Goal: Contribute content: Contribute content

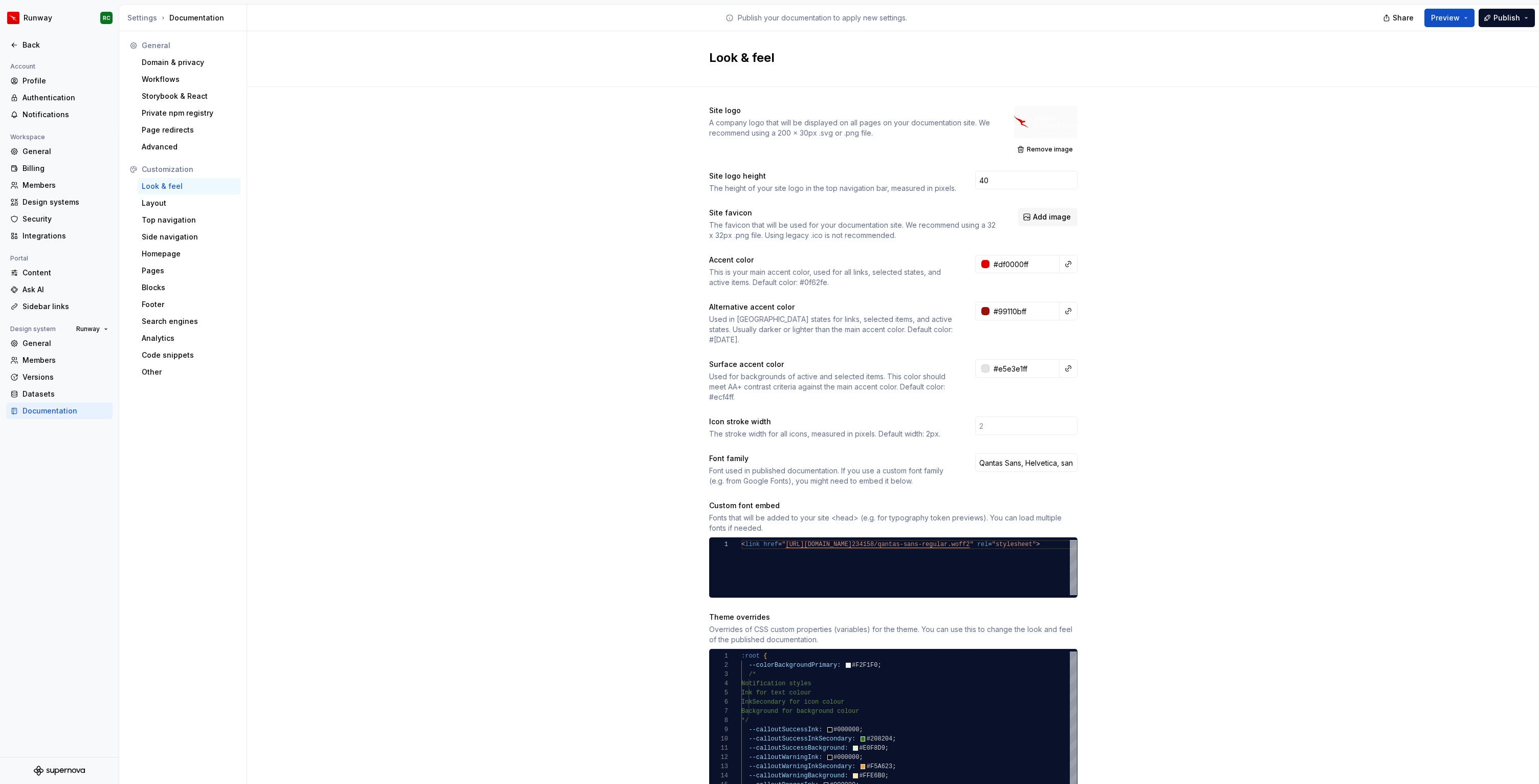
scroll to position [83, 285]
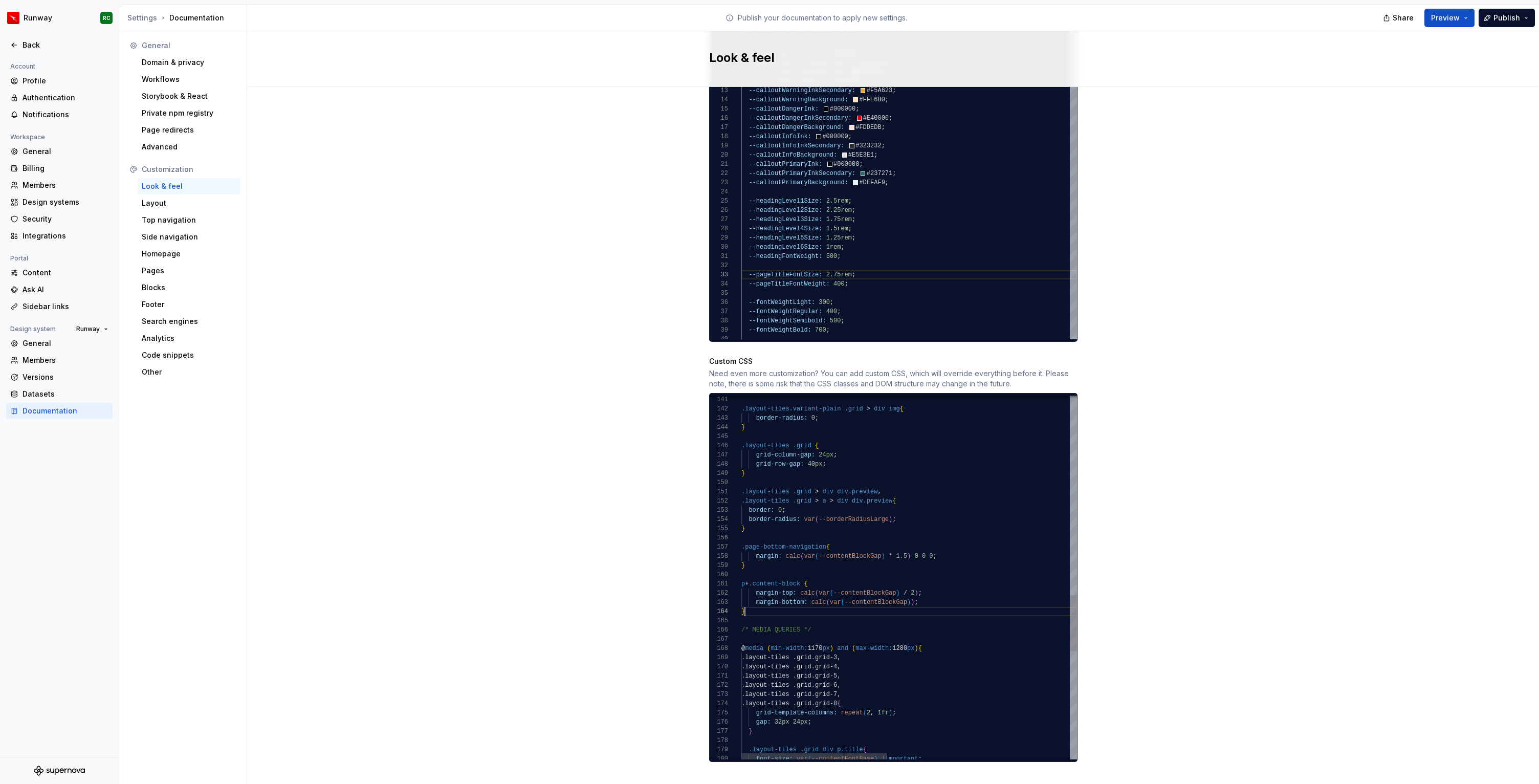
click at [793, 603] on div ".layout-tiles .grid div p.title { font-size: var ( --contentFontBase ) !importa…" at bounding box center [1119, 282] width 754 height 2355
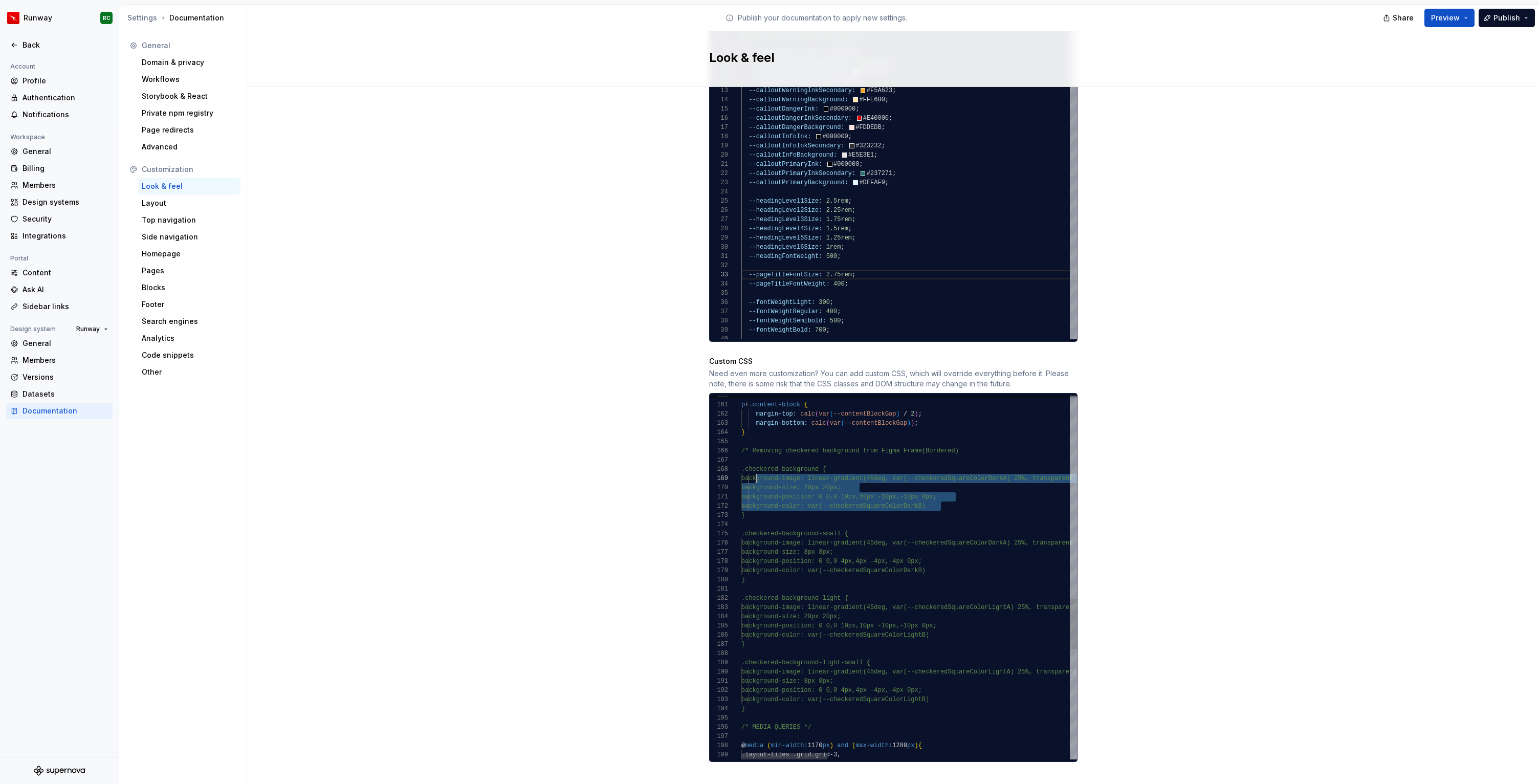
scroll to position [73, 15]
drag, startPoint x: 946, startPoint y: 495, endPoint x: 756, endPoint y: 470, distance: 191.6
click at [756, 470] on div "} p + .content-block { margin-top: calc ( var ( --contentBlockGap ) / 2 ) ; mar…" at bounding box center [1381, 242] width 1279 height 2631
click at [852, 466] on div "} p + .content-block { margin-top: calc ( var ( --contentBlockGap ) / 2 ) ; mar…" at bounding box center [1381, 242] width 1279 height 2631
click at [822, 467] on div "} p + .content-block { margin-top: calc ( var ( --contentBlockGap ) / 2 ) ; mar…" at bounding box center [1381, 242] width 1279 height 2631
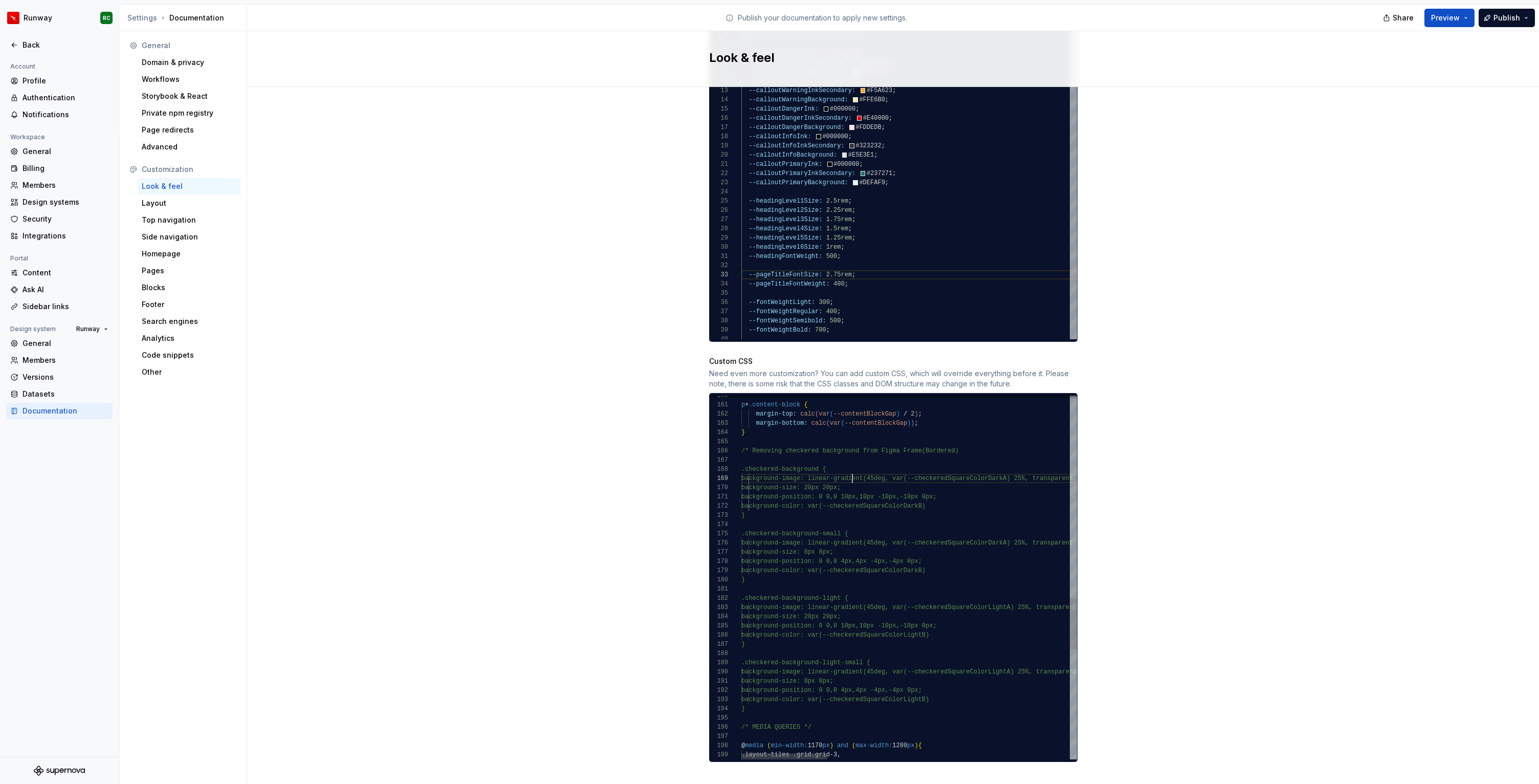
scroll to position [73, 81]
click at [987, 443] on div "} p + .content-block { margin-top: calc ( var ( --contentBlockGap ) / 2 ) ; mar…" at bounding box center [1381, 242] width 1279 height 2631
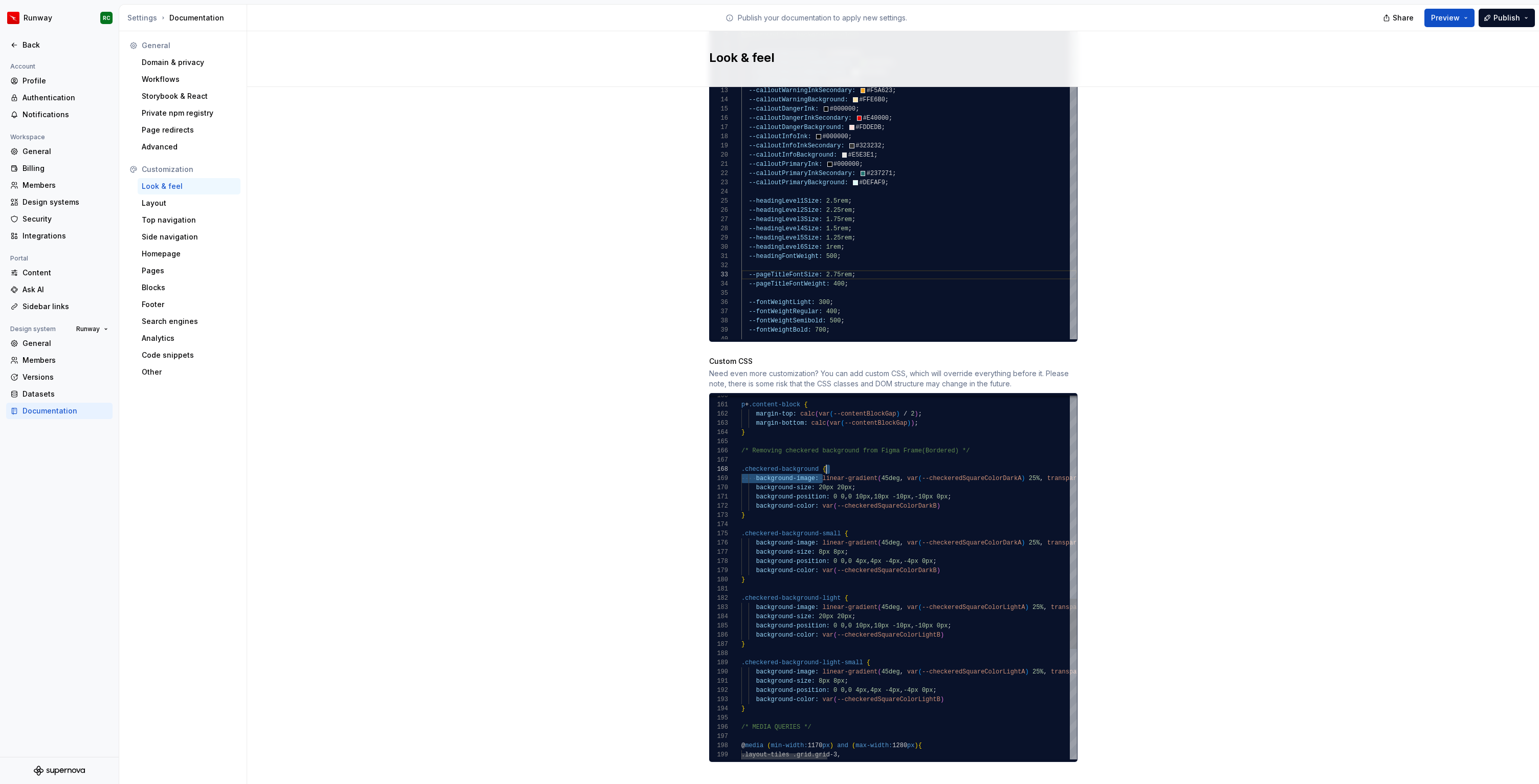
scroll to position [73, 115]
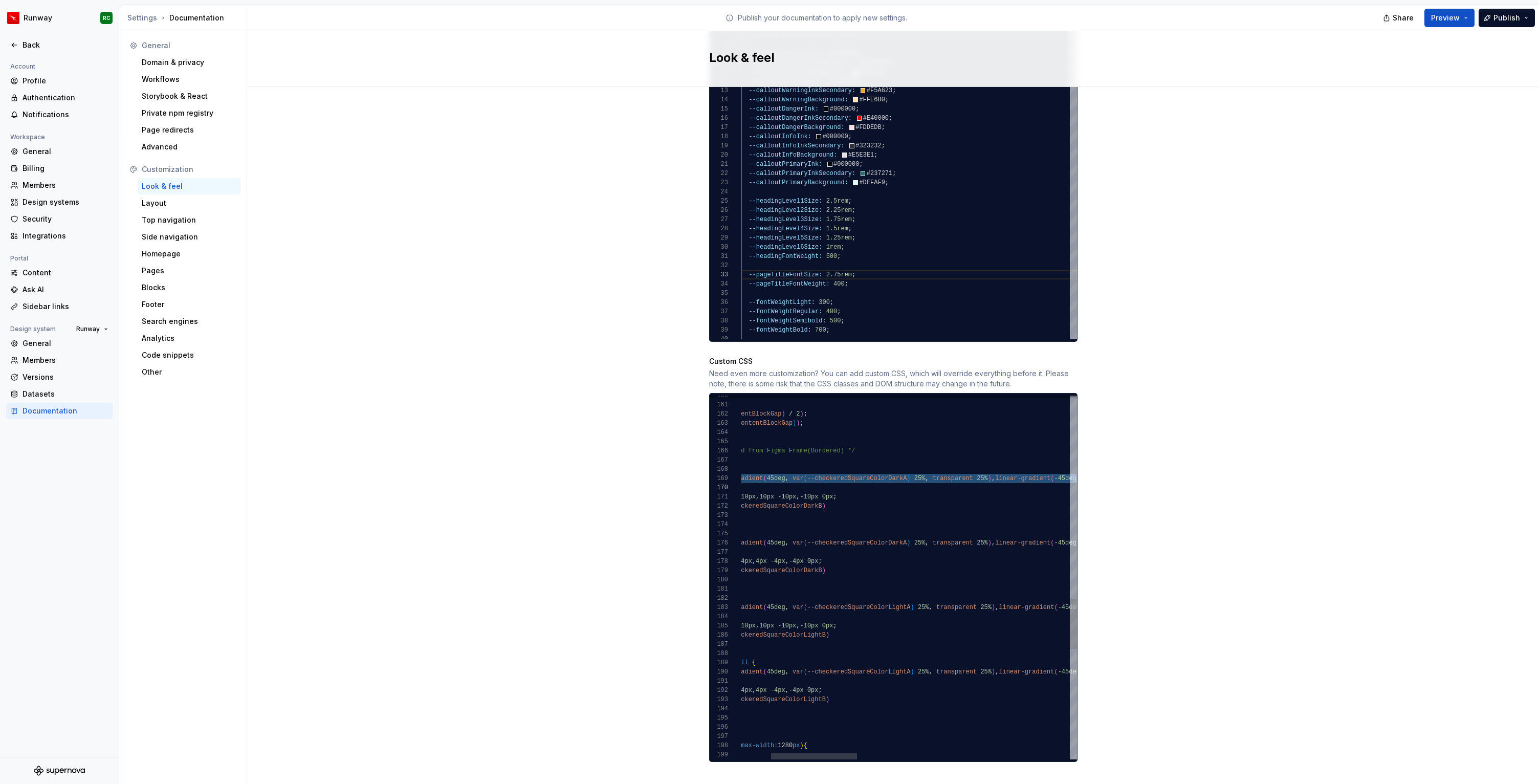
drag, startPoint x: 821, startPoint y: 468, endPoint x: 1076, endPoint y: 473, distance: 255.0
click at [1076, 473] on div "} p + .content-block { margin-top: calc ( var ( --contentBlockGap ) / 2 ) ; mar…" at bounding box center [1266, 242] width 1279 height 2631
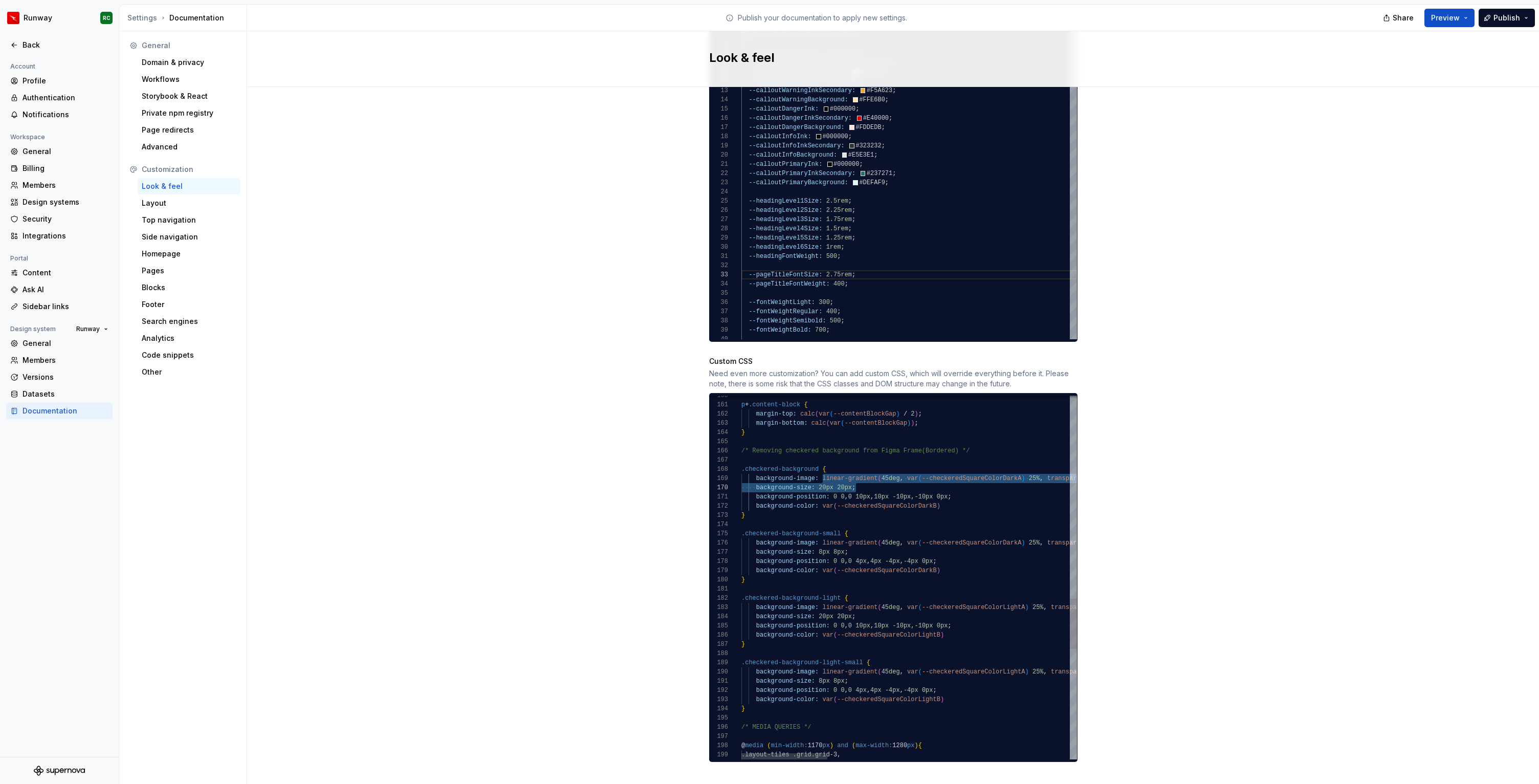
click at [844, 480] on div "} p + .content-block { margin-top: calc ( var ( --contentBlockGap ) / 2 ) ; mar…" at bounding box center [1381, 242] width 1279 height 2631
click at [825, 466] on div "} p + .content-block { margin-top: calc ( var ( --contentBlockGap ) / 2 ) ; mar…" at bounding box center [1381, 242] width 1279 height 2631
click at [959, 488] on div "} p + .content-block { margin-top: calc ( var ( --contentBlockGap ) / 2 ) ; mar…" at bounding box center [1381, 242] width 1279 height 2631
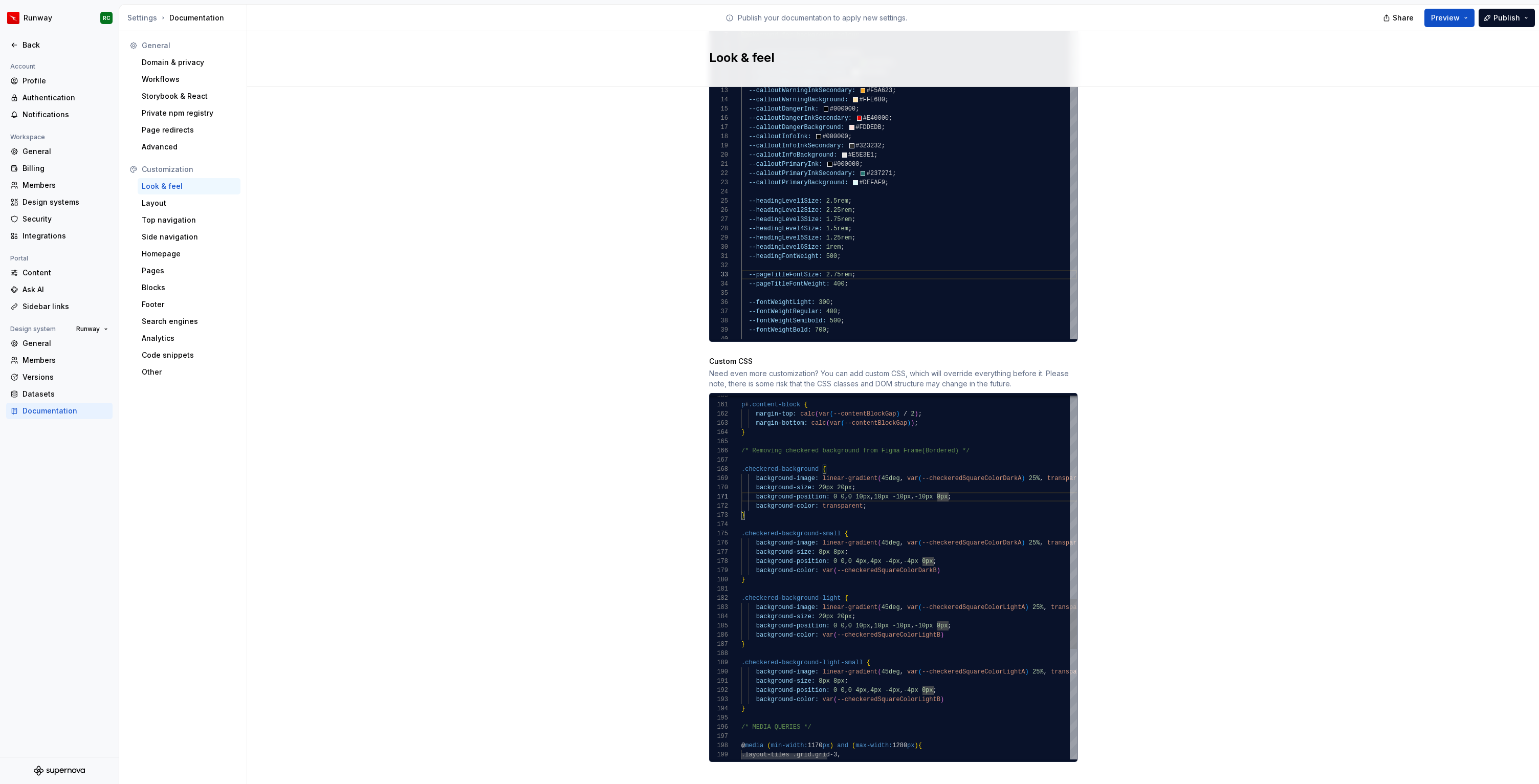
click at [834, 484] on div "} p + .content-block { margin-top: calc ( var ( --contentBlockGap ) / 2 ) ; mar…" at bounding box center [1381, 242] width 1279 height 2631
click at [871, 477] on div "} p + .content-block { margin-top: calc ( var ( --contentBlockGap ) / 2 ) ; mar…" at bounding box center [1381, 242] width 1279 height 2631
click at [825, 468] on div "} p + .content-block { margin-top: calc ( var ( --contentBlockGap ) / 2 ) ; mar…" at bounding box center [1381, 242] width 1279 height 2631
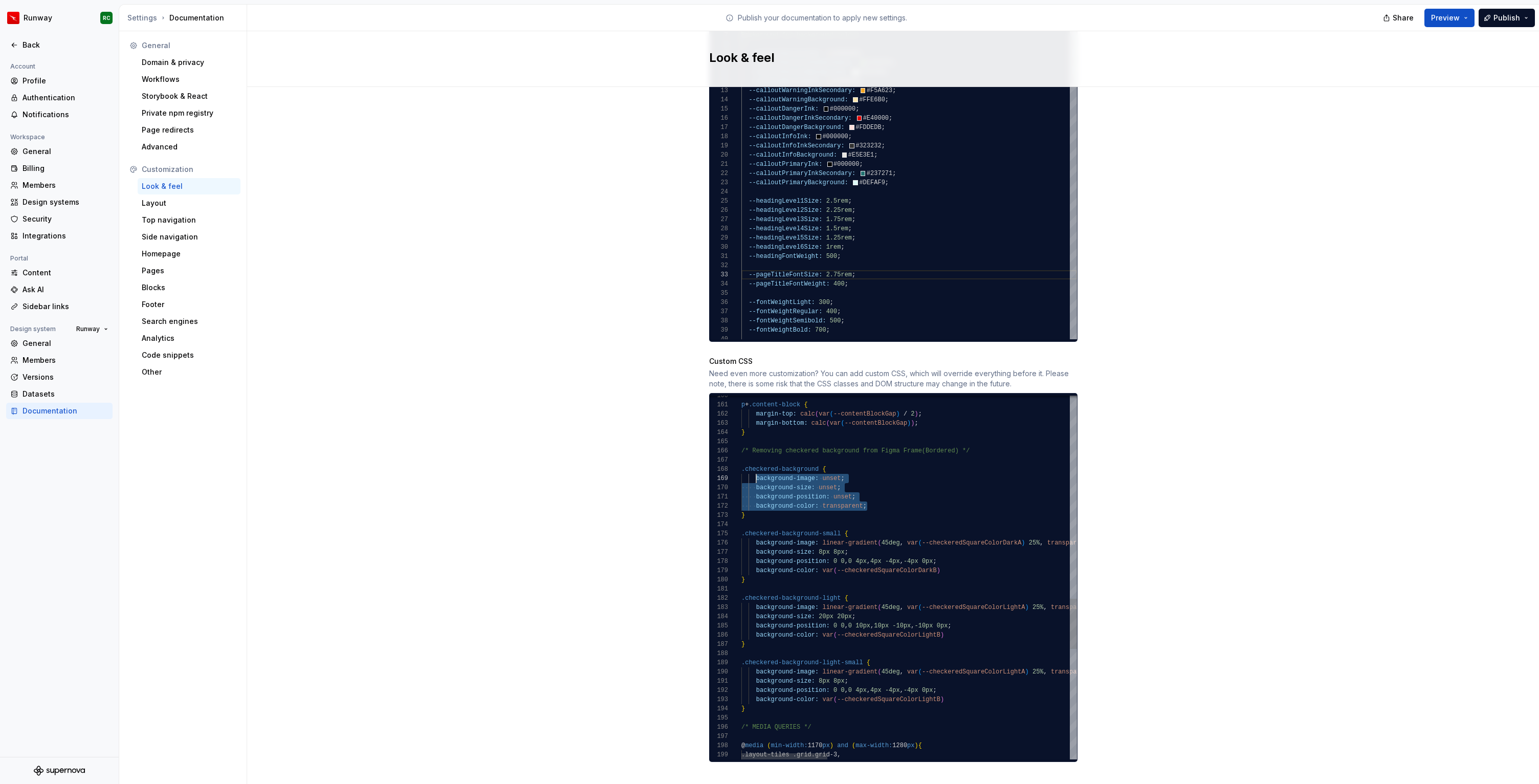
scroll to position [73, 12]
drag, startPoint x: 885, startPoint y: 495, endPoint x: 753, endPoint y: 468, distance: 134.7
click at [753, 468] on div "} p + .content-block { margin-top: calc ( var ( --contentBlockGap ) / 2 ) ; mar…" at bounding box center [1381, 242] width 1279 height 2631
drag, startPoint x: 842, startPoint y: 522, endPoint x: 725, endPoint y: 520, distance: 117.0
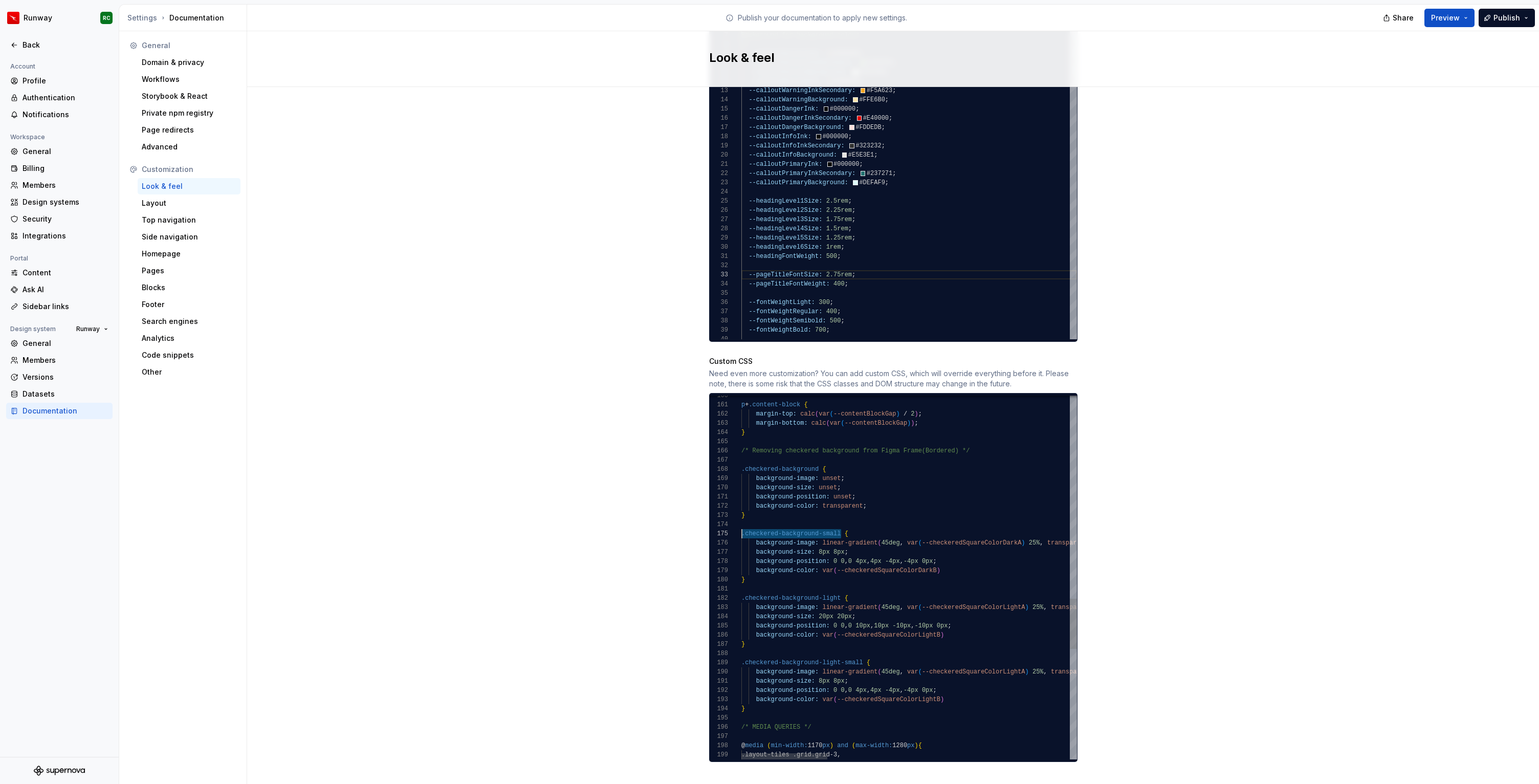
click at [742, 520] on div "} p + .content-block { margin-top: calc ( var ( --contentBlockGap ) / 2 ) ; mar…" at bounding box center [1381, 242] width 1279 height 2631
click at [820, 458] on div "} p + .content-block { margin-top: calc ( var ( --contentBlockGap ) / 2 ) ; mar…" at bounding box center [1381, 242] width 1279 height 2631
click at [826, 459] on div "} p + .content-block { margin-top: calc ( var ( --contentBlockGap ) / 2 ) ; mar…" at bounding box center [1381, 242] width 1279 height 2631
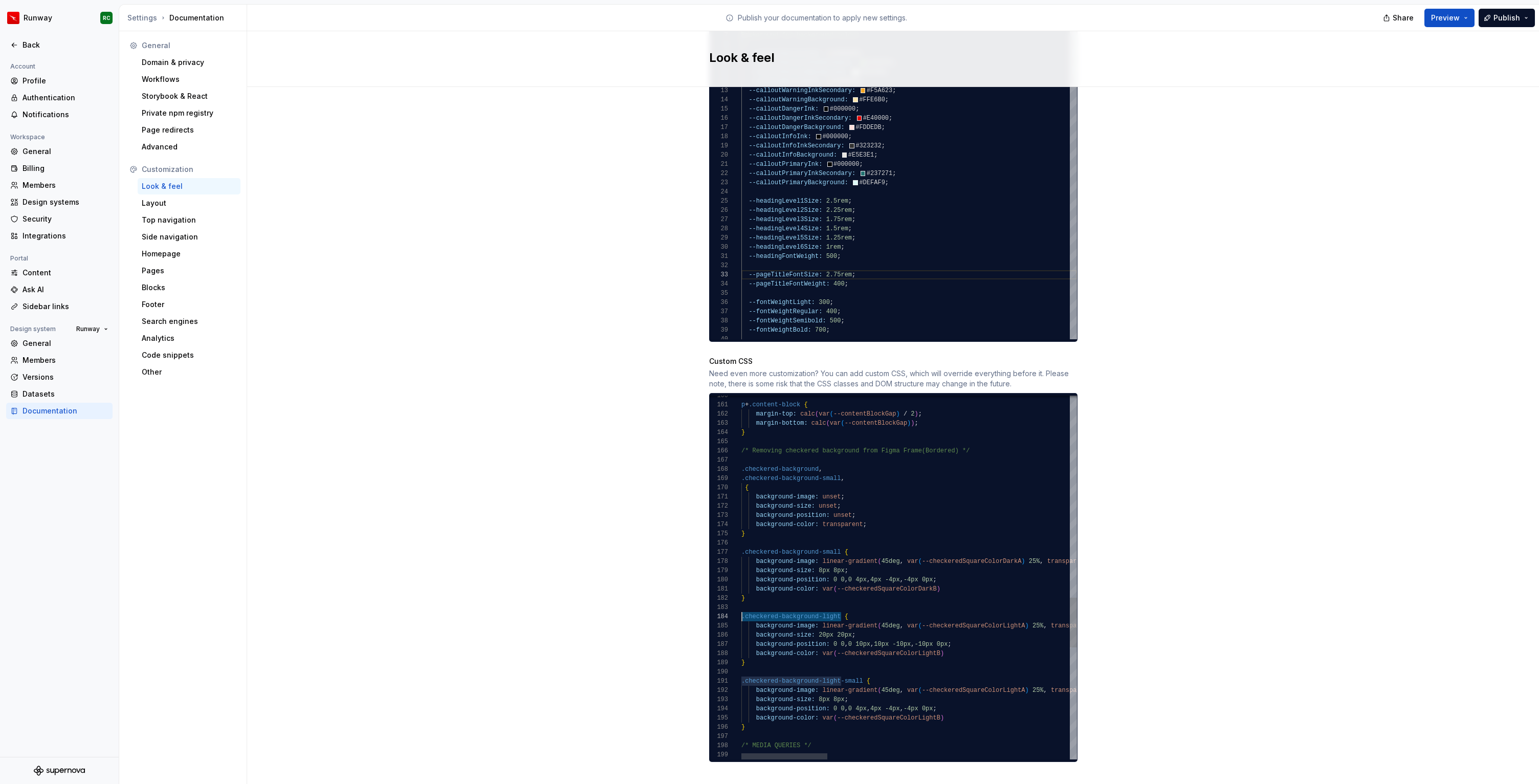
scroll to position [27, 0]
drag, startPoint x: 842, startPoint y: 603, endPoint x: 737, endPoint y: 605, distance: 105.0
click at [742, 605] on div "} p + .content-block { margin-top: calc ( var ( --contentBlockGap ) / 2 ) ; mar…" at bounding box center [1381, 251] width 1279 height 2649
click at [742, 476] on div "} p + .content-block { margin-top: calc ( var ( --contentBlockGap ) / 2 ) ; mar…" at bounding box center [1381, 251] width 1279 height 2649
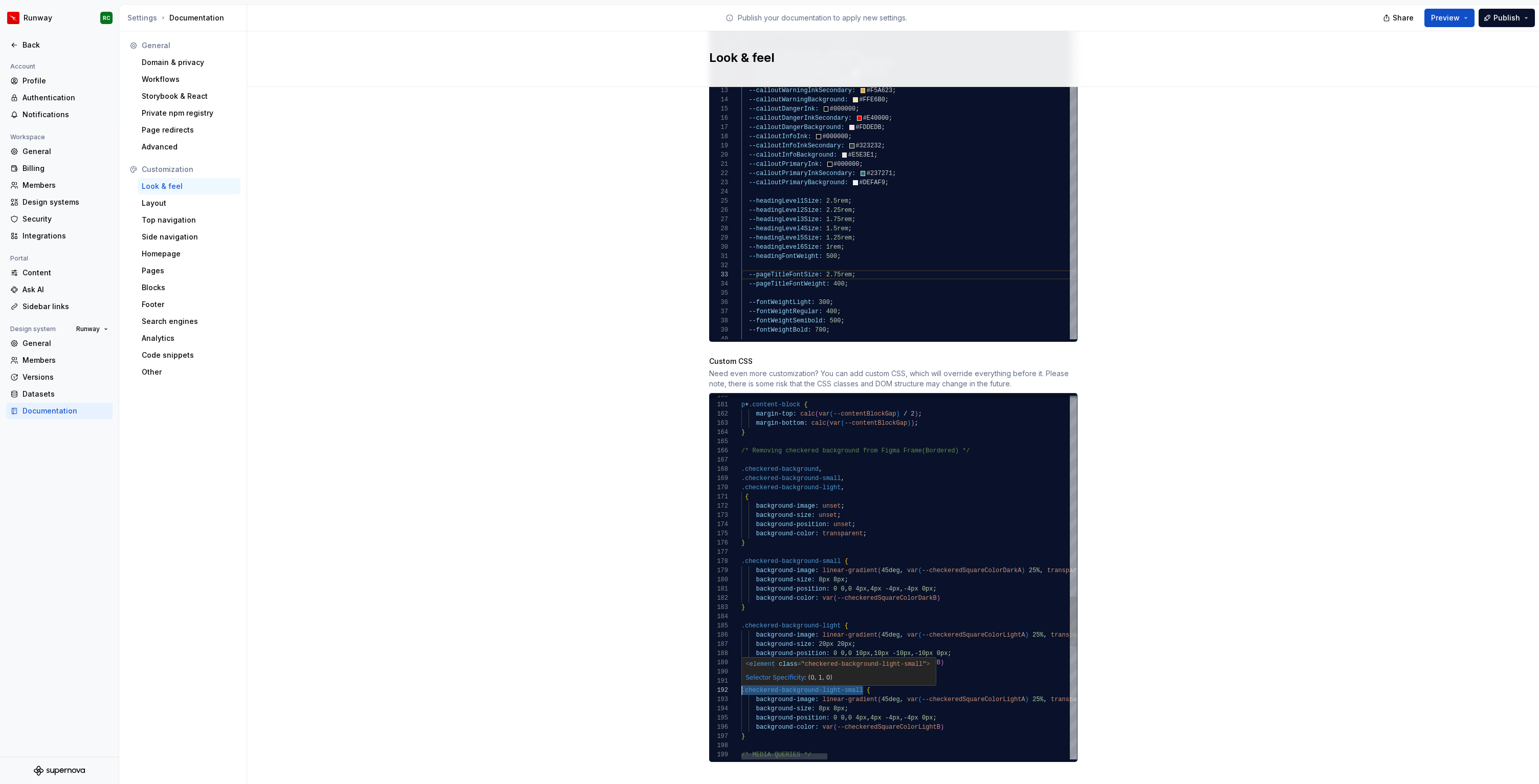
drag, startPoint x: 865, startPoint y: 680, endPoint x: 740, endPoint y: 678, distance: 125.0
click at [742, 678] on div "} p + .content-block { margin-top: calc ( var ( --contentBlockGap ) / 2 ) ; mar…" at bounding box center [1381, 256] width 1279 height 2659
click at [743, 488] on div "} p + .content-block { margin-top: calc ( var ( --contentBlockGap ) / 2 ) ; mar…" at bounding box center [1381, 256] width 1279 height 2659
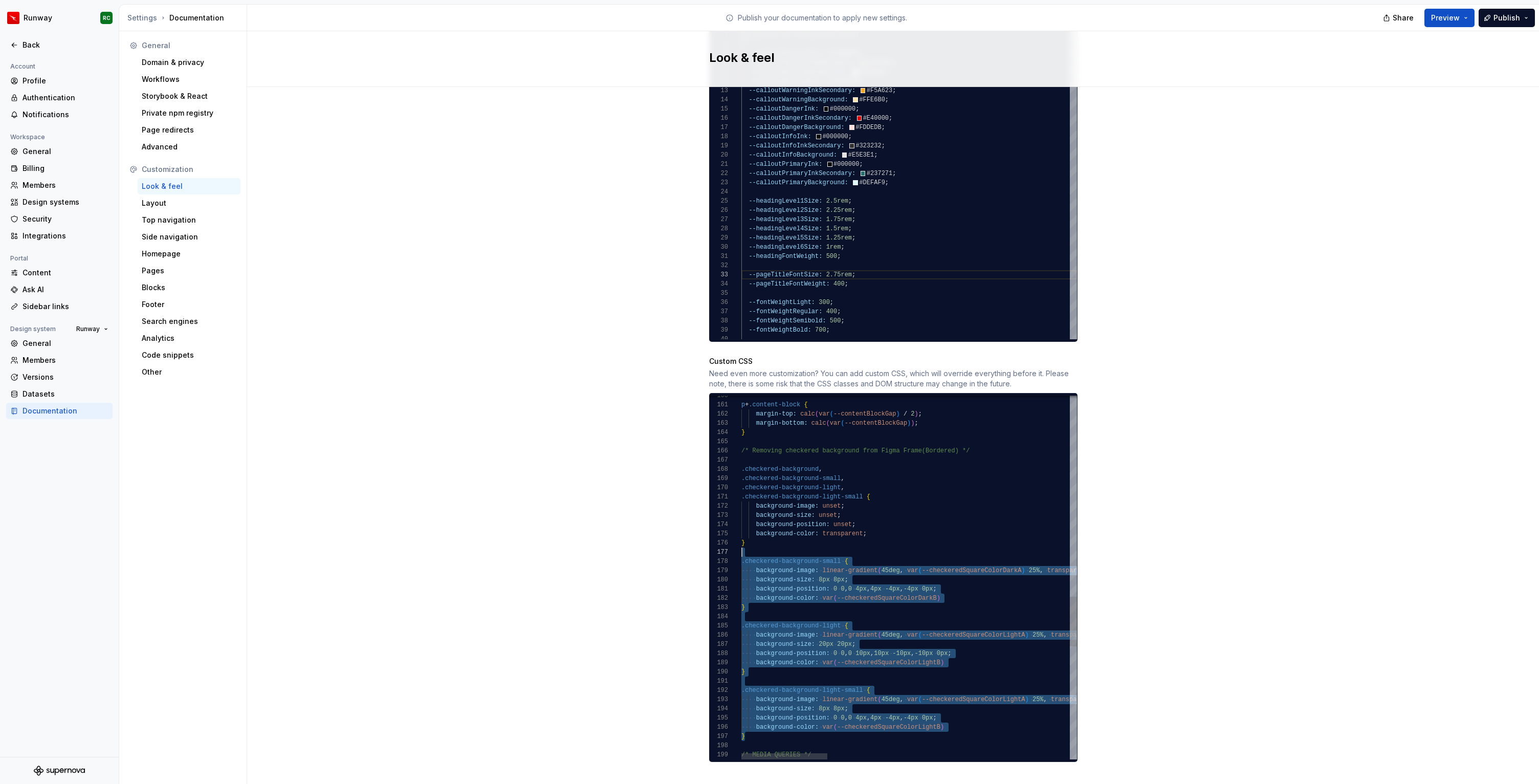
drag, startPoint x: 757, startPoint y: 726, endPoint x: 731, endPoint y: 541, distance: 186.8
click at [742, 541] on div "} p + .content-block { margin-top: calc ( var ( --contentBlockGap ) / 2 ) ; mar…" at bounding box center [1381, 256] width 1279 height 2659
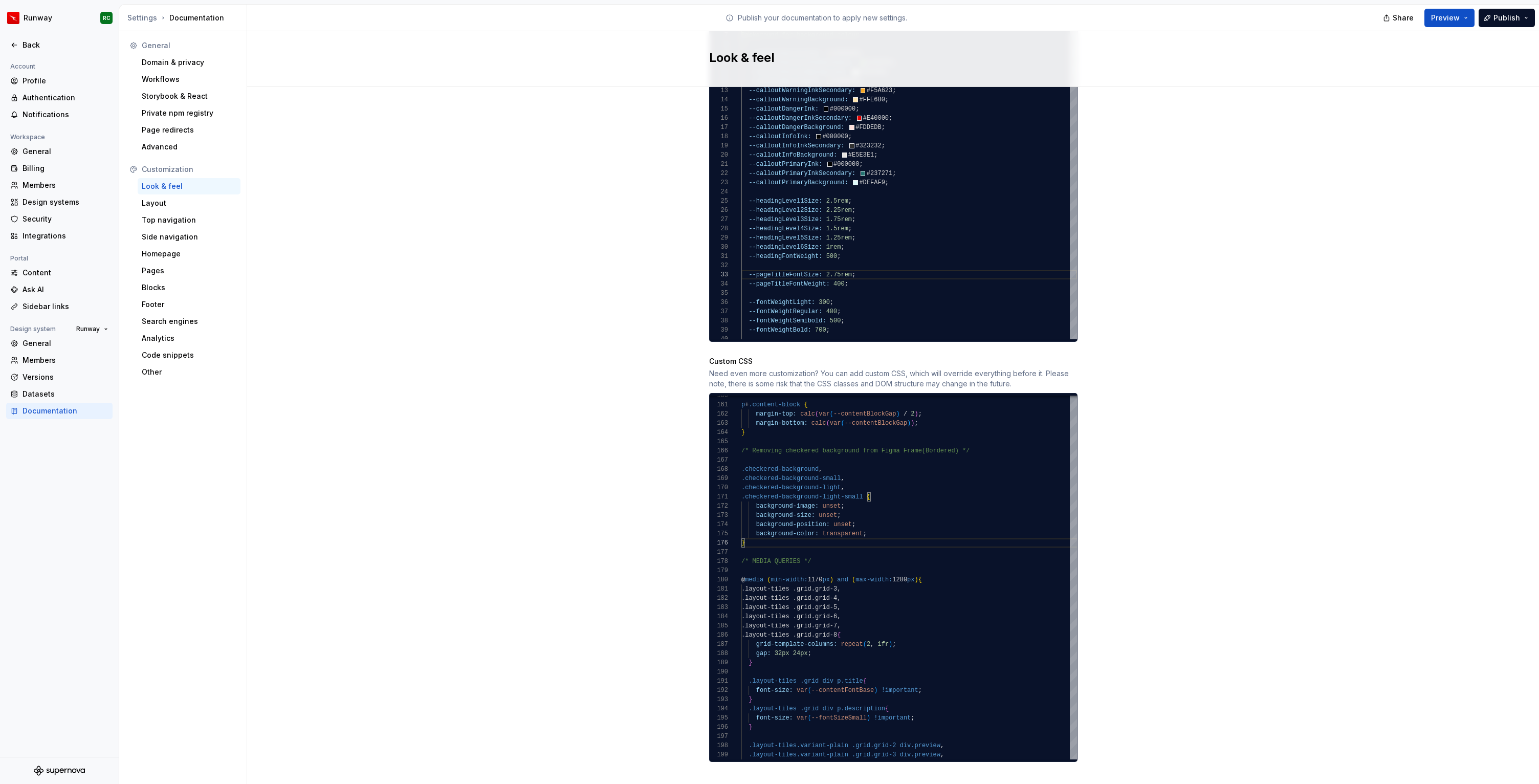
type textarea "**********"
click at [1519, 12] on span "Publish" at bounding box center [1507, 18] width 27 height 11
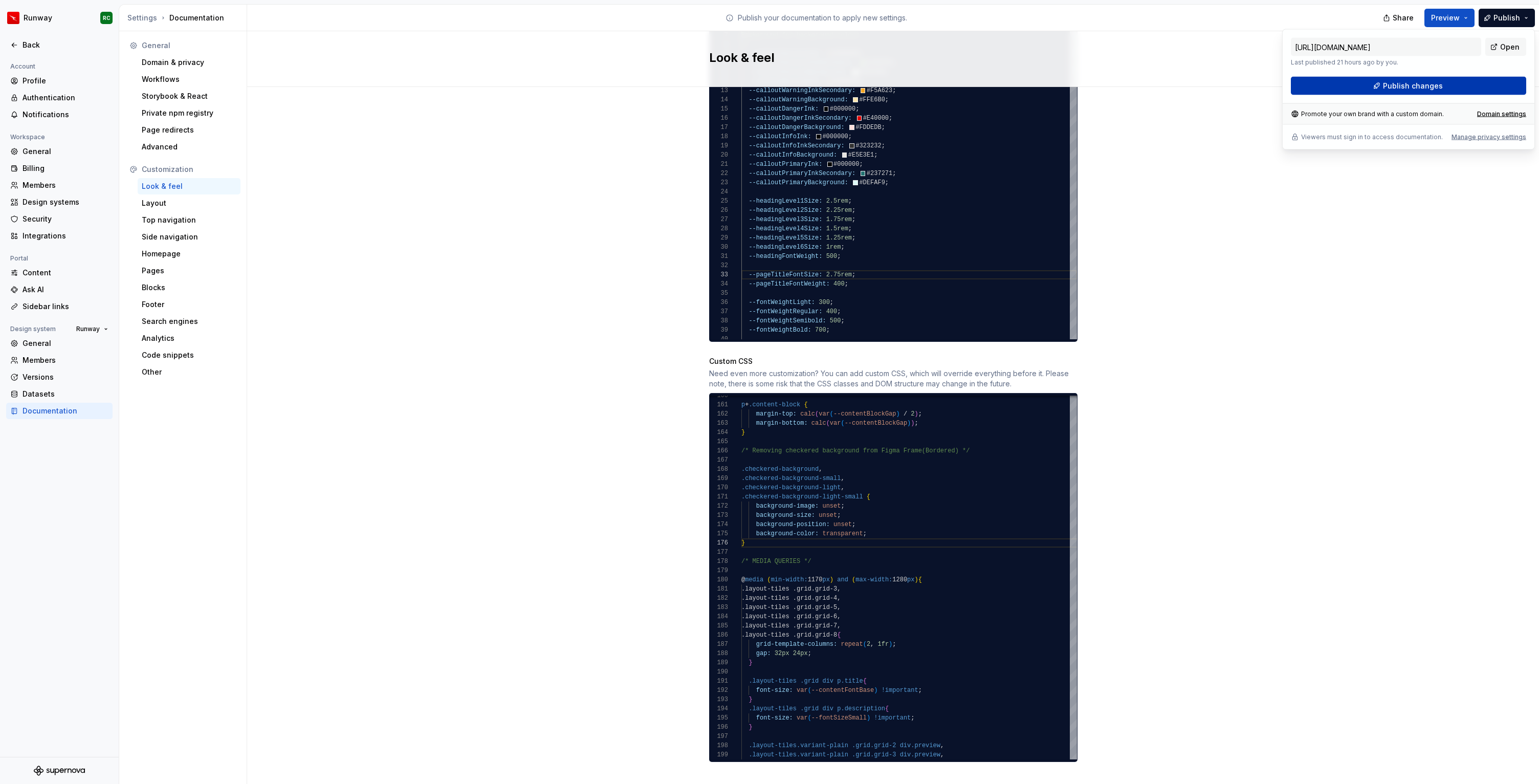
click at [1447, 88] on button "Publish changes" at bounding box center [1409, 86] width 235 height 19
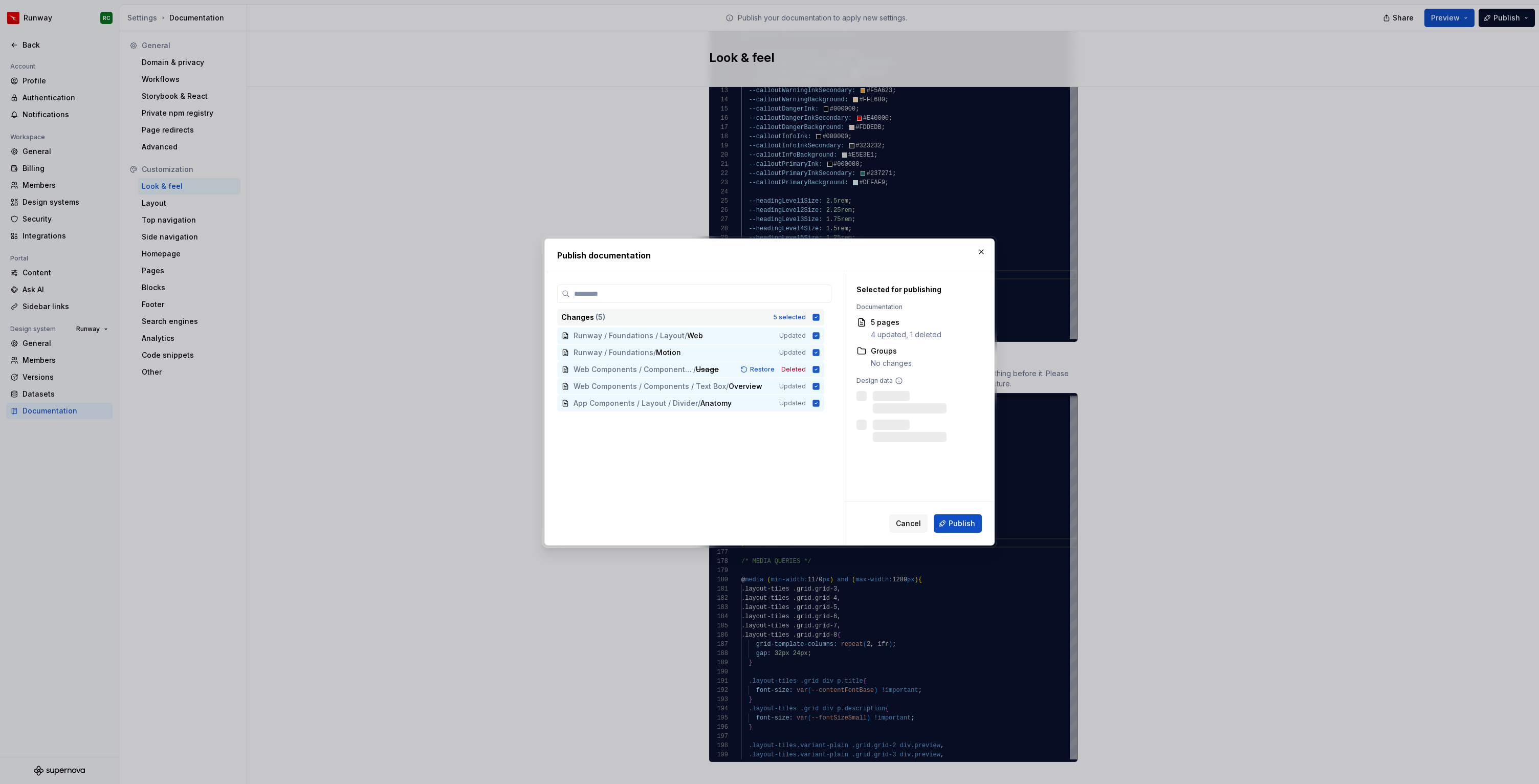
click at [789, 319] on div "5 selected" at bounding box center [789, 317] width 33 height 8
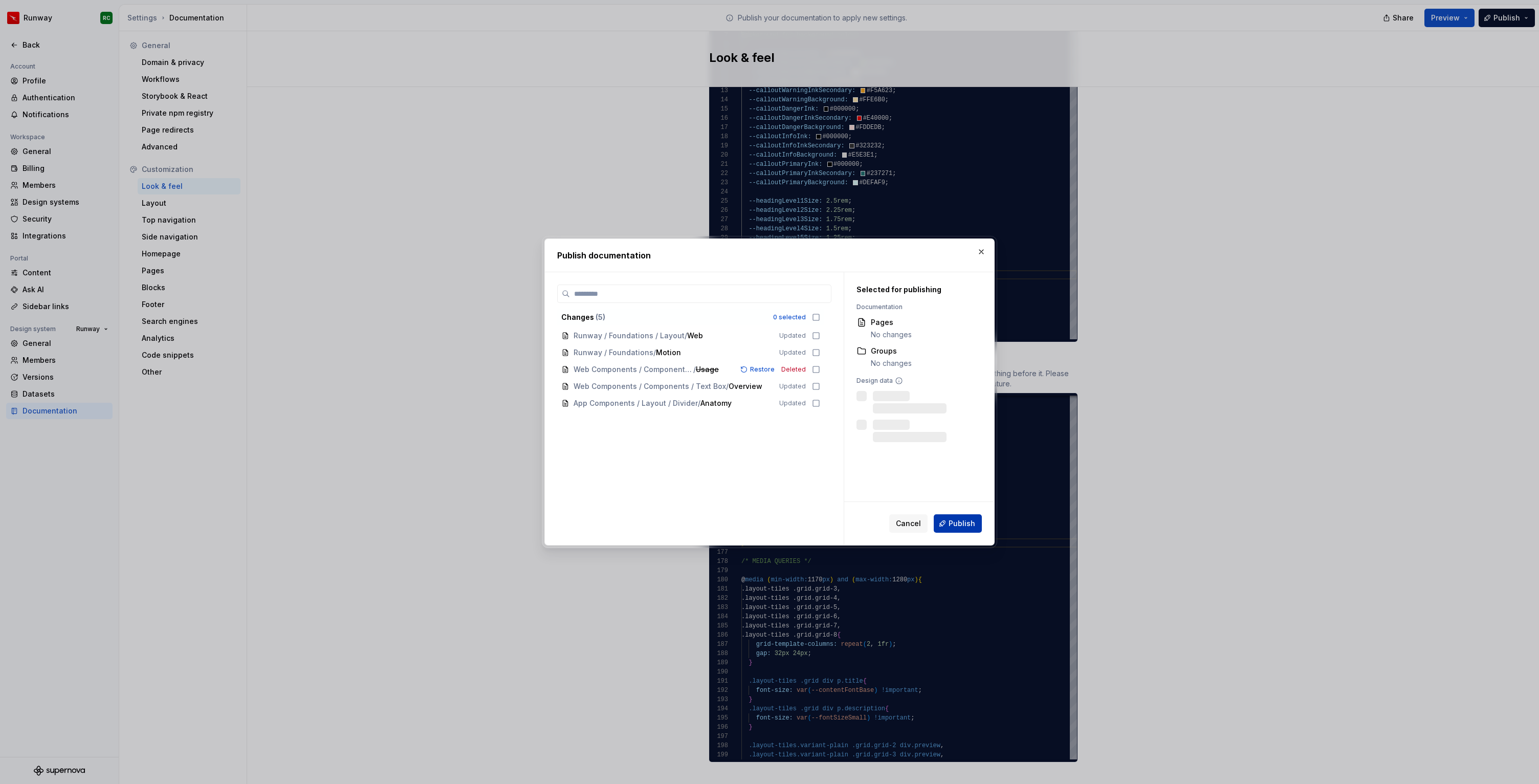
click at [964, 523] on span "Publish" at bounding box center [962, 524] width 27 height 11
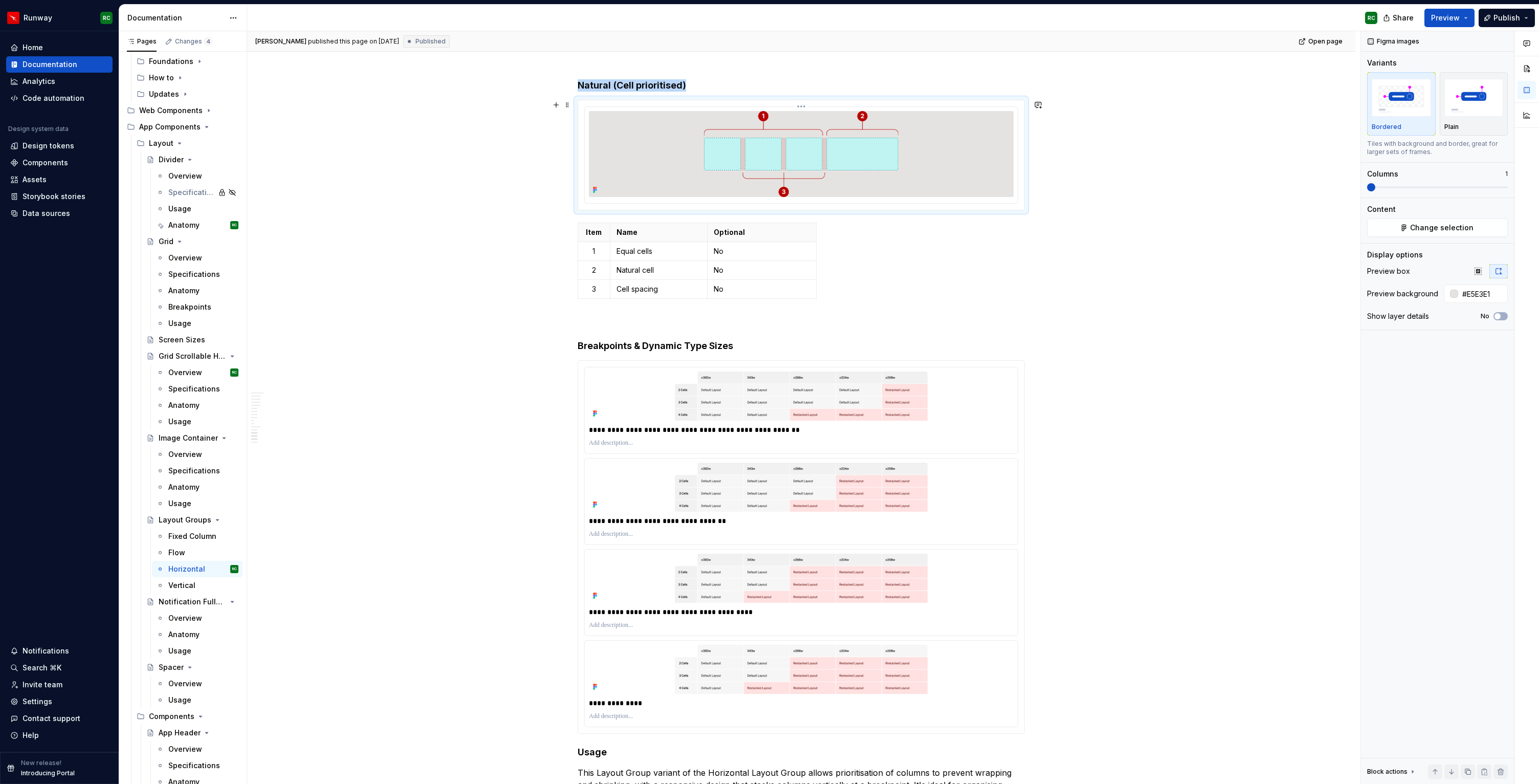
scroll to position [4616, 0]
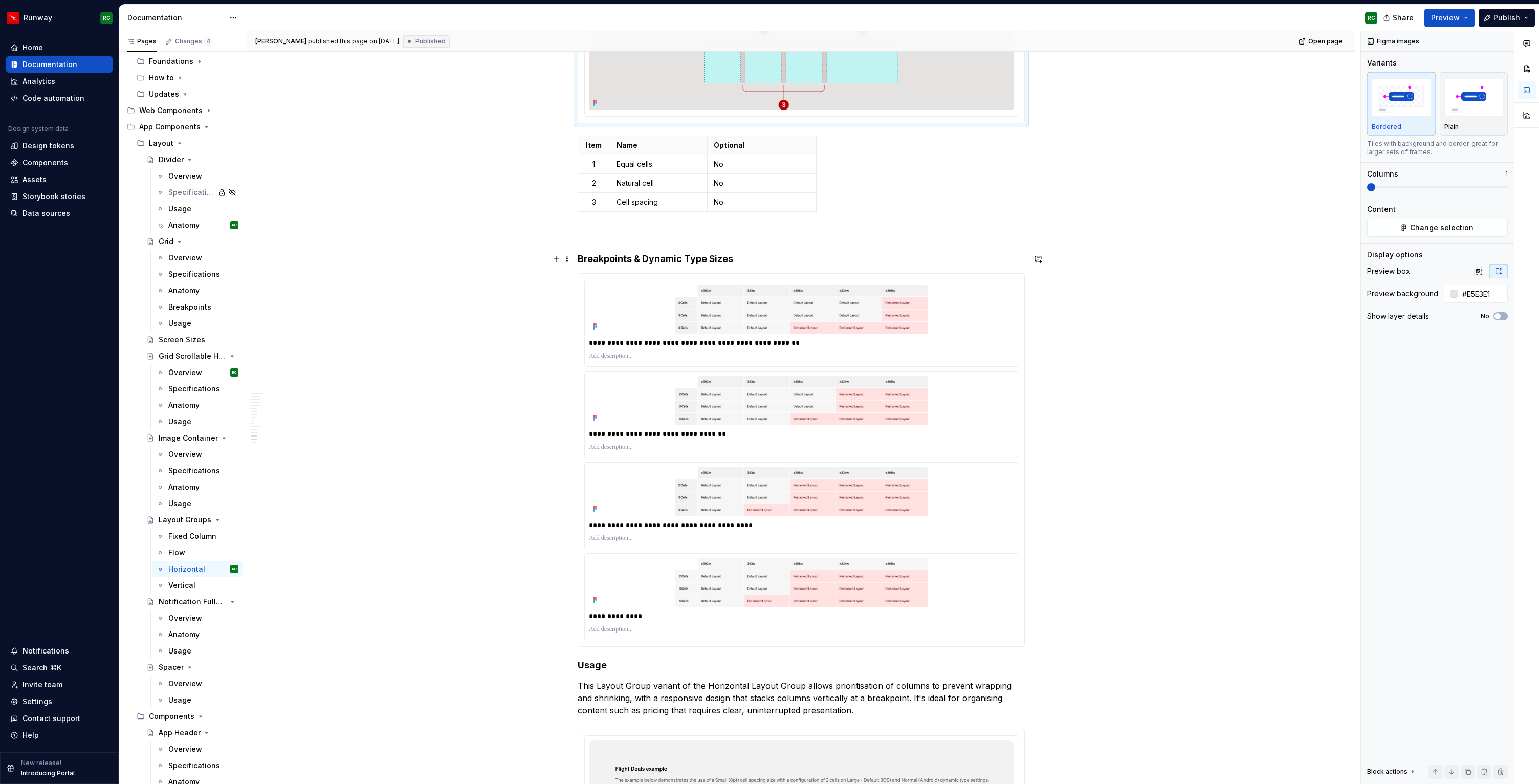
click at [770, 256] on h4 "Breakpoints & Dynamic Type Sizes" at bounding box center [801, 259] width 447 height 12
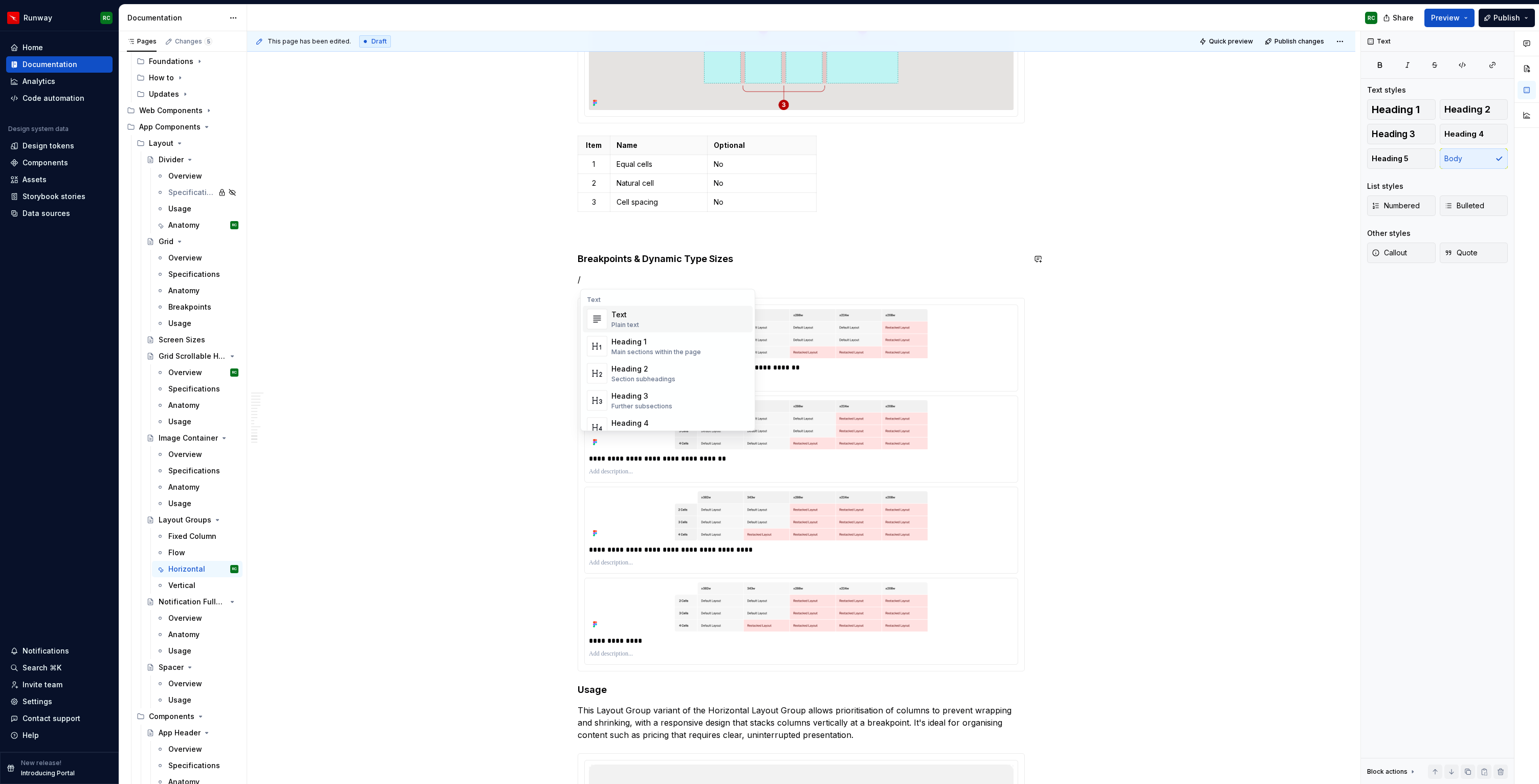
type textarea "*"
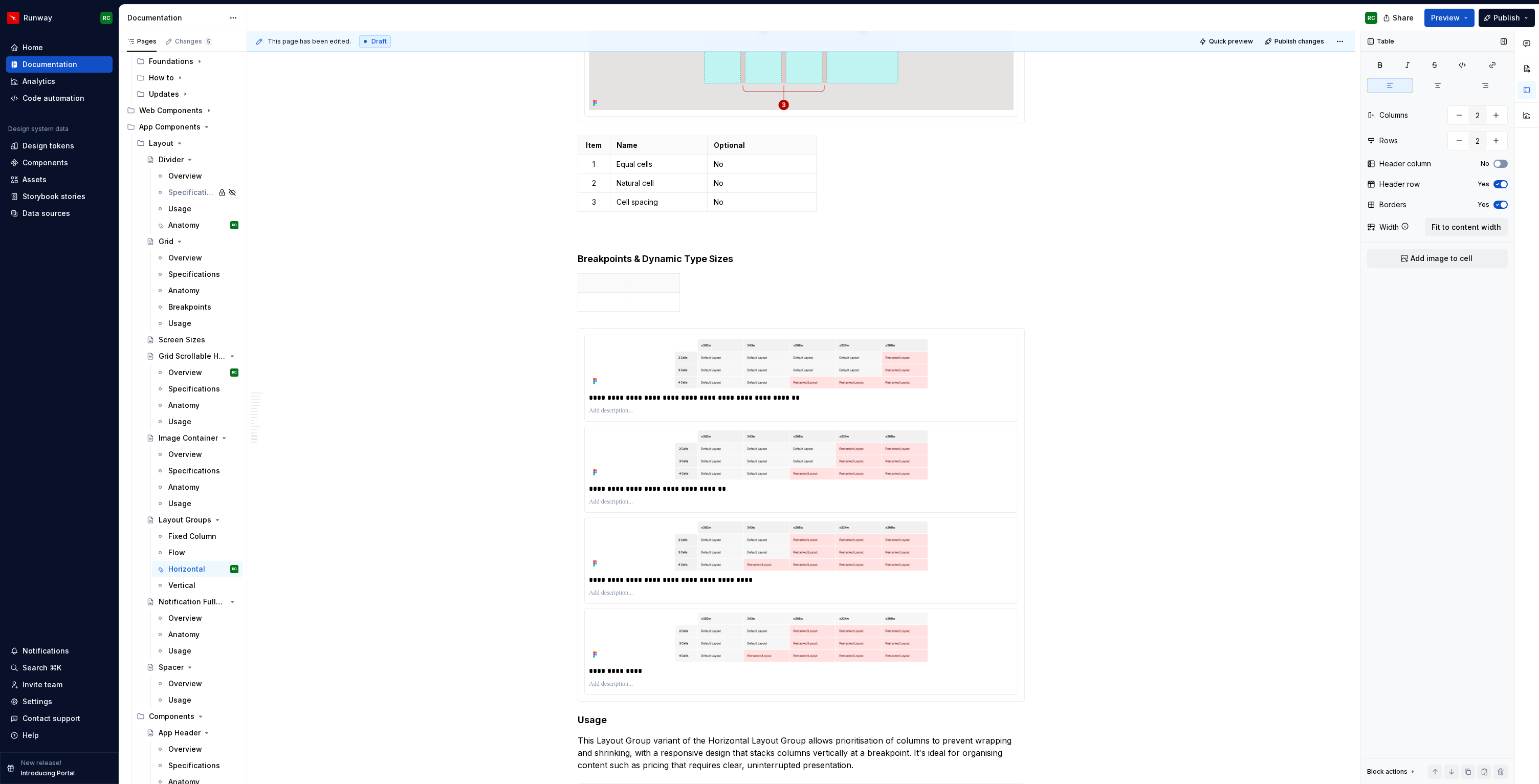
click at [1502, 163] on icon "button" at bounding box center [1497, 164] width 8 height 6
click at [593, 304] on p at bounding box center [603, 302] width 38 height 11
click at [630, 310] on icon "button" at bounding box center [631, 311] width 8 height 8
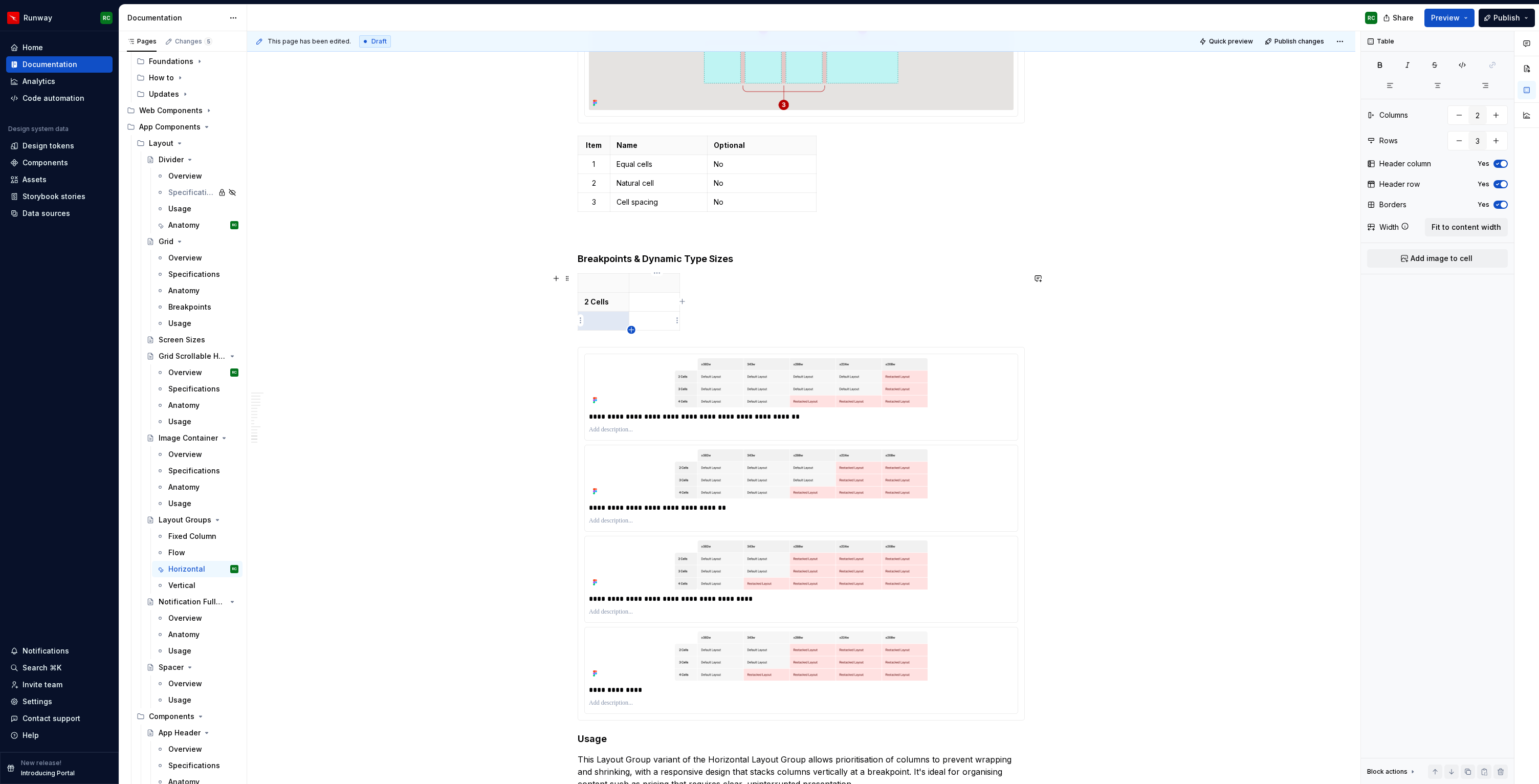
click at [634, 332] on icon "button" at bounding box center [631, 329] width 8 height 8
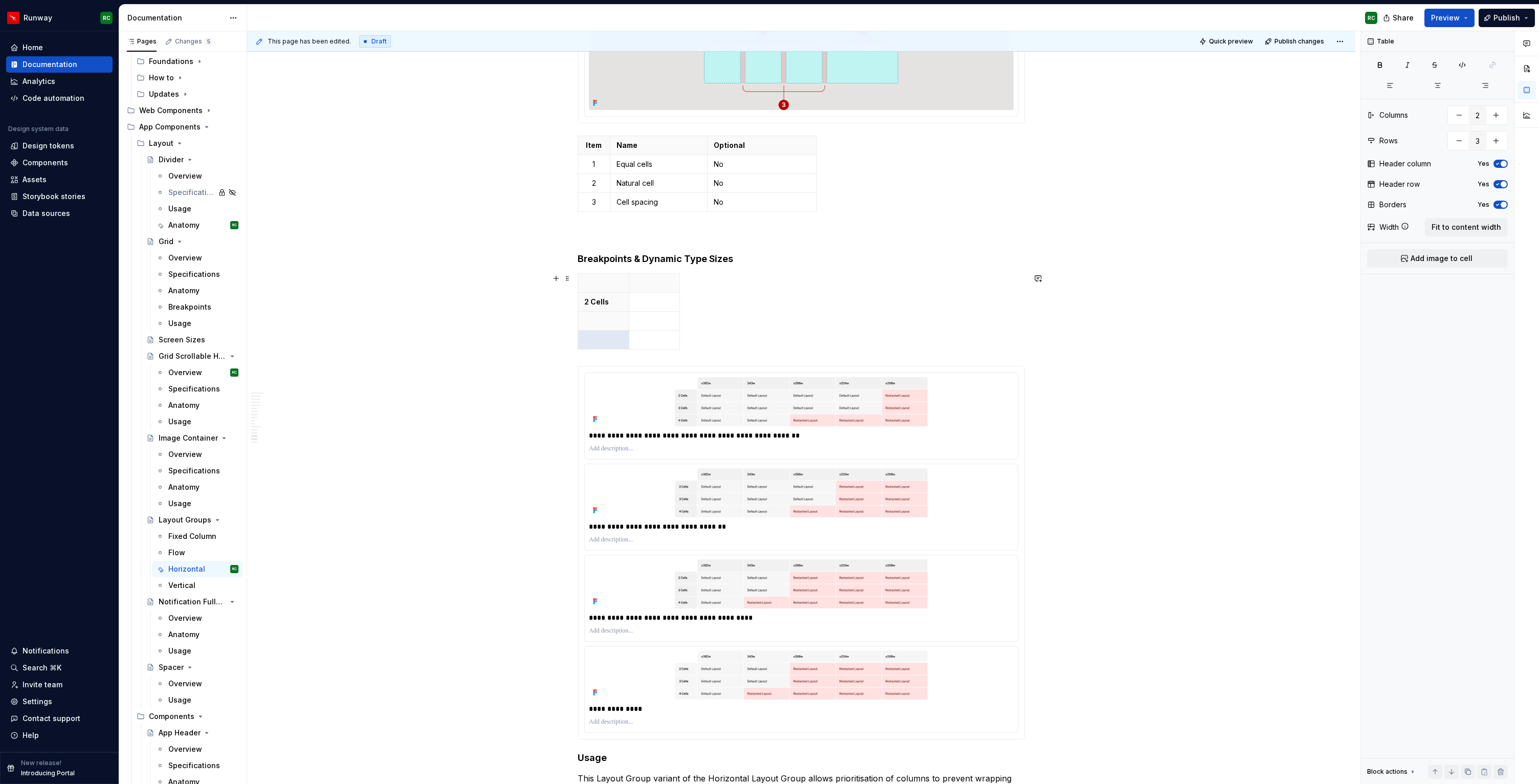
type input "4"
click at [611, 322] on p at bounding box center [603, 321] width 38 height 11
type textarea "*"
click at [603, 339] on p at bounding box center [603, 340] width 38 height 11
click at [681, 307] on icon "button" at bounding box center [682, 311] width 8 height 8
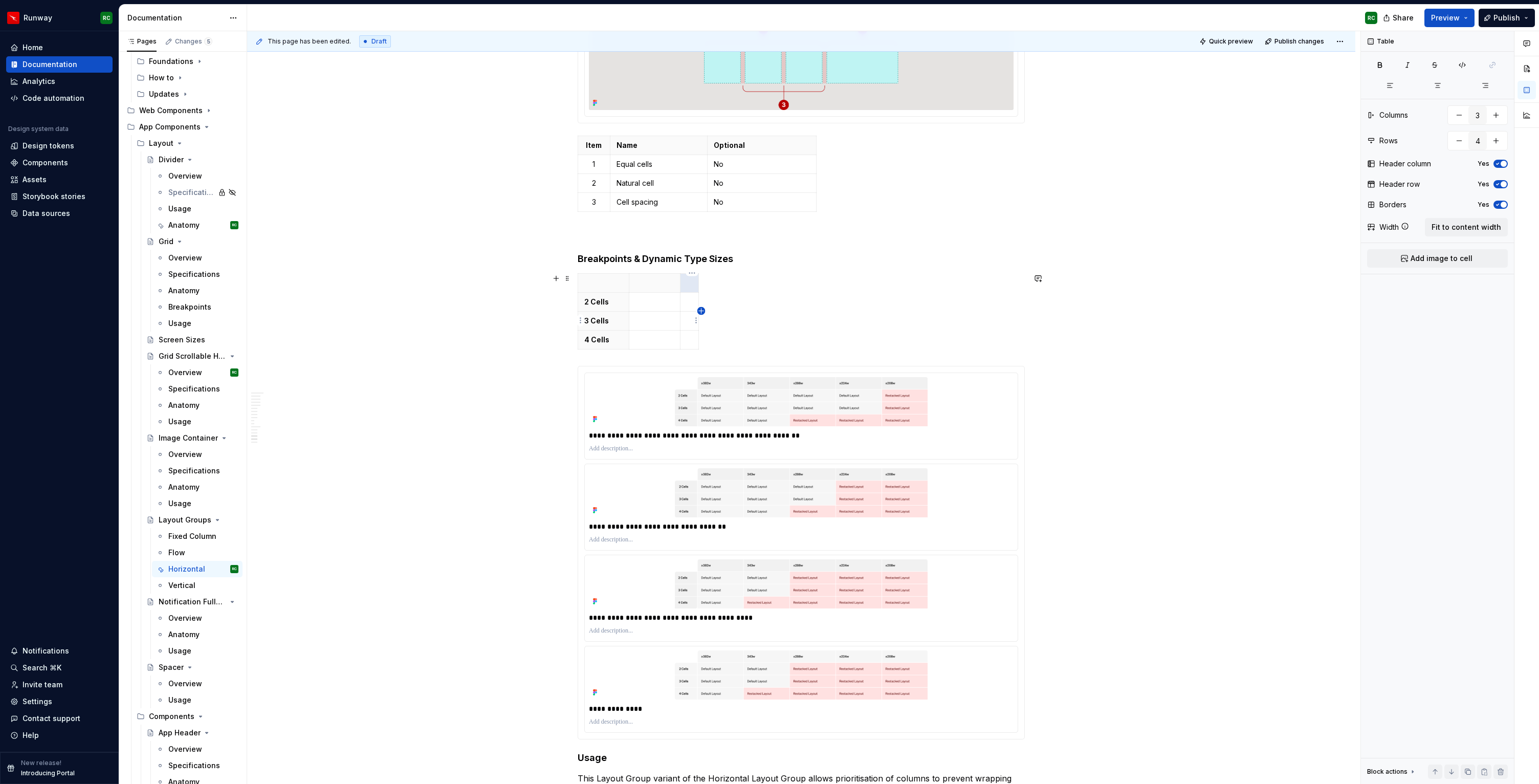
click at [702, 311] on icon "button" at bounding box center [701, 311] width 8 height 8
type input "4"
drag, startPoint x: 681, startPoint y: 319, endPoint x: 749, endPoint y: 319, distance: 68.0
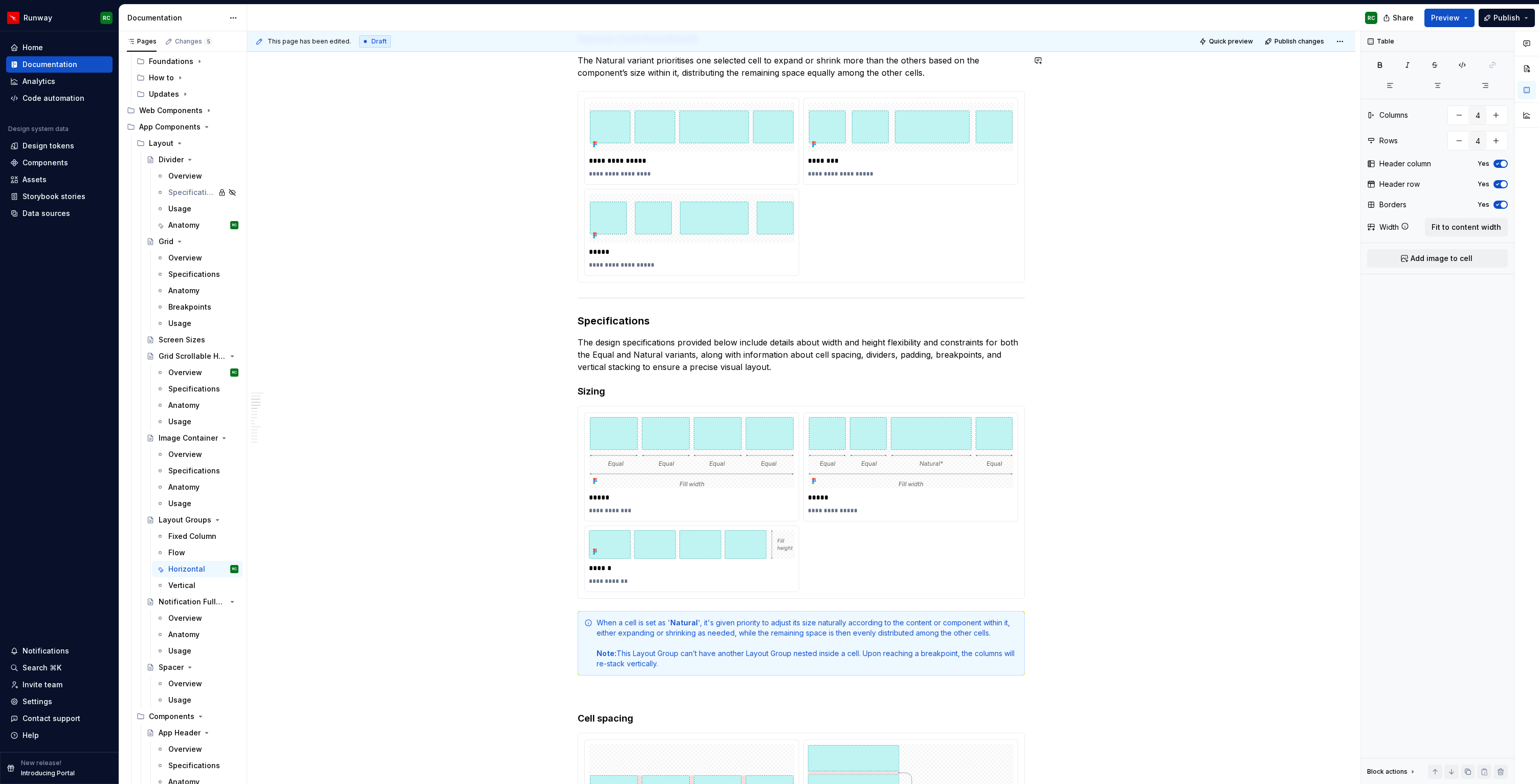
scroll to position [0, 0]
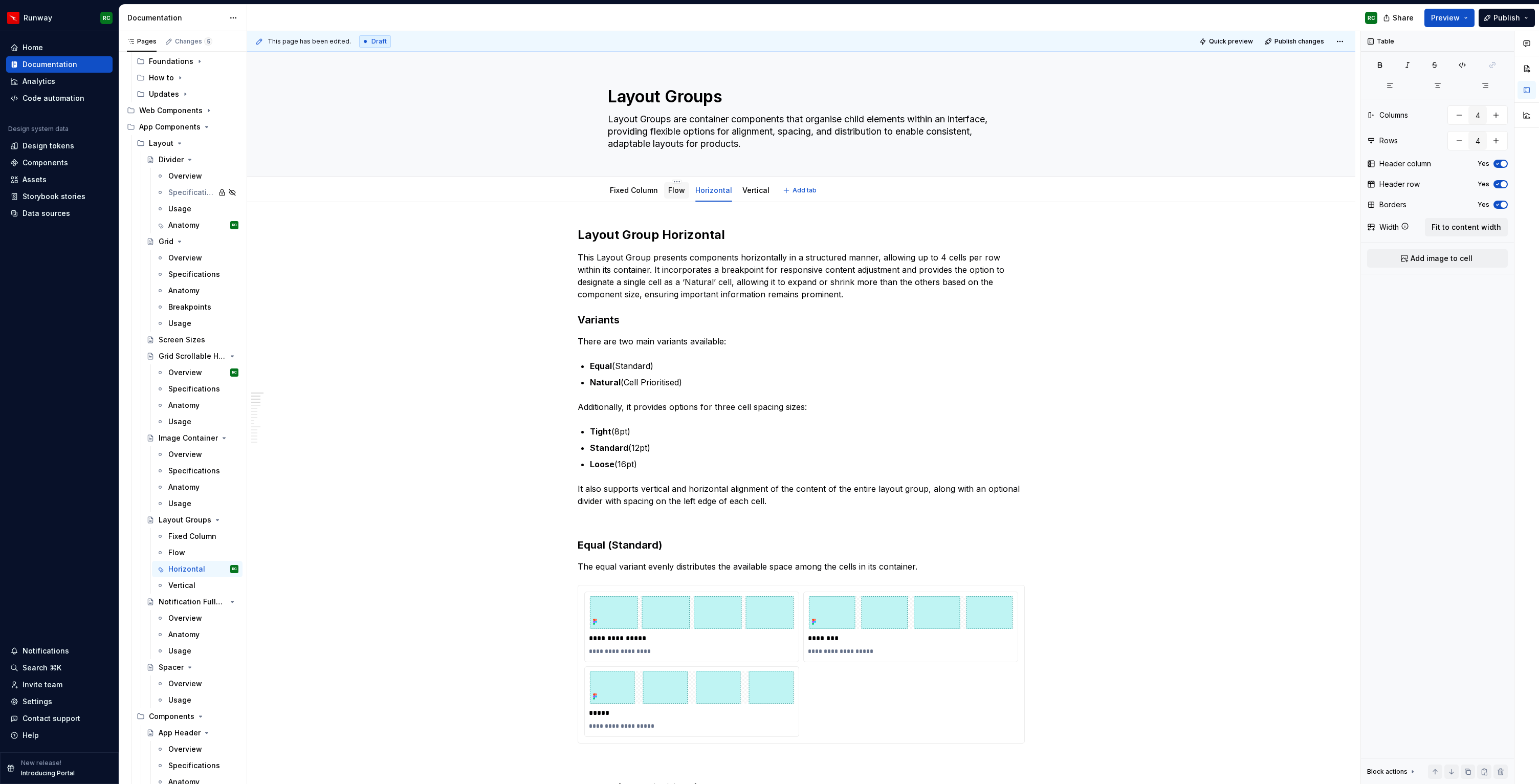
click at [671, 195] on link "Flow" at bounding box center [676, 190] width 17 height 9
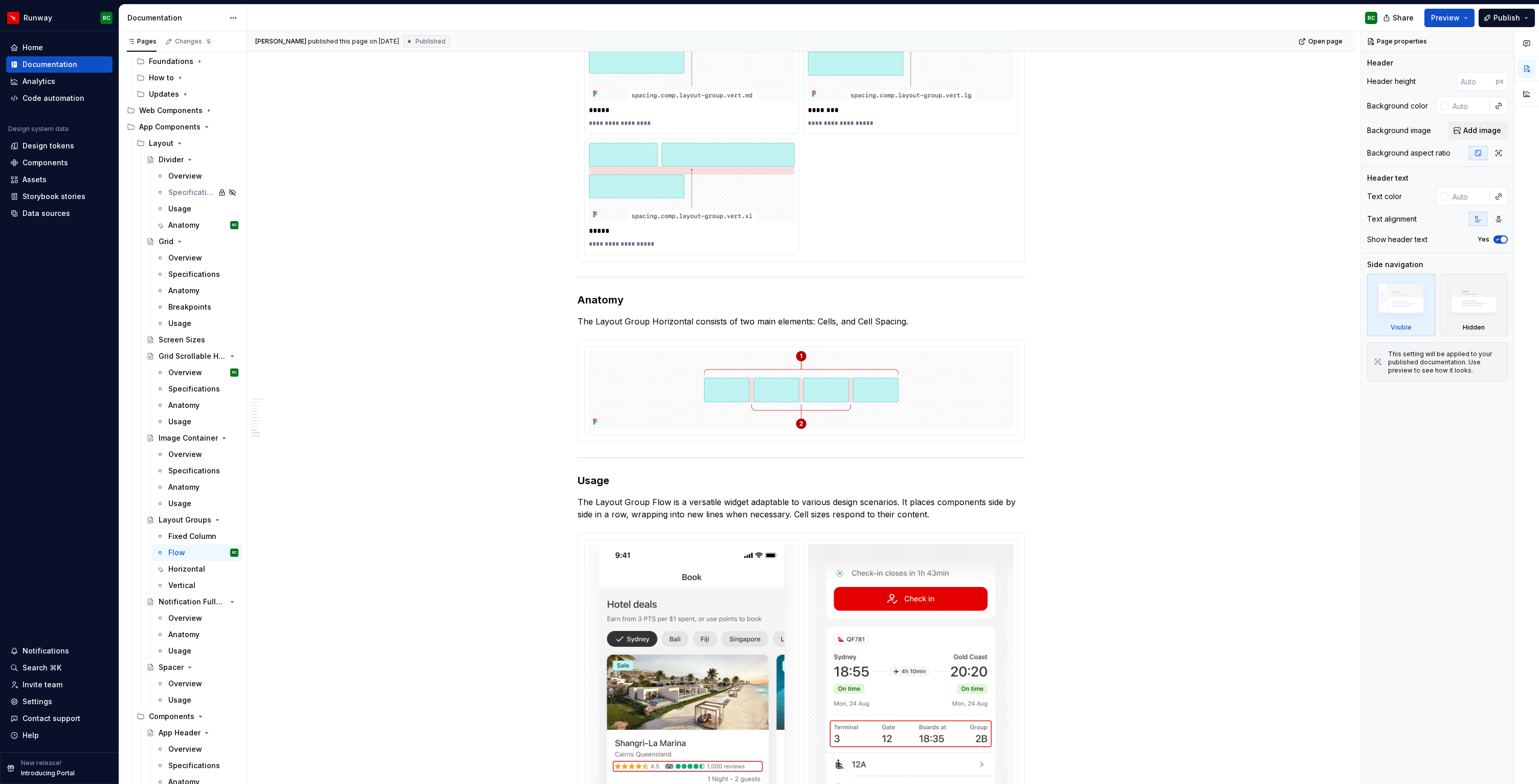
scroll to position [3026, 0]
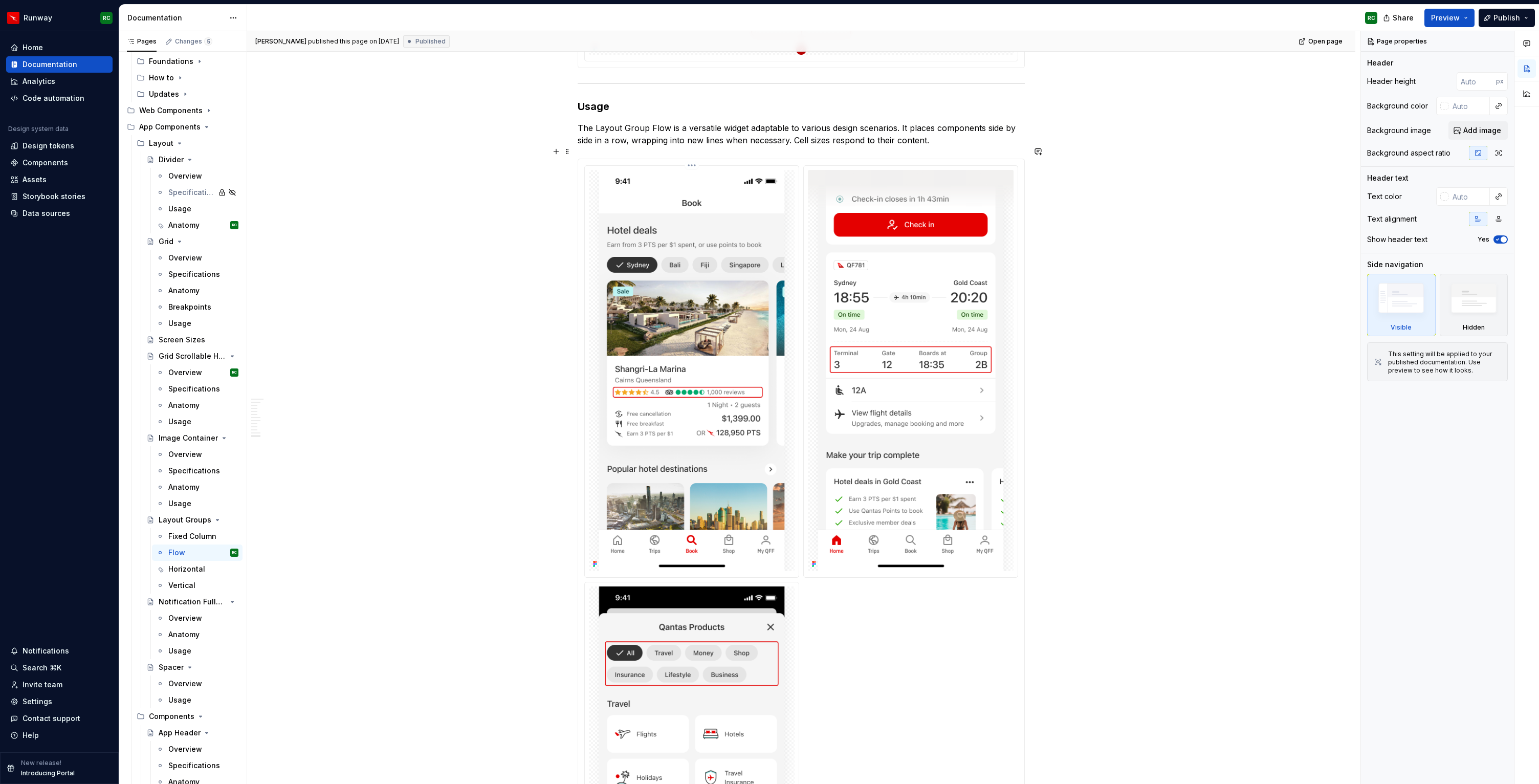
click at [775, 394] on img at bounding box center [692, 371] width 205 height 402
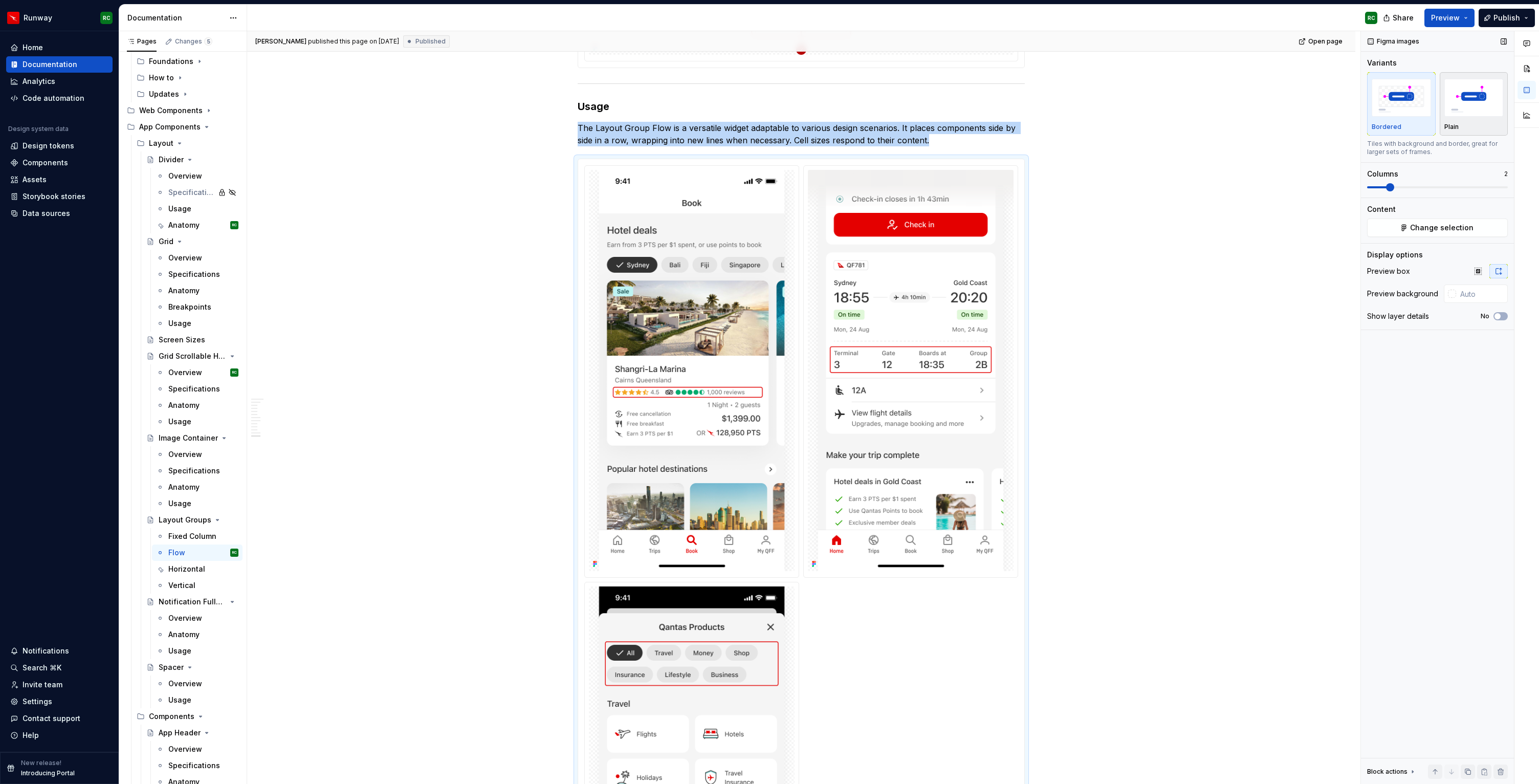
click at [1469, 103] on img "button" at bounding box center [1474, 97] width 59 height 37
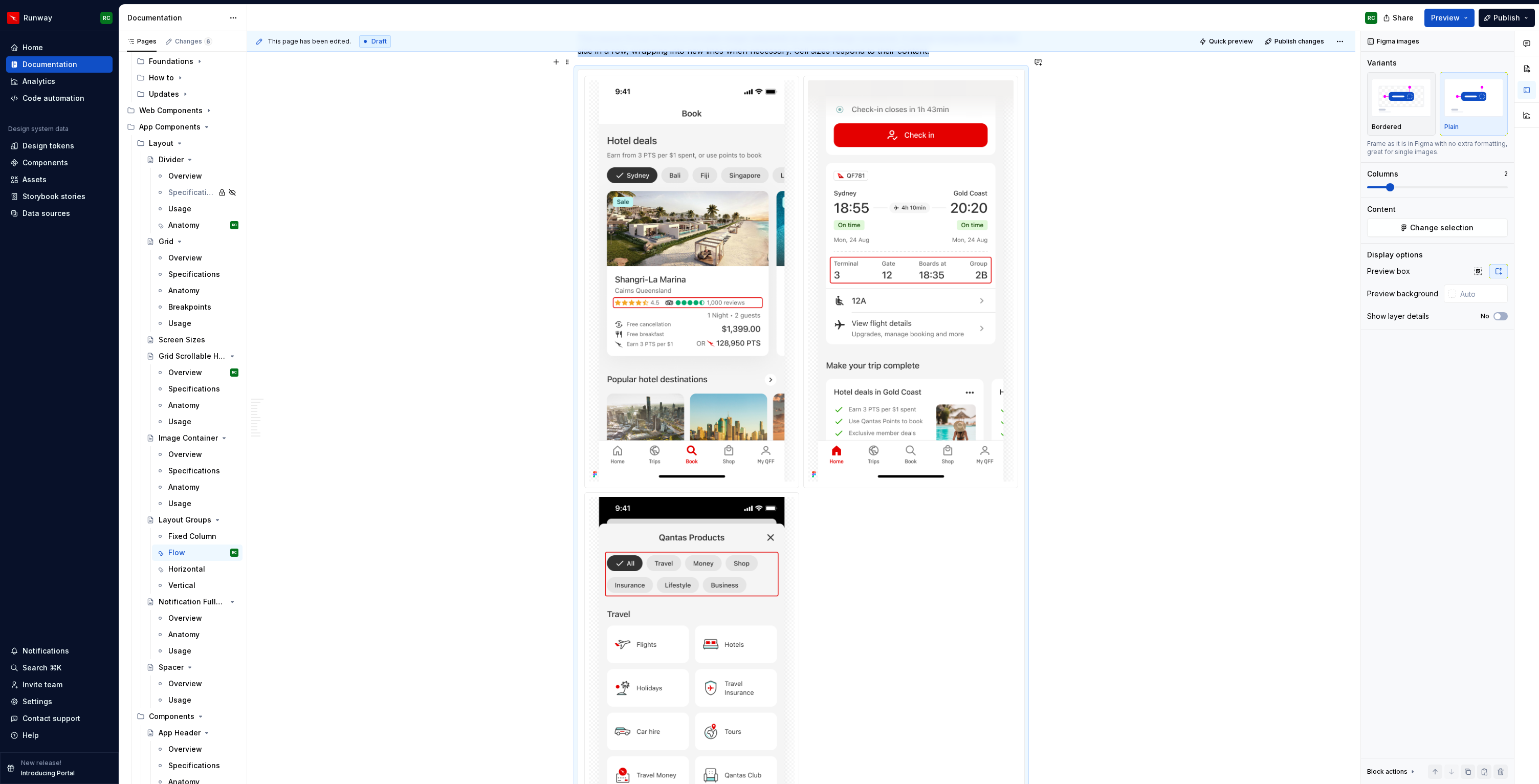
scroll to position [3109, 0]
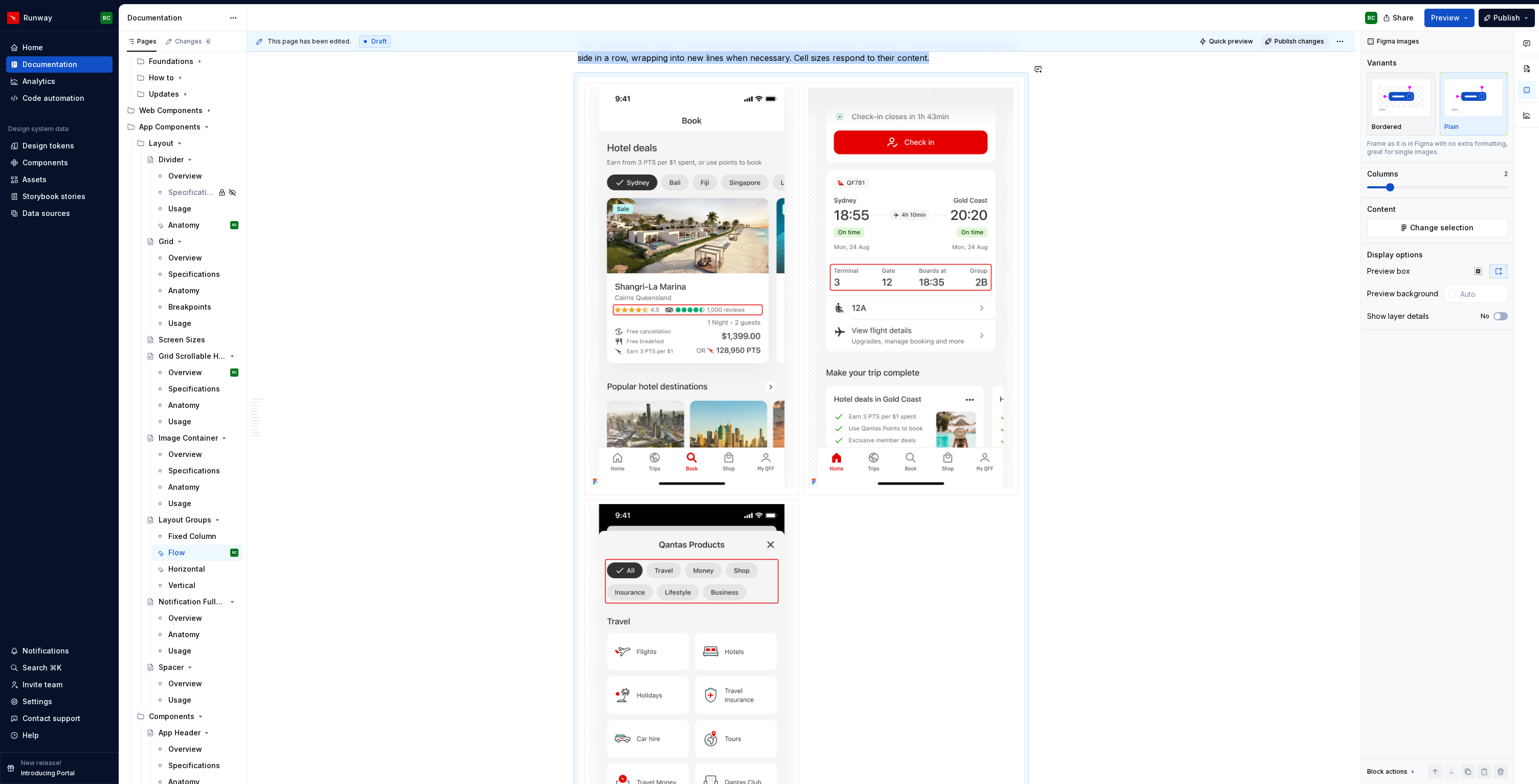
click at [1288, 43] on span "Publish changes" at bounding box center [1299, 41] width 50 height 8
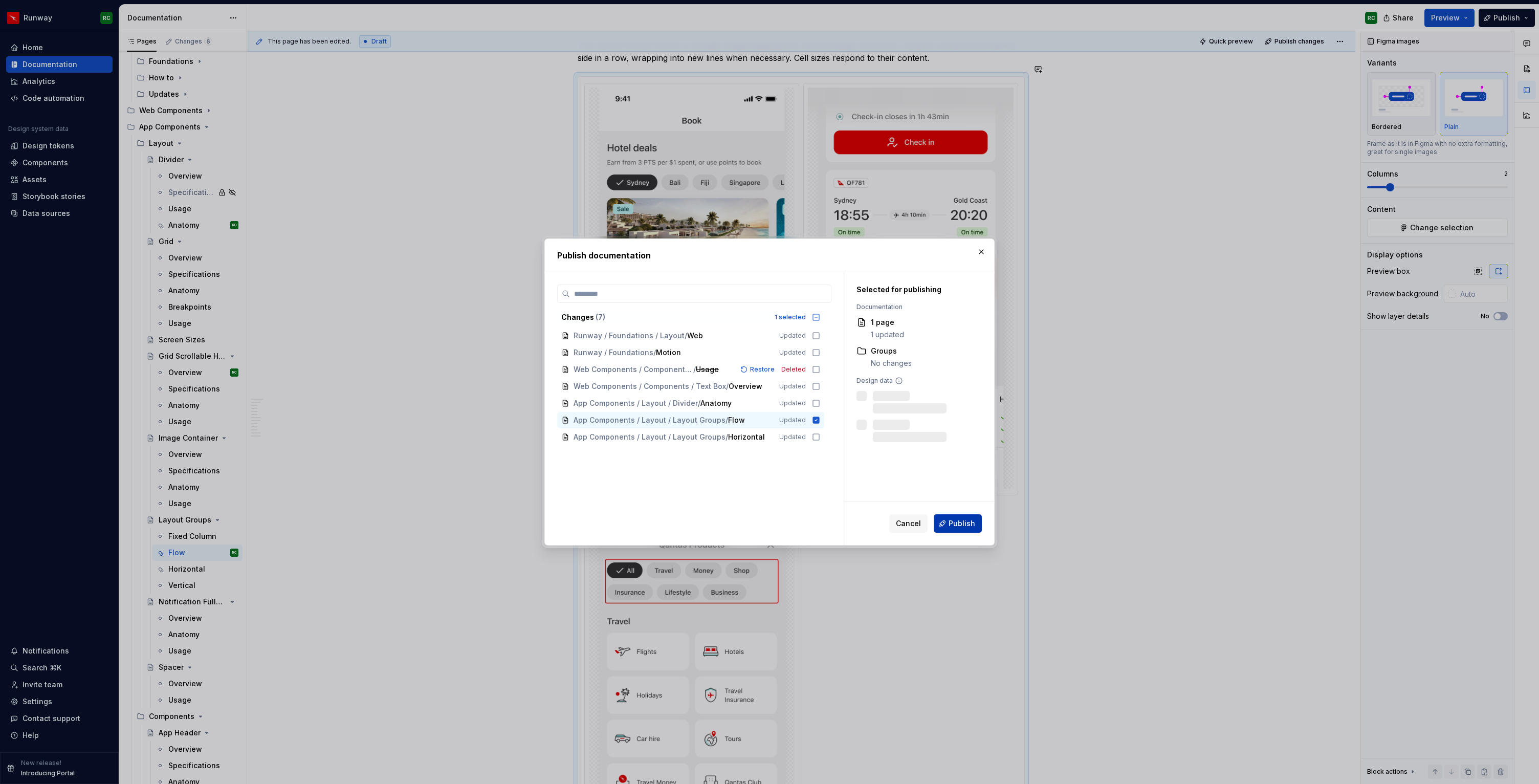
click at [963, 526] on span "Publish" at bounding box center [962, 524] width 27 height 11
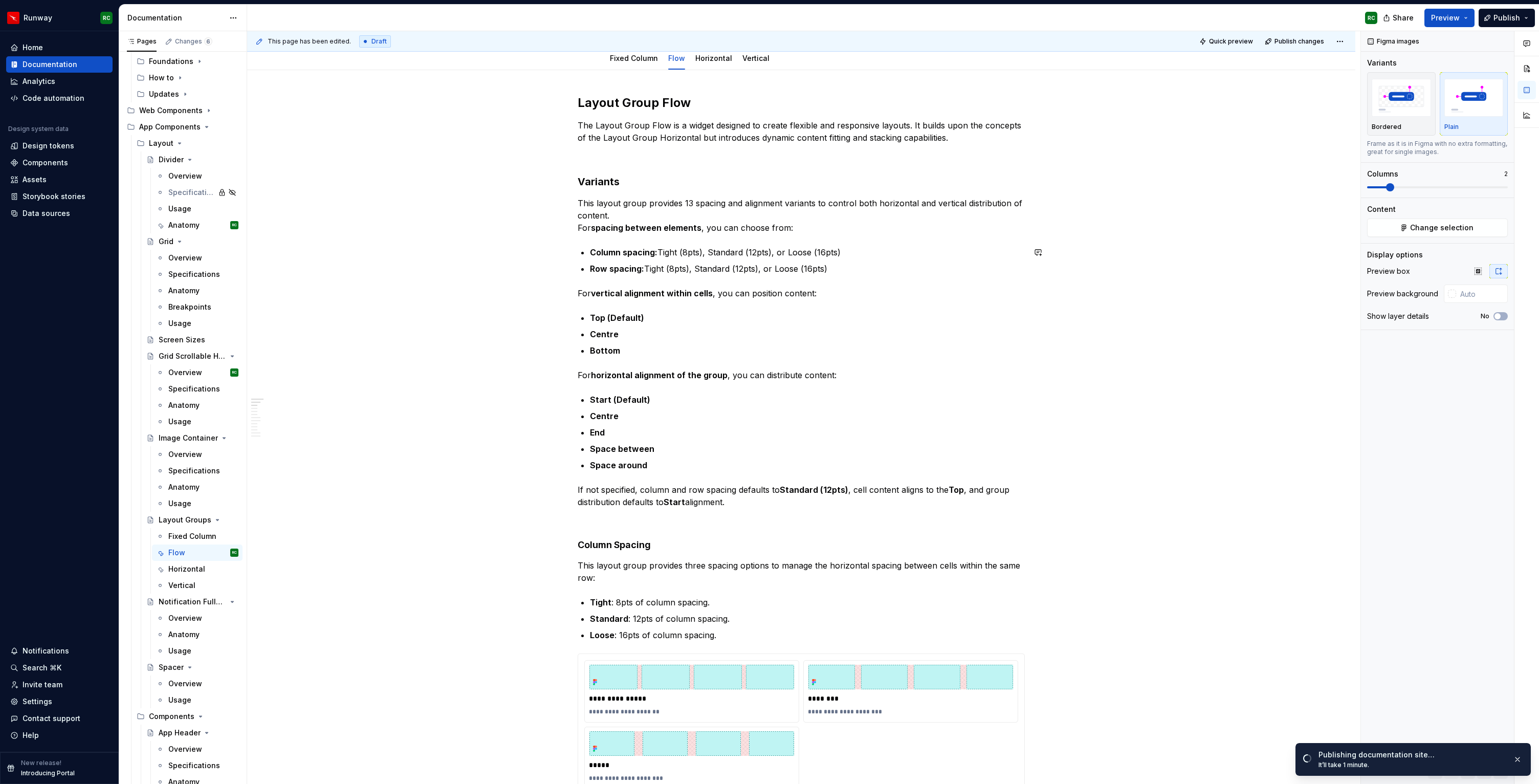
scroll to position [0, 0]
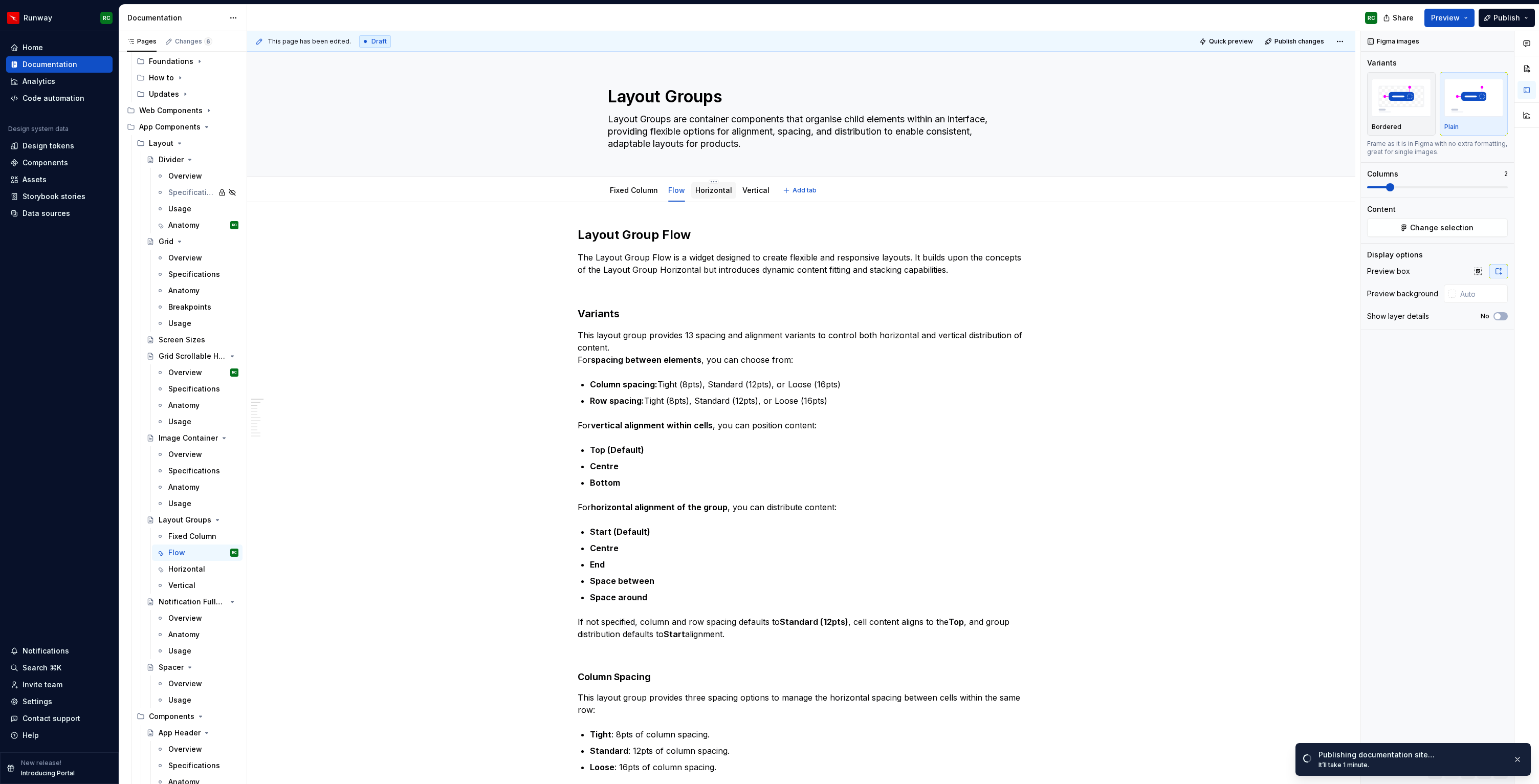
click at [709, 190] on link "Horizontal" at bounding box center [714, 190] width 37 height 9
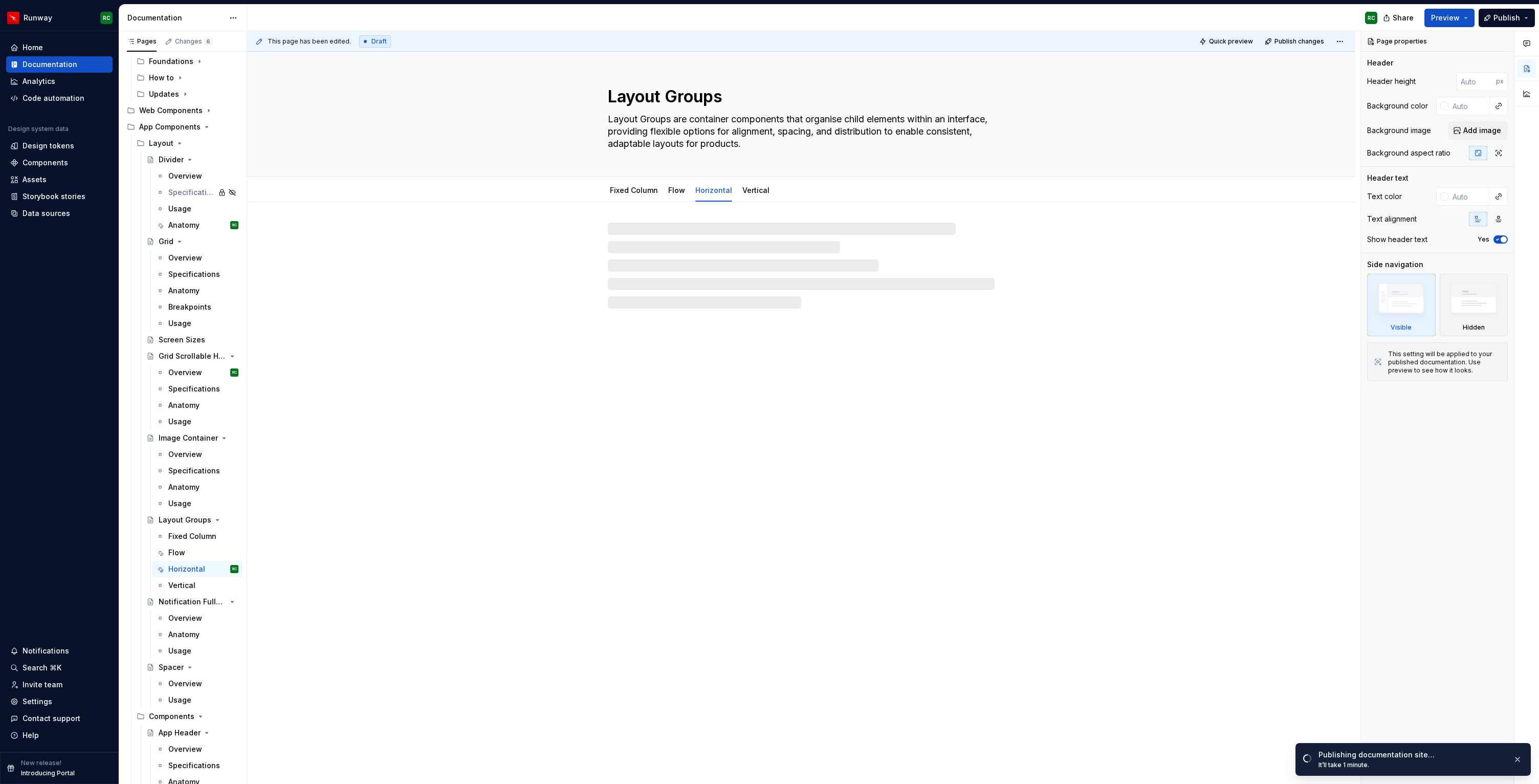
type textarea "*"
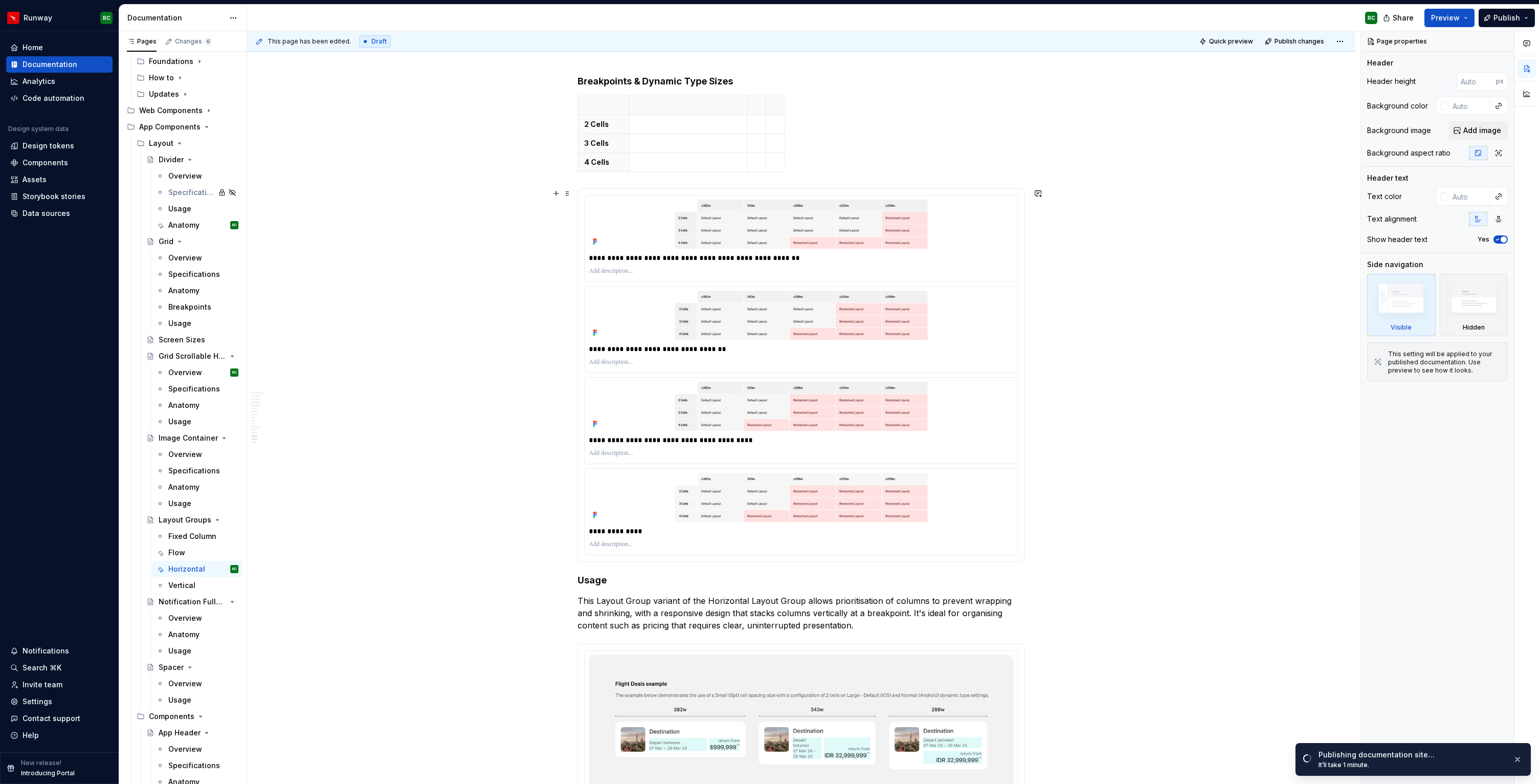
scroll to position [4718, 0]
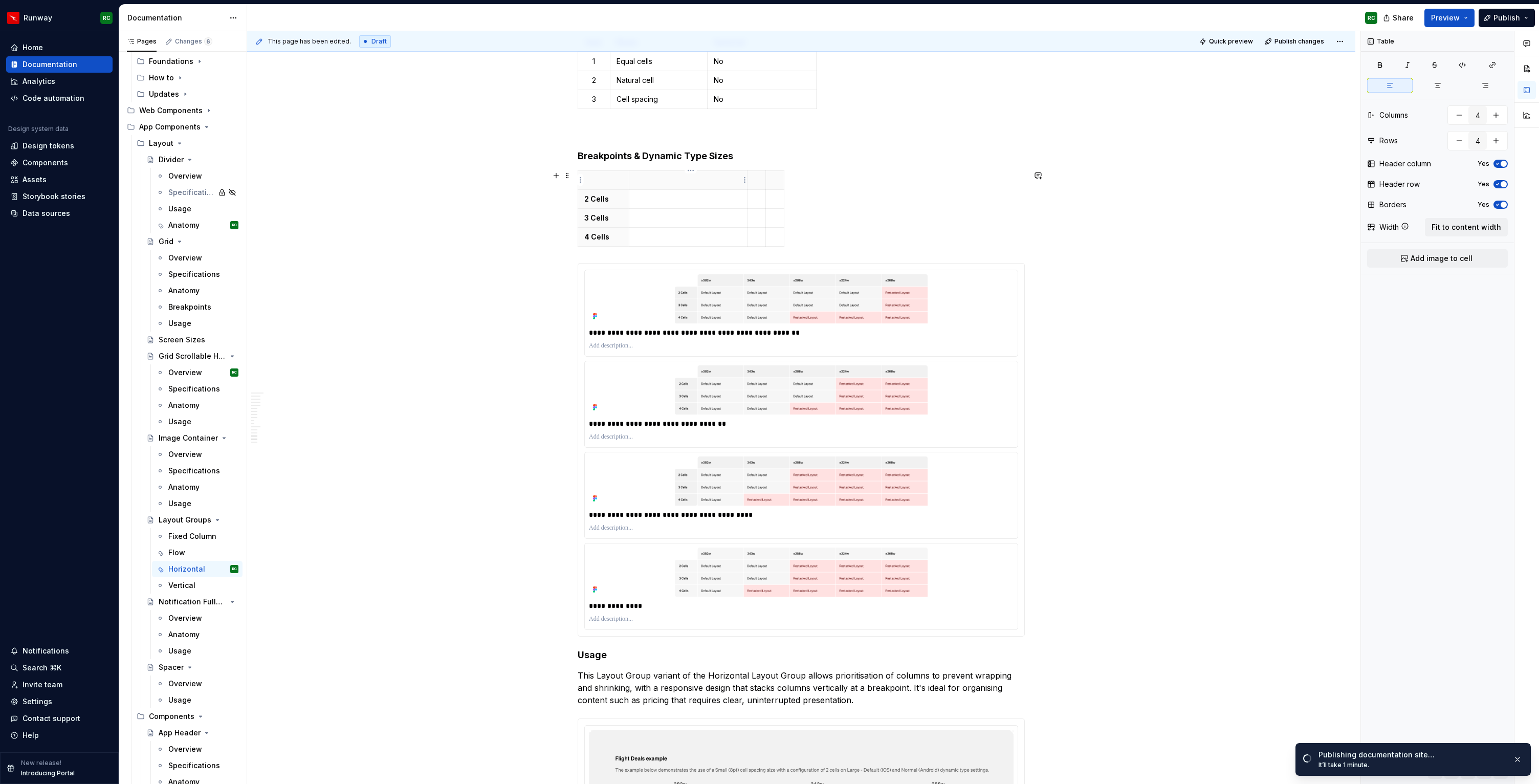
click at [665, 187] on th at bounding box center [689, 180] width 119 height 19
drag, startPoint x: 750, startPoint y: 188, endPoint x: 713, endPoint y: 189, distance: 37.0
click at [713, 189] on tbody "≥382w 2 Cells 3 Cells 4 Cells" at bounding box center [662, 209] width 169 height 76
drag, startPoint x: 731, startPoint y: 194, endPoint x: 823, endPoint y: 190, distance: 92.1
click at [823, 190] on td at bounding box center [830, 198] width 19 height 19
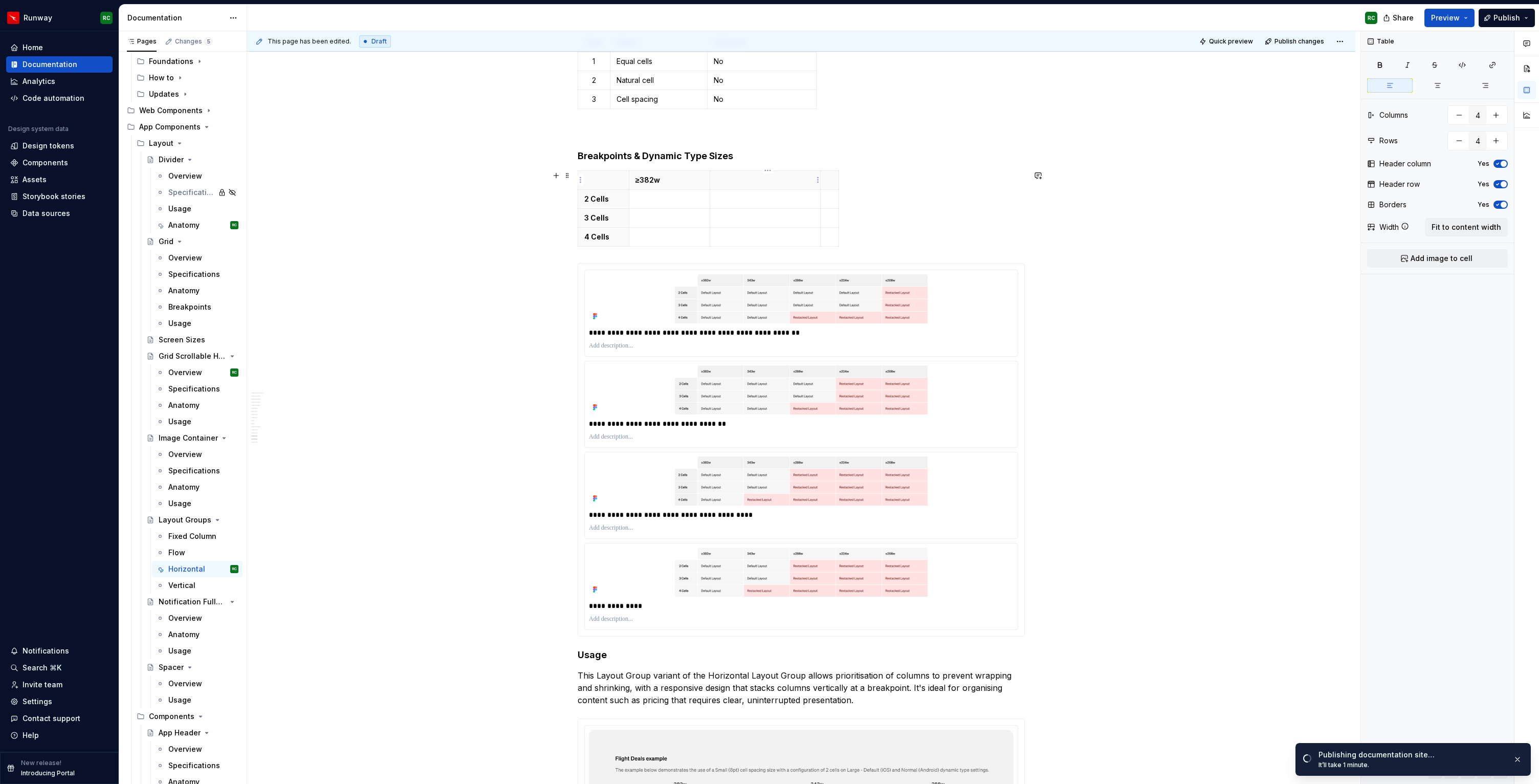
click at [745, 179] on p at bounding box center [766, 181] width 97 height 11
type textarea "*"
drag, startPoint x: 841, startPoint y: 194, endPoint x: 921, endPoint y: 198, distance: 80.1
click at [918, 211] on icon "button" at bounding box center [920, 209] width 8 height 8
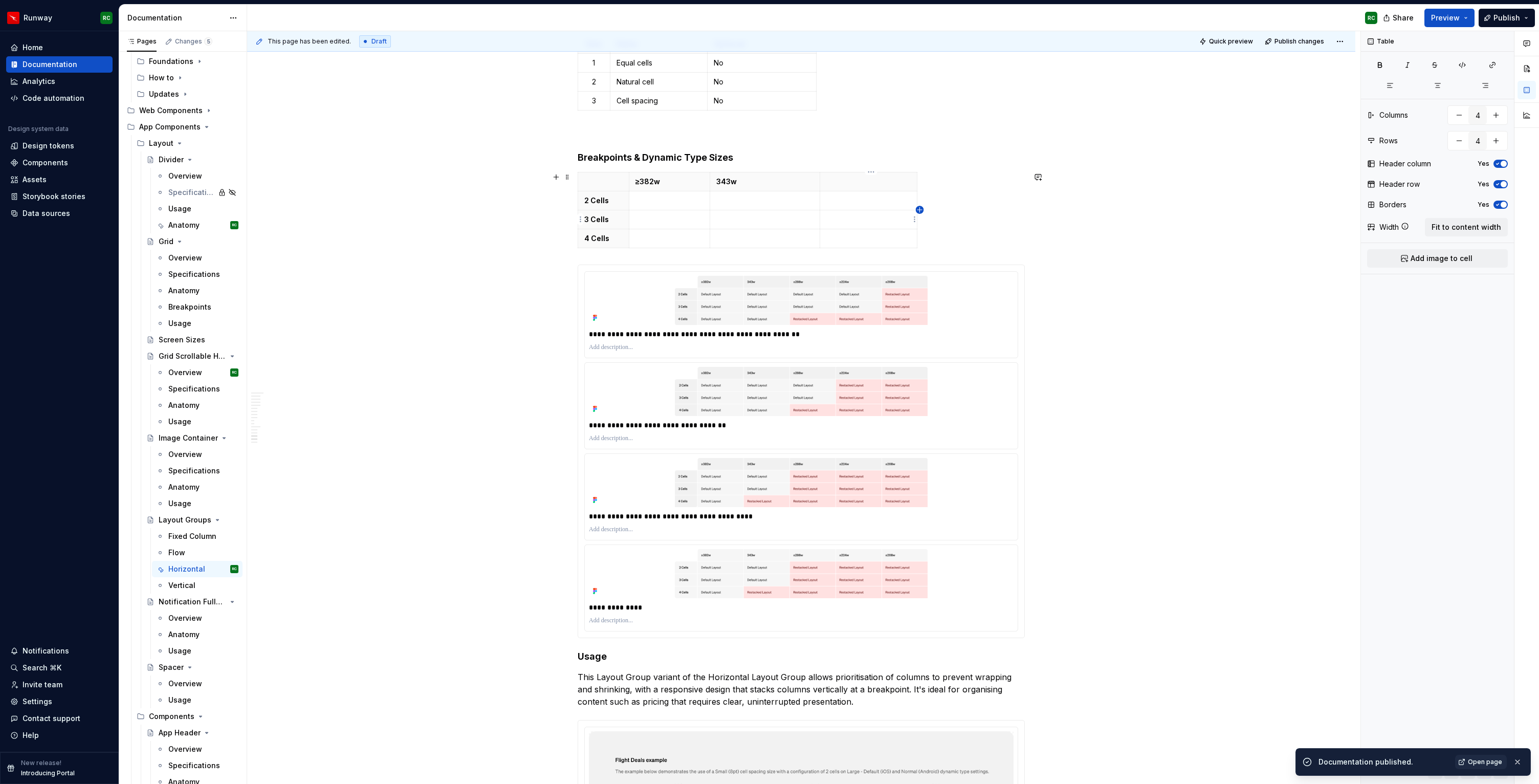
type input "5"
drag, startPoint x: 939, startPoint y: 195, endPoint x: 997, endPoint y: 188, distance: 58.4
click at [1451, 227] on span "Fit to content width" at bounding box center [1466, 227] width 70 height 11
click at [866, 181] on p at bounding box center [890, 182] width 77 height 11
type textarea "*"
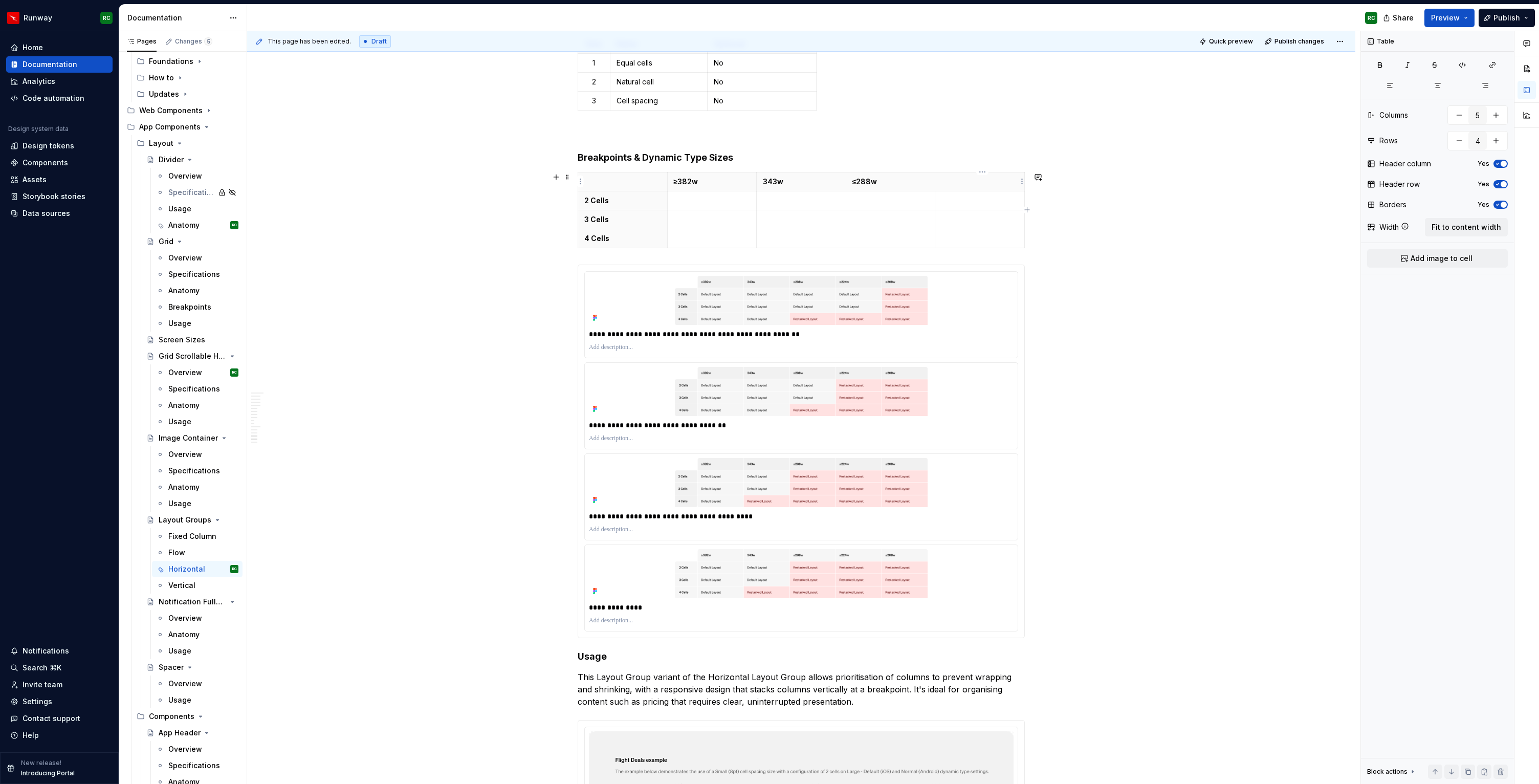
click at [987, 179] on p at bounding box center [980, 182] width 77 height 11
click at [1027, 208] on icon "button" at bounding box center [1027, 209] width 8 height 8
type input "6"
drag, startPoint x: 1014, startPoint y: 181, endPoint x: 982, endPoint y: 188, distance: 32.8
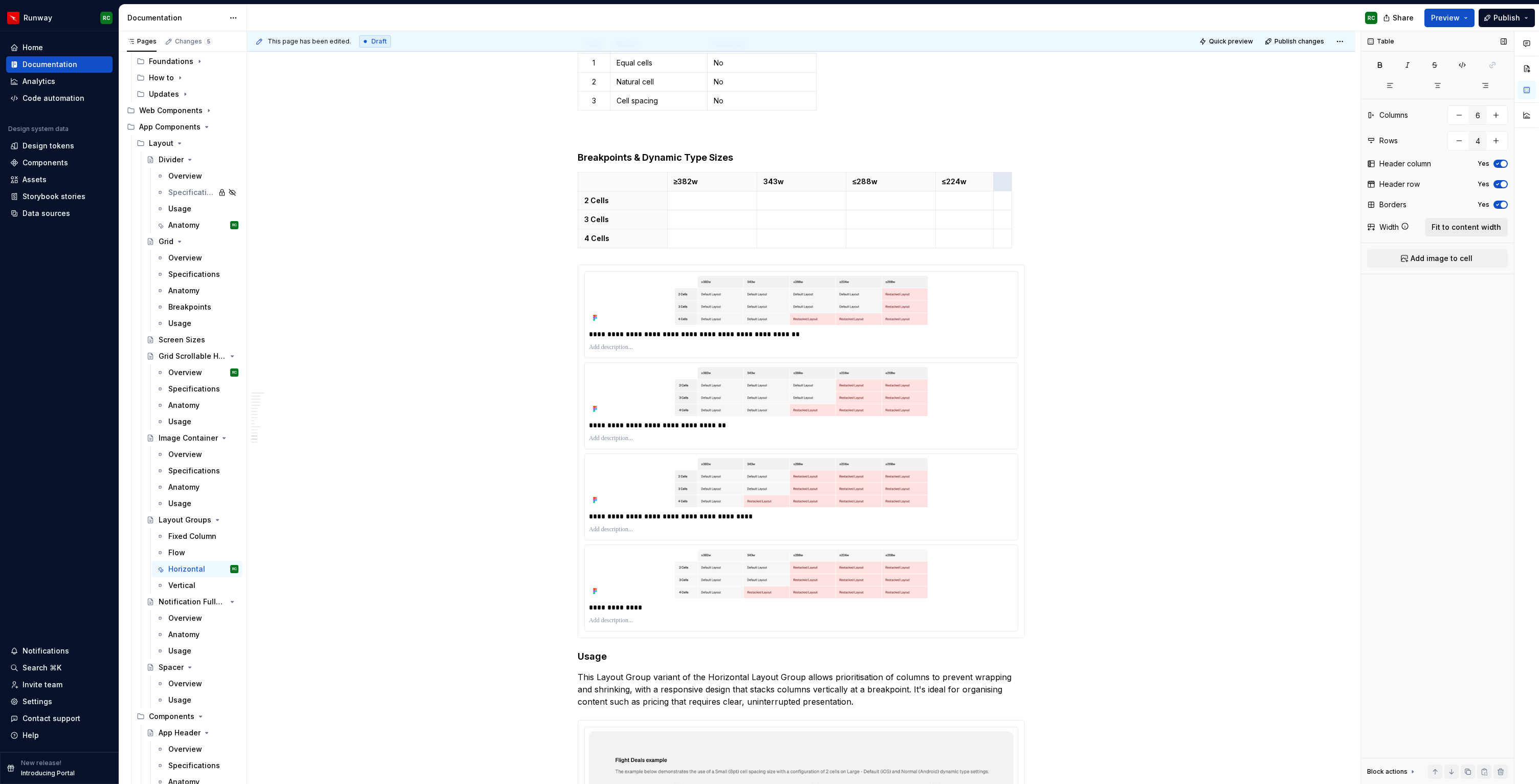
click at [1440, 229] on span "Fit to content width" at bounding box center [1466, 227] width 70 height 11
click at [976, 181] on p at bounding box center [988, 182] width 62 height 11
click at [978, 181] on p "≤224w" at bounding box center [988, 182] width 62 height 11
click at [691, 197] on p at bounding box center [689, 201] width 62 height 11
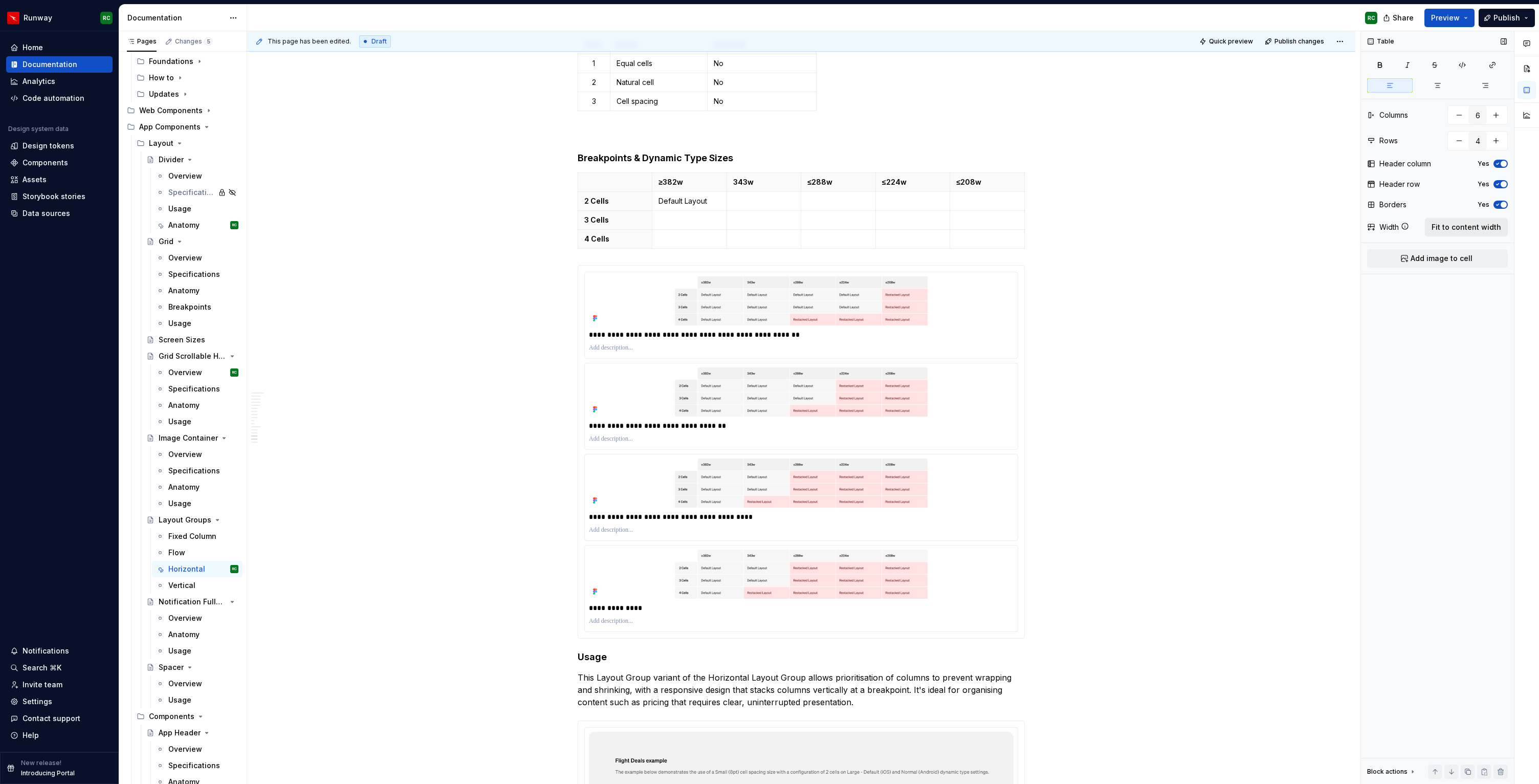
click at [1474, 233] on button "Fit to content width" at bounding box center [1466, 227] width 83 height 19
copy p "Default Layout"
click at [681, 218] on p at bounding box center [689, 220] width 62 height 11
click at [680, 241] on p at bounding box center [689, 239] width 62 height 11
click at [764, 201] on p at bounding box center [765, 201] width 62 height 11
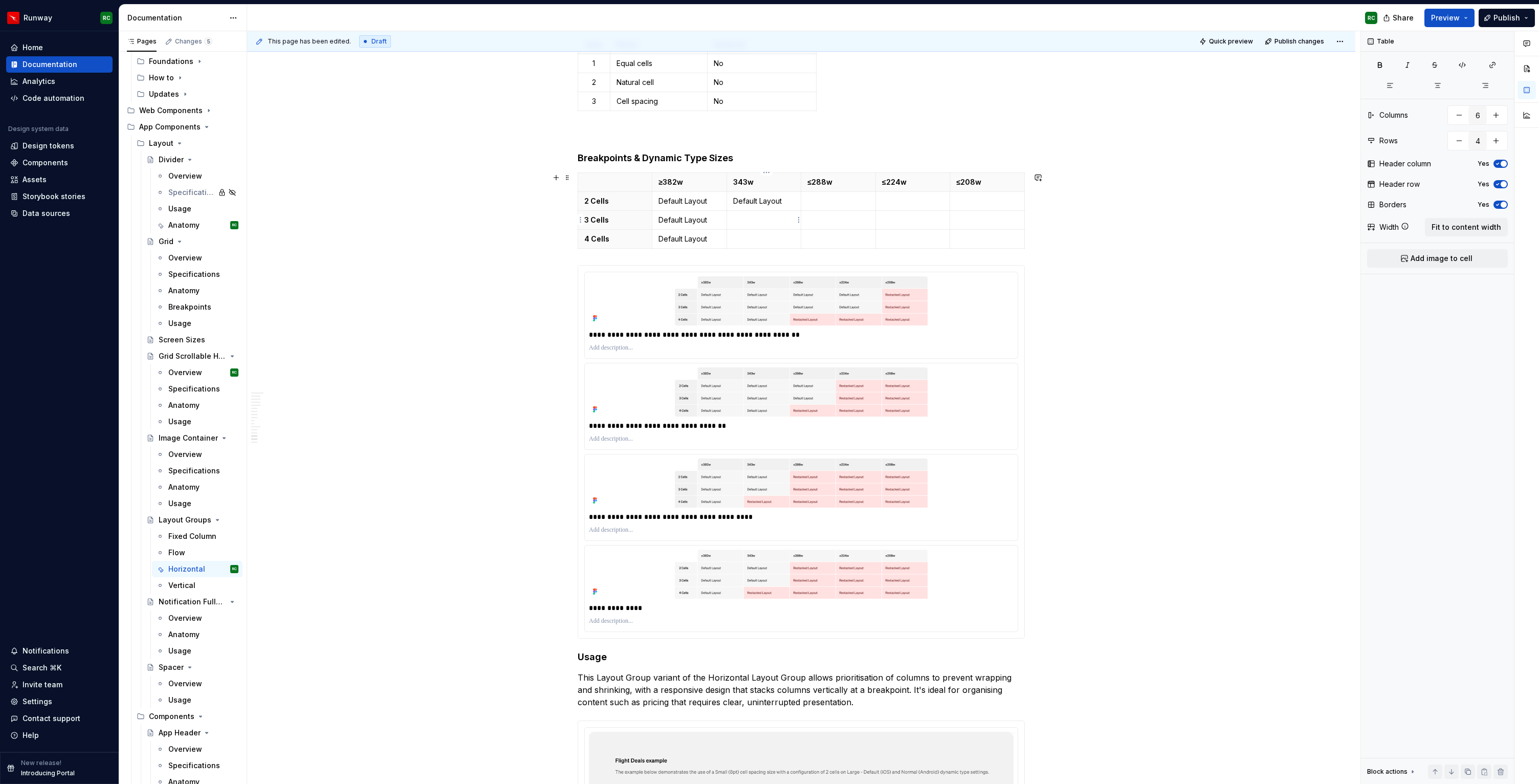
click at [762, 218] on p at bounding box center [765, 220] width 62 height 11
click at [764, 240] on p at bounding box center [765, 239] width 62 height 11
click at [834, 200] on p at bounding box center [839, 201] width 62 height 11
click at [828, 220] on p at bounding box center [839, 220] width 62 height 11
click at [820, 242] on p at bounding box center [839, 239] width 62 height 11
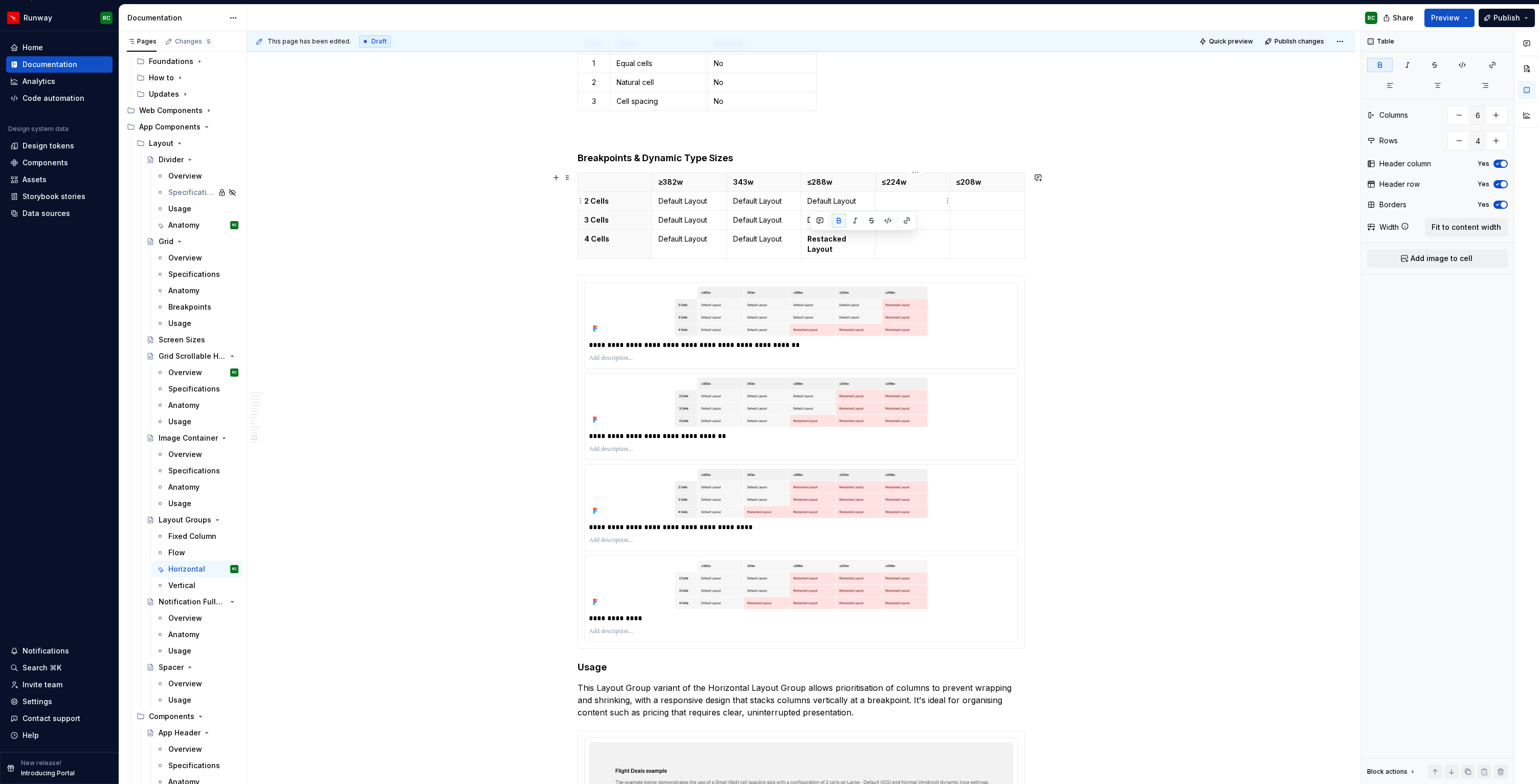
click at [896, 204] on p at bounding box center [913, 201] width 62 height 11
click at [854, 255] on td "Restacked Layout" at bounding box center [839, 243] width 74 height 29
copy strong "Restacked Layout"
click at [909, 197] on p at bounding box center [913, 201] width 62 height 11
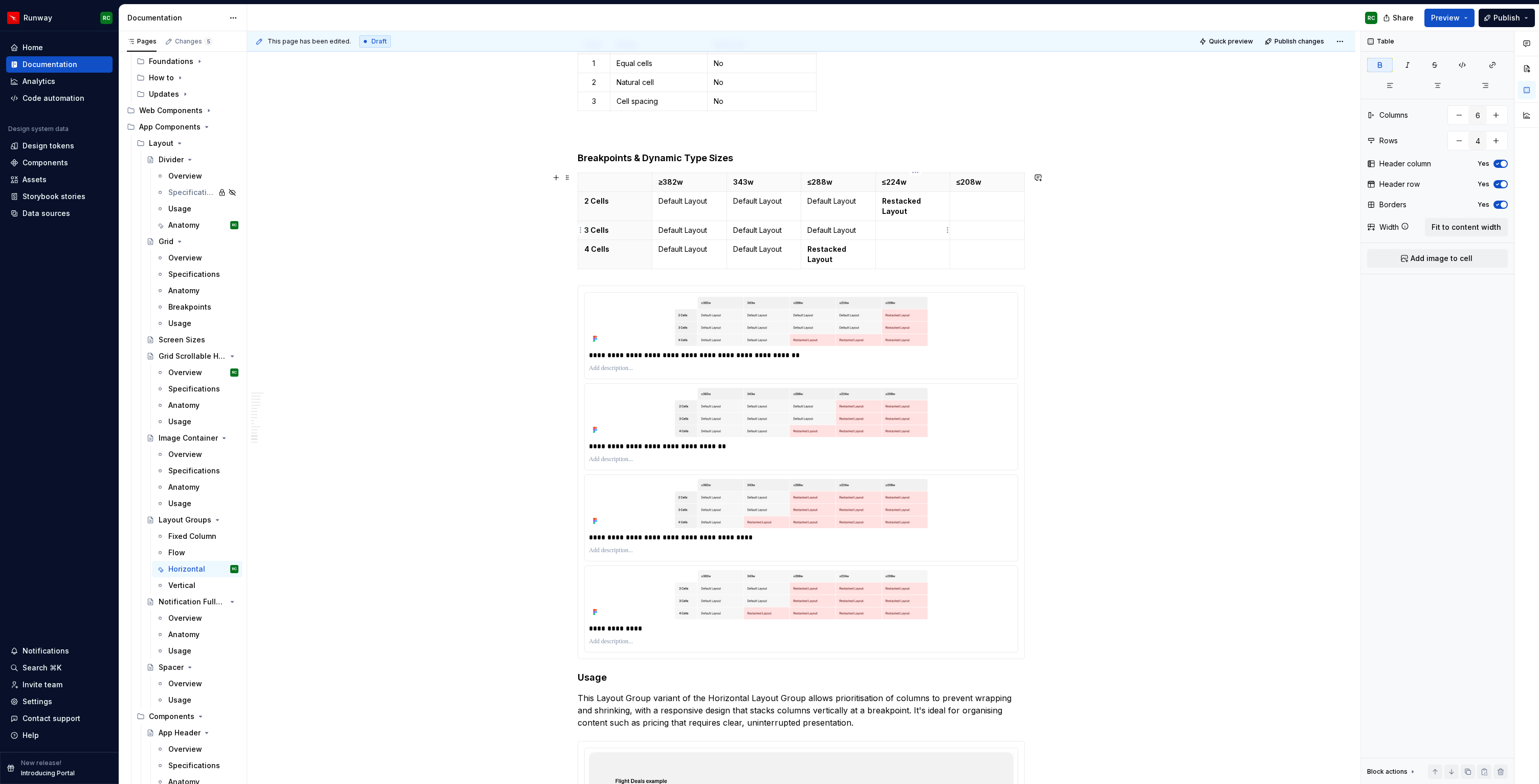
click at [902, 229] on p at bounding box center [913, 230] width 62 height 11
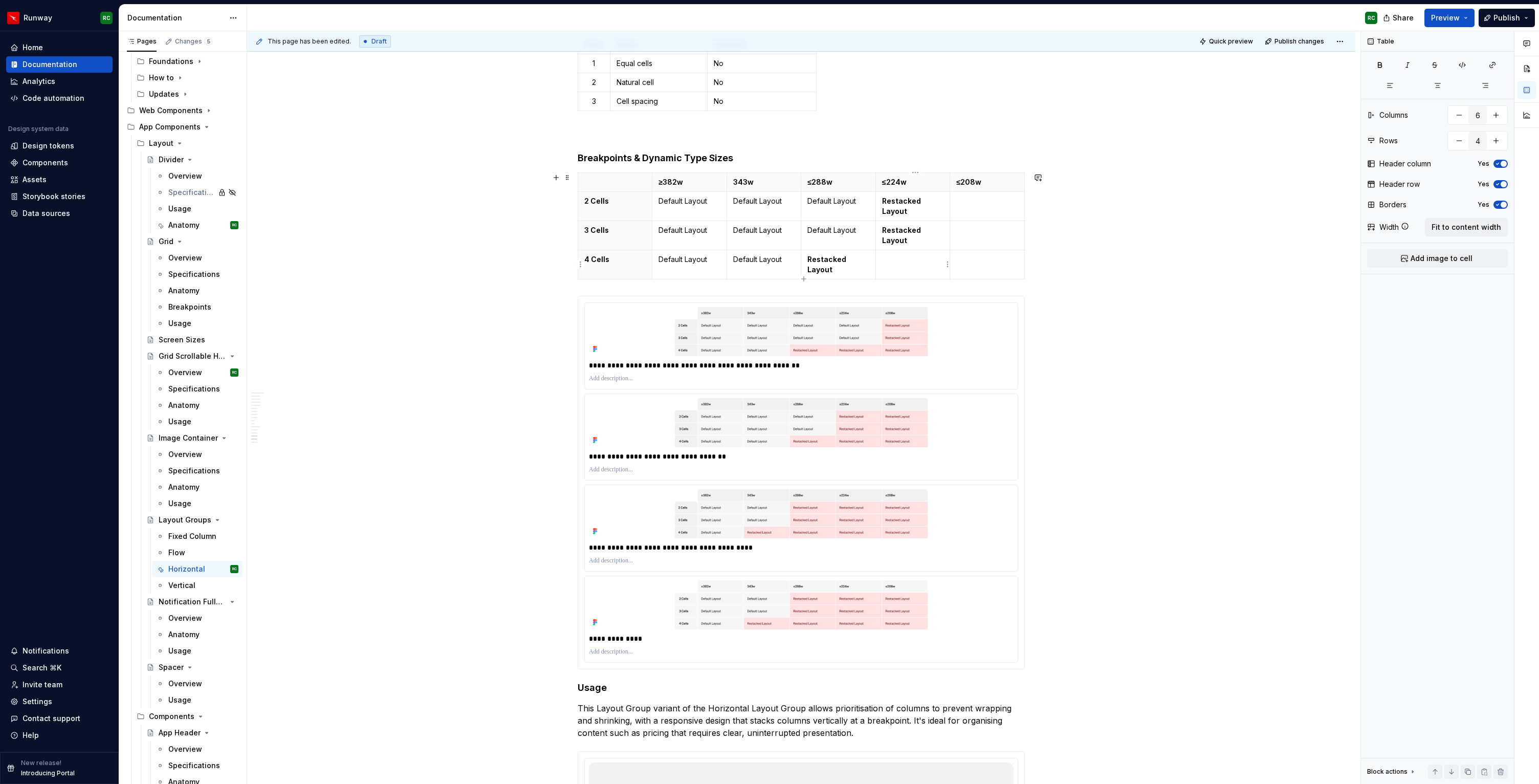
click at [892, 257] on p at bounding box center [913, 259] width 62 height 11
click at [975, 206] on td at bounding box center [988, 205] width 74 height 29
click at [959, 242] on td at bounding box center [988, 234] width 74 height 29
click at [967, 256] on p at bounding box center [988, 259] width 62 height 11
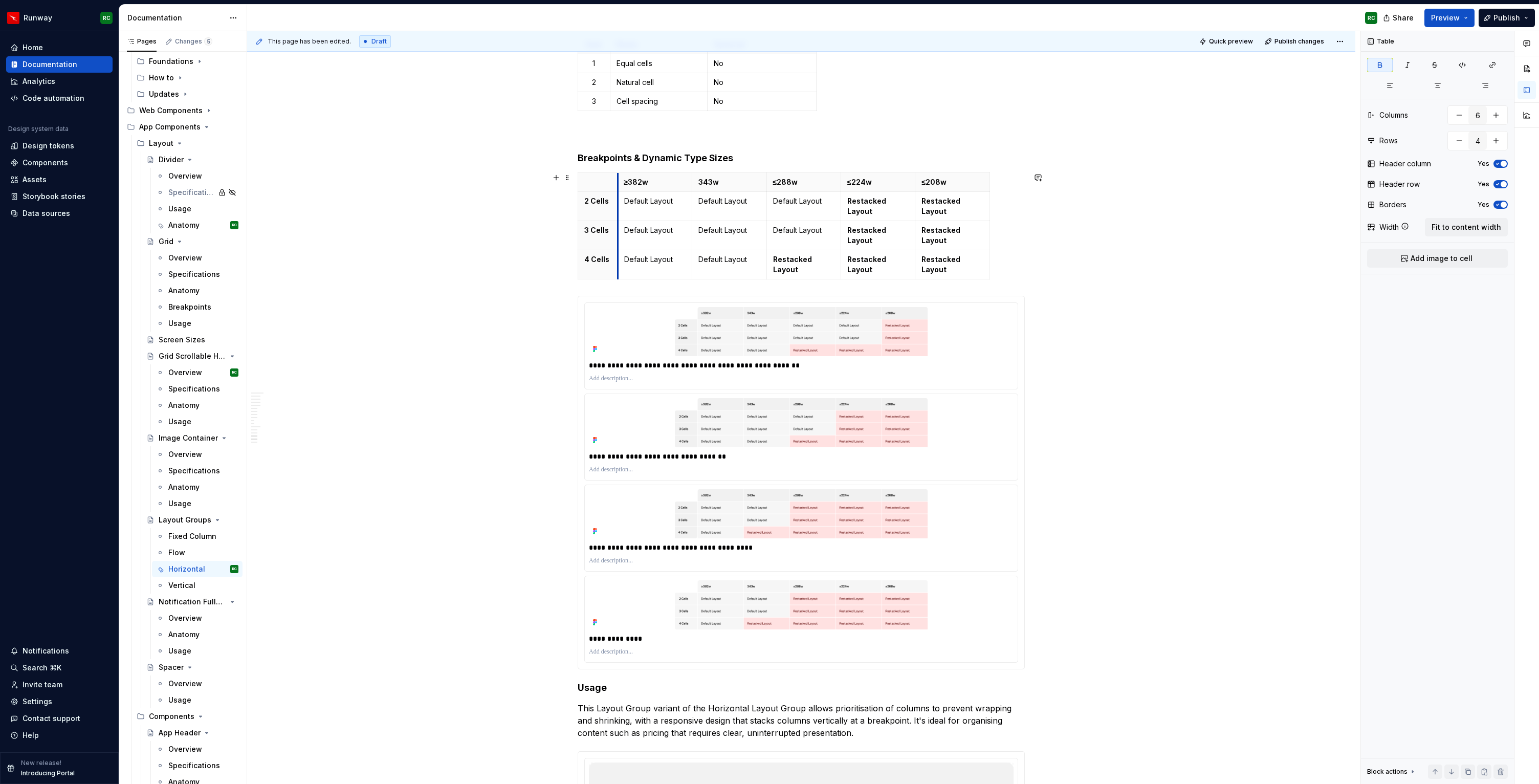
drag, startPoint x: 657, startPoint y: 194, endPoint x: 622, endPoint y: 194, distance: 35.0
click at [622, 194] on td "Default Layout" at bounding box center [655, 205] width 74 height 29
click at [1455, 221] on button "Fit to content width" at bounding box center [1466, 227] width 83 height 19
drag, startPoint x: 655, startPoint y: 194, endPoint x: 619, endPoint y: 196, distance: 36.1
click at [619, 196] on td "Default Layout" at bounding box center [653, 205] width 74 height 29
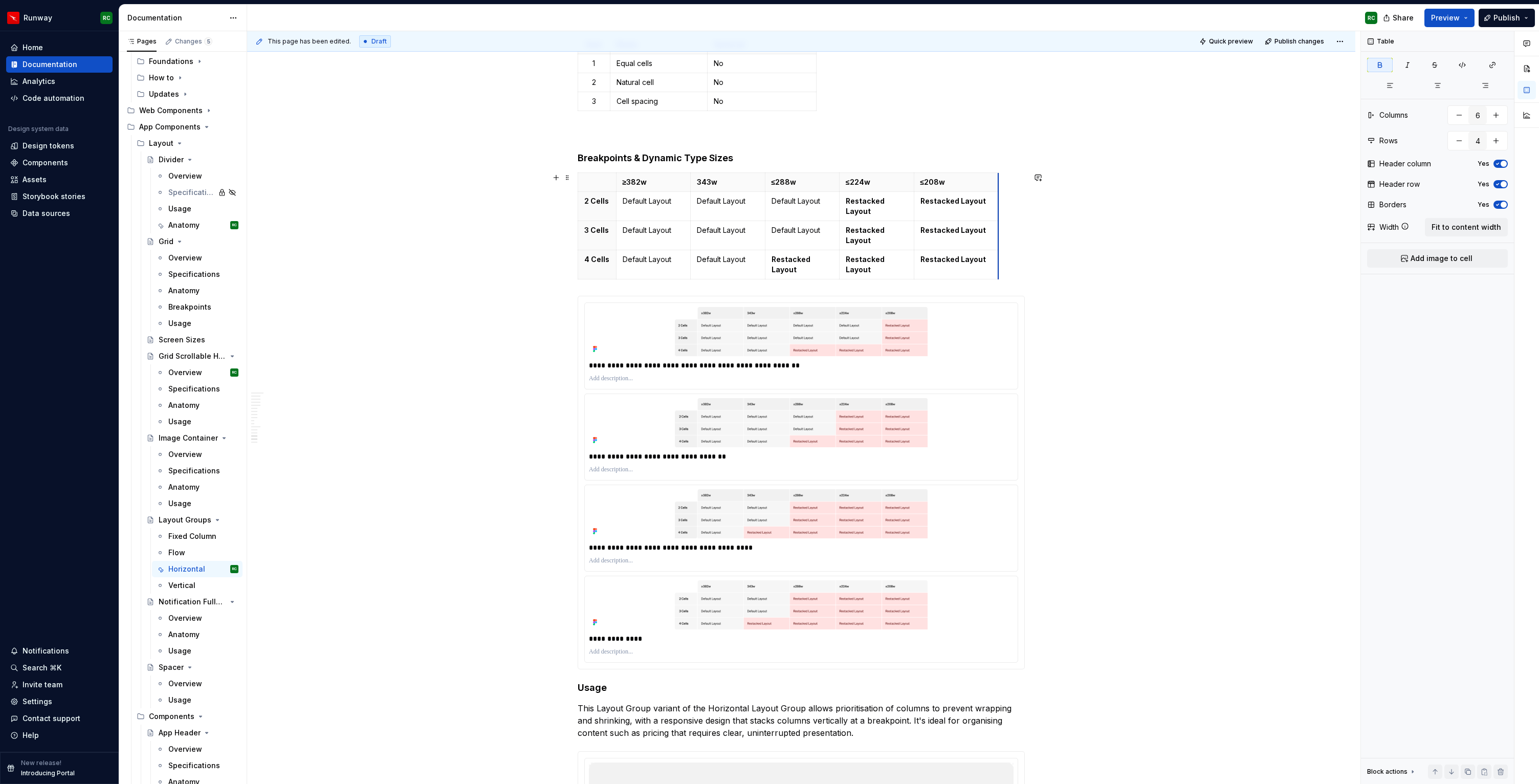
drag, startPoint x: 990, startPoint y: 210, endPoint x: 1001, endPoint y: 210, distance: 11.0
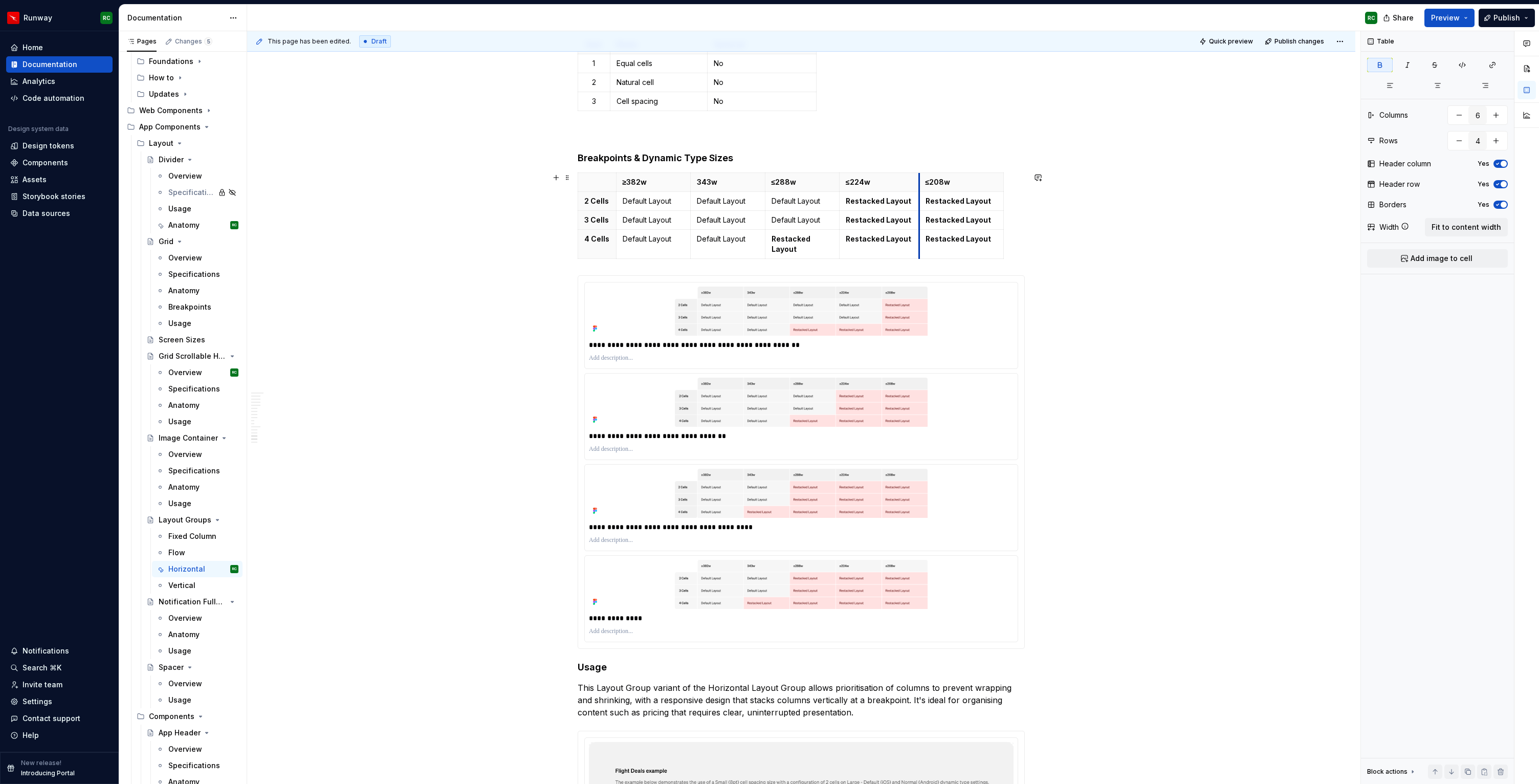
click at [922, 217] on tbody "≥382w 343w ≤288w ≤224w ≤208w 2 Cells Default Layout Default Layout Default Layo…" at bounding box center [790, 215] width 426 height 86
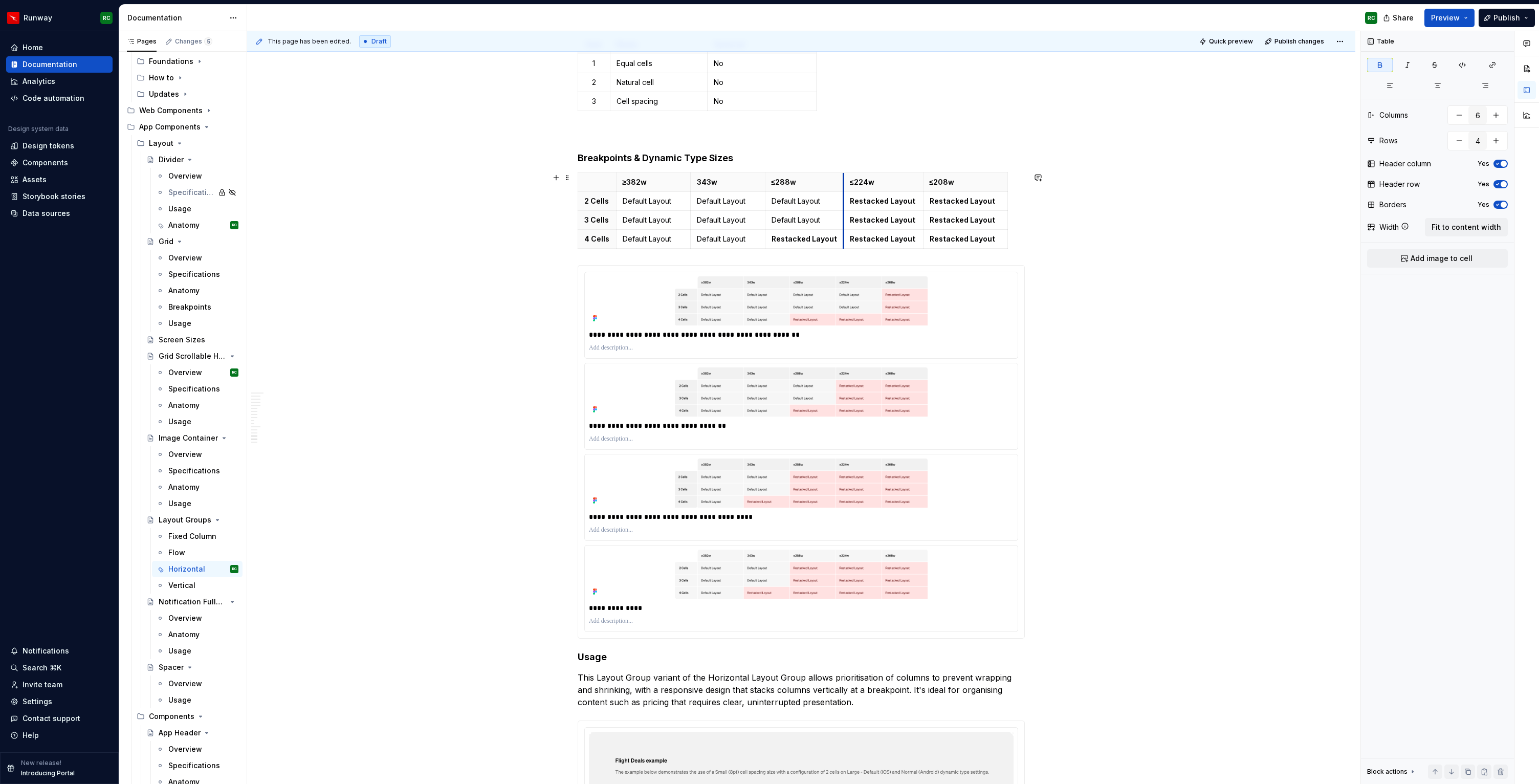
click at [847, 214] on td "Restacked Layout" at bounding box center [884, 219] width 80 height 19
click at [927, 205] on td "Restacked Layout" at bounding box center [967, 200] width 85 height 19
drag, startPoint x: 1012, startPoint y: 220, endPoint x: 1027, endPoint y: 220, distance: 15.0
click at [1450, 222] on span "Fit to content width" at bounding box center [1466, 227] width 70 height 11
click at [816, 154] on h4 "Breakpoints & Dynamic Type Sizes" at bounding box center [801, 158] width 447 height 12
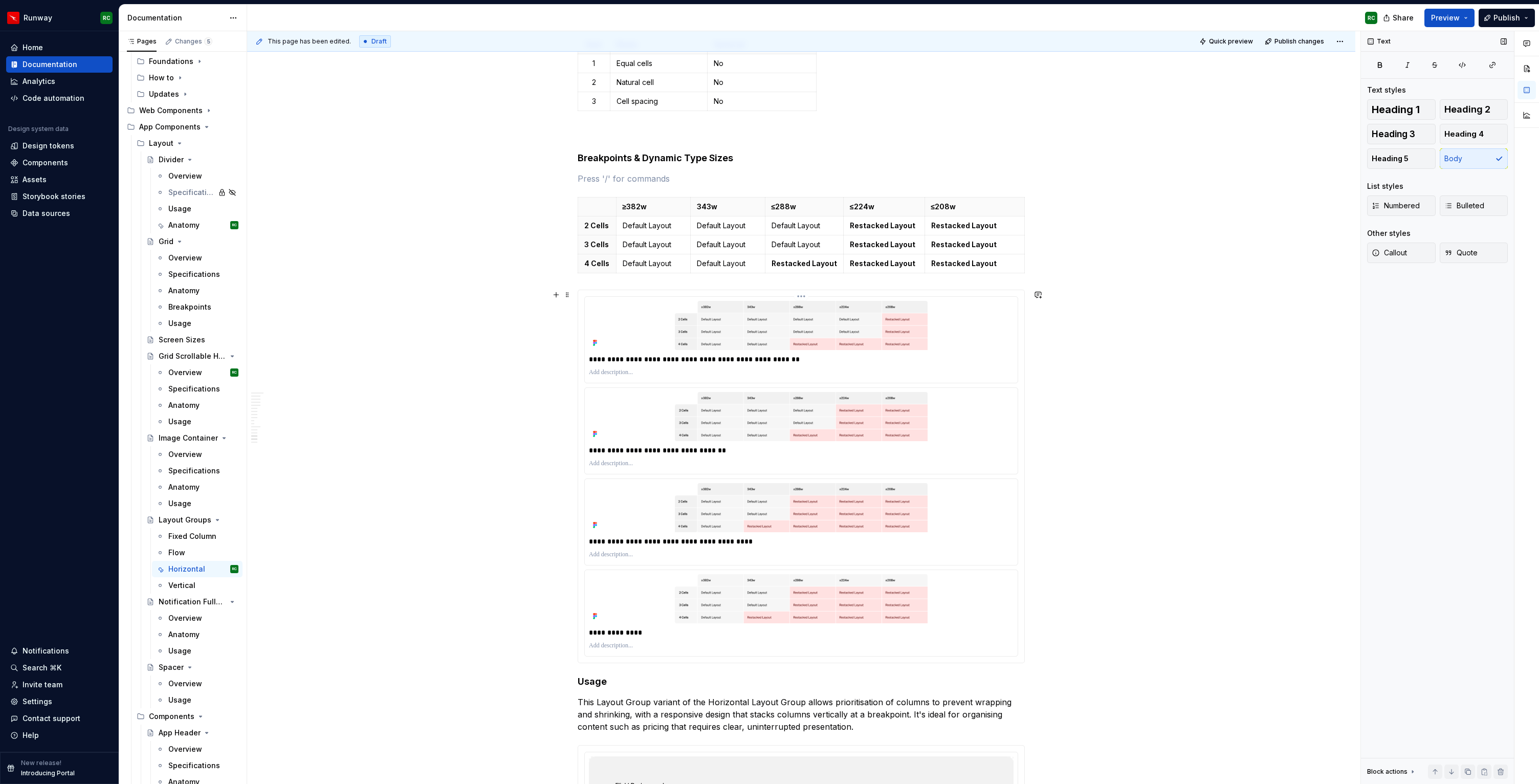
click at [790, 357] on p "**********" at bounding box center [802, 359] width 425 height 11
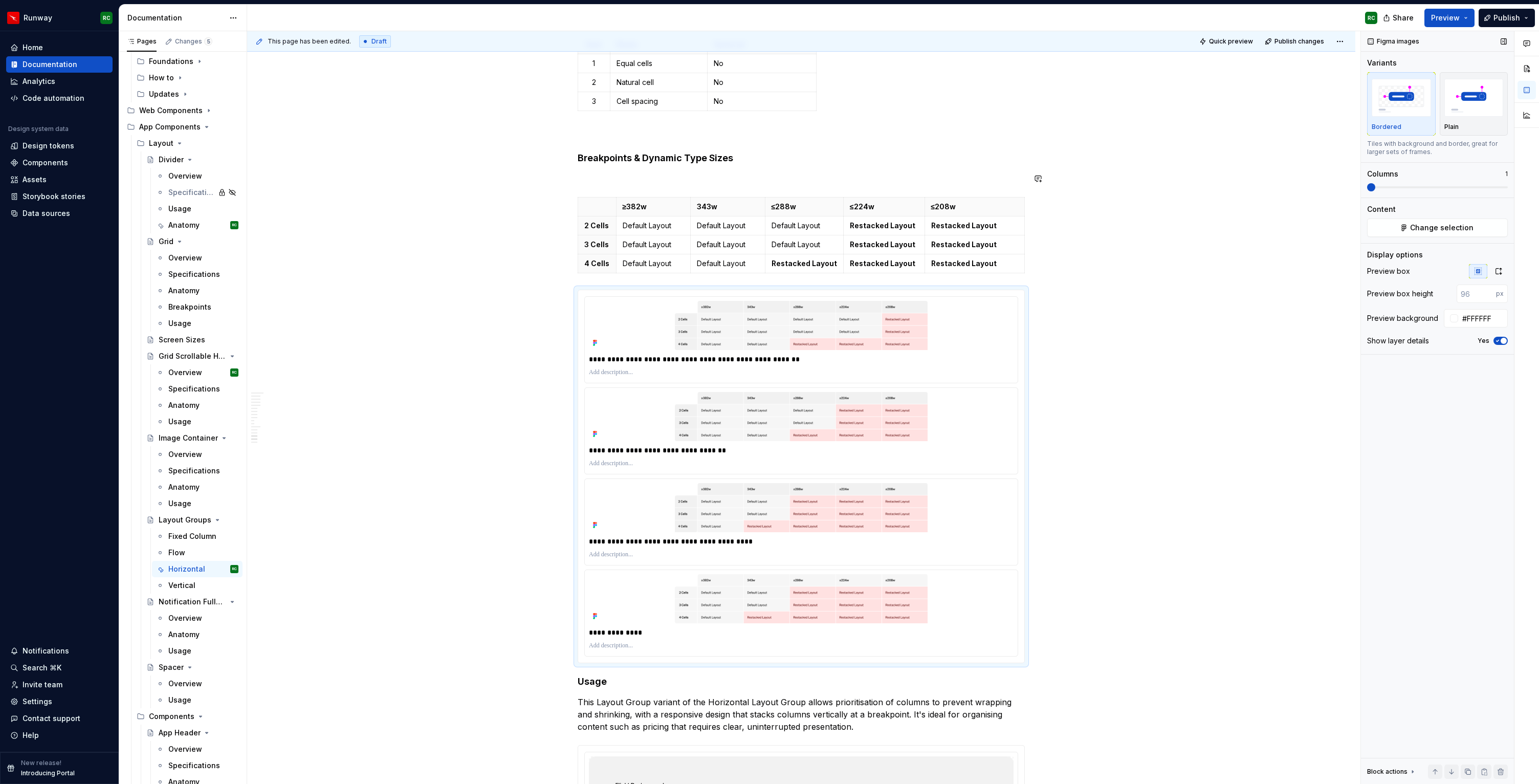
click at [643, 182] on p at bounding box center [801, 179] width 447 height 12
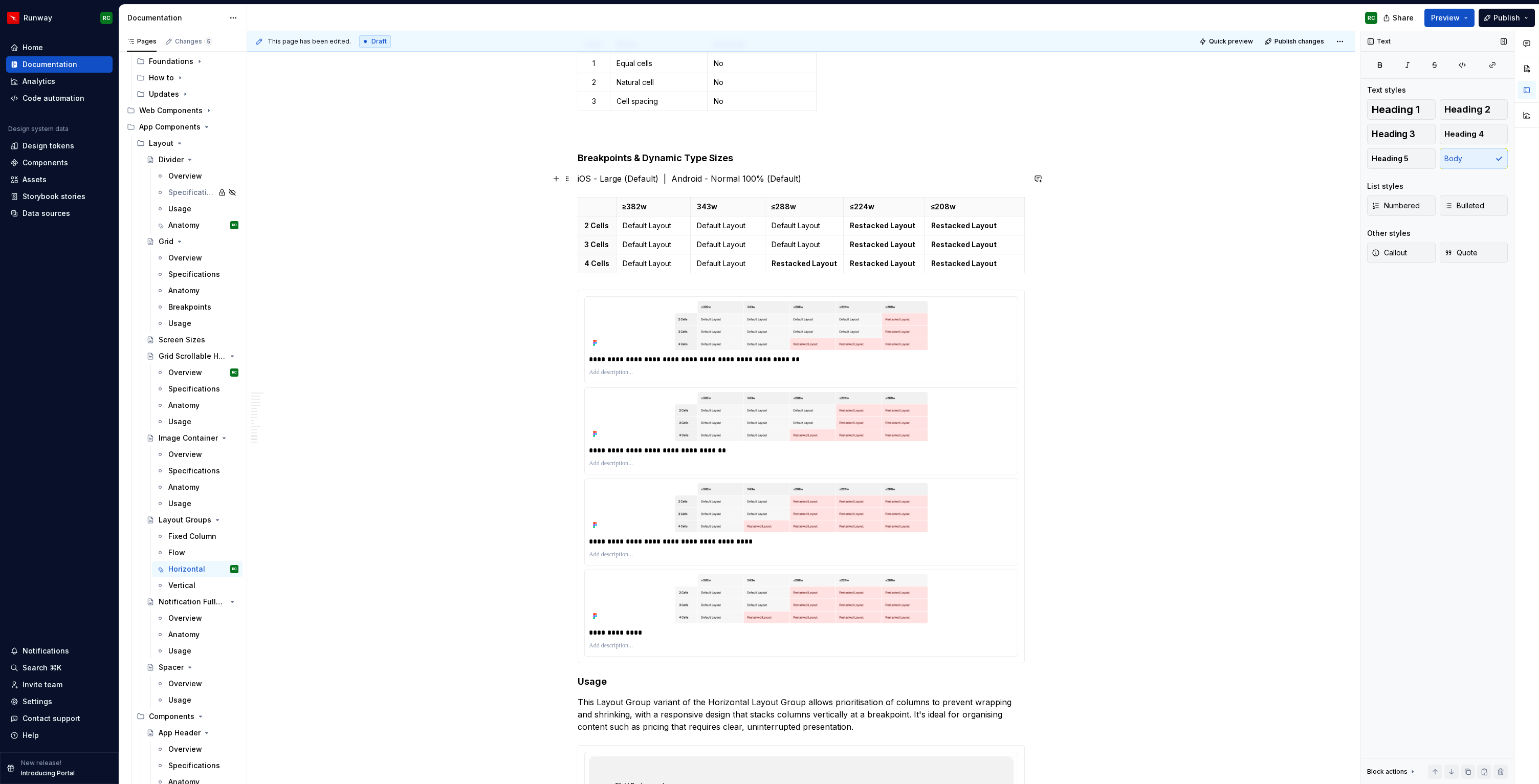
click at [666, 174] on p "iOS - Large (Default) | Android - Normal 100% (Default)" at bounding box center [801, 179] width 447 height 12
click at [671, 163] on button "button" at bounding box center [678, 159] width 14 height 14
click at [665, 153] on h4 "Breakpoints & Dynamic Type Sizes" at bounding box center [801, 158] width 447 height 12
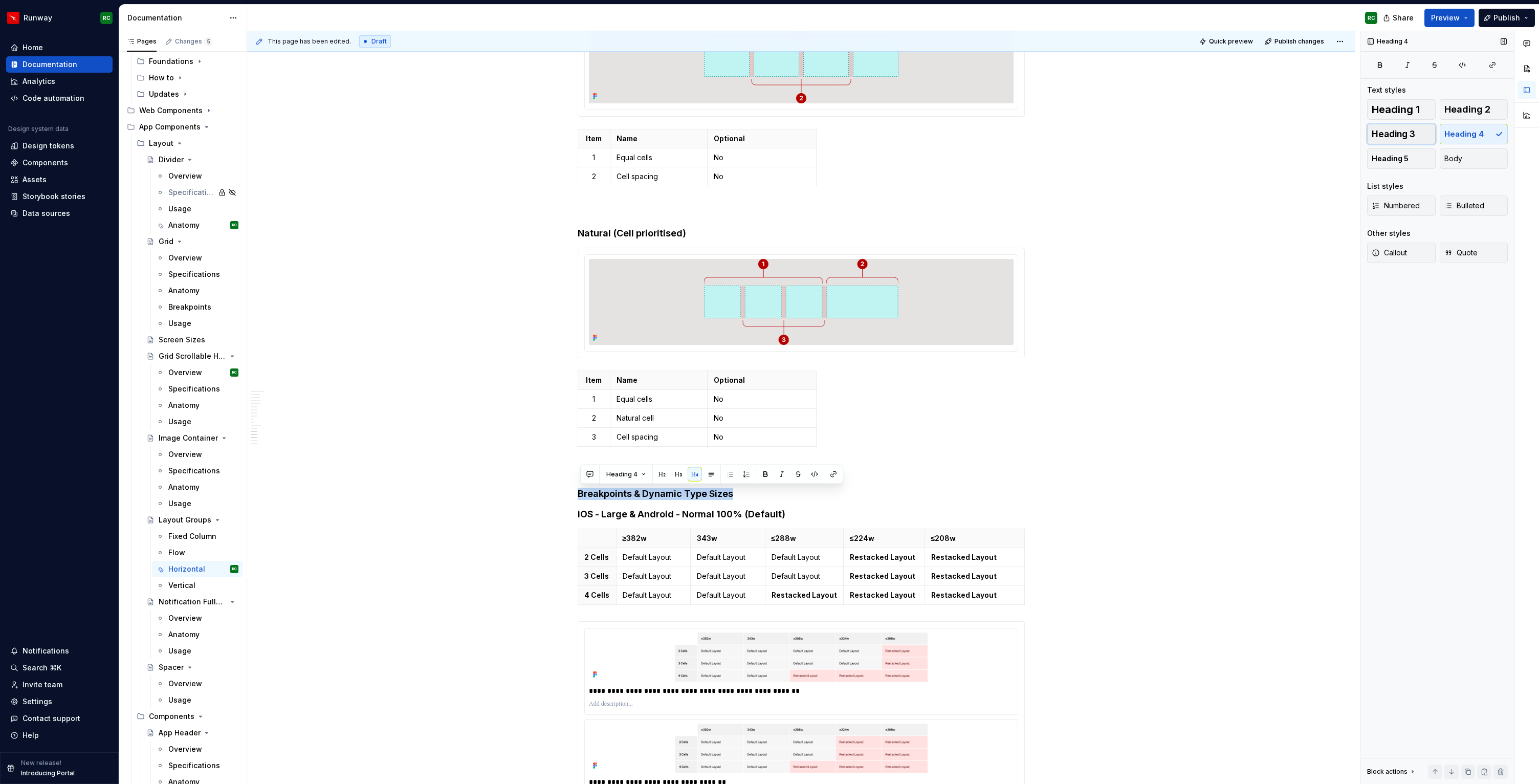
click at [1408, 138] on span "Heading 3" at bounding box center [1393, 135] width 43 height 11
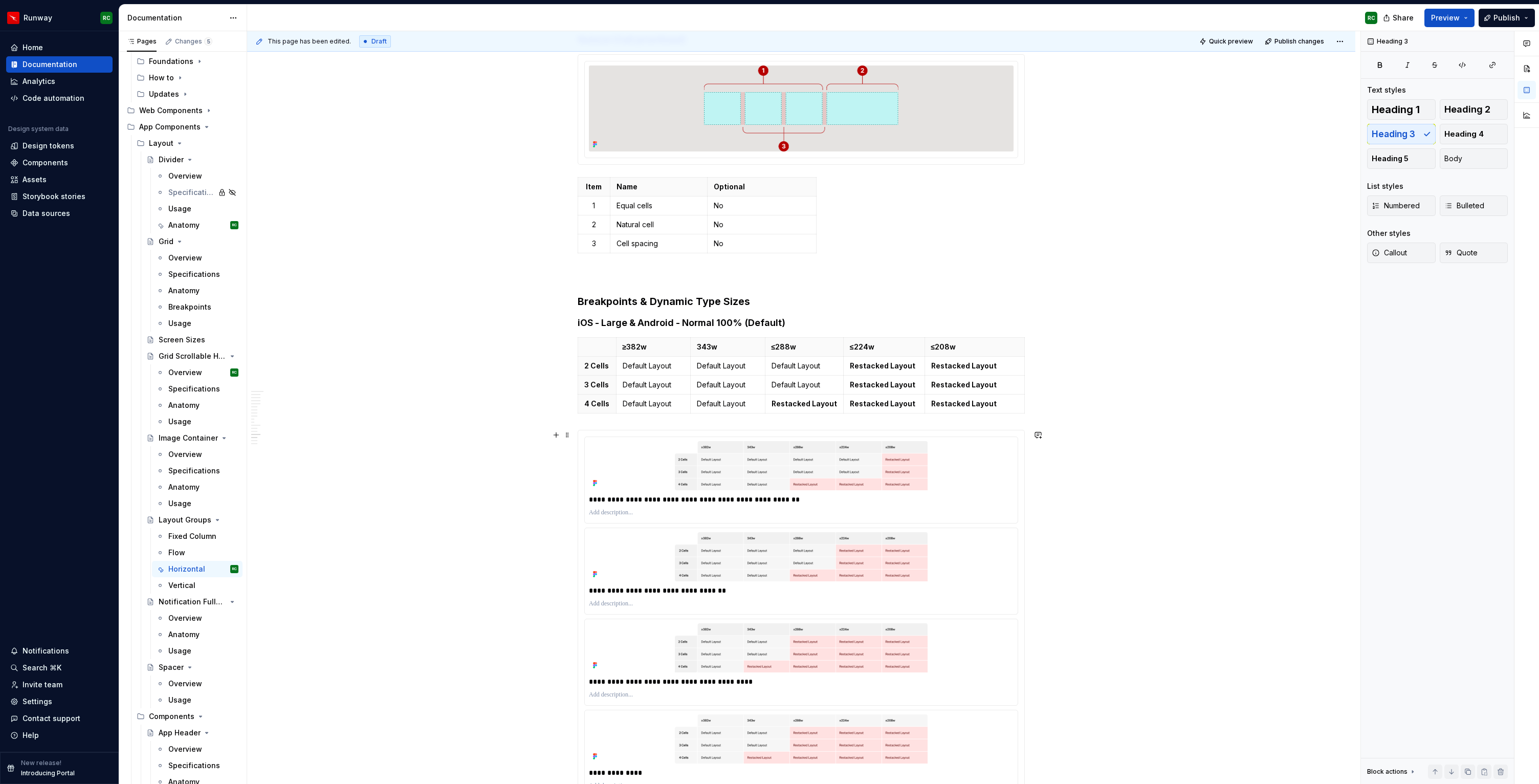
scroll to position [4591, 0]
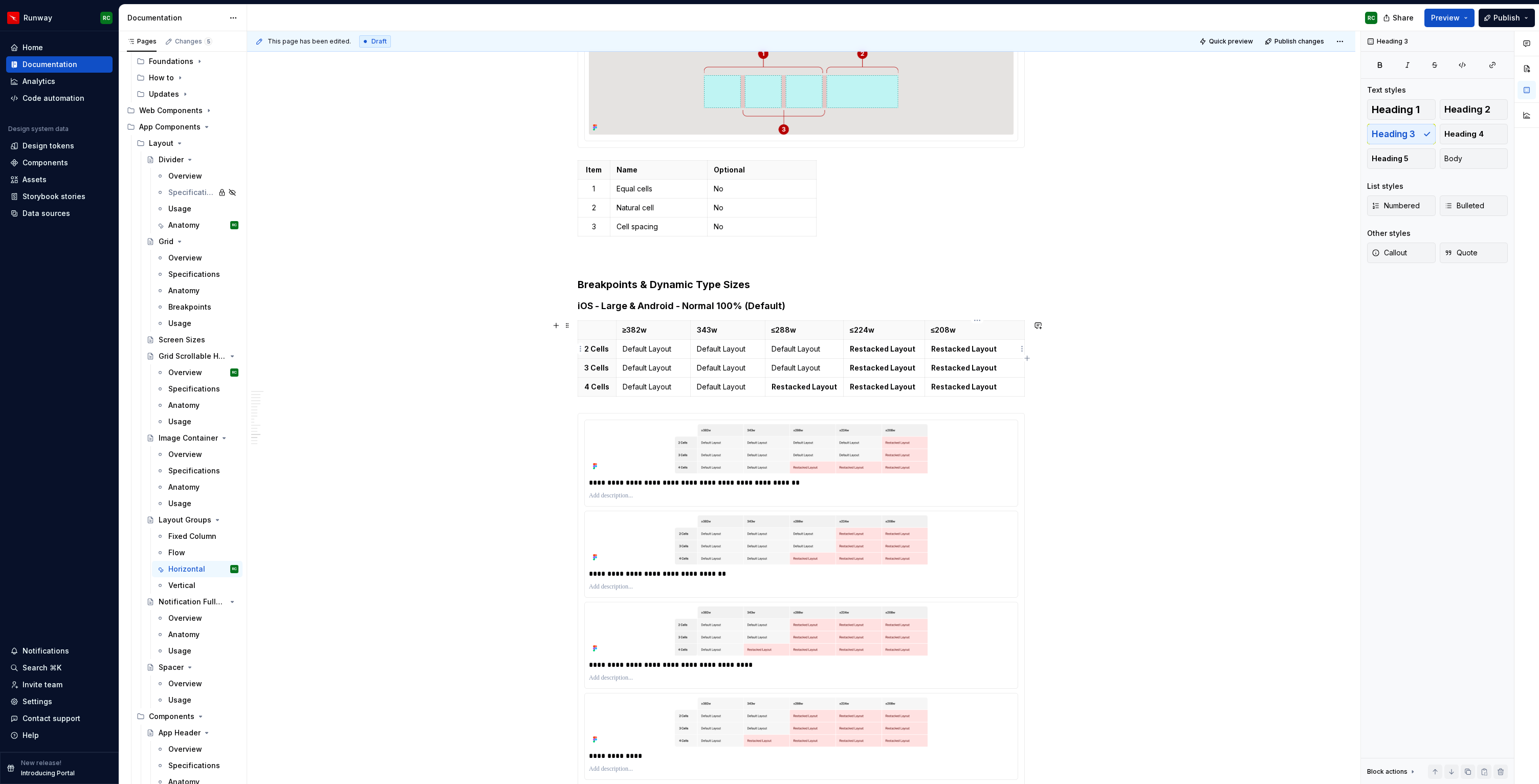
click at [1012, 348] on p "Restacked Layout" at bounding box center [974, 350] width 87 height 11
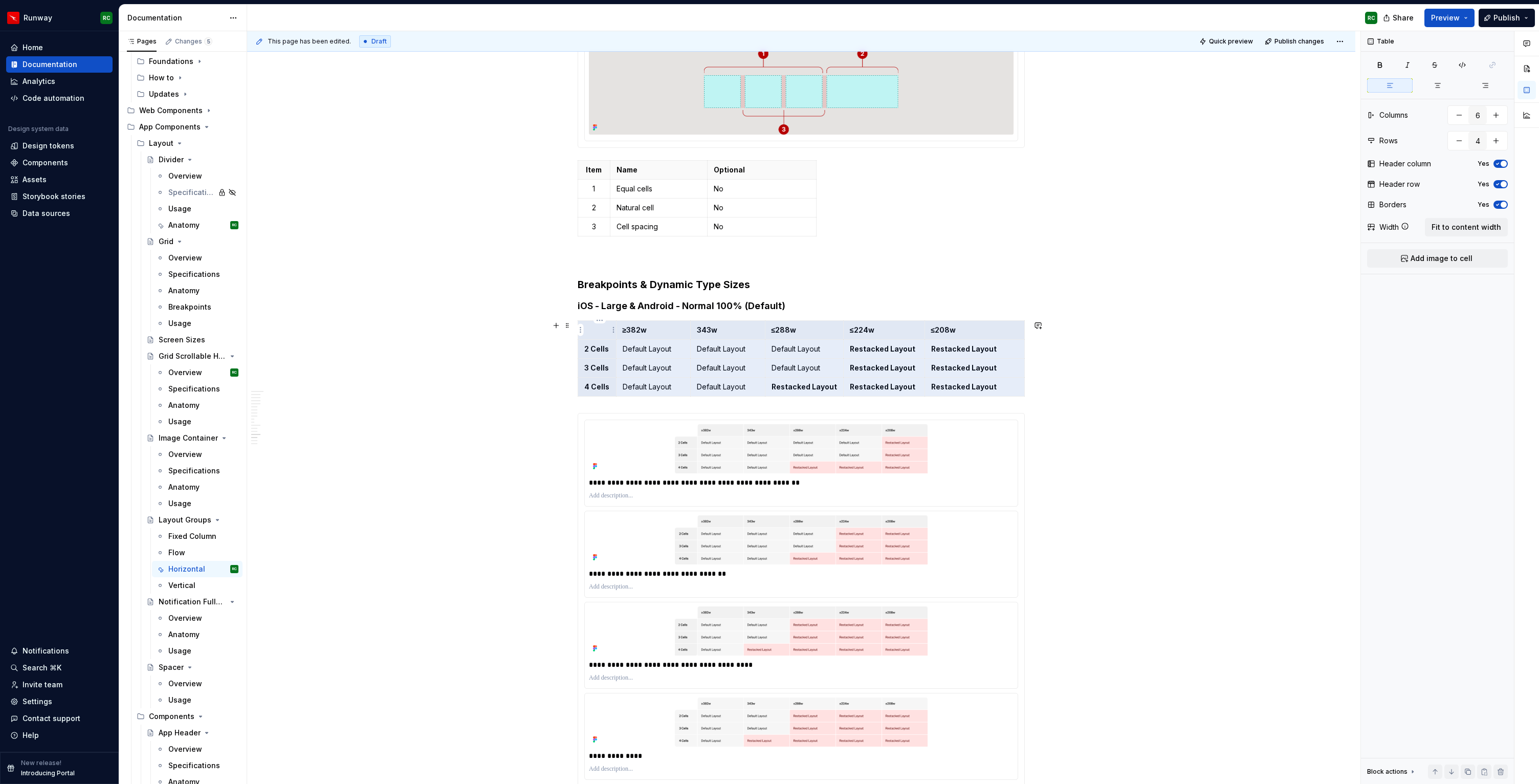
drag, startPoint x: 975, startPoint y: 381, endPoint x: 612, endPoint y: 338, distance: 365.5
click at [612, 338] on tbody "≥382w 343w ≤288w ≤224w ≤208w 2 Cells Default Layout Default Layout Default Layo…" at bounding box center [801, 358] width 447 height 76
click at [1466, 768] on button "button" at bounding box center [1468, 772] width 14 height 14
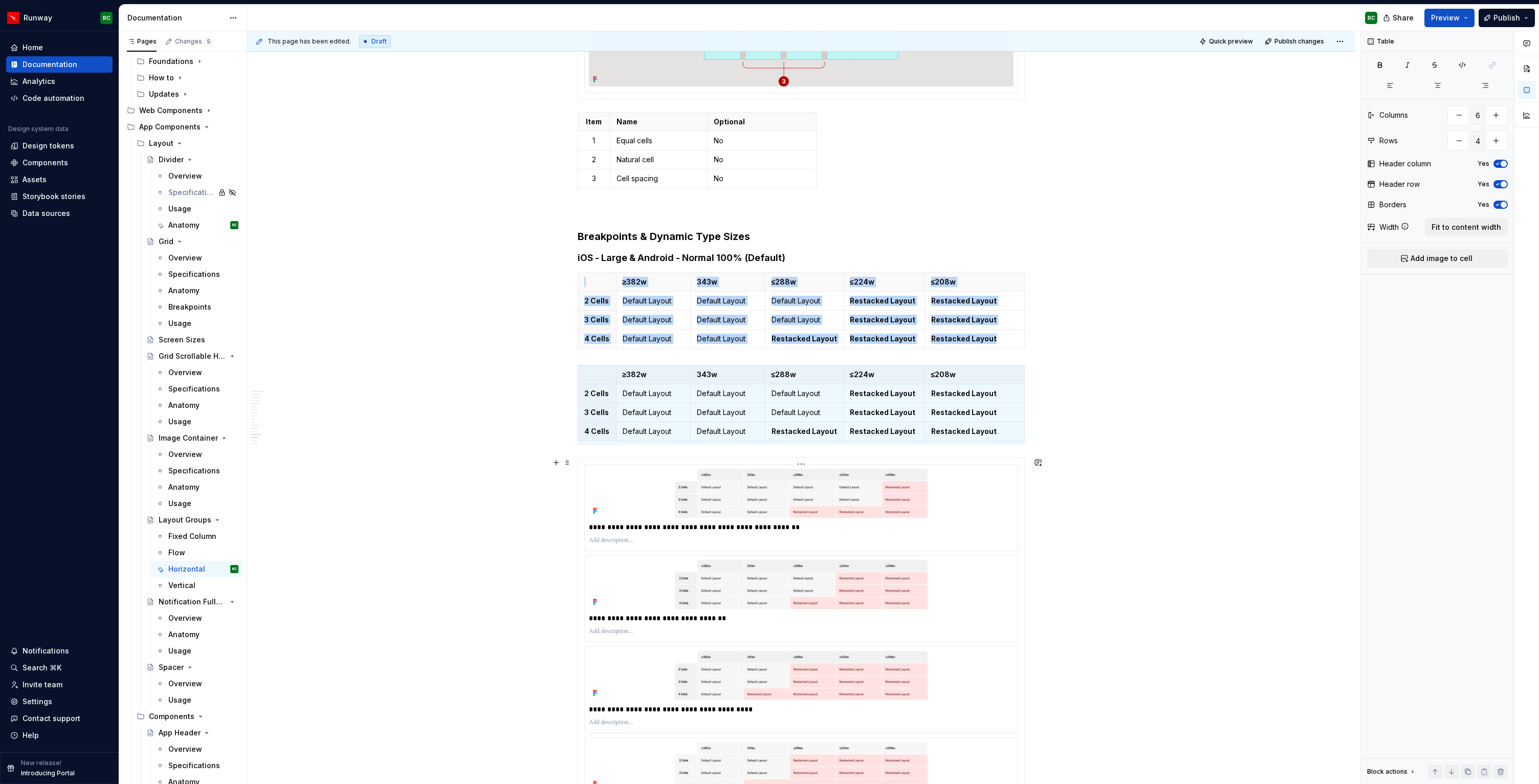
scroll to position [4644, 0]
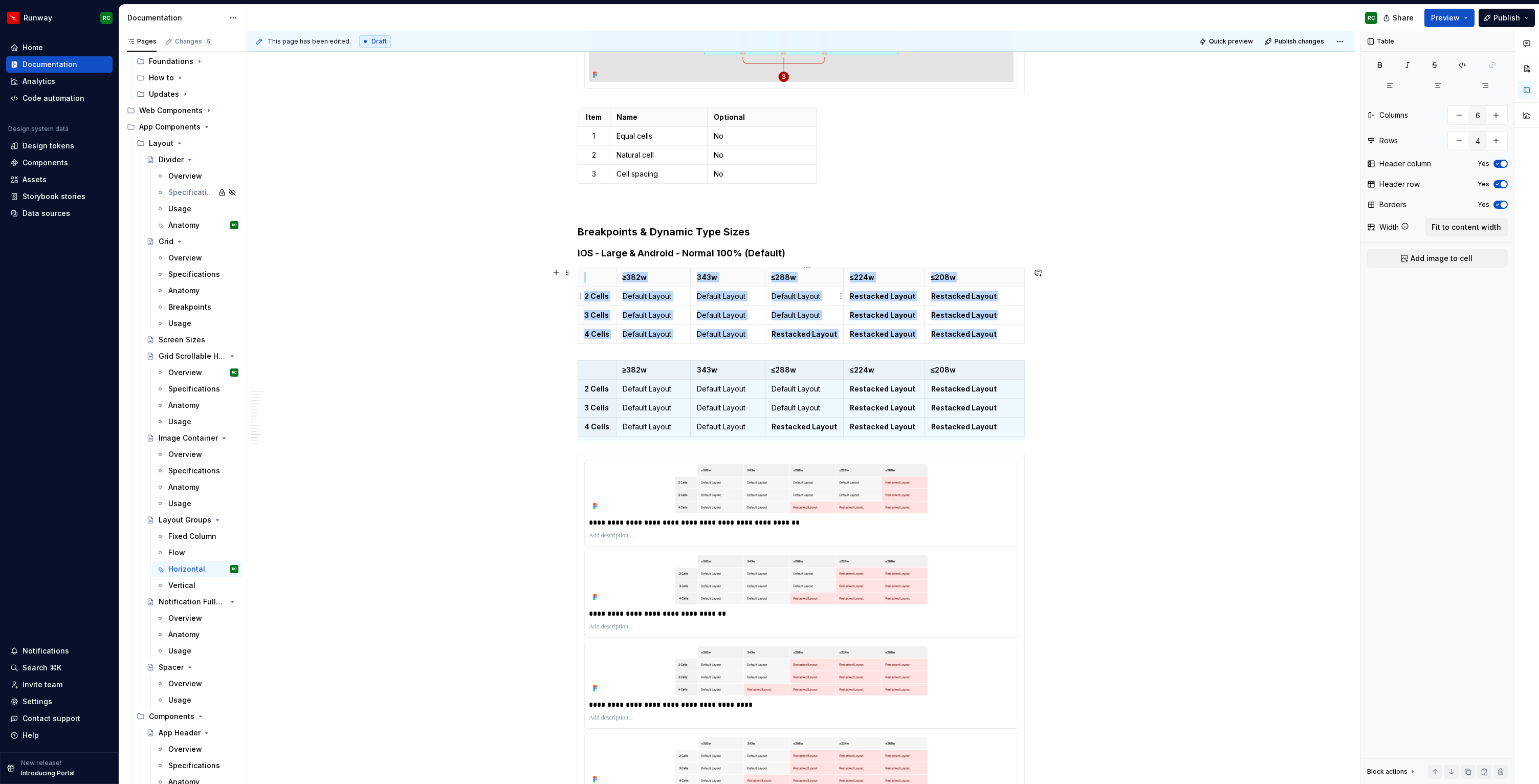
click at [811, 302] on td "Default Layout" at bounding box center [804, 296] width 78 height 19
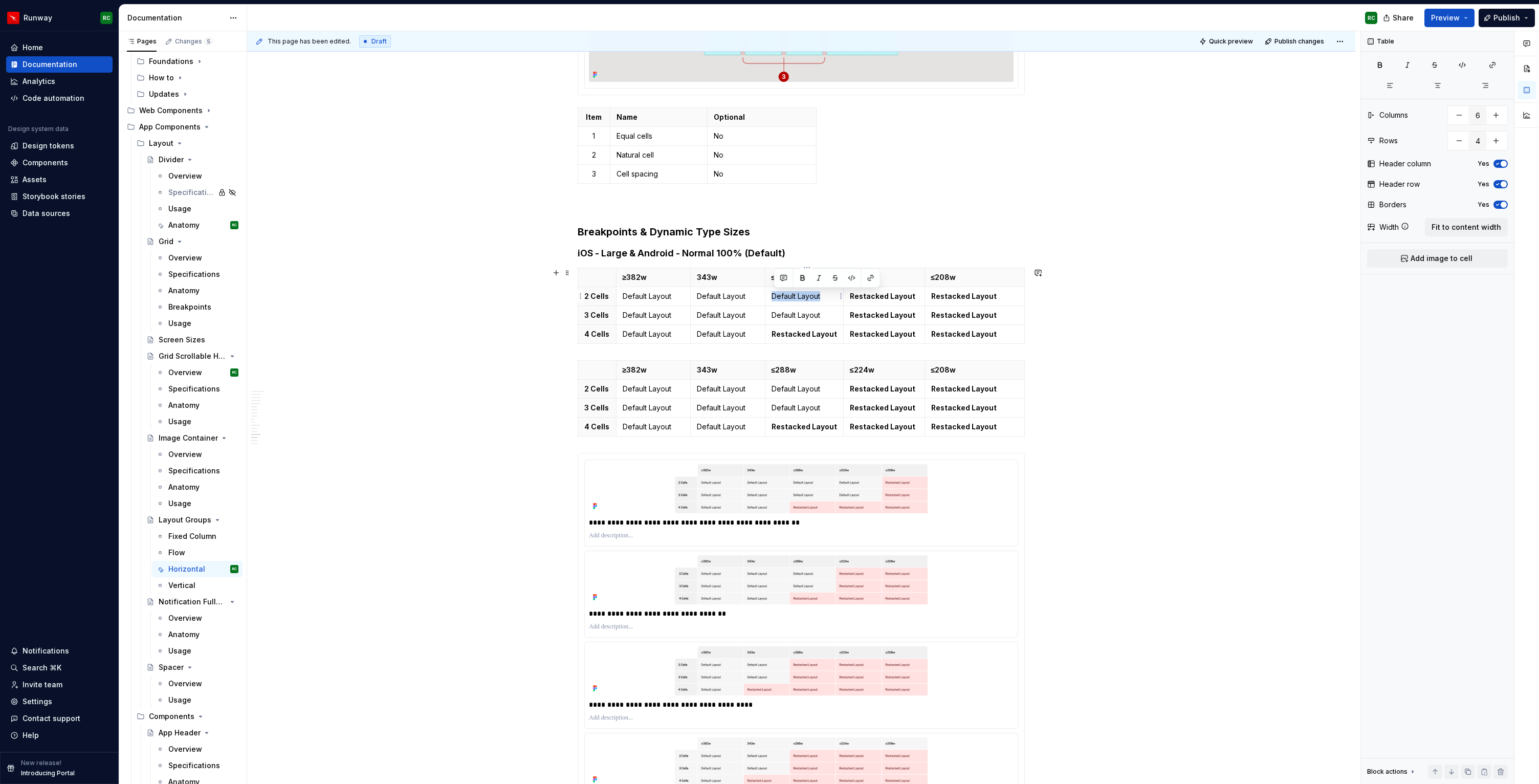
copy p "Default Layout"
click at [907, 296] on strong "Restacked Layout" at bounding box center [883, 296] width 65 height 9
click at [908, 311] on strong "Restacked Layout" at bounding box center [883, 315] width 65 height 9
click at [843, 320] on html "Runway RC Home Documentation Analytics Code automation Design system data Desig…" at bounding box center [769, 392] width 1539 height 784
click at [877, 293] on html "Runway RC Home Documentation Analytics Code automation Design system data Desig…" at bounding box center [769, 392] width 1539 height 784
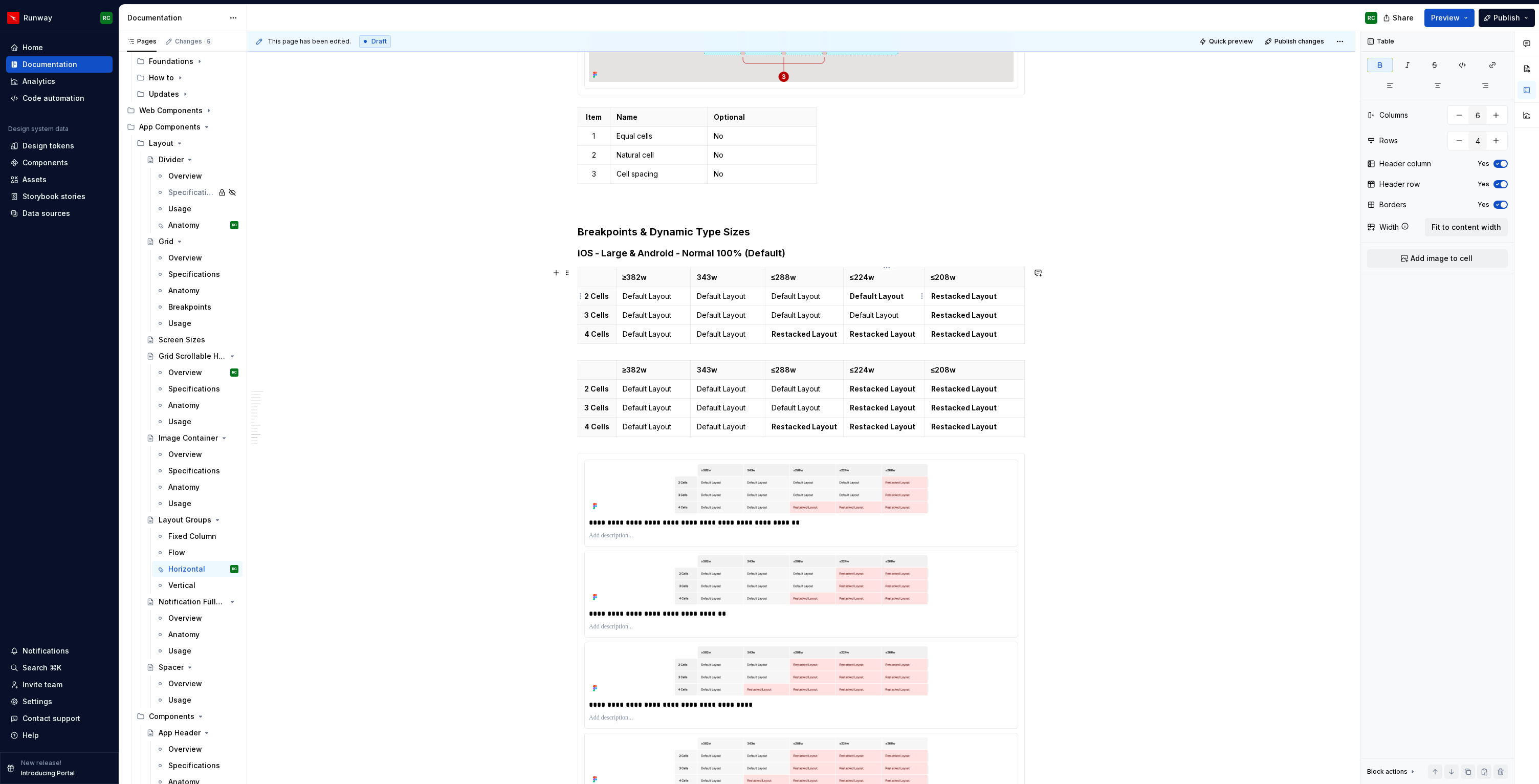
click at [876, 298] on strong "Default Layout" at bounding box center [877, 296] width 54 height 9
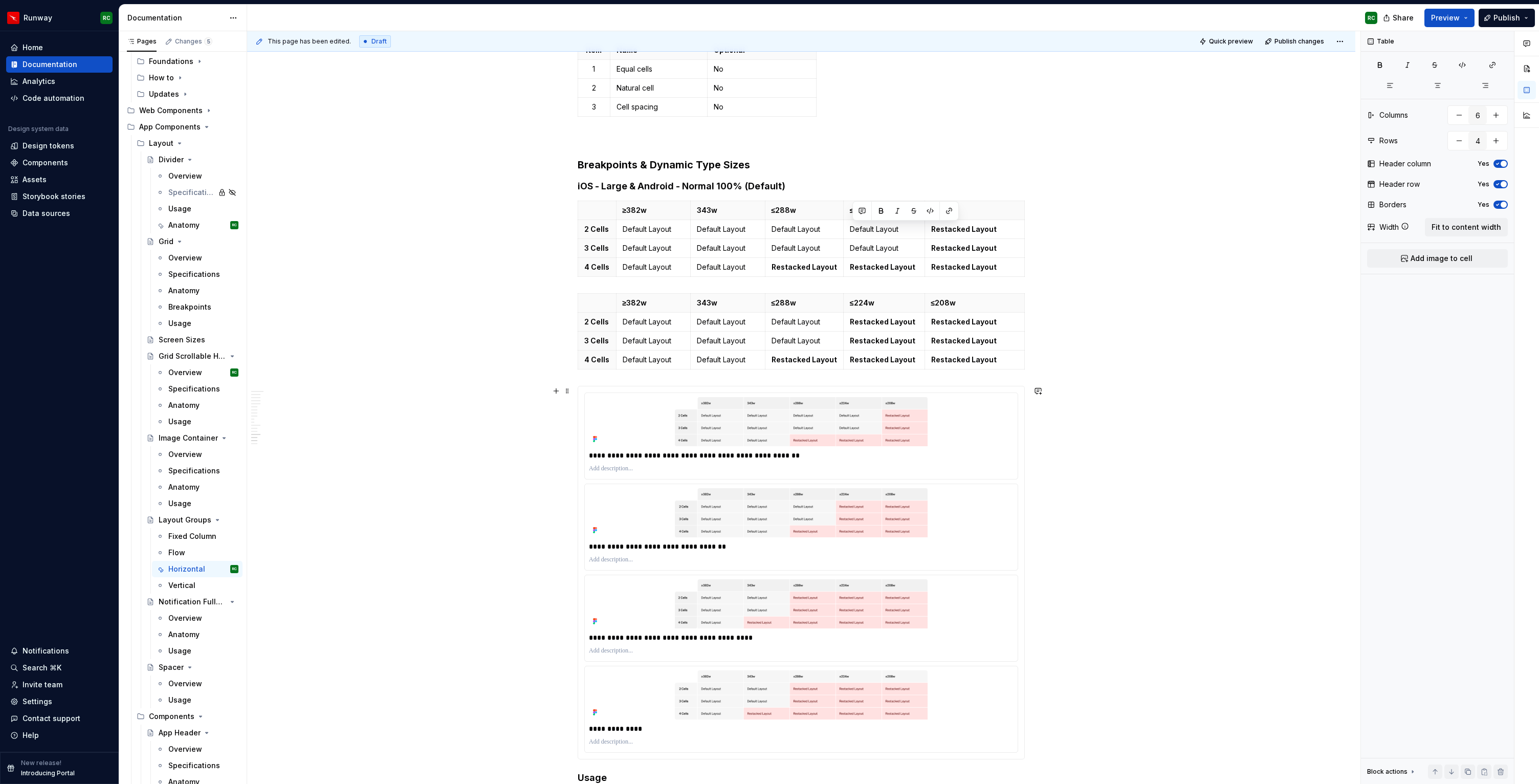
scroll to position [4775, 0]
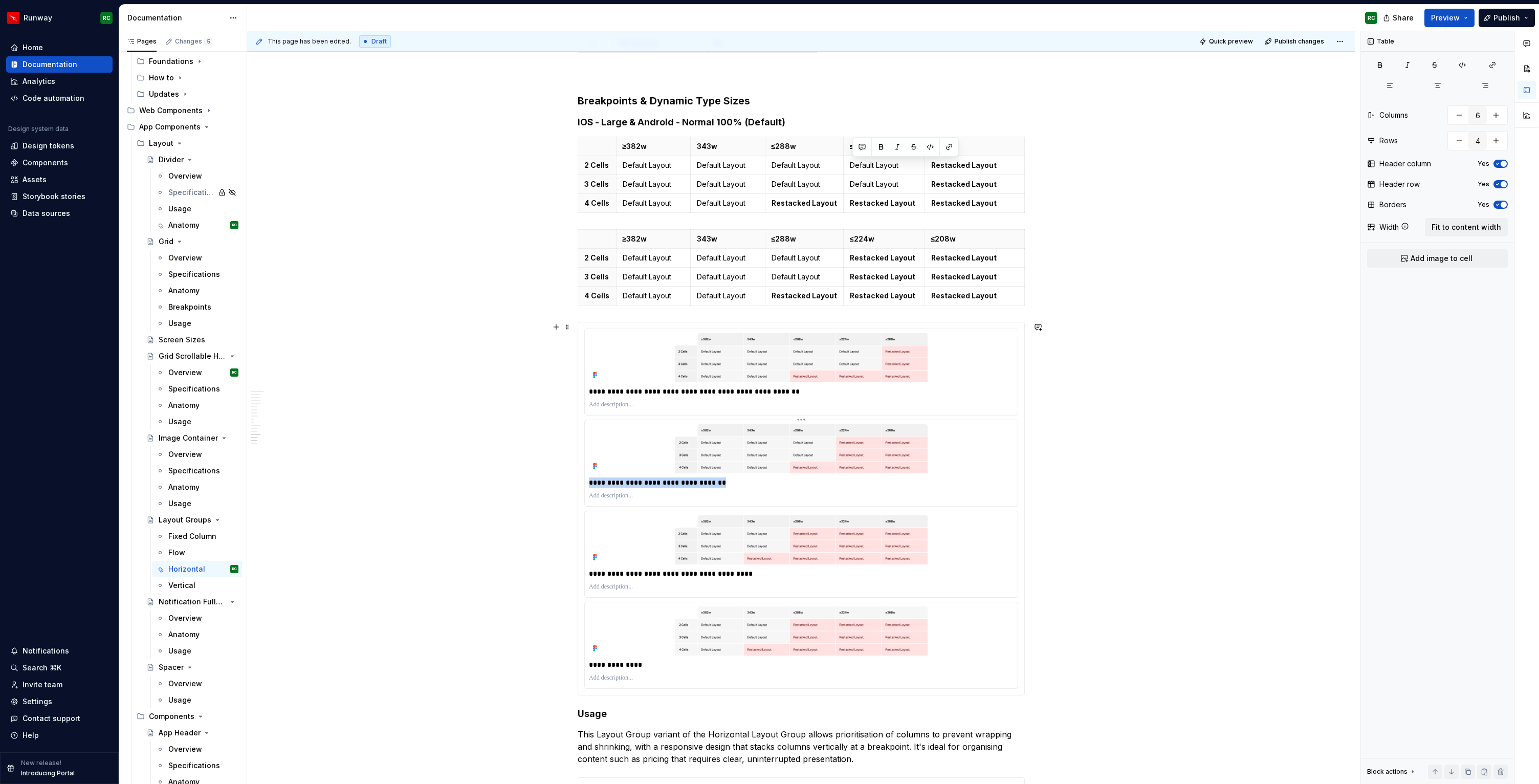
drag, startPoint x: 719, startPoint y: 483, endPoint x: 598, endPoint y: 473, distance: 121.4
click at [598, 473] on div "**********" at bounding box center [801, 463] width 433 height 86
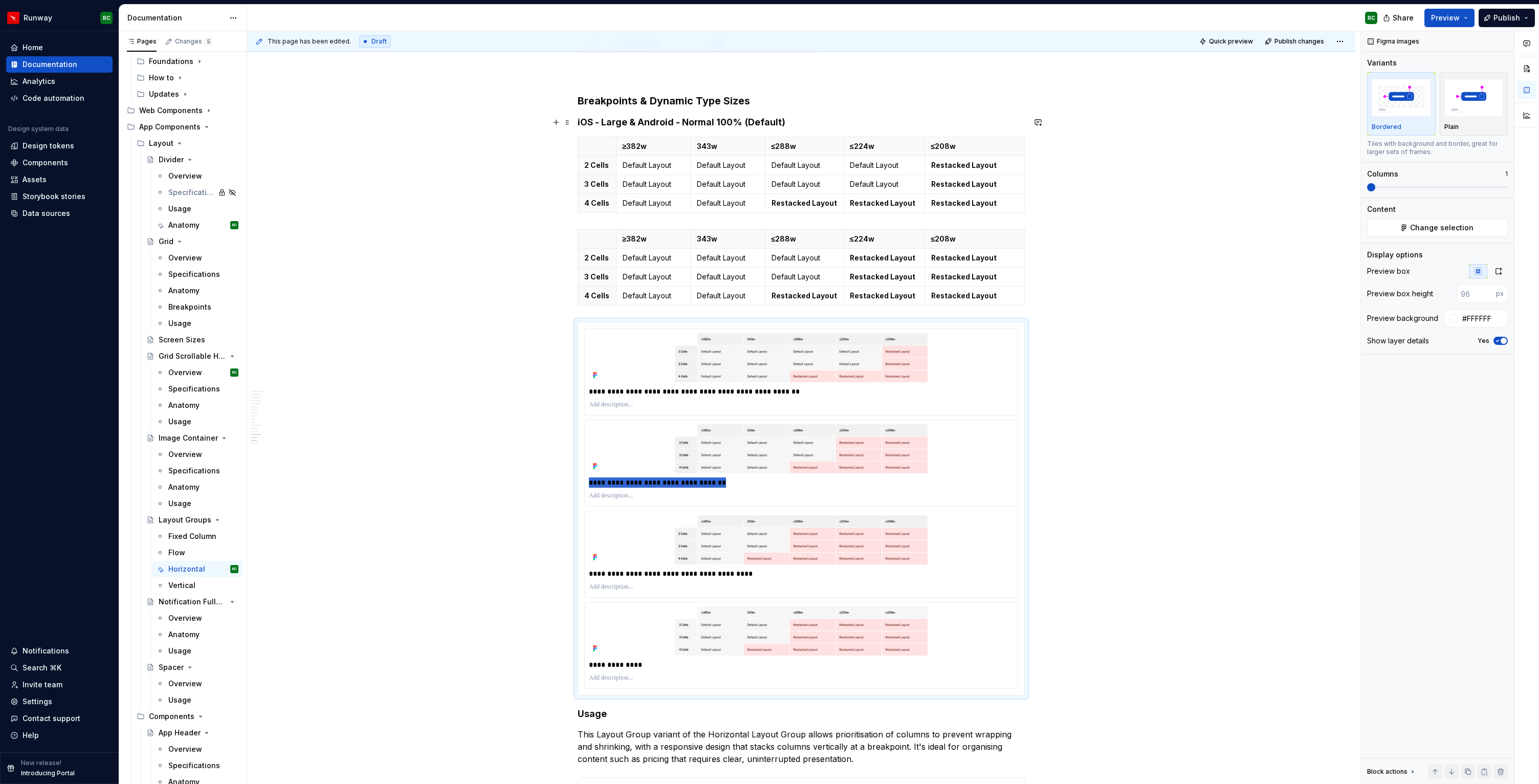
click at [789, 120] on h4 "iOS - Large & Android - Normal 100% (Default)" at bounding box center [801, 122] width 447 height 12
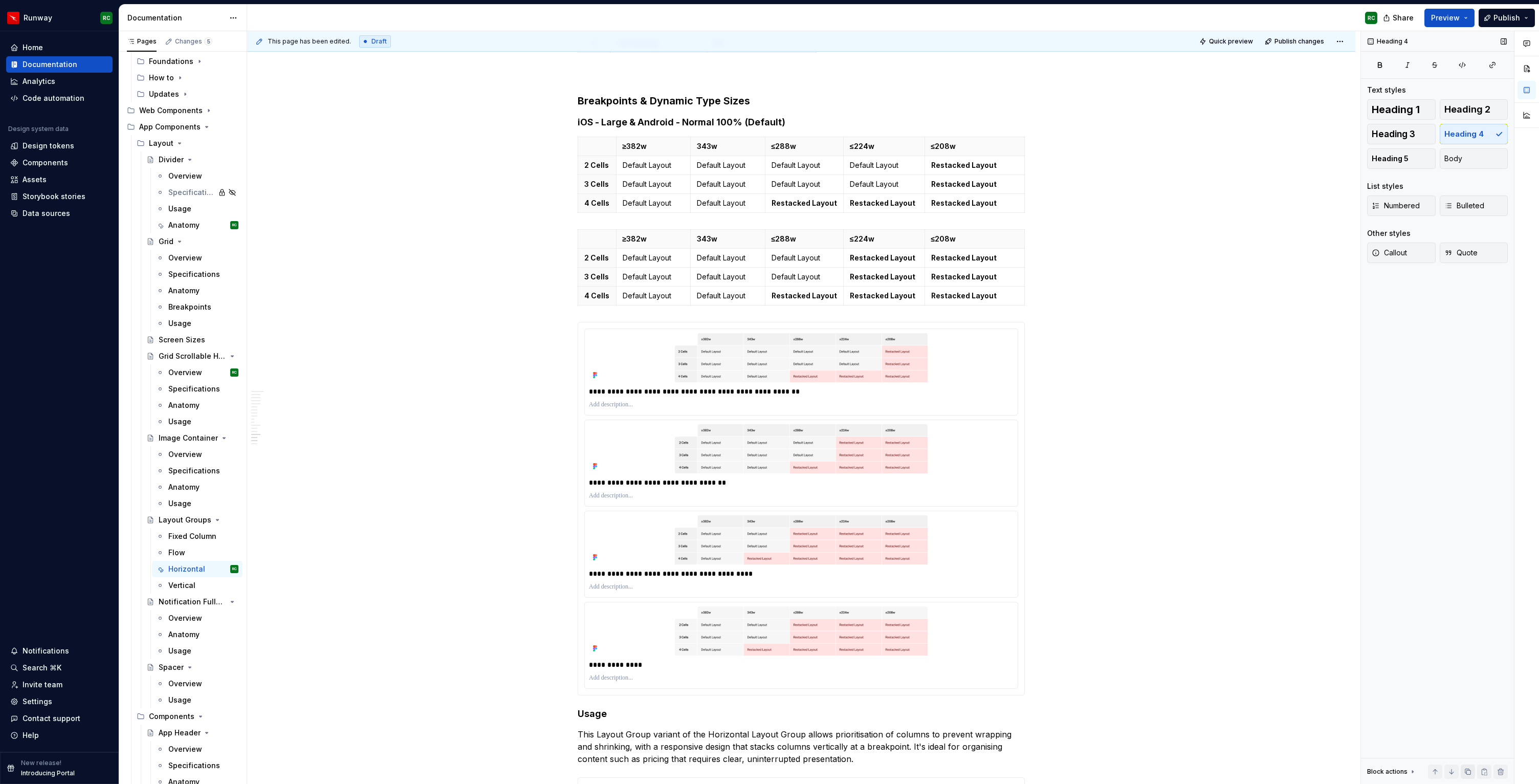
click at [1466, 772] on button "button" at bounding box center [1468, 772] width 14 height 14
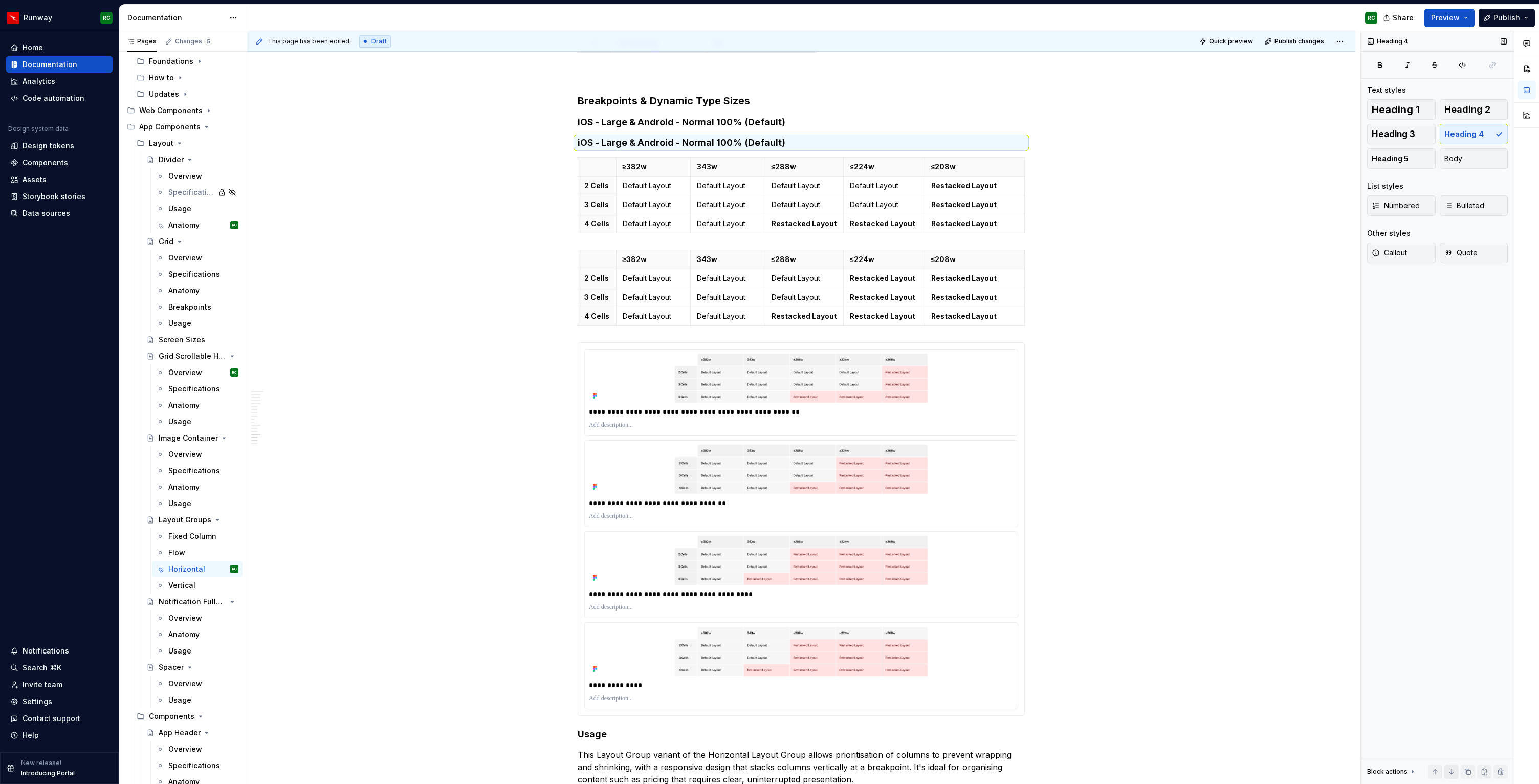
click at [1456, 769] on button "button" at bounding box center [1451, 772] width 14 height 14
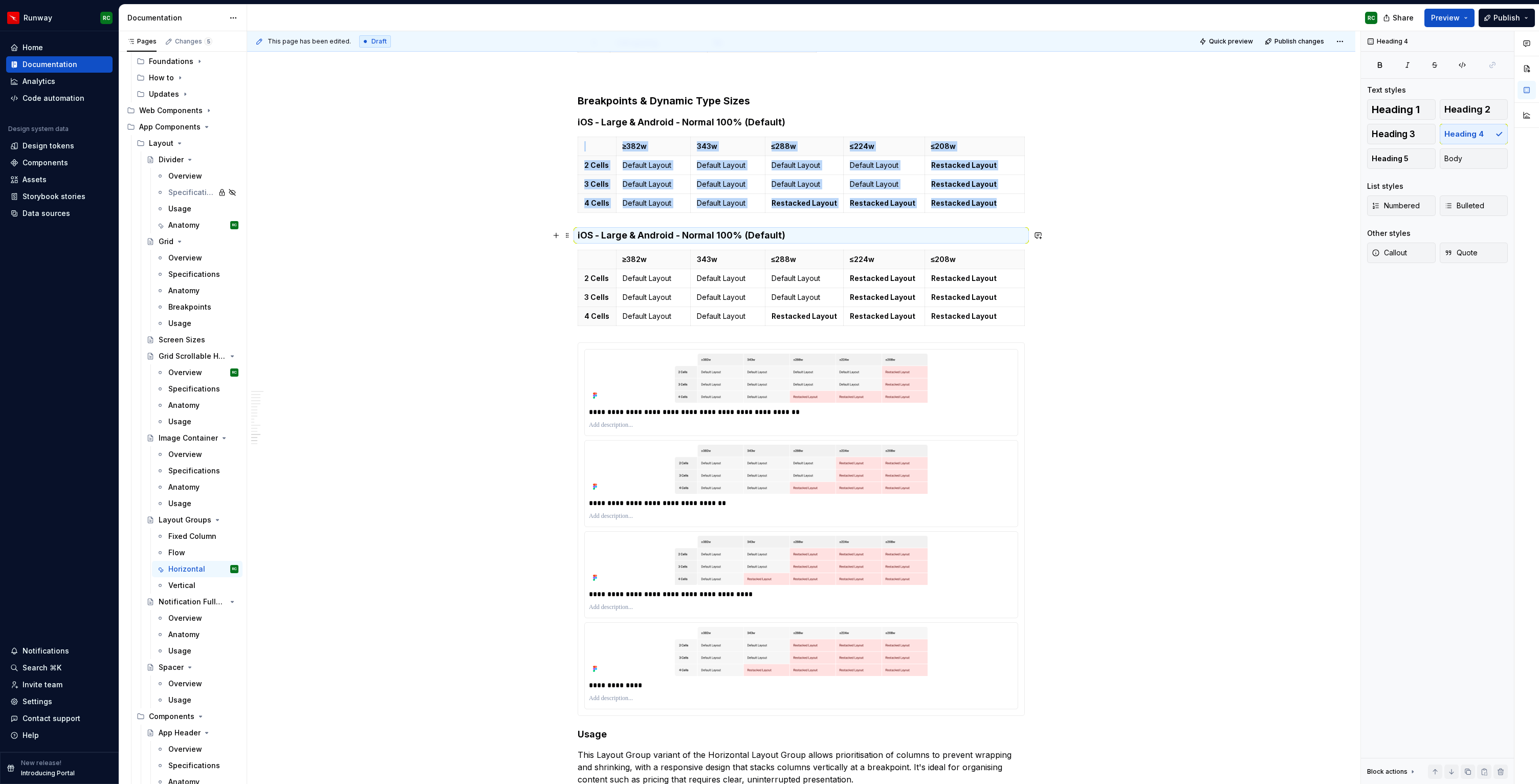
click at [754, 234] on h4 "iOS - Large & Android - Normal 100% (Default)" at bounding box center [801, 235] width 447 height 12
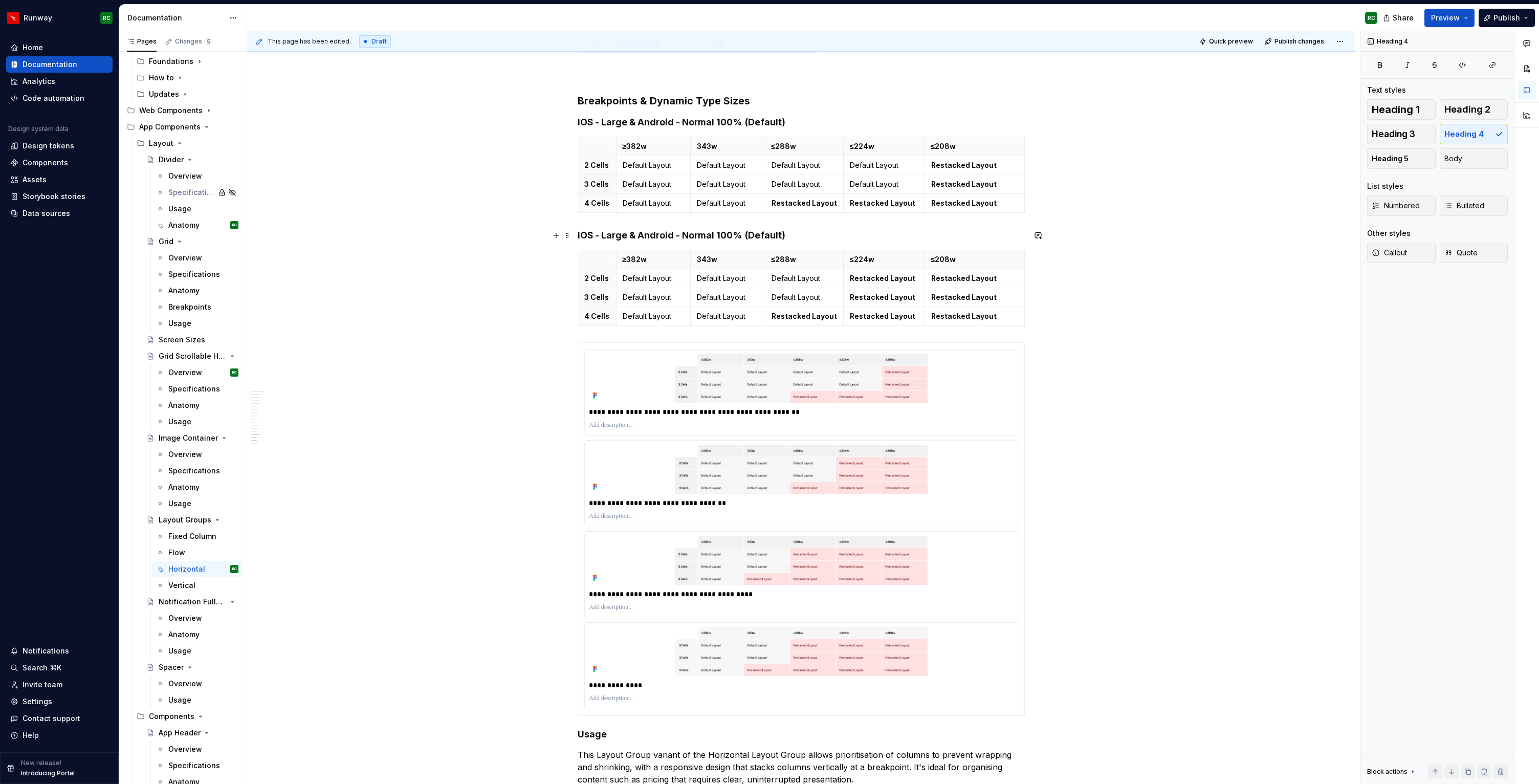
click at [823, 236] on h4 "iOS - Large & Android - Normal 100% (Default)" at bounding box center [801, 235] width 447 height 12
click at [643, 233] on h4 "iOS - xLarge | Android - Large 115%" at bounding box center [801, 235] width 447 height 12
click at [751, 234] on h4 "iOS - xLarge & Android - Large 115%" at bounding box center [801, 235] width 447 height 12
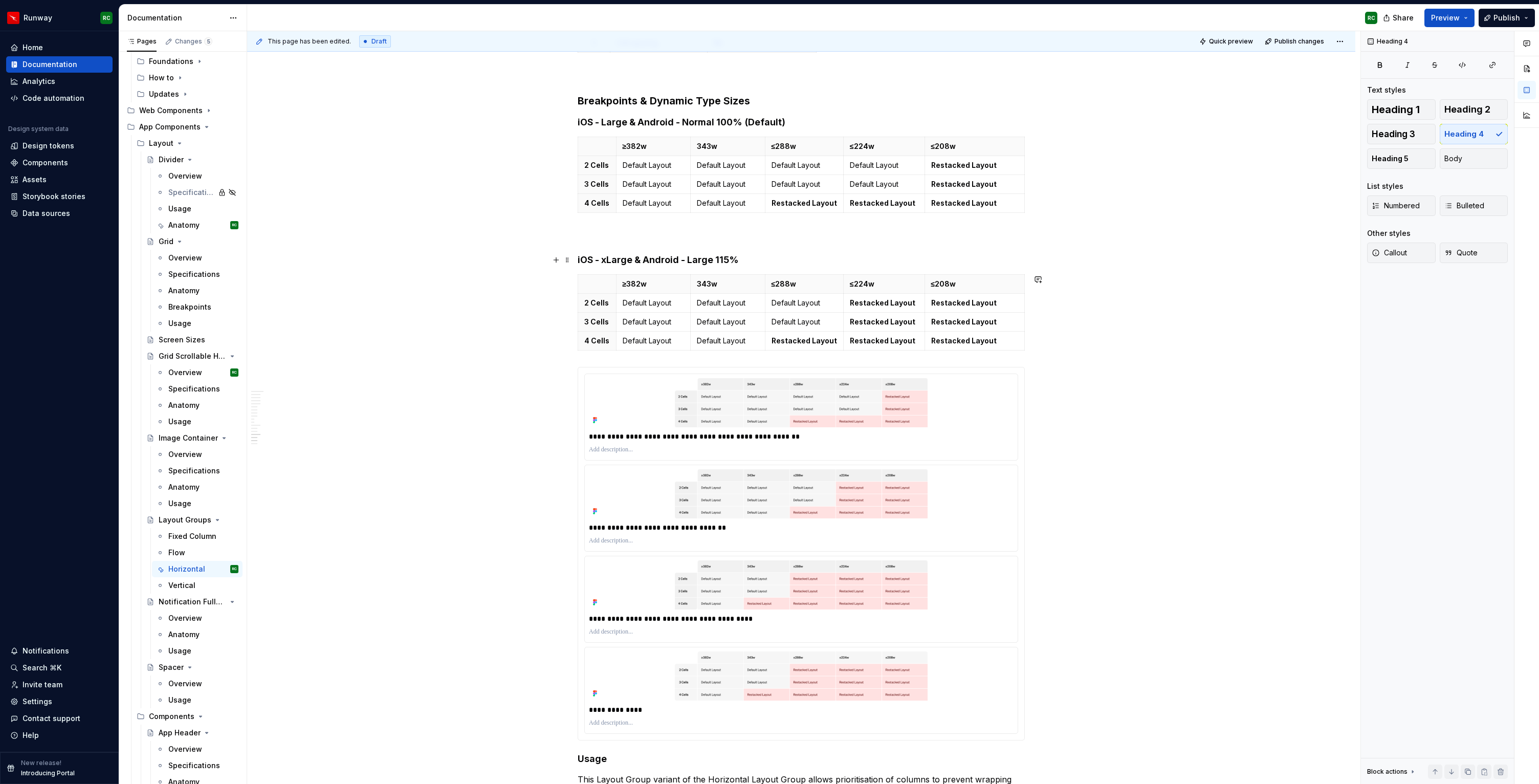
click at [985, 264] on h4 "iOS - xLarge & Android - Large 115%" at bounding box center [801, 260] width 447 height 12
click at [1469, 772] on button "button" at bounding box center [1468, 772] width 14 height 14
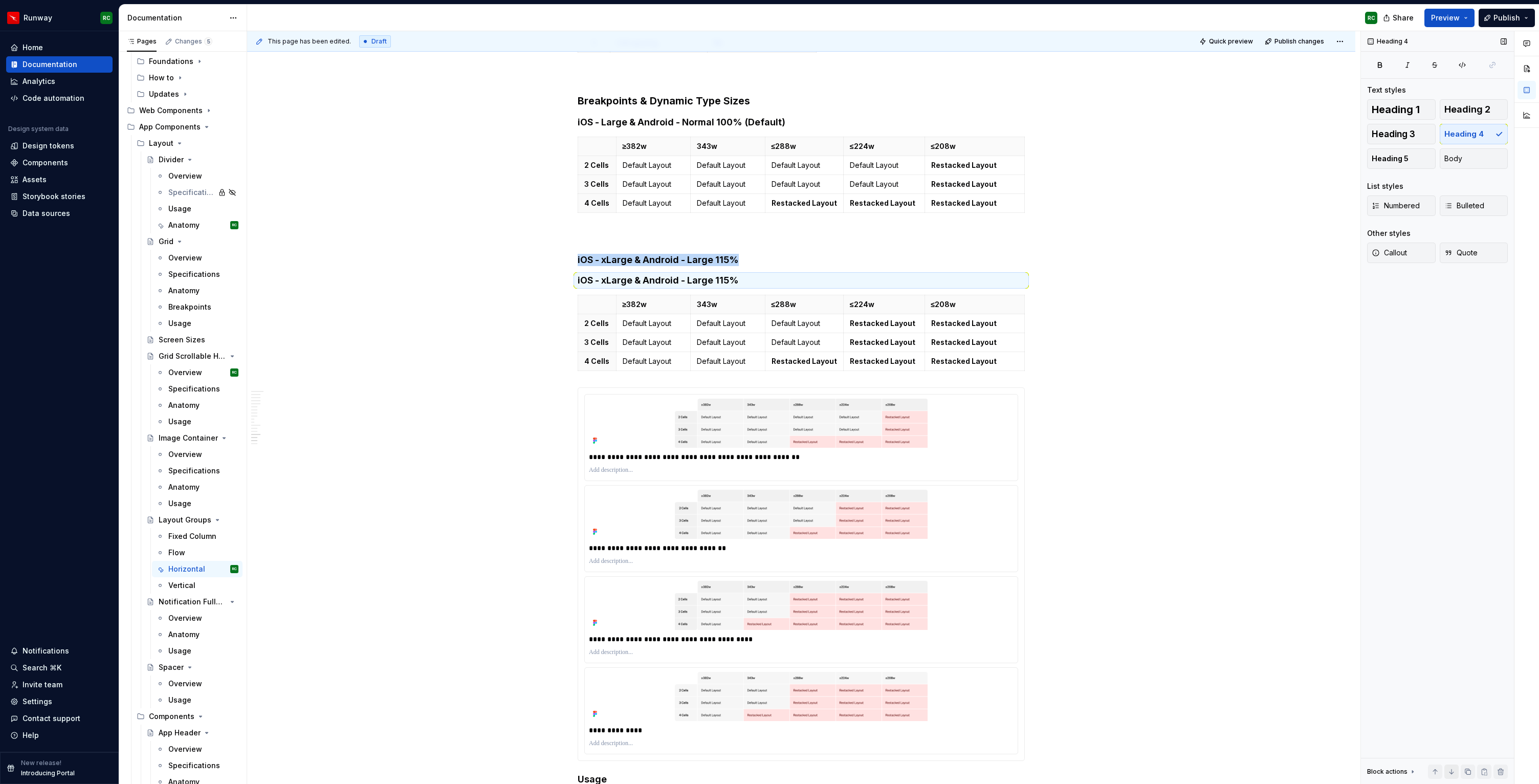
click at [1451, 765] on button "button" at bounding box center [1451, 772] width 14 height 14
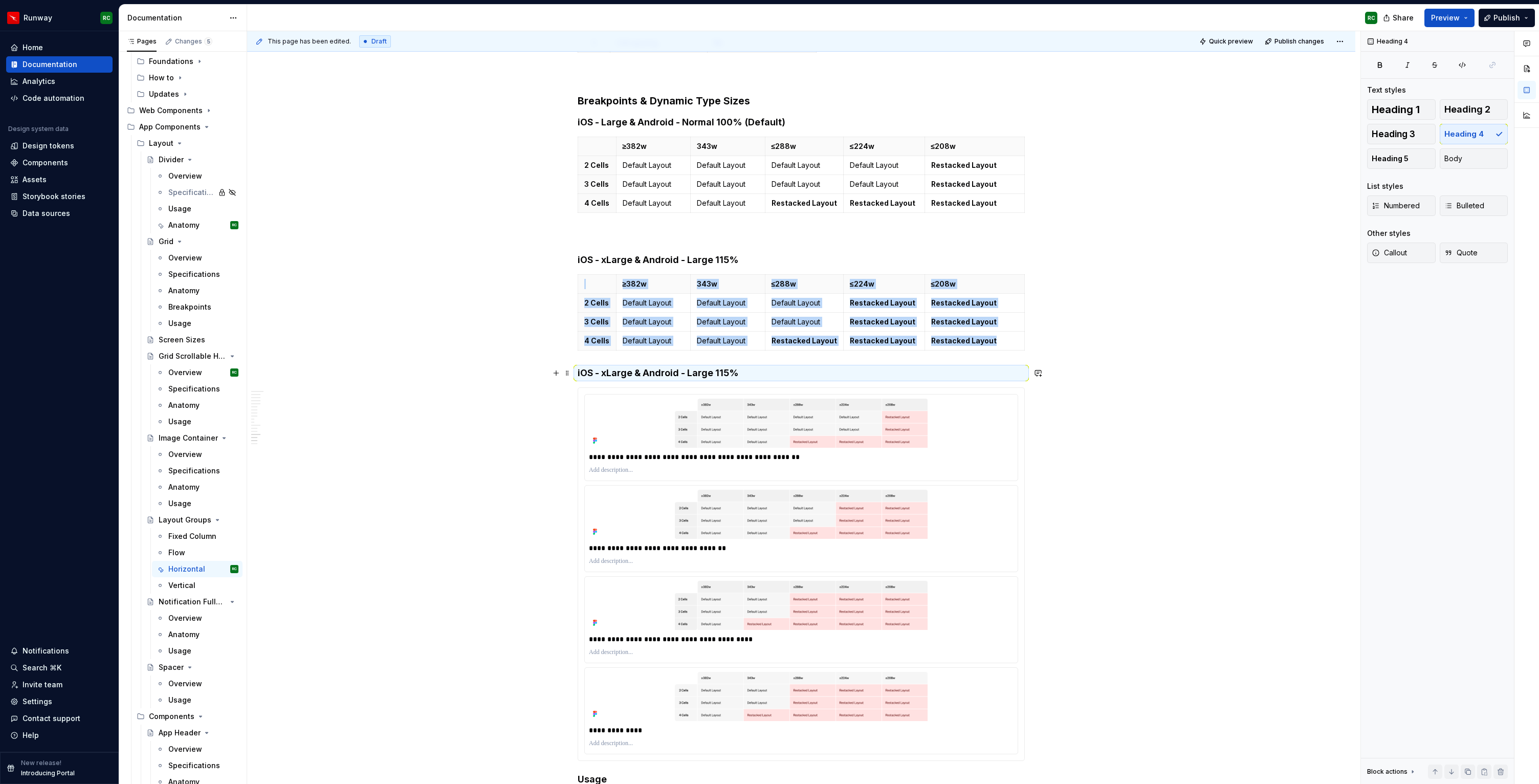
click at [616, 373] on h4 "iOS - xLarge & Android - Large 115%" at bounding box center [801, 373] width 447 height 12
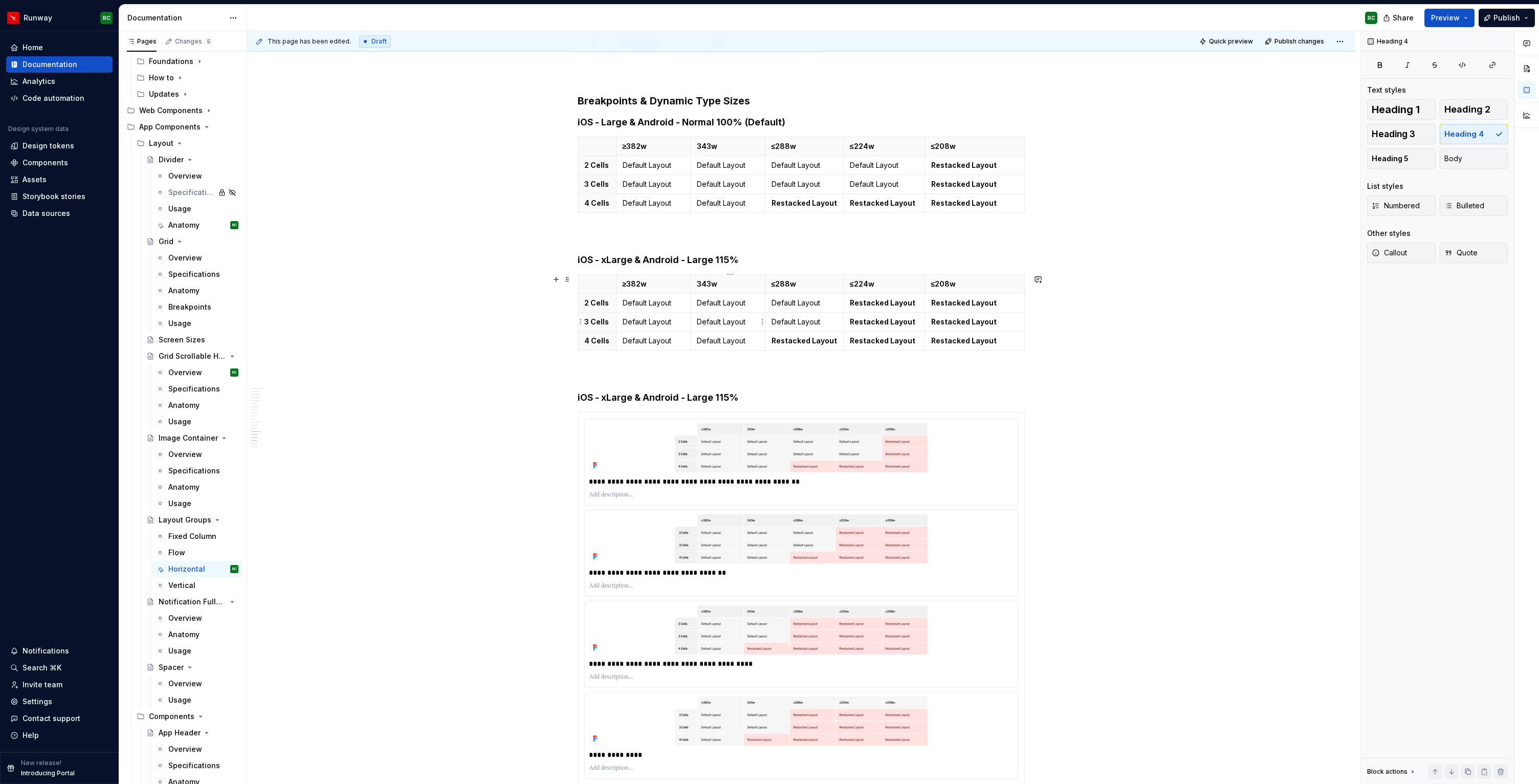
click at [704, 319] on p "Default Layout" at bounding box center [728, 322] width 62 height 11
click at [1469, 769] on button "button" at bounding box center [1468, 772] width 14 height 14
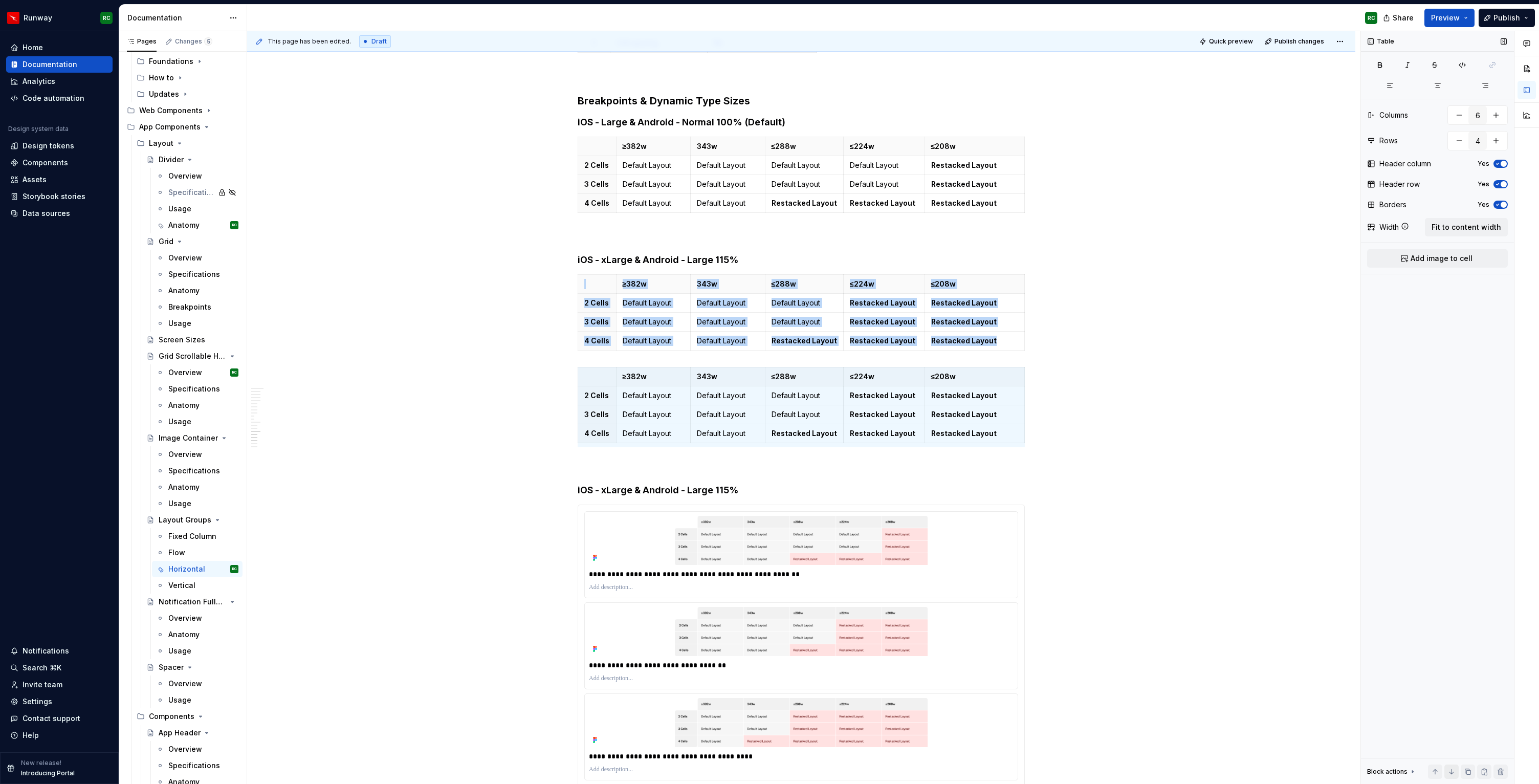
click at [1451, 767] on button "button" at bounding box center [1451, 772] width 14 height 14
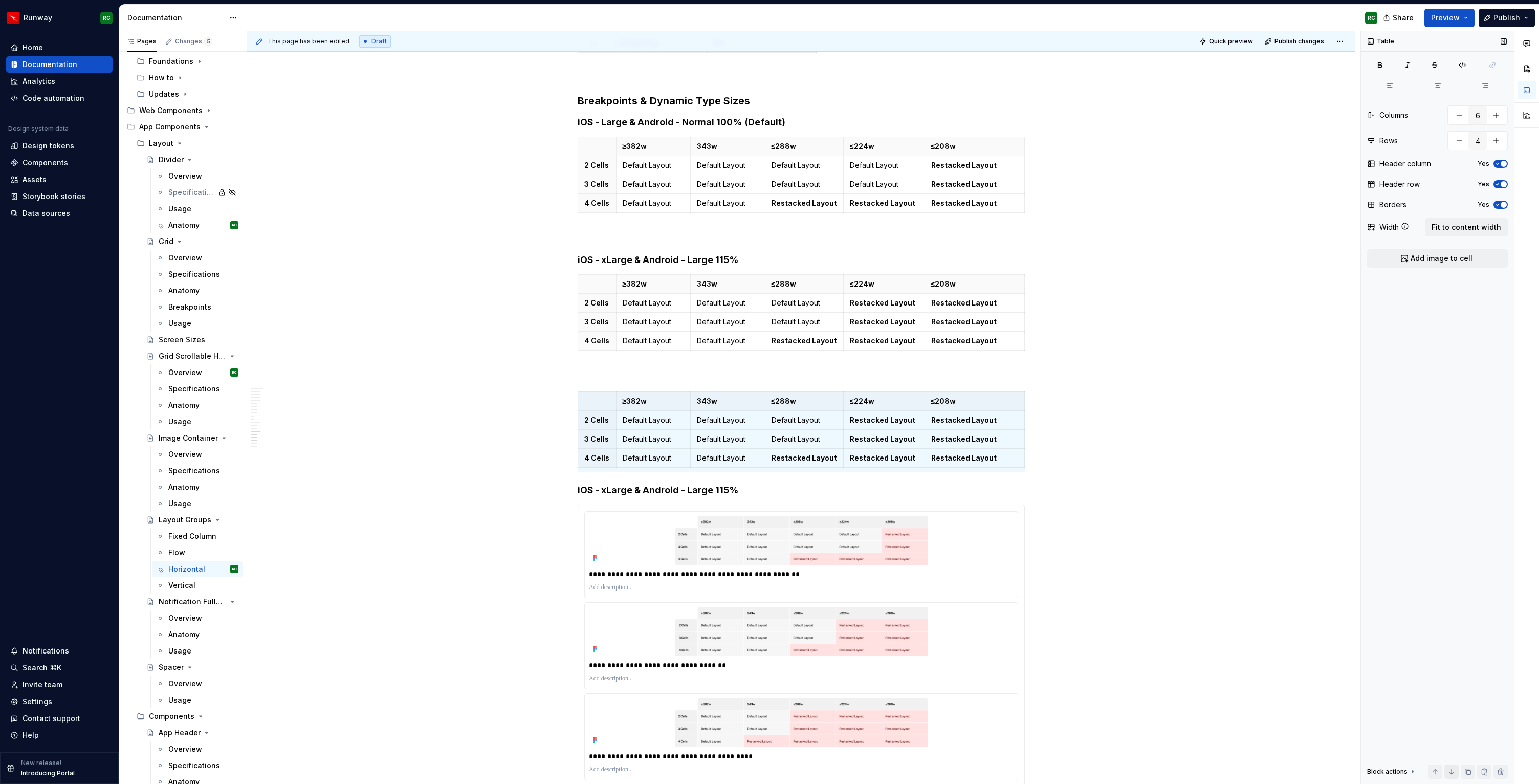
click at [1451, 767] on button "button" at bounding box center [1451, 772] width 14 height 14
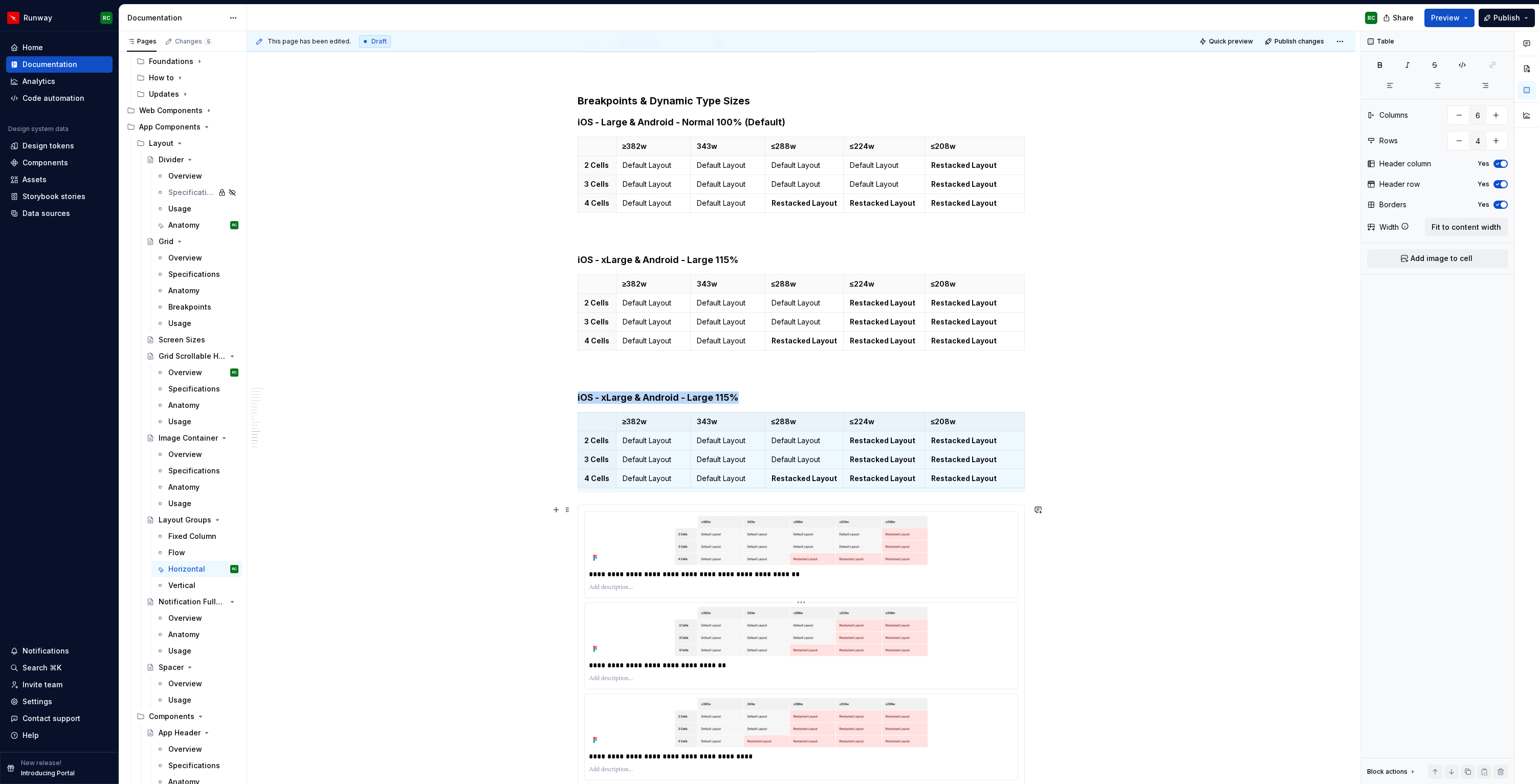
scroll to position [4869, 0]
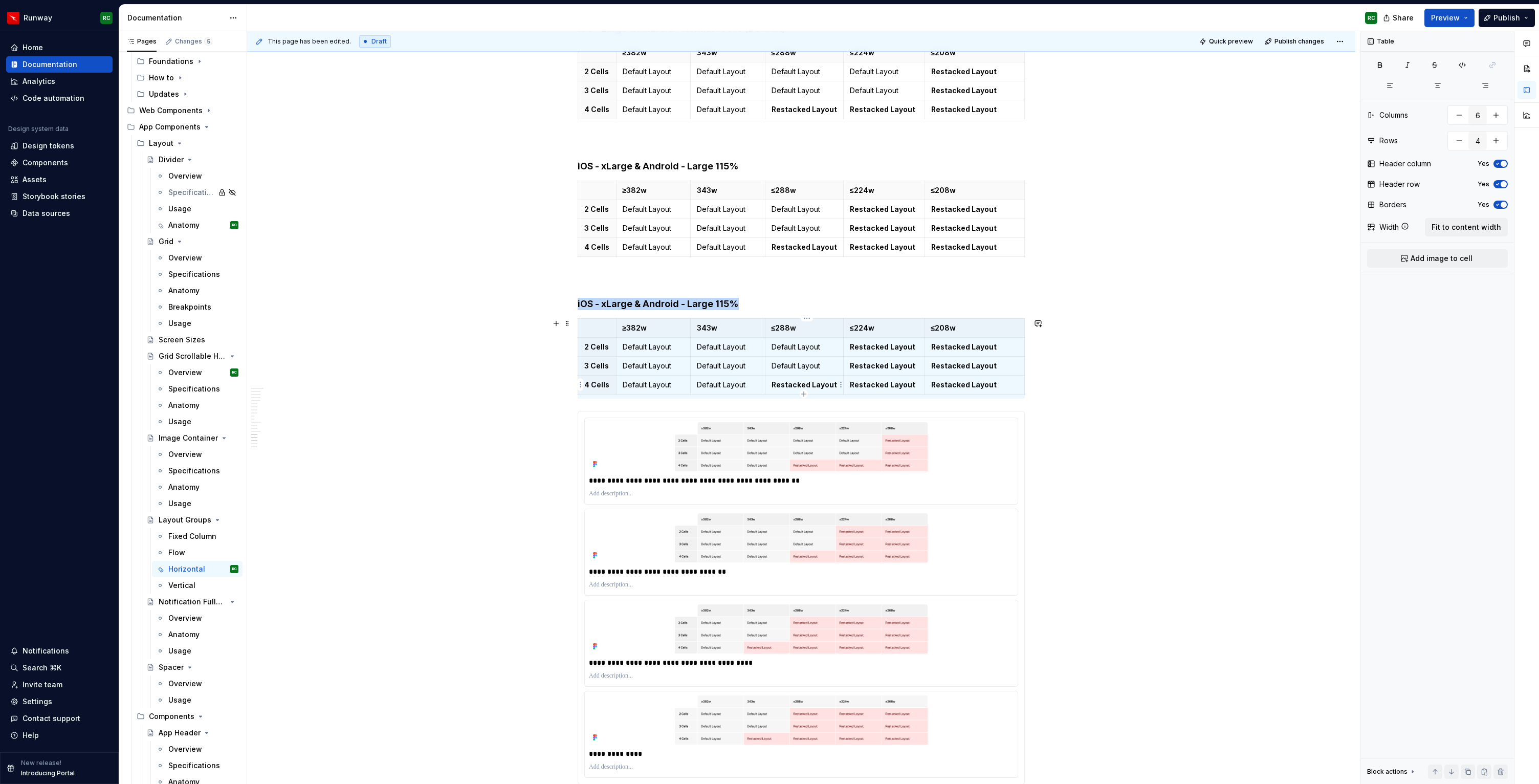
click at [824, 387] on strong "Restacked Layout" at bounding box center [804, 385] width 65 height 9
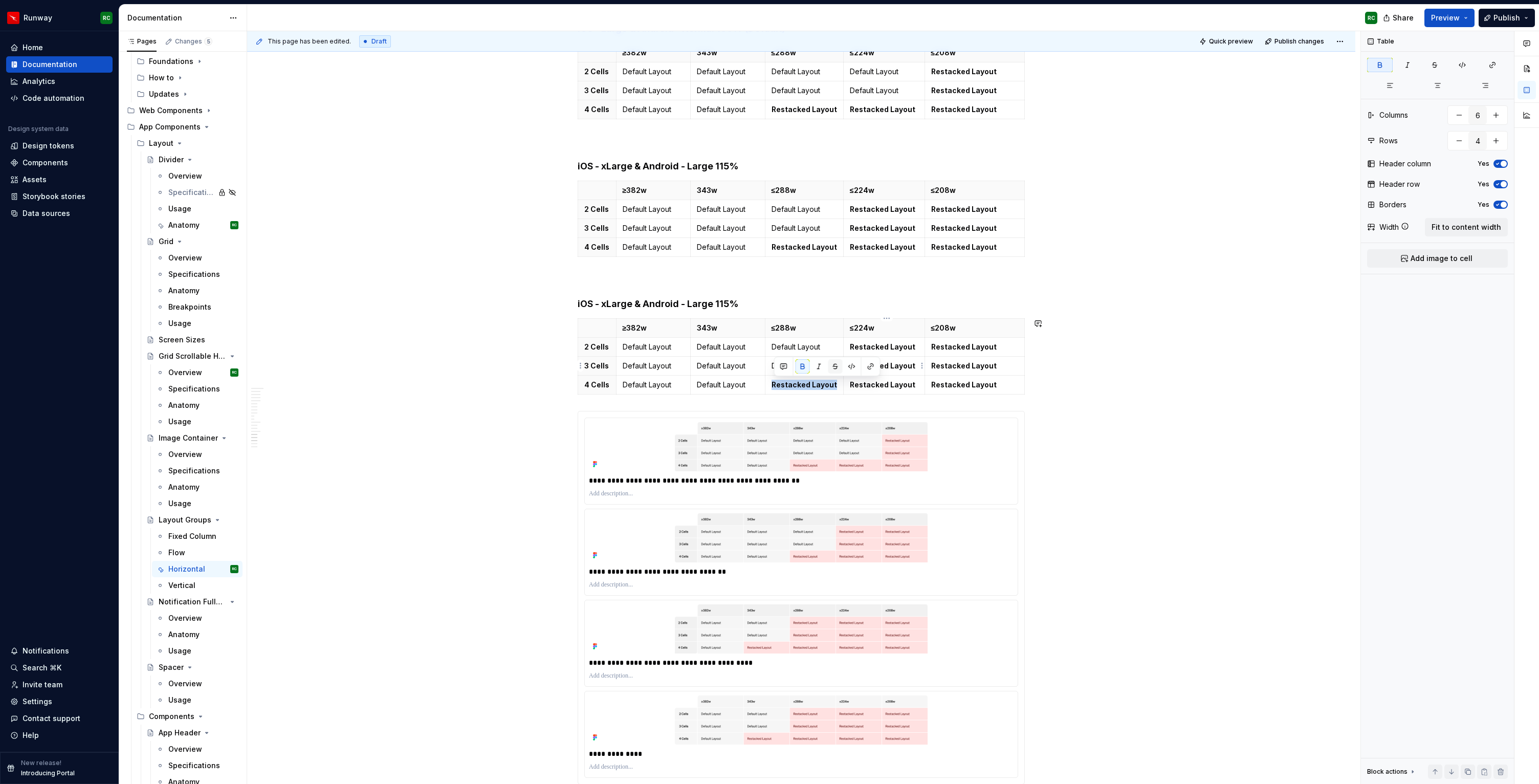
copy strong "Restacked Layout"
click at [784, 350] on p "Default Layout" at bounding box center [804, 347] width 65 height 11
click at [786, 366] on p "Default Layout" at bounding box center [804, 366] width 65 height 11
click at [790, 348] on p "Default Layout" at bounding box center [804, 347] width 65 height 11
click at [752, 304] on h4 "iOS - xLarge & Android - Large 115%" at bounding box center [801, 304] width 447 height 12
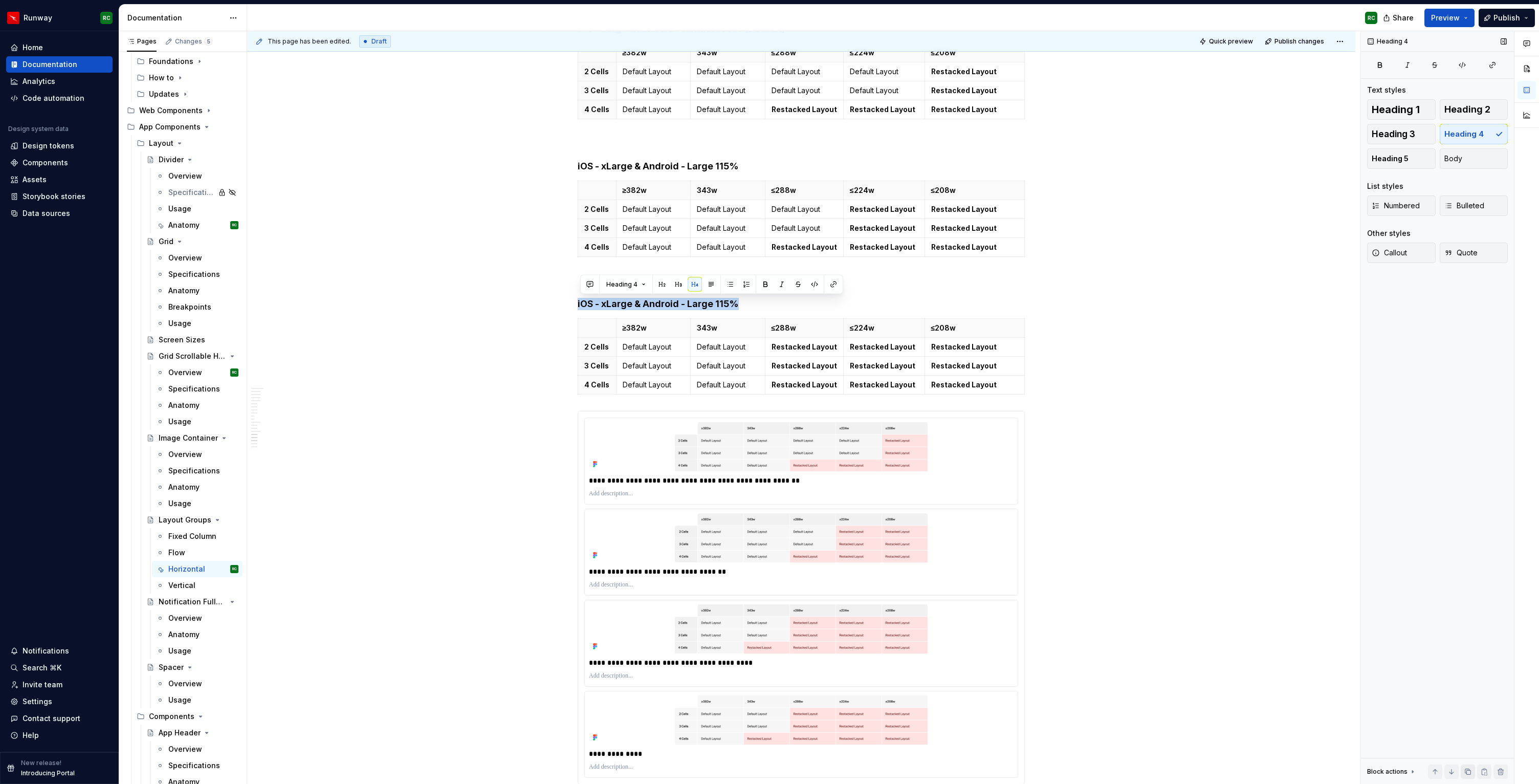
click at [1466, 770] on button "button" at bounding box center [1468, 772] width 14 height 14
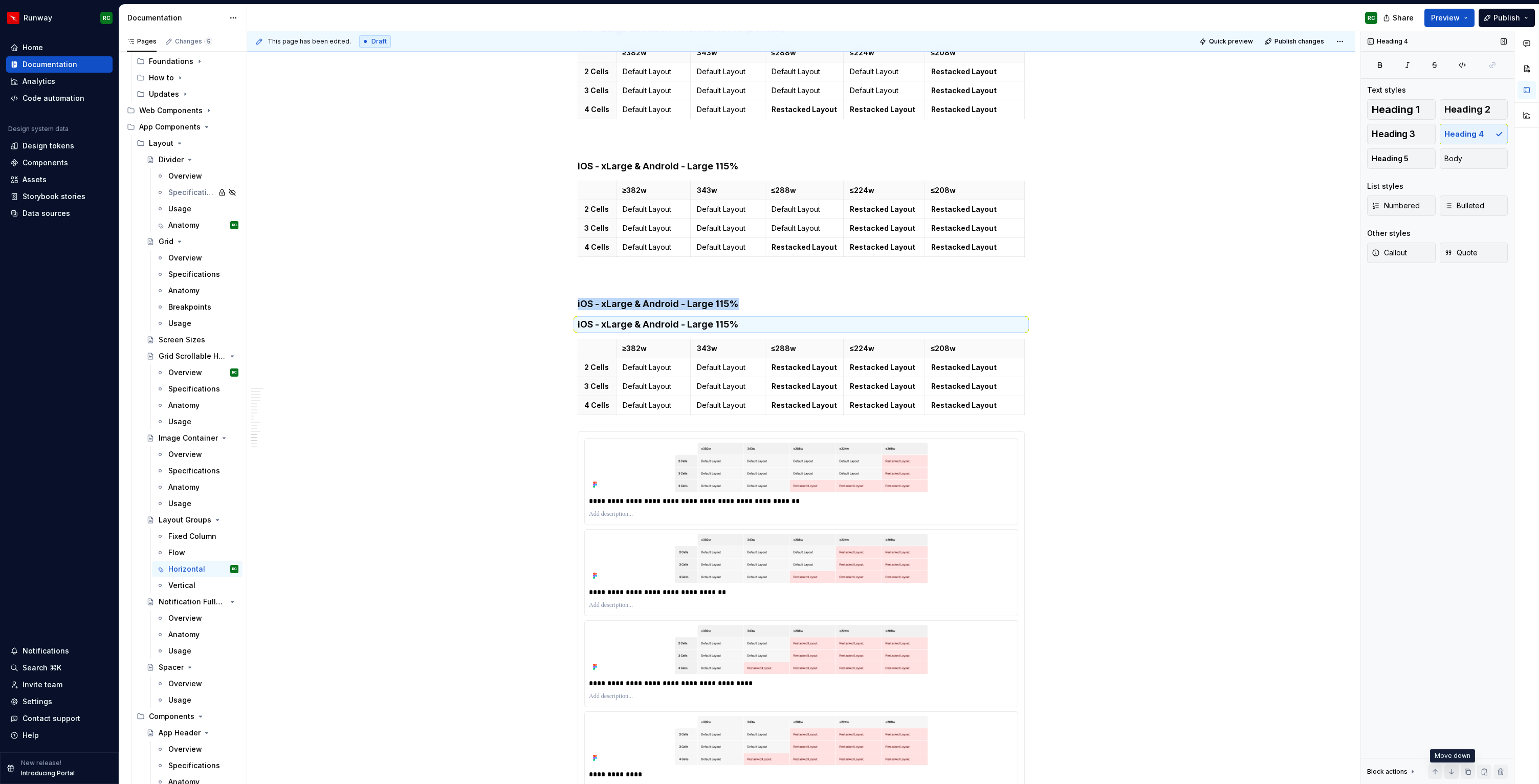
click at [1449, 772] on button "button" at bounding box center [1451, 772] width 14 height 14
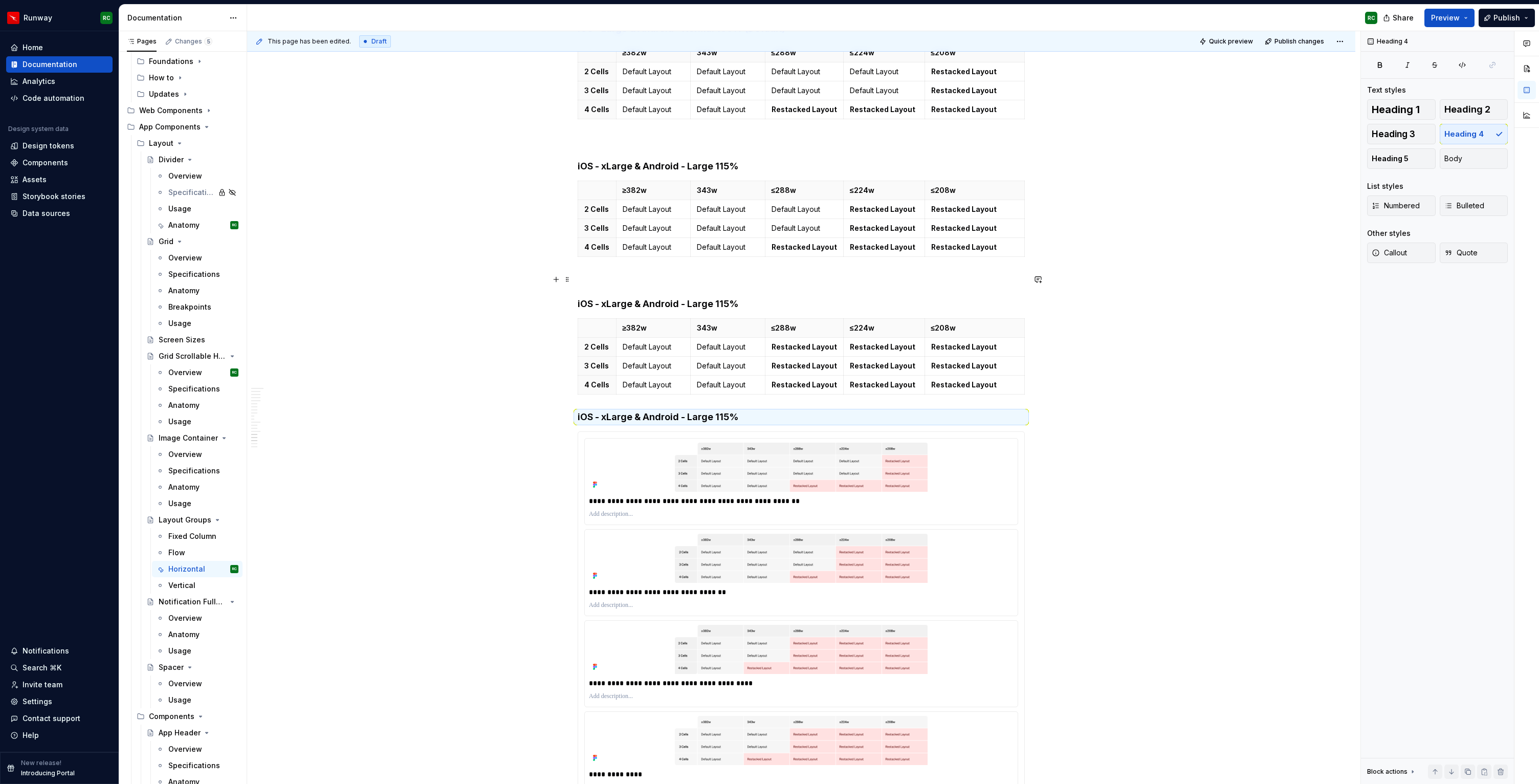
click at [800, 281] on p at bounding box center [801, 280] width 447 height 12
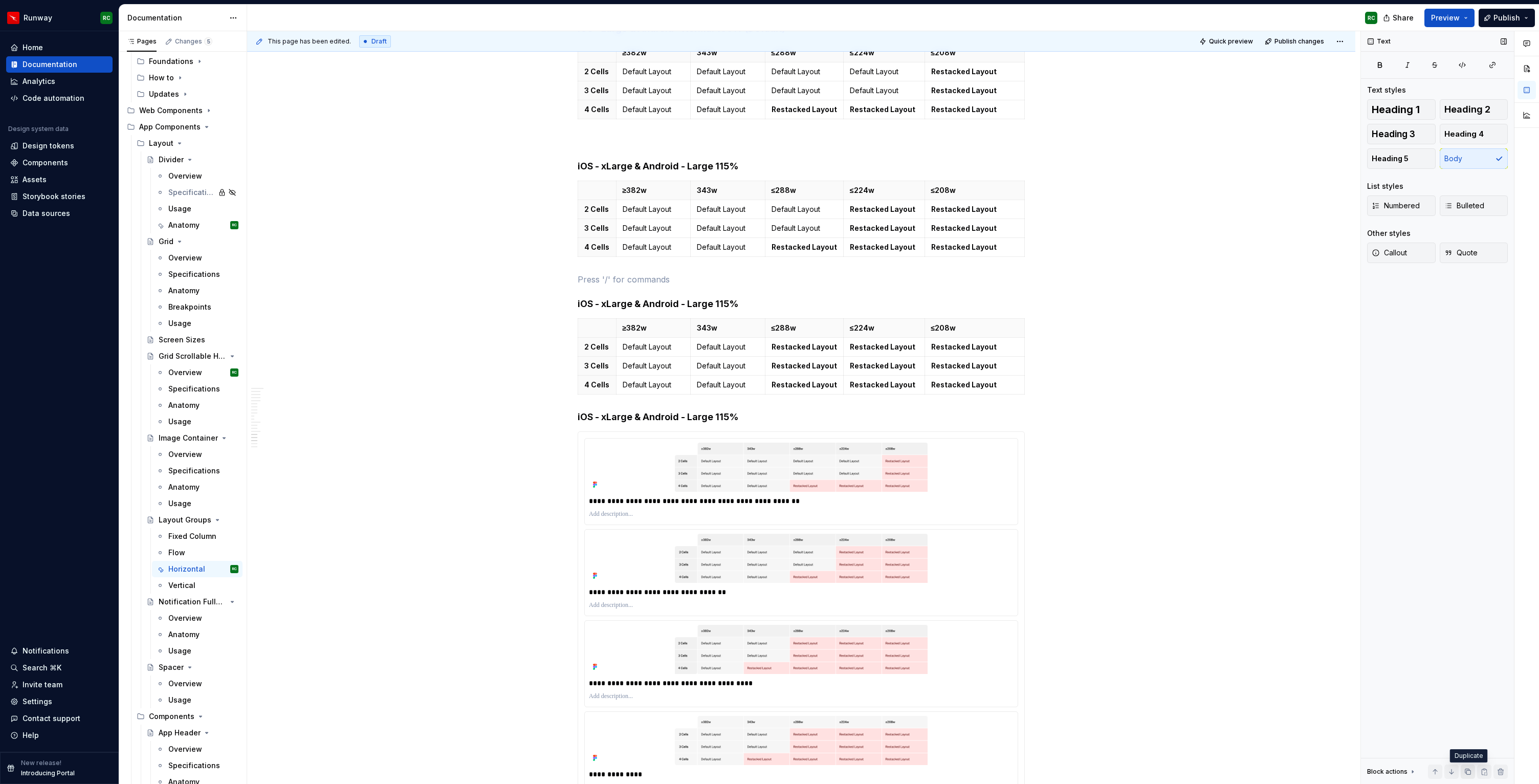
click at [1468, 775] on button "button" at bounding box center [1468, 772] width 14 height 14
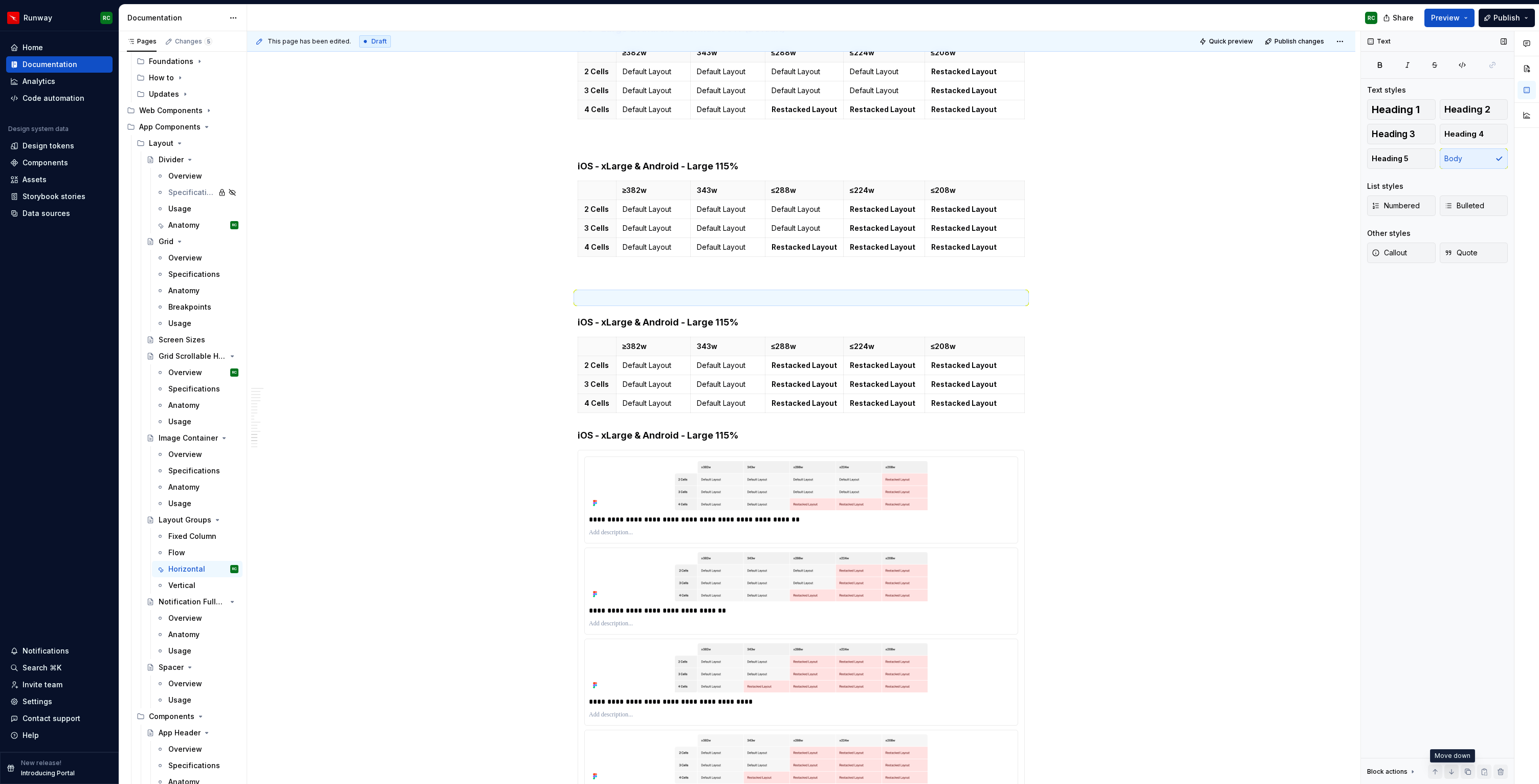
click at [1454, 775] on button "button" at bounding box center [1451, 772] width 14 height 14
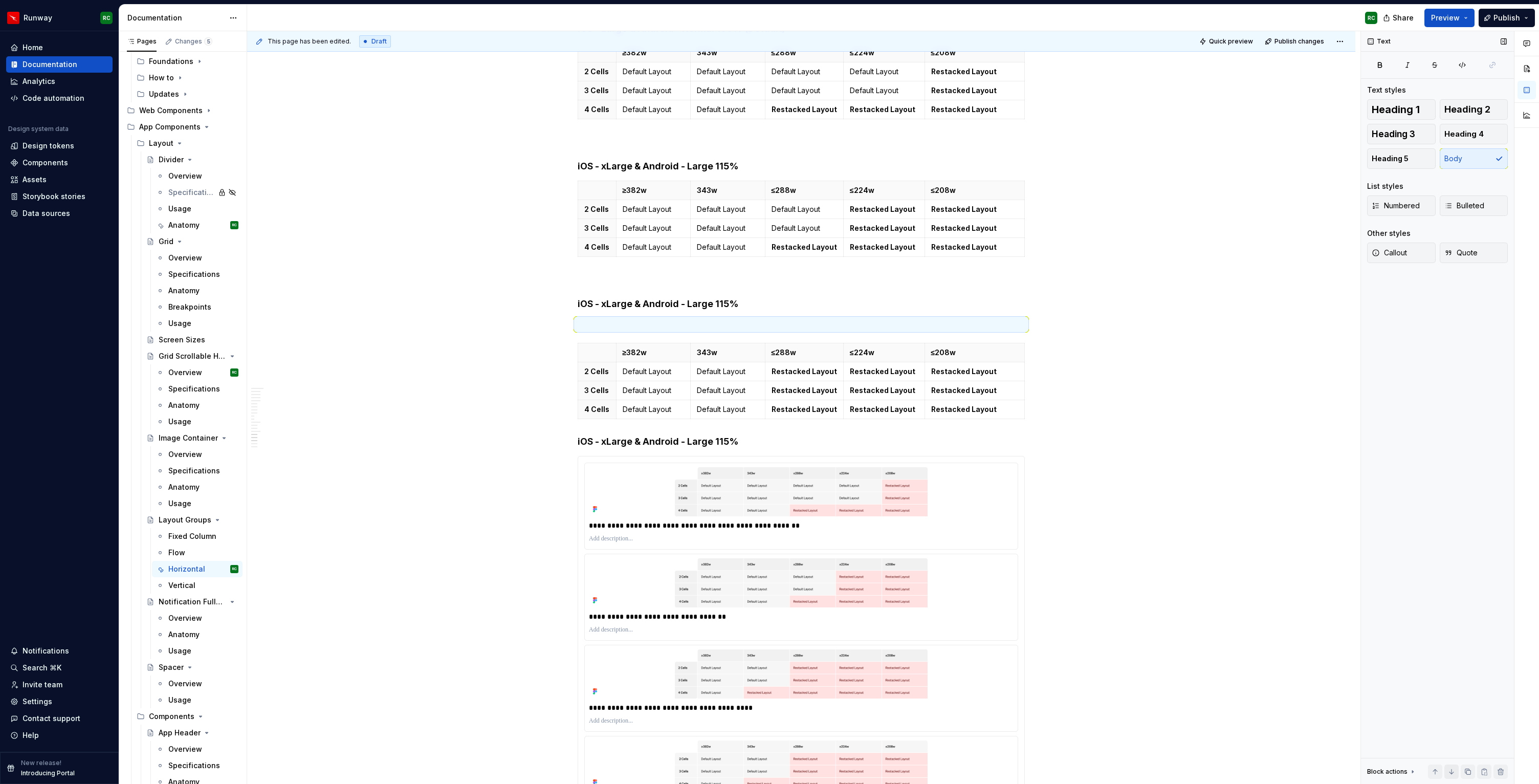
click at [1454, 775] on button "button" at bounding box center [1451, 772] width 14 height 14
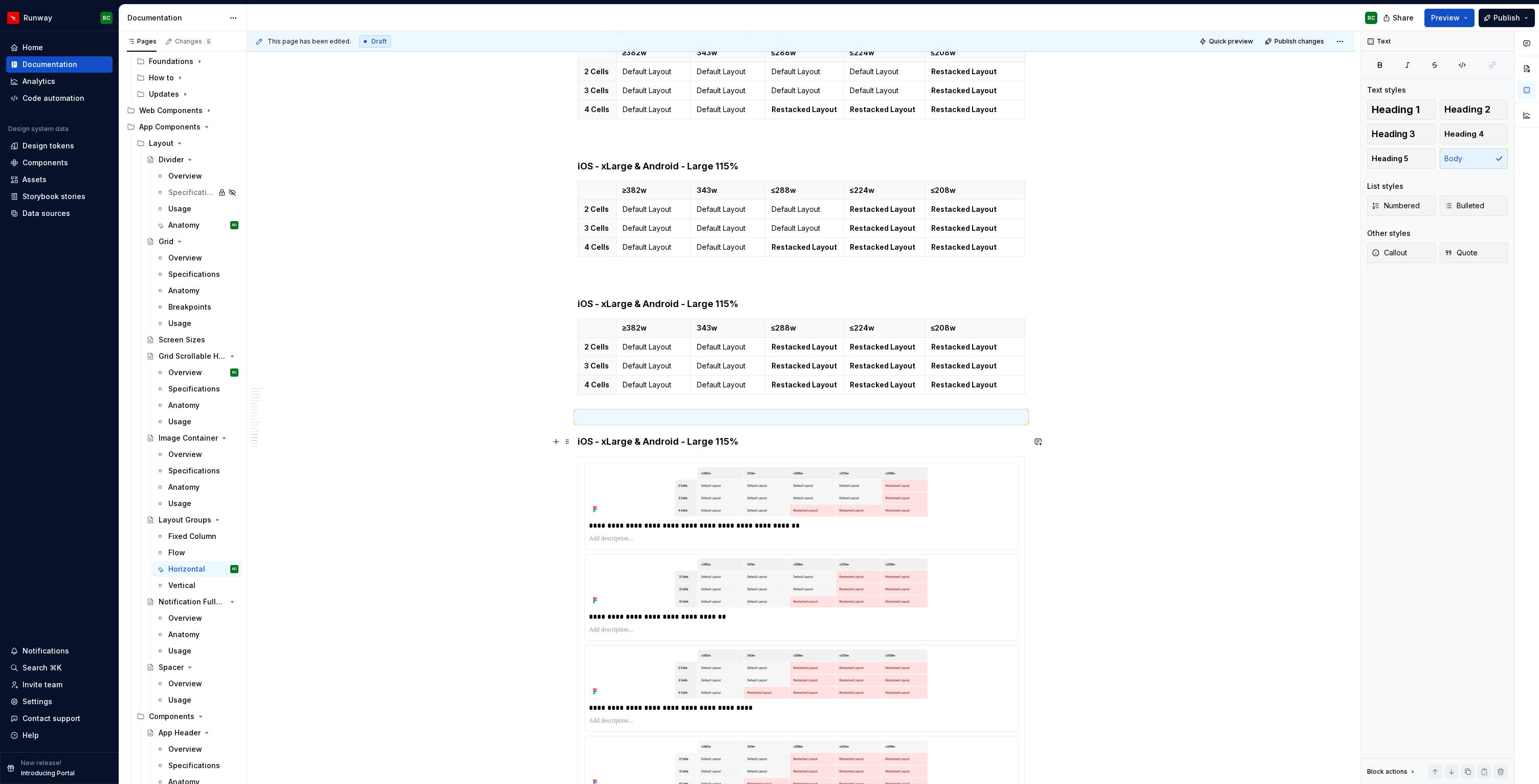
click at [771, 436] on h4 "iOS - xLarge & Android - Large 115%" at bounding box center [801, 442] width 447 height 12
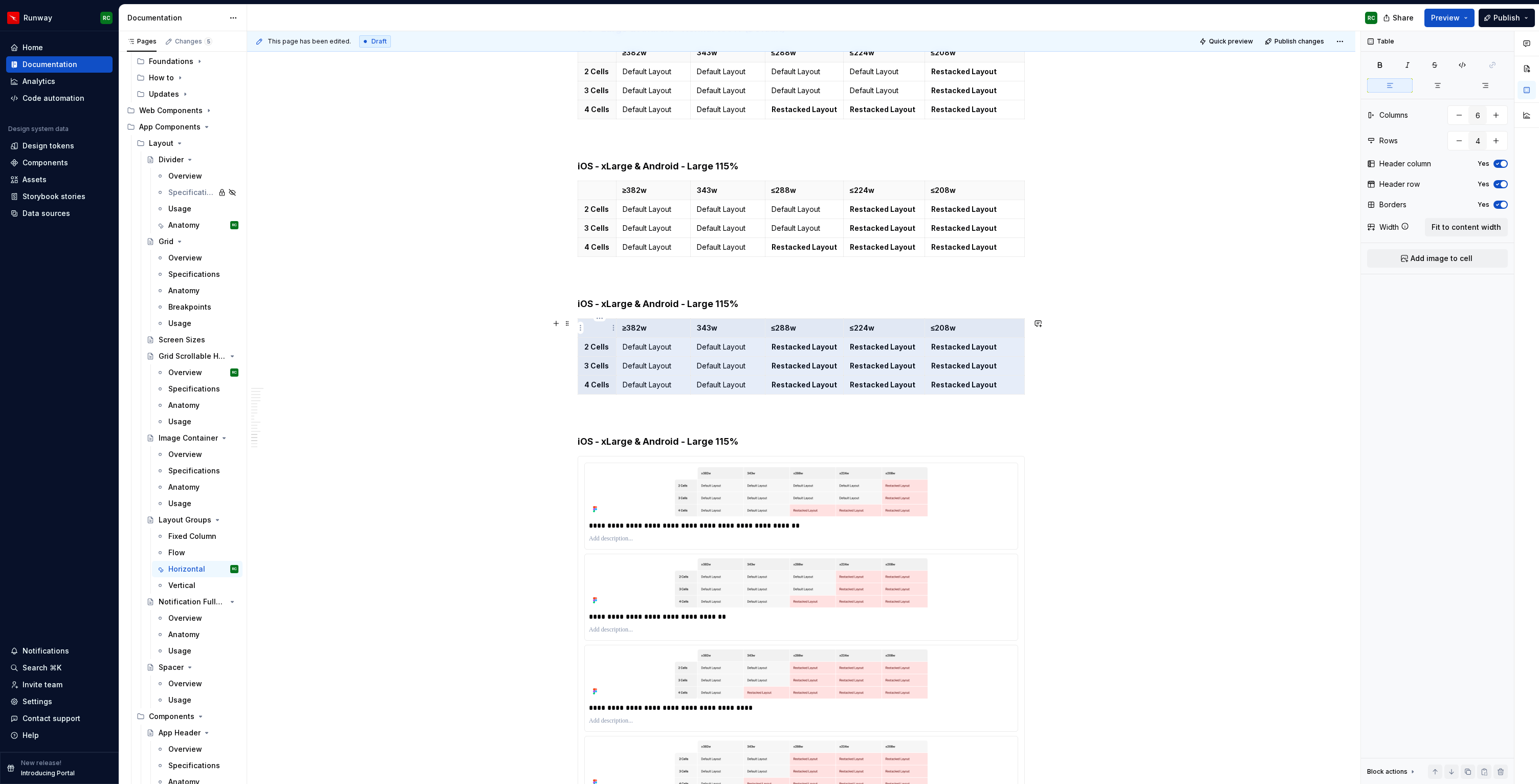
drag, startPoint x: 1011, startPoint y: 383, endPoint x: 599, endPoint y: 332, distance: 415.1
click at [599, 332] on tbody "≥382w 343w ≤288w ≤224w ≤208w 2 Cells Default Layout Default Layout Restacked La…" at bounding box center [801, 357] width 447 height 76
click at [1471, 772] on button "button" at bounding box center [1468, 772] width 14 height 14
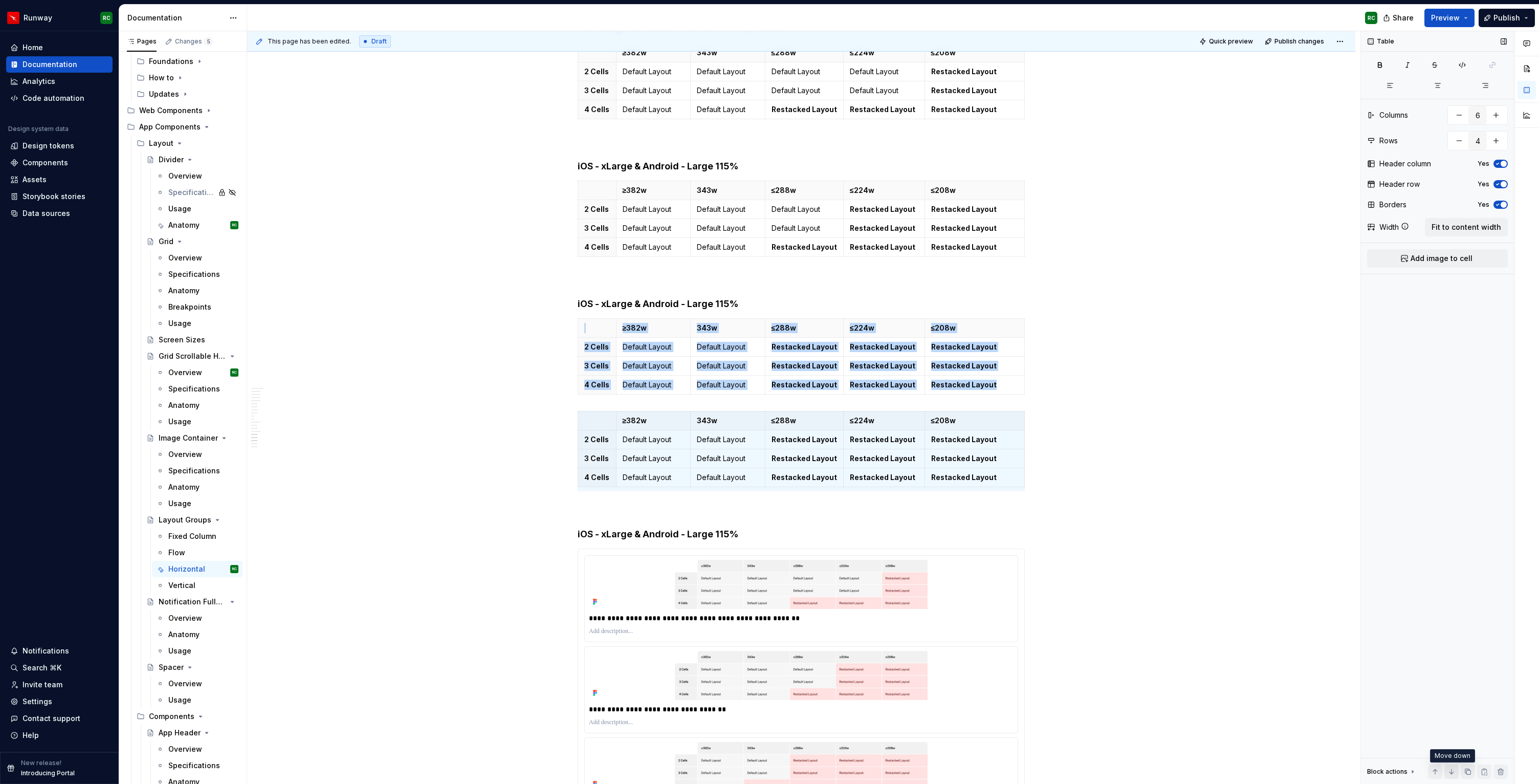
click at [1453, 771] on button "button" at bounding box center [1451, 772] width 14 height 14
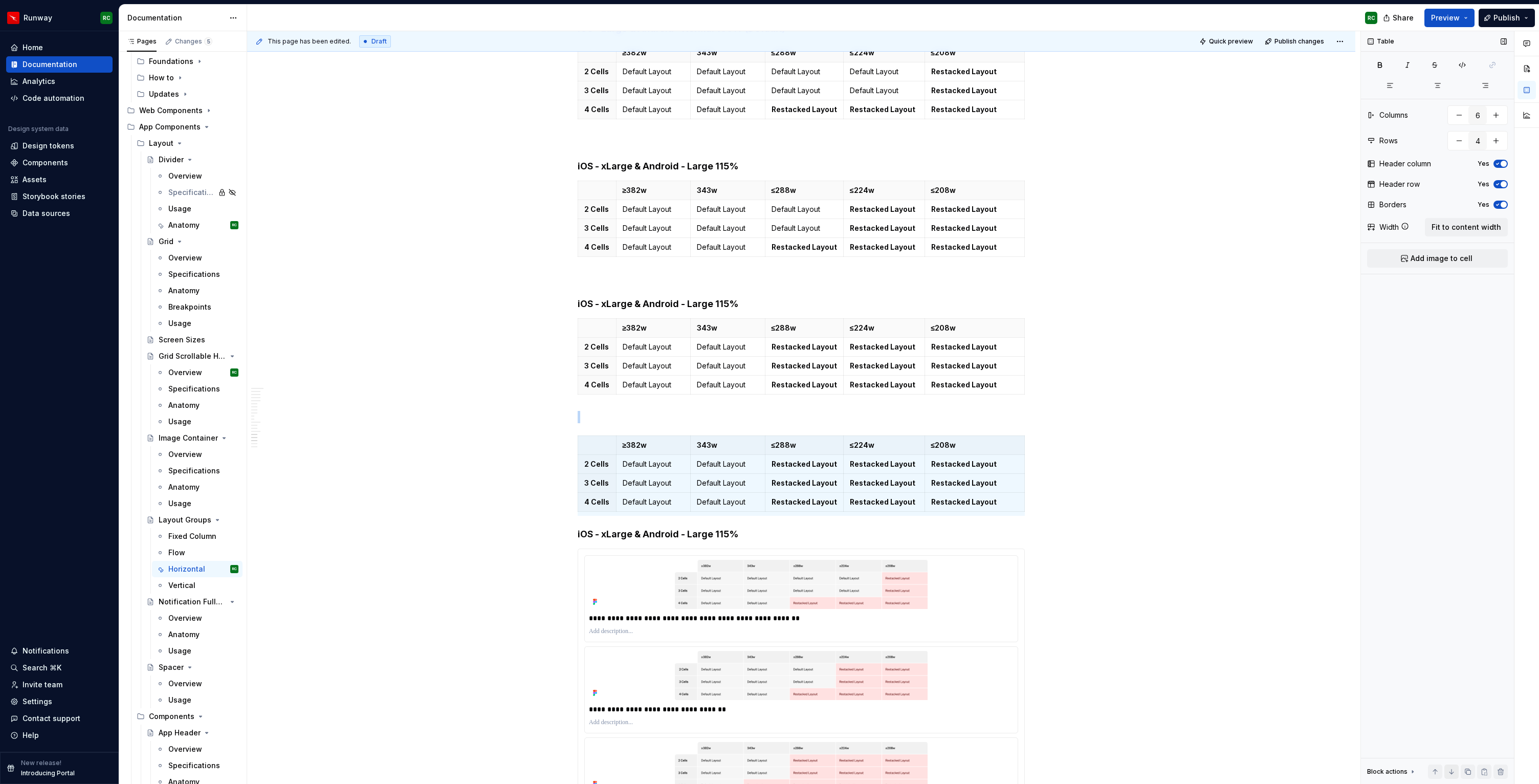
click at [1453, 771] on button "button" at bounding box center [1451, 772] width 14 height 14
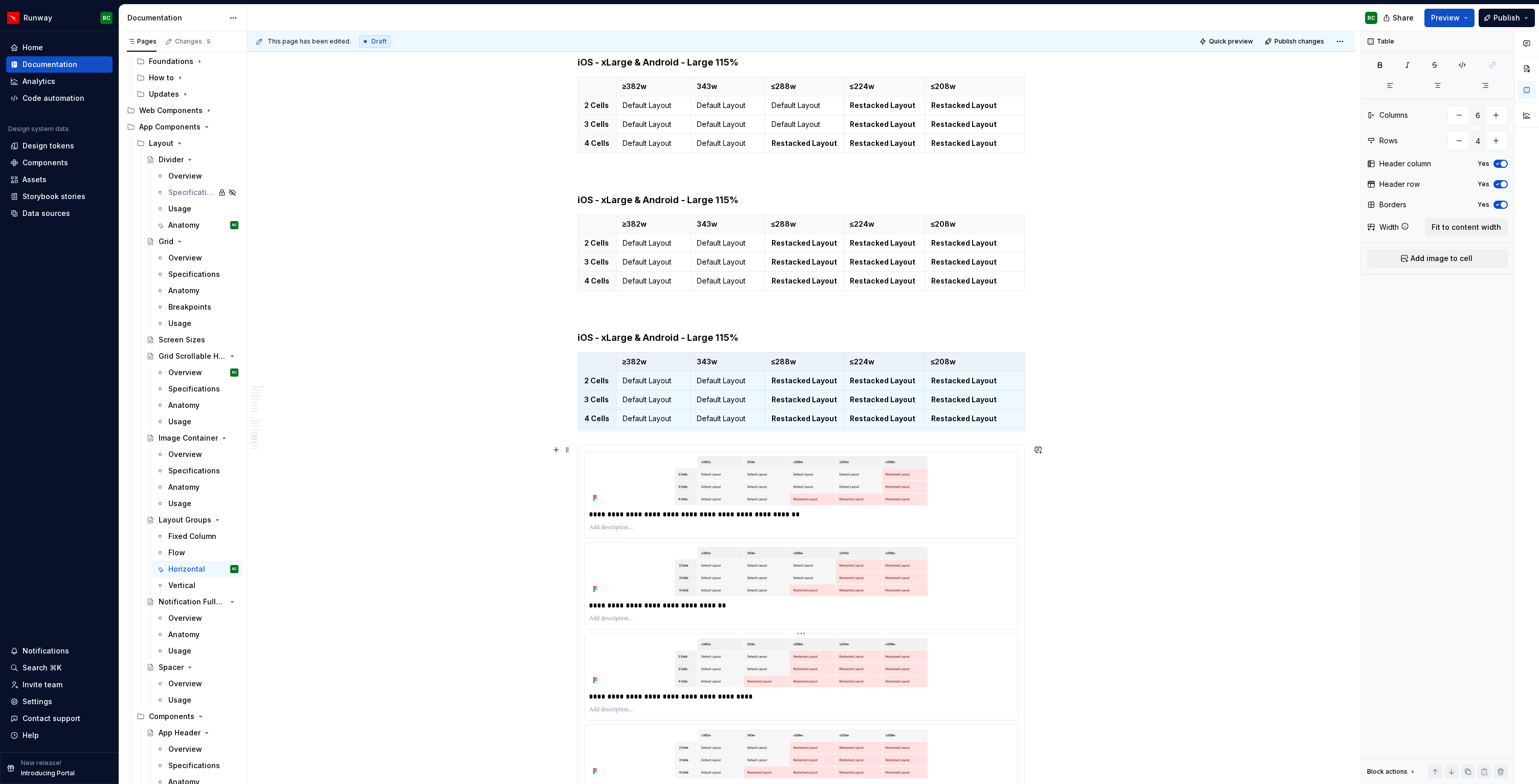
scroll to position [5044, 0]
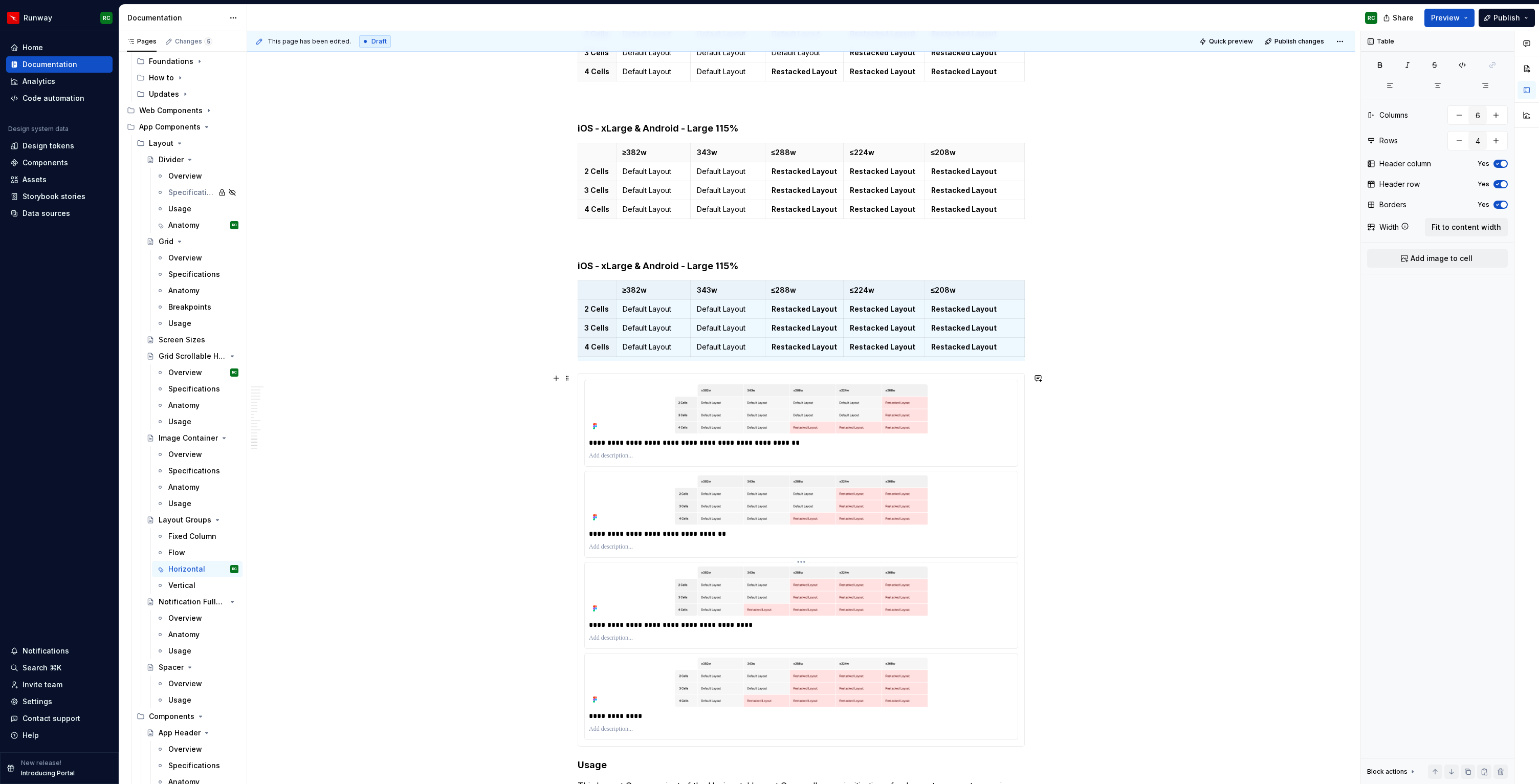
click at [743, 626] on p "**********" at bounding box center [802, 625] width 425 height 11
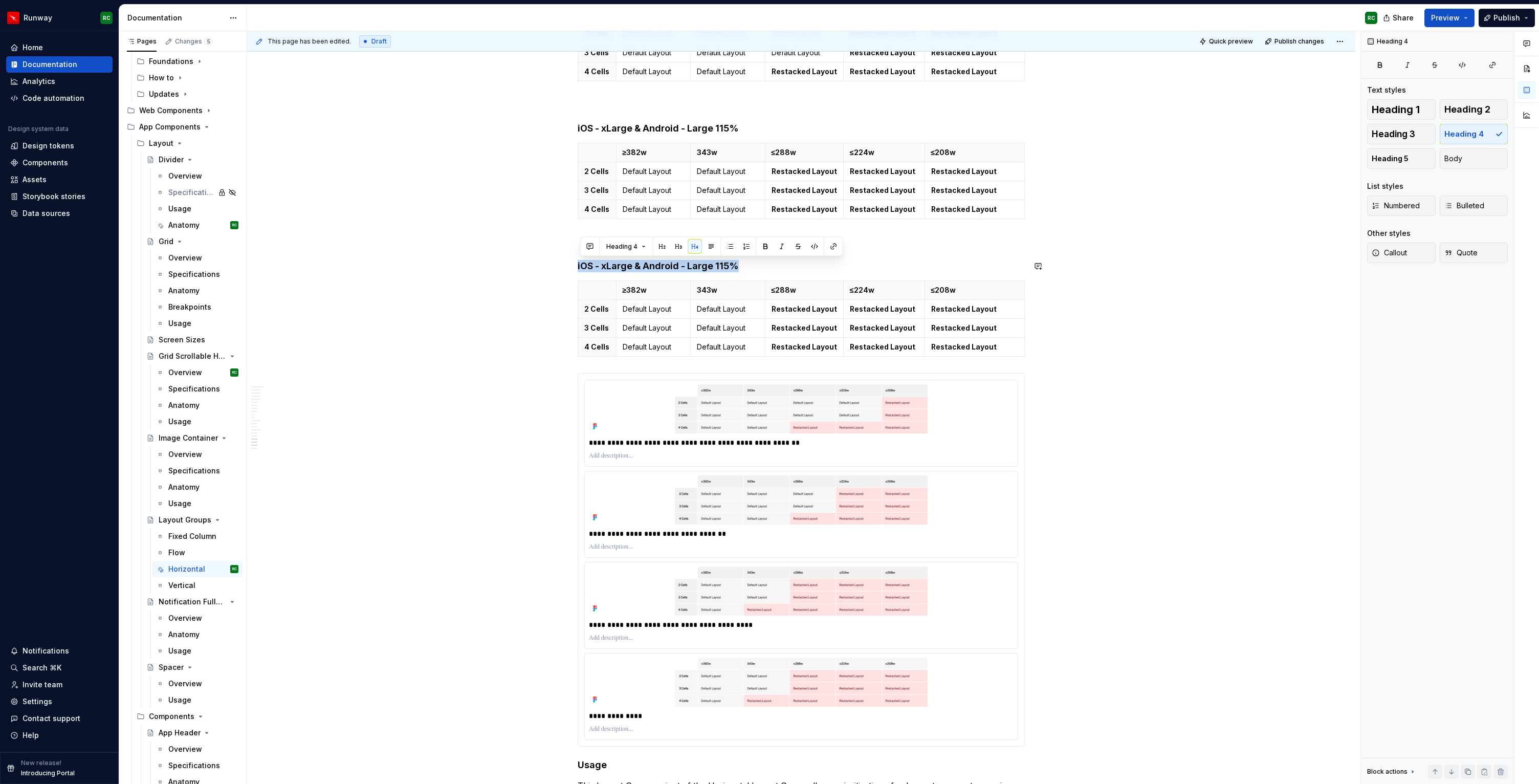
drag, startPoint x: 743, startPoint y: 264, endPoint x: 575, endPoint y: 259, distance: 168.1
click at [645, 261] on h4 "iOS - xxLarge | Android - Extra Large 130%" at bounding box center [801, 266] width 447 height 12
copy h4 "|"
drag, startPoint x: 646, startPoint y: 127, endPoint x: 636, endPoint y: 127, distance: 10.0
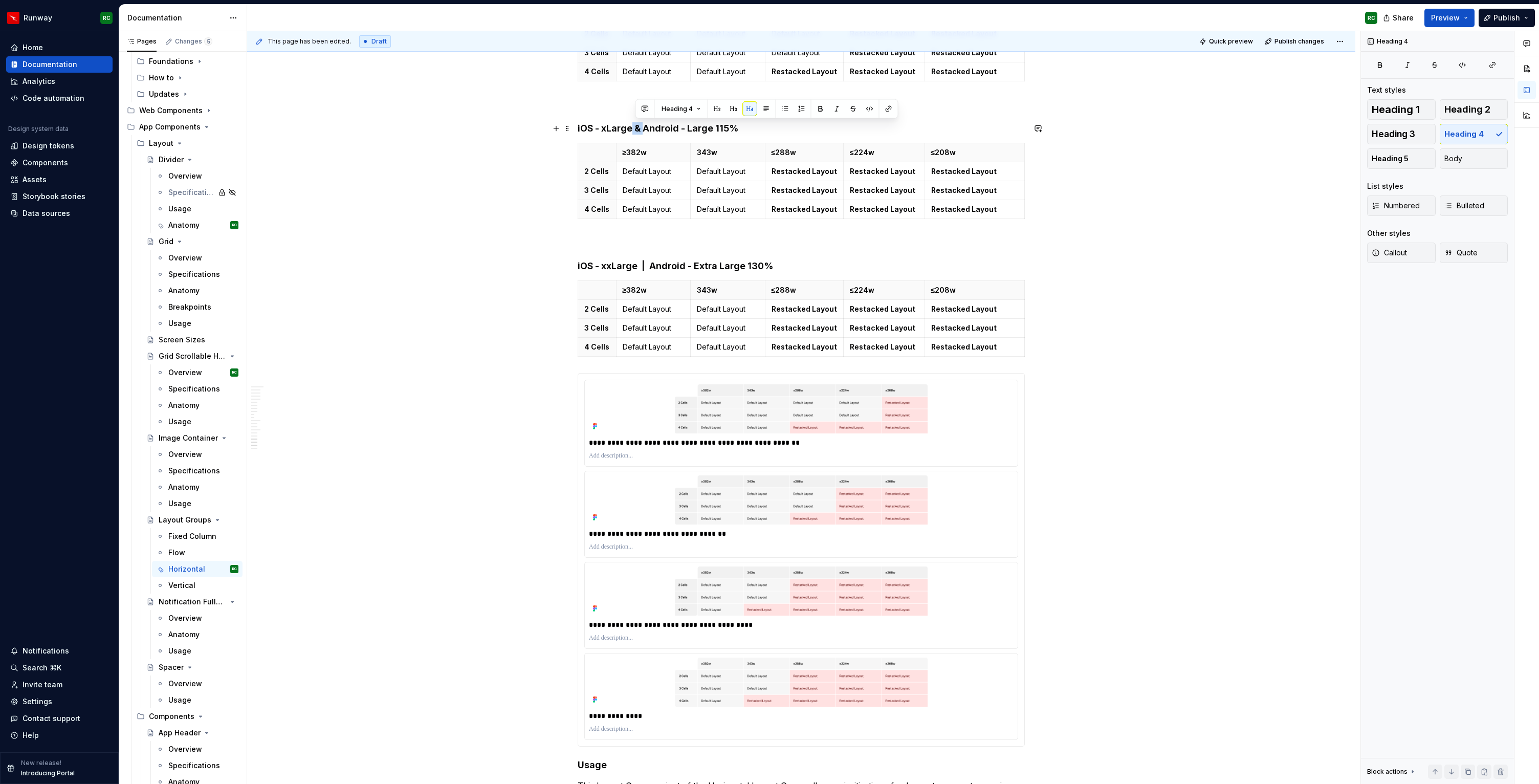
click at [636, 127] on h4 "iOS - xLarge & Android - Large 115%" at bounding box center [801, 128] width 447 height 12
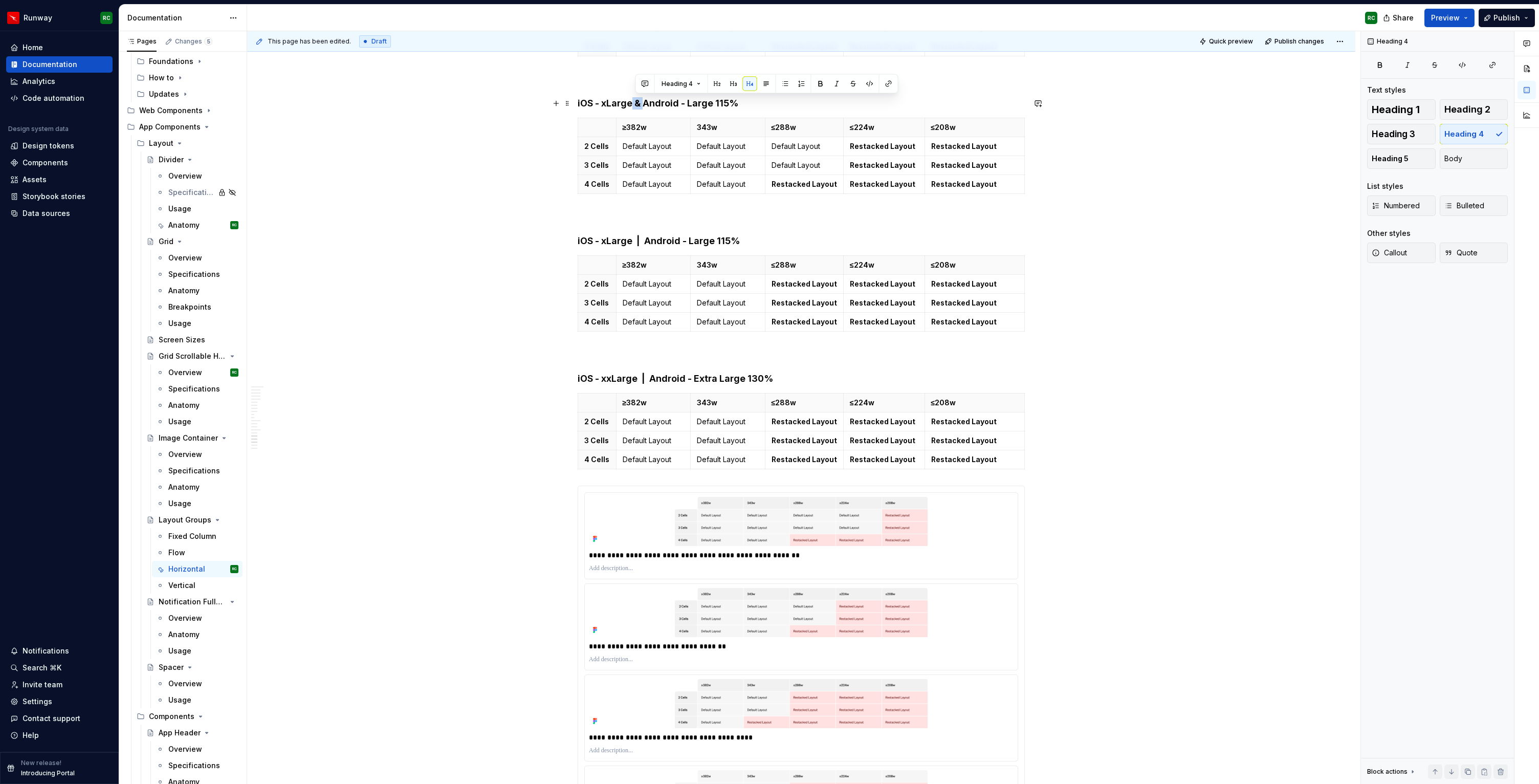
drag, startPoint x: 648, startPoint y: 103, endPoint x: 635, endPoint y: 101, distance: 13.2
click at [635, 101] on h4 "iOS - xLarge & Android - Large 115%" at bounding box center [801, 104] width 447 height 12
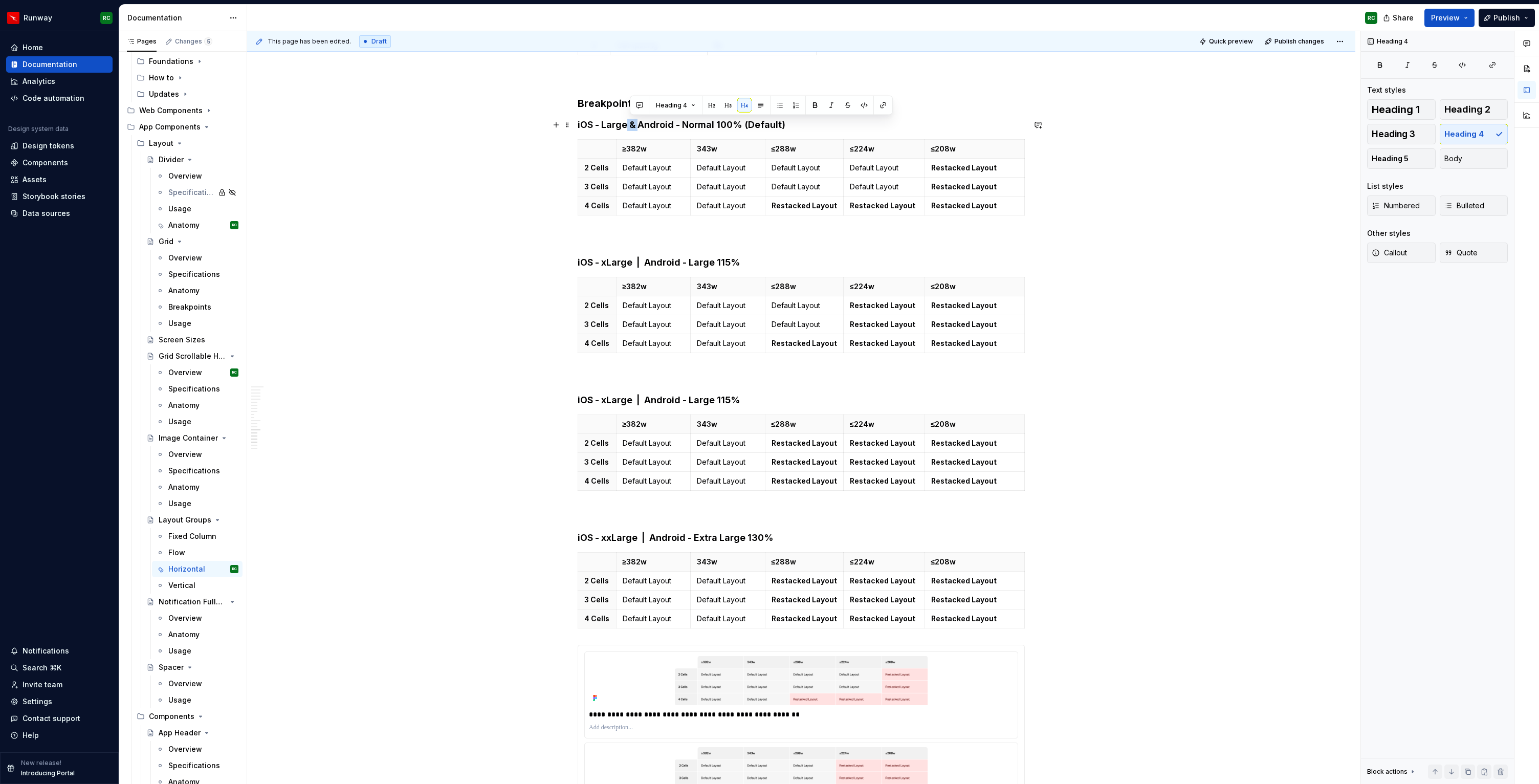
drag, startPoint x: 642, startPoint y: 124, endPoint x: 630, endPoint y: 123, distance: 12.0
click at [630, 123] on h4 "iOS - Large & Android - Normal 100% (Default)" at bounding box center [801, 125] width 447 height 12
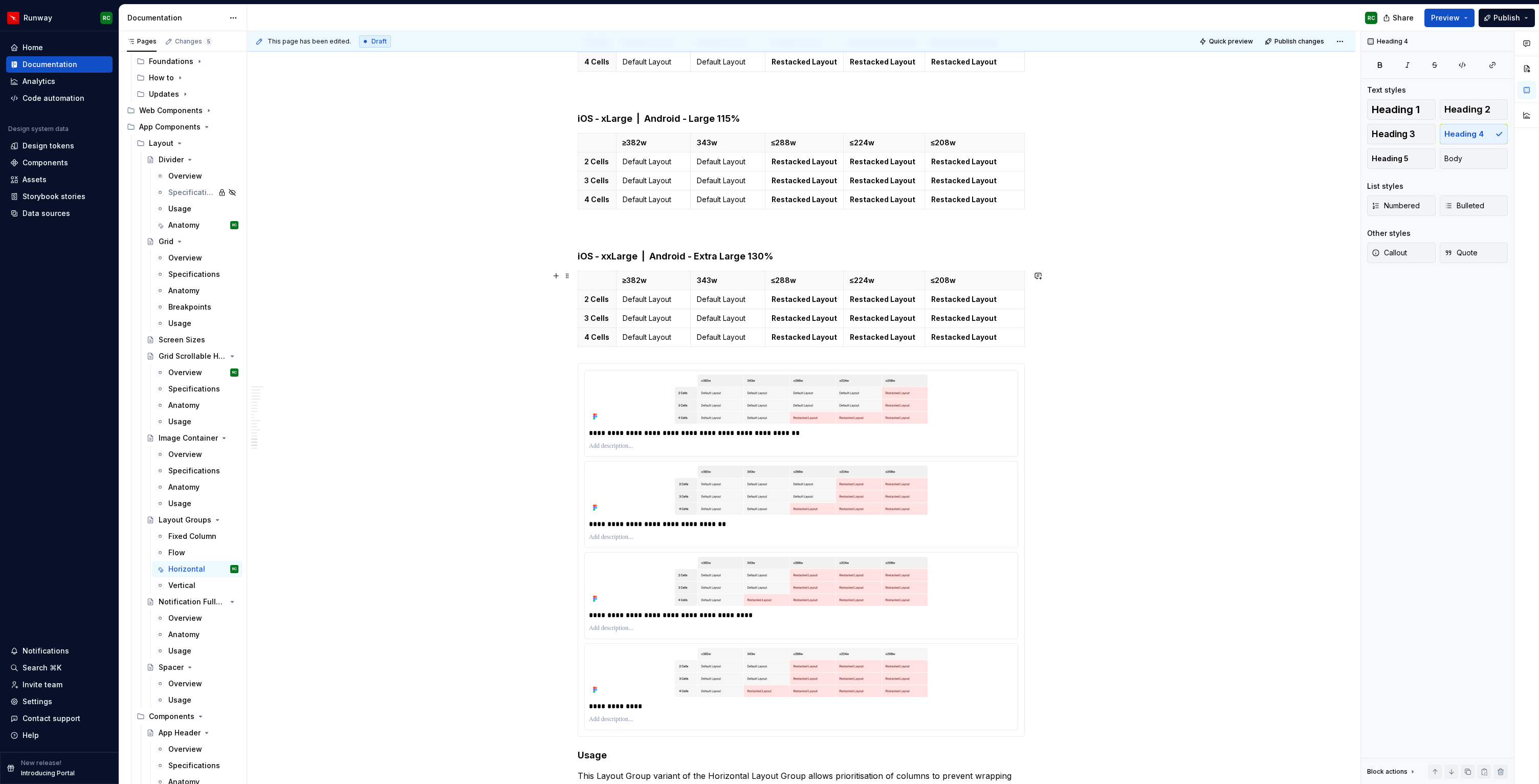
scroll to position [5070, 0]
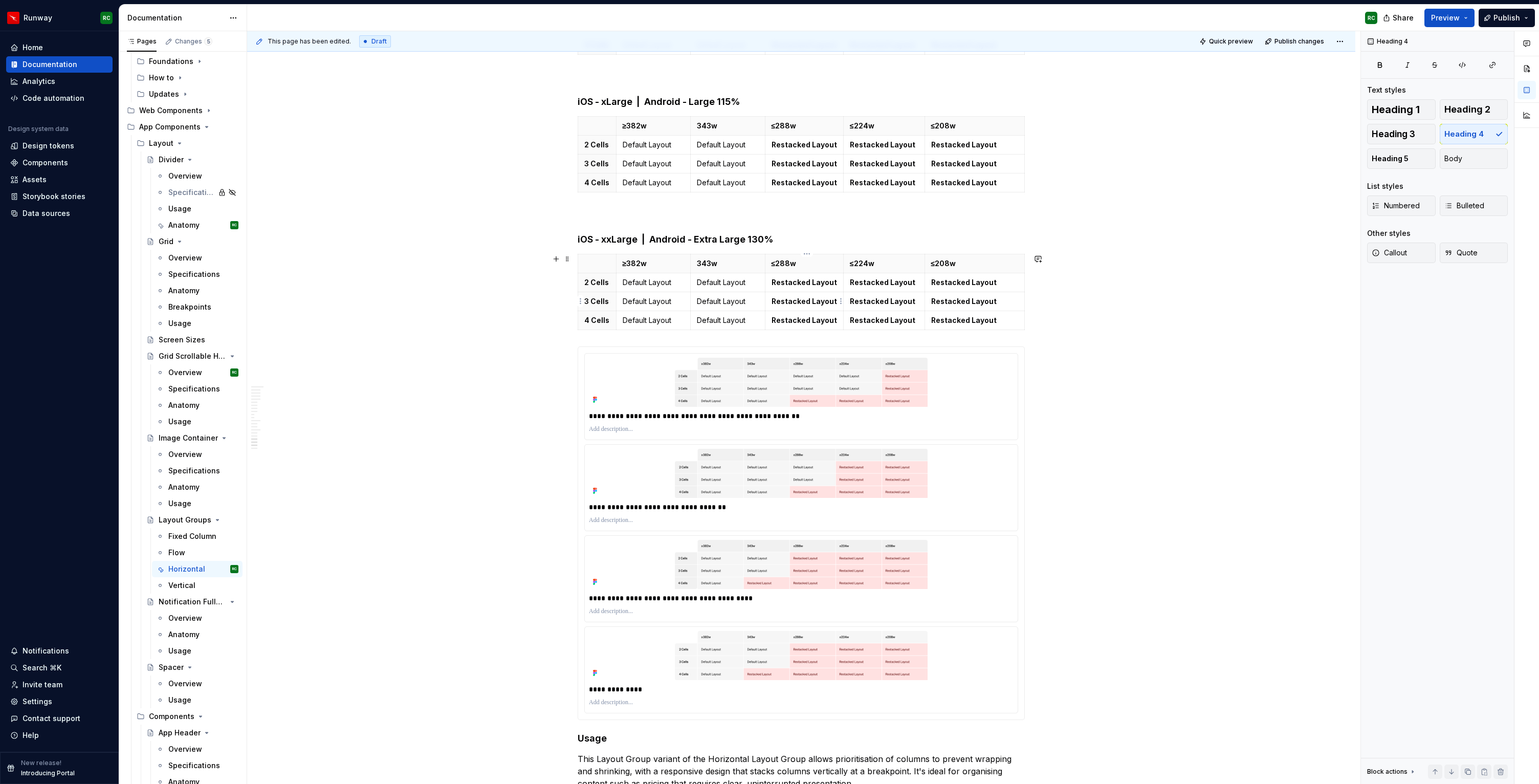
click at [797, 300] on strong "Restacked Layout" at bounding box center [804, 301] width 65 height 9
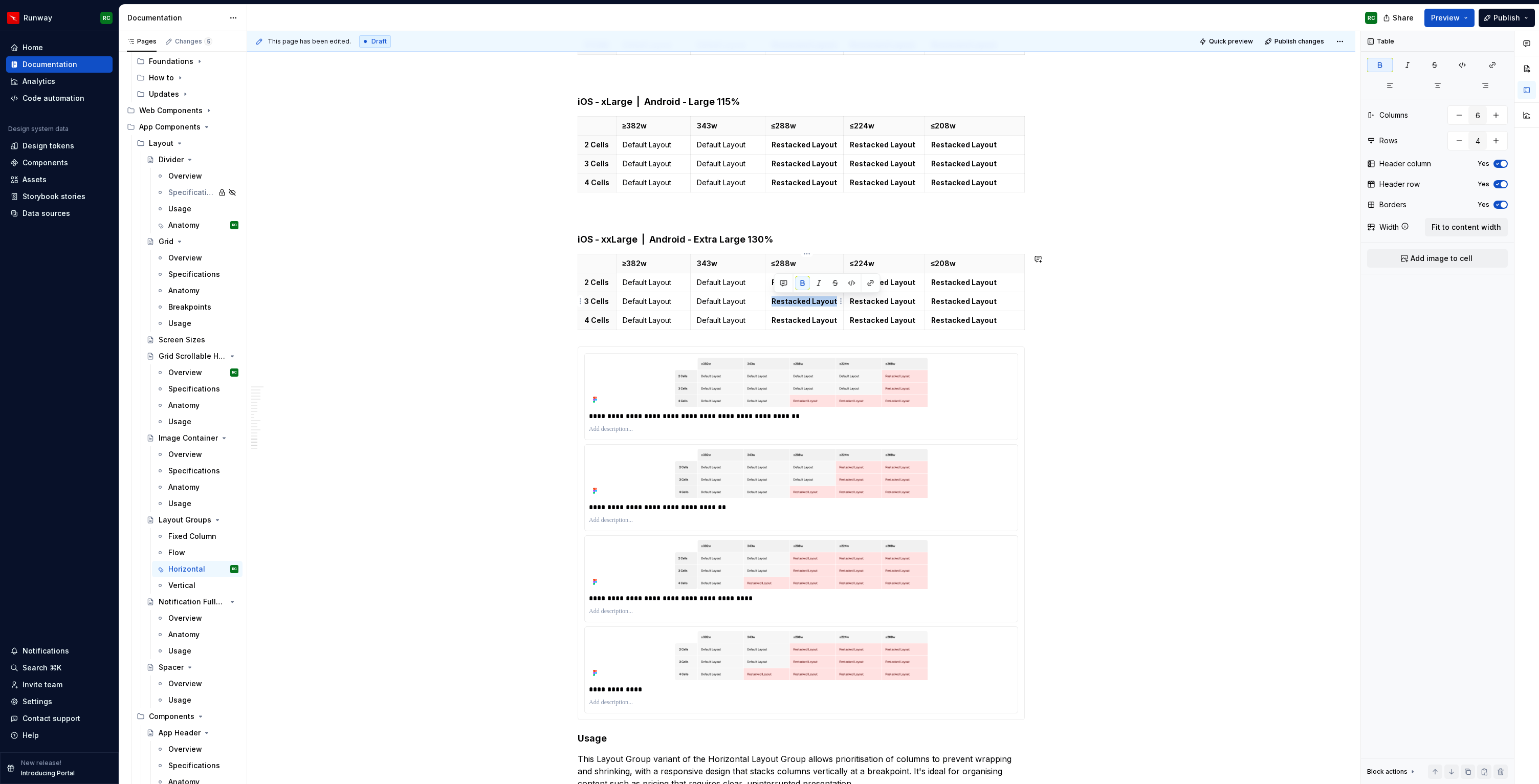
copy strong "Restacked Layout"
click at [722, 322] on p "Default Layout" at bounding box center [728, 320] width 62 height 11
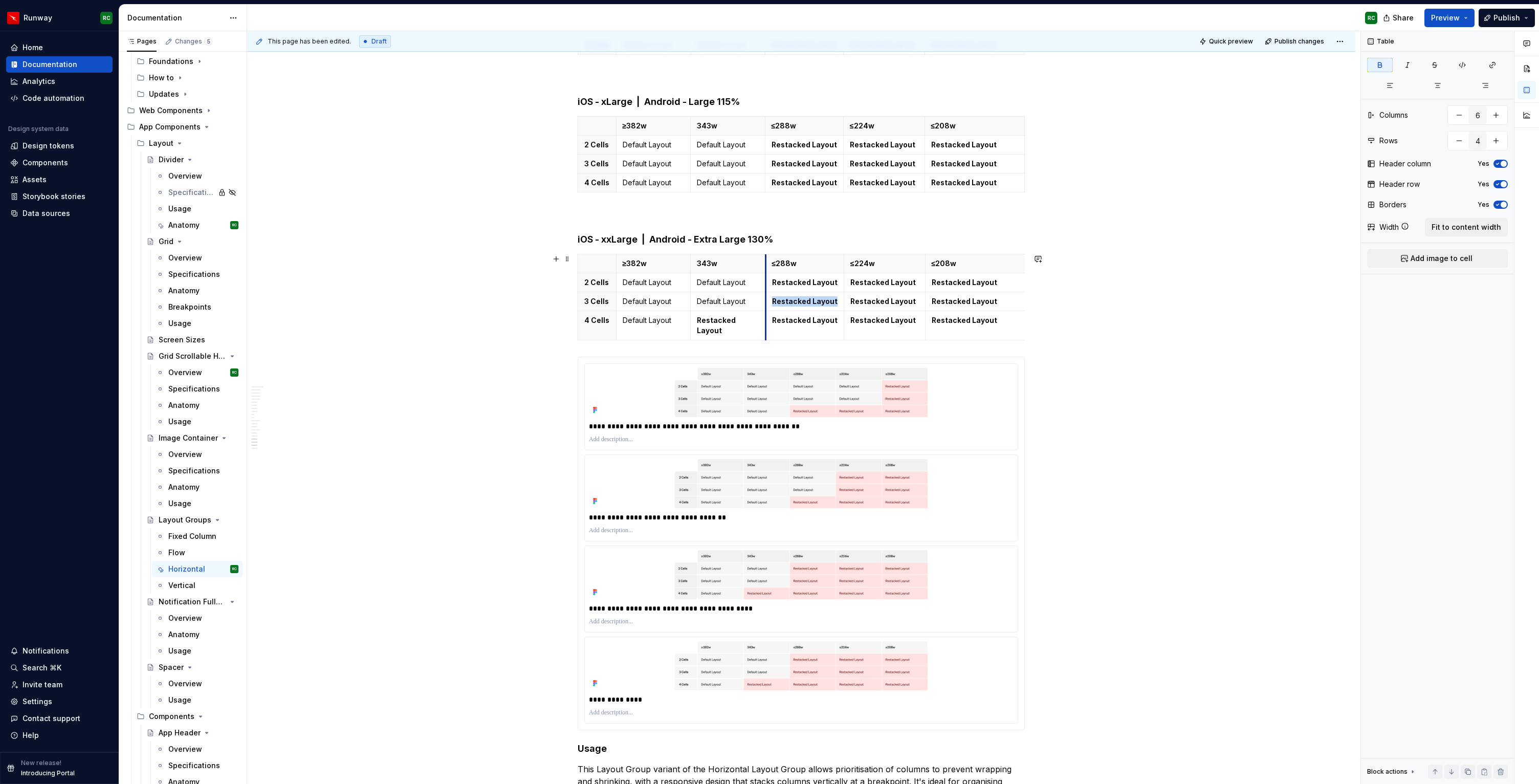
click at [769, 296] on td "Restacked Layout" at bounding box center [804, 301] width 78 height 19
click at [769, 158] on td "Restacked Layout" at bounding box center [804, 163] width 78 height 19
click at [770, 165] on td "Restacked Layout" at bounding box center [805, 163] width 78 height 19
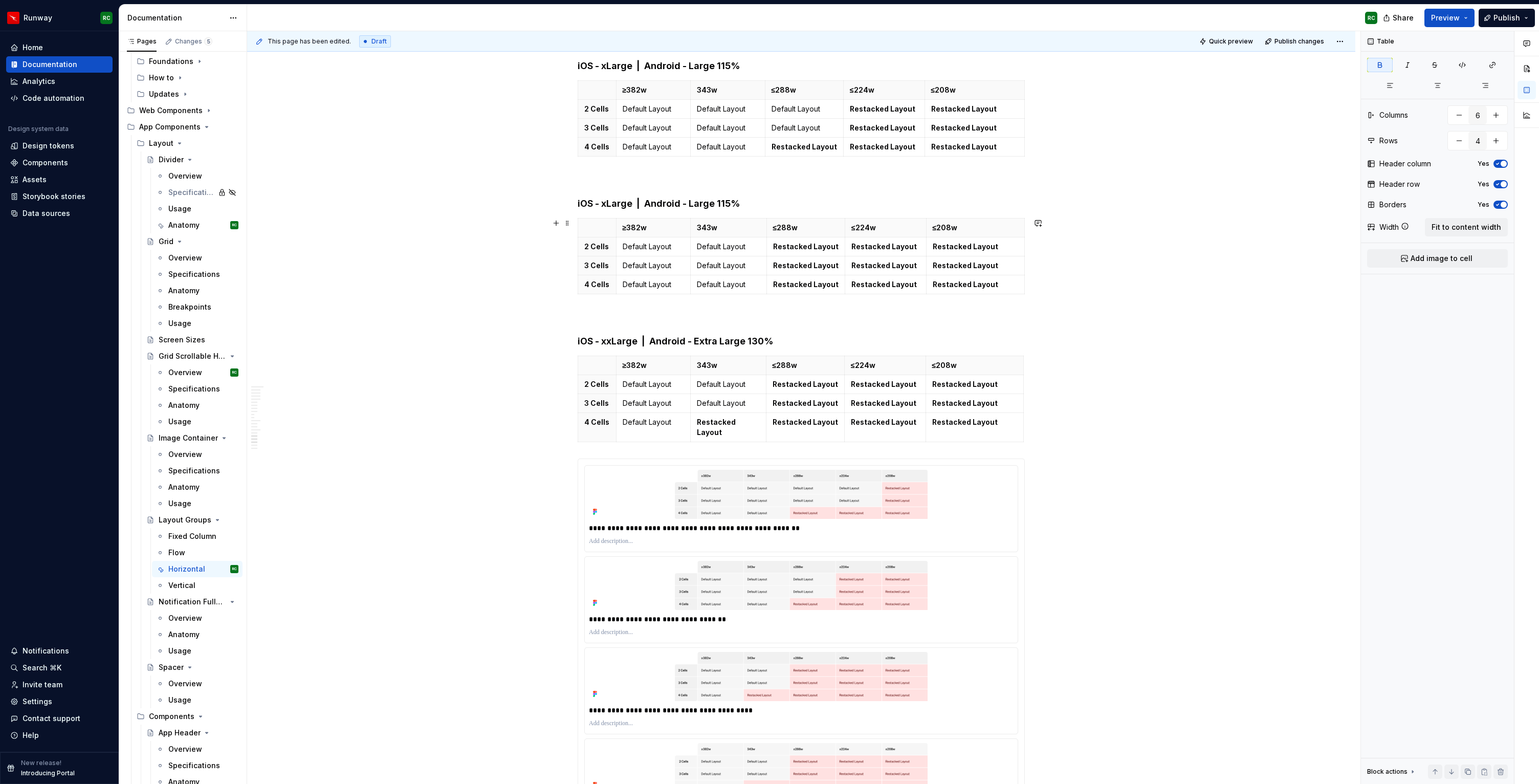
scroll to position [4963, 0]
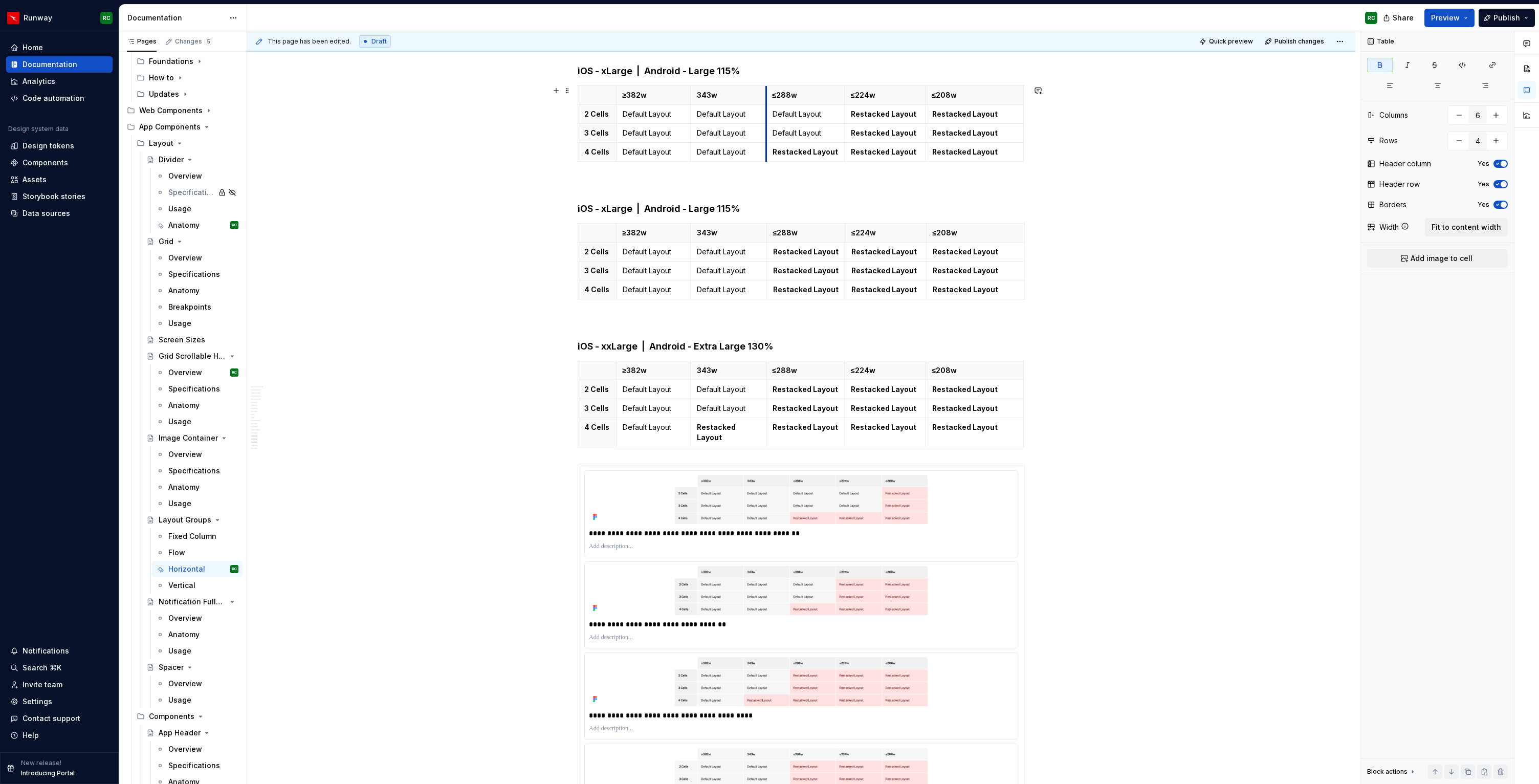
click at [770, 134] on td "Default Layout" at bounding box center [805, 132] width 78 height 19
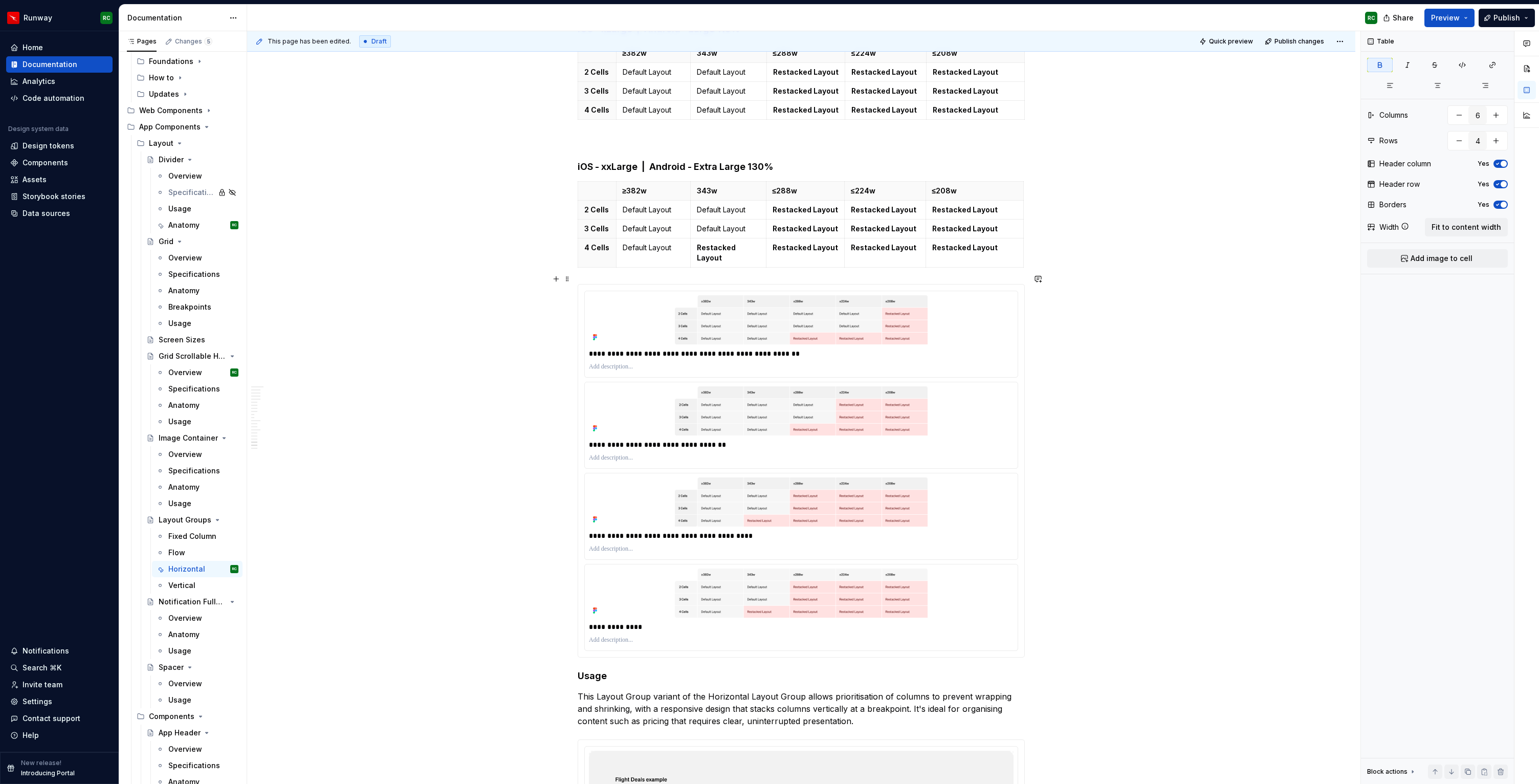
scroll to position [5186, 0]
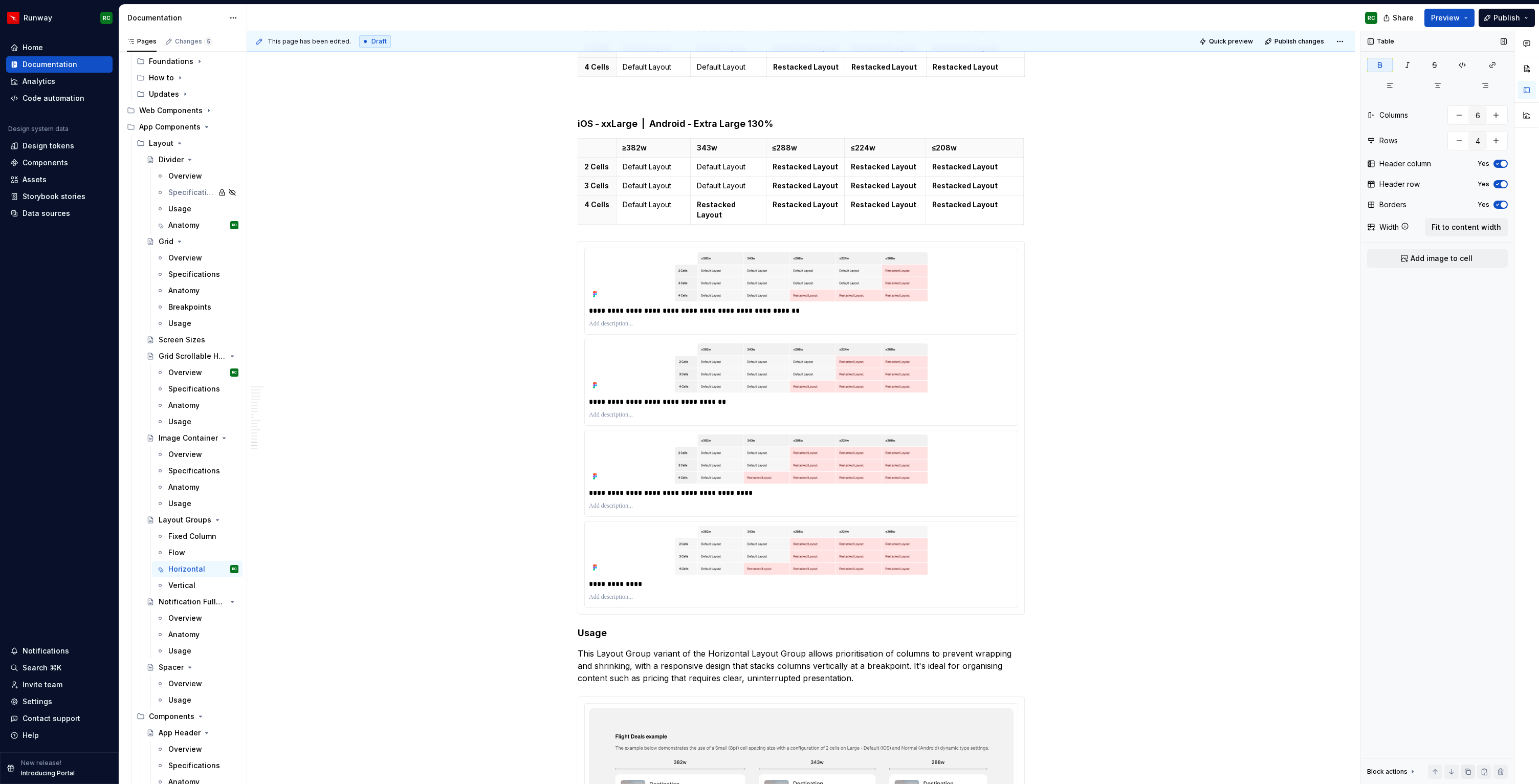
click at [1466, 768] on button "button" at bounding box center [1468, 772] width 14 height 14
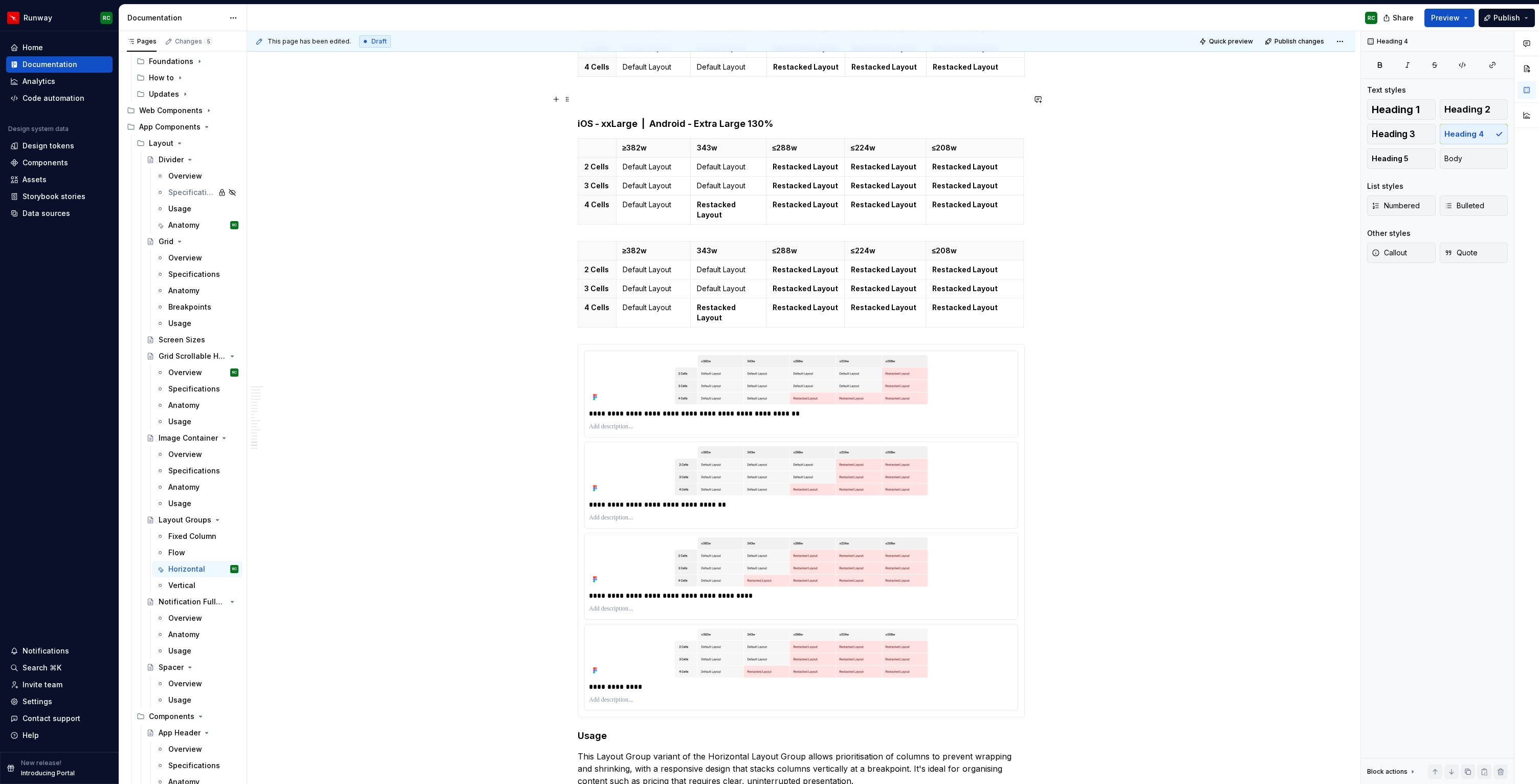
click at [818, 96] on p at bounding box center [801, 99] width 447 height 12
click at [1466, 776] on button "button" at bounding box center [1468, 772] width 14 height 14
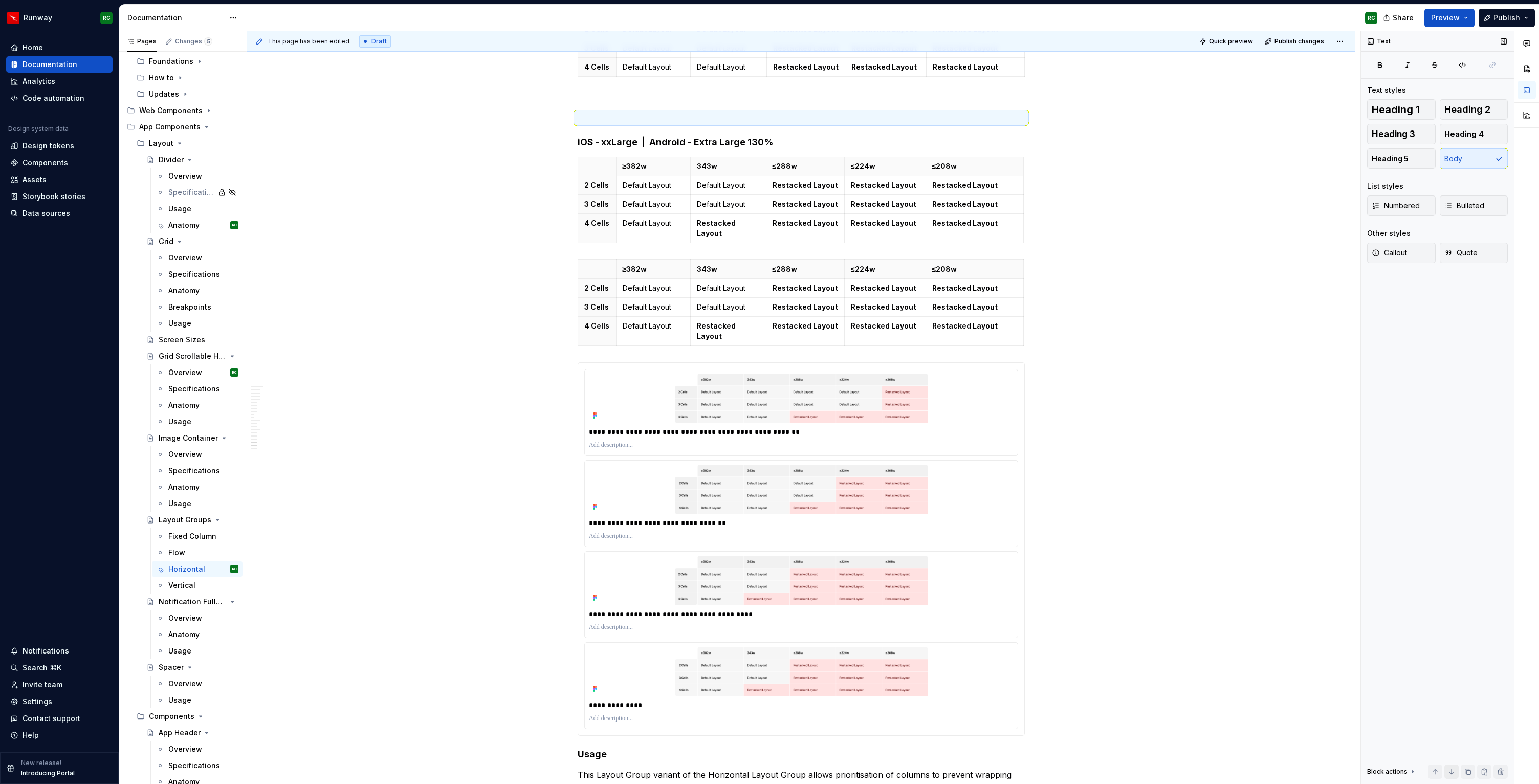
click at [1453, 768] on button "button" at bounding box center [1451, 772] width 14 height 14
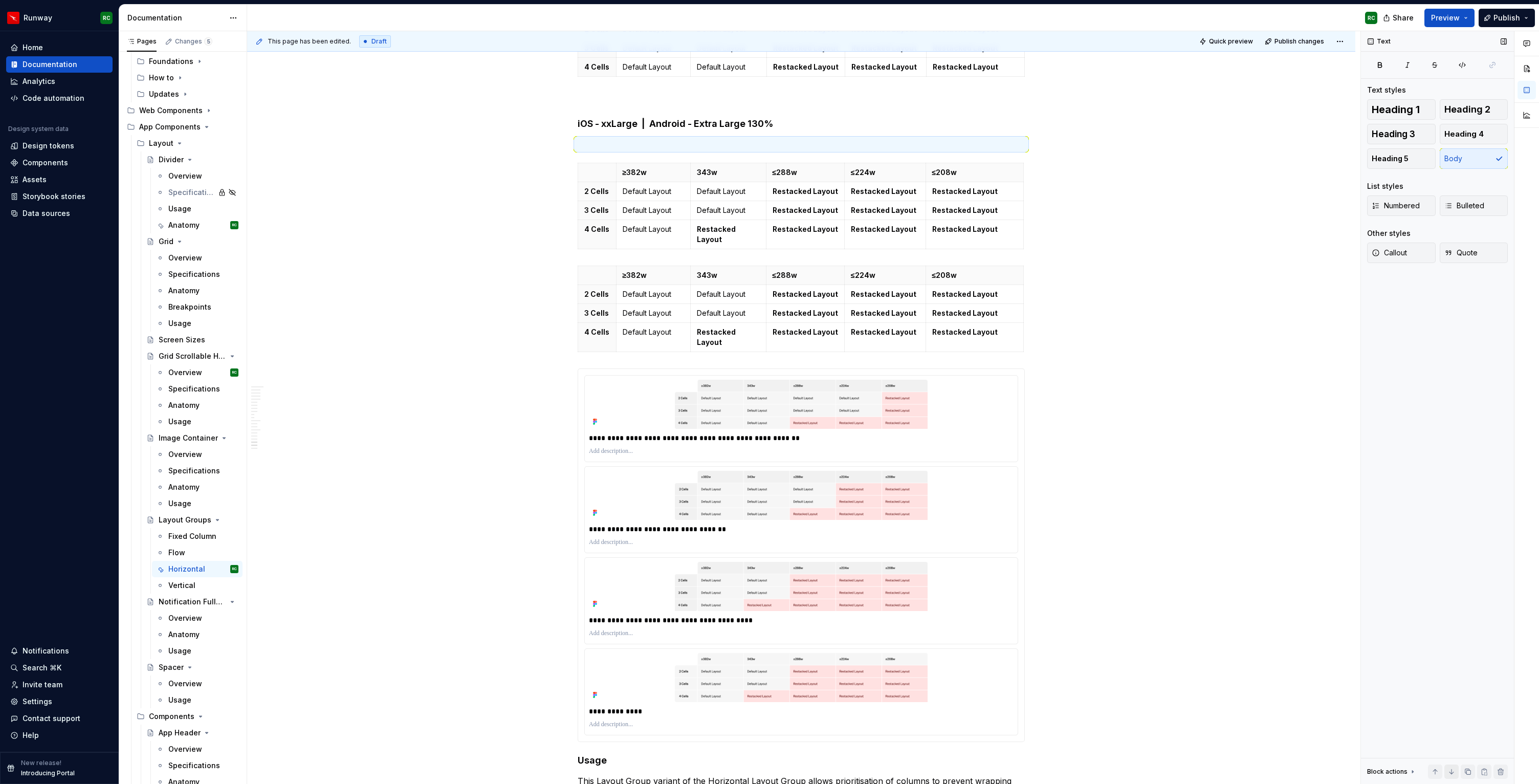
click at [1452, 775] on button "button" at bounding box center [1451, 772] width 14 height 14
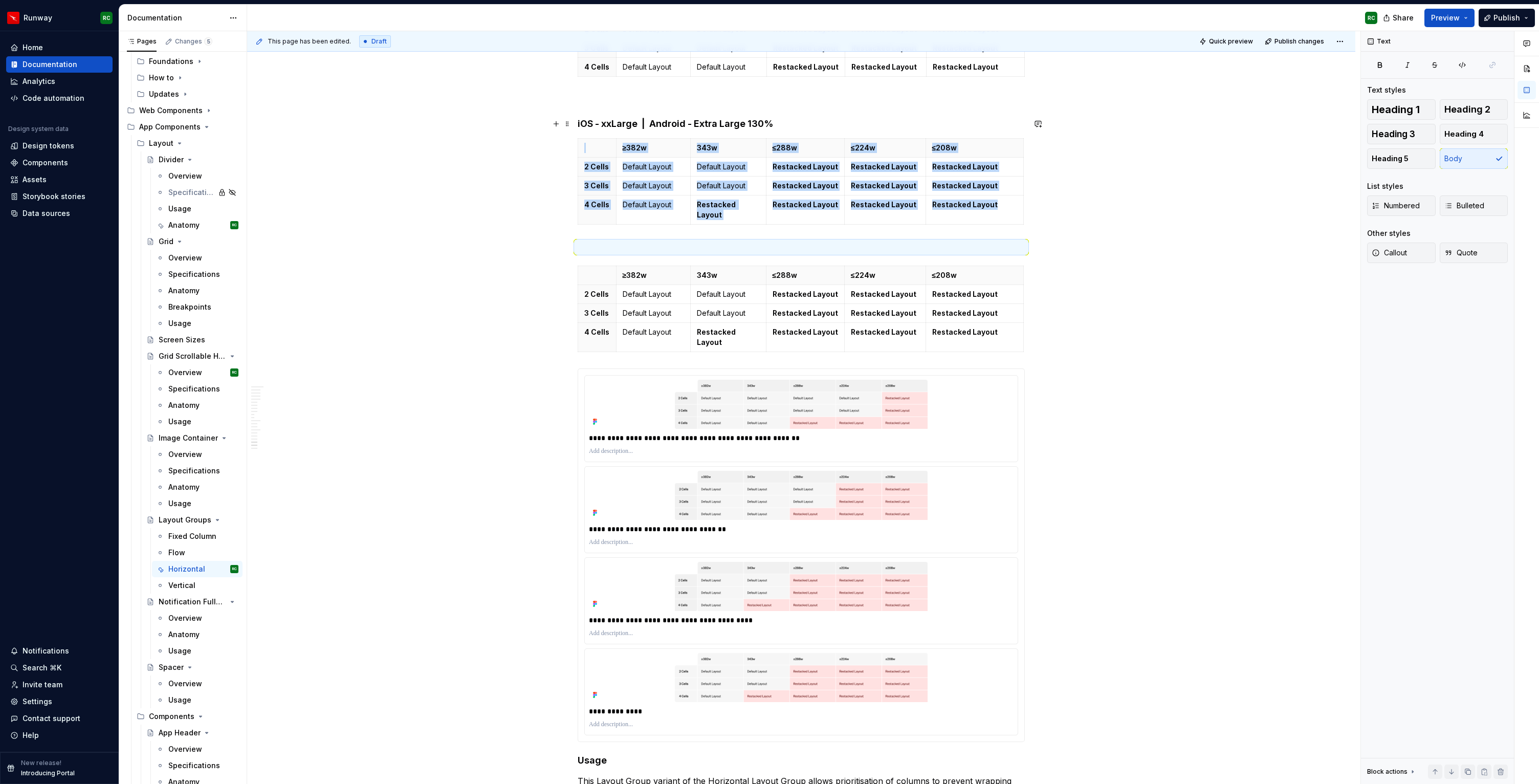
click at [792, 128] on h4 "iOS - xxLarge | Android - Extra Large 130%" at bounding box center [801, 124] width 447 height 12
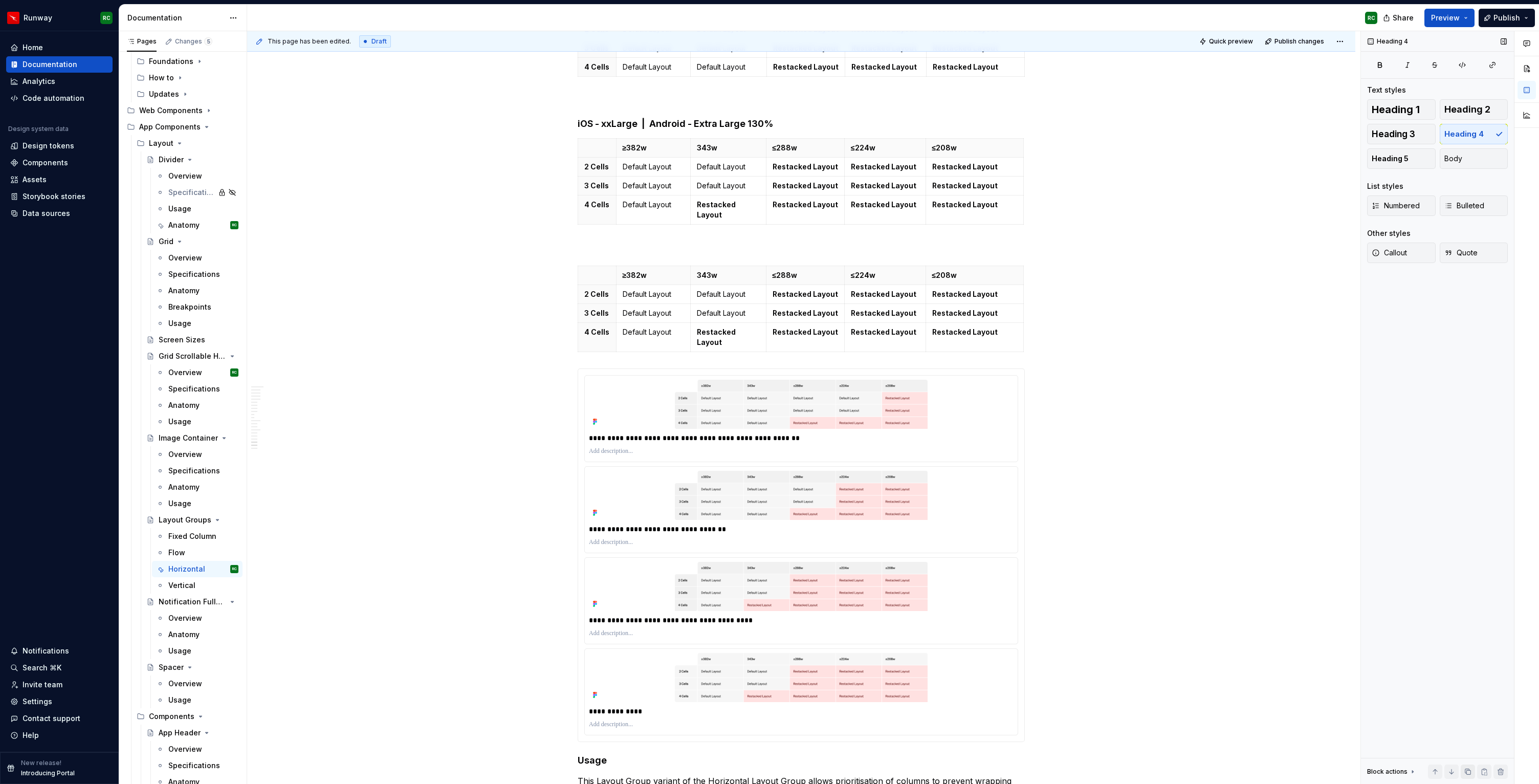
click at [1466, 769] on button "button" at bounding box center [1468, 772] width 14 height 14
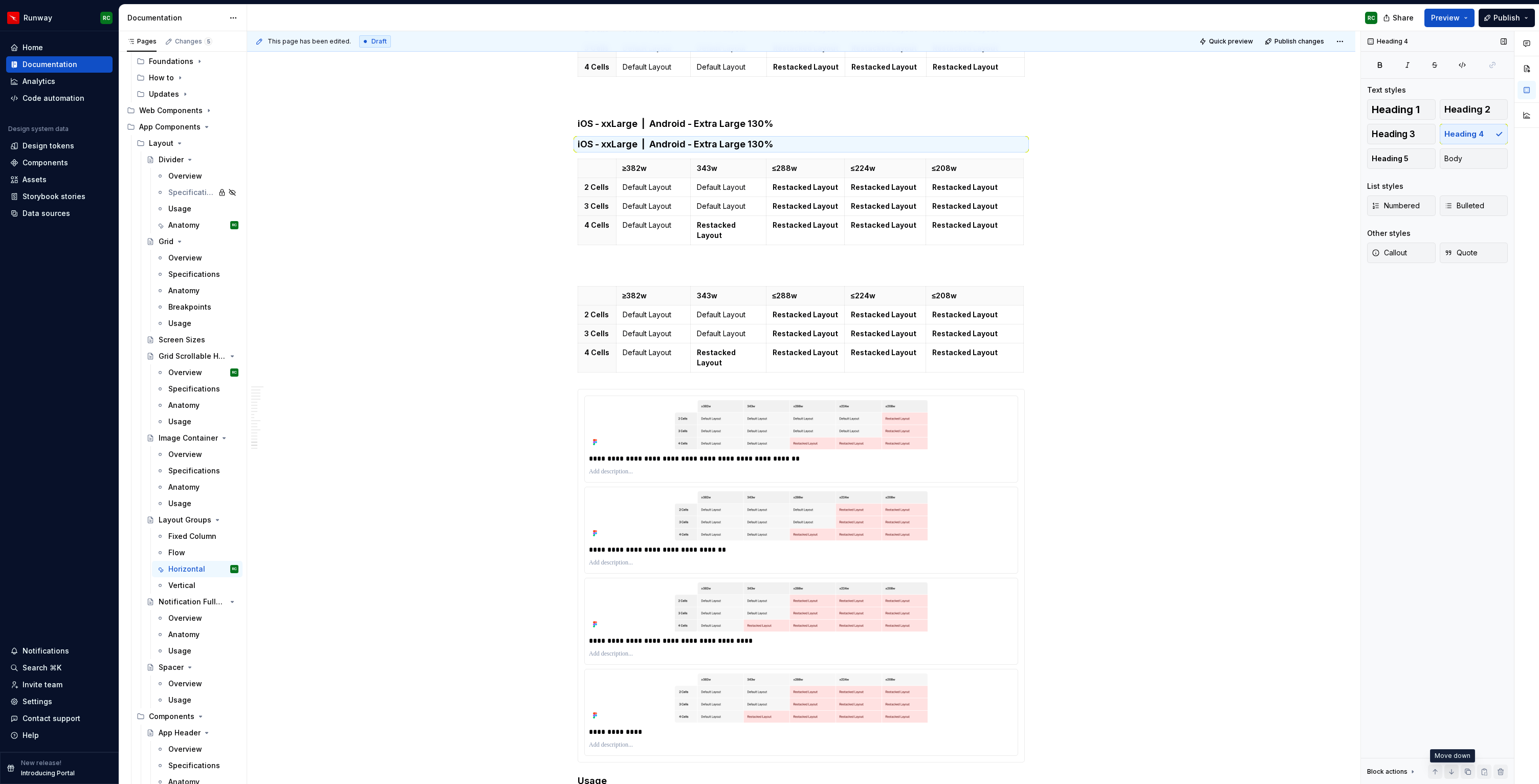
click at [1455, 766] on button "button" at bounding box center [1451, 772] width 14 height 14
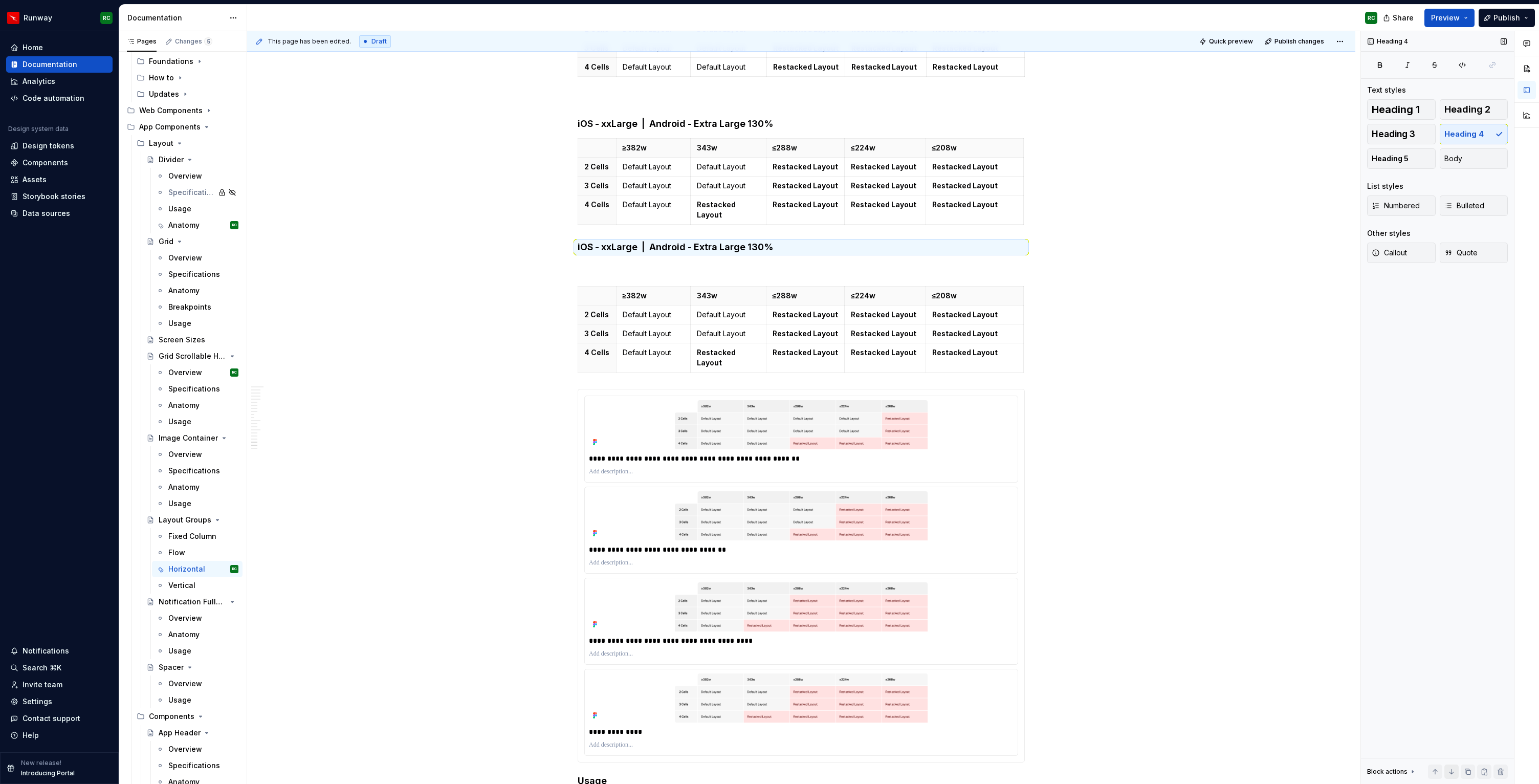
click at [1455, 766] on button "button" at bounding box center [1451, 772] width 14 height 14
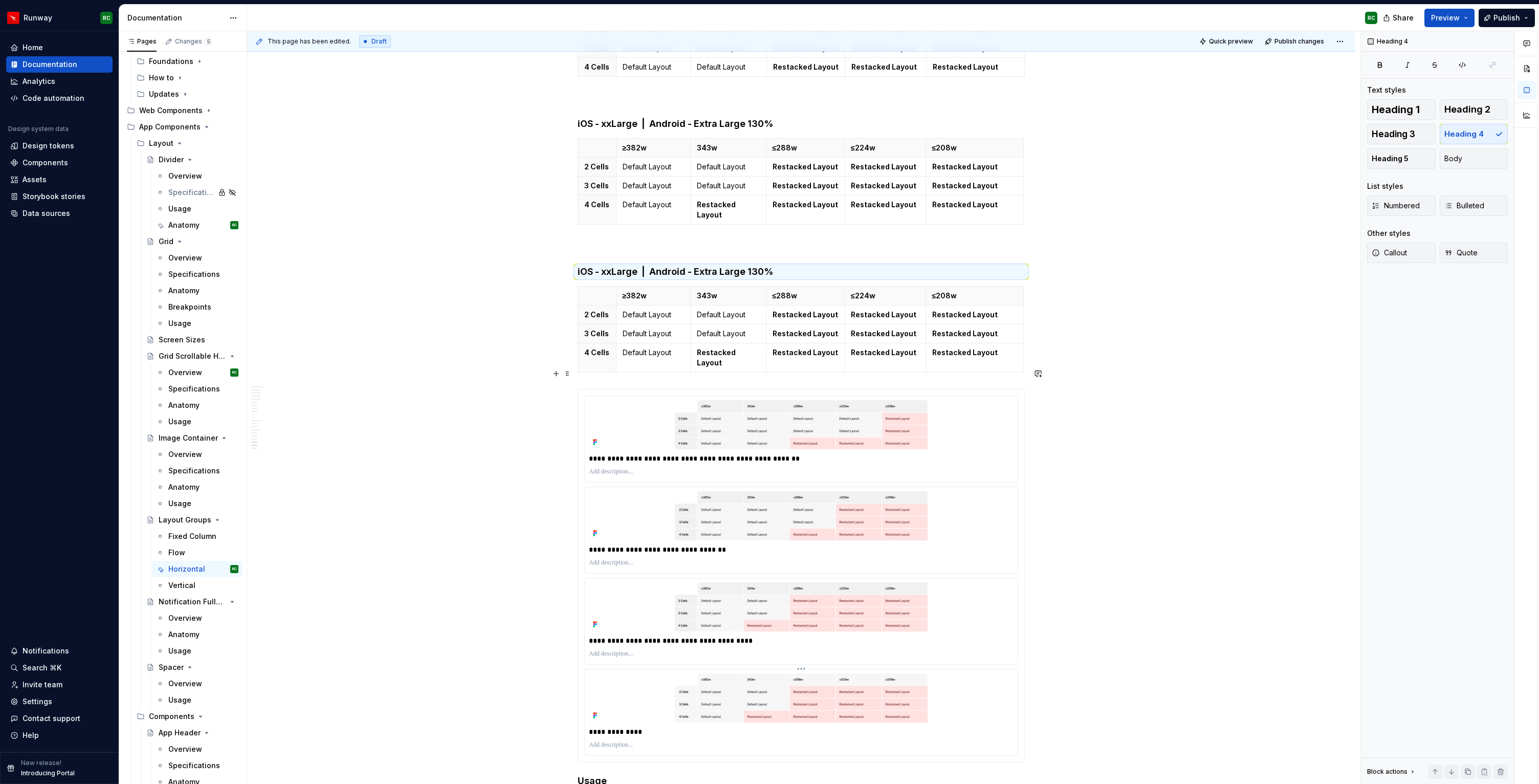
click at [643, 726] on p "**********" at bounding box center [802, 732] width 425 height 11
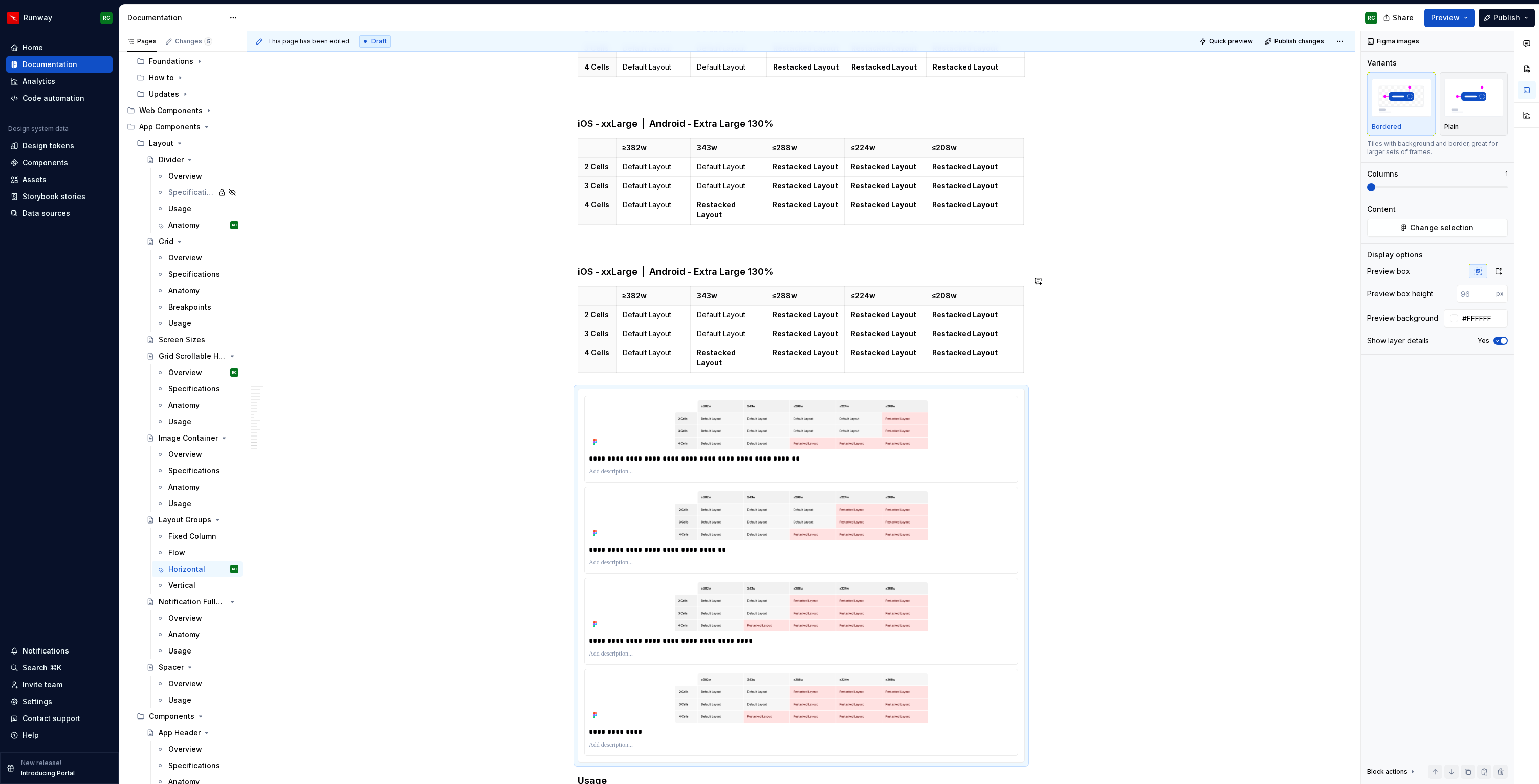
click at [780, 265] on h4 "iOS - xxLarge | Android - Extra Large 130%" at bounding box center [801, 272] width 447 height 12
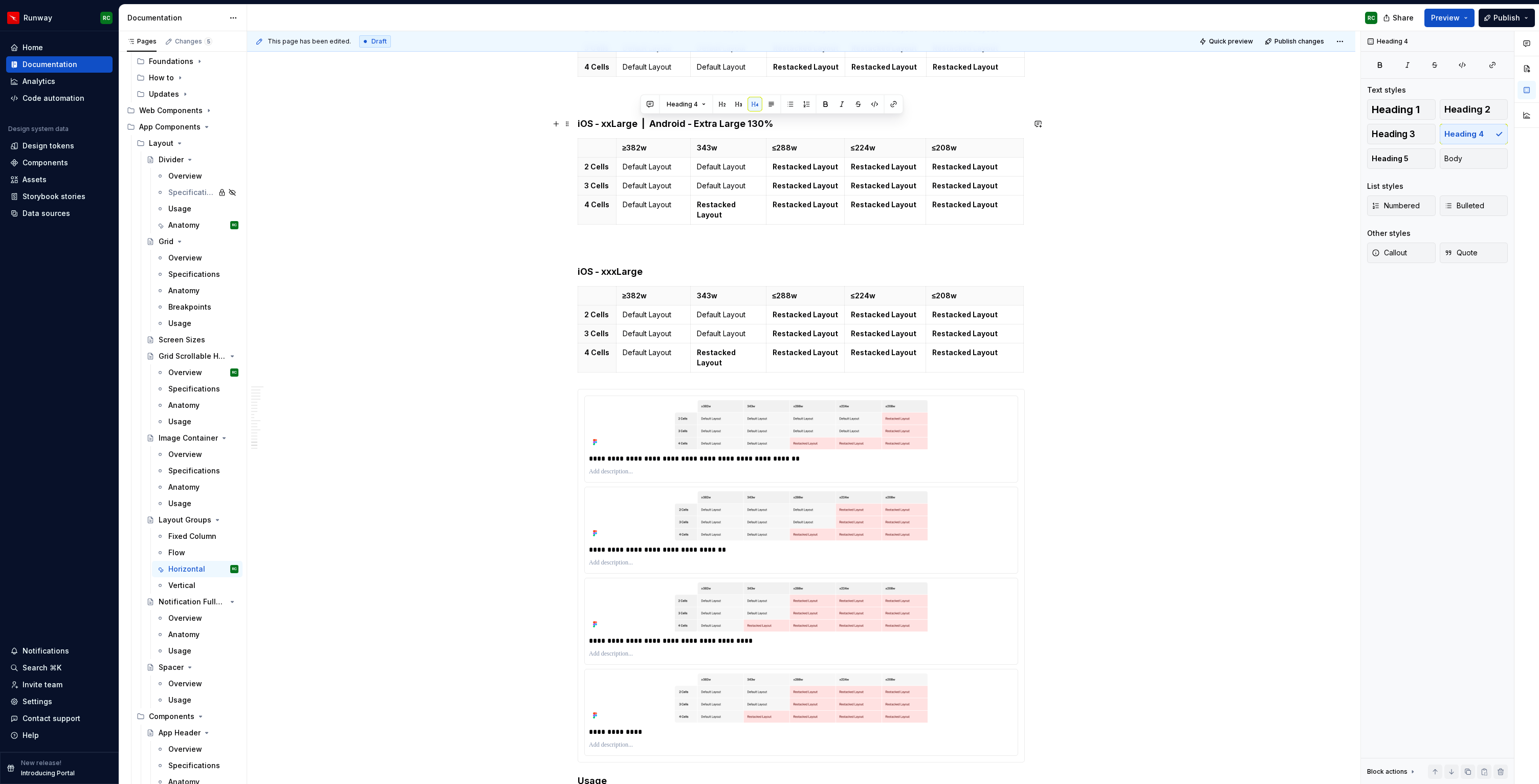
drag, startPoint x: 641, startPoint y: 120, endPoint x: 868, endPoint y: 119, distance: 227.0
click at [868, 119] on h4 "iOS - xxLarge | Android - Extra Large 130%" at bounding box center [801, 124] width 447 height 12
copy h4 "| Android - Extra Large 130%"
click at [657, 265] on h4 "iOS - xxxLarge" at bounding box center [801, 272] width 447 height 12
click at [711, 265] on h4 "iOS - xxxLarge | Android - Extra Large 130%" at bounding box center [801, 272] width 447 height 12
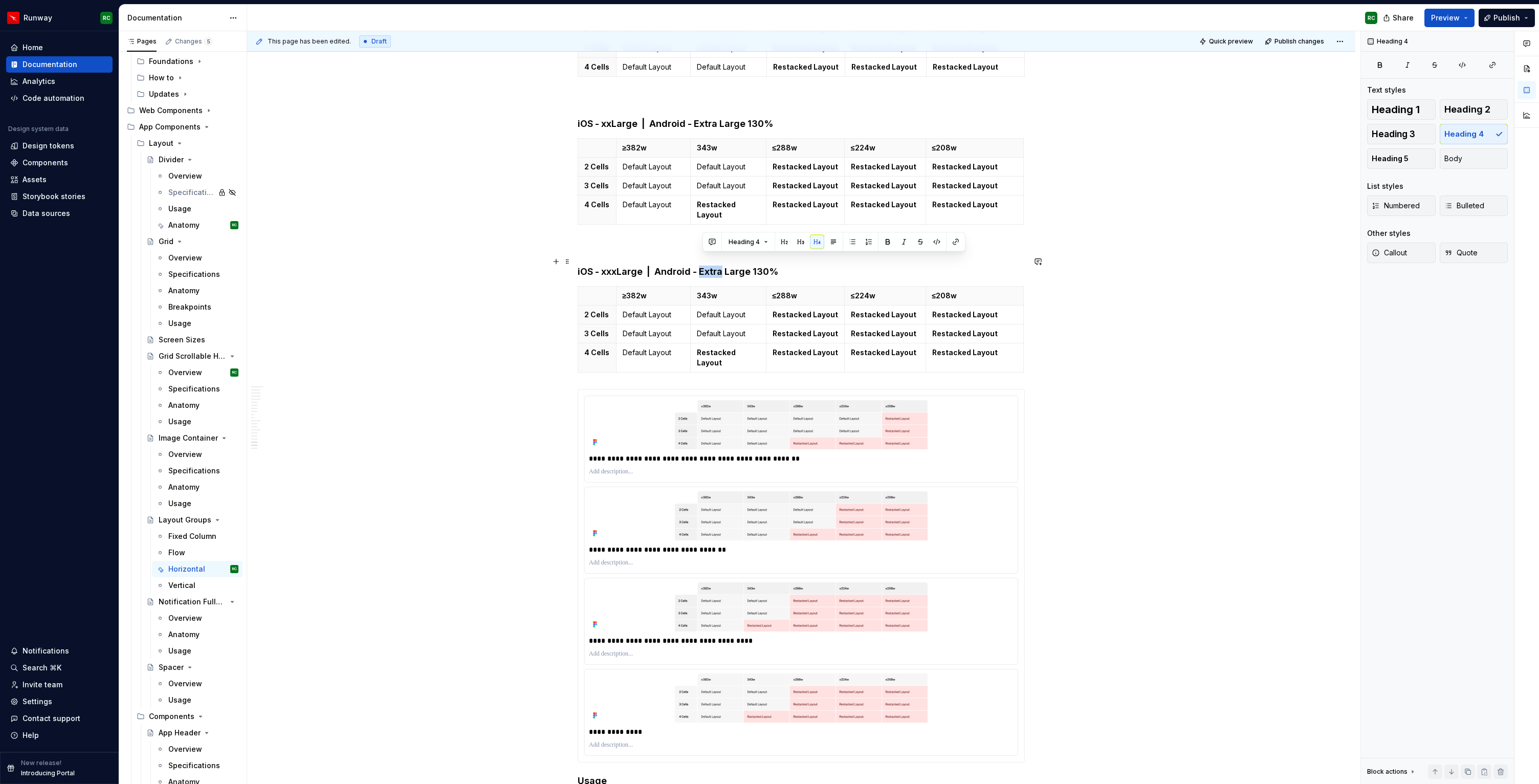
click at [711, 265] on h4 "iOS - xxxLarge | Android - Extra Large 130%" at bounding box center [801, 272] width 447 height 12
click at [726, 265] on h4 "iOS - xxxLarge | Android - Extra Large 130%" at bounding box center [801, 272] width 447 height 12
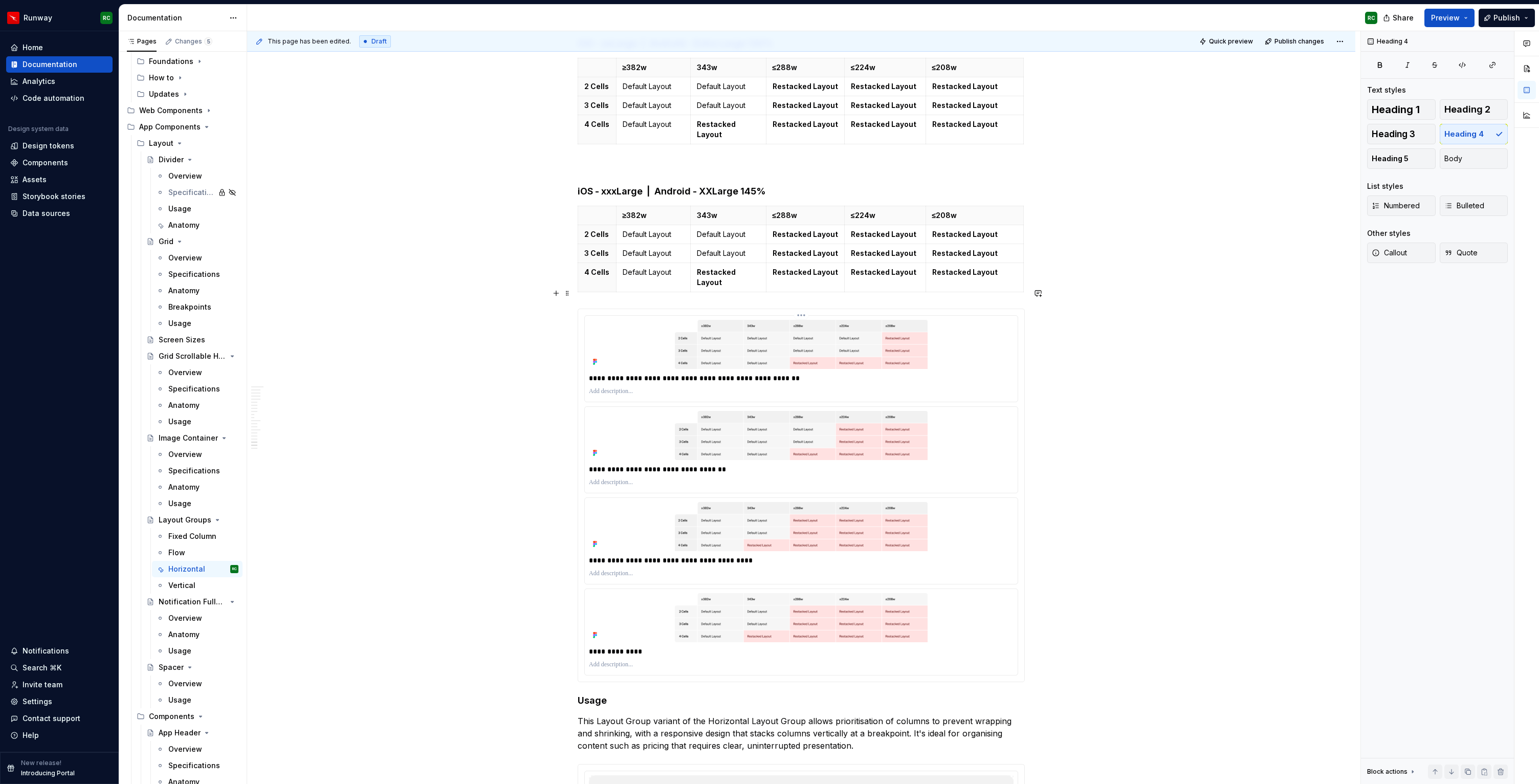
scroll to position [5268, 0]
click at [802, 384] on div at bounding box center [802, 390] width 425 height 12
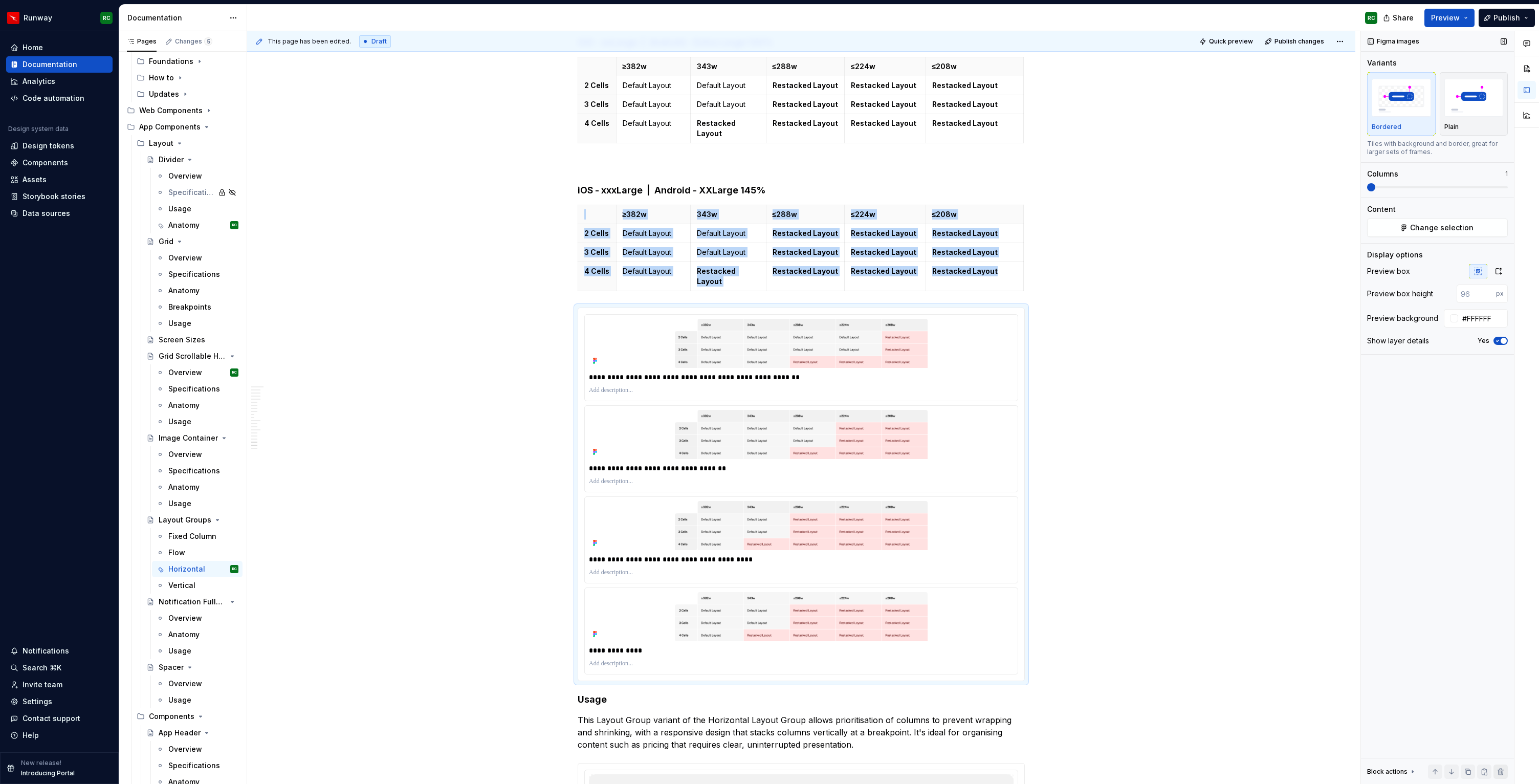
click at [1500, 773] on button "button" at bounding box center [1501, 772] width 14 height 14
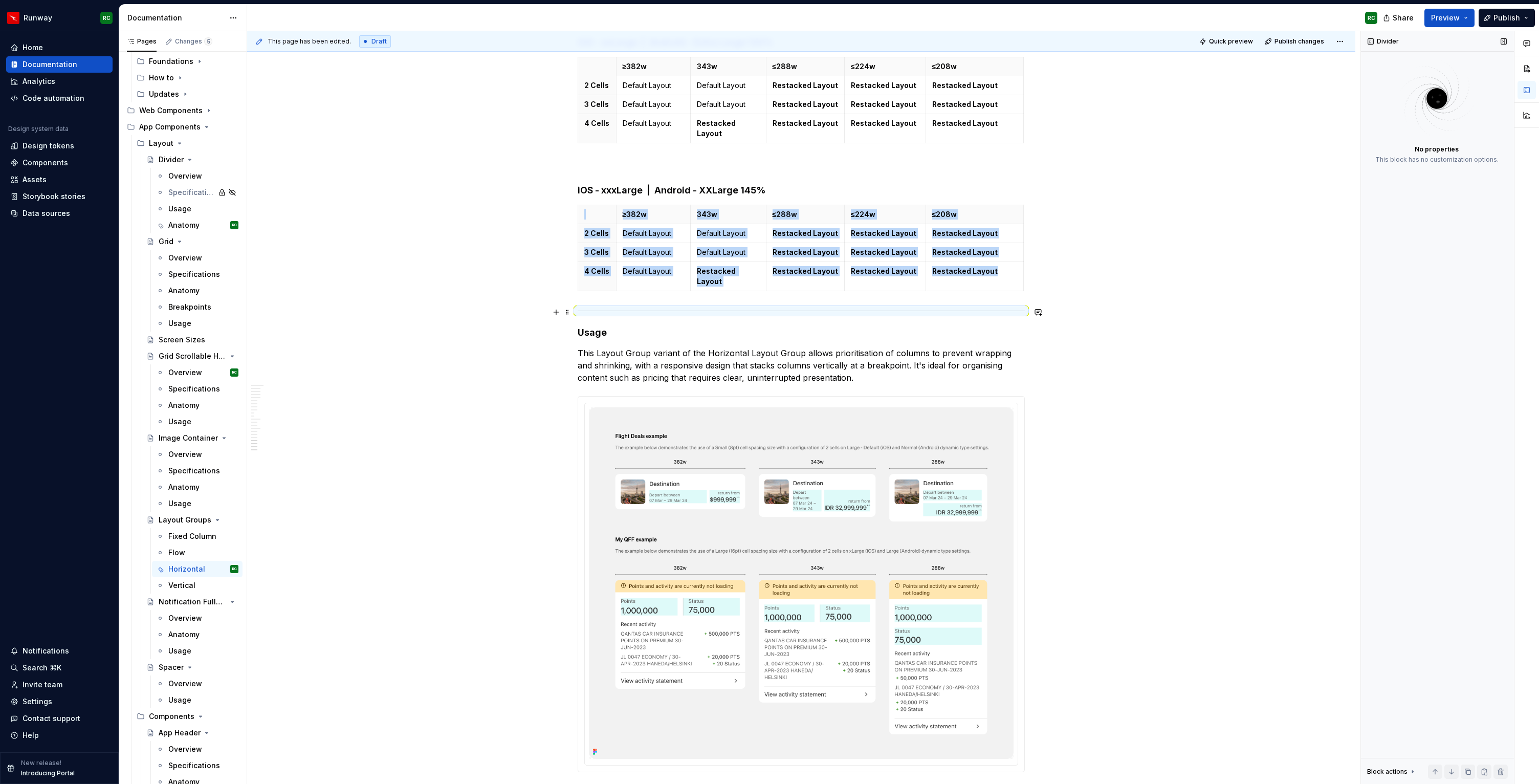
click at [593, 327] on h4 "Usage" at bounding box center [801, 333] width 447 height 12
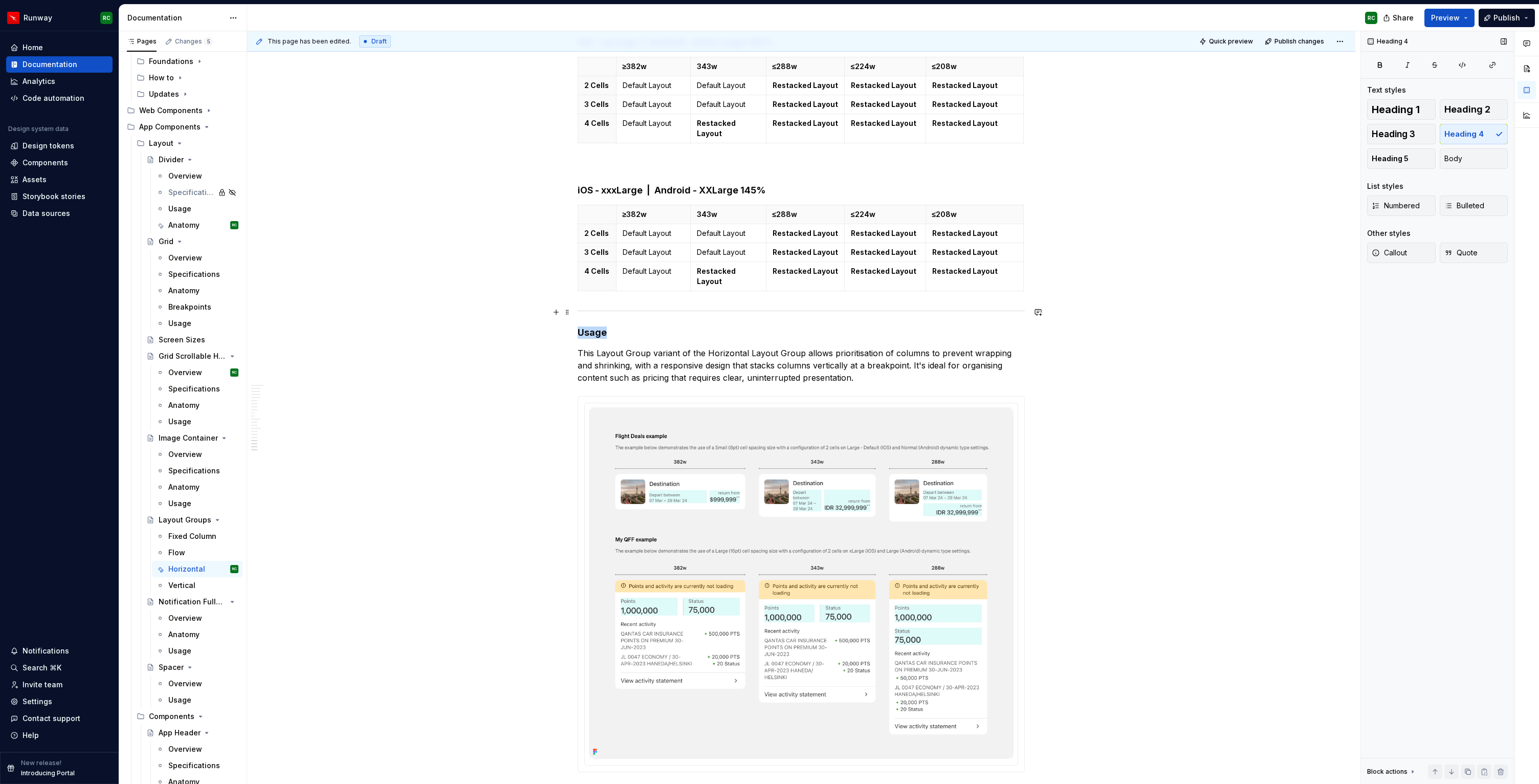
click at [593, 327] on h4 "Usage" at bounding box center [801, 333] width 447 height 12
click at [672, 292] on button "button" at bounding box center [679, 293] width 14 height 14
click at [846, 351] on p "This Layout Group variant of the Horizontal Layout Group allows prioritisation …" at bounding box center [801, 367] width 447 height 37
click at [848, 357] on p "This Layout Group variant of the Horizontal Layout Group allows prioritisation …" at bounding box center [801, 367] width 447 height 37
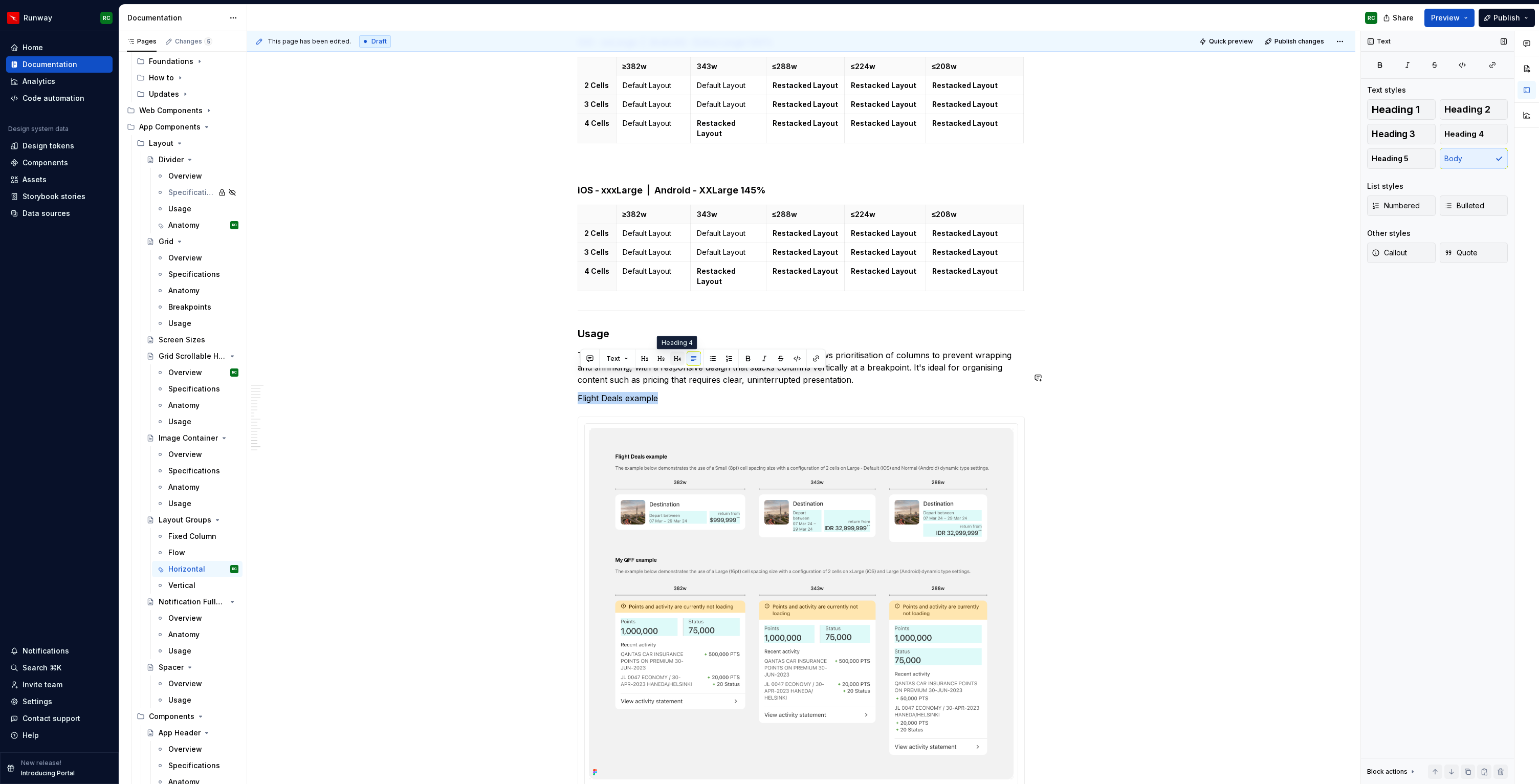
click at [681, 355] on button "button" at bounding box center [678, 358] width 14 height 14
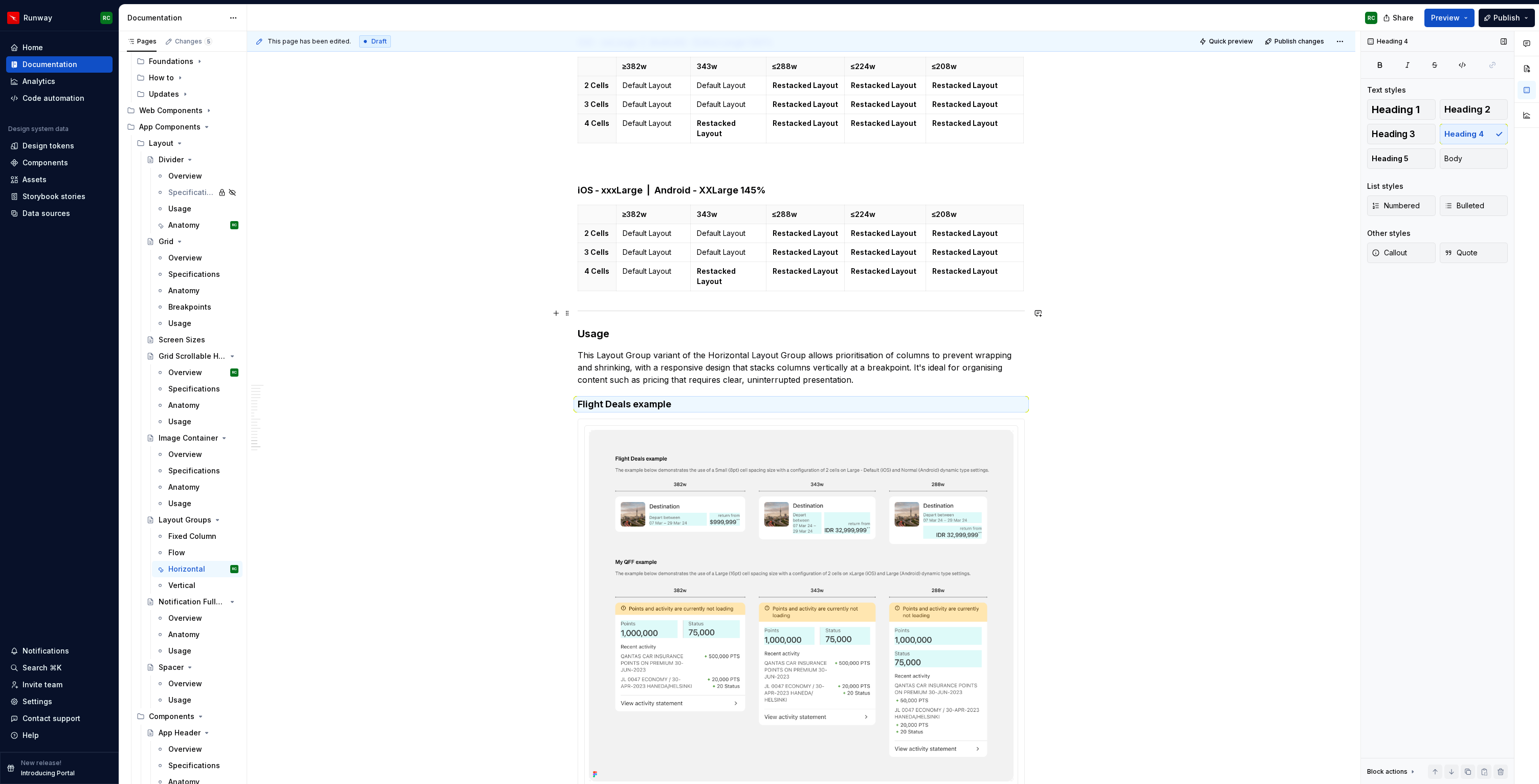
click at [606, 327] on h3 "Usage" at bounding box center [801, 334] width 447 height 14
click at [701, 398] on h4 "Flight Deals example" at bounding box center [801, 404] width 447 height 12
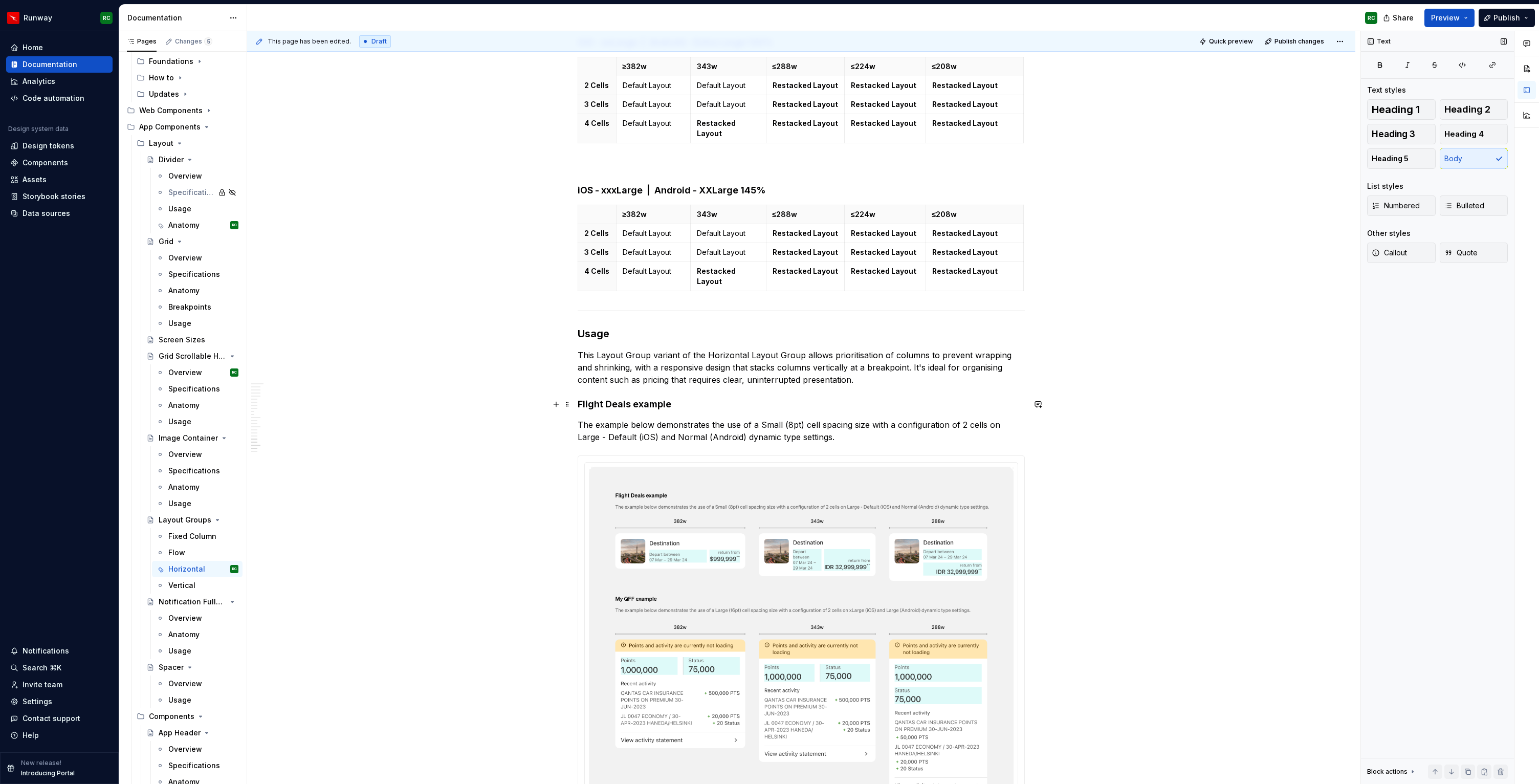
click at [766, 419] on p "The example below demonstrates the use of a Small (8pt) cell spacing size with …" at bounding box center [801, 431] width 447 height 25
click at [603, 419] on p "The example below demonstrates the use of a Tight (8pt) cell spacing size with …" at bounding box center [801, 431] width 447 height 25
click at [780, 419] on p "The example below demonstrates the use of a Tight (8pt) cell spacing size with …" at bounding box center [801, 431] width 447 height 25
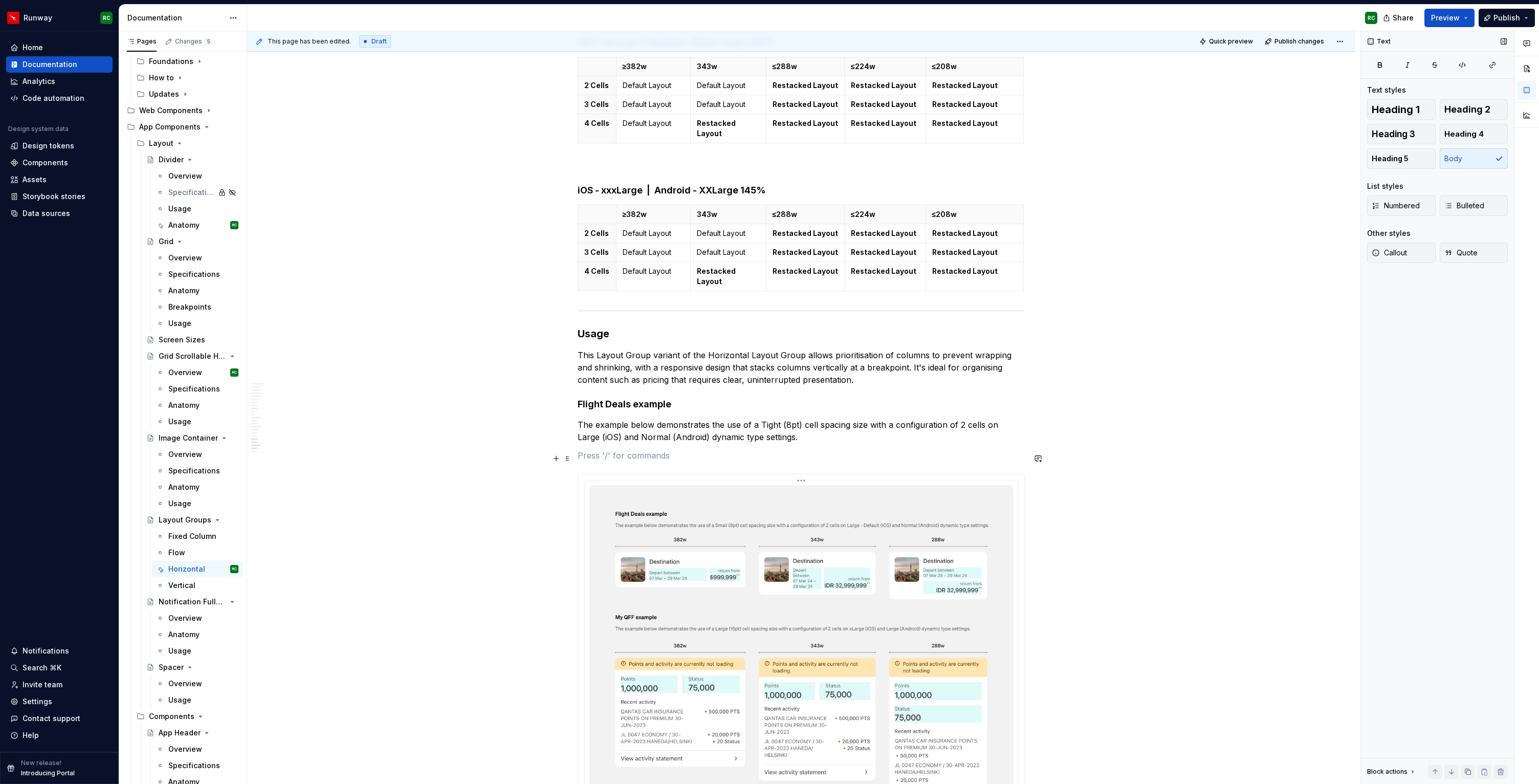
click at [848, 530] on img at bounding box center [802, 661] width 425 height 352
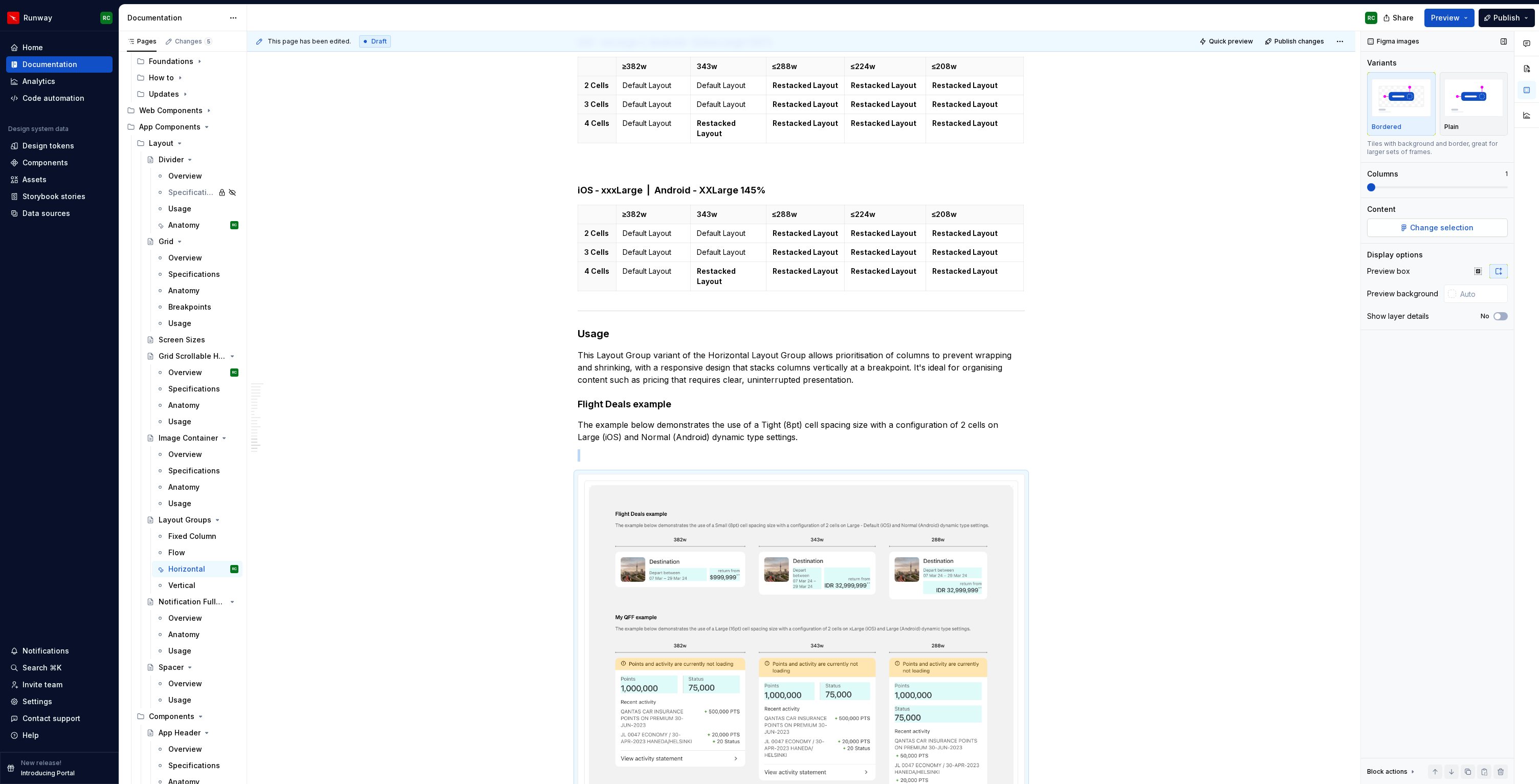
click at [1412, 223] on span "Change selection" at bounding box center [1443, 228] width 64 height 11
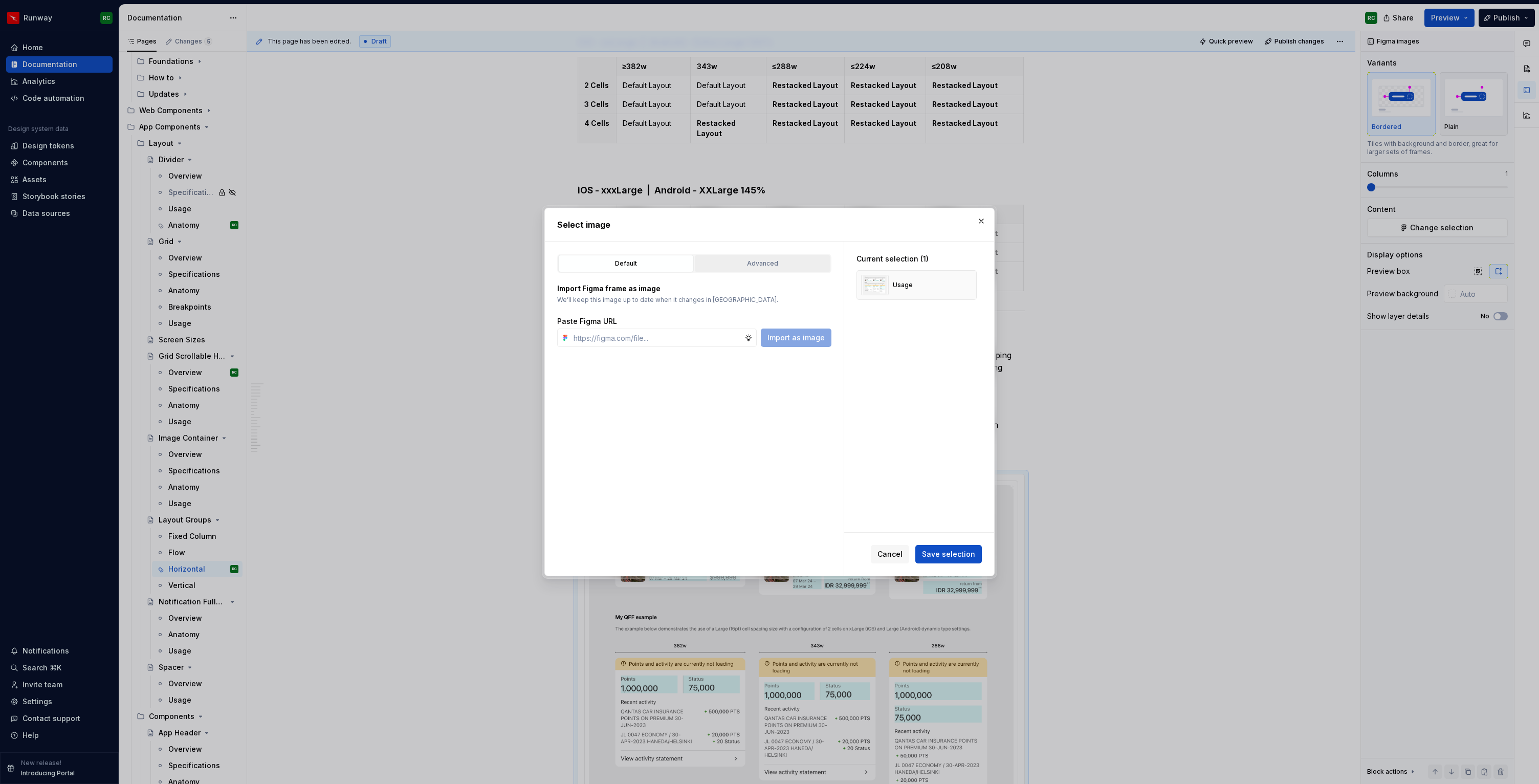
click at [806, 257] on button "Advanced" at bounding box center [762, 264] width 135 height 18
click at [740, 296] on button "RWY Core 1.1 — App Documentation" at bounding box center [695, 301] width 274 height 19
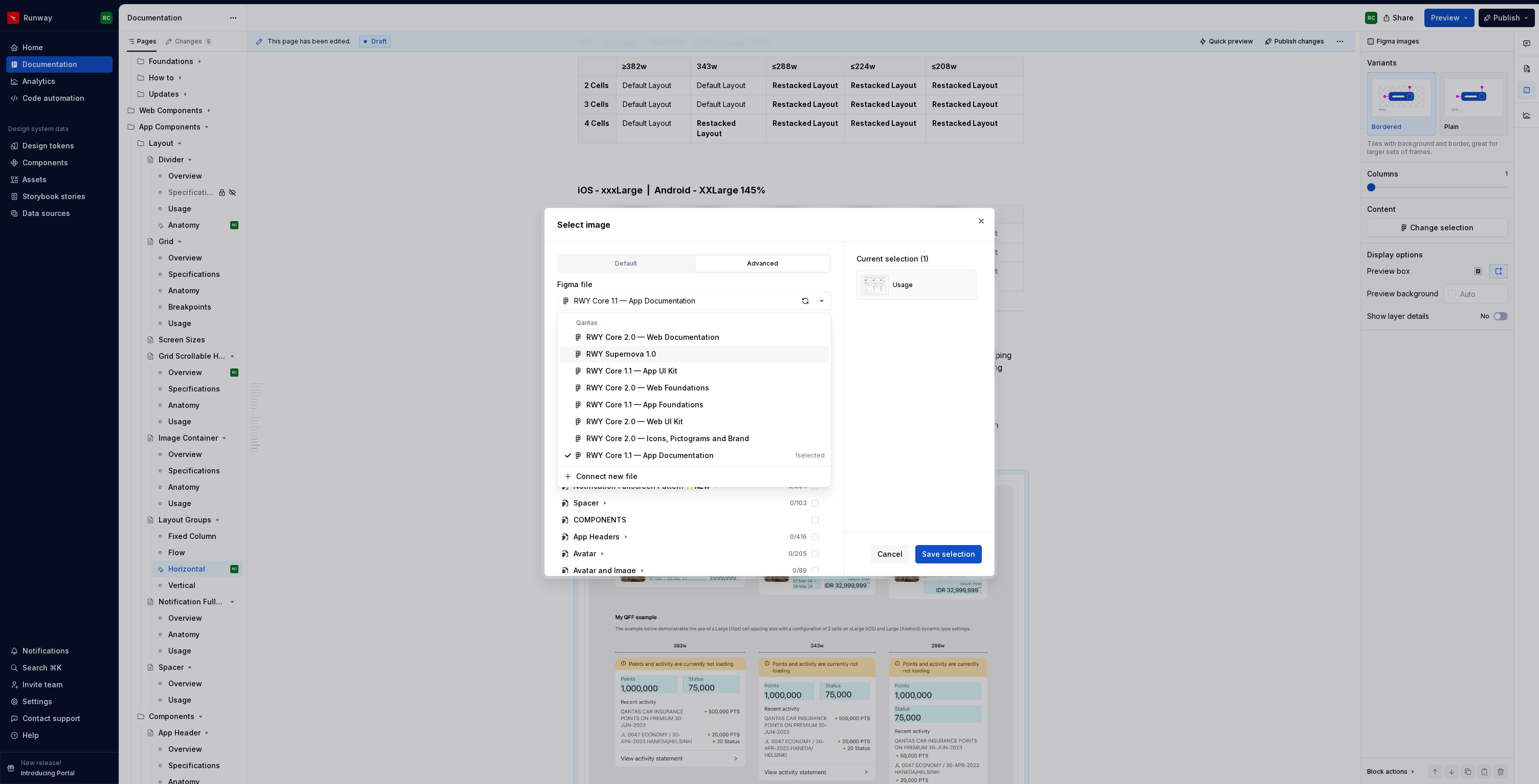
click at [666, 357] on div "RWY Supernova 1.0" at bounding box center [705, 354] width 238 height 11
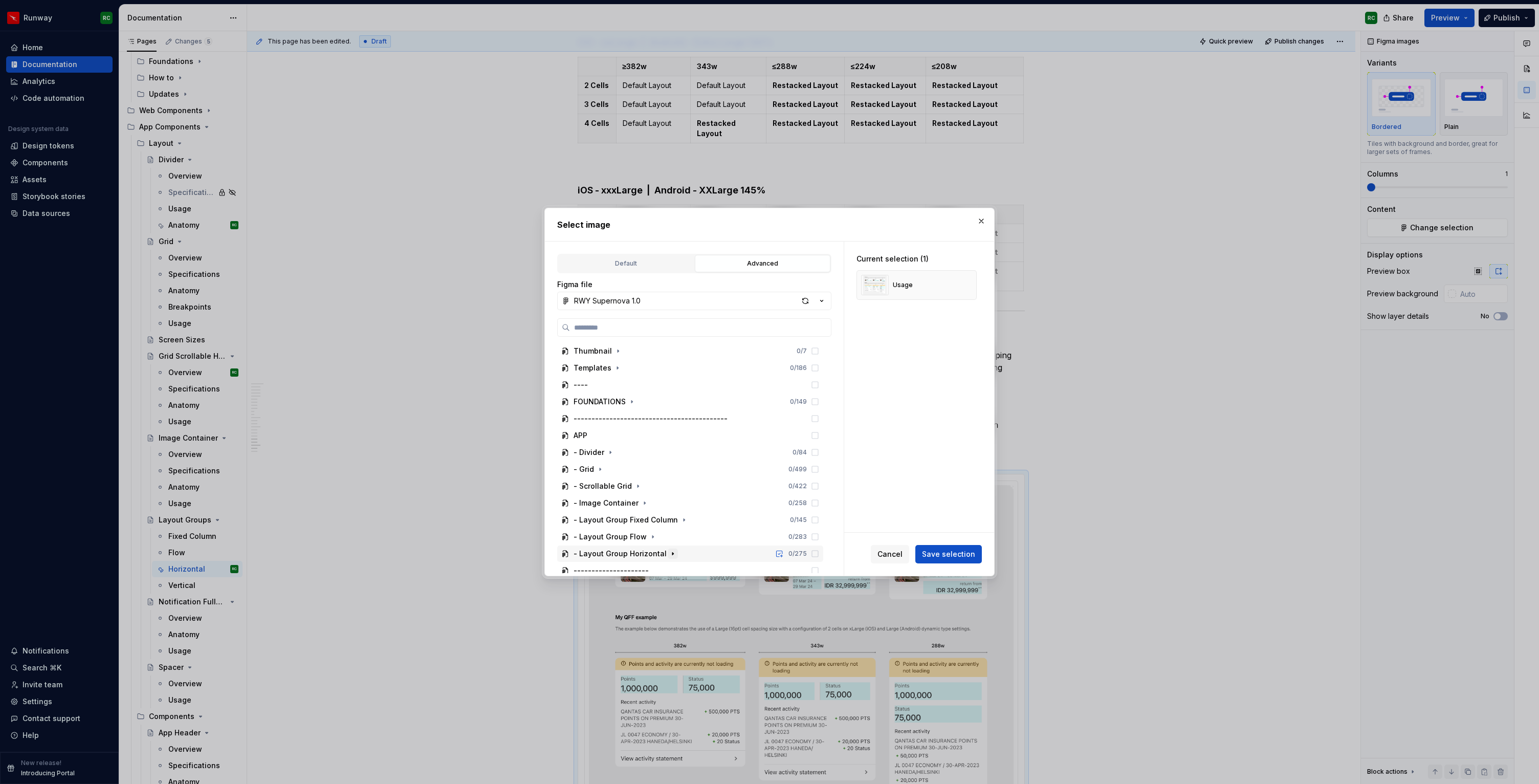
click at [673, 553] on icon "button" at bounding box center [673, 554] width 1 height 3
click at [609, 415] on icon "button" at bounding box center [612, 411] width 8 height 8
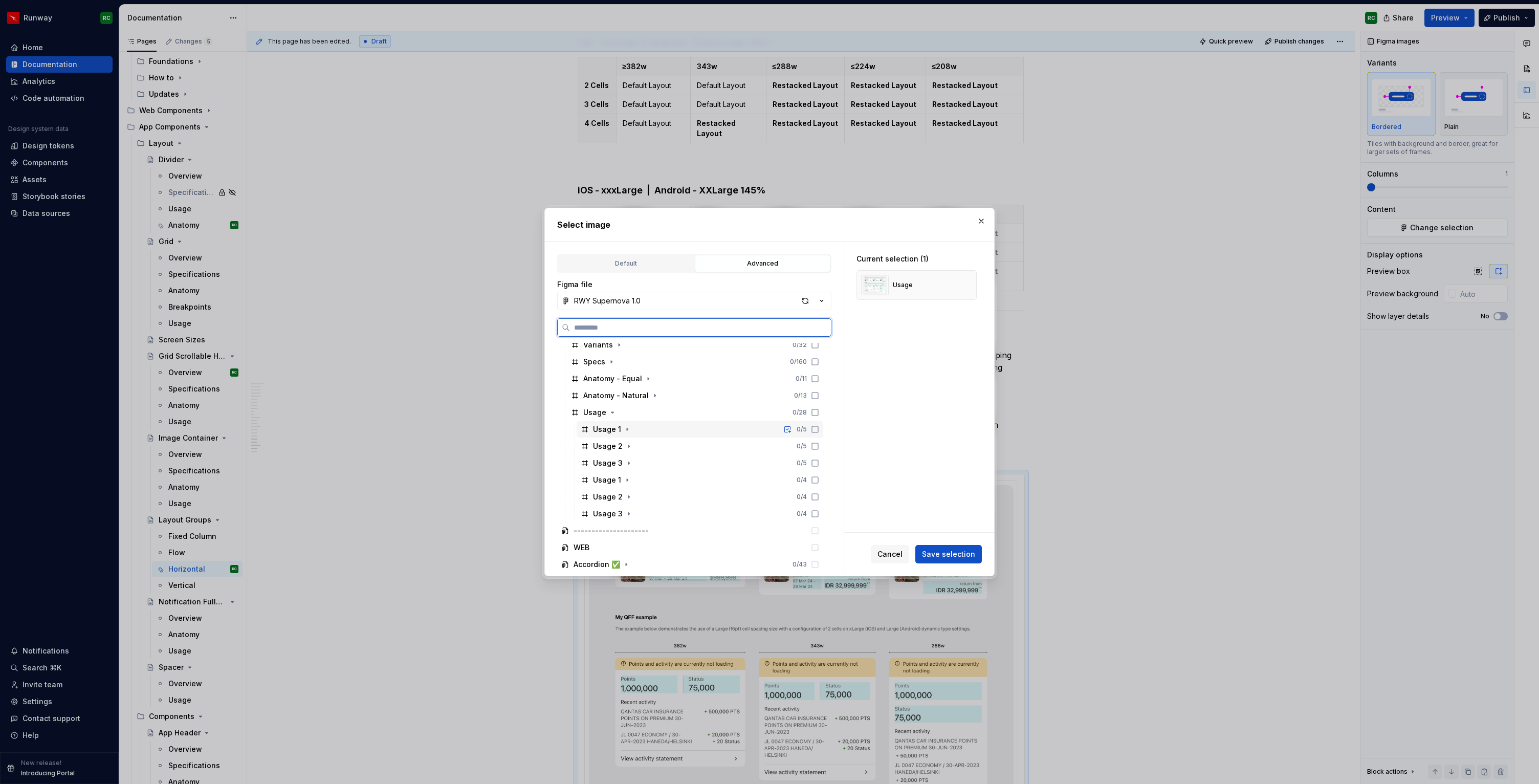
click at [820, 430] on icon at bounding box center [815, 429] width 8 height 8
click at [820, 446] on icon at bounding box center [815, 446] width 8 height 8
click at [820, 465] on icon at bounding box center [815, 463] width 8 height 8
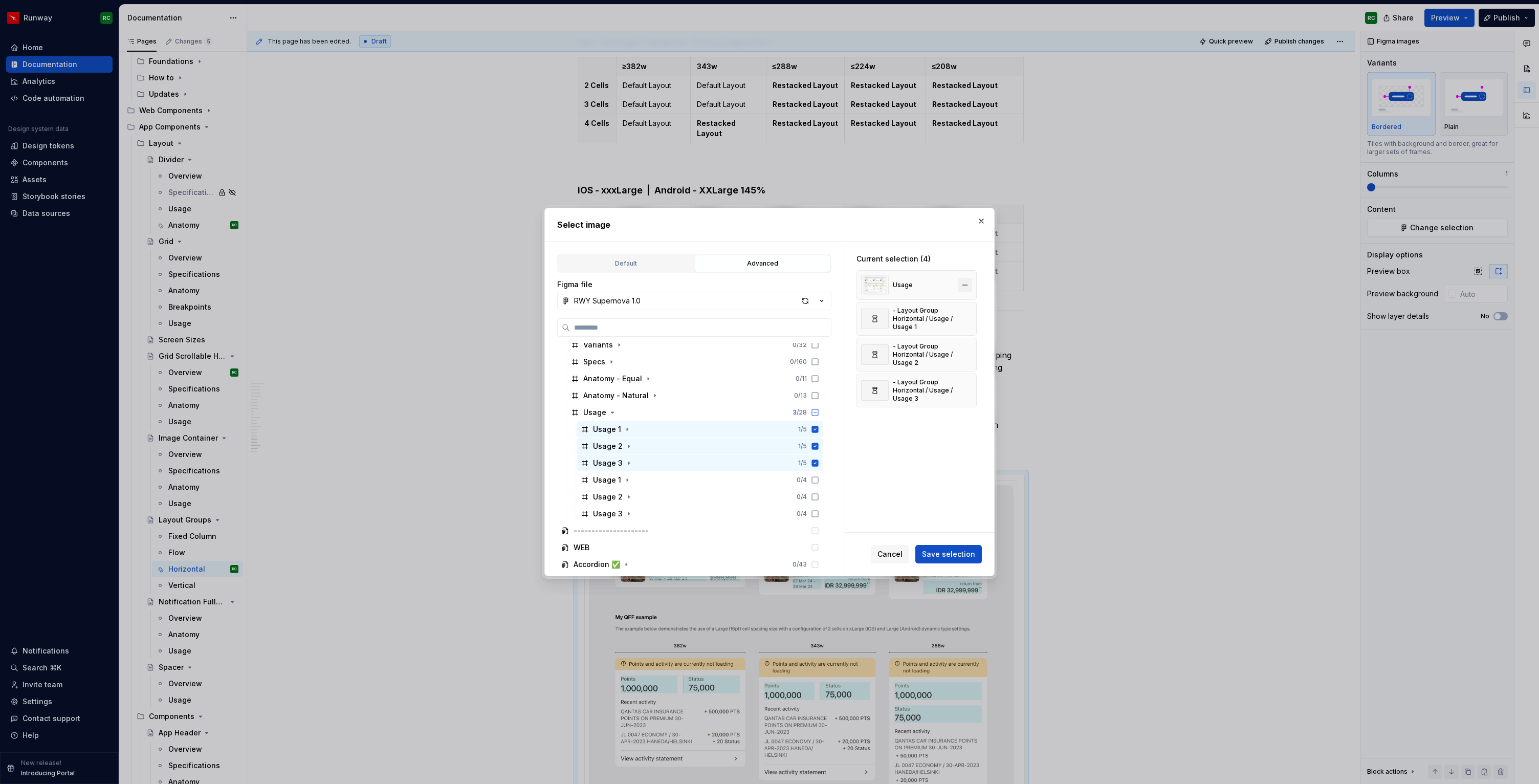
click at [968, 286] on button "button" at bounding box center [966, 285] width 14 height 14
click at [953, 558] on span "Save selection" at bounding box center [949, 554] width 53 height 11
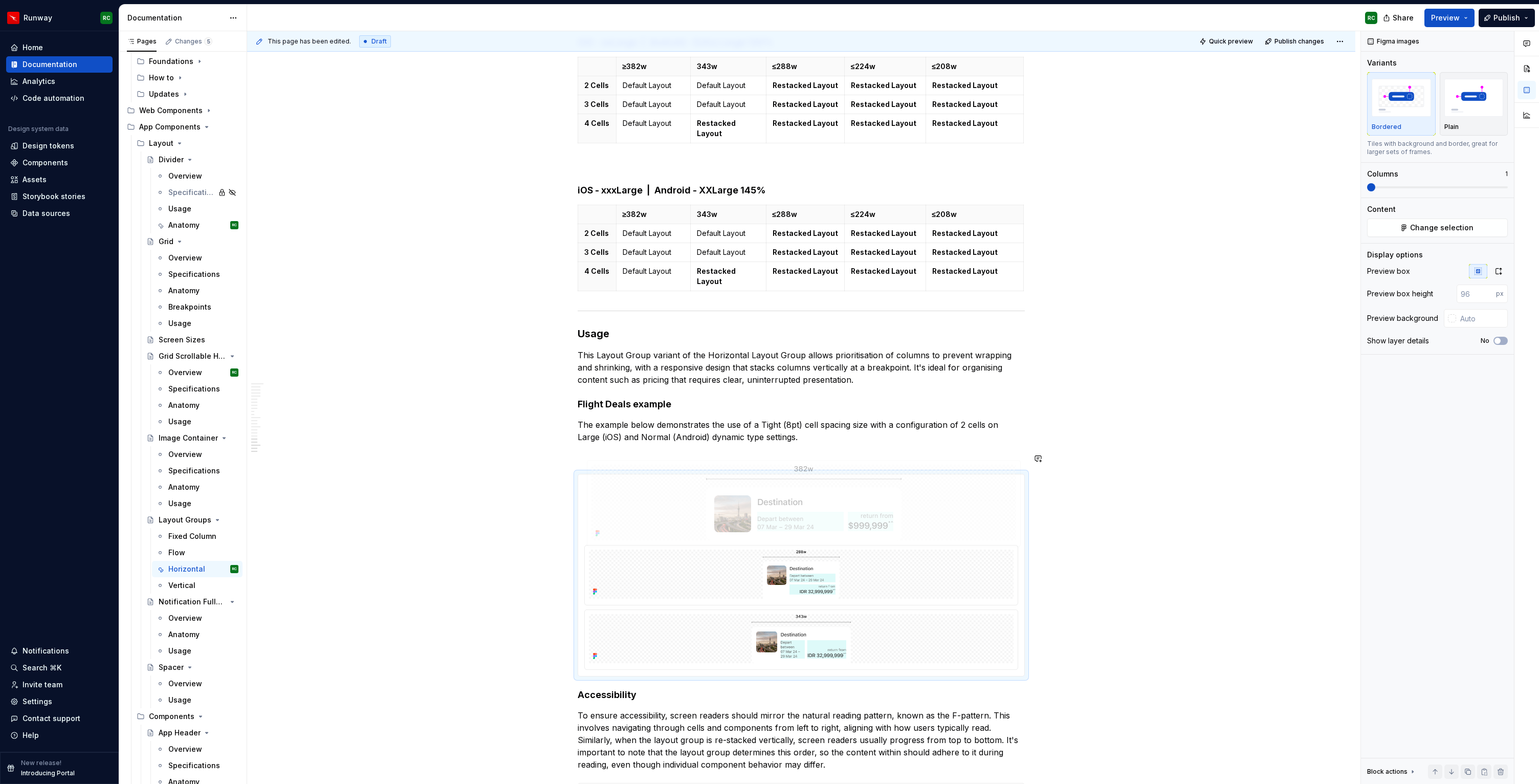
drag, startPoint x: 841, startPoint y: 564, endPoint x: 848, endPoint y: 477, distance: 87.3
click at [848, 477] on body "Runway RC Home Documentation Analytics Code automation Design system data Desig…" at bounding box center [769, 392] width 1539 height 784
drag, startPoint x: 821, startPoint y: 613, endPoint x: 828, endPoint y: 551, distance: 62.4
click at [828, 551] on body "Runway RC Home Documentation Analytics Code automation Design system data Desig…" at bounding box center [769, 392] width 1539 height 784
click at [1498, 266] on button "button" at bounding box center [1498, 271] width 19 height 14
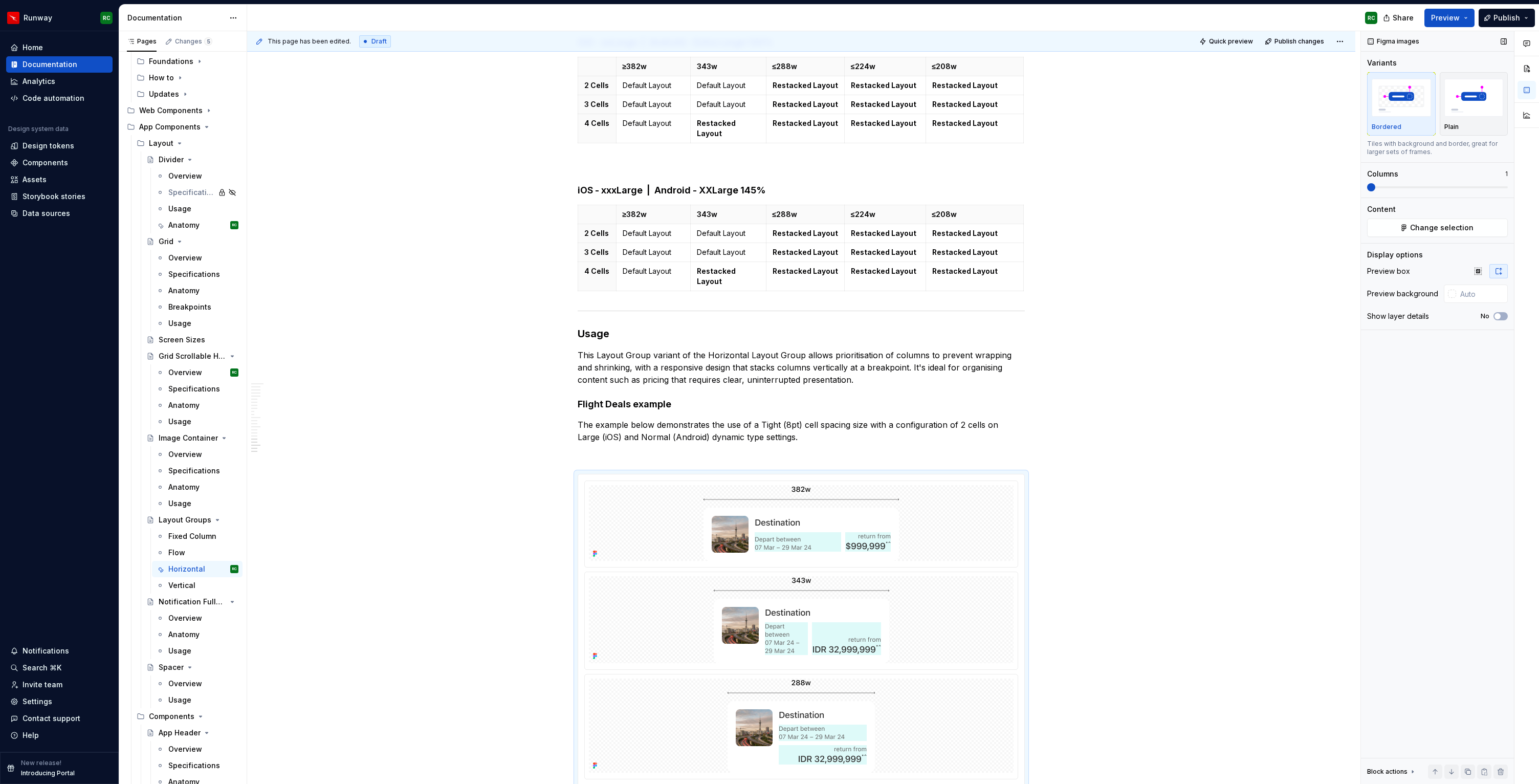
click at [1404, 185] on span at bounding box center [1437, 187] width 141 height 8
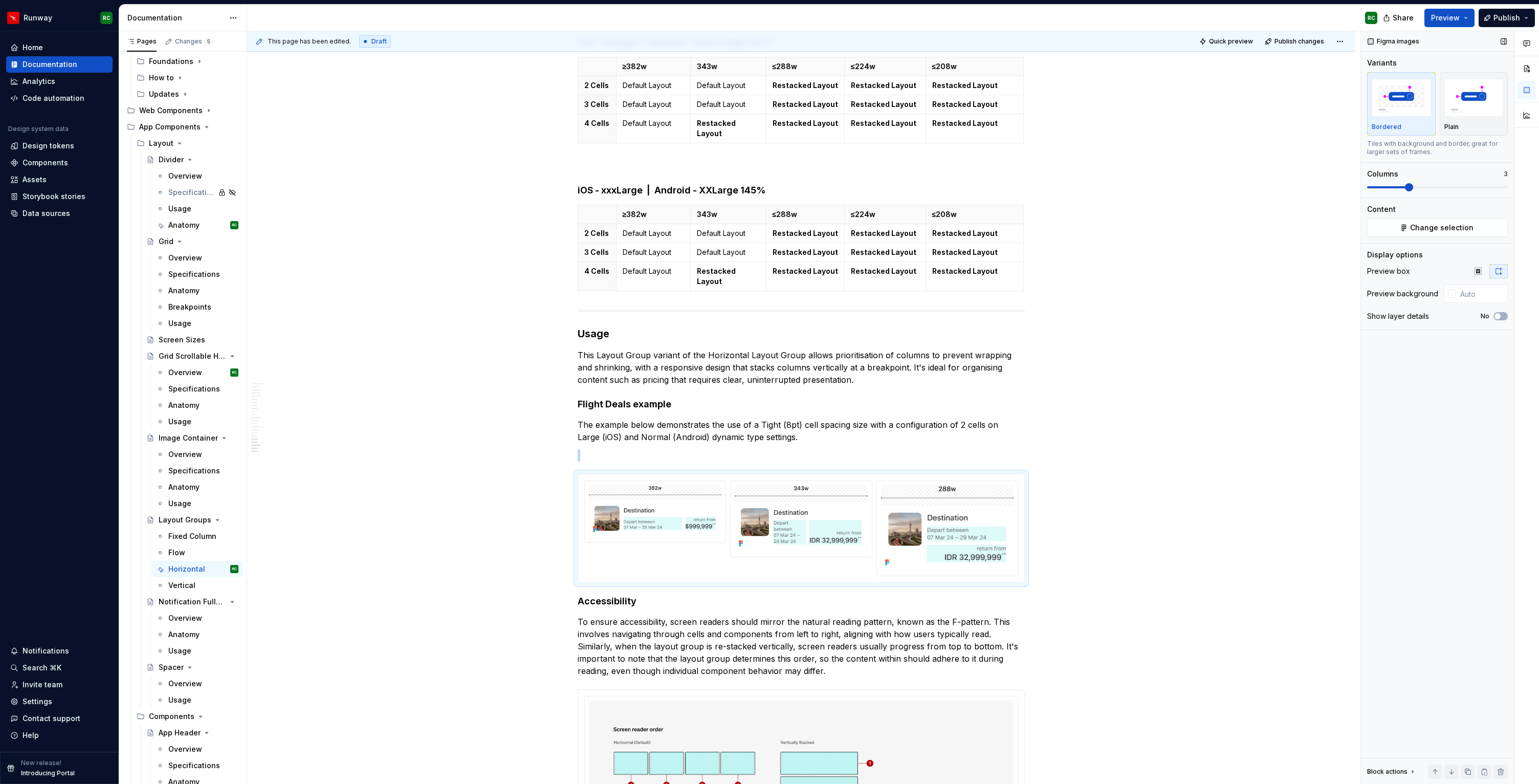
click at [1389, 184] on span at bounding box center [1437, 187] width 141 height 8
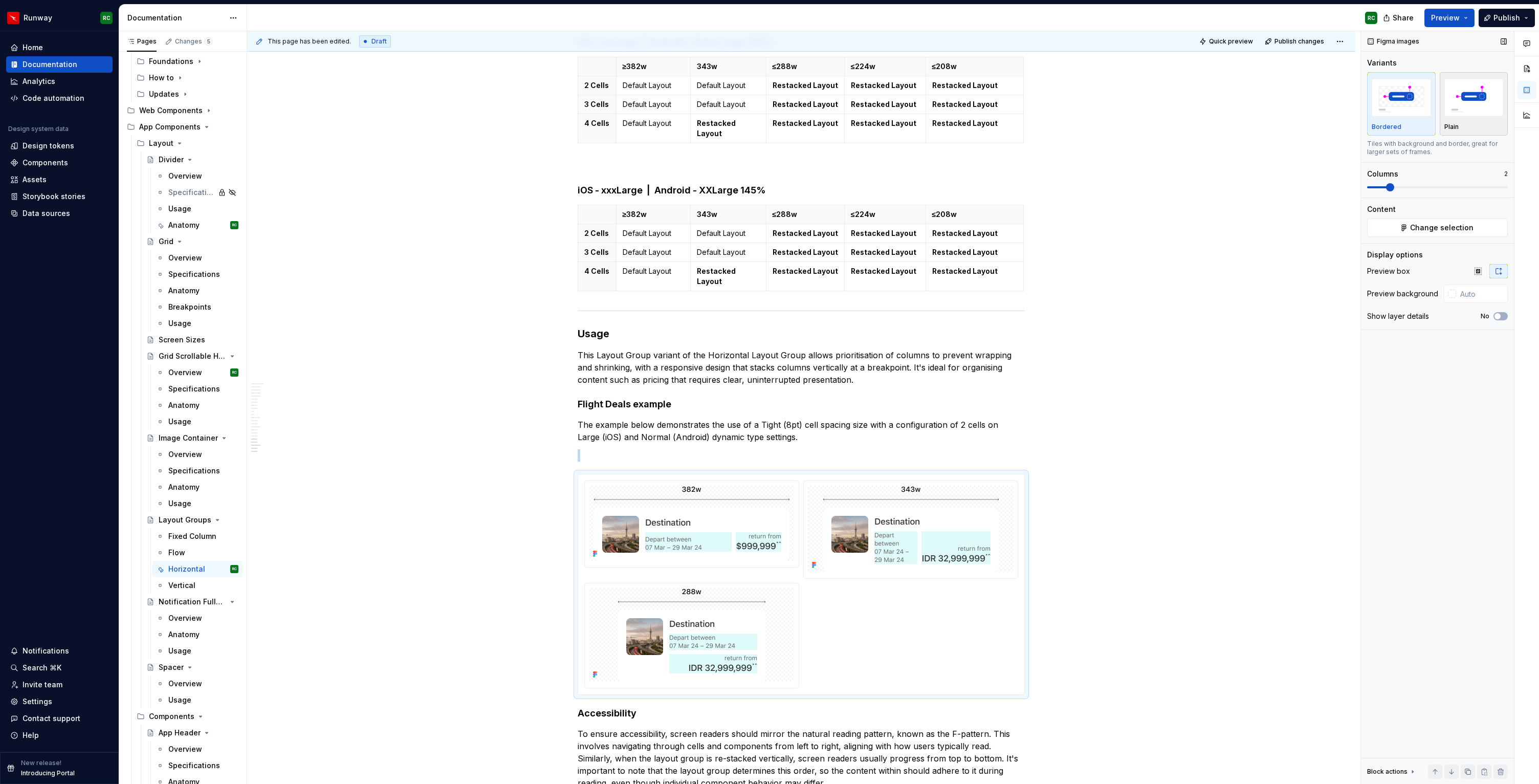
click at [1474, 105] on img "button" at bounding box center [1474, 97] width 59 height 37
click at [1405, 128] on div "Bordered" at bounding box center [1401, 127] width 59 height 8
drag, startPoint x: 1394, startPoint y: 182, endPoint x: 1364, endPoint y: 183, distance: 30.0
click at [1364, 183] on div "Figma images Variants Bordered Plain Tiles with background and border, great fo…" at bounding box center [1437, 407] width 153 height 753
click at [1366, 185] on div "Figma images Variants Bordered Plain Tiles with background and border, great fo…" at bounding box center [1437, 407] width 153 height 753
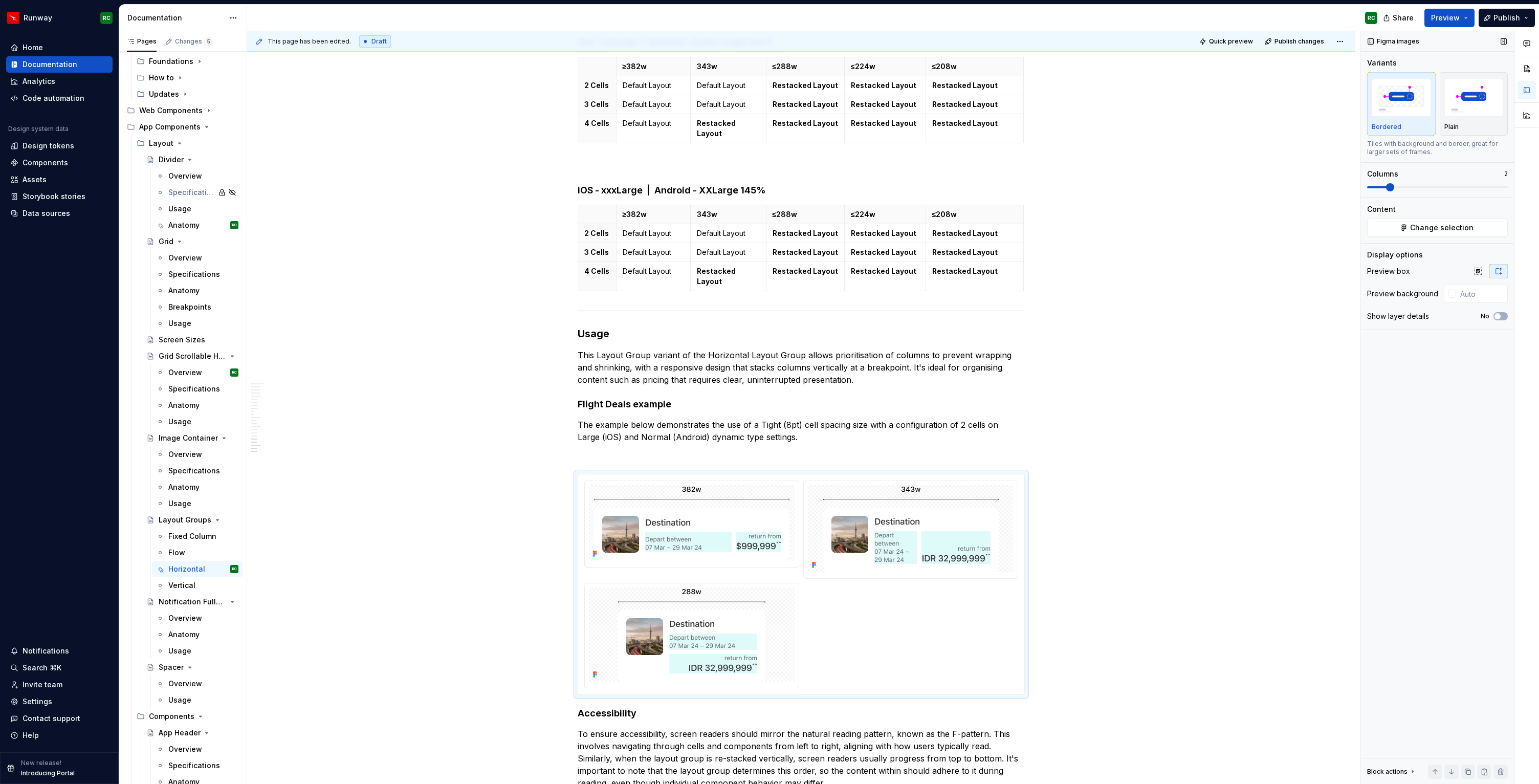
click at [1371, 187] on span at bounding box center [1377, 187] width 20 height 2
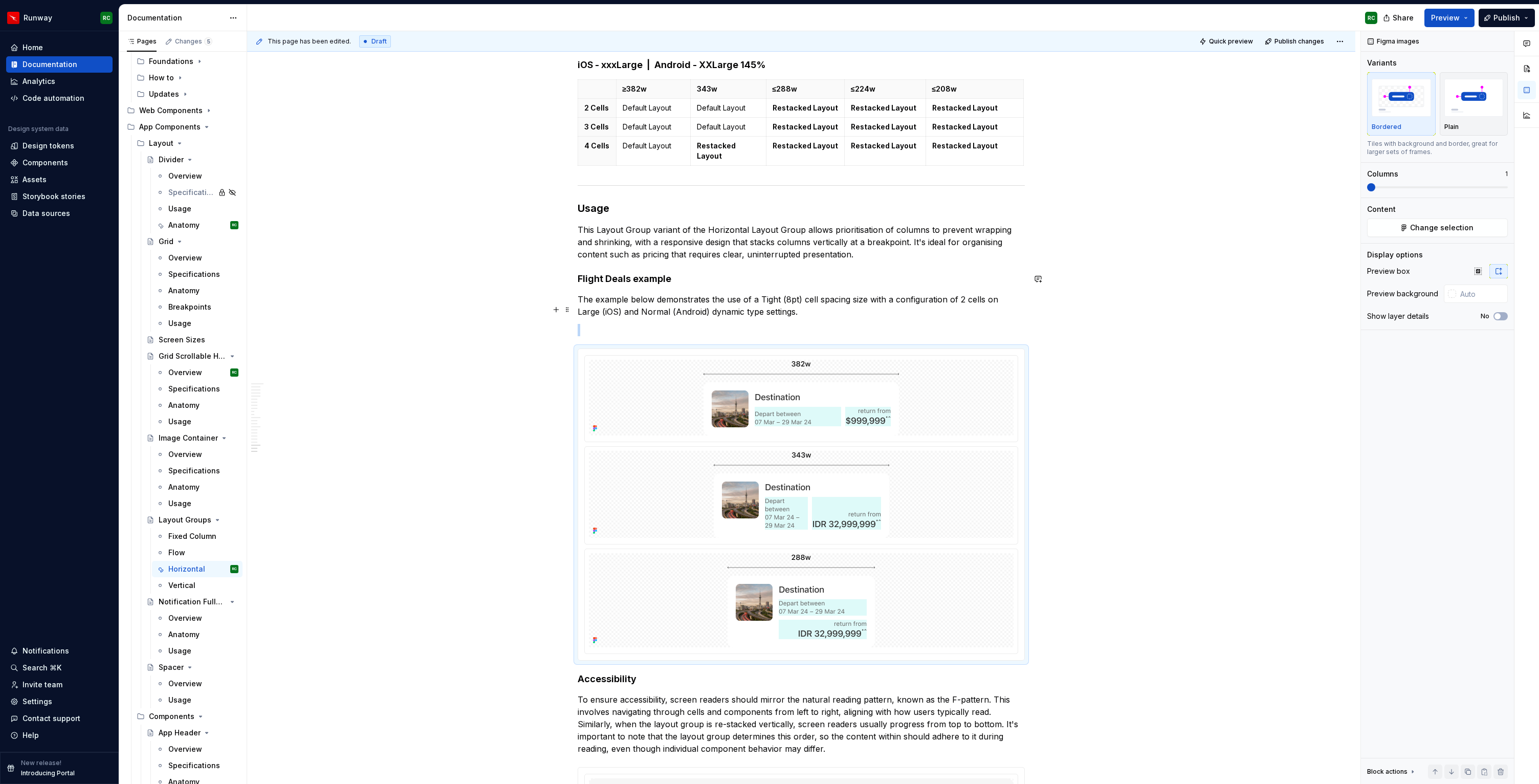
scroll to position [5446, 0]
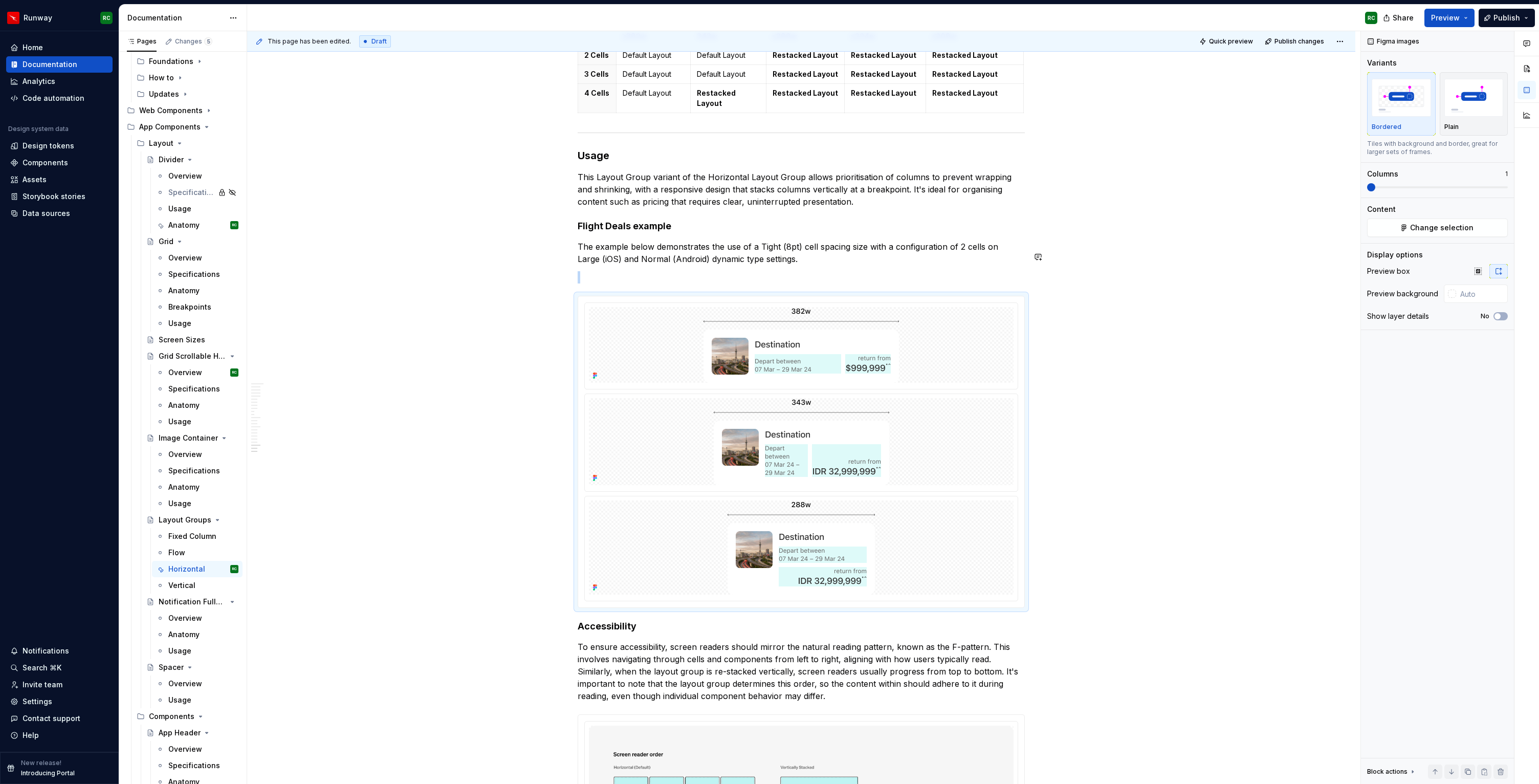
click at [843, 271] on p at bounding box center [801, 277] width 447 height 12
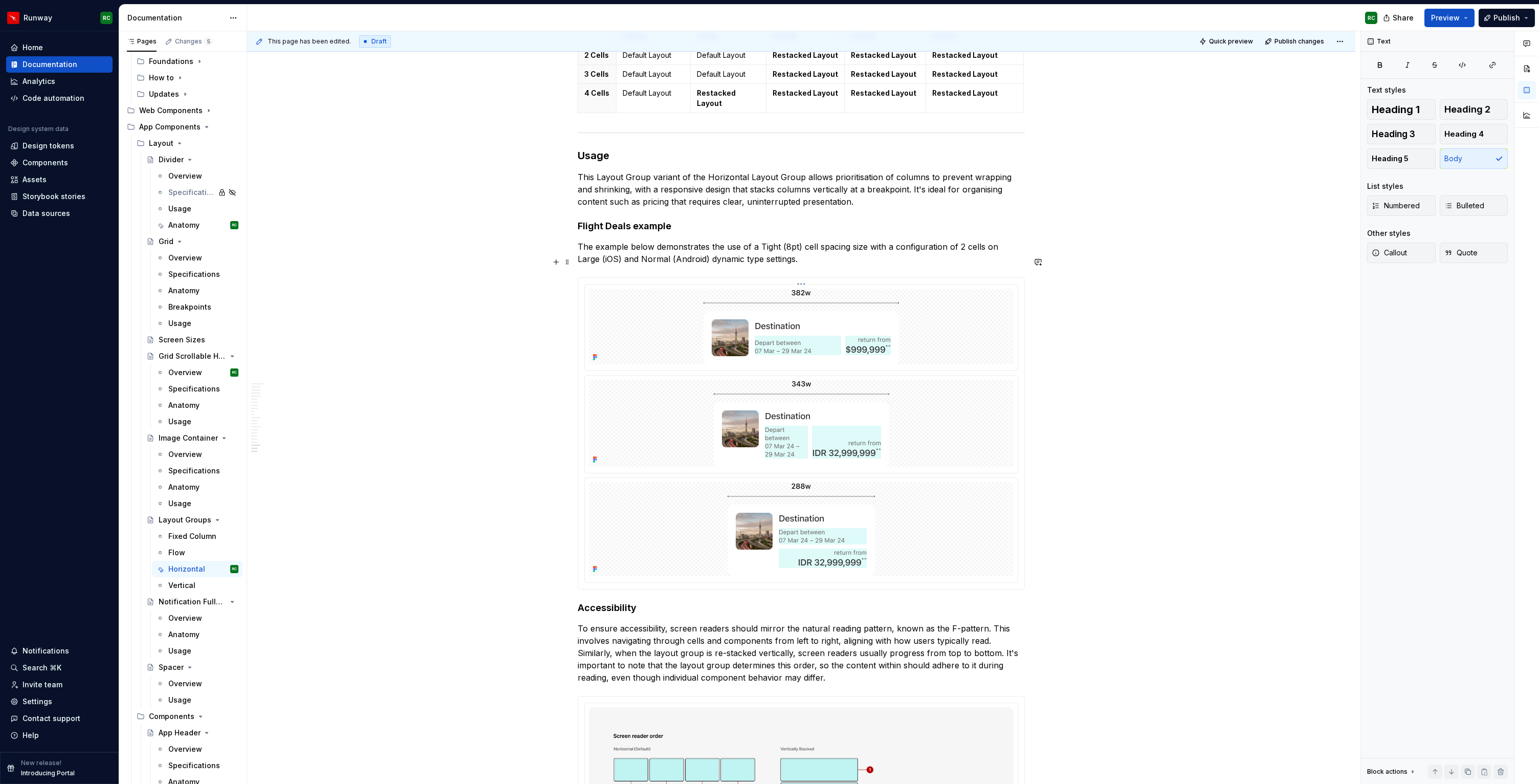
click at [833, 350] on div at bounding box center [801, 327] width 434 height 87
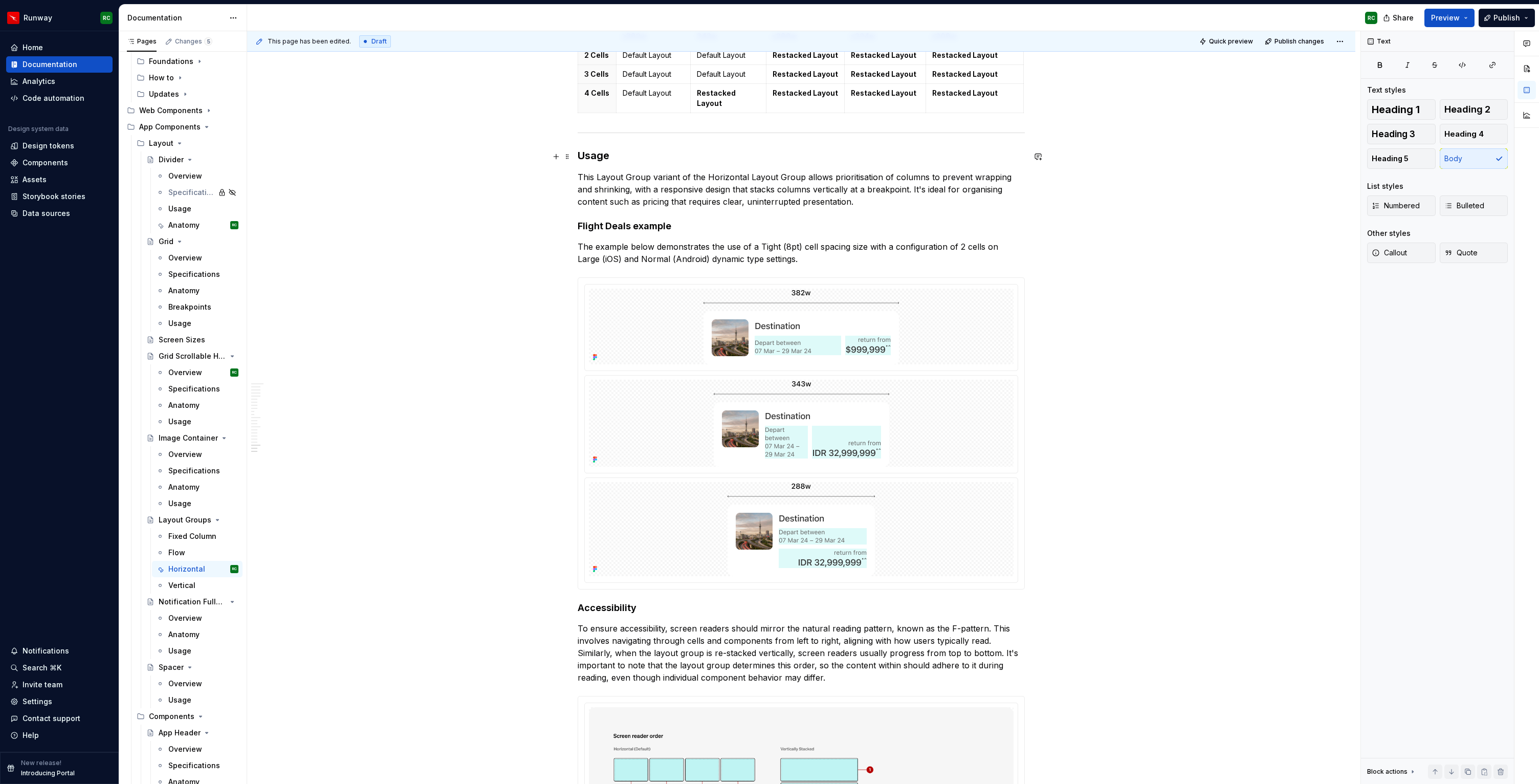
click at [856, 174] on p "This Layout Group variant of the Horizontal Layout Group allows prioritisation …" at bounding box center [801, 189] width 447 height 37
click at [856, 184] on p "This Layout Group variant of the Horizontal Layout Group allows prioritisation …" at bounding box center [801, 189] width 447 height 37
click at [800, 220] on h4 "Flight Deals example" at bounding box center [801, 227] width 447 height 12
click at [1467, 771] on button "button" at bounding box center [1468, 772] width 14 height 14
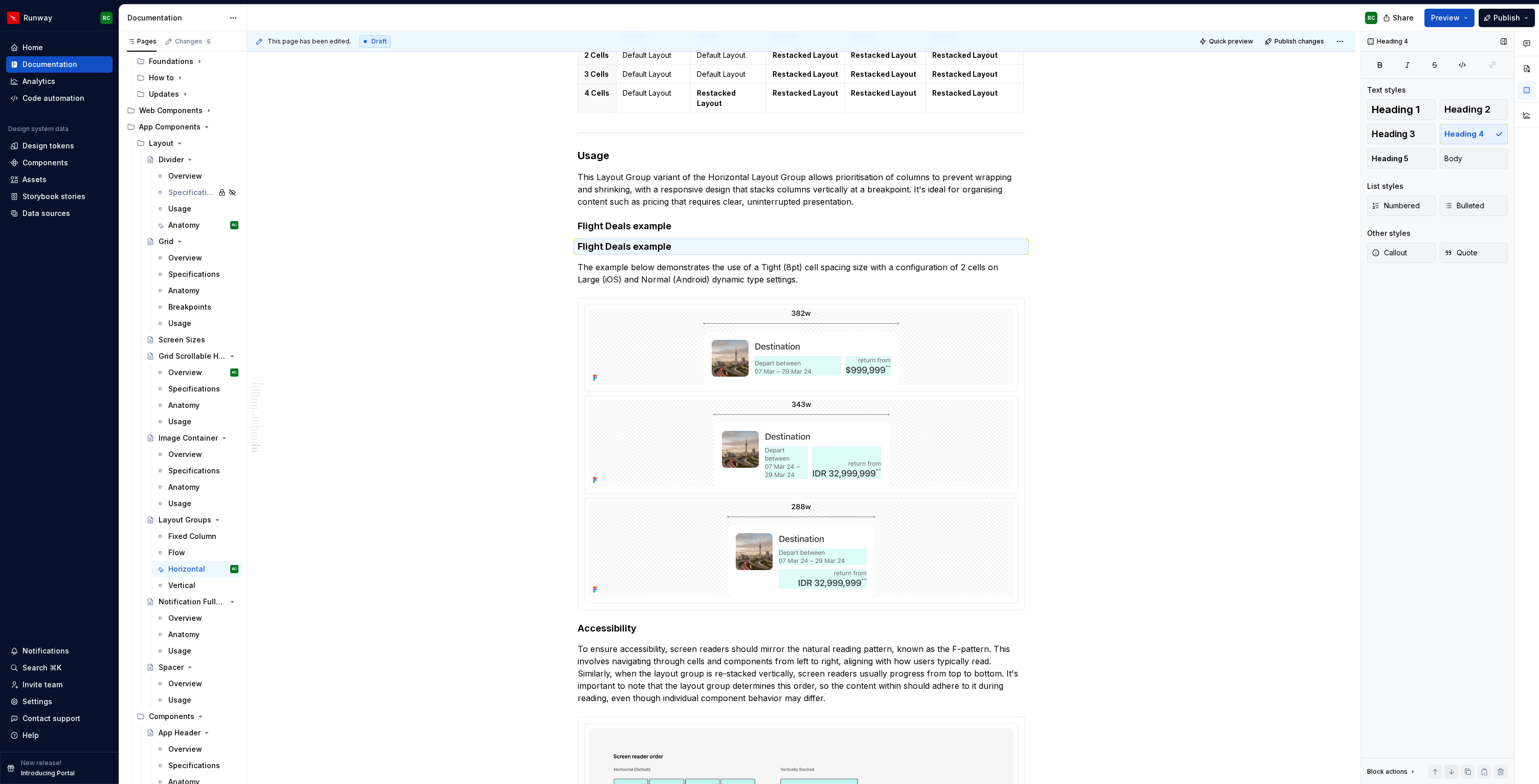
click at [1451, 772] on button "button" at bounding box center [1451, 772] width 14 height 14
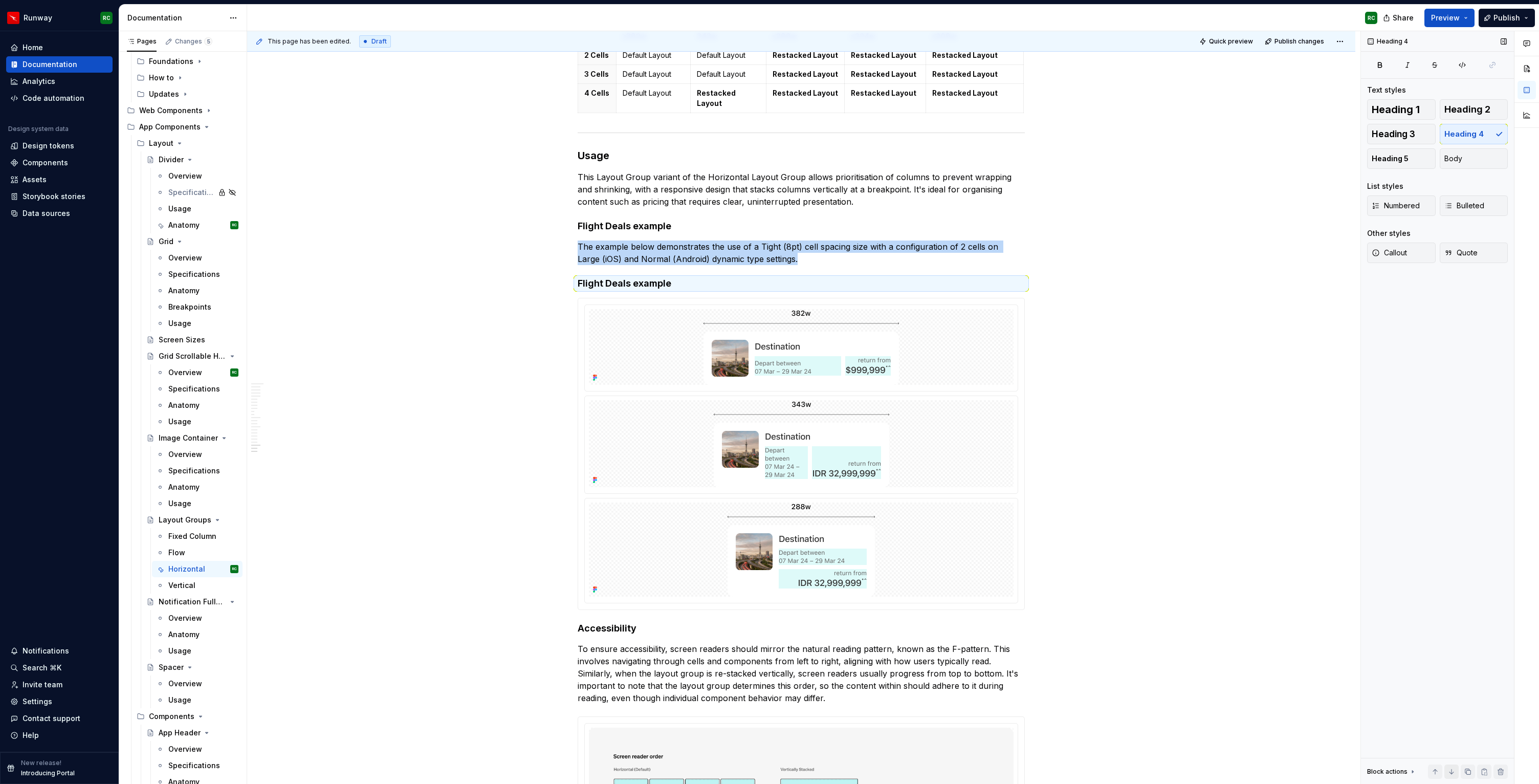
click at [1451, 772] on button "button" at bounding box center [1451, 772] width 14 height 14
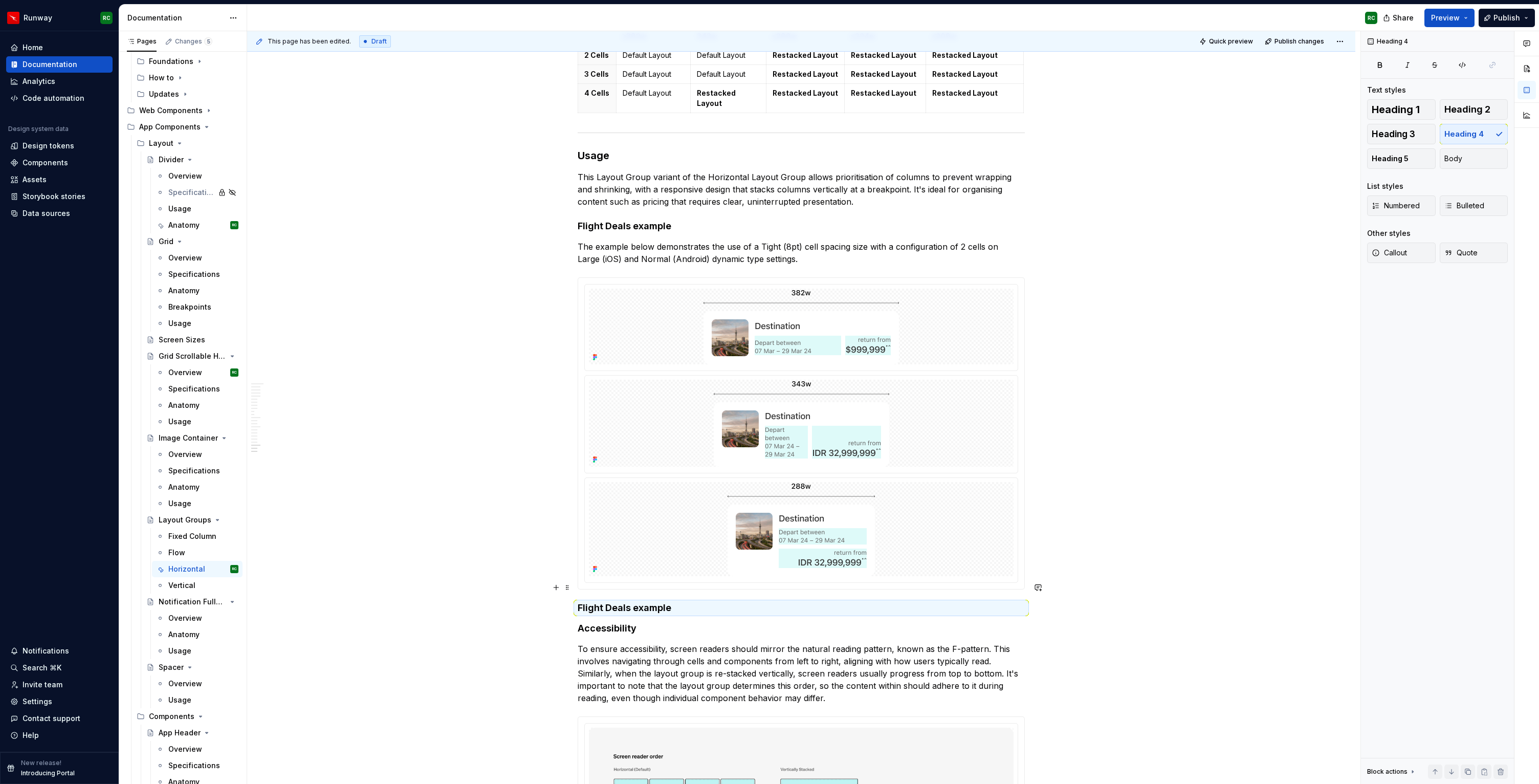
click at [643, 602] on h4 "Flight Deals example" at bounding box center [801, 608] width 447 height 12
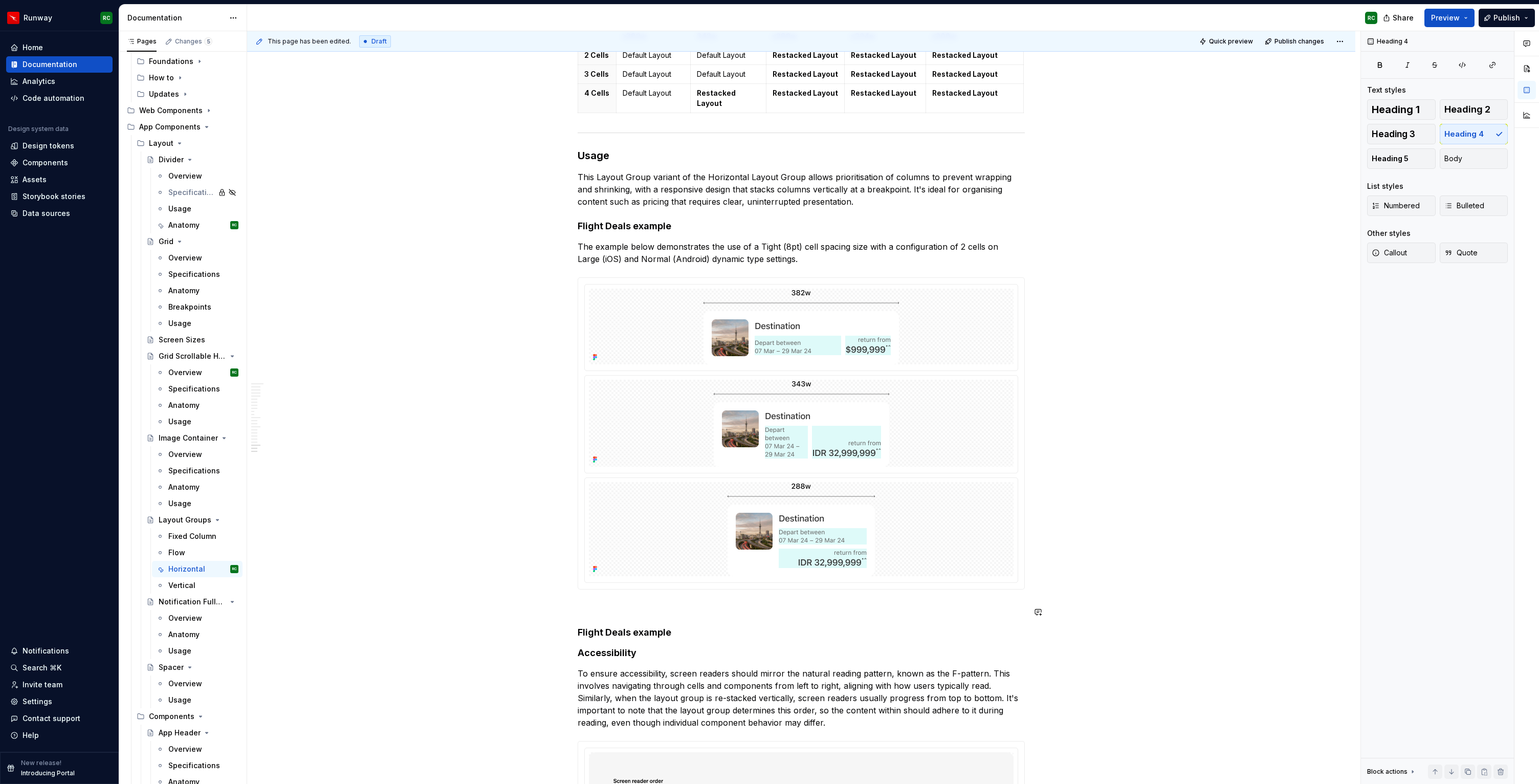
click at [712, 626] on h4 "Flight Deals example" at bounding box center [801, 633] width 447 height 12
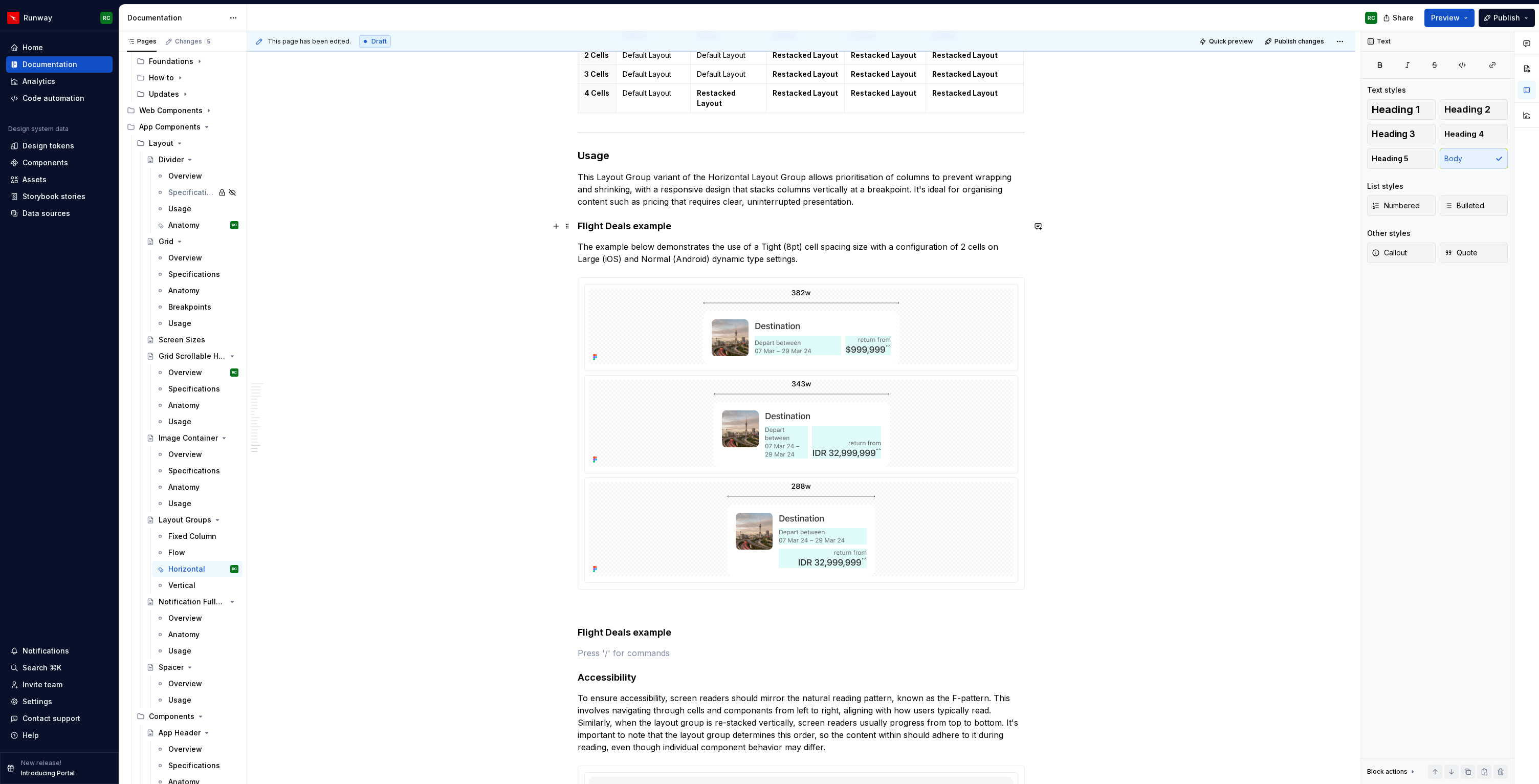
click at [773, 241] on p "The example below demonstrates the use of a Tight (8pt) cell spacing size with …" at bounding box center [801, 253] width 447 height 25
click at [1469, 770] on button "button" at bounding box center [1468, 772] width 14 height 14
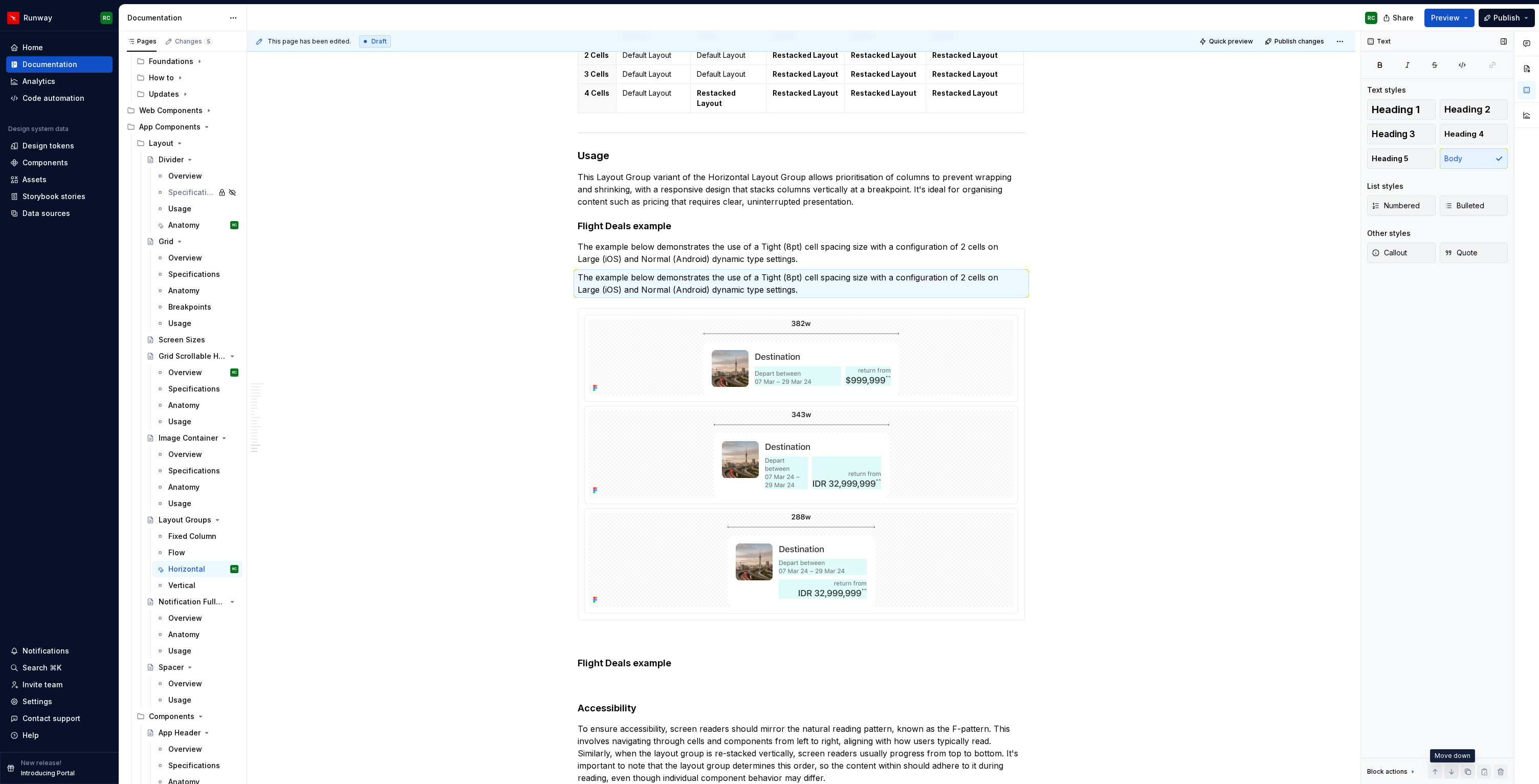
click at [1450, 770] on button "button" at bounding box center [1451, 772] width 14 height 14
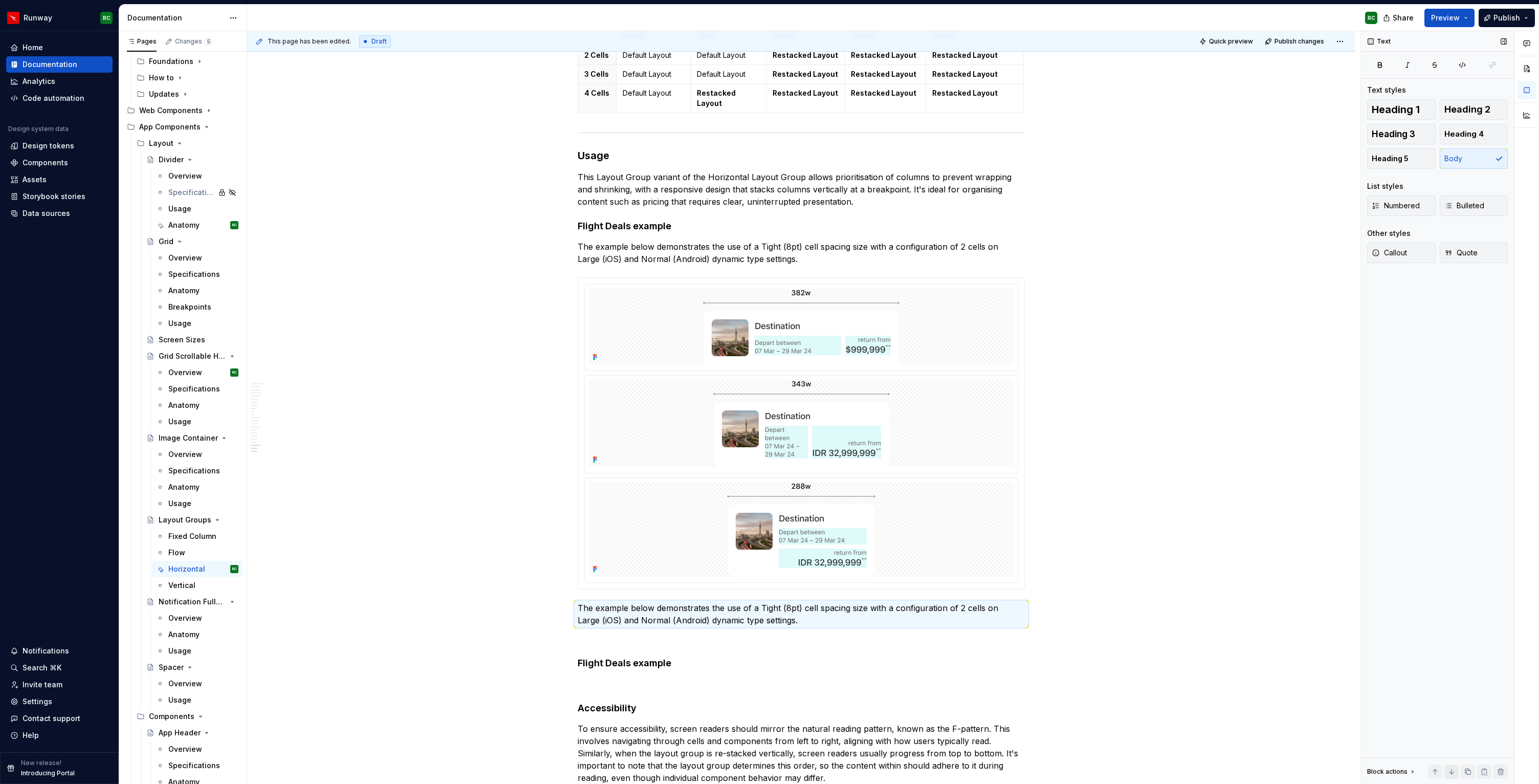
click at [1450, 770] on button "button" at bounding box center [1451, 772] width 14 height 14
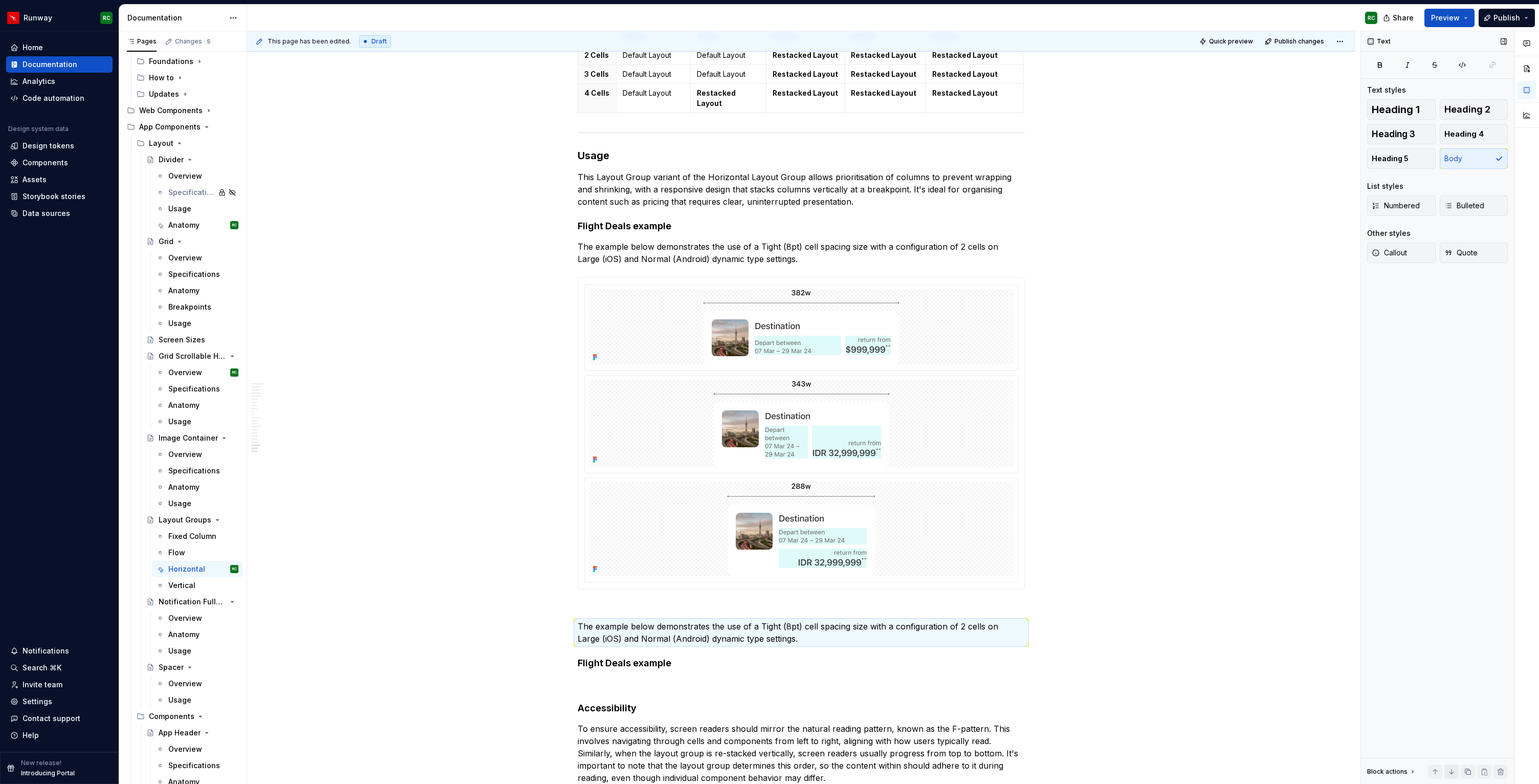
click at [1450, 770] on button "button" at bounding box center [1451, 772] width 14 height 14
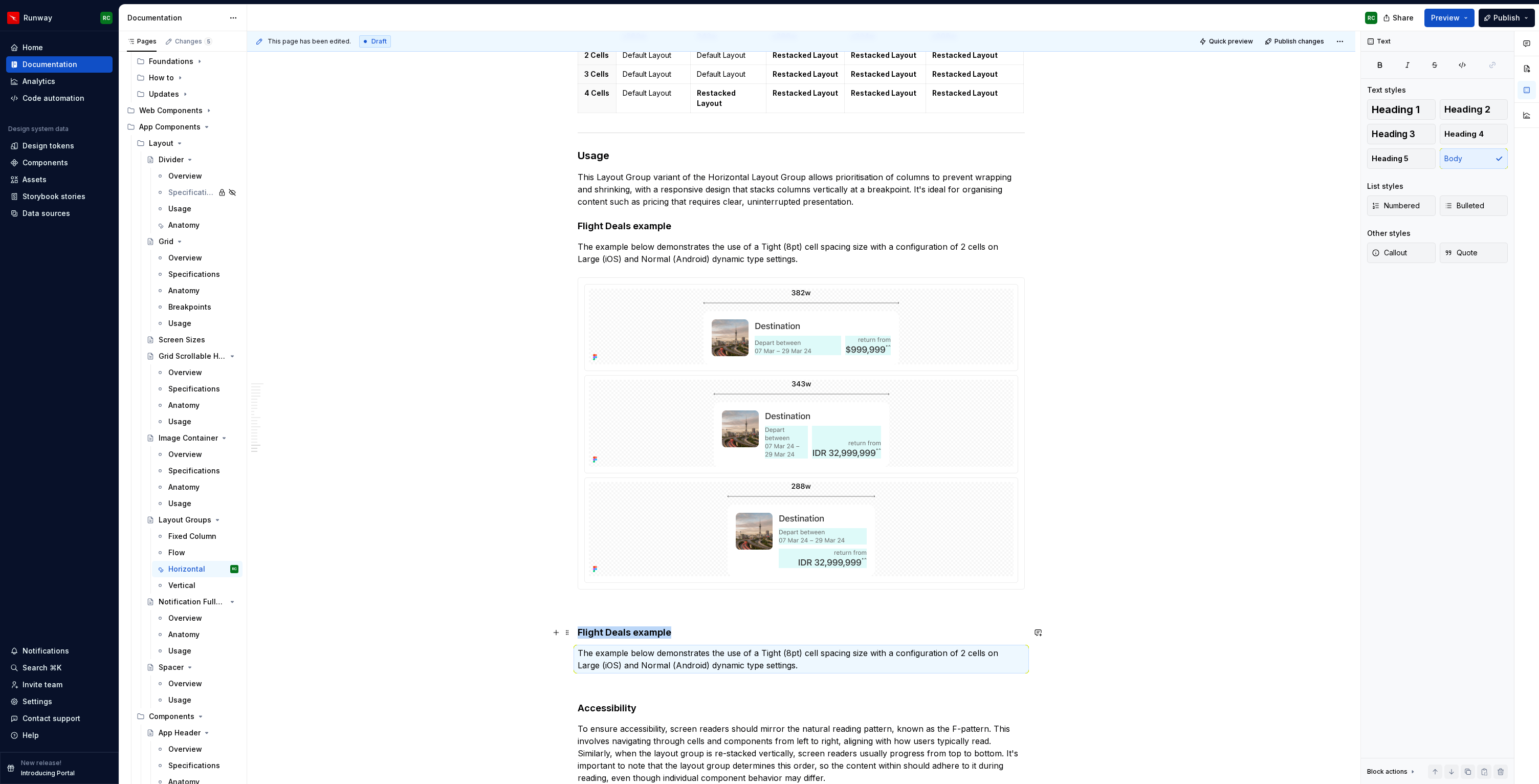
click at [826, 647] on p "The example below demonstrates the use of a Tight (8pt) cell spacing size with …" at bounding box center [801, 659] width 447 height 25
drag, startPoint x: 796, startPoint y: 645, endPoint x: 580, endPoint y: 629, distance: 216.6
click at [580, 647] on p "The example below demonstrates the use of a Tight (8pt) cell spacing size with …" at bounding box center [801, 659] width 447 height 25
click at [769, 647] on p "The example below demonstrates the use of a Large (16pt) cell spacing size with…" at bounding box center [801, 659] width 447 height 25
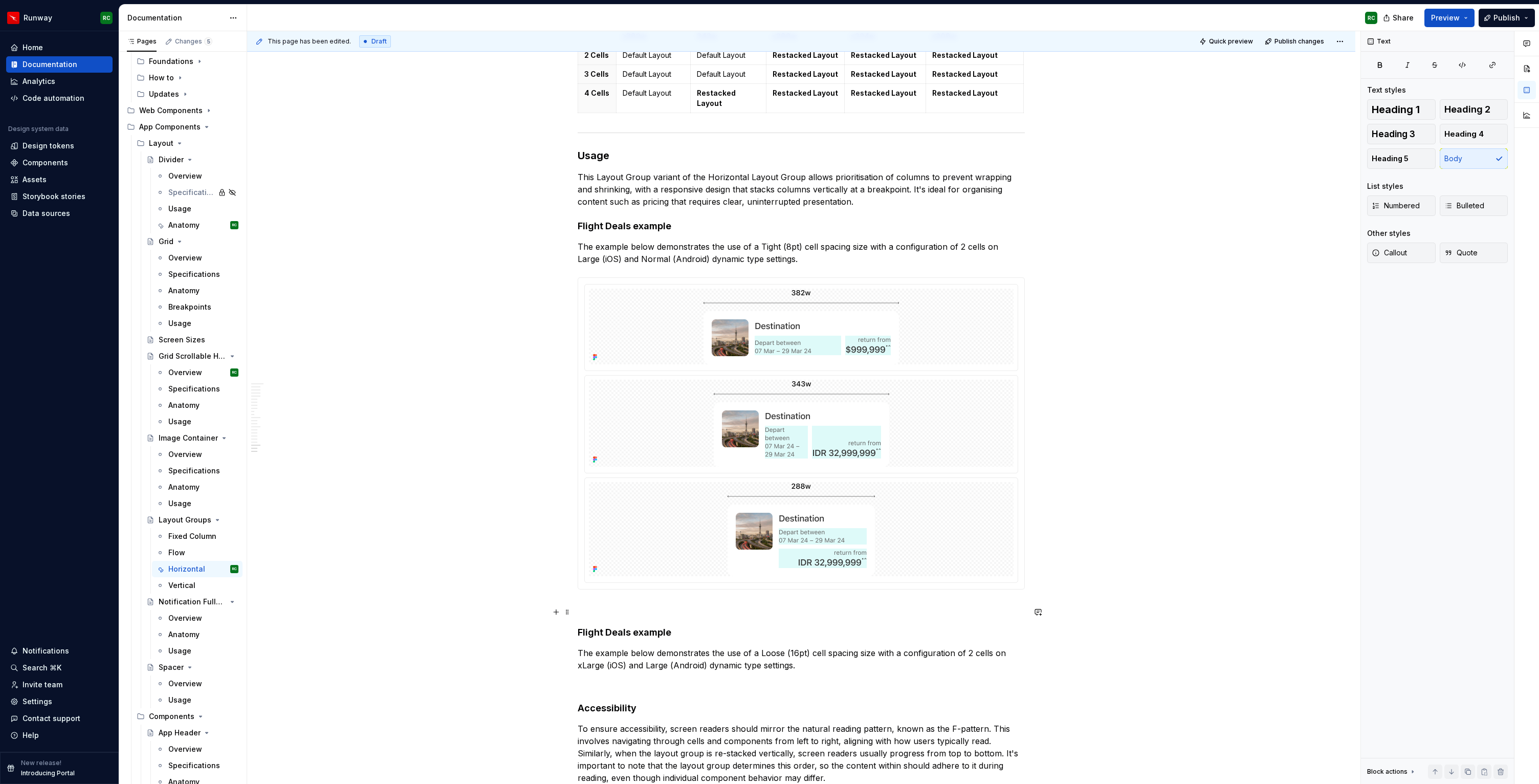
click at [669, 626] on h4 "Flight Deals example" at bounding box center [801, 633] width 447 height 12
click at [924, 510] on div at bounding box center [802, 529] width 425 height 94
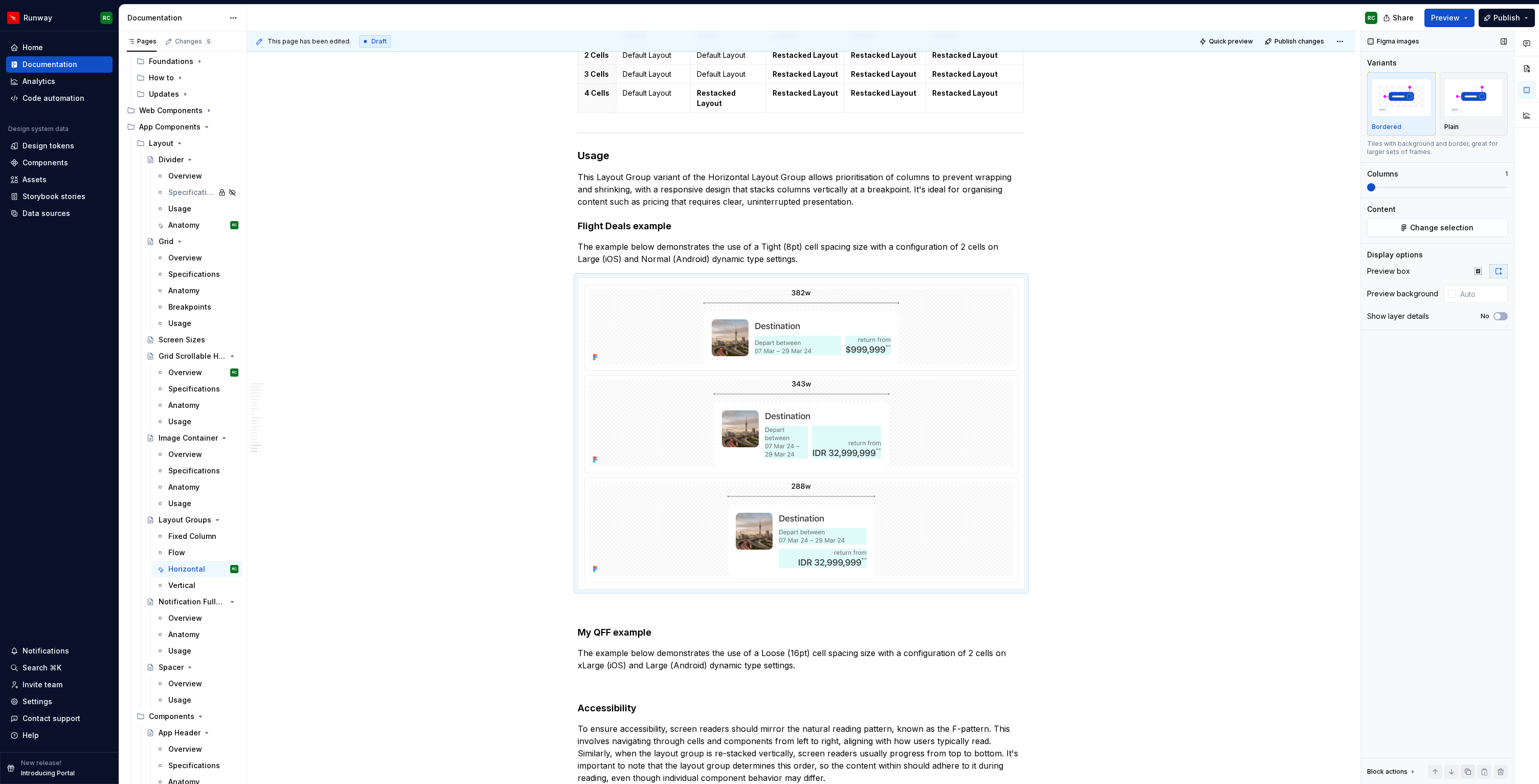
click at [1471, 772] on button "button" at bounding box center [1468, 772] width 14 height 14
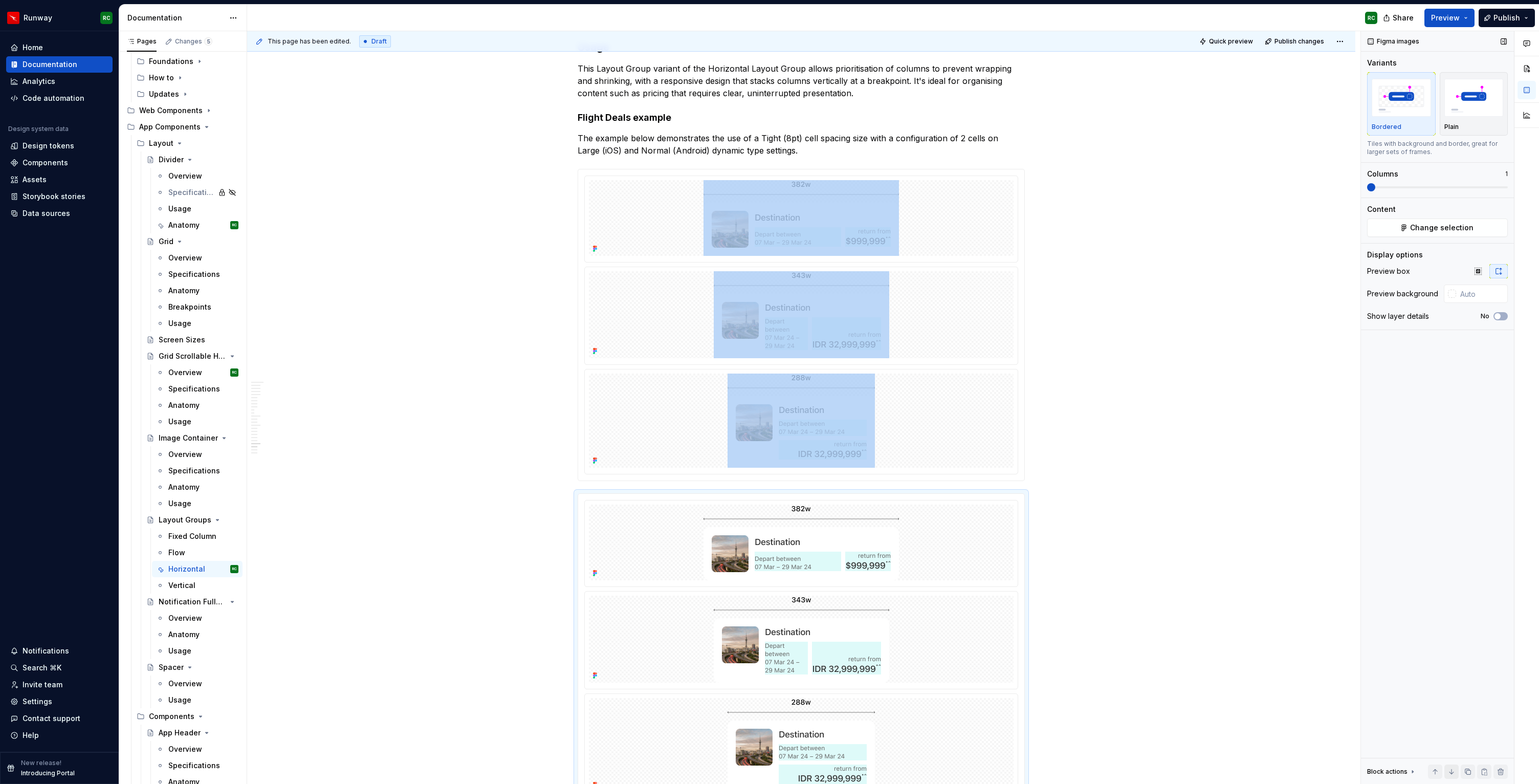
click at [1451, 773] on button "button" at bounding box center [1451, 772] width 14 height 14
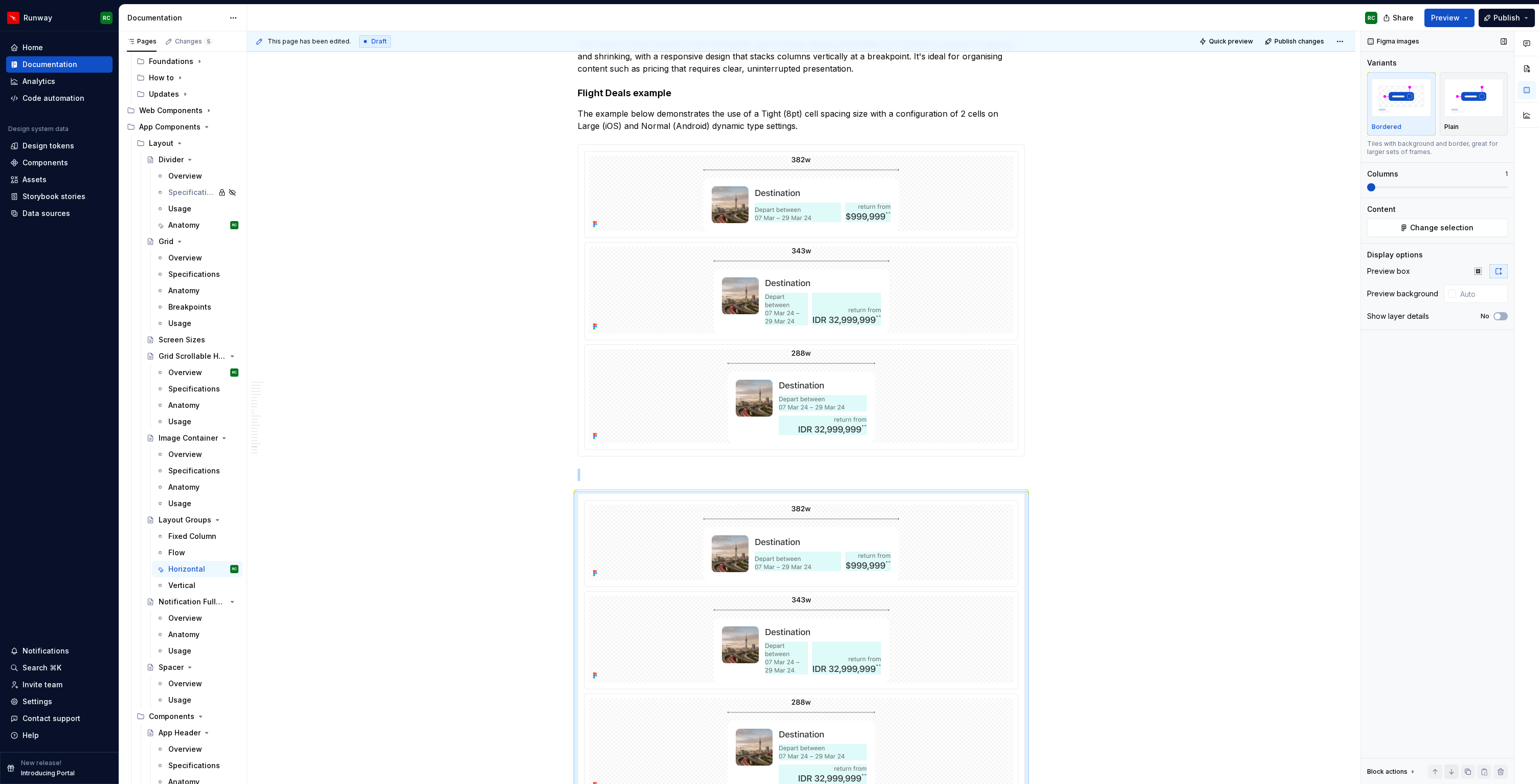
click at [1451, 773] on button "button" at bounding box center [1451, 772] width 14 height 14
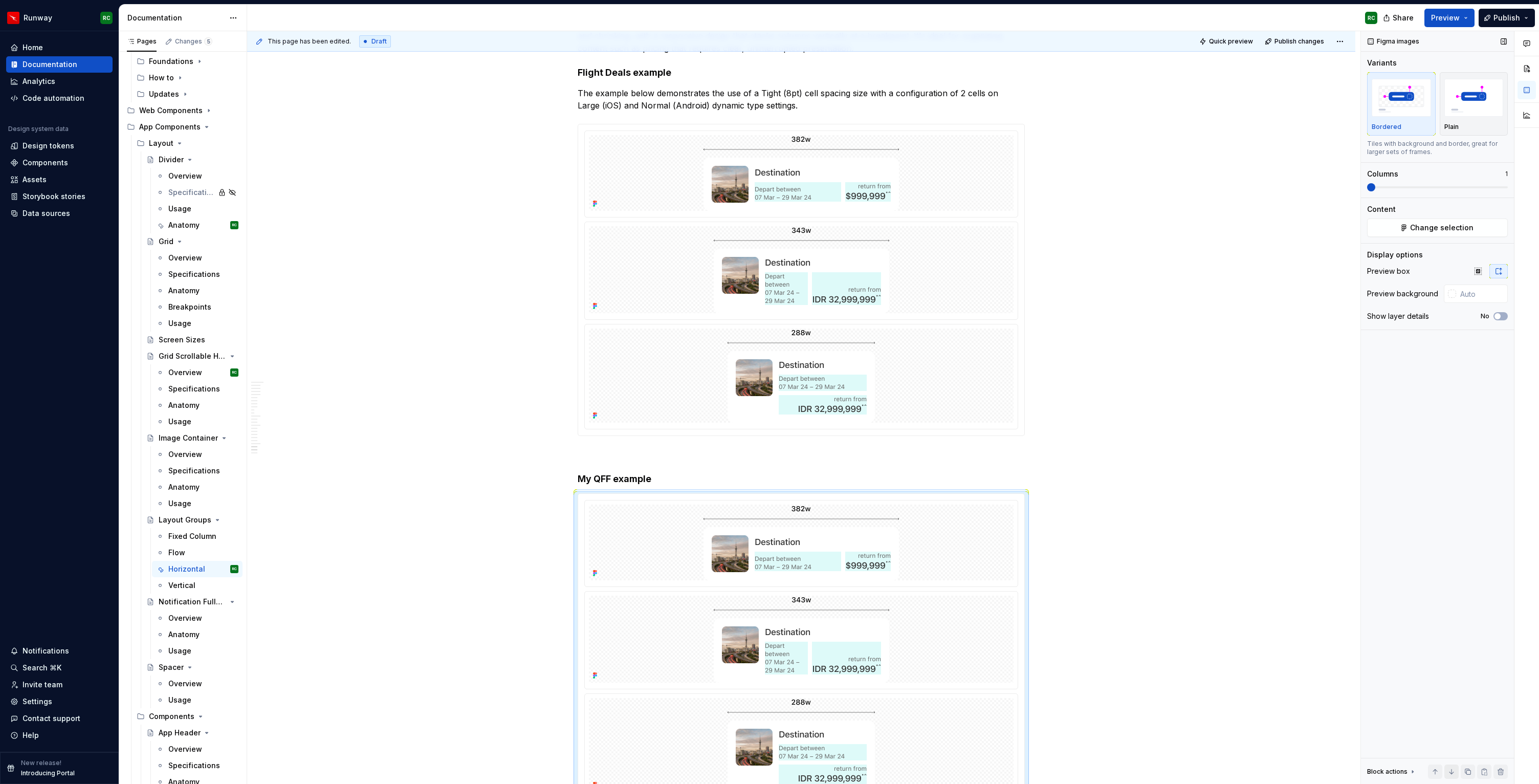
click at [1451, 773] on button "button" at bounding box center [1451, 772] width 14 height 14
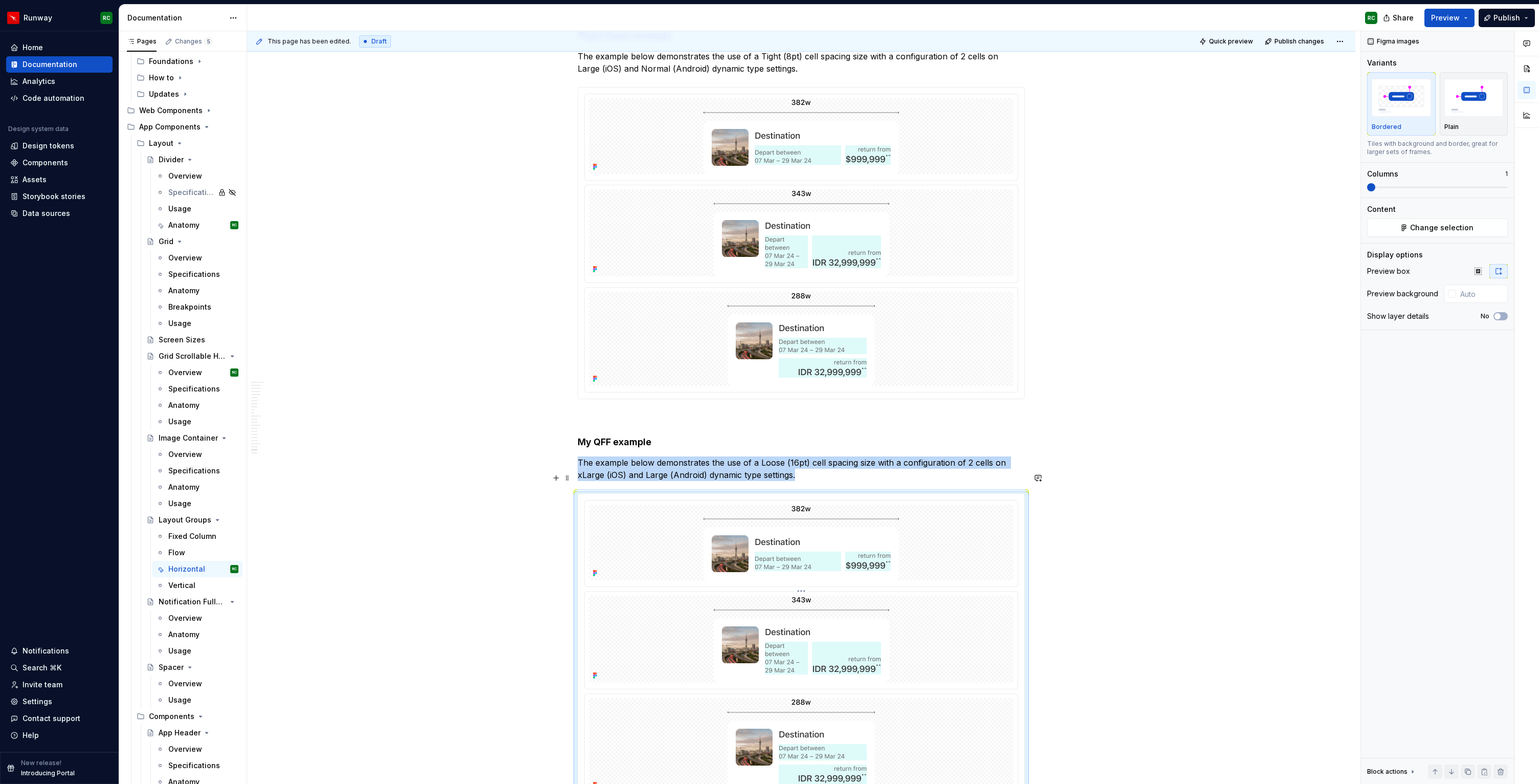
scroll to position [5743, 0]
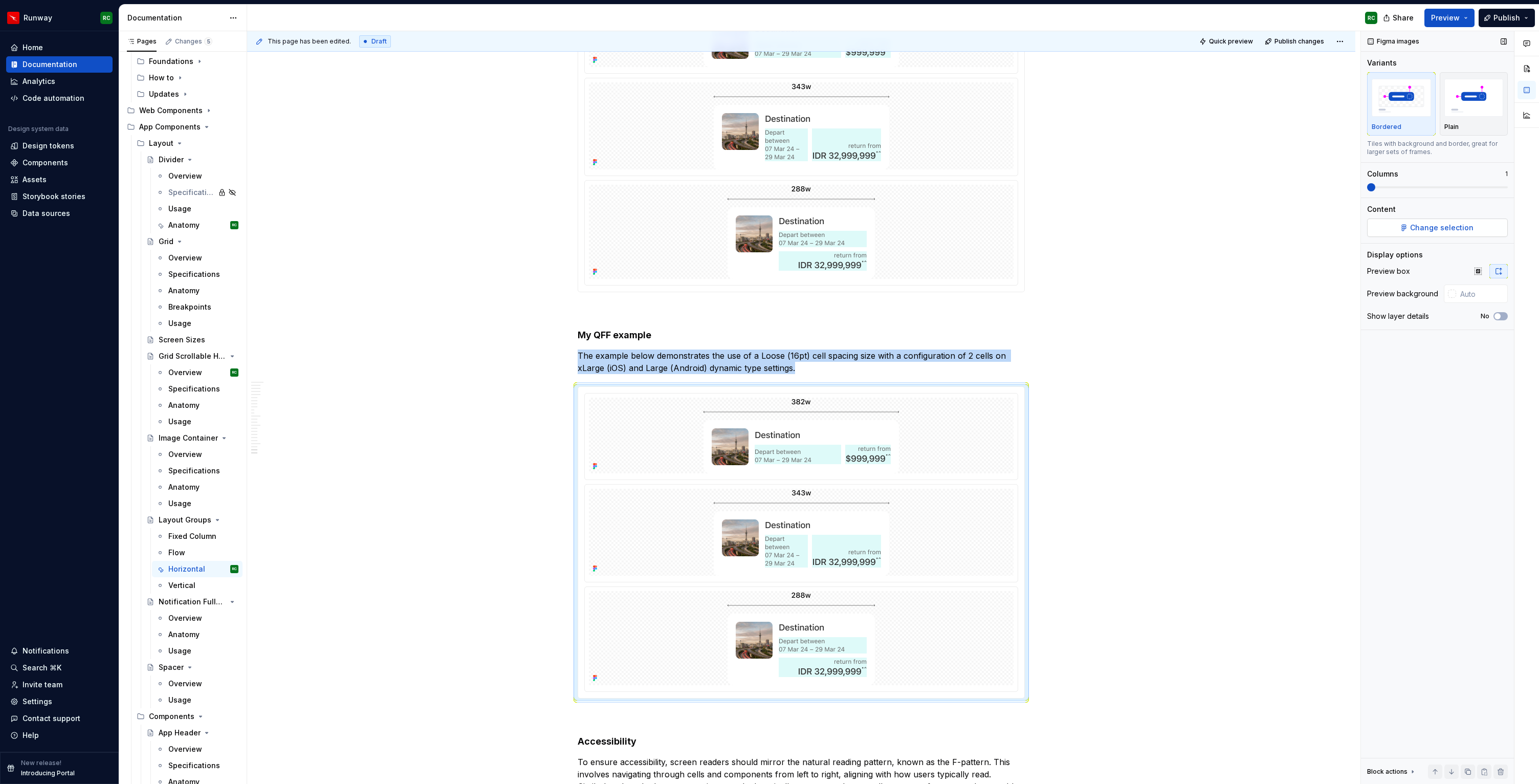
click at [1451, 234] on button "Change selection" at bounding box center [1437, 227] width 141 height 19
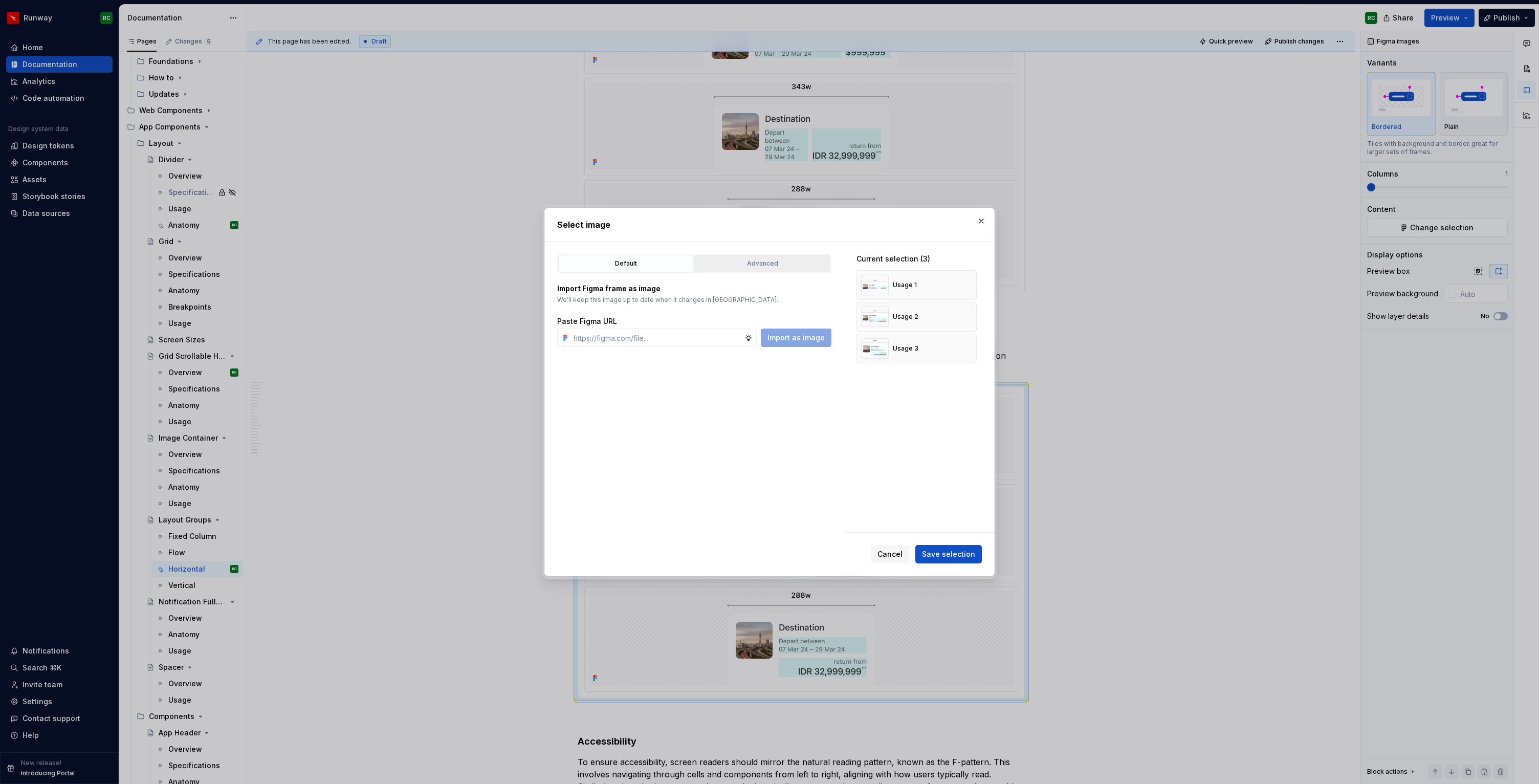
click at [770, 256] on button "Advanced" at bounding box center [762, 264] width 135 height 18
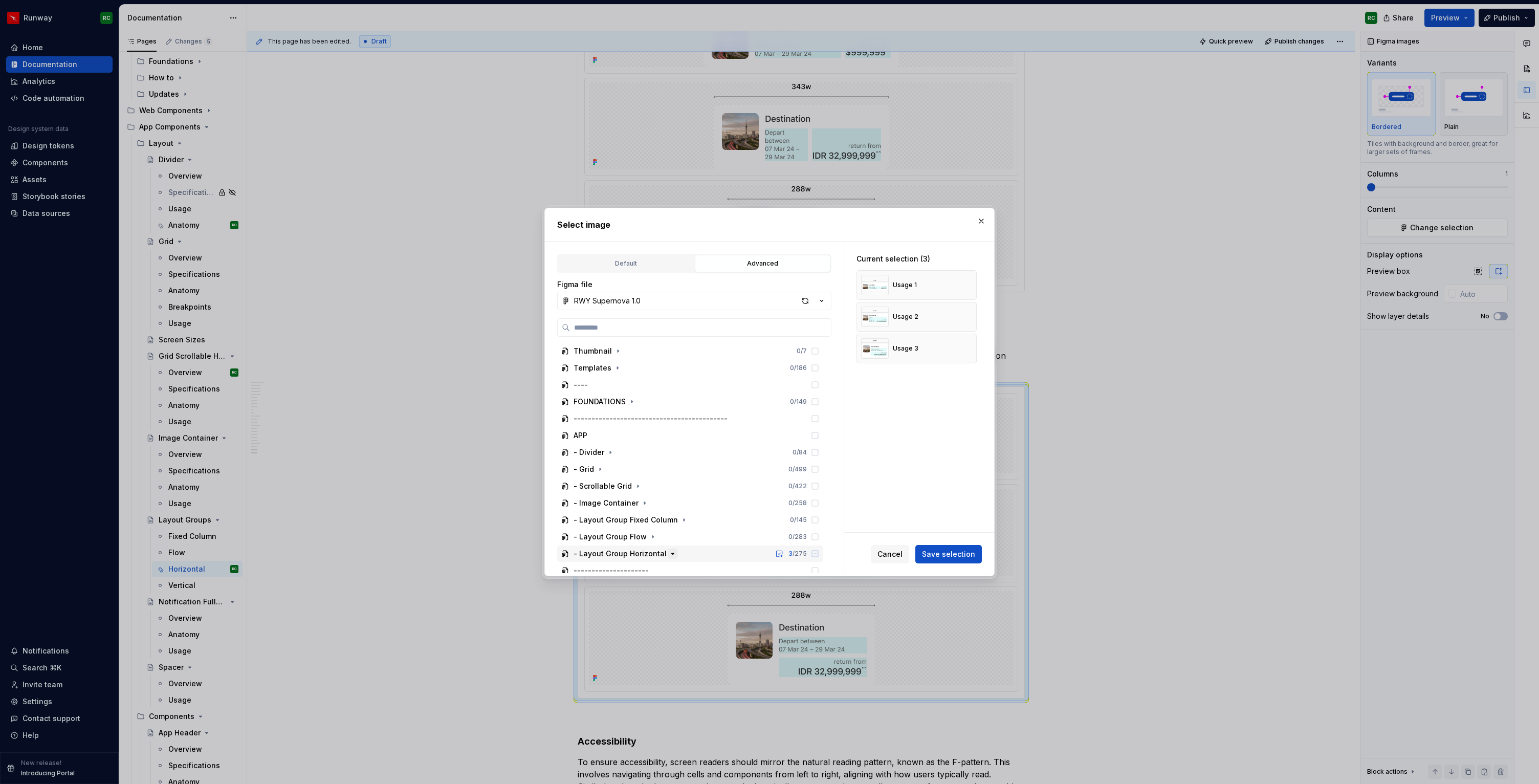
click at [669, 555] on icon "button" at bounding box center [673, 553] width 8 height 8
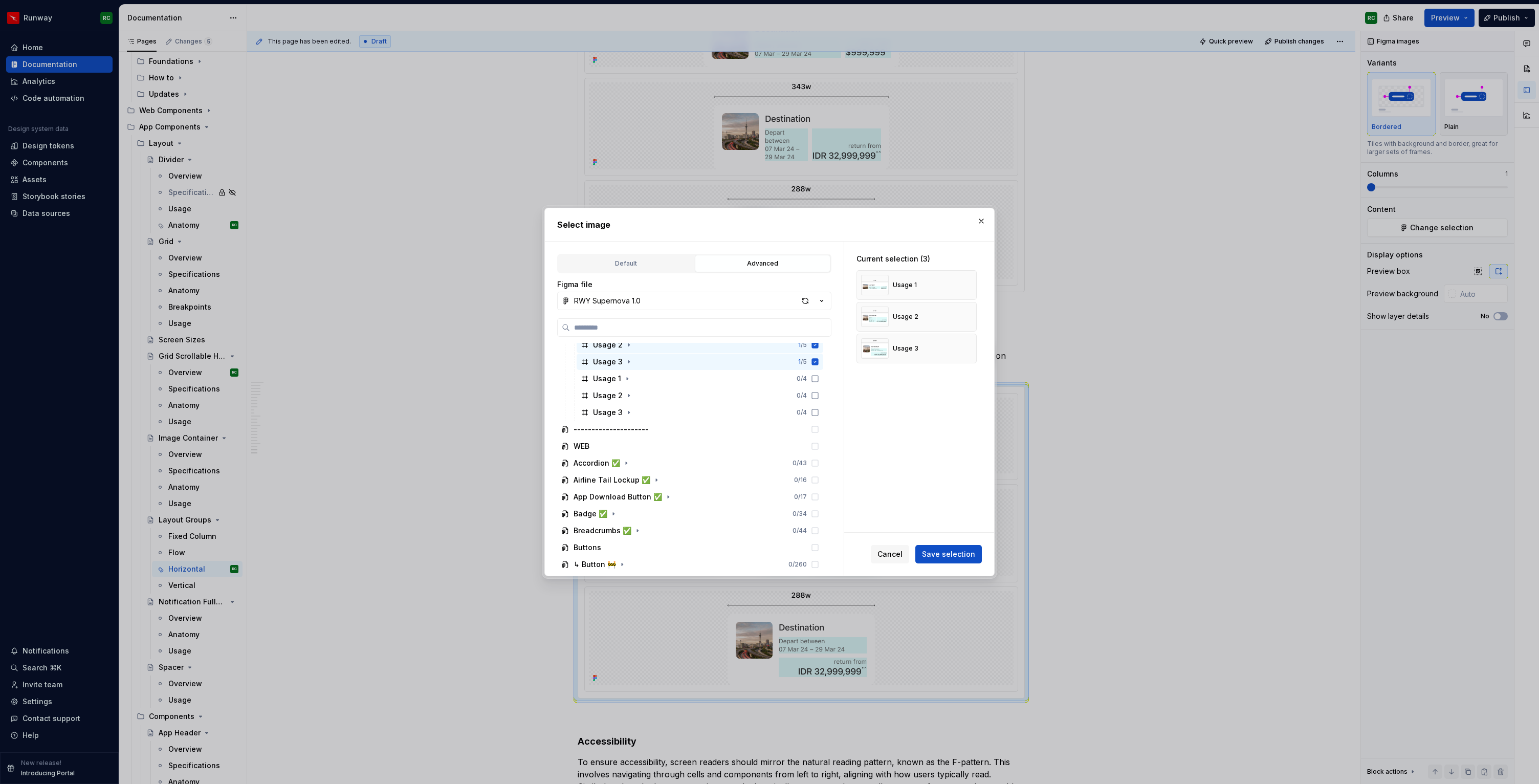
scroll to position [248, 0]
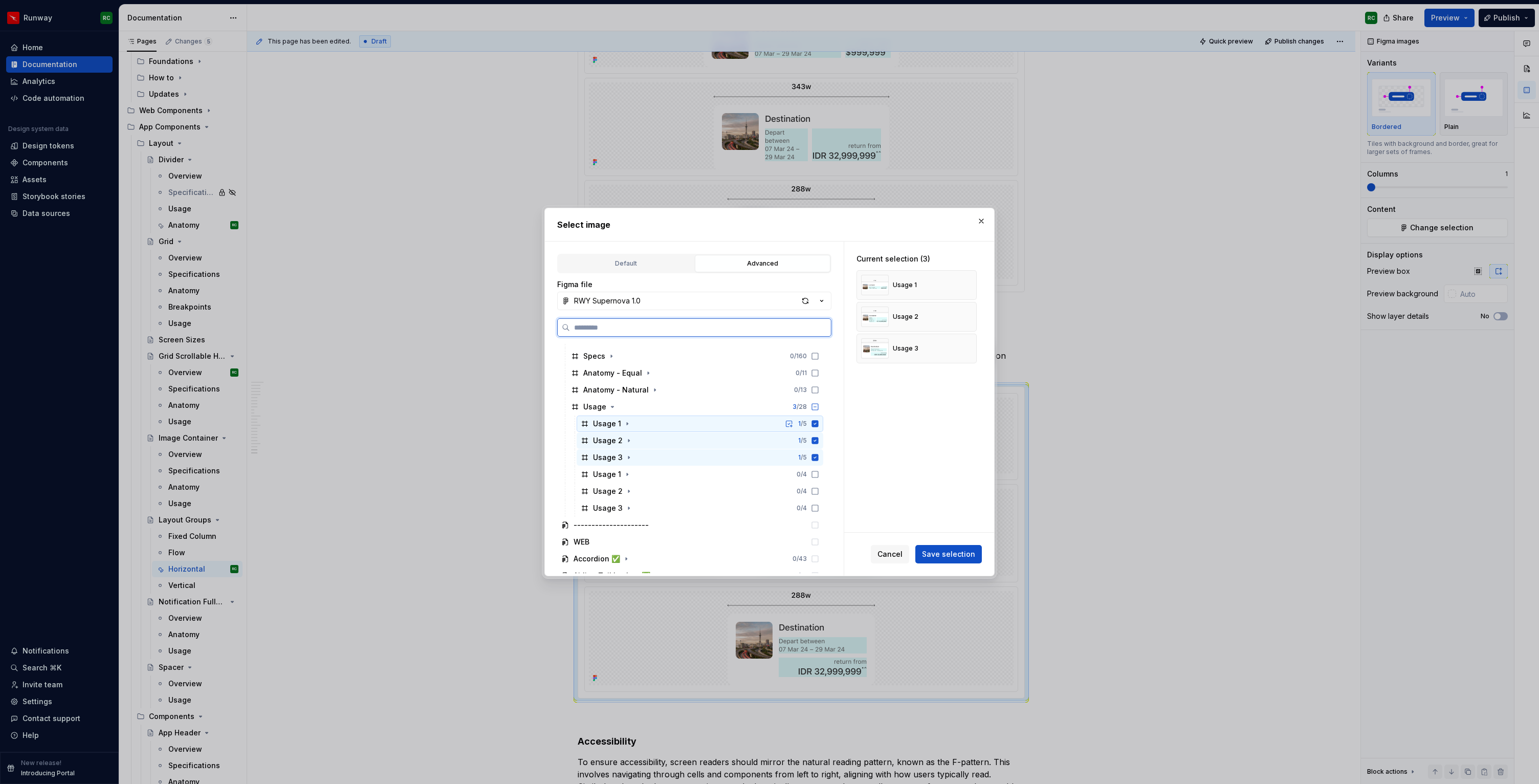
click at [819, 423] on icon at bounding box center [816, 424] width 7 height 7
click at [819, 440] on icon at bounding box center [816, 441] width 7 height 7
click at [819, 456] on icon at bounding box center [816, 457] width 7 height 7
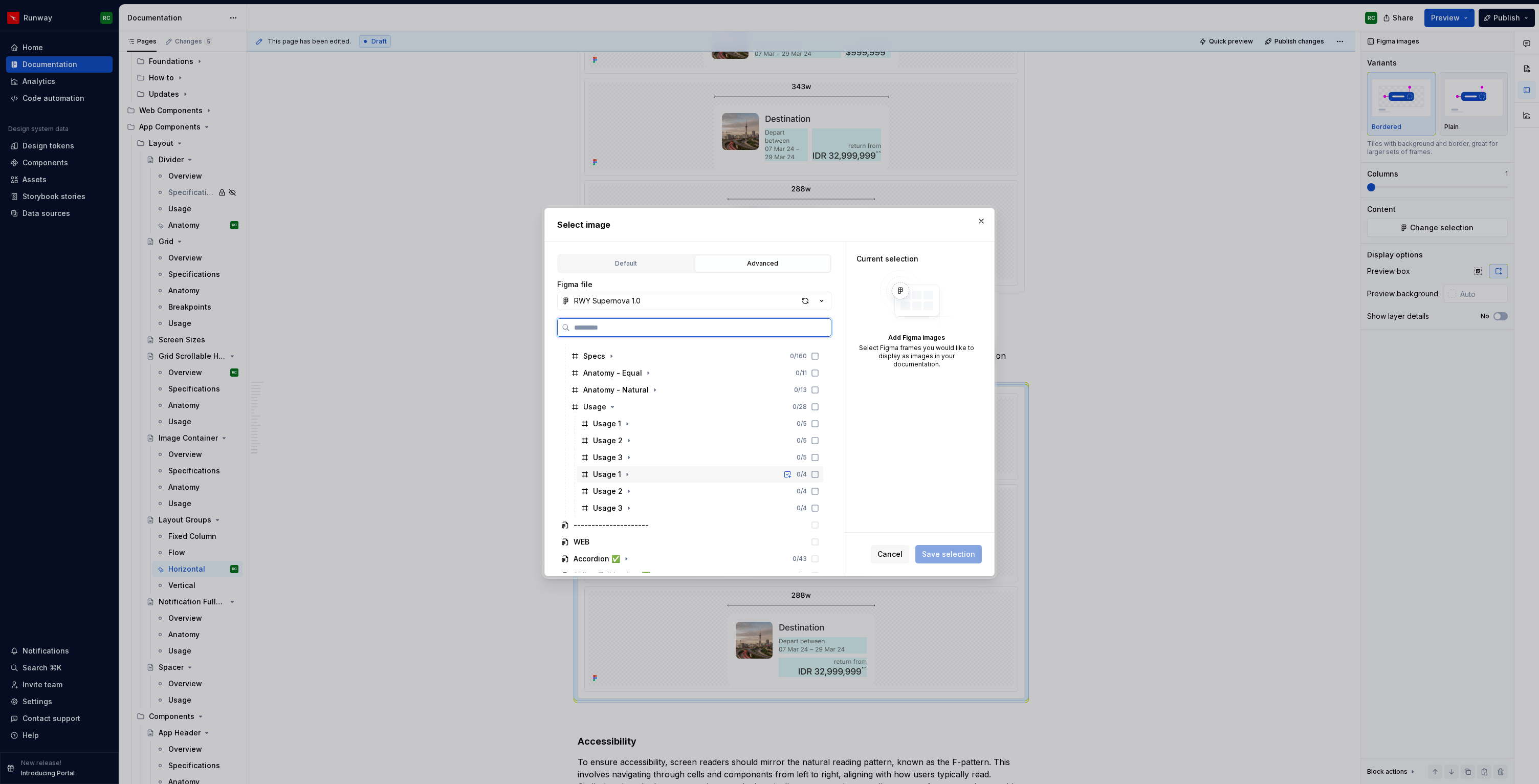
click at [820, 476] on icon at bounding box center [815, 473] width 8 height 8
click at [820, 493] on icon at bounding box center [815, 491] width 8 height 8
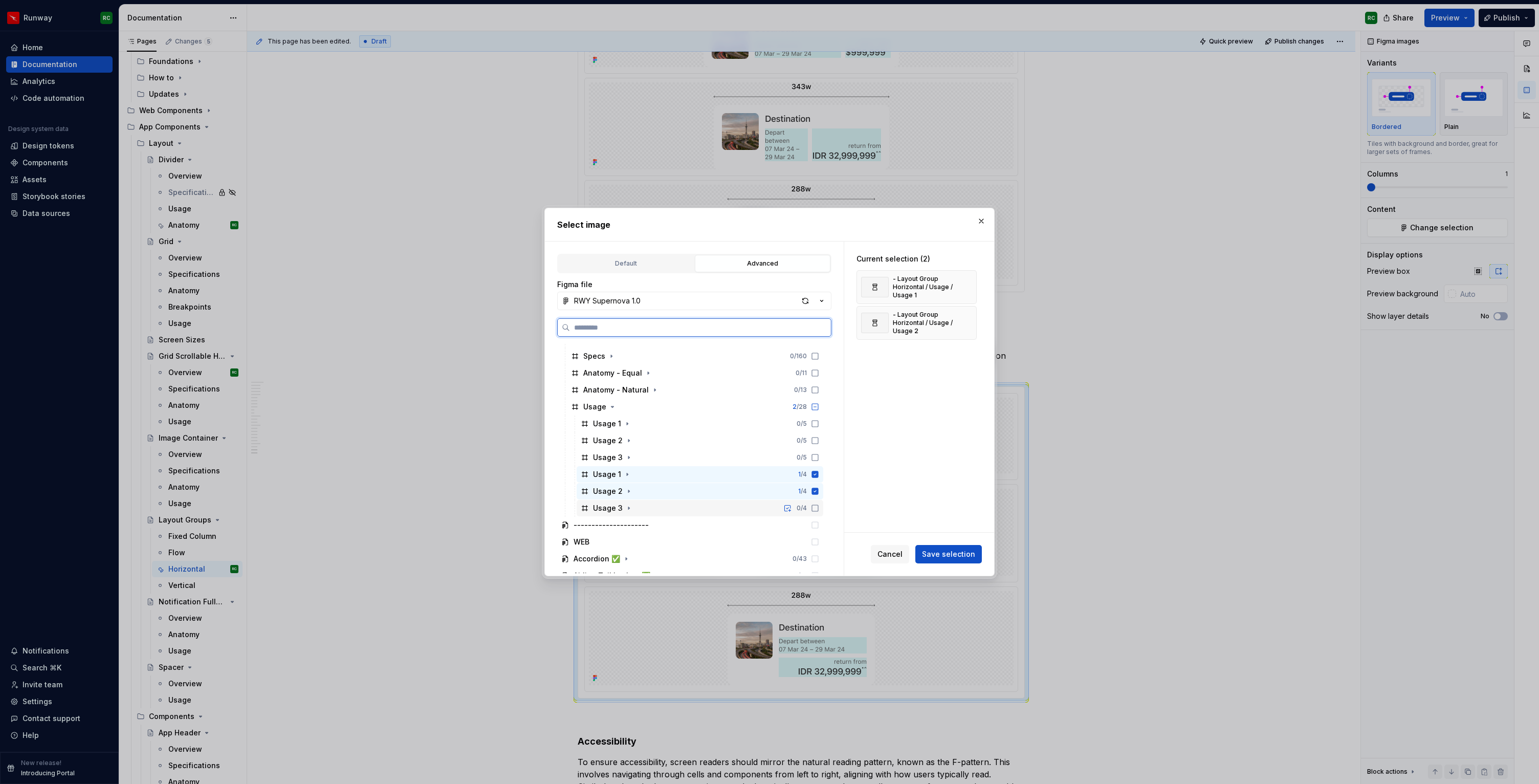
click at [820, 508] on icon at bounding box center [815, 508] width 8 height 8
click at [944, 557] on span "Save selection" at bounding box center [949, 554] width 53 height 11
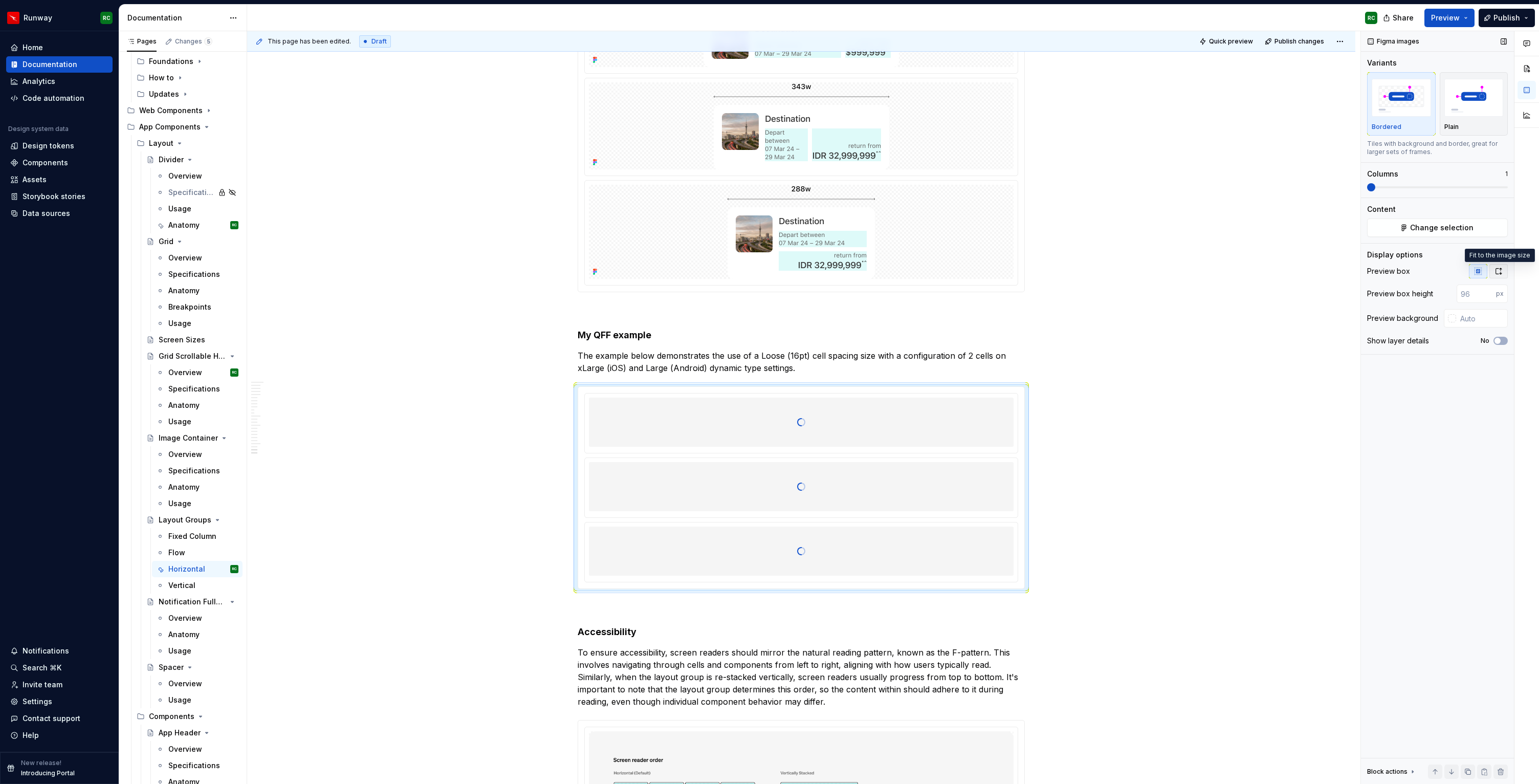
click at [1505, 269] on button "button" at bounding box center [1498, 271] width 19 height 14
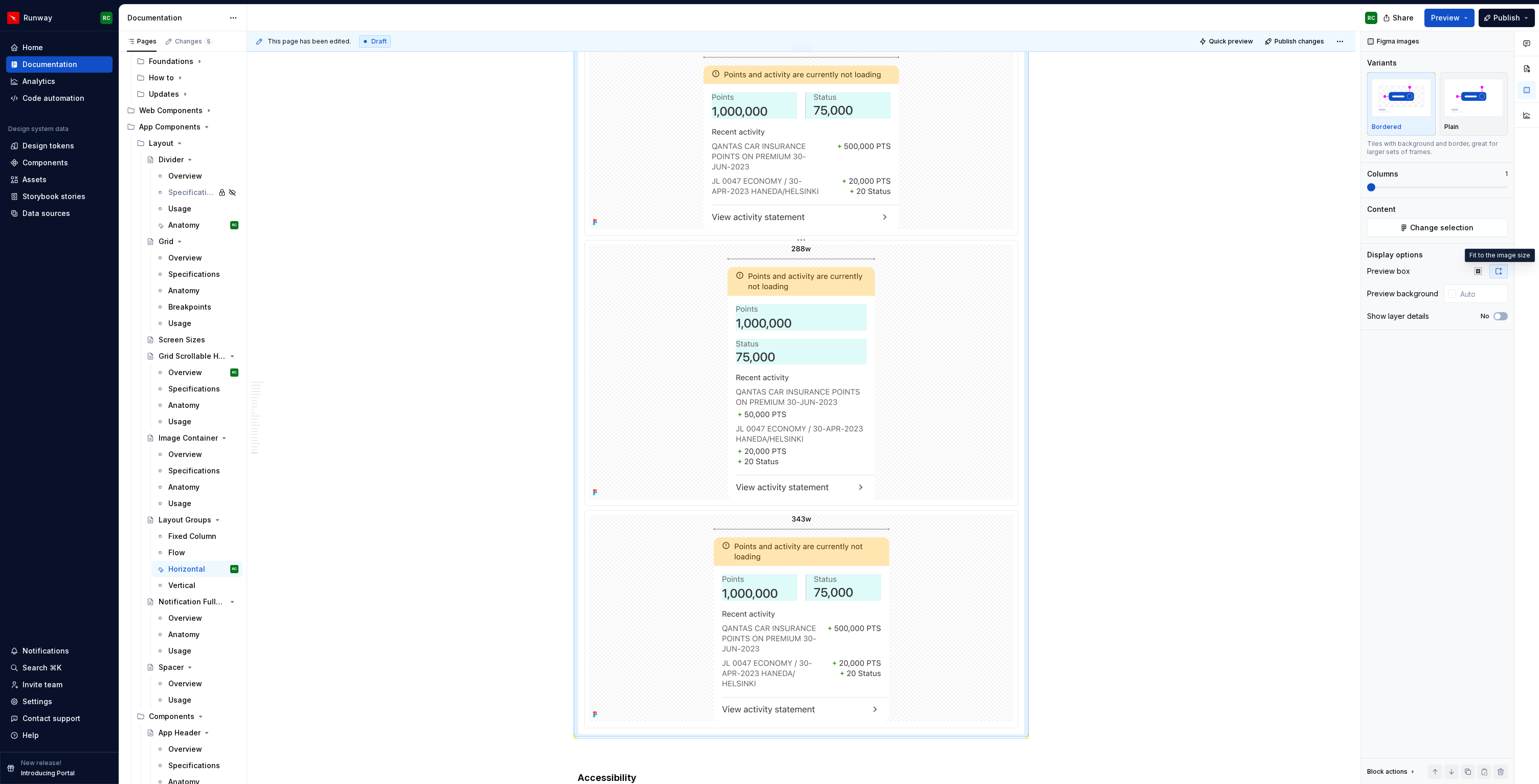
scroll to position [6099, 0]
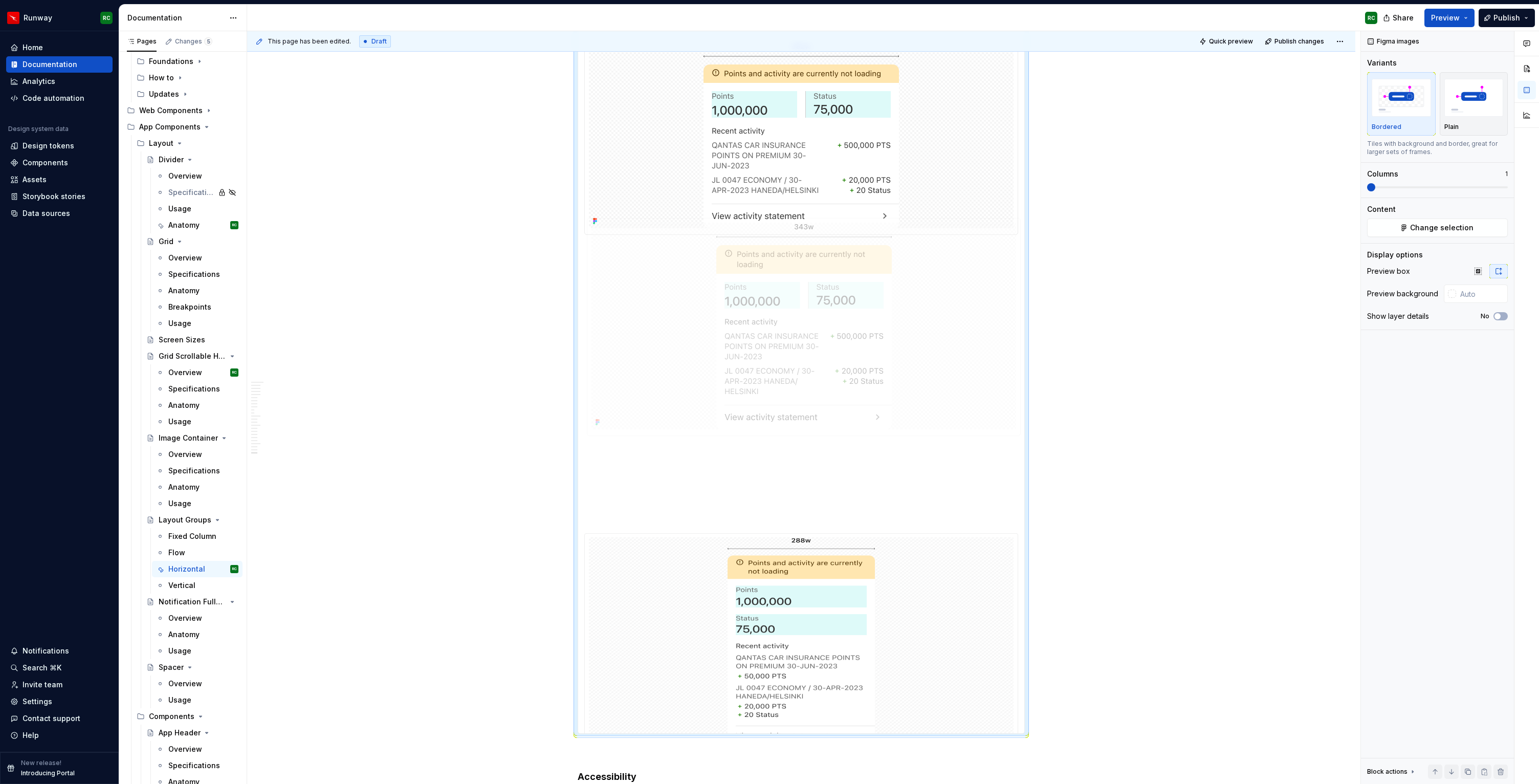
drag, startPoint x: 873, startPoint y: 570, endPoint x: 880, endPoint y: 342, distance: 228.1
click at [880, 342] on body "Runway RC Home Documentation Analytics Code automation Design system data Desig…" at bounding box center [769, 392] width 1539 height 784
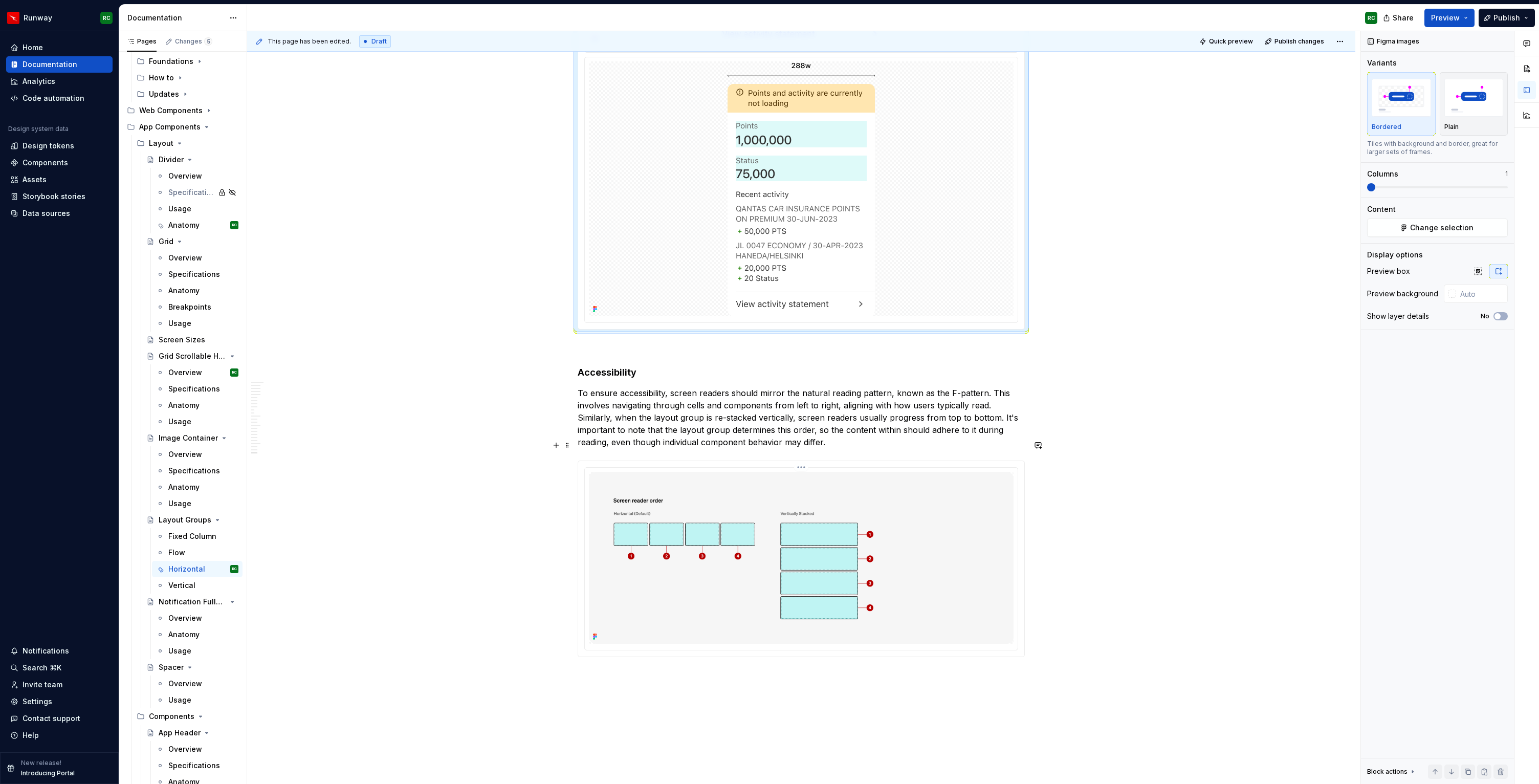
scroll to position [6499, 0]
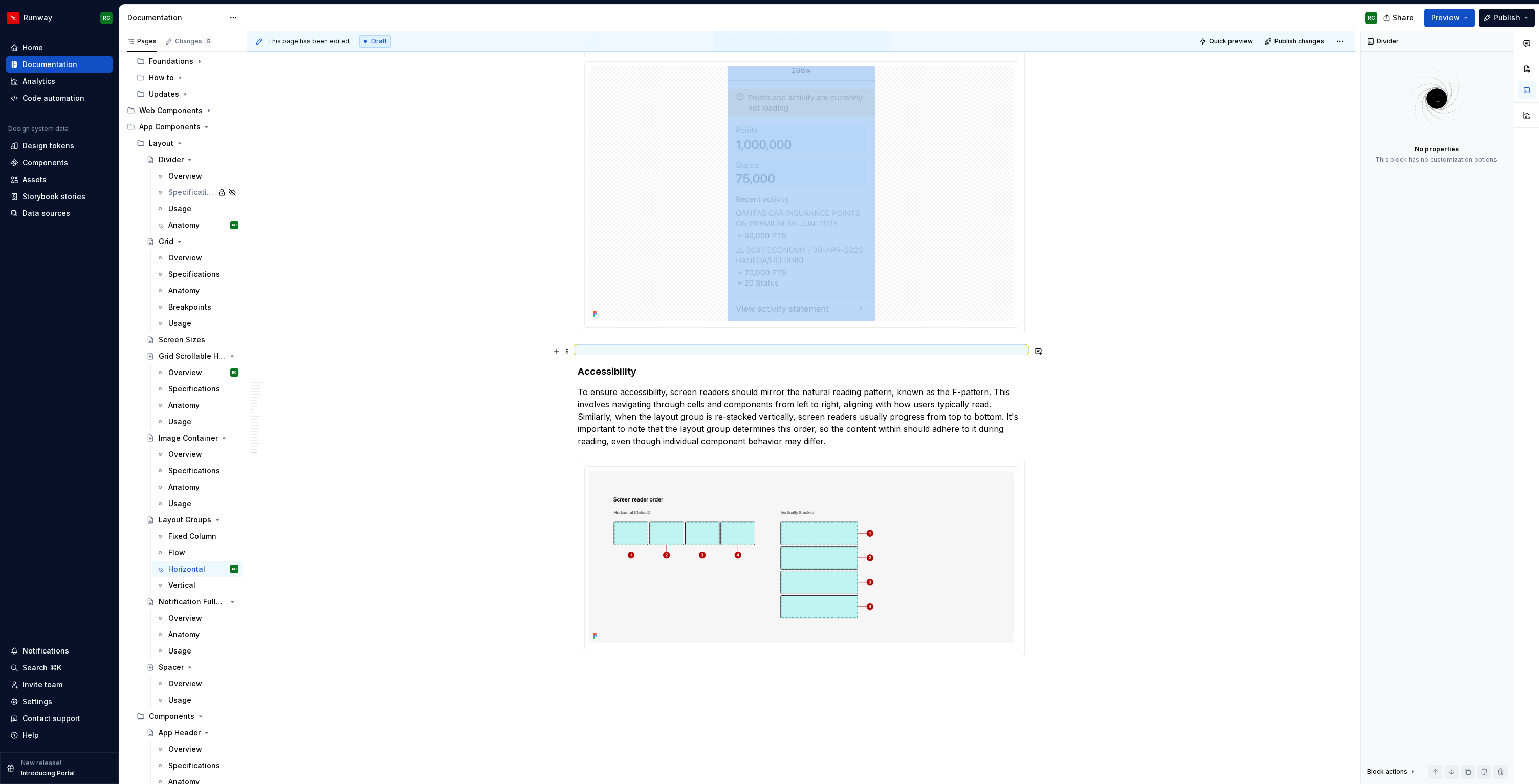
click at [598, 365] on h4 "Accessibility" at bounding box center [801, 372] width 447 height 12
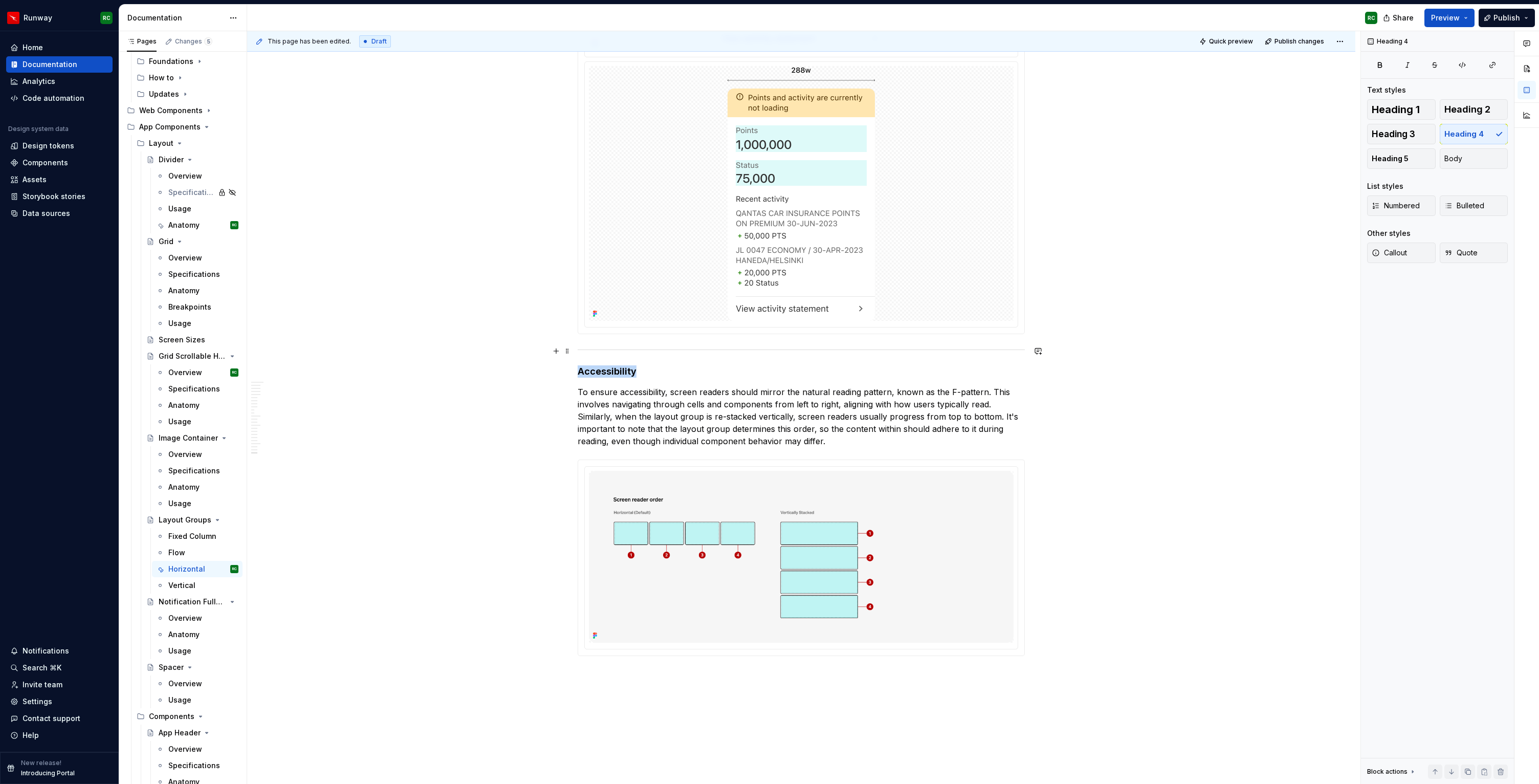
click at [598, 365] on h4 "Accessibility" at bounding box center [801, 372] width 447 height 12
click at [673, 334] on button "button" at bounding box center [679, 331] width 14 height 14
click at [692, 538] on img at bounding box center [802, 558] width 425 height 173
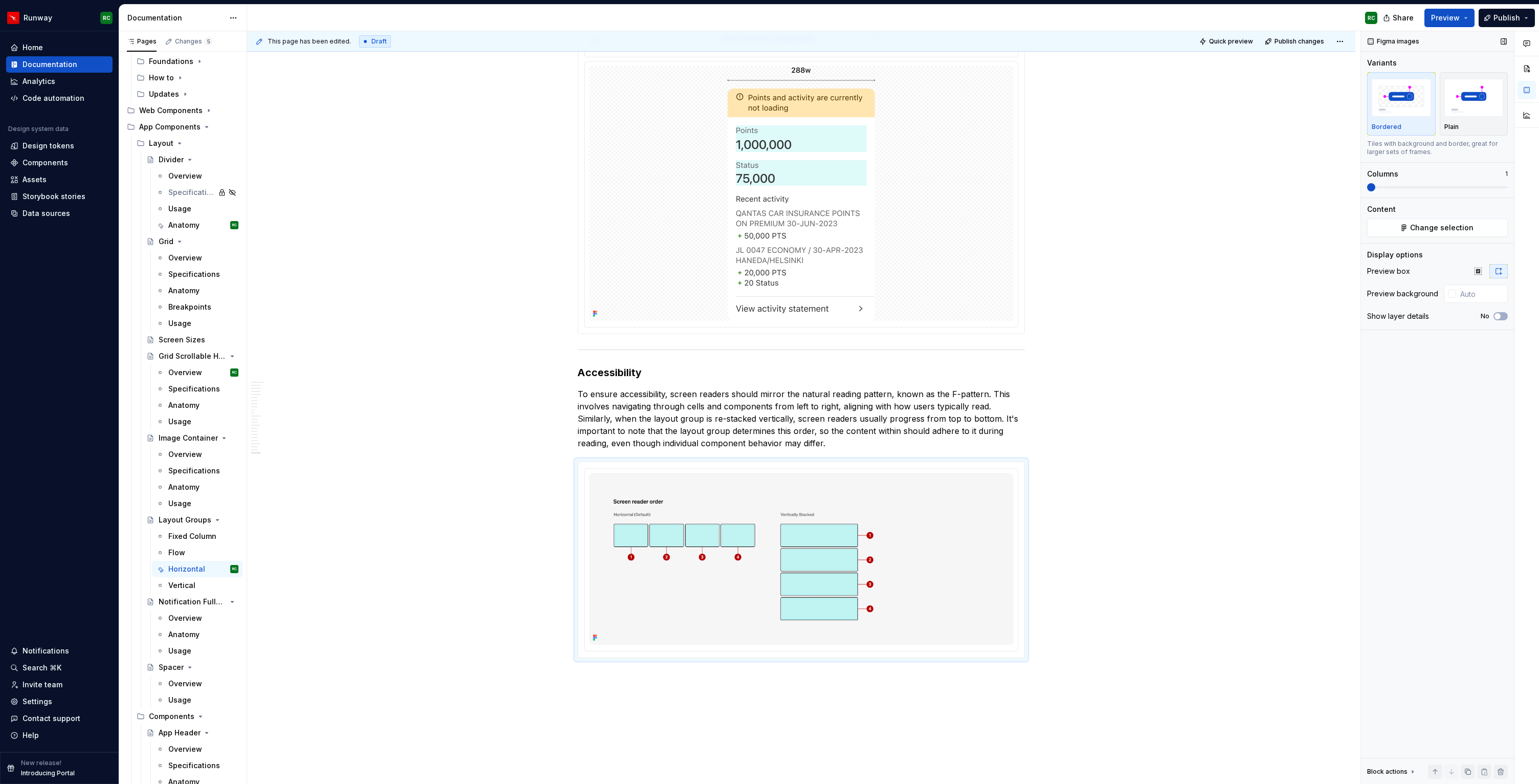
click at [1413, 237] on div "Figma images Variants Bordered Plain Tiles with background and border, great fo…" at bounding box center [1437, 407] width 153 height 753
click at [1415, 233] on button "Change selection" at bounding box center [1437, 227] width 141 height 19
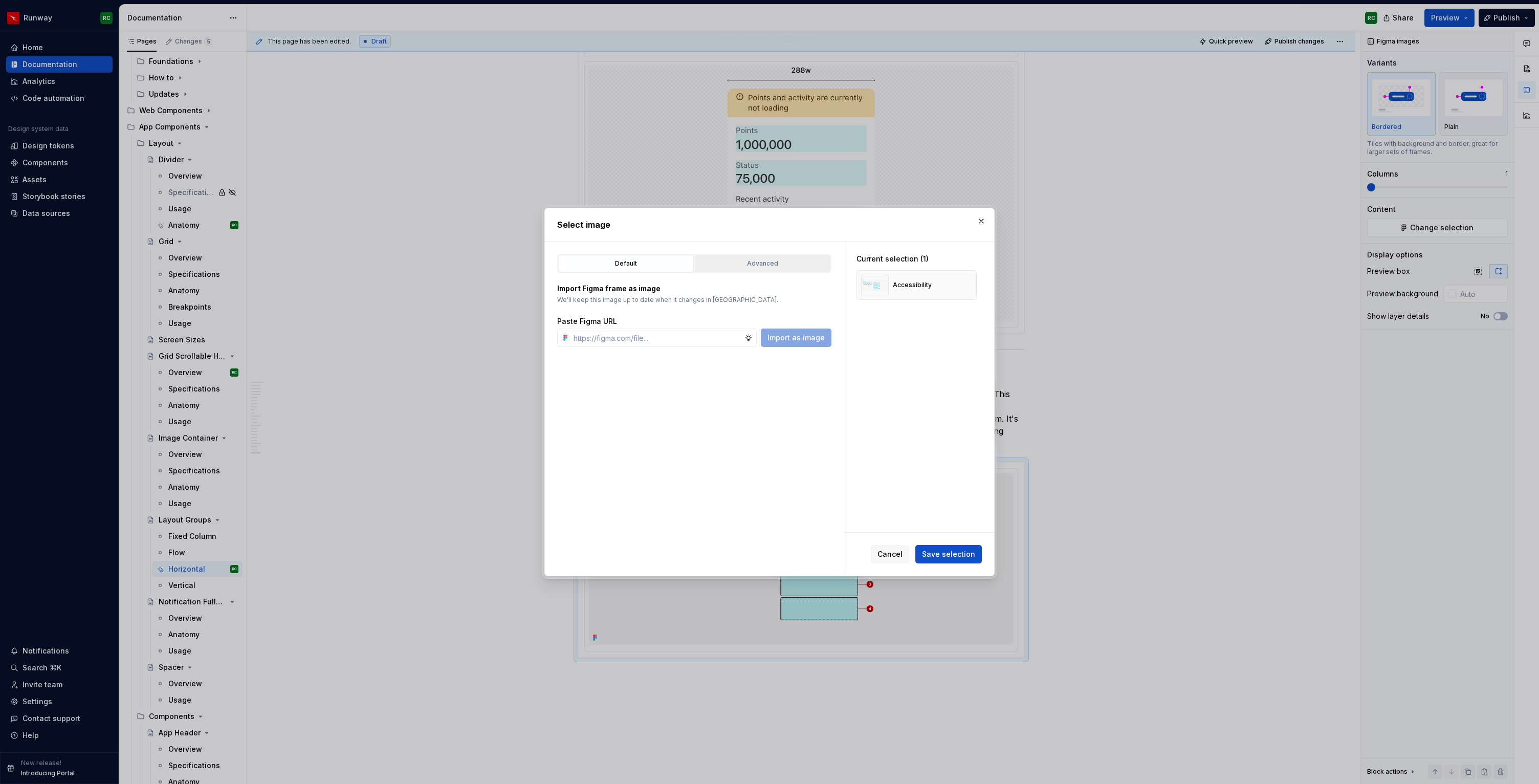
click at [737, 259] on div "Advanced" at bounding box center [762, 264] width 128 height 11
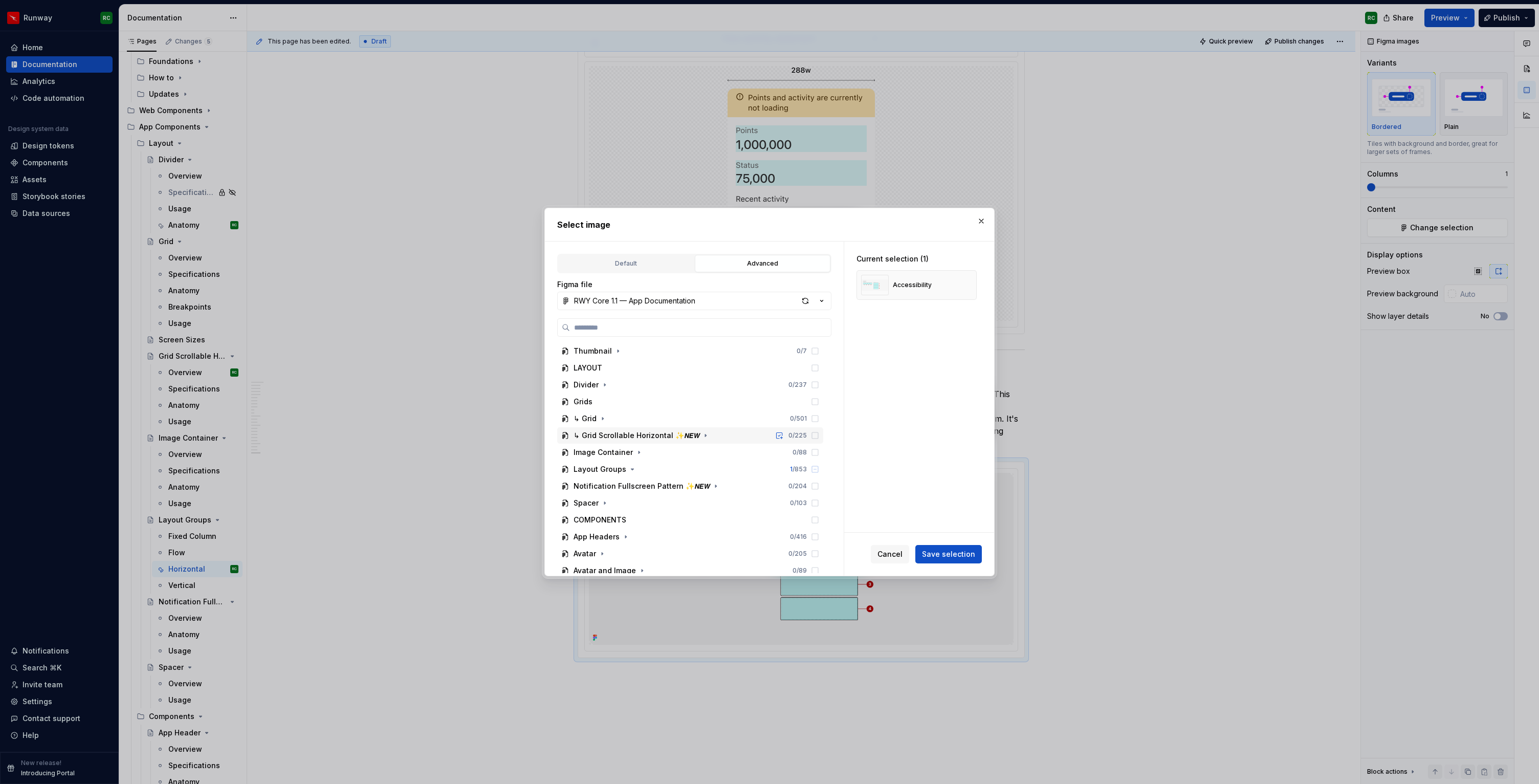
scroll to position [35, 0]
click at [700, 304] on button "RWY Core 1.1 — App Documentation" at bounding box center [695, 301] width 274 height 19
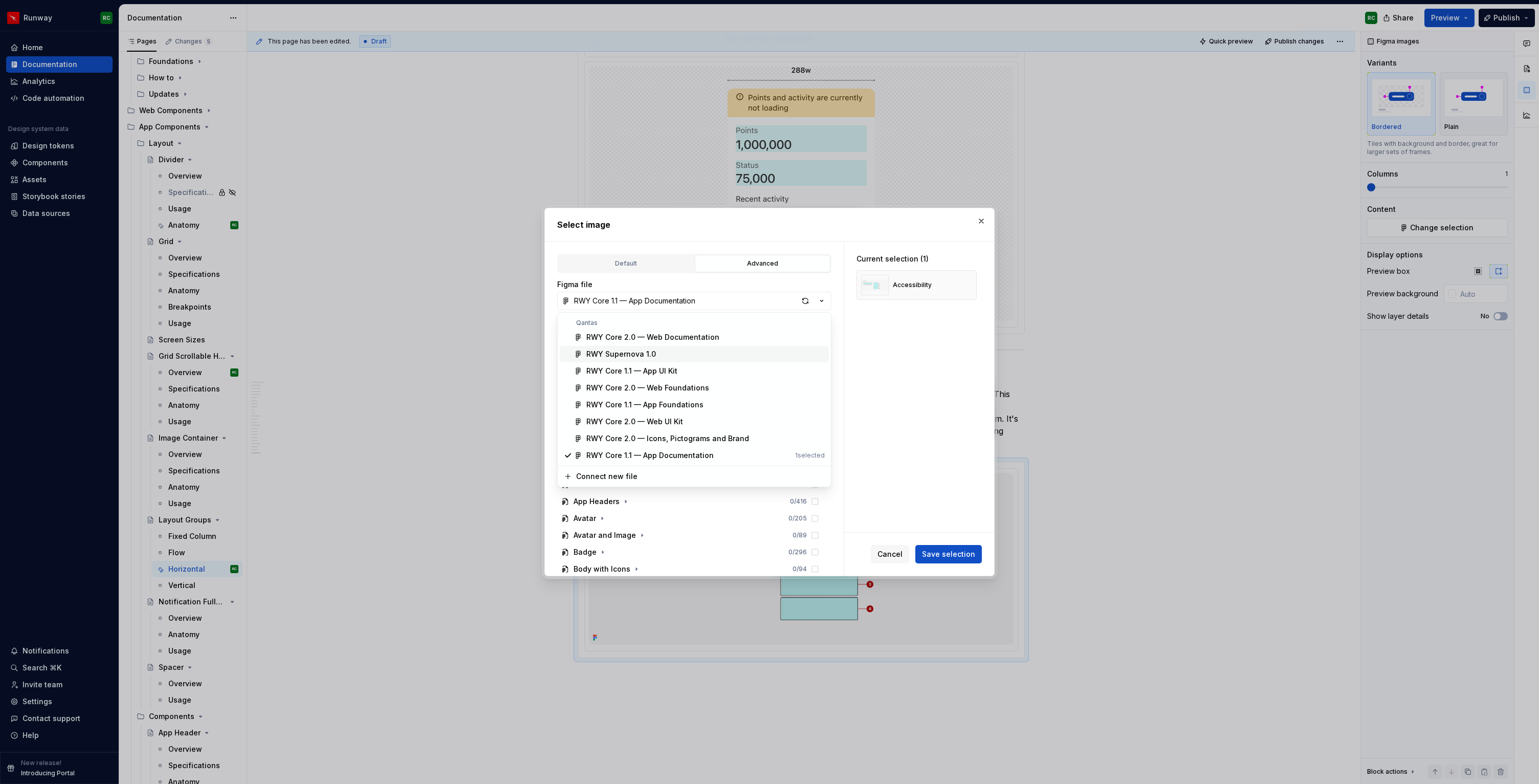
click at [658, 357] on div "RWY Supernova 1.0" at bounding box center [705, 354] width 238 height 11
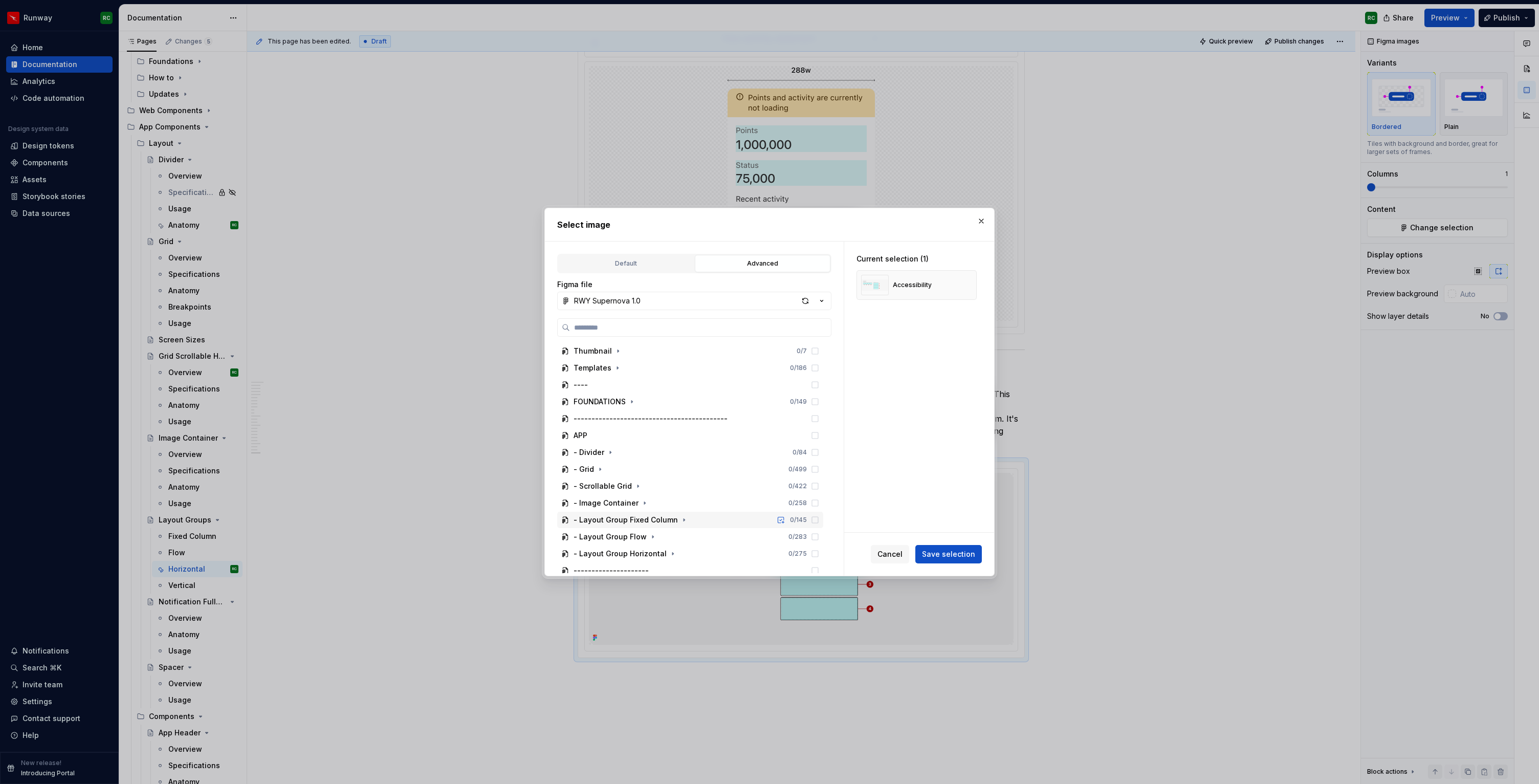
scroll to position [53, 0]
click at [669, 502] on icon "button" at bounding box center [673, 500] width 8 height 8
click at [613, 510] on icon "button" at bounding box center [612, 509] width 8 height 8
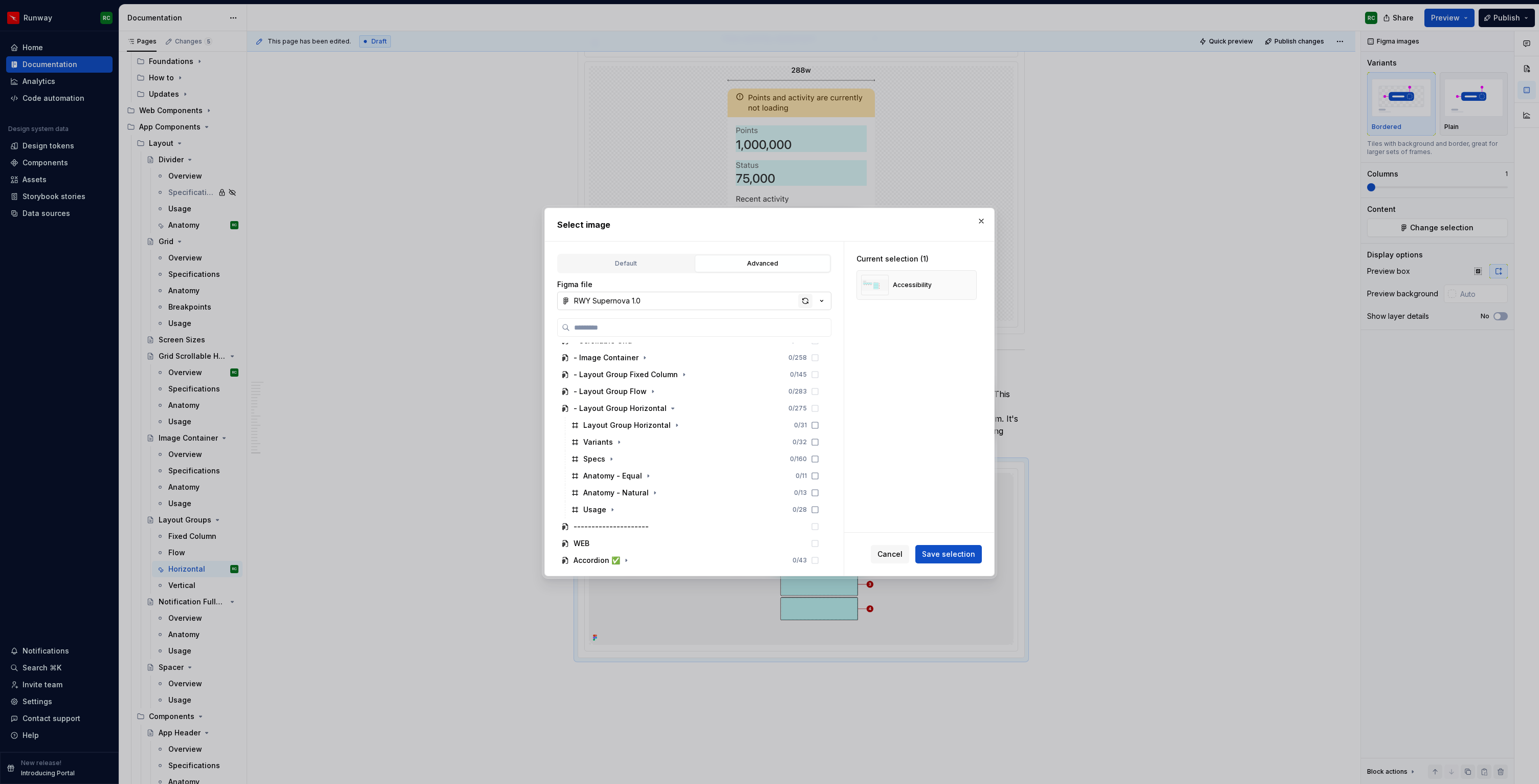
click at [809, 296] on div "button" at bounding box center [805, 301] width 14 height 14
type textarea "*"
click at [632, 472] on icon "button" at bounding box center [634, 472] width 8 height 8
click at [819, 489] on icon at bounding box center [815, 488] width 6 height 6
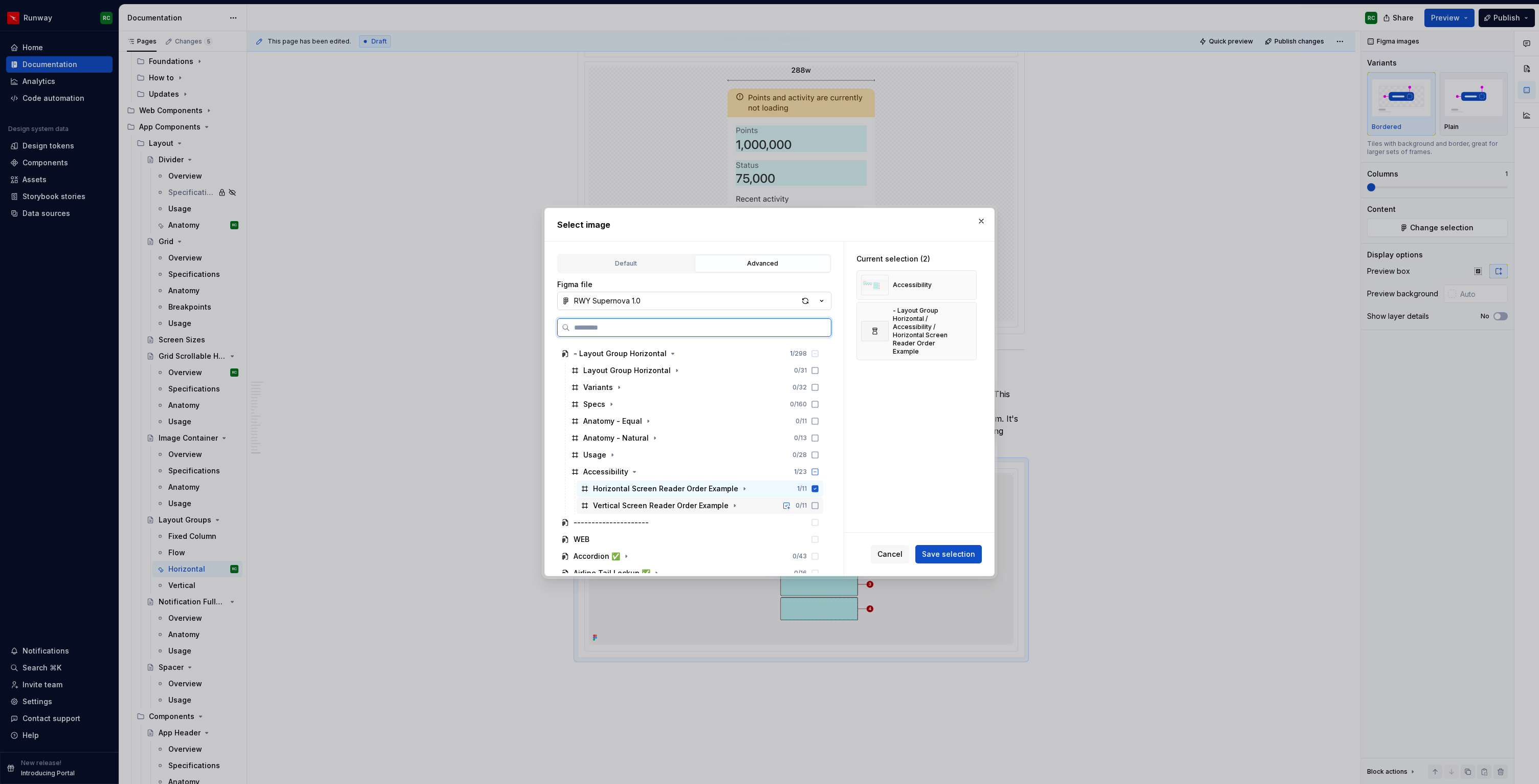
click at [823, 501] on div "Vertical Screen Reader Order Example 0 / 11" at bounding box center [700, 505] width 247 height 17
click at [967, 288] on button "button" at bounding box center [966, 285] width 14 height 14
click at [957, 551] on span "Save selection" at bounding box center [949, 554] width 53 height 11
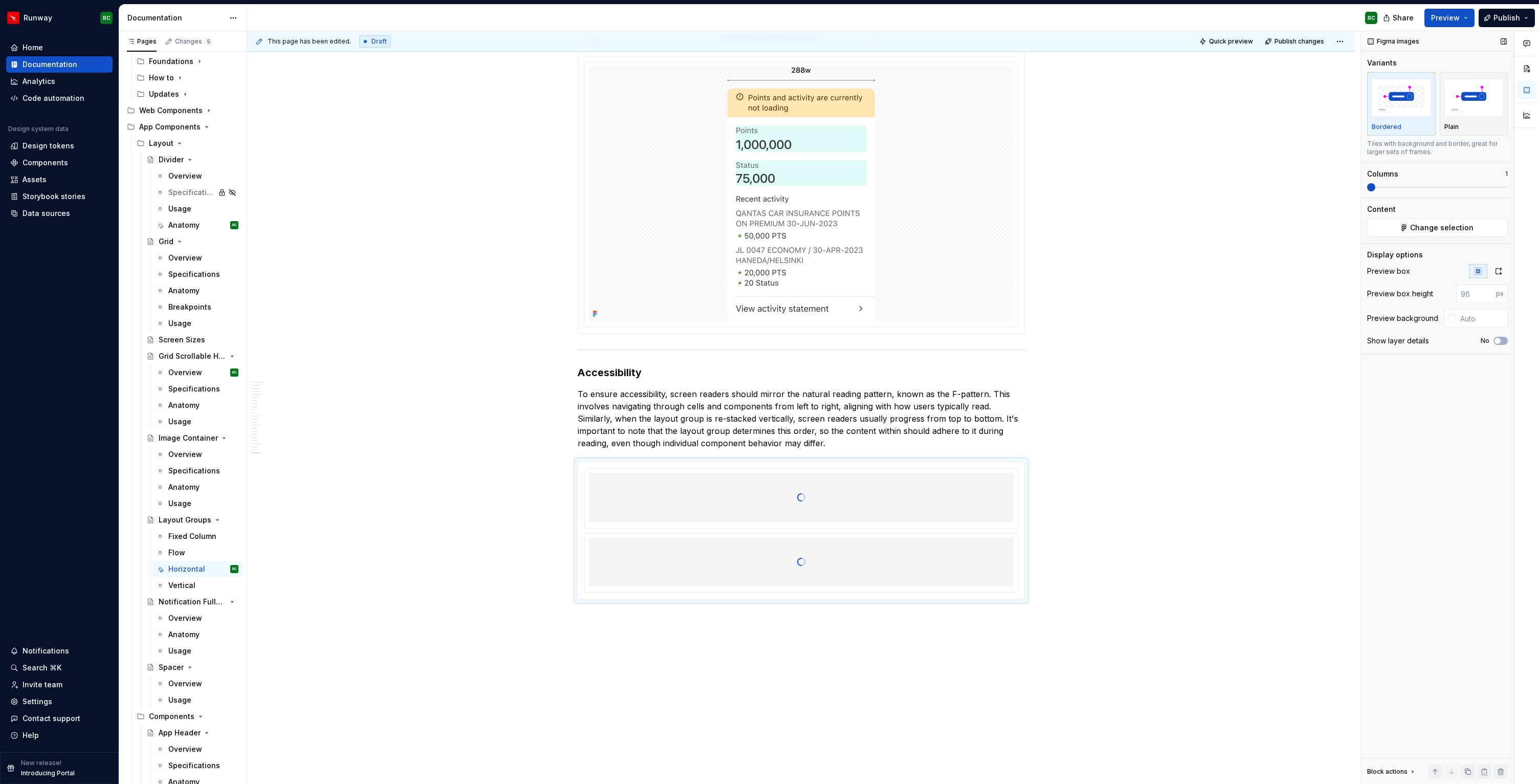
click at [1391, 187] on span at bounding box center [1437, 187] width 141 height 2
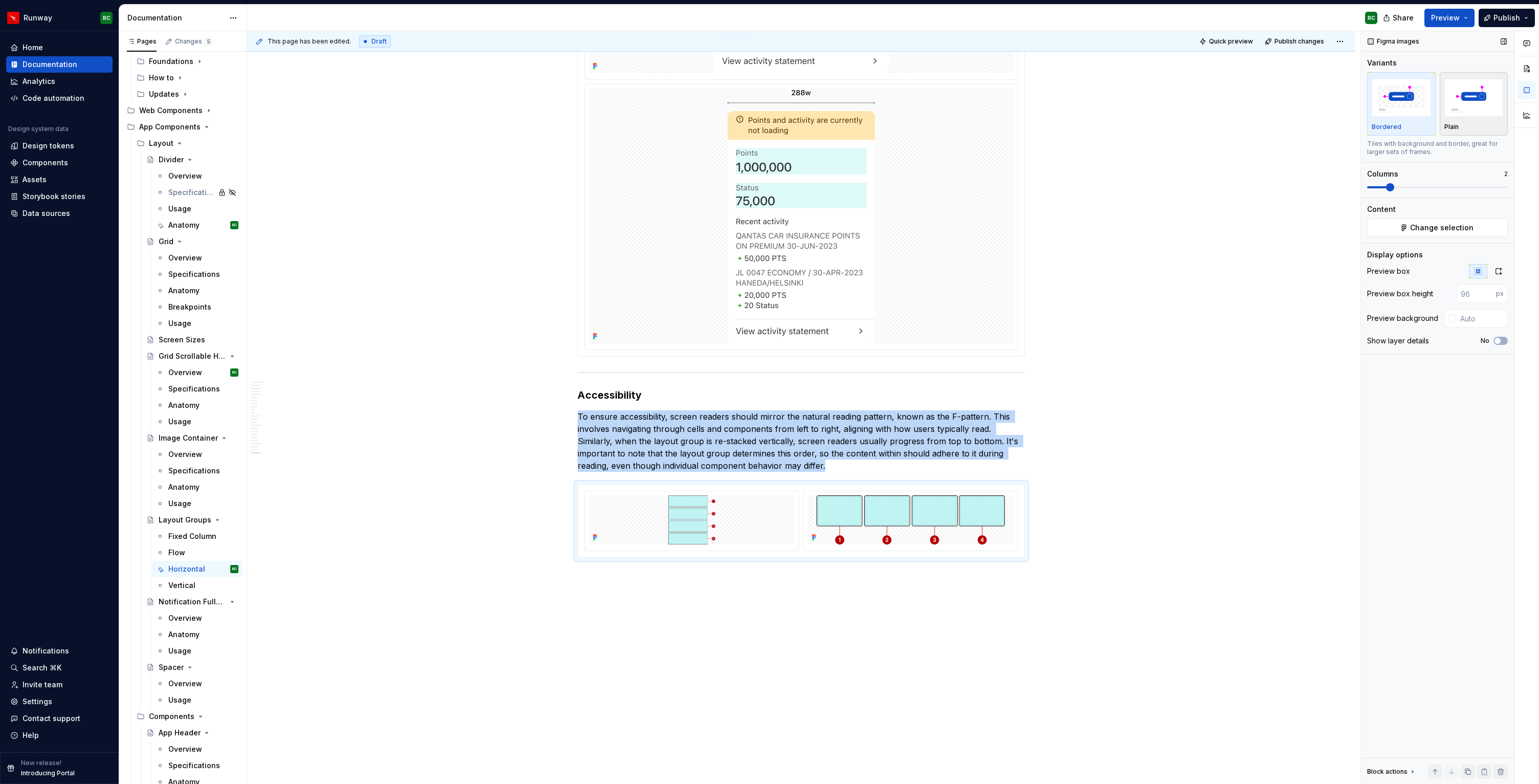
click at [1483, 105] on img "button" at bounding box center [1474, 97] width 59 height 37
click at [1498, 270] on icon "button" at bounding box center [1498, 271] width 8 height 8
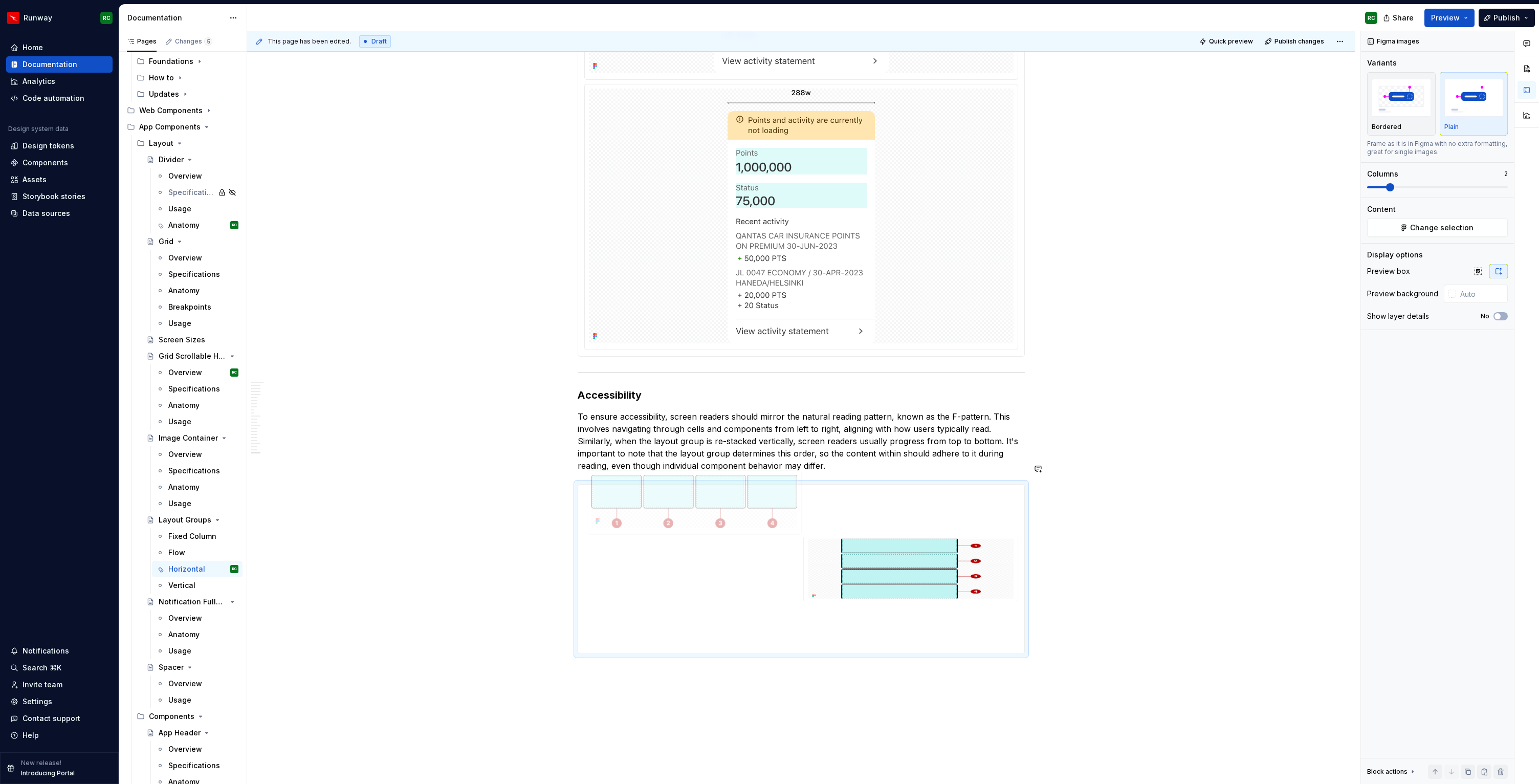
drag, startPoint x: 874, startPoint y: 517, endPoint x: 674, endPoint y: 522, distance: 200.1
click at [674, 522] on body "Runway RC Home Documentation Analytics Code automation Design system data Desig…" at bounding box center [769, 392] width 1539 height 784
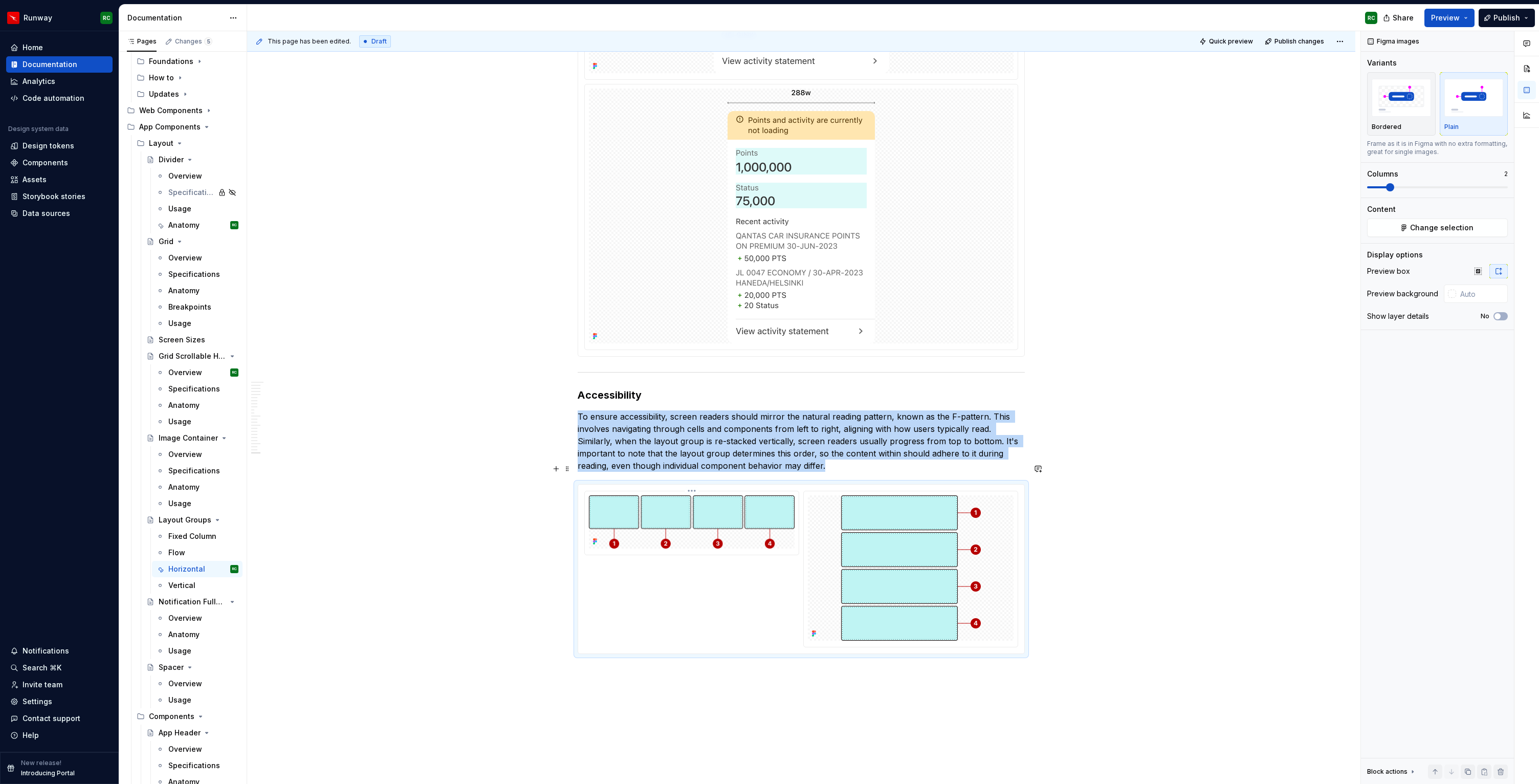
click at [776, 518] on img at bounding box center [692, 522] width 205 height 54
click at [1500, 319] on button "No" at bounding box center [1501, 316] width 14 height 8
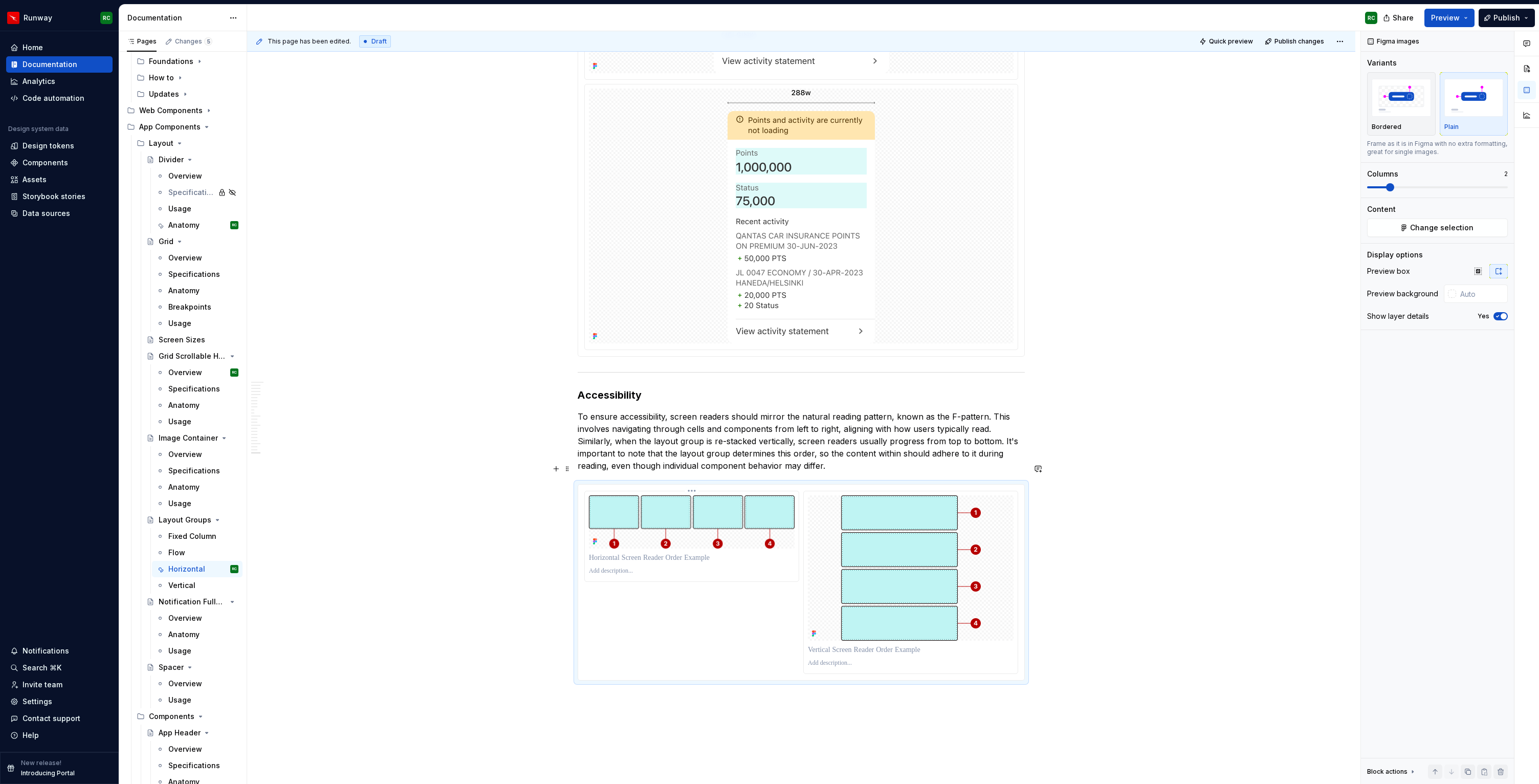
click at [643, 553] on p at bounding box center [692, 558] width 205 height 11
click at [912, 645] on p at bounding box center [911, 650] width 205 height 11
paste div
click at [850, 645] on p "**********" at bounding box center [911, 650] width 205 height 11
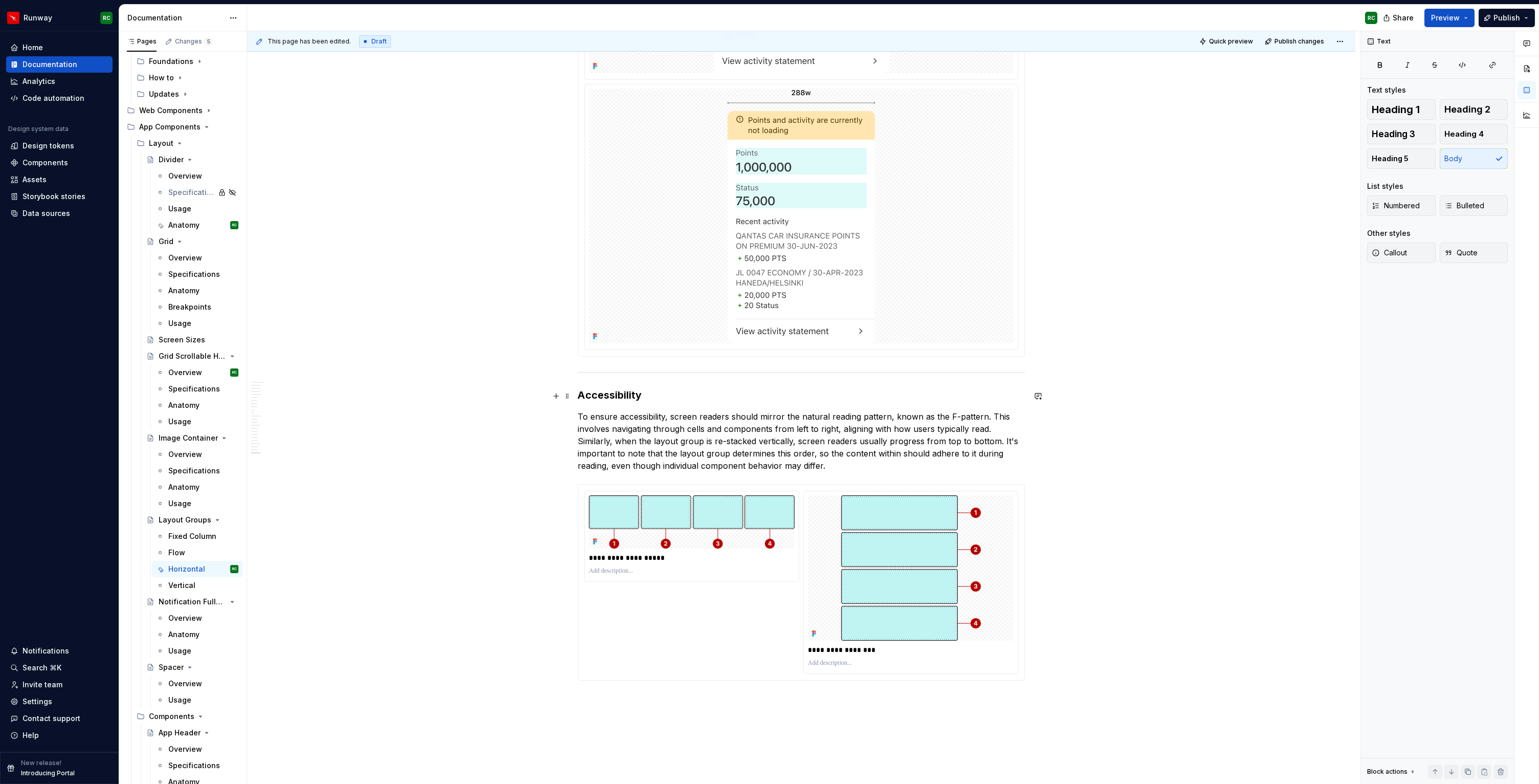
click at [970, 446] on p "To ensure accessibility, screen readers should mirror the natural reading patte…" at bounding box center [801, 441] width 447 height 61
click at [1287, 42] on span "Publish changes" at bounding box center [1299, 41] width 50 height 8
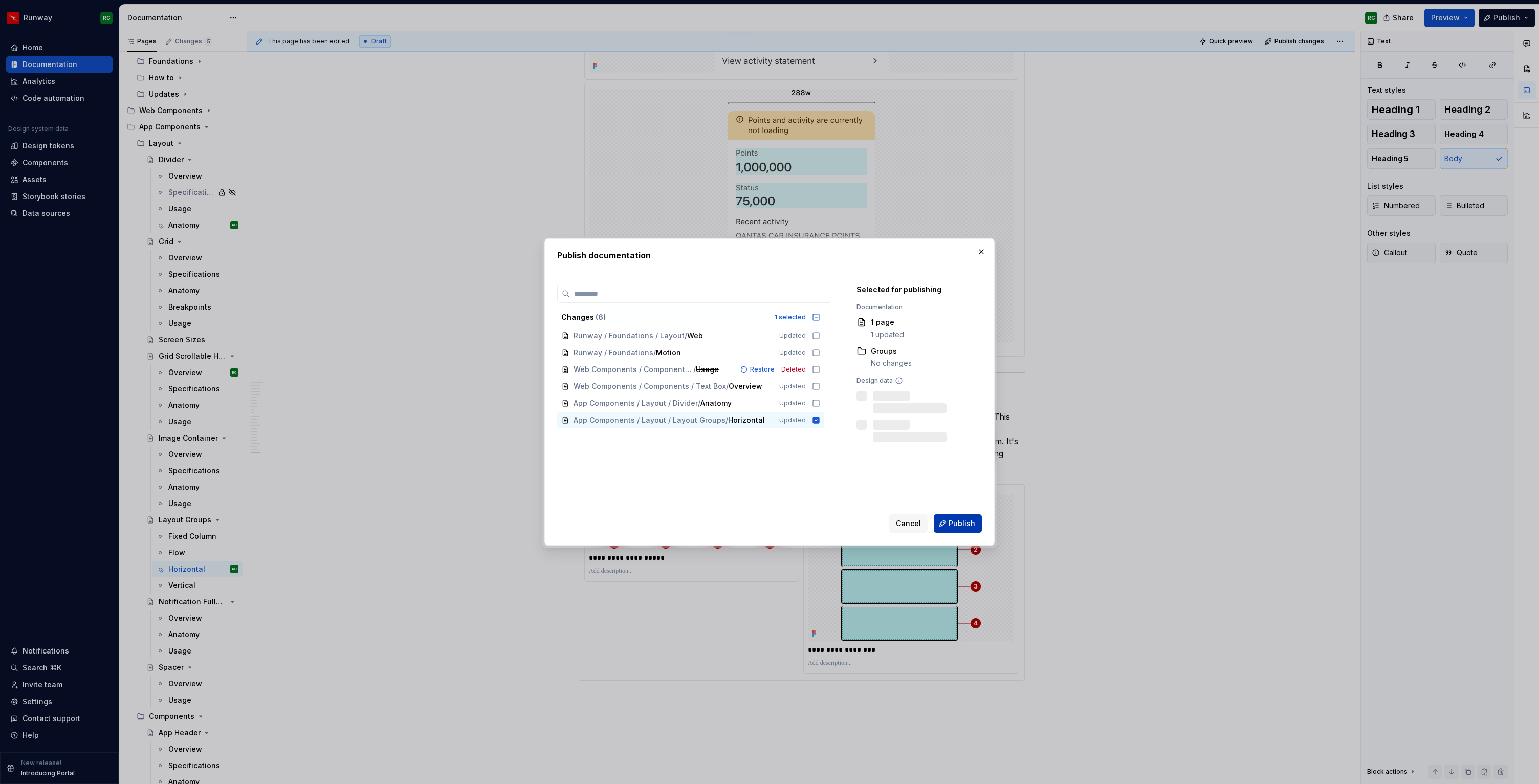
click at [957, 520] on span "Publish" at bounding box center [962, 524] width 27 height 11
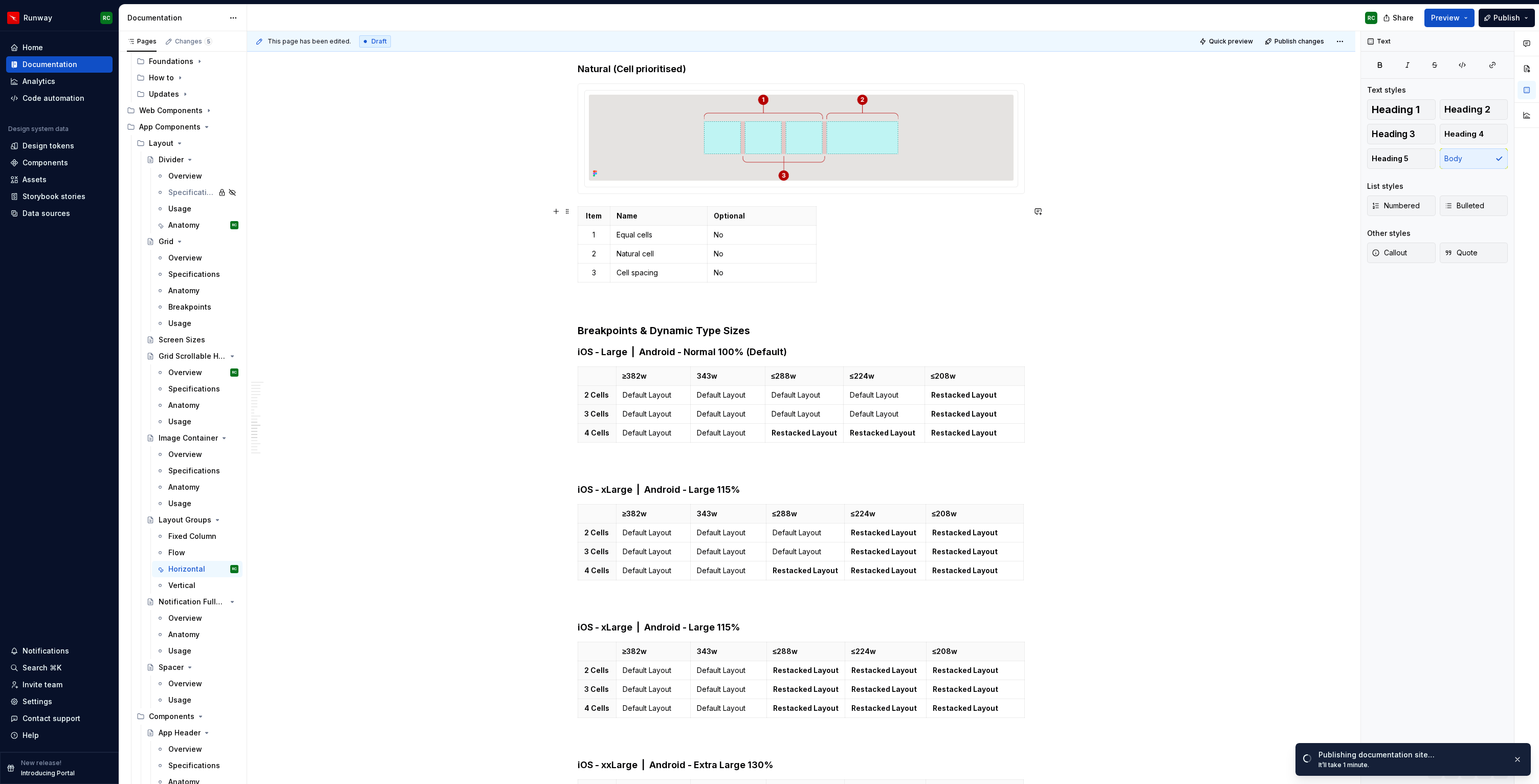
scroll to position [4545, 0]
click at [623, 302] on p at bounding box center [801, 305] width 447 height 12
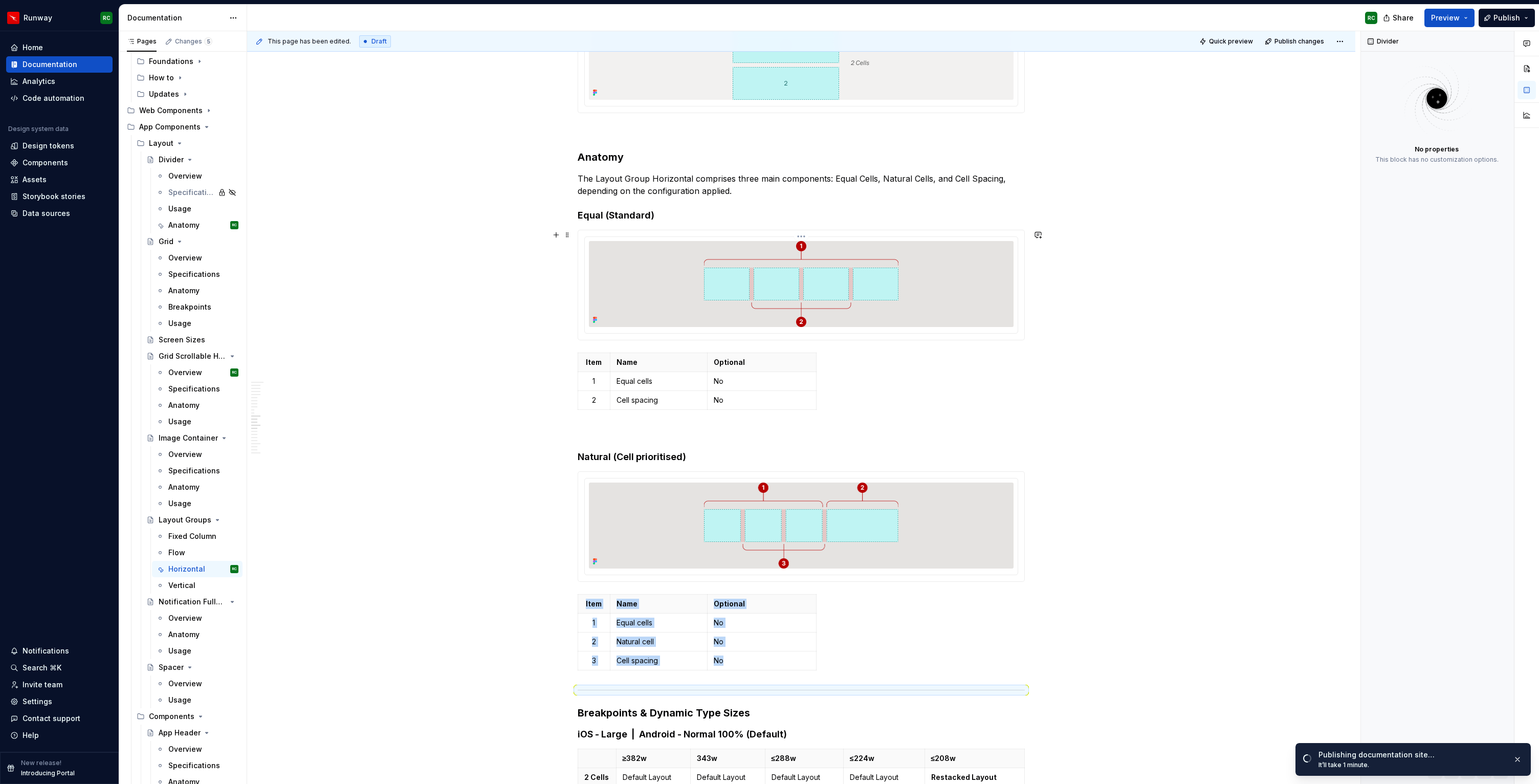
scroll to position [4158, 0]
click at [612, 129] on p at bounding box center [801, 131] width 447 height 12
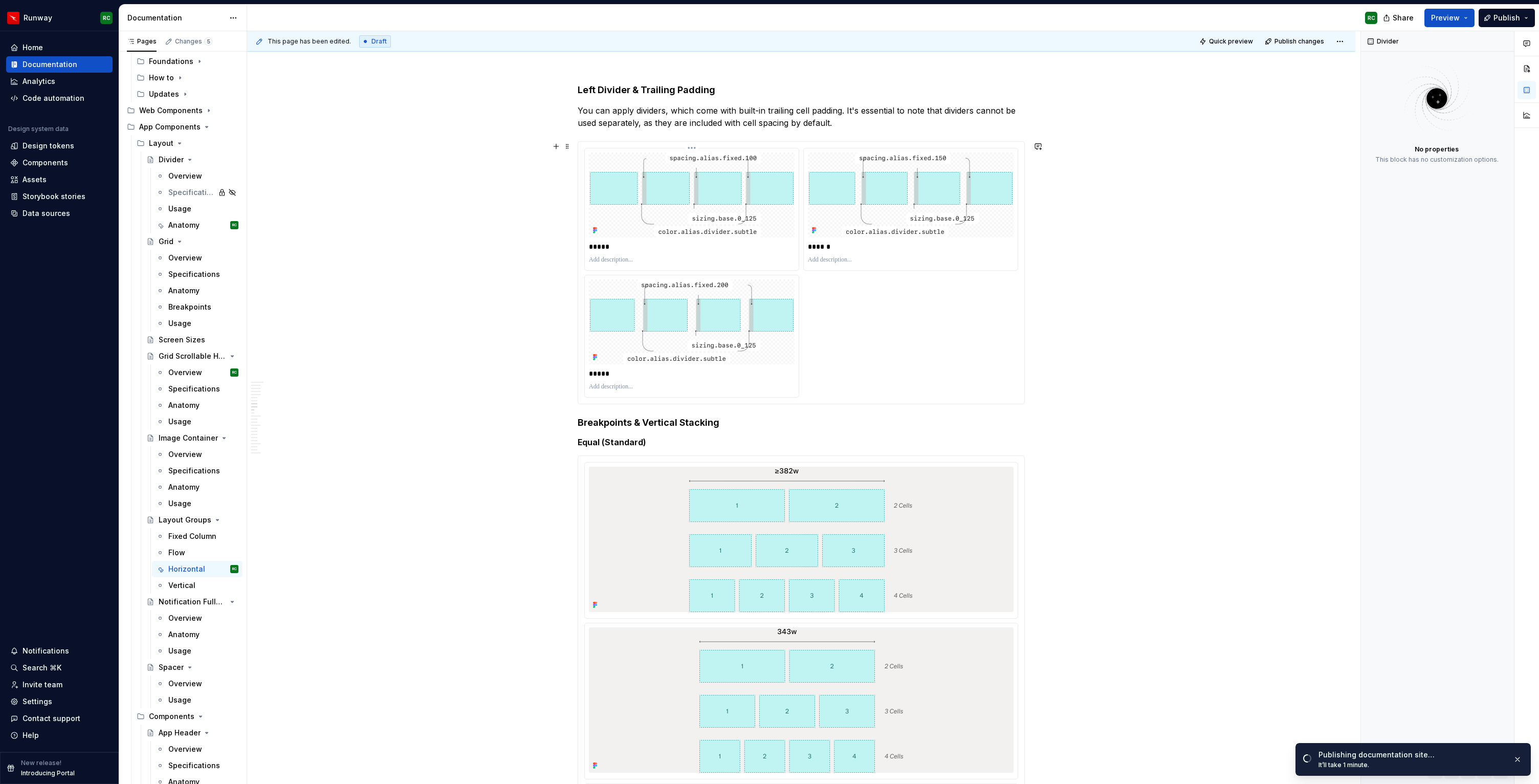
scroll to position [1953, 0]
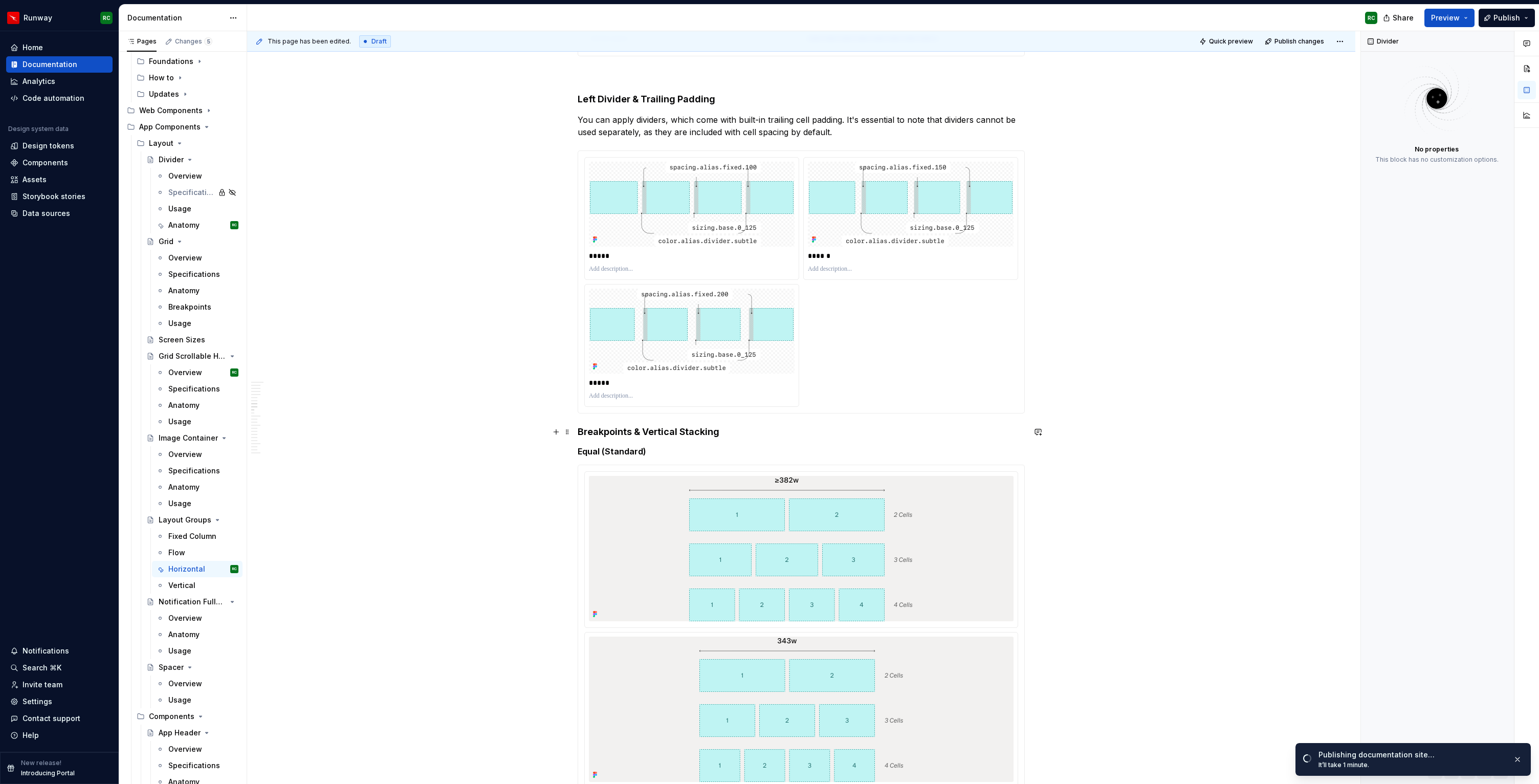
click at [581, 429] on h4 "Breakpoints & Vertical Stacking" at bounding box center [801, 432] width 447 height 12
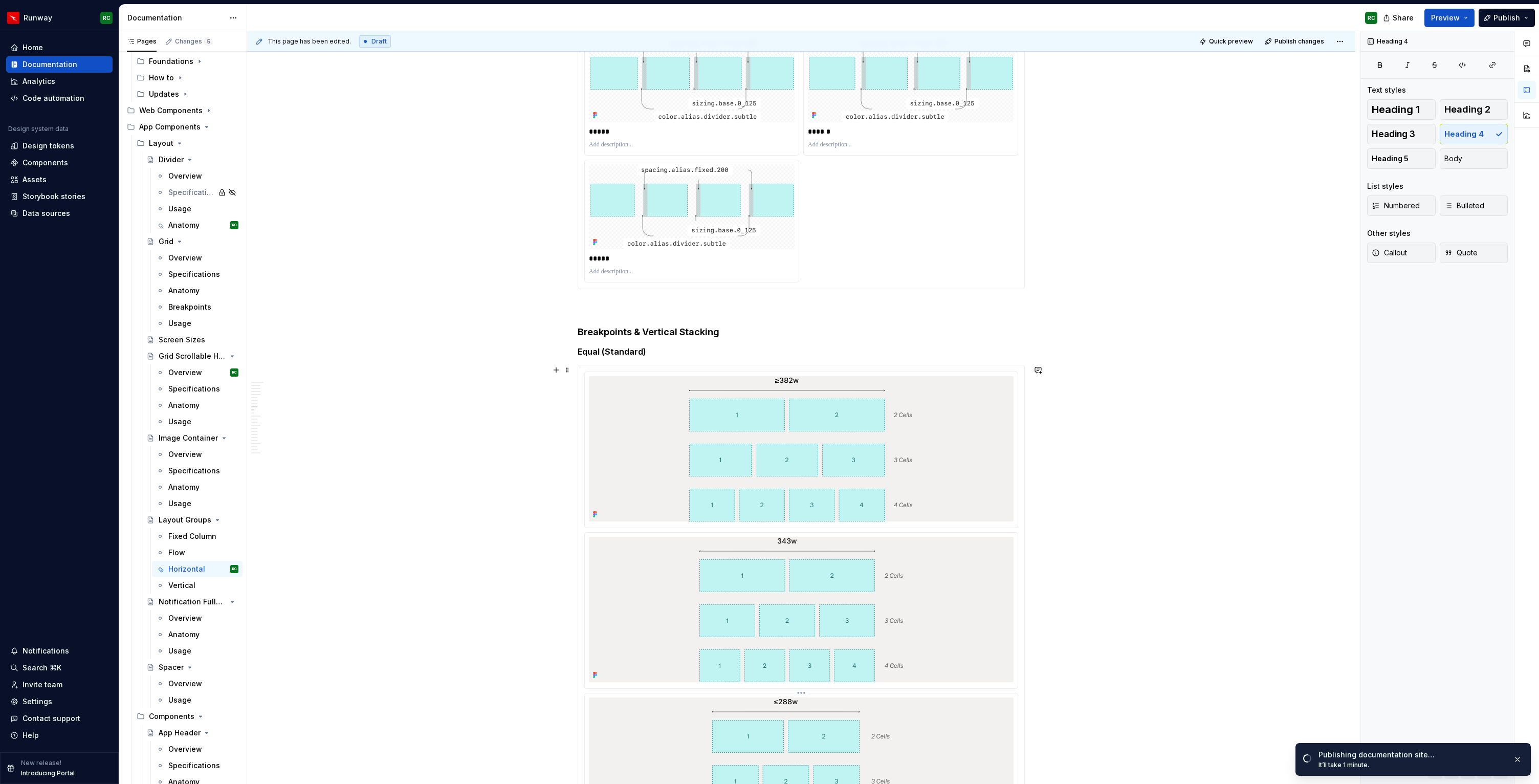
scroll to position [2077, 0]
click at [704, 335] on h4 "Breakpoints & Vertical Stacking" at bounding box center [801, 334] width 447 height 12
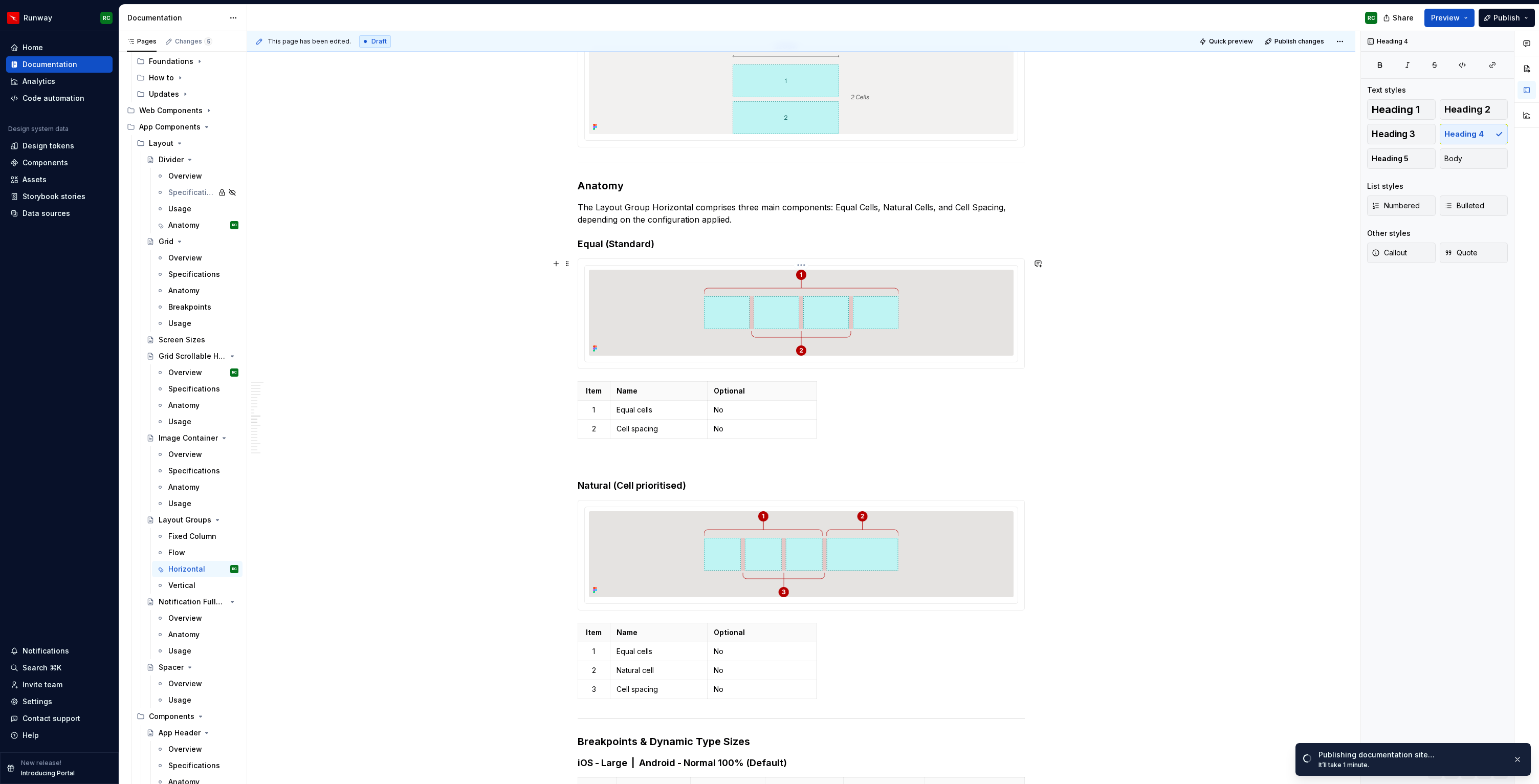
scroll to position [4246, 0]
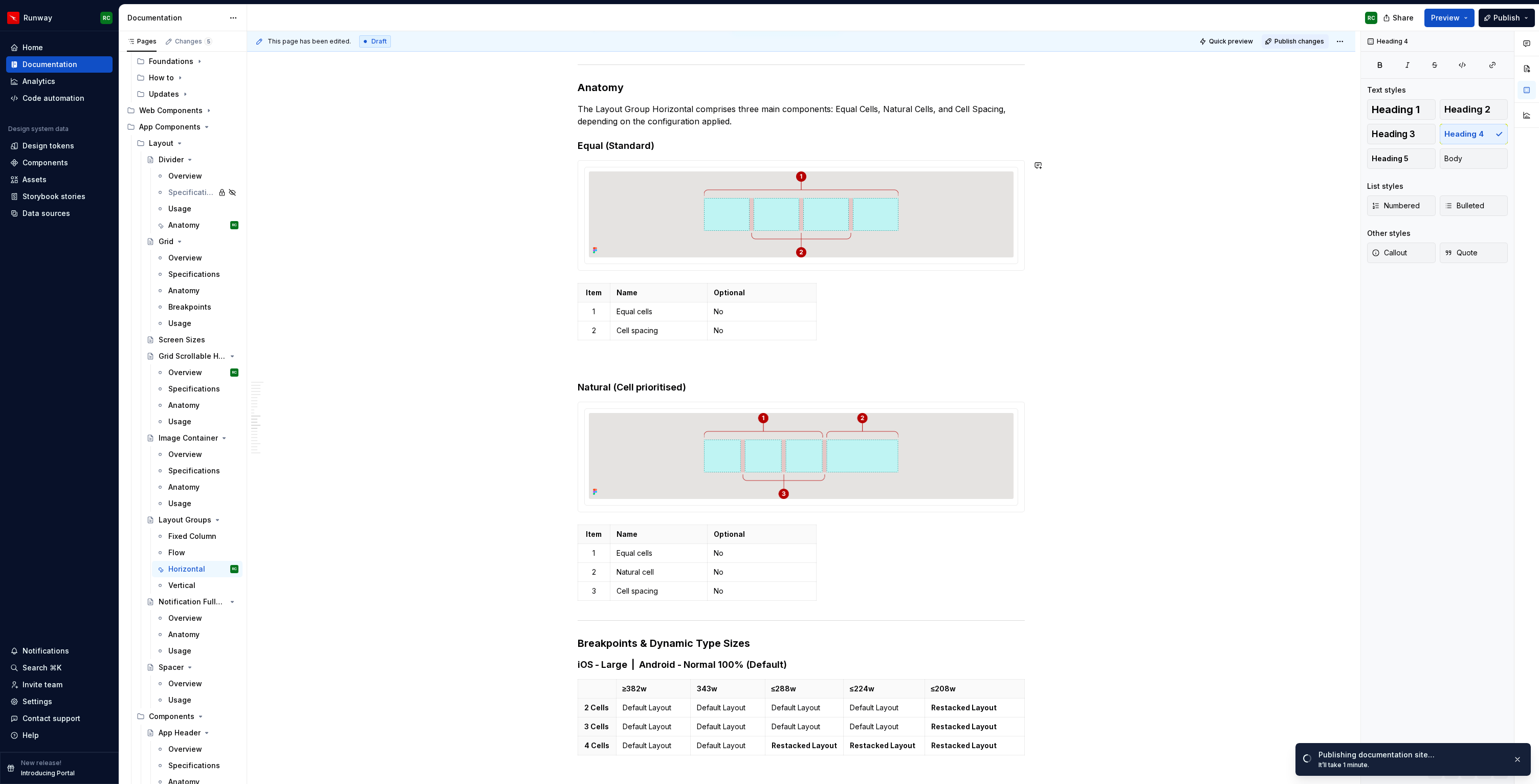
click at [1312, 38] on span "Publish changes" at bounding box center [1299, 41] width 50 height 8
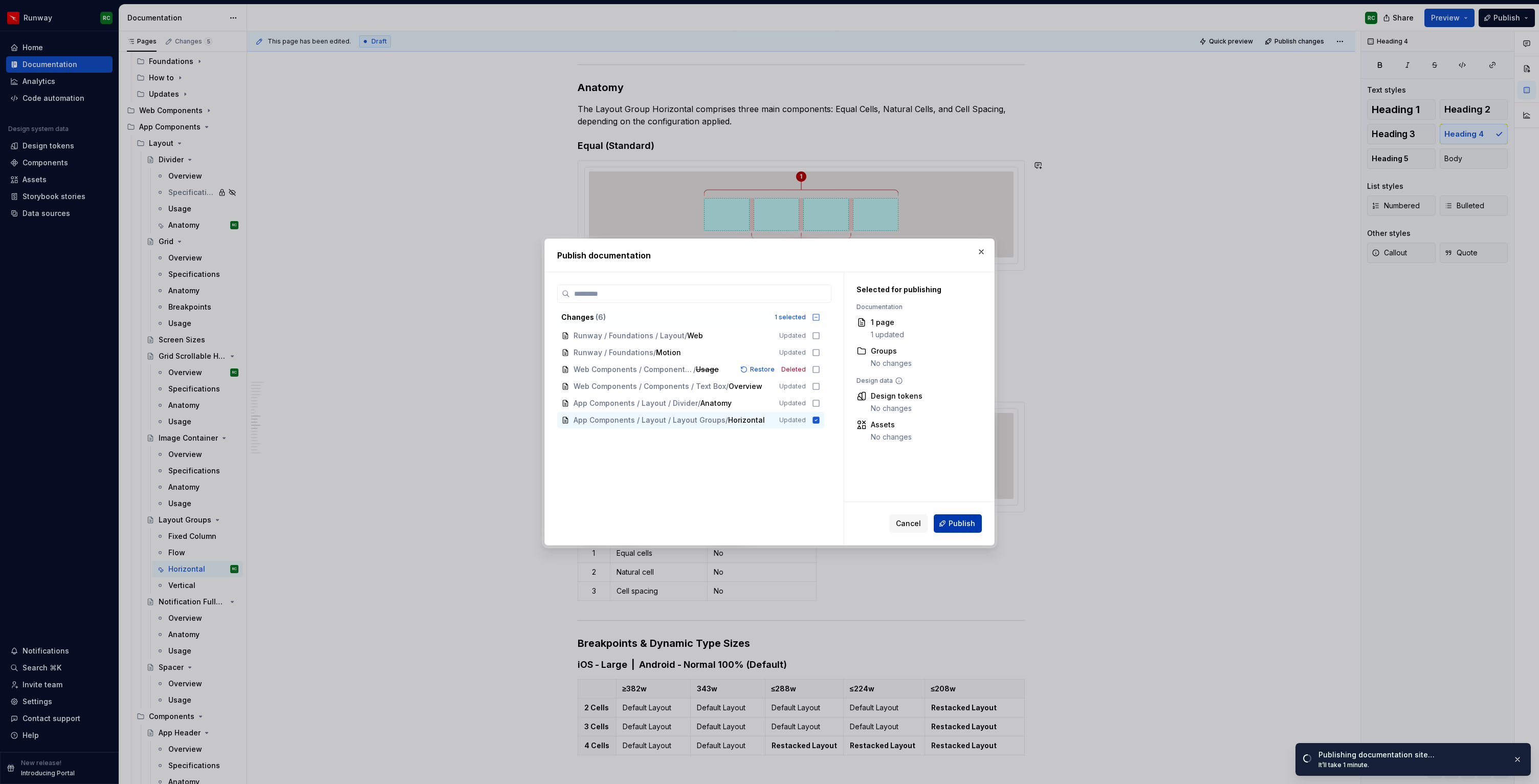
click at [953, 525] on span "Publish" at bounding box center [962, 524] width 27 height 11
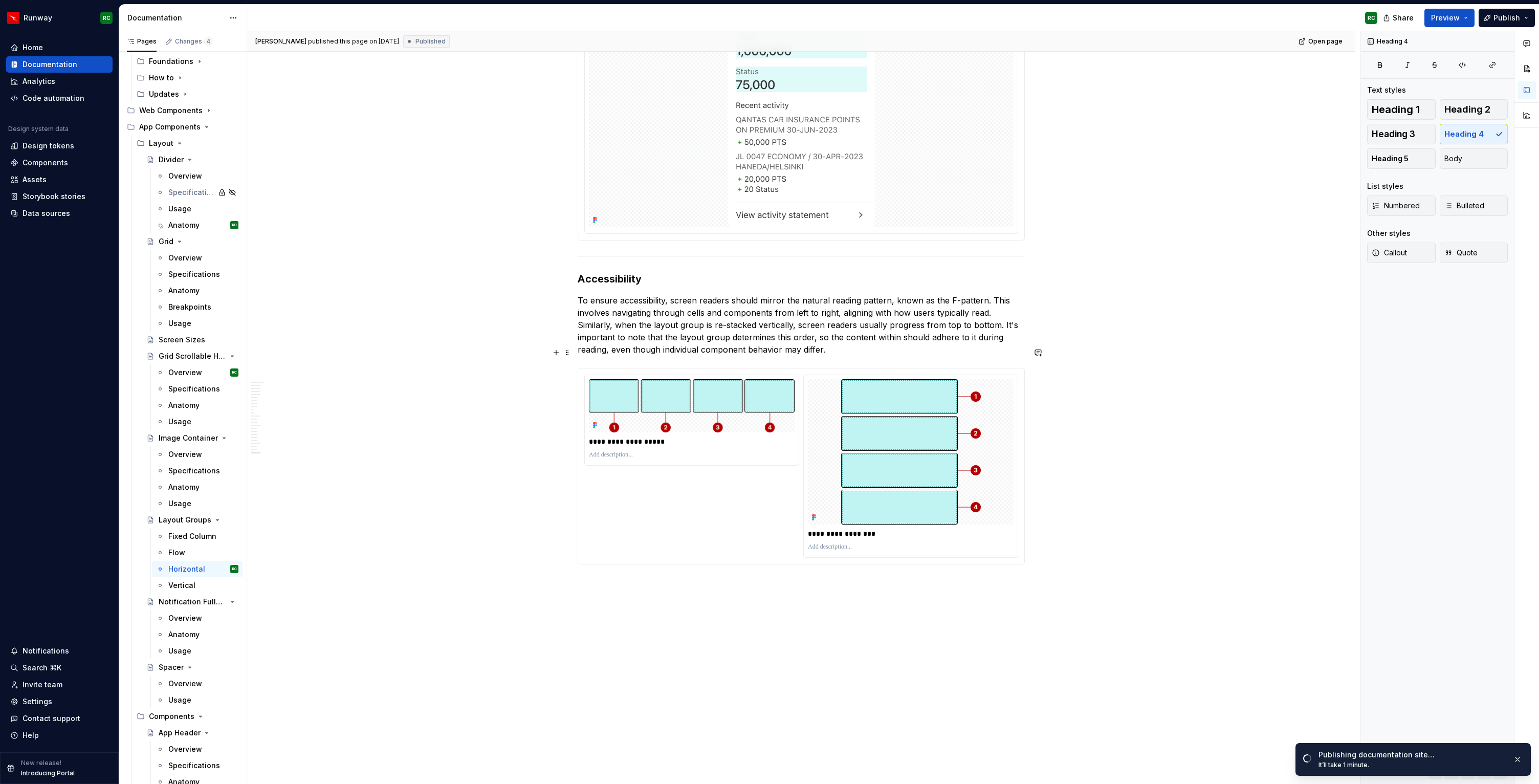
scroll to position [6605, 0]
click at [963, 70] on div at bounding box center [802, 100] width 425 height 255
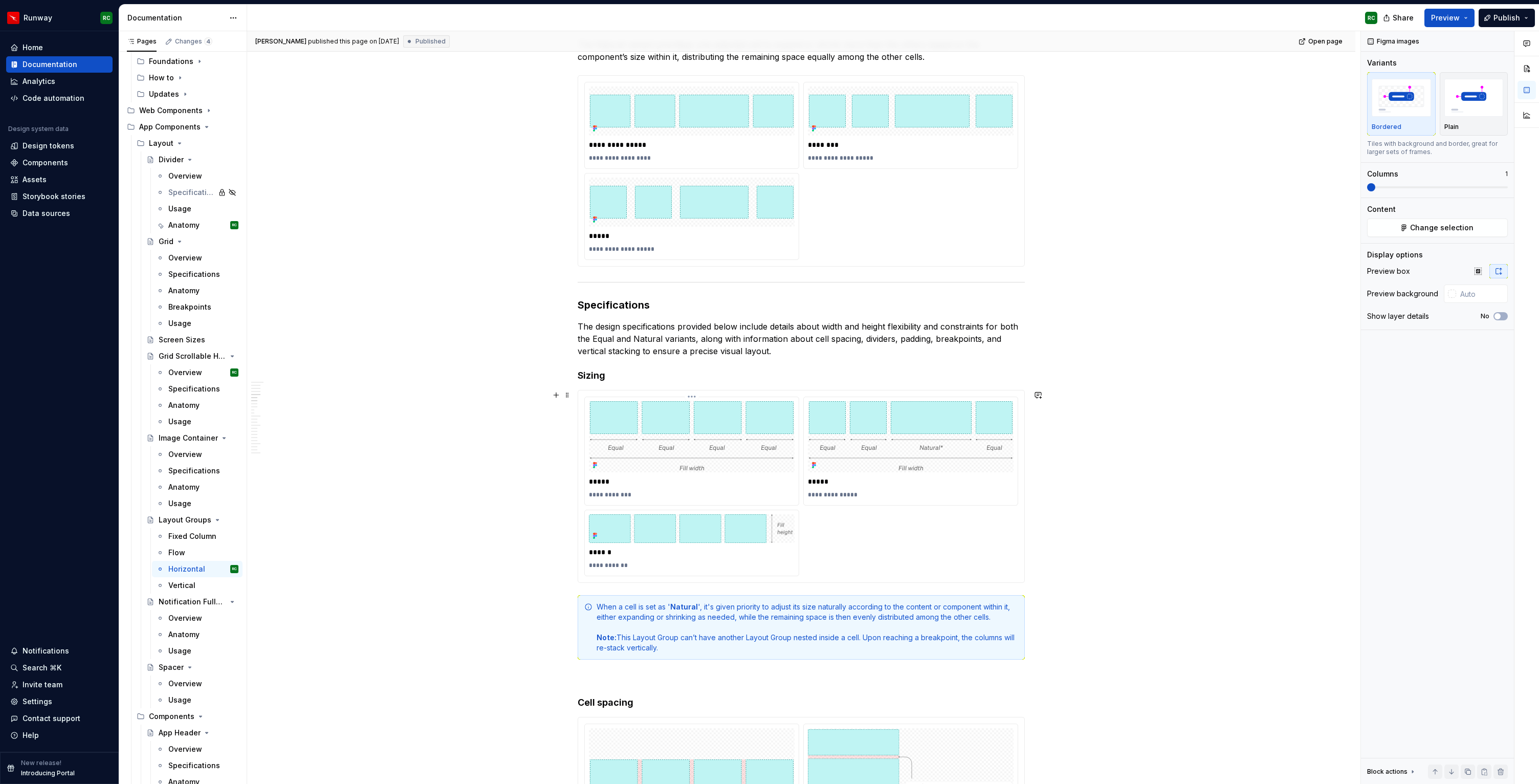
scroll to position [764, 0]
click at [617, 480] on p "*****" at bounding box center [692, 482] width 205 height 11
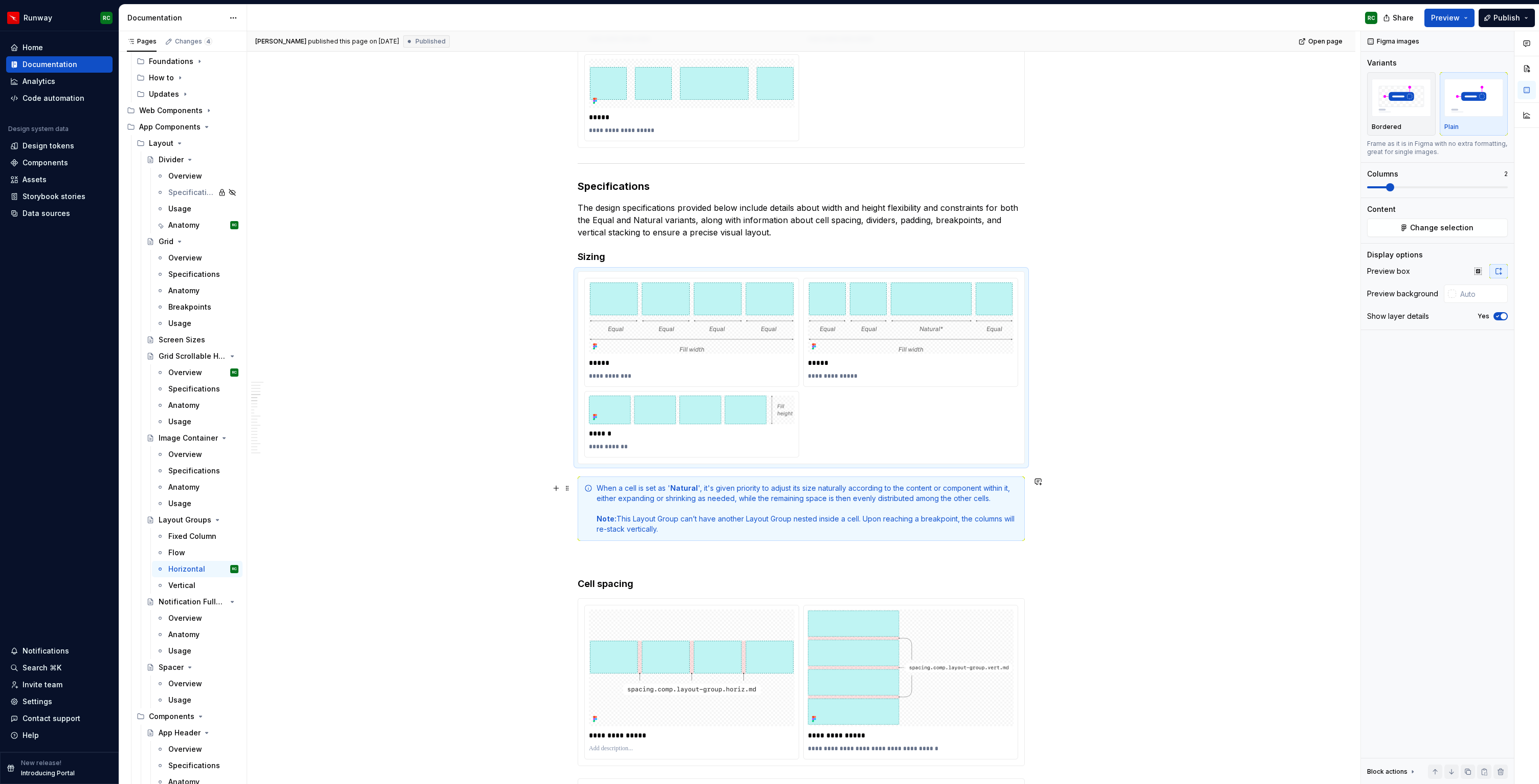
scroll to position [964, 0]
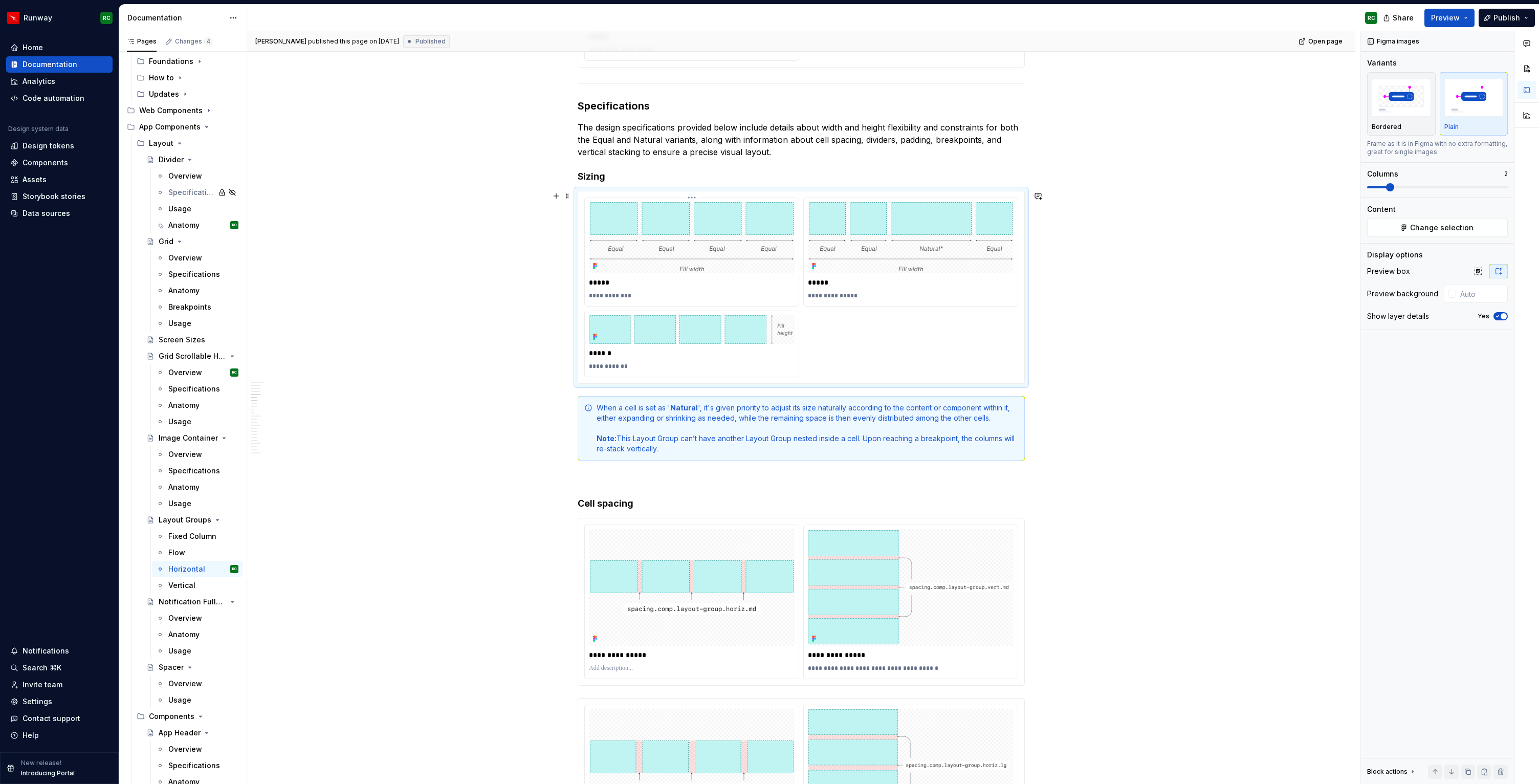
type textarea "*"
click at [819, 281] on p "*****" at bounding box center [911, 282] width 205 height 11
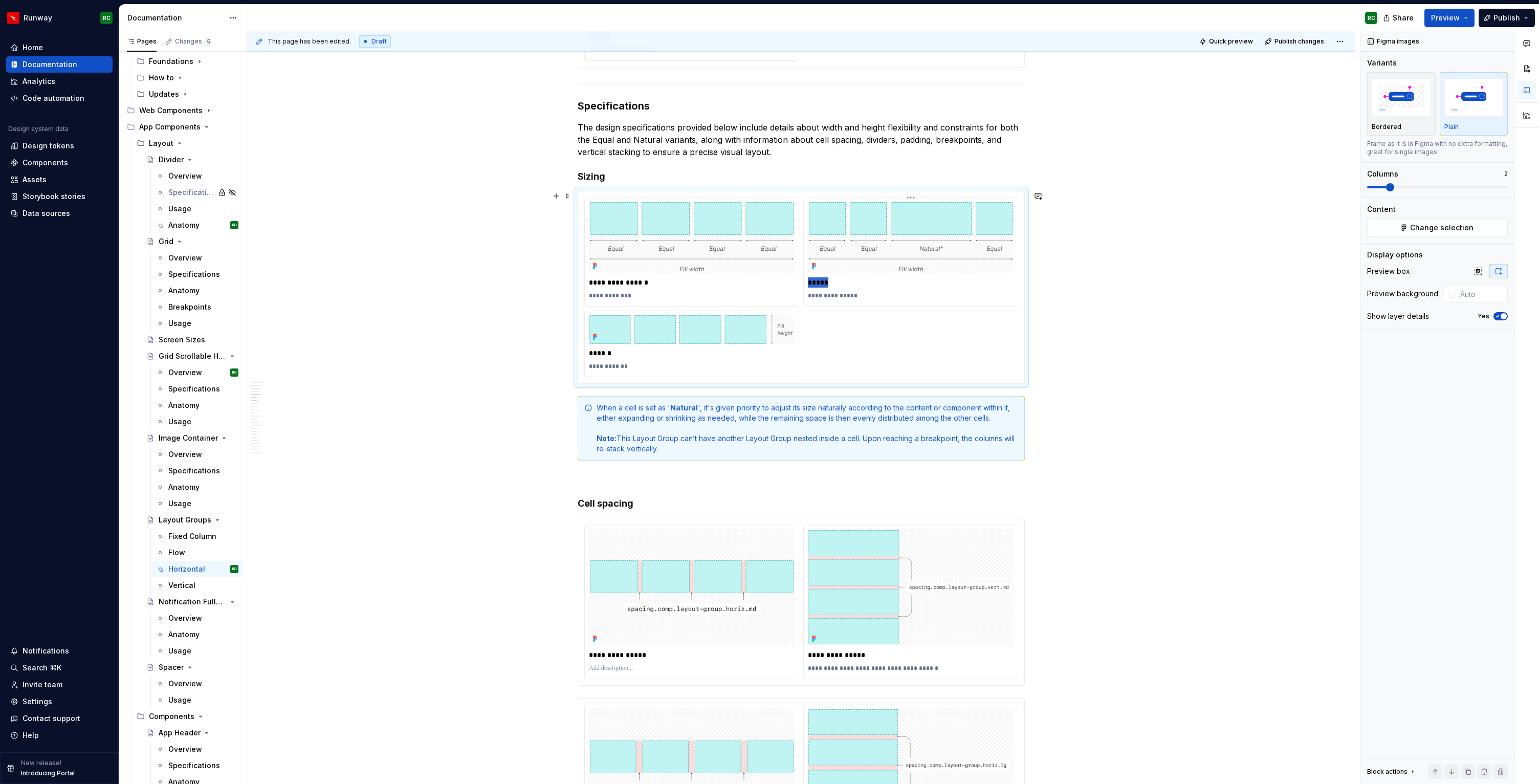
click at [819, 281] on p "*****" at bounding box center [911, 282] width 205 height 11
click at [814, 295] on p "**********" at bounding box center [911, 296] width 205 height 8
click at [658, 299] on p "**********" at bounding box center [692, 296] width 205 height 8
click at [617, 362] on p "**********" at bounding box center [692, 365] width 205 height 8
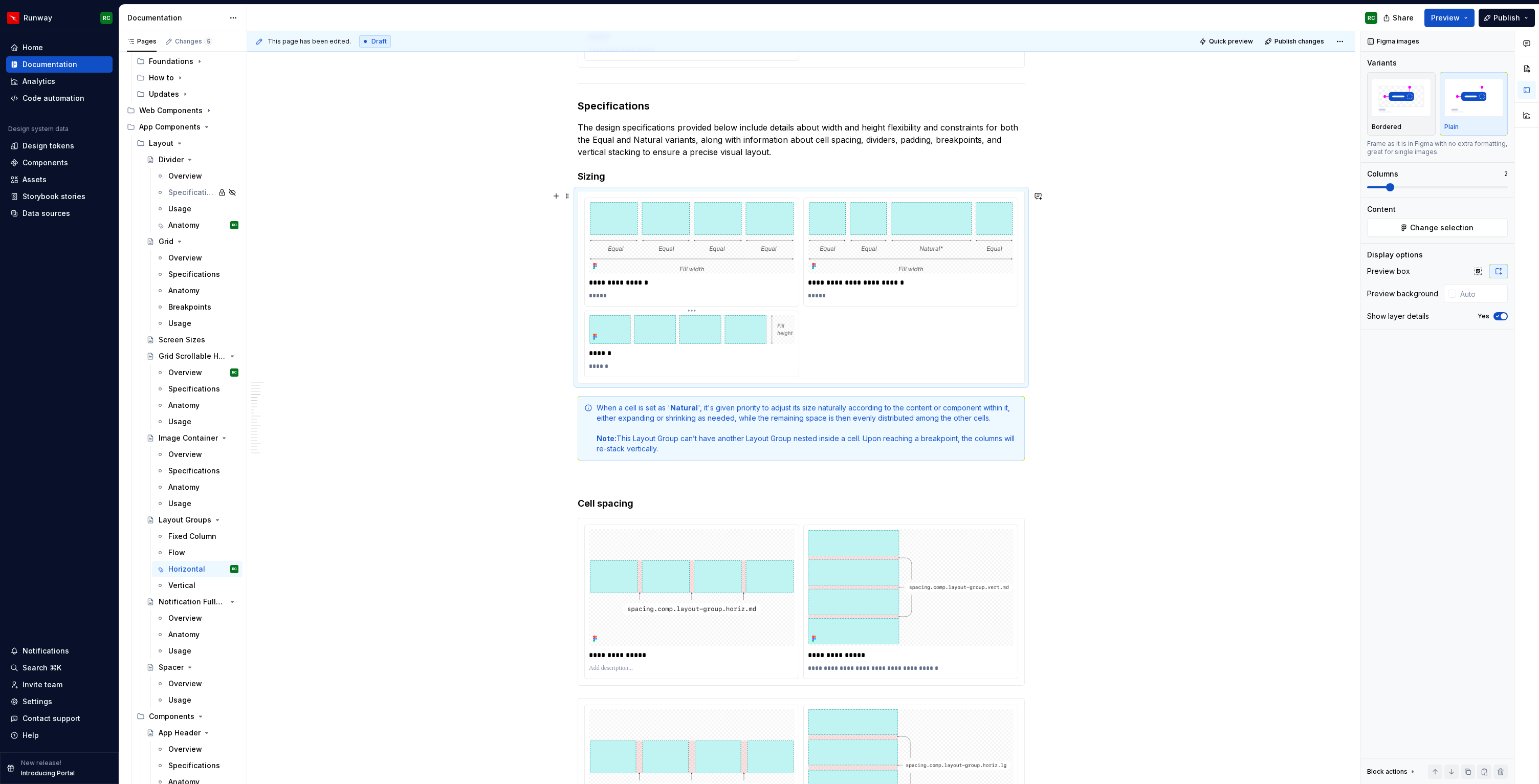
click at [628, 351] on p "******" at bounding box center [692, 353] width 205 height 11
click at [1293, 43] on span "Publish changes" at bounding box center [1299, 41] width 50 height 8
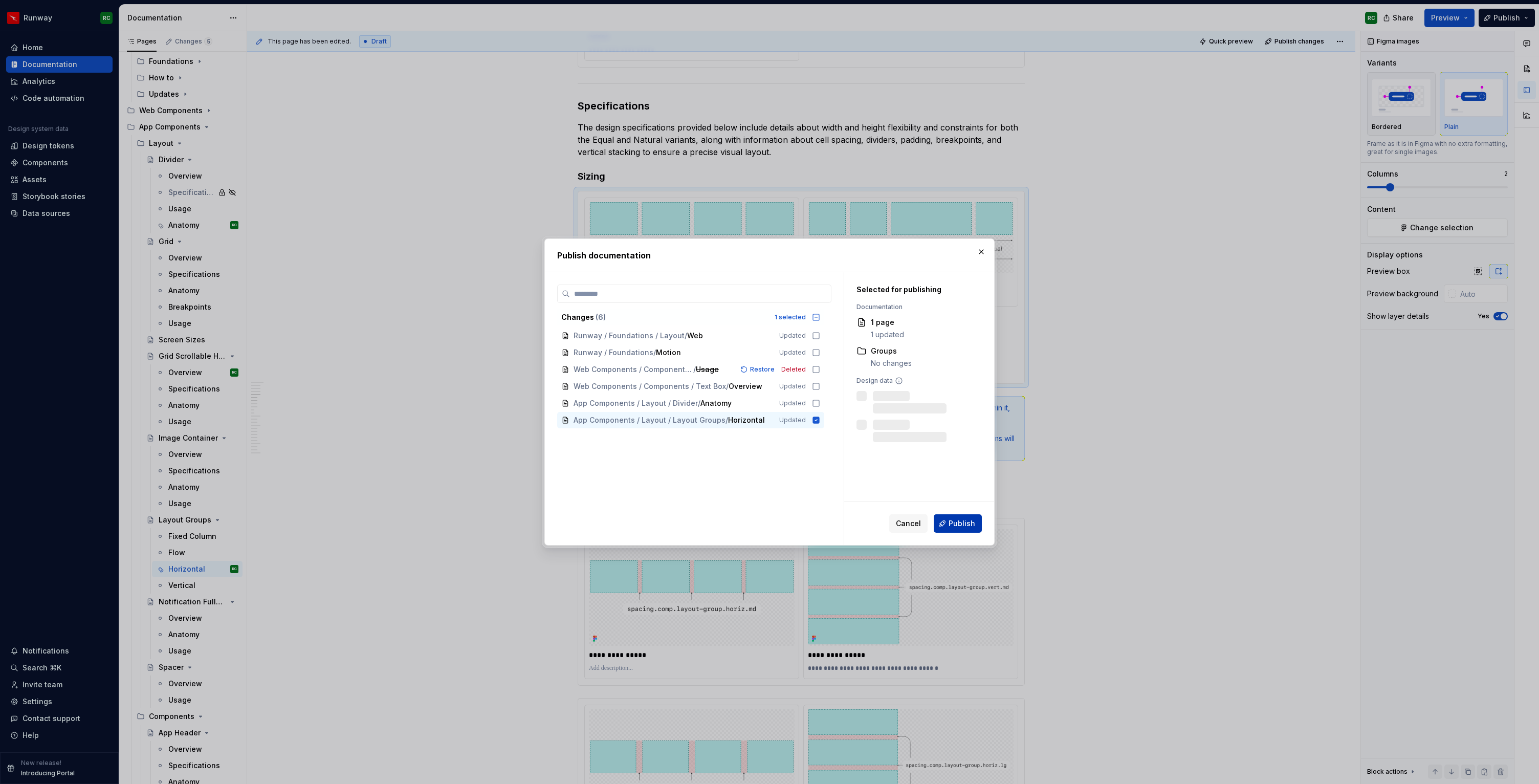
click at [966, 525] on span "Publish" at bounding box center [962, 524] width 27 height 11
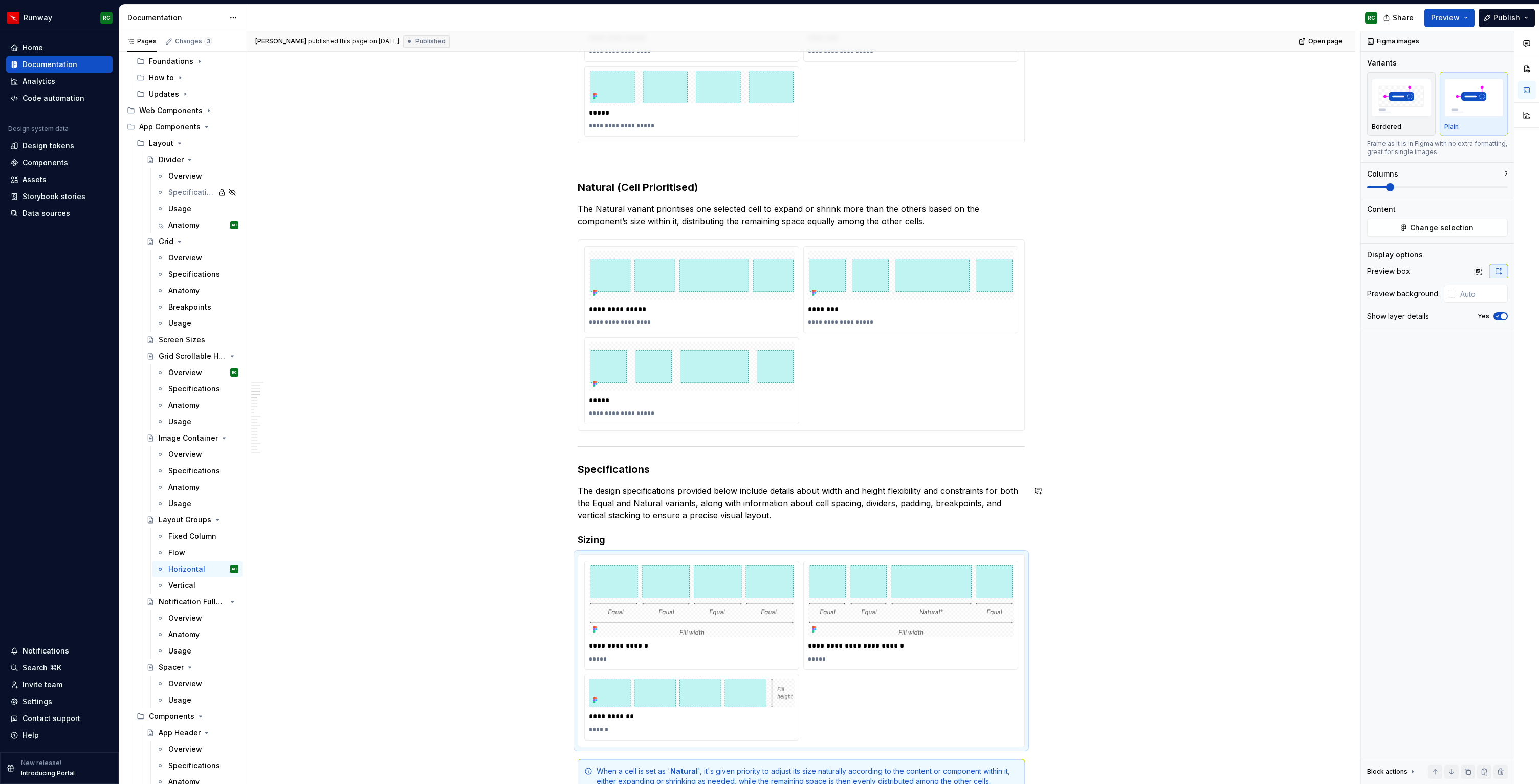
scroll to position [572, 0]
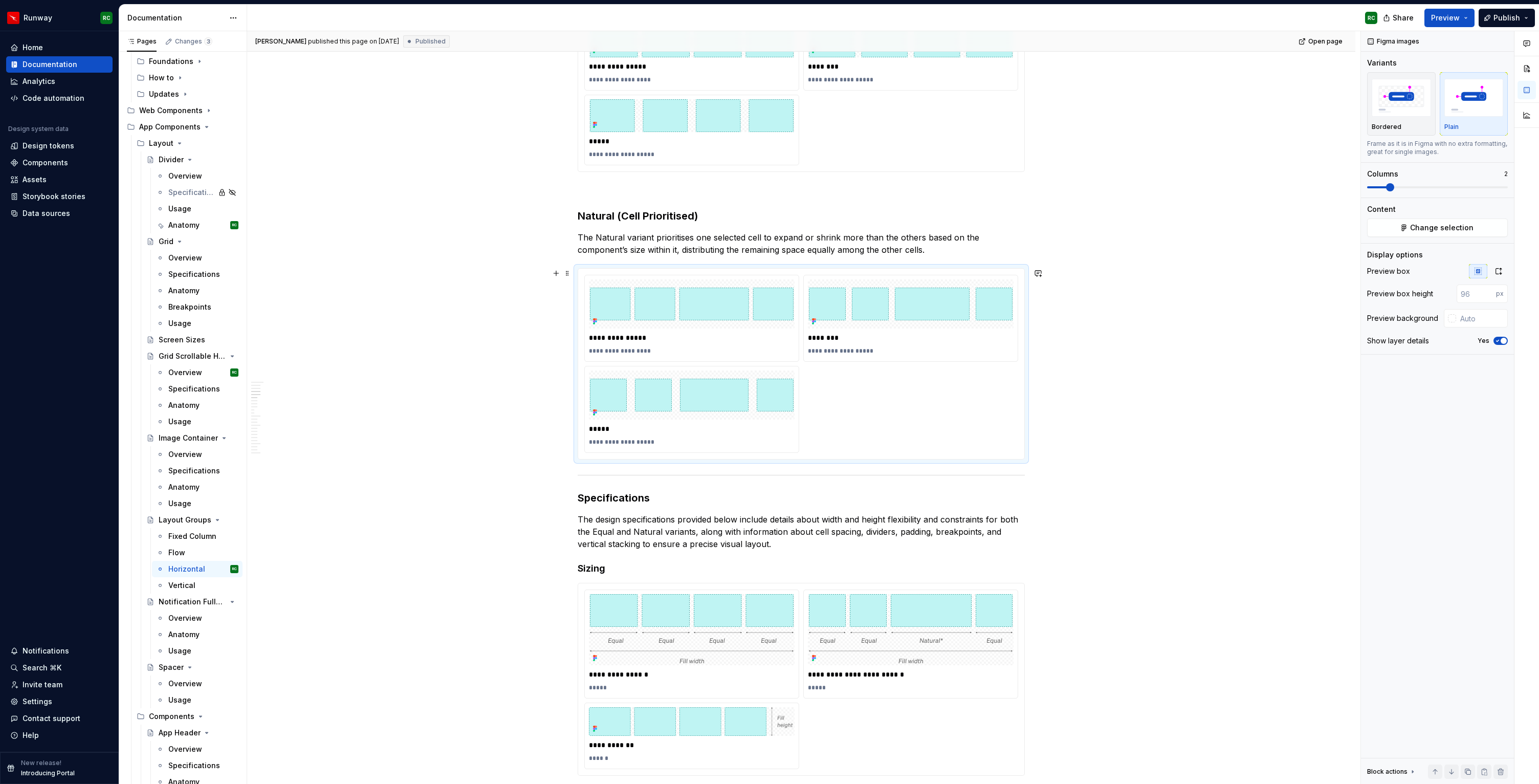
click at [844, 421] on div "**********" at bounding box center [801, 364] width 434 height 178
click at [1497, 272] on icon "button" at bounding box center [1498, 271] width 8 height 8
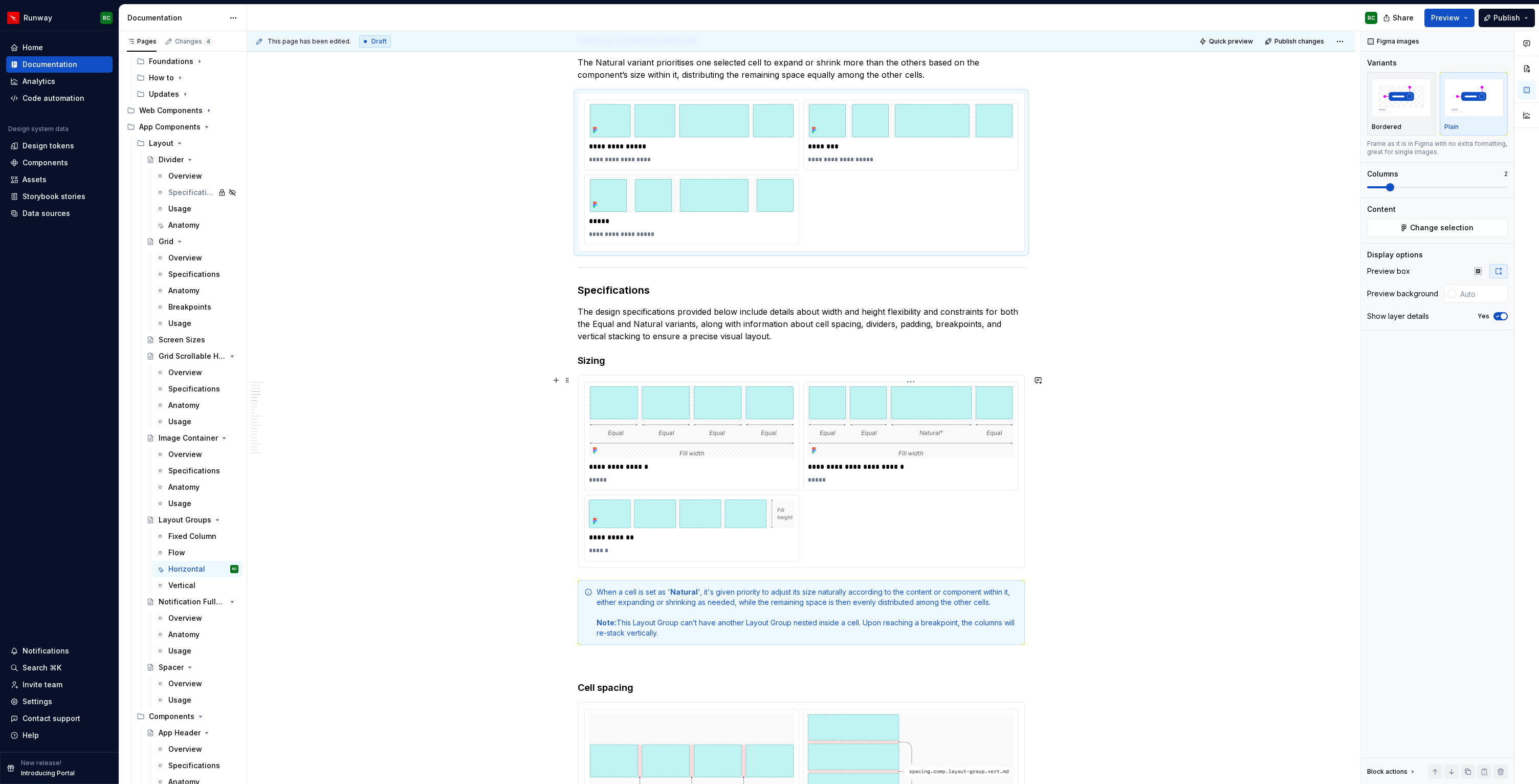
scroll to position [747, 0]
click at [863, 473] on div "**********" at bounding box center [911, 466] width 205 height 14
type textarea "*"
click at [836, 436] on img at bounding box center [911, 421] width 204 height 71
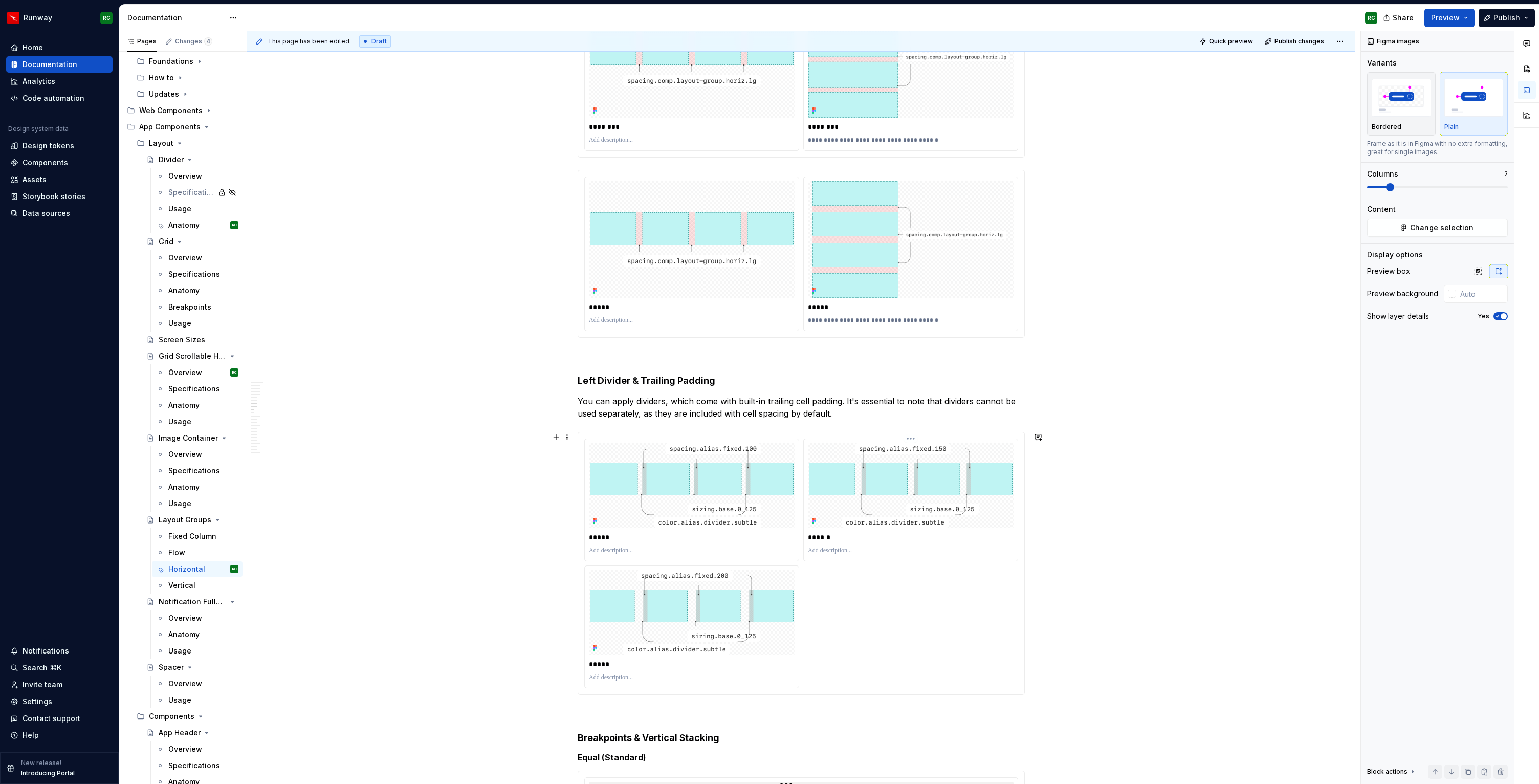
scroll to position [1110, 0]
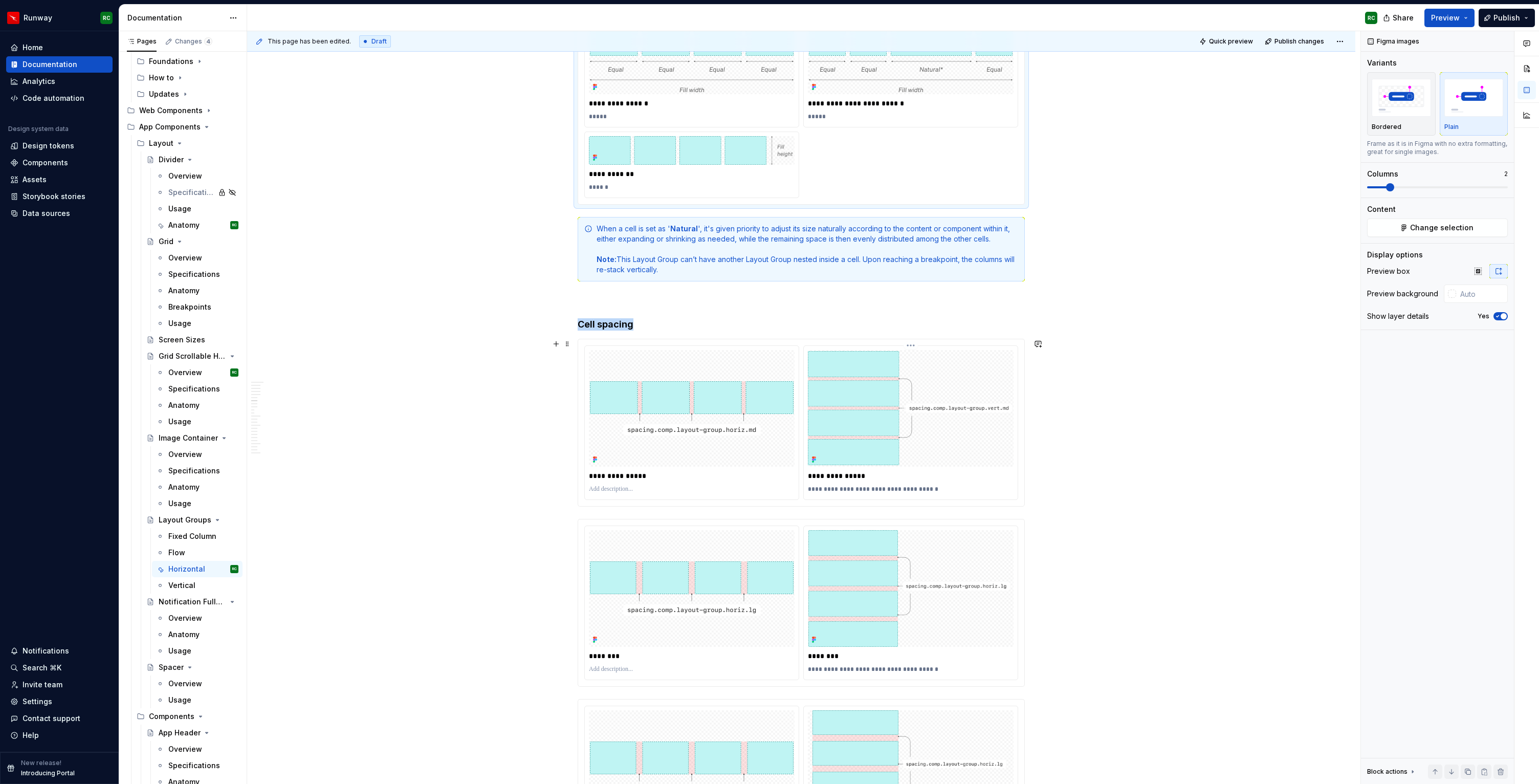
click at [871, 431] on img at bounding box center [911, 408] width 205 height 114
drag, startPoint x: 1408, startPoint y: 296, endPoint x: 1436, endPoint y: 296, distance: 28.0
click at [1436, 296] on div "Preview box height 228 px" at bounding box center [1437, 294] width 141 height 19
click at [1469, 296] on input "228" at bounding box center [1476, 294] width 40 height 19
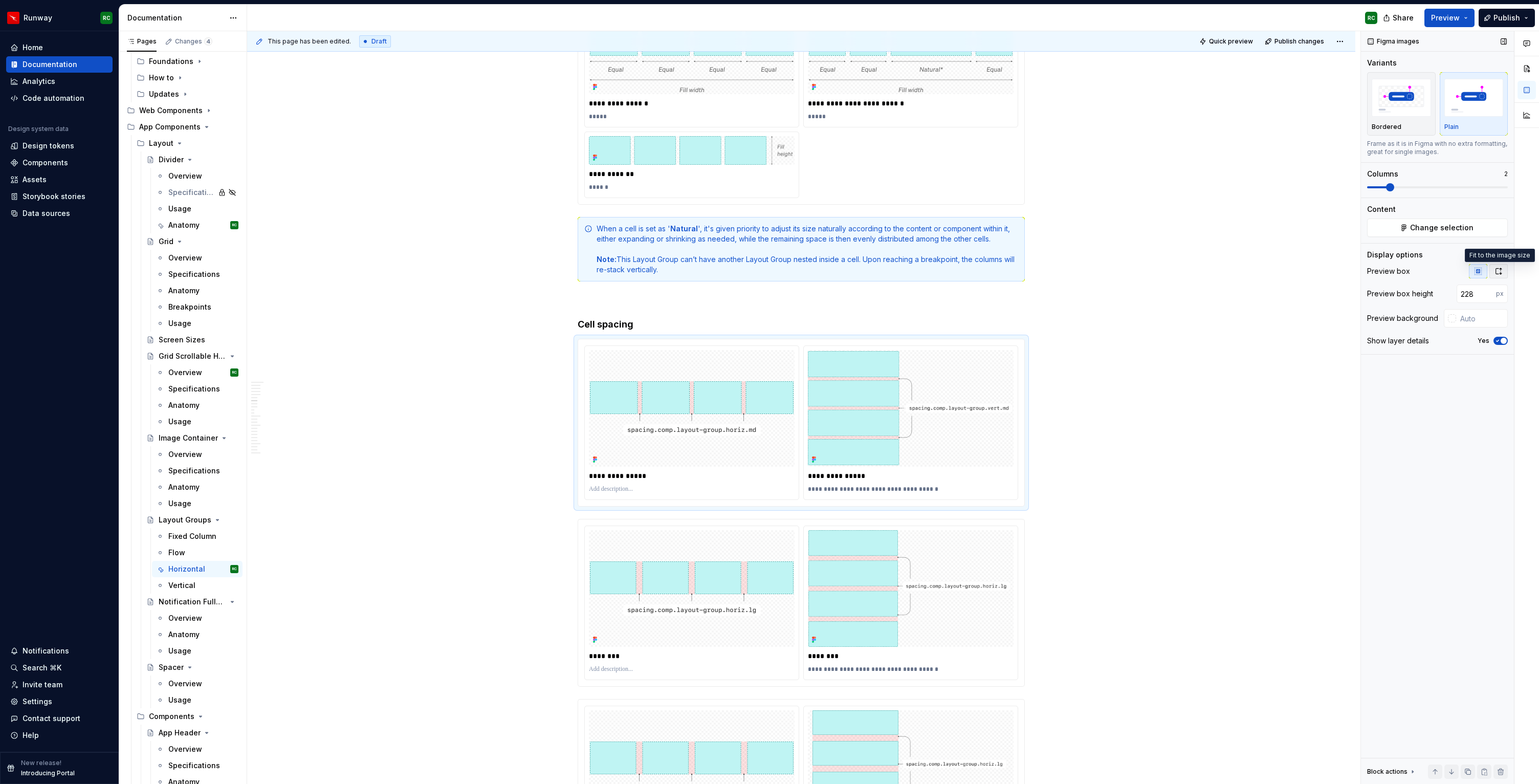
click at [1499, 275] on icon "button" at bounding box center [1498, 271] width 8 height 8
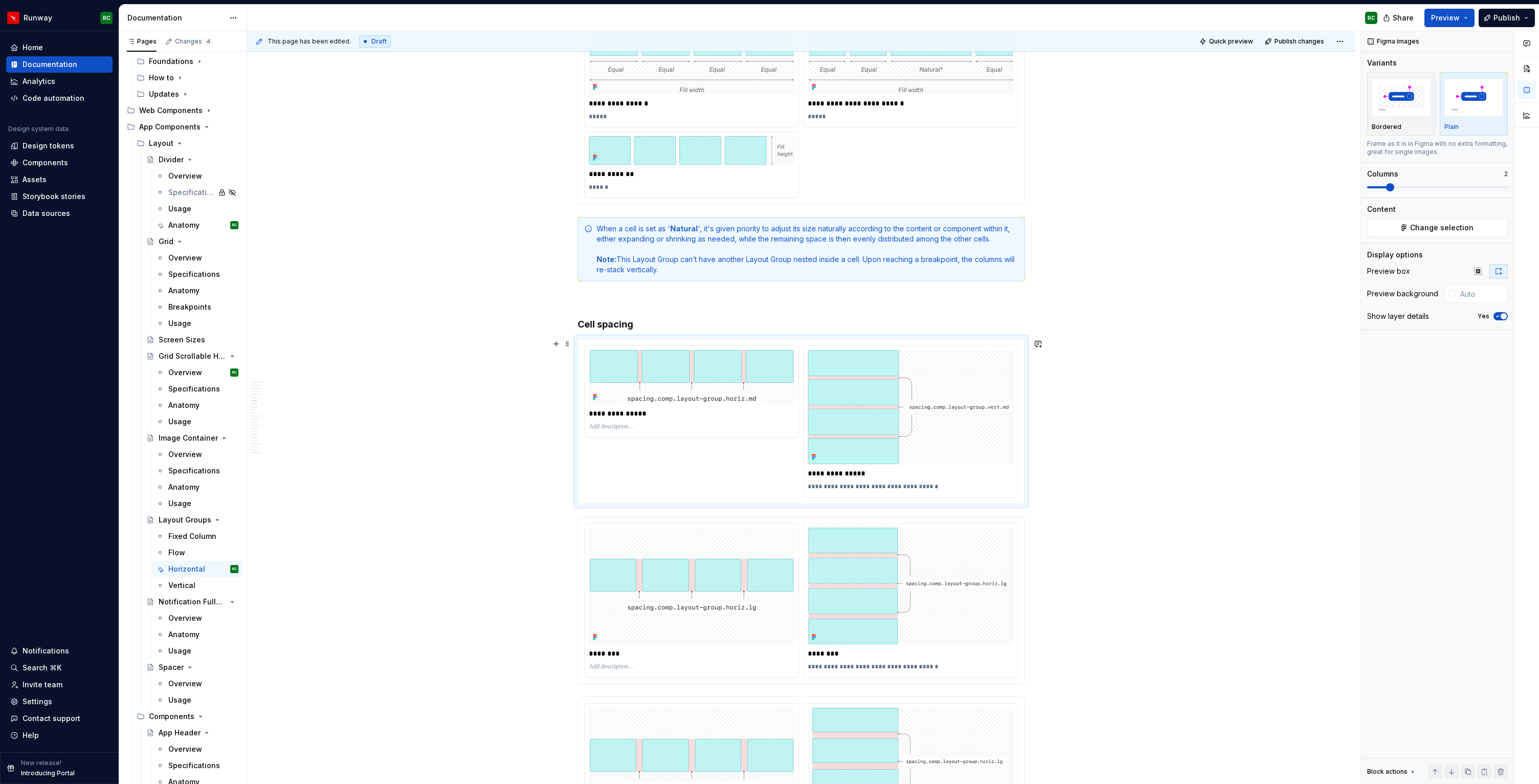
drag, startPoint x: 653, startPoint y: 430, endPoint x: 566, endPoint y: 402, distance: 91.4
click at [1481, 299] on input "text" at bounding box center [1482, 294] width 51 height 19
paste input "228"
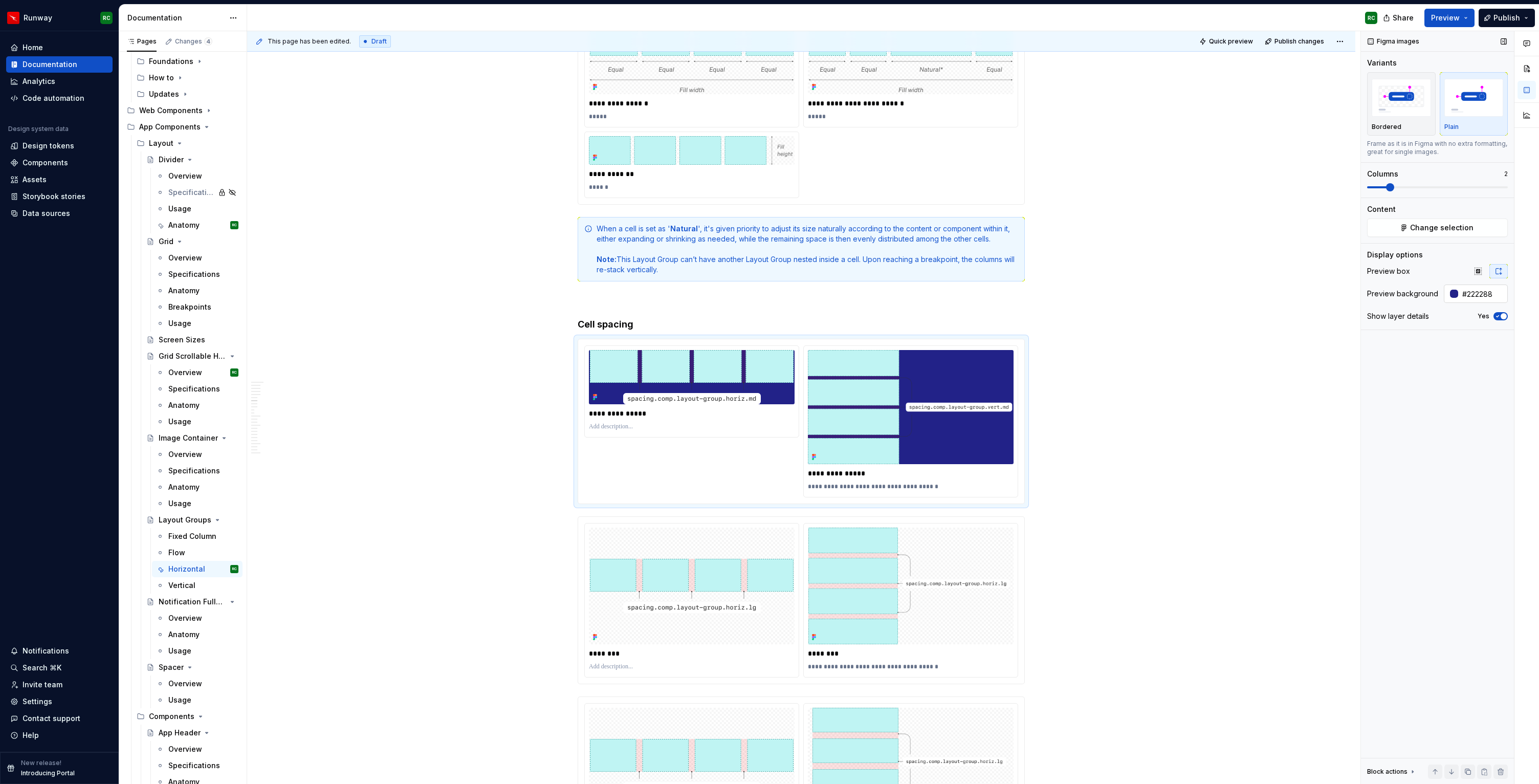
click at [1483, 293] on input "#222288" at bounding box center [1483, 294] width 50 height 19
type input "auto"
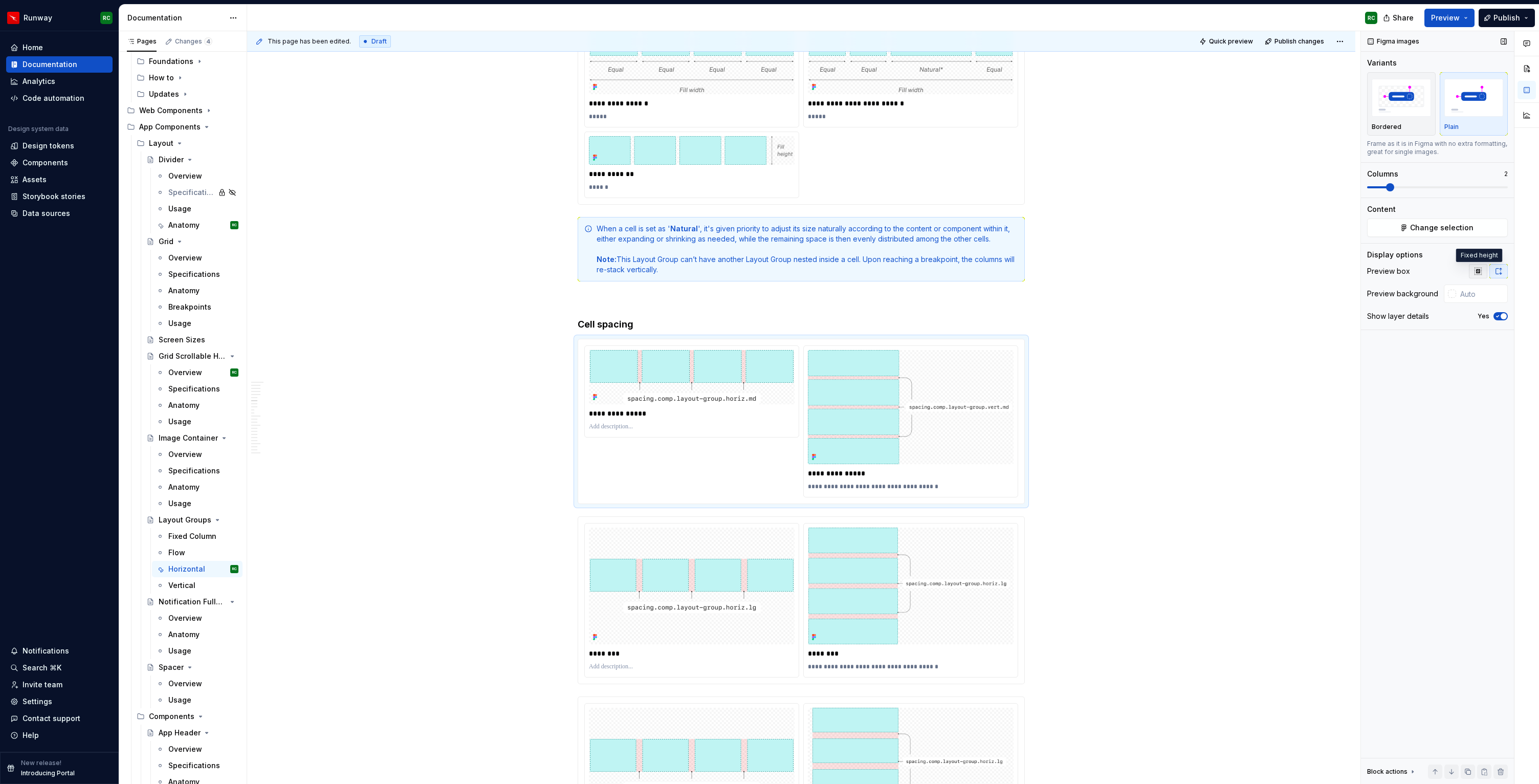
click at [1473, 267] on button "button" at bounding box center [1478, 271] width 19 height 14
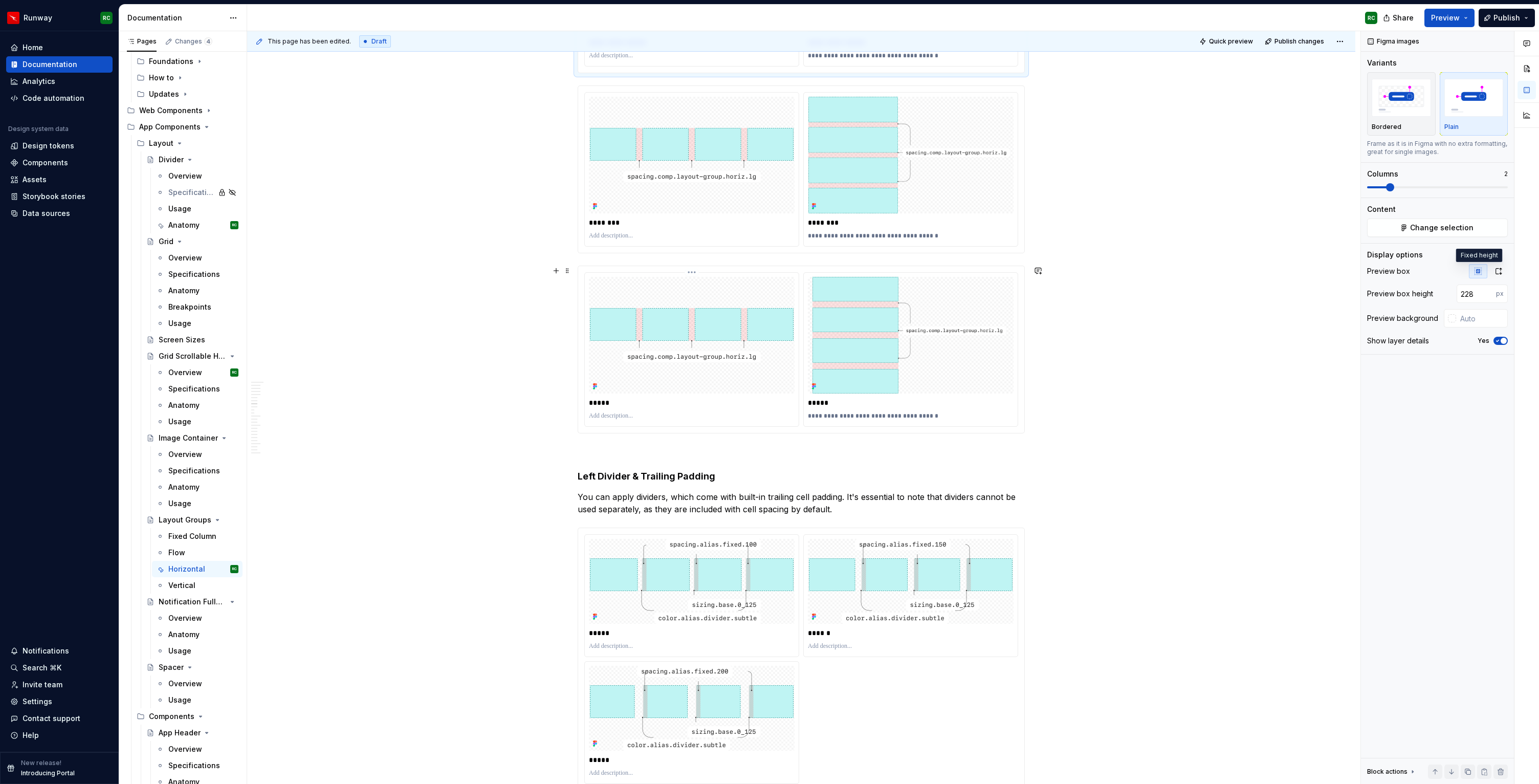
scroll to position [1403, 0]
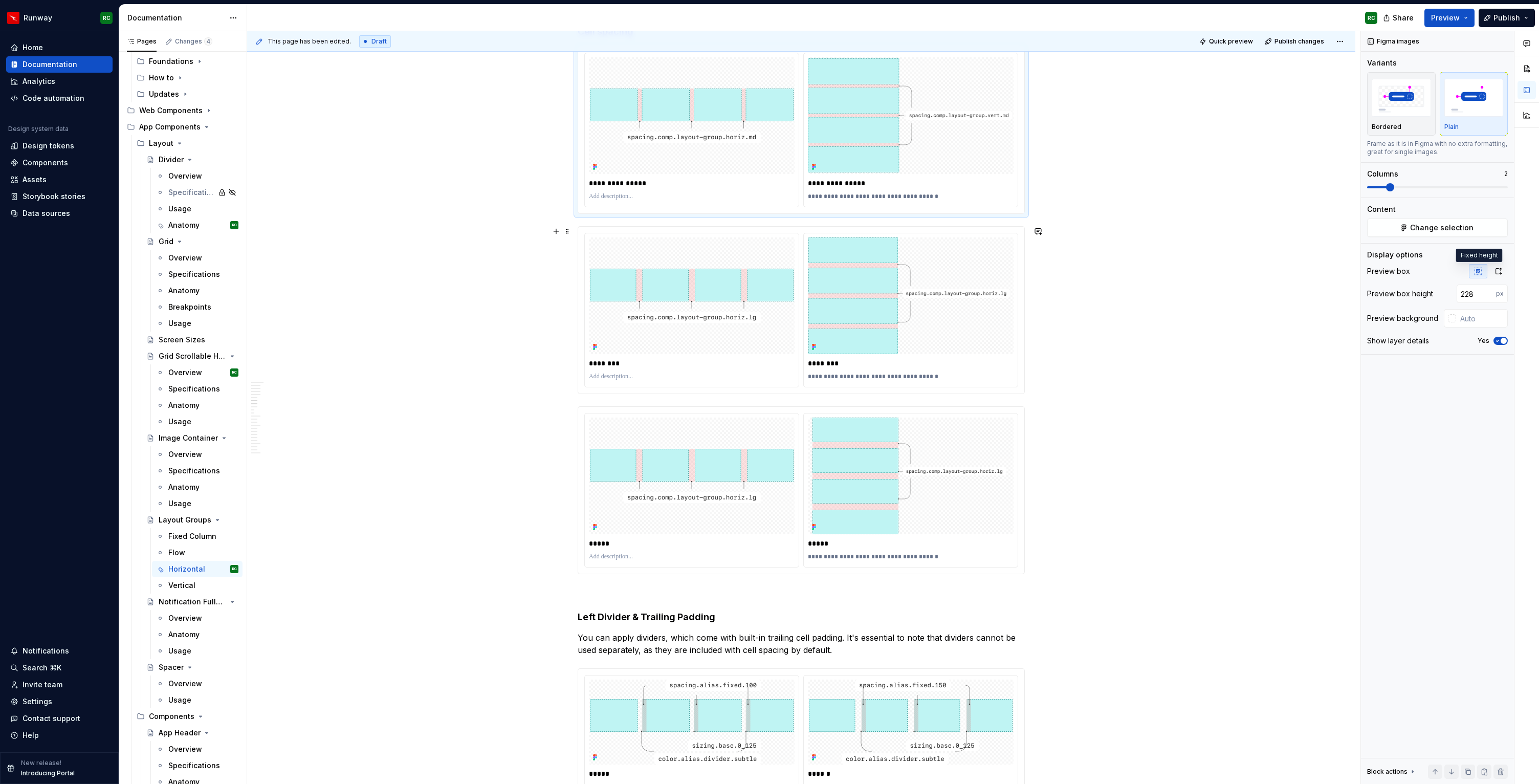
click at [813, 302] on img at bounding box center [911, 296] width 205 height 117
click at [795, 133] on div at bounding box center [692, 116] width 205 height 117
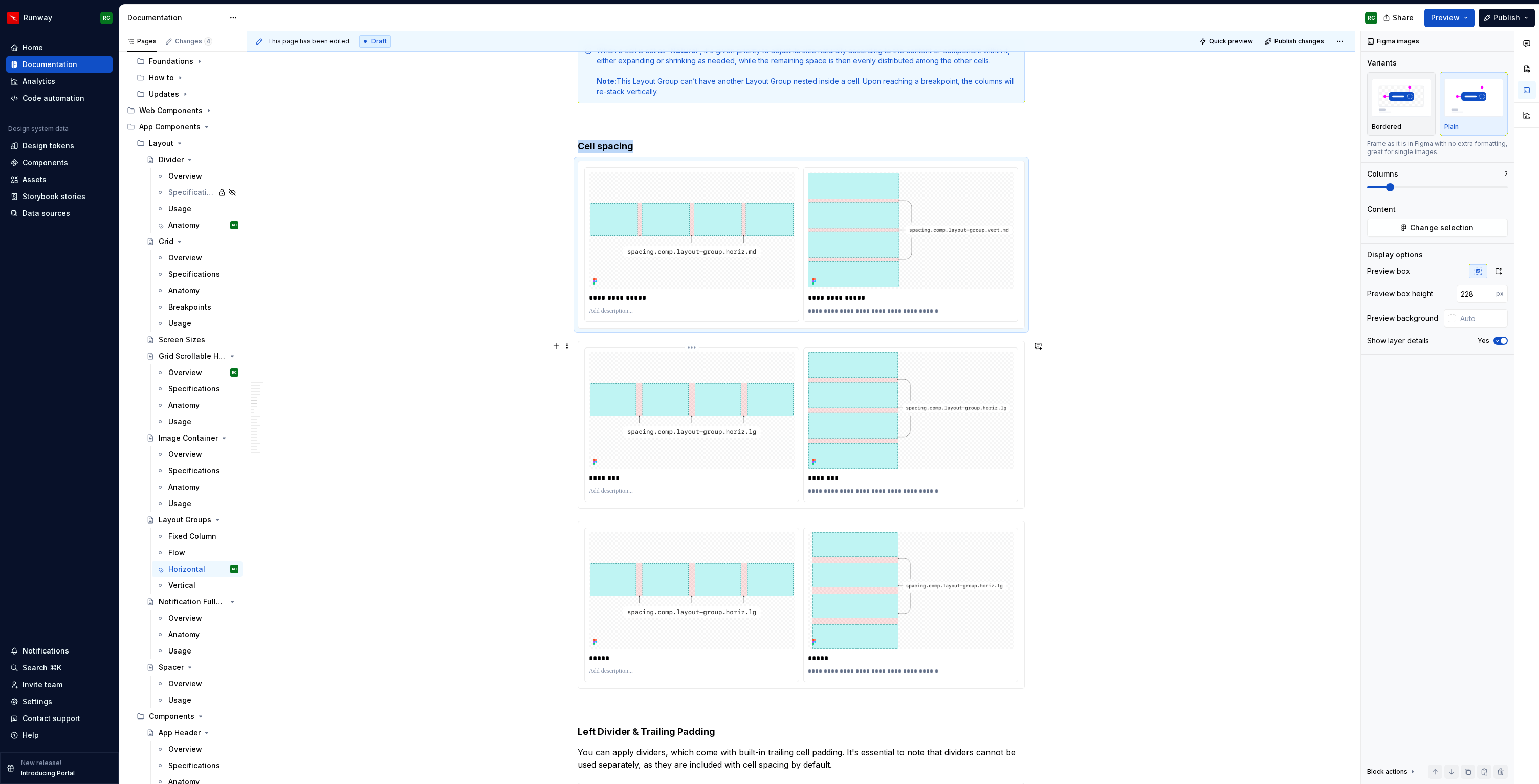
click at [792, 417] on img at bounding box center [692, 410] width 204 height 54
click at [806, 242] on div "**********" at bounding box center [911, 244] width 214 height 153
click at [773, 521] on div "**********" at bounding box center [801, 605] width 447 height 168
click at [754, 603] on img at bounding box center [692, 590] width 204 height 54
click at [826, 253] on img at bounding box center [911, 229] width 205 height 114
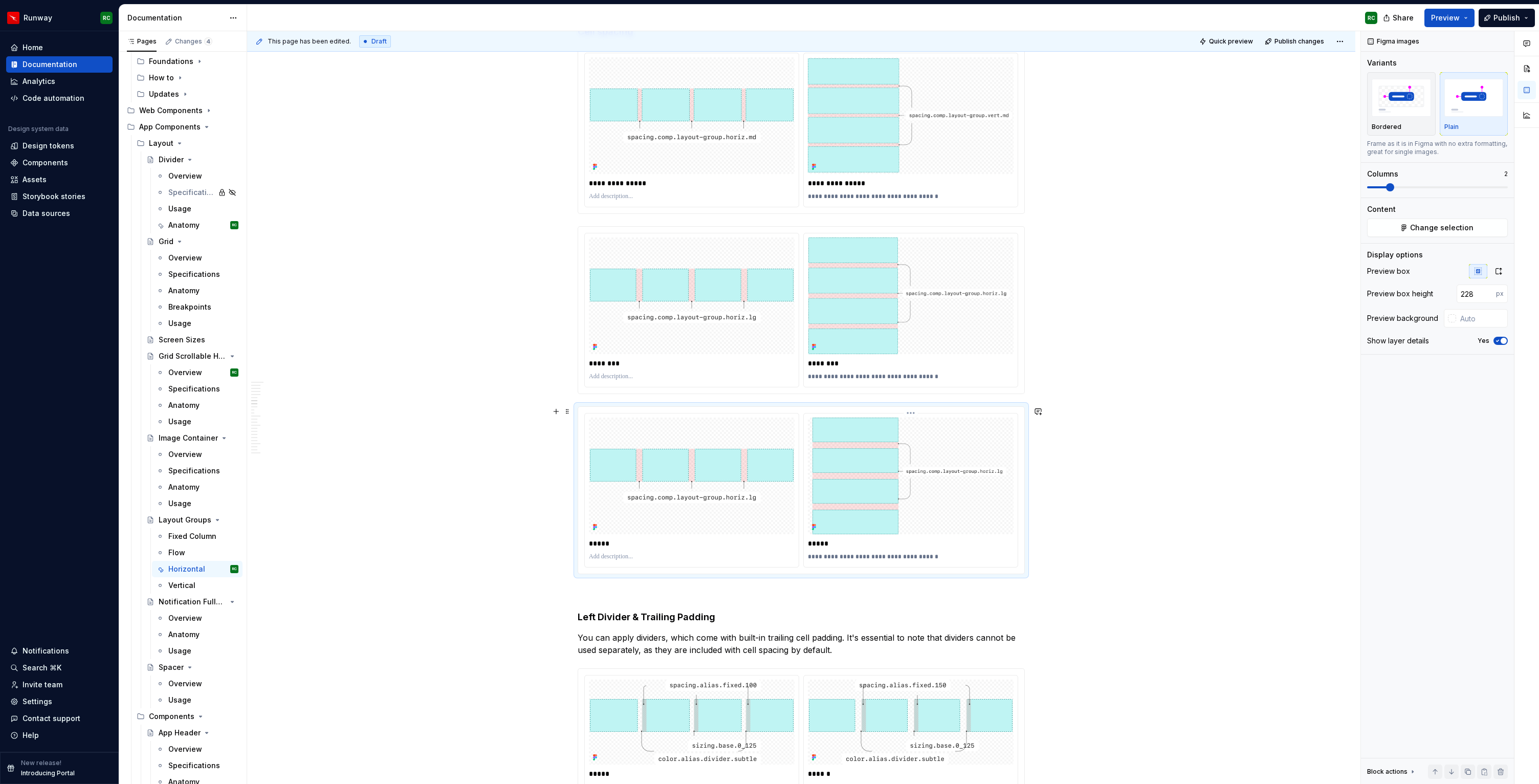
scroll to position [1407, 0]
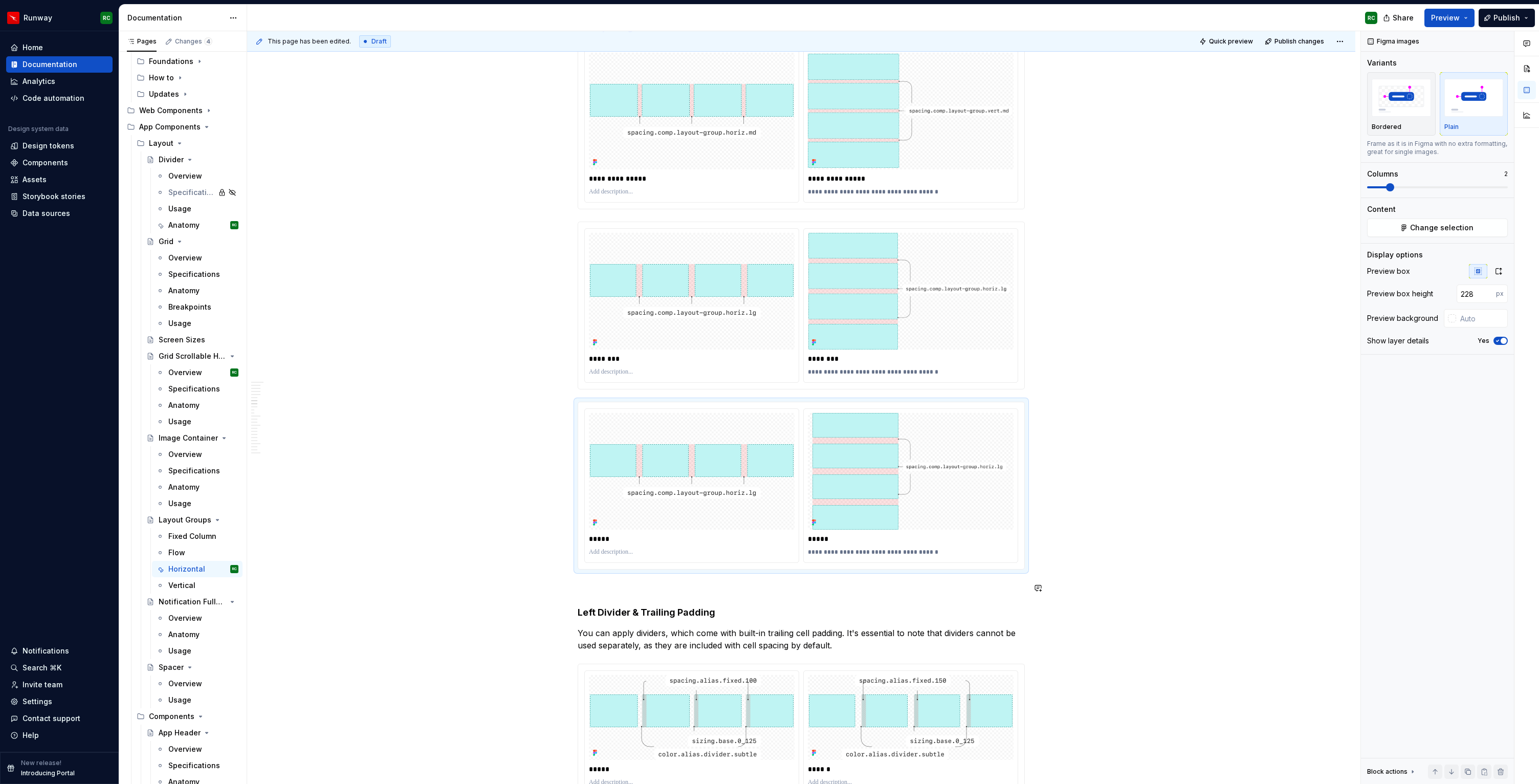
click at [582, 581] on p at bounding box center [801, 588] width 447 height 12
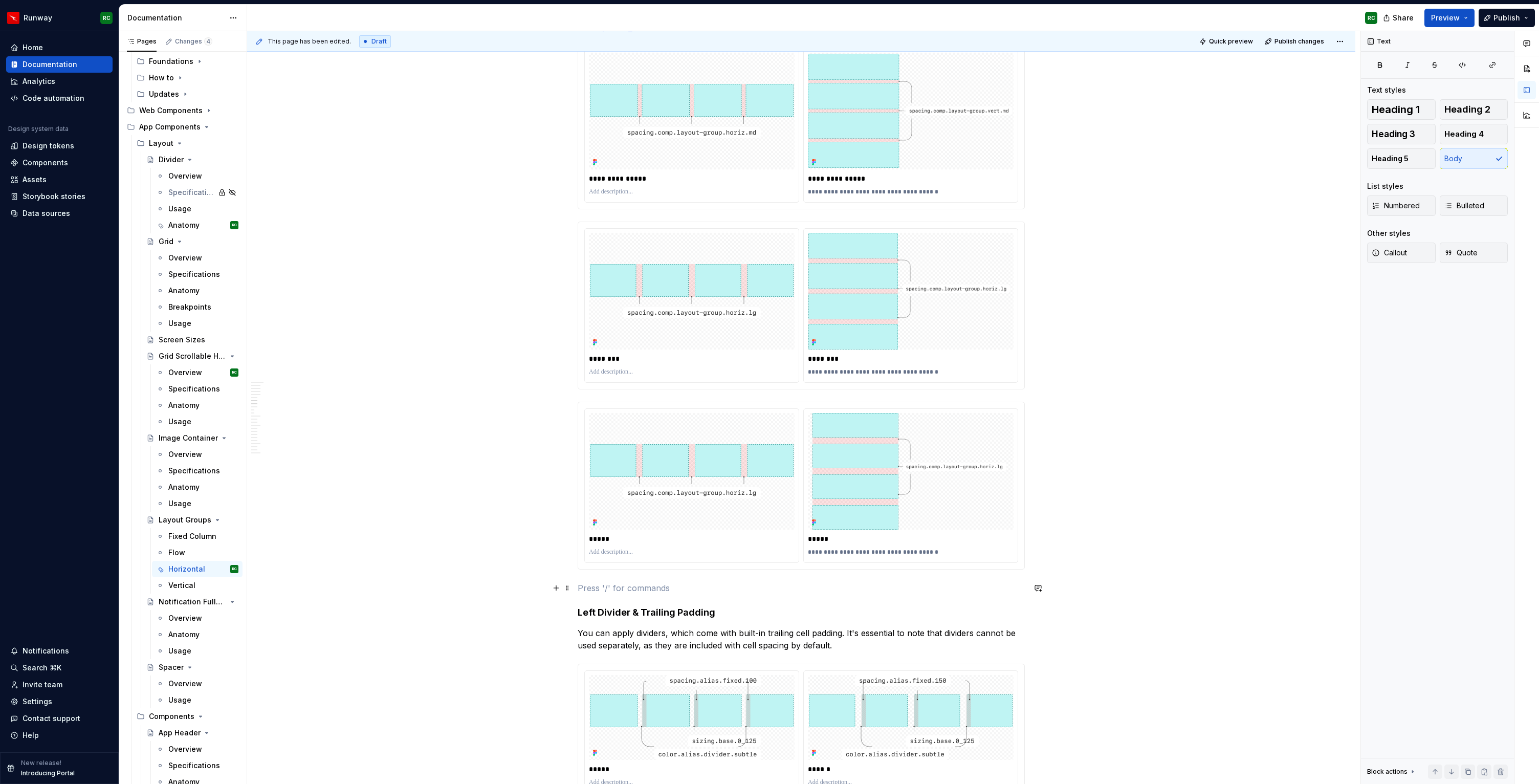
click at [660, 589] on p at bounding box center [801, 588] width 447 height 12
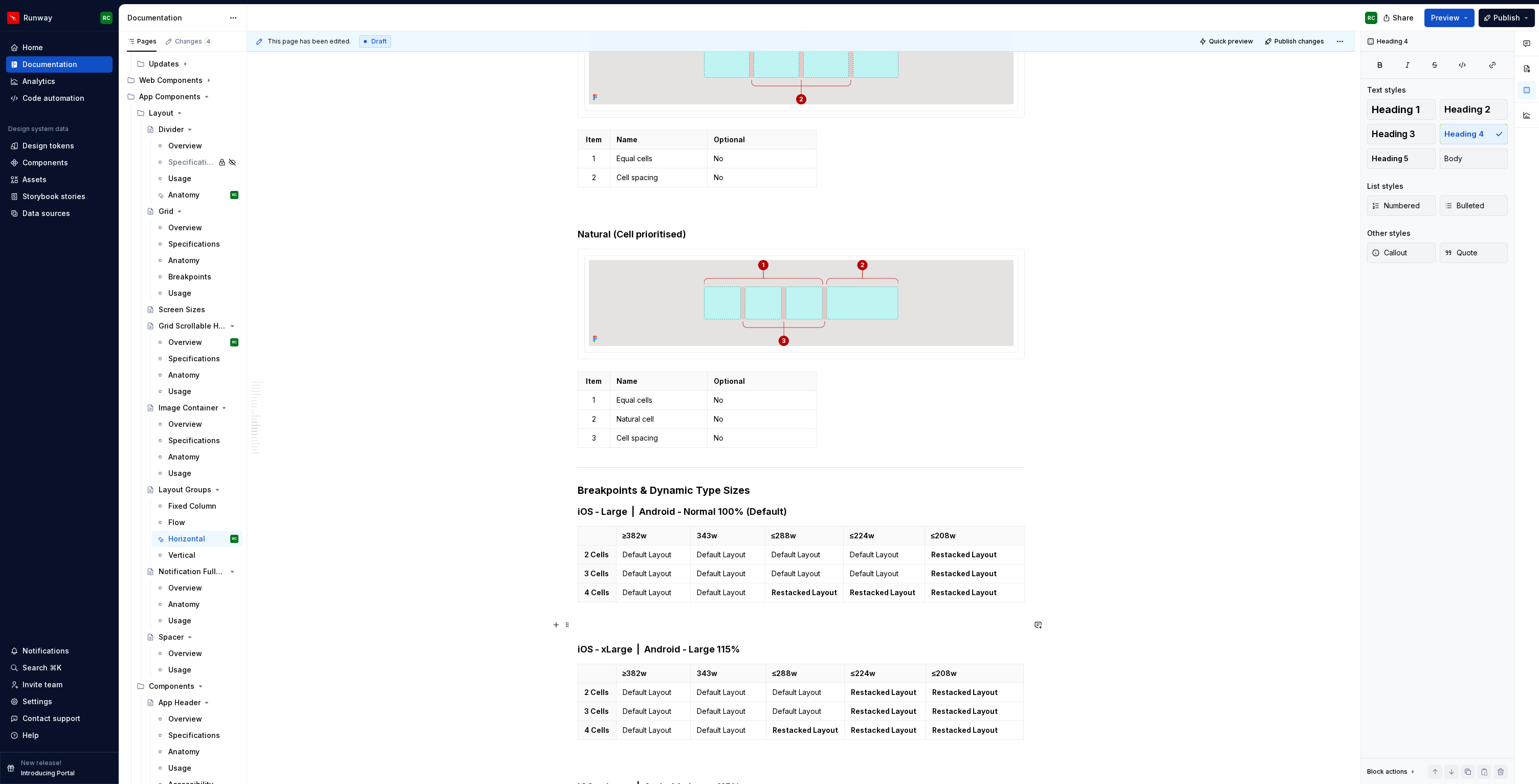
scroll to position [4431, 0]
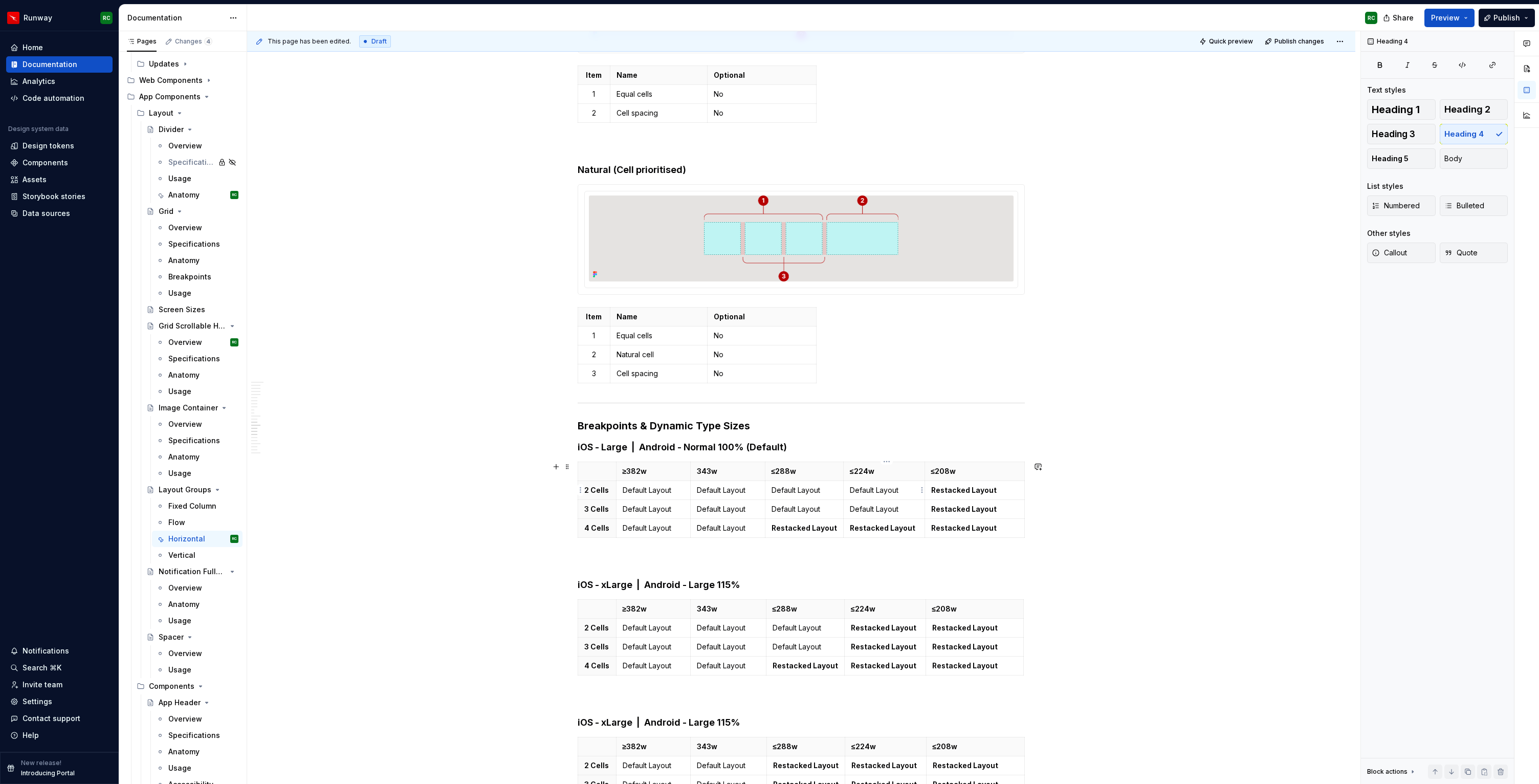
click at [883, 498] on td "Default Layout" at bounding box center [884, 489] width 81 height 19
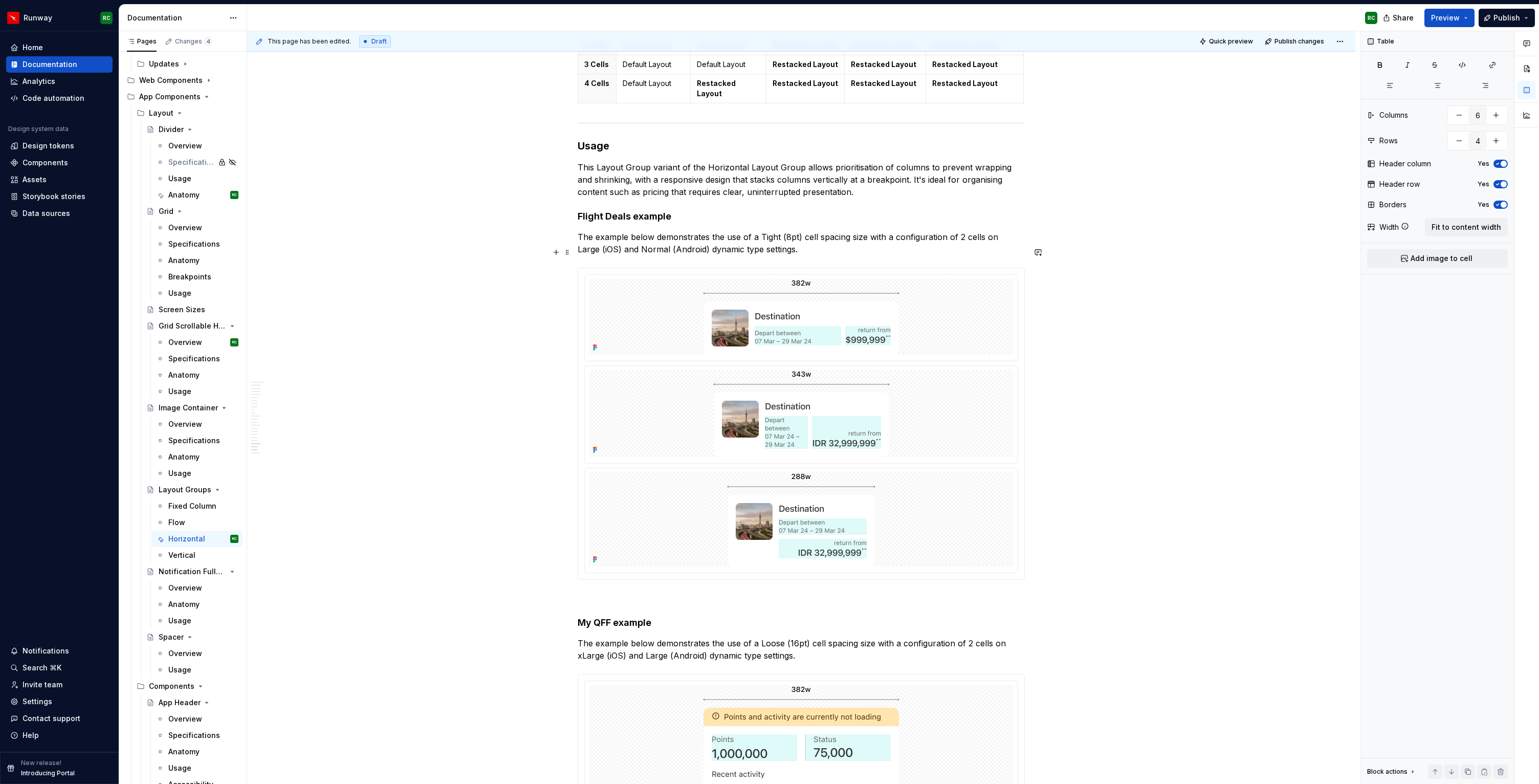
scroll to position [5460, 0]
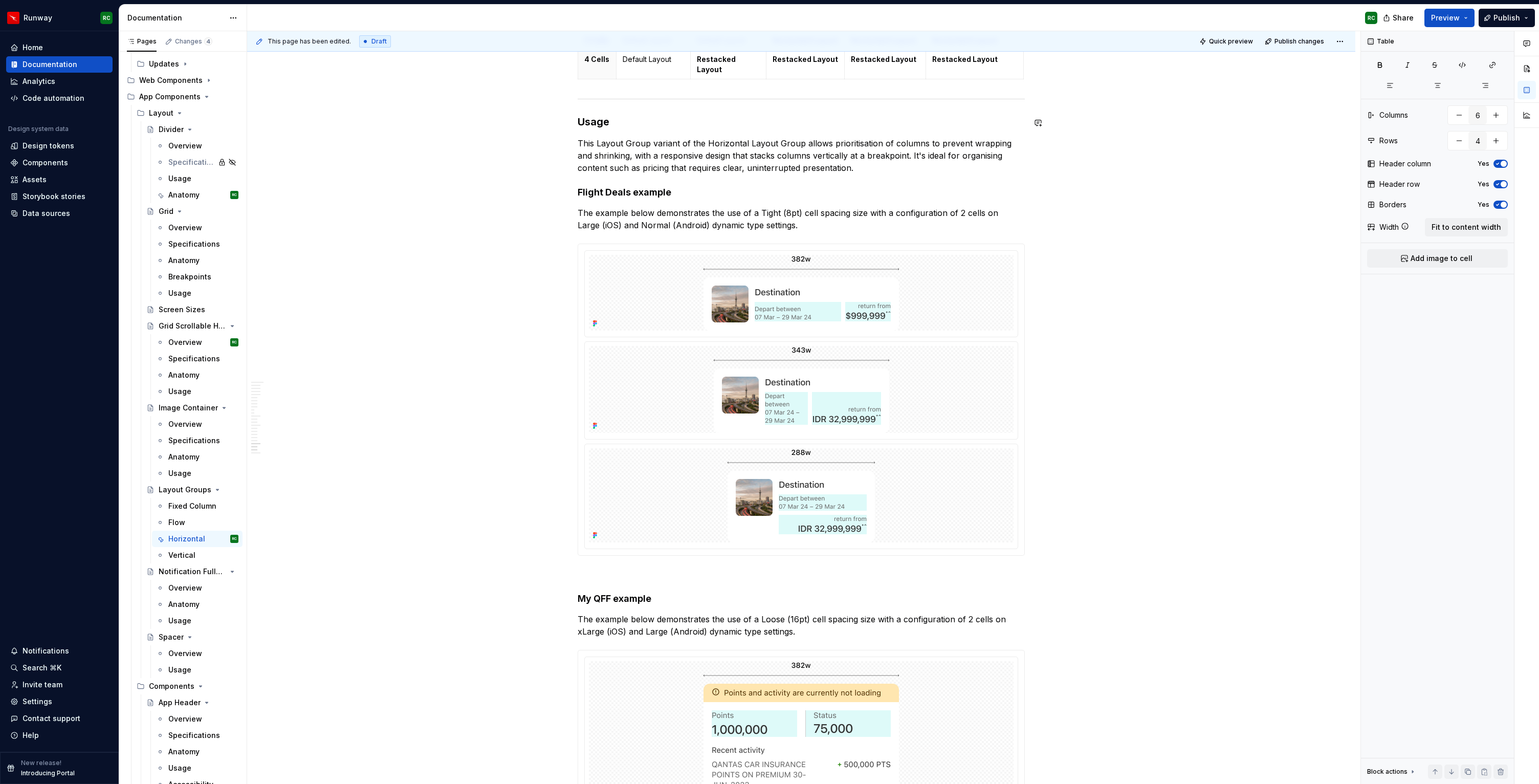
type textarea "*"
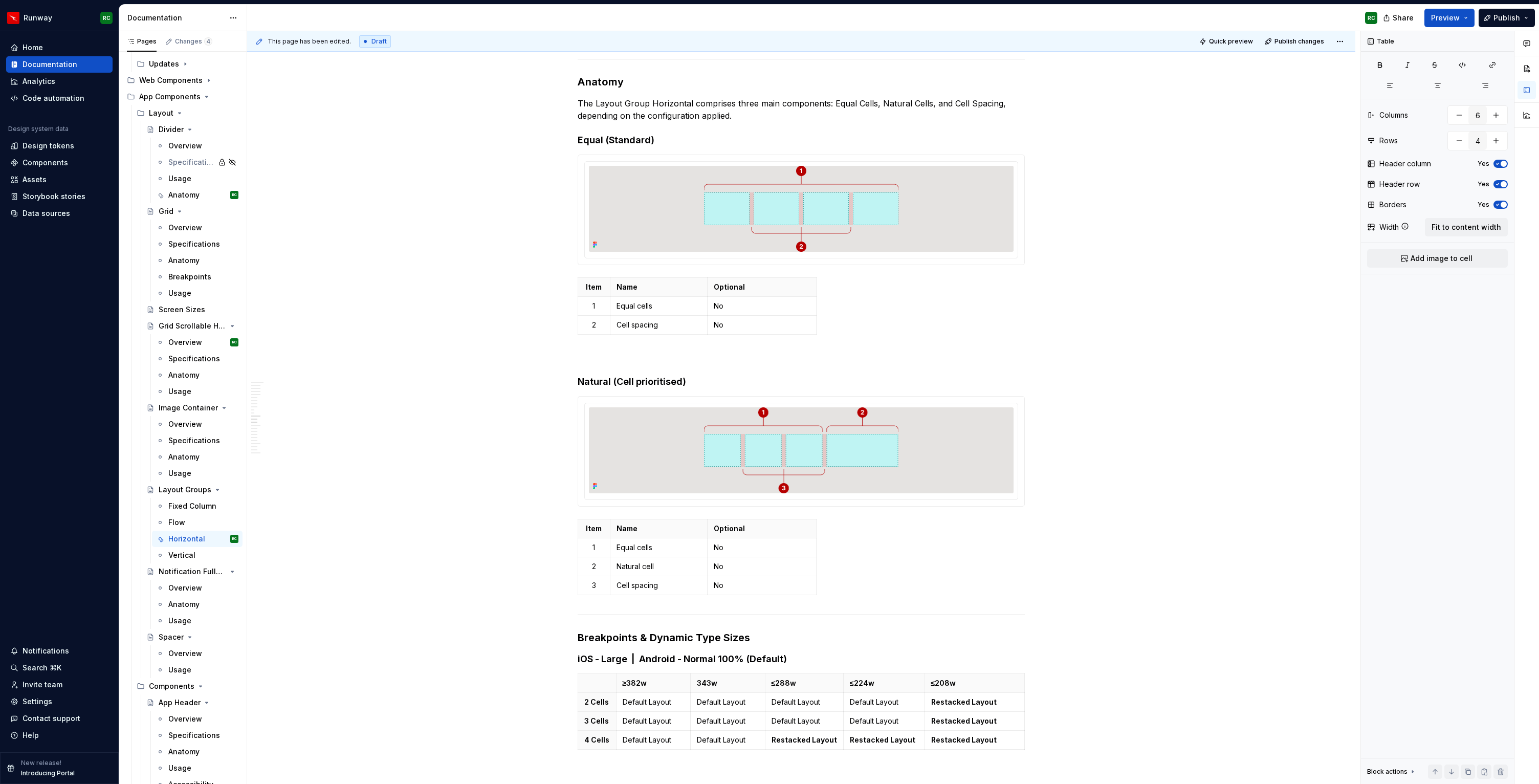
scroll to position [4314, 0]
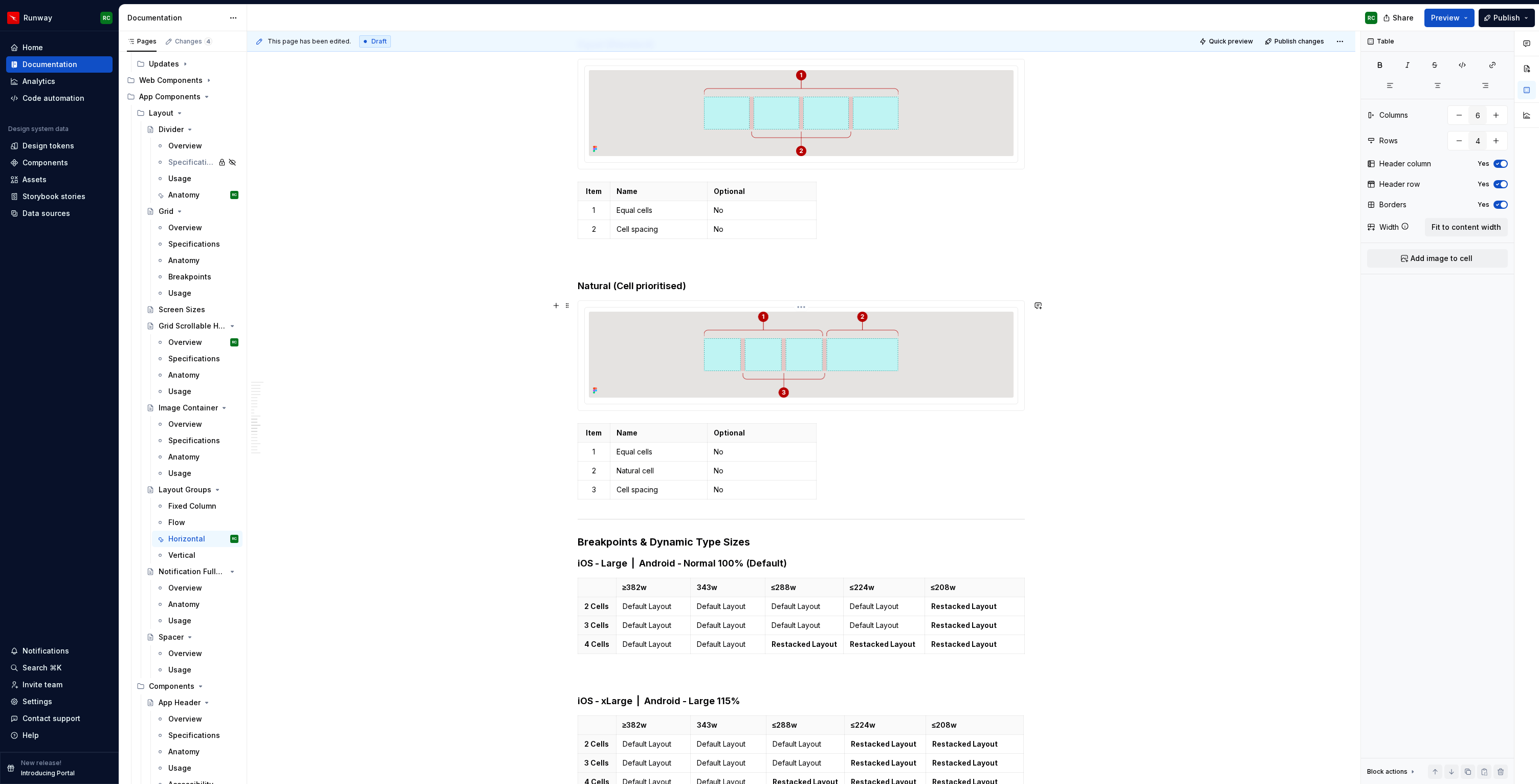
click at [790, 387] on img at bounding box center [802, 354] width 195 height 86
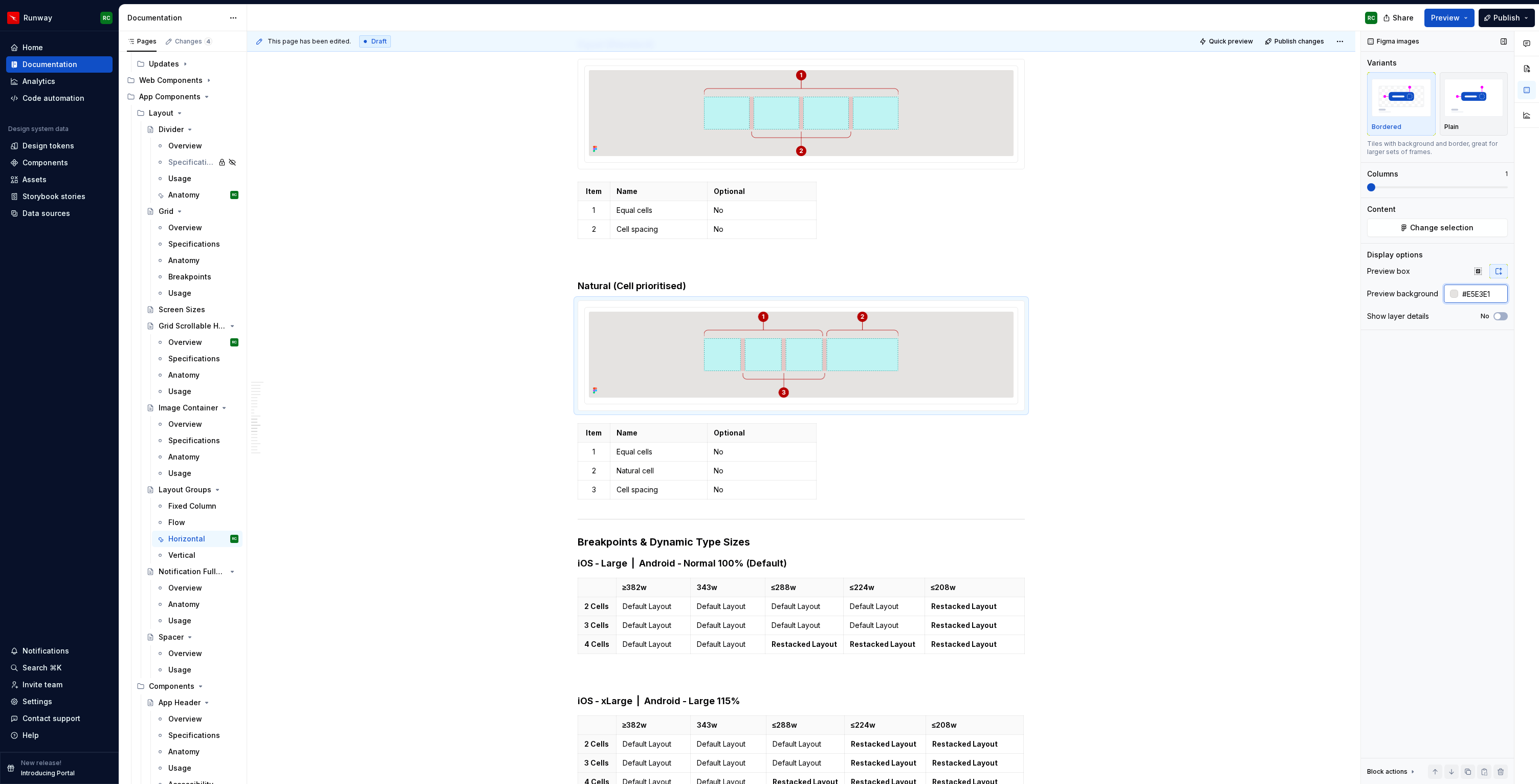
drag, startPoint x: 1496, startPoint y: 298, endPoint x: 1504, endPoint y: 295, distance: 8.5
click at [1504, 295] on input "#E5E3E1" at bounding box center [1483, 294] width 50 height 19
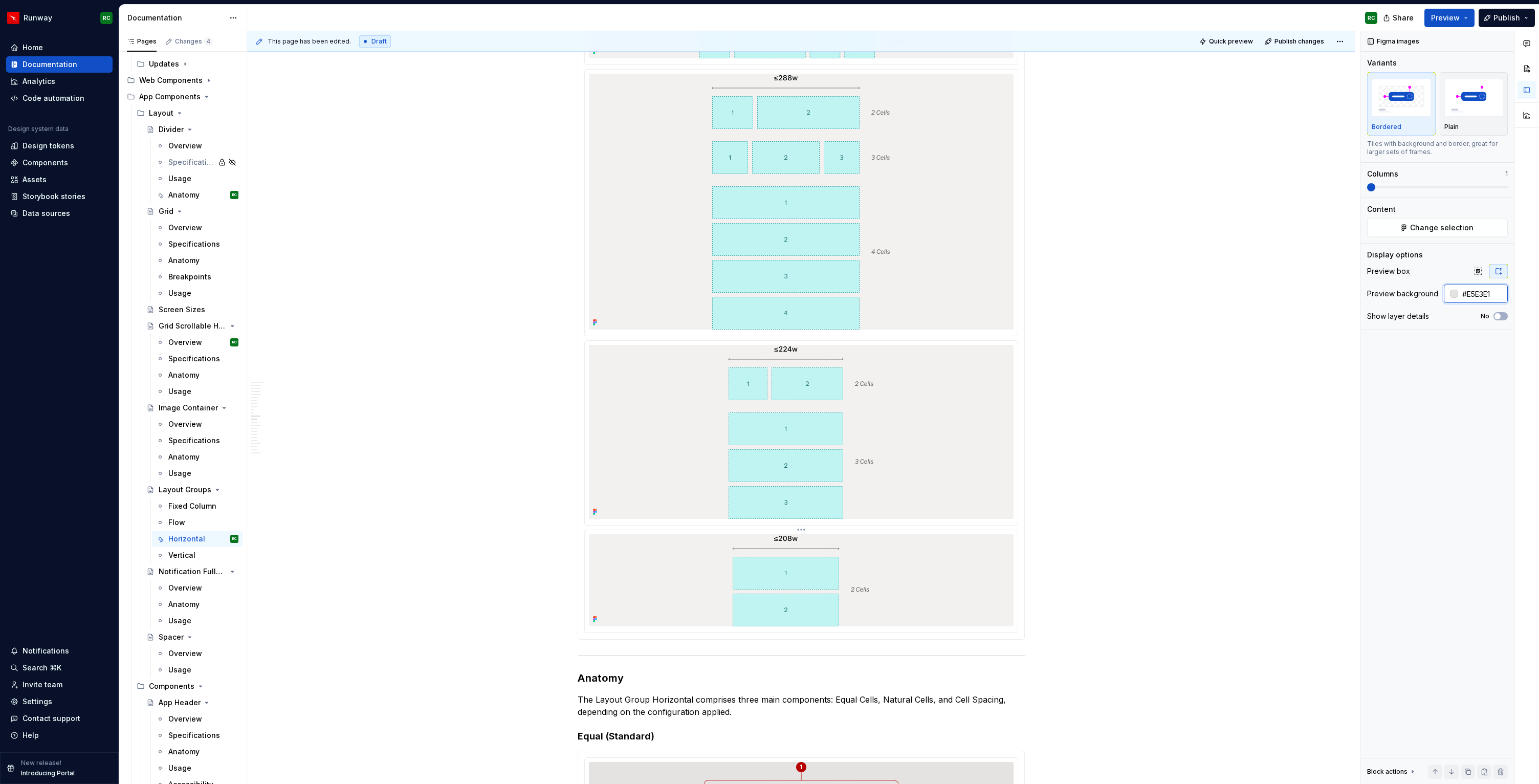
scroll to position [3639, 0]
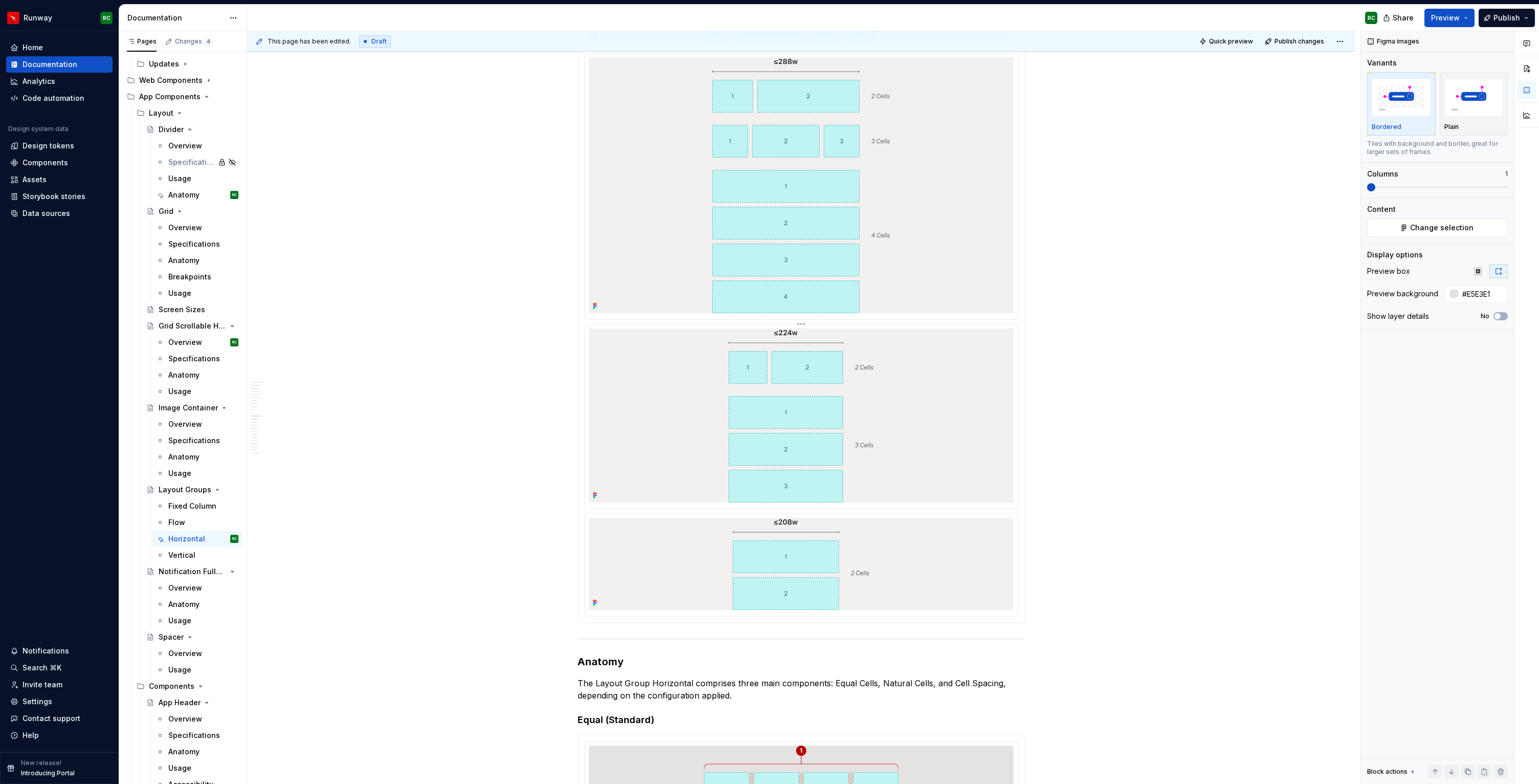
click at [950, 391] on div at bounding box center [802, 415] width 425 height 174
type input "#F2F1F0"
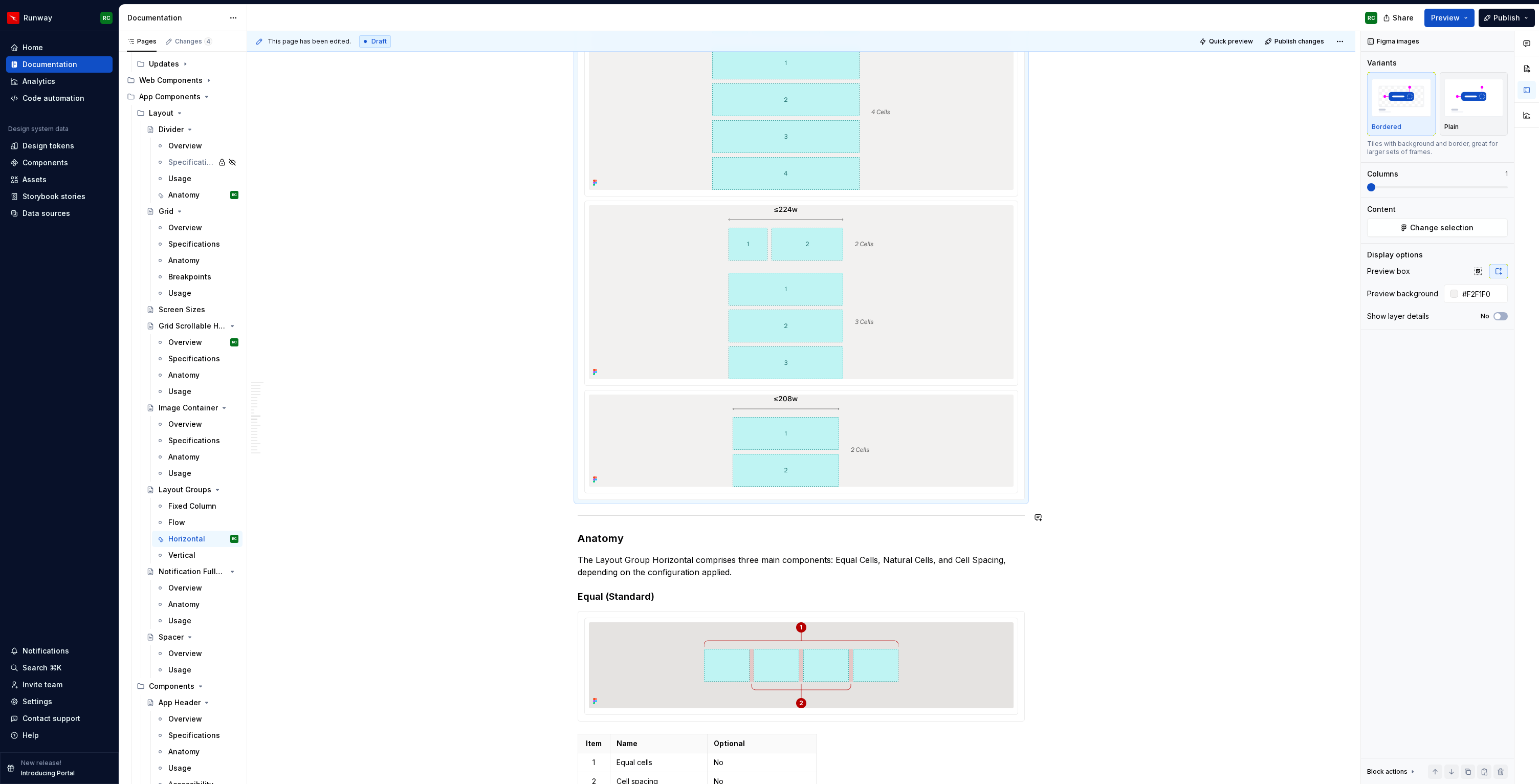
scroll to position [3763, 0]
type textarea "*"
click at [1474, 295] on input "#F2F1F0" at bounding box center [1483, 294] width 50 height 19
paste input "--figmaComponentBorderColor"
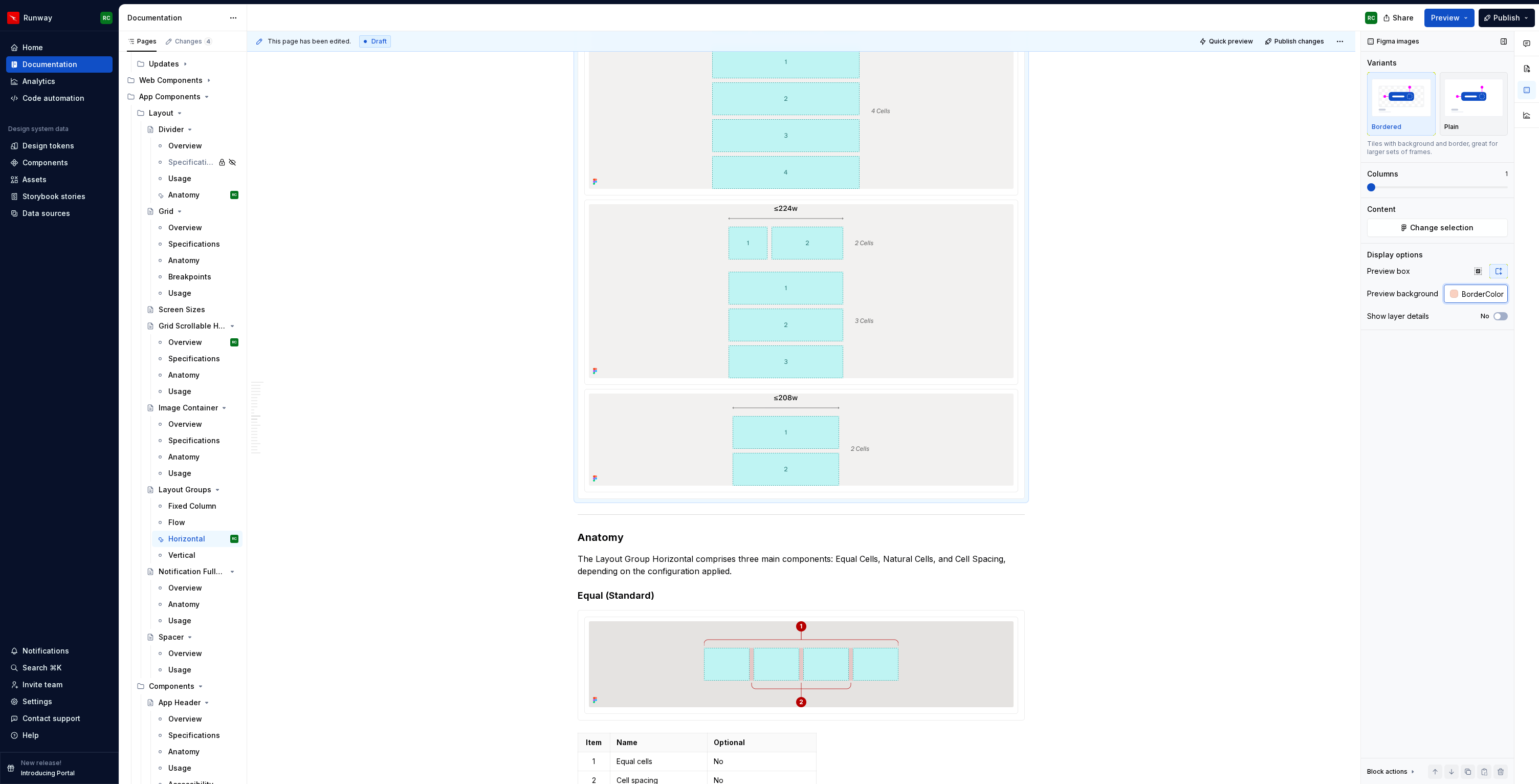
type input "--figmaComponentBorderColor"
type button "on"
type input "#FACEBDEC"
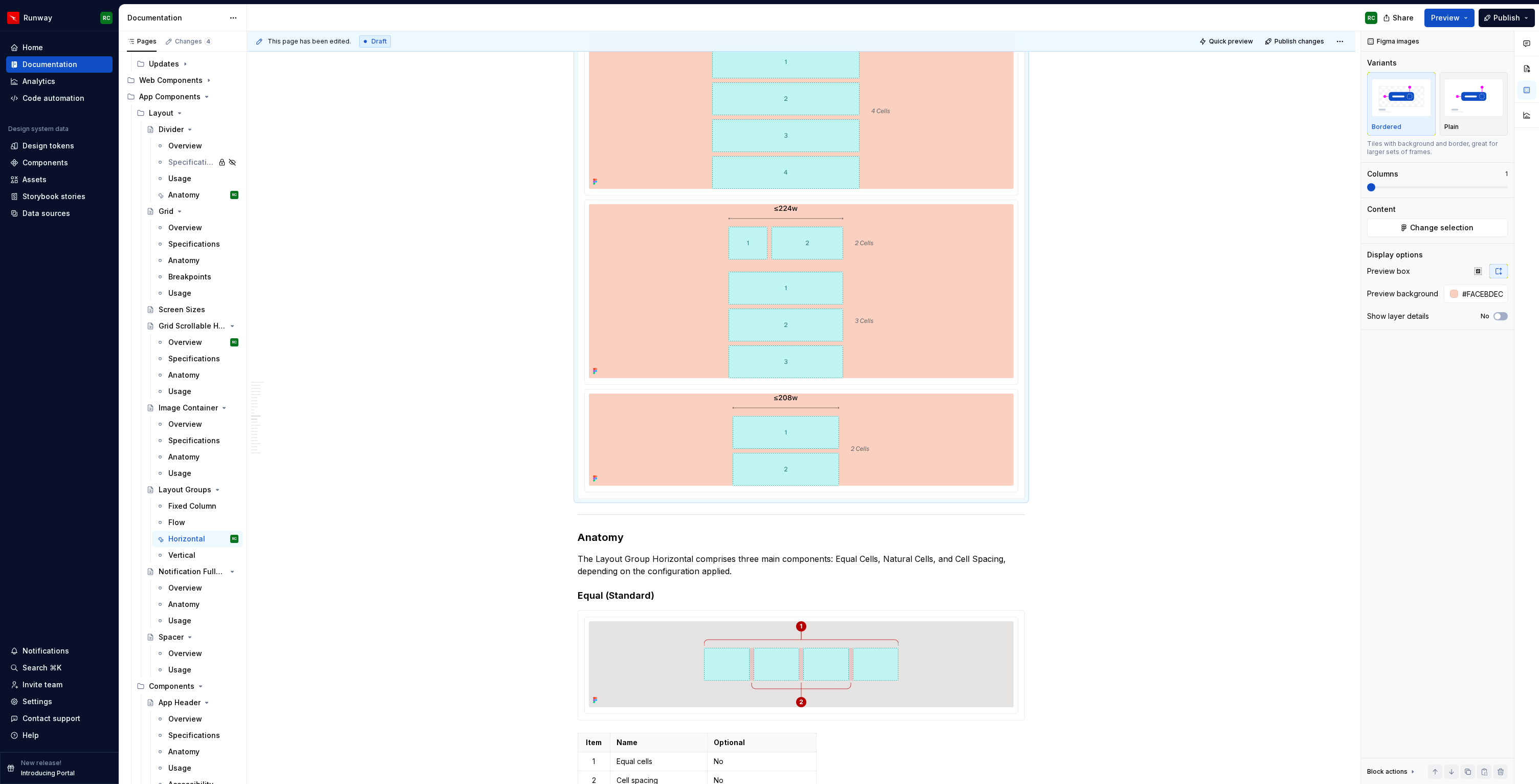
click at [1225, 335] on div "**********" at bounding box center [801, 30] width 1109 height 7182
click at [1219, 305] on div "**********" at bounding box center [801, 30] width 1109 height 7182
click at [851, 349] on img at bounding box center [801, 291] width 145 height 174
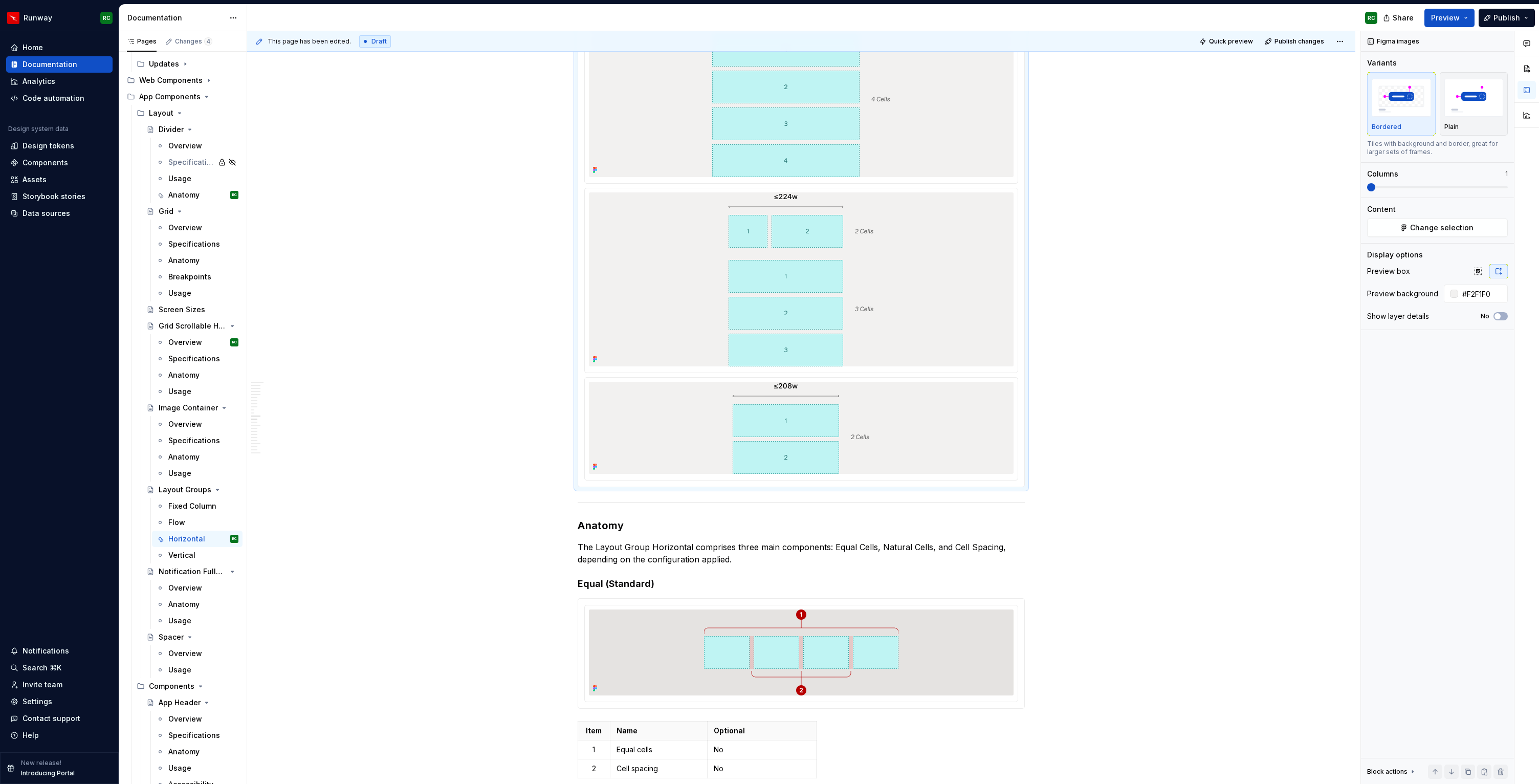
click at [1195, 335] on div "**********" at bounding box center [801, 18] width 1109 height 7182
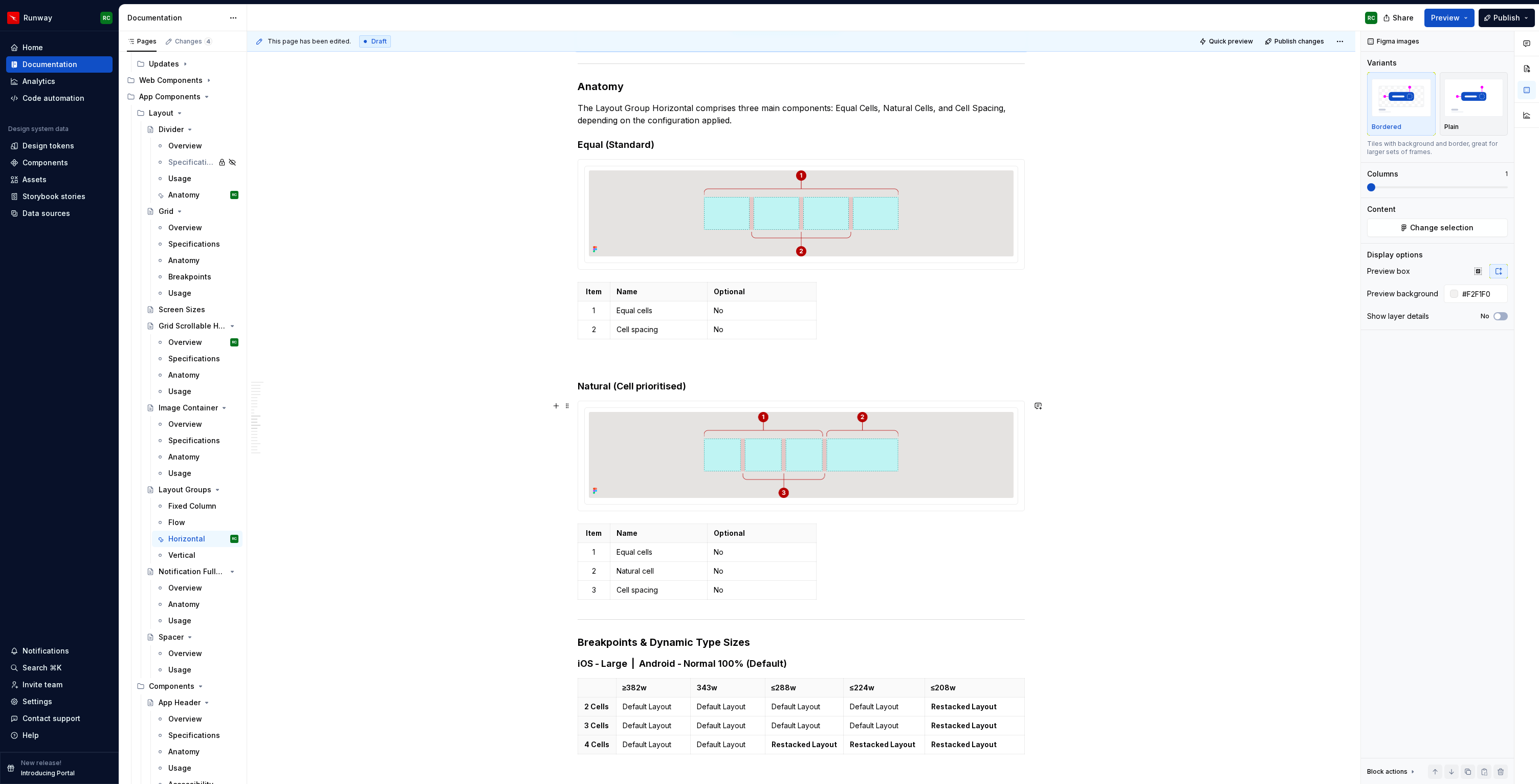
scroll to position [4215, 0]
click at [702, 483] on div at bounding box center [802, 454] width 425 height 86
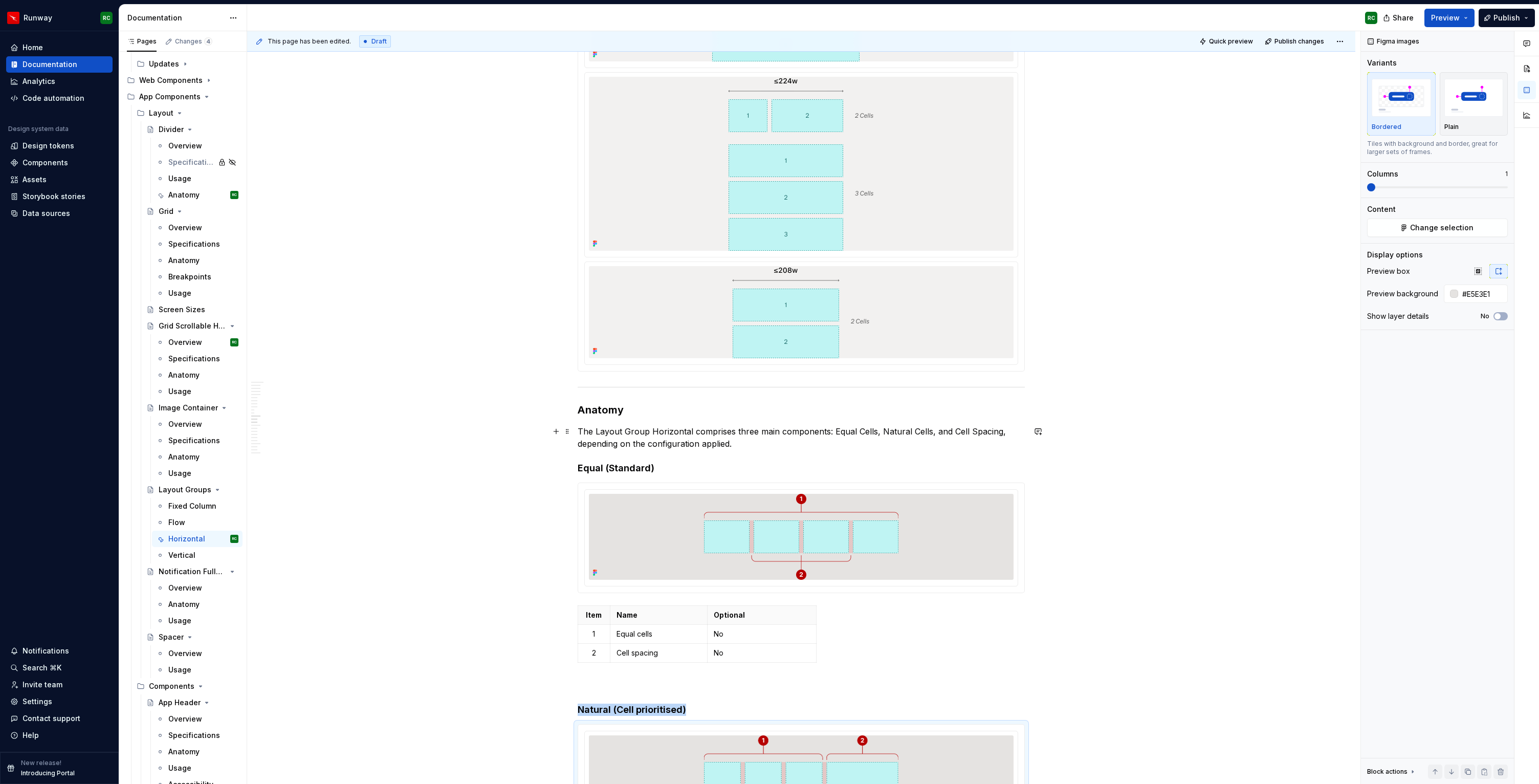
scroll to position [3851, 0]
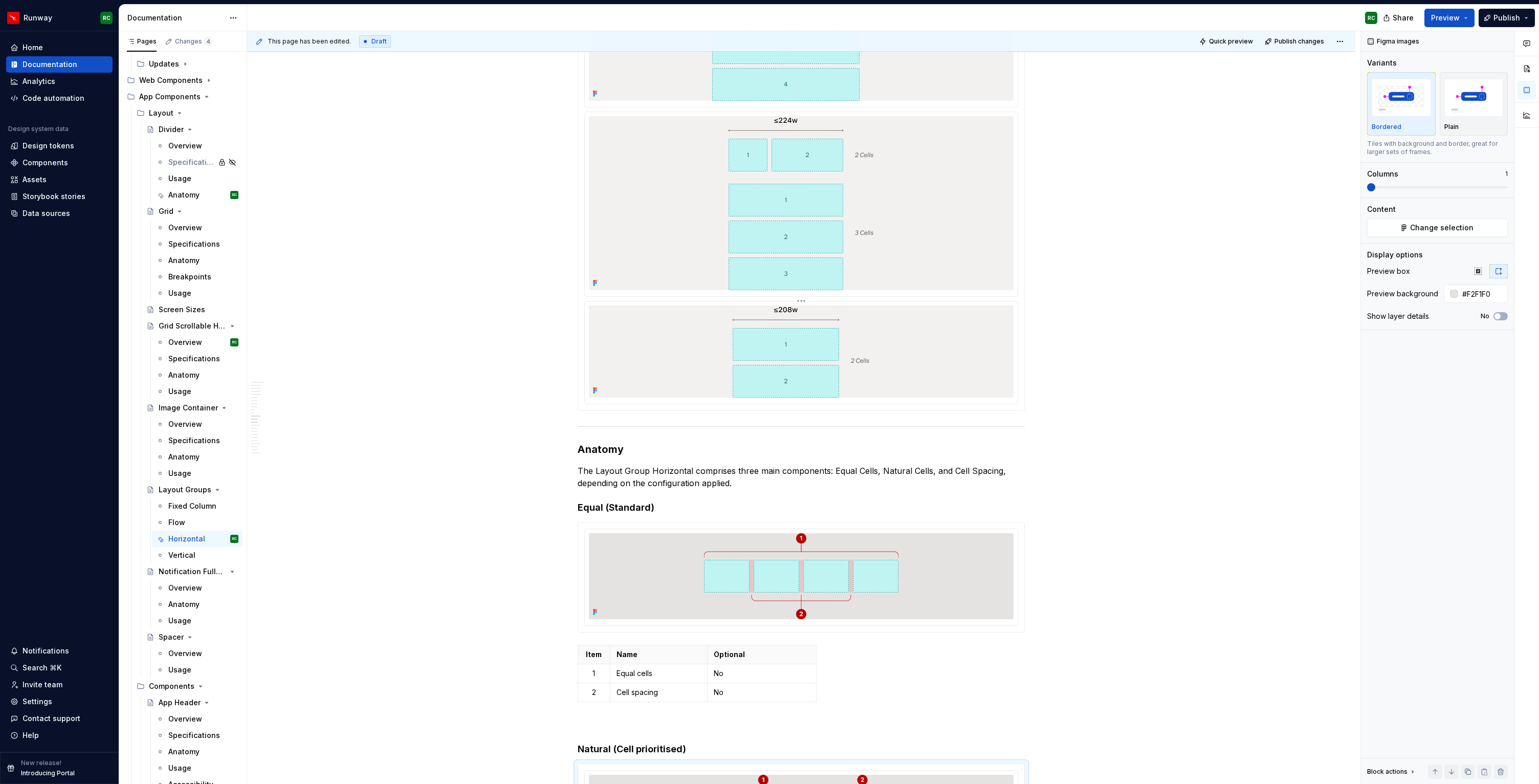
click at [687, 341] on div at bounding box center [802, 351] width 425 height 92
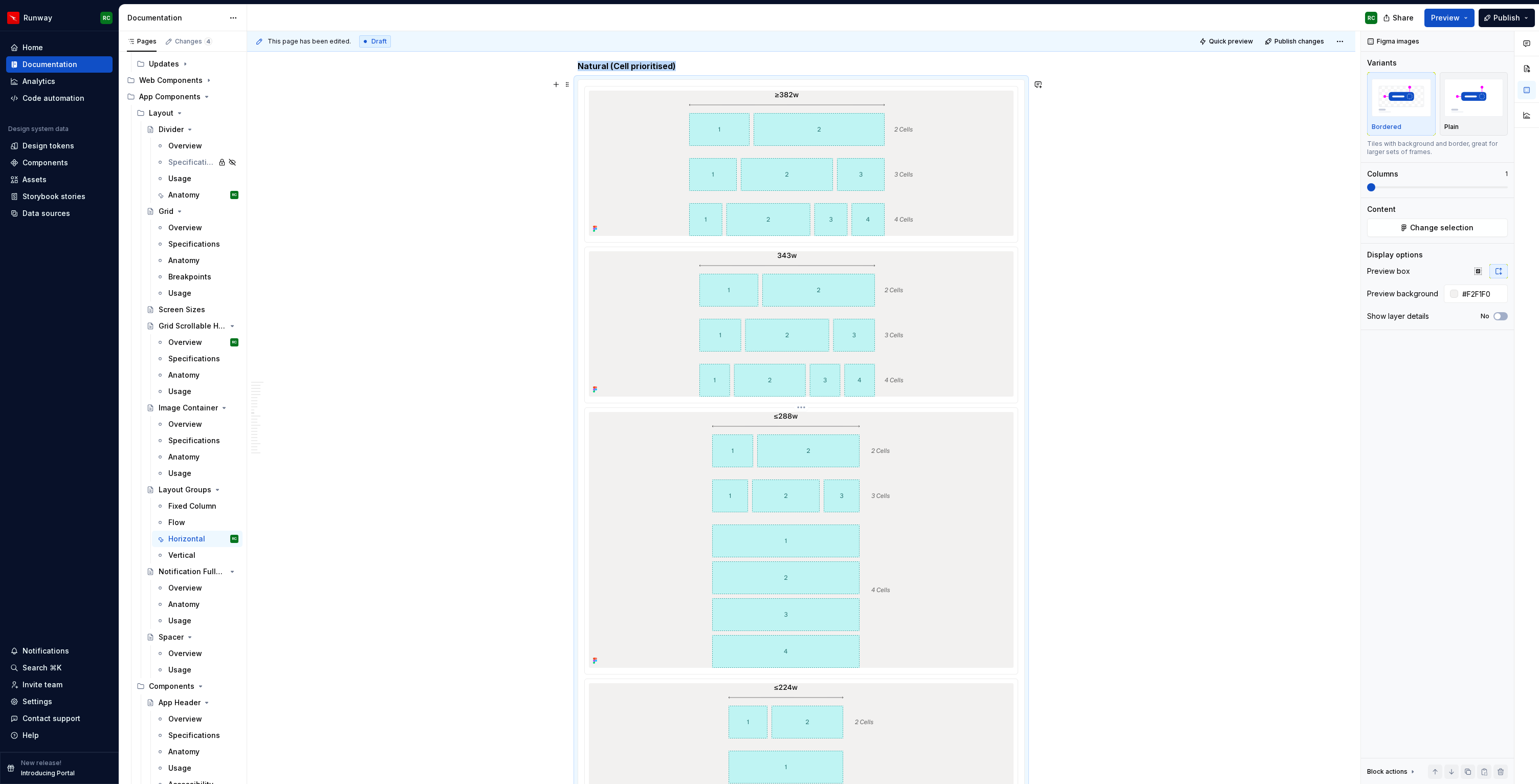
scroll to position [3128, 0]
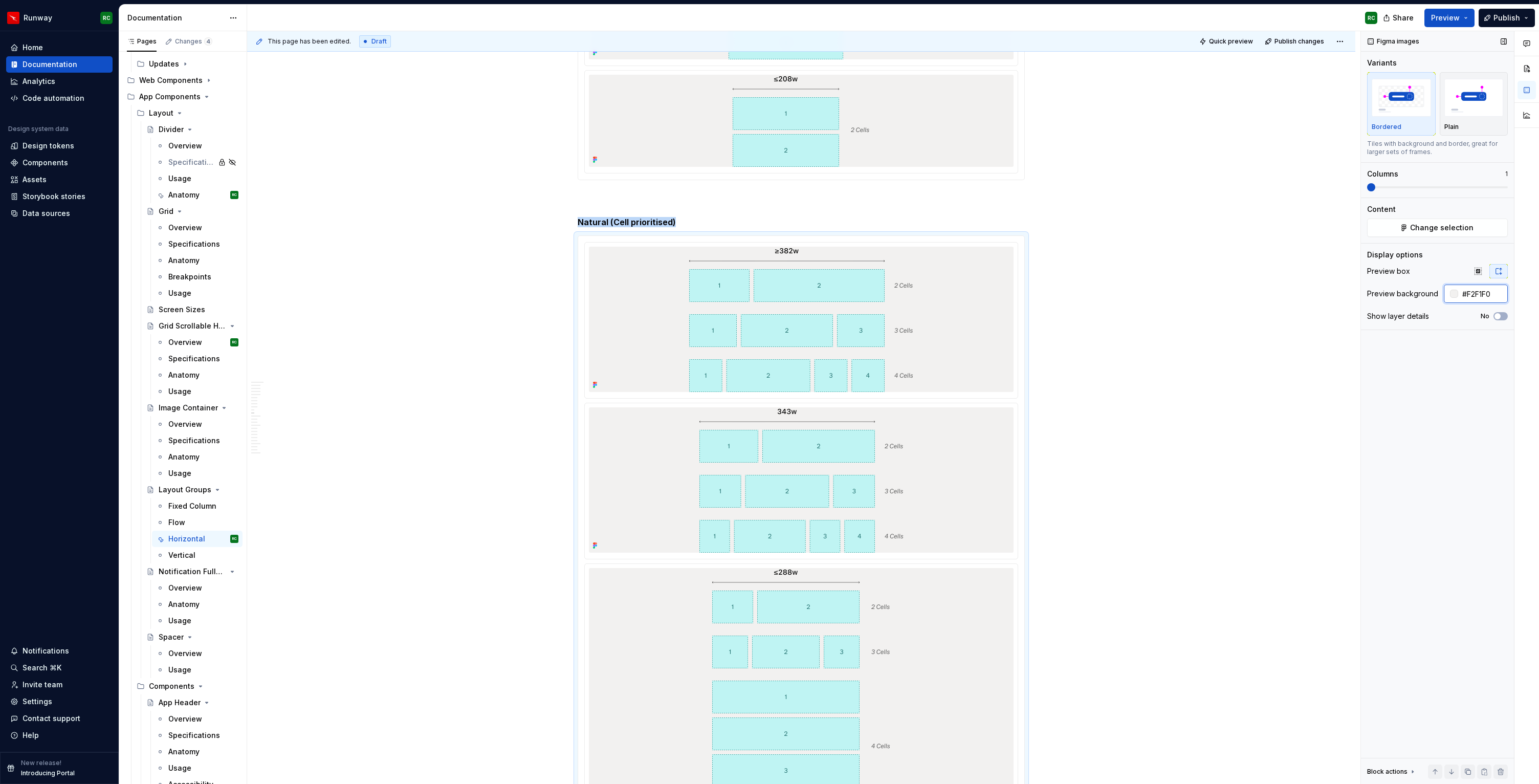
click at [1470, 291] on input "#F2F1F0" at bounding box center [1483, 294] width 50 height 19
type input "auto"
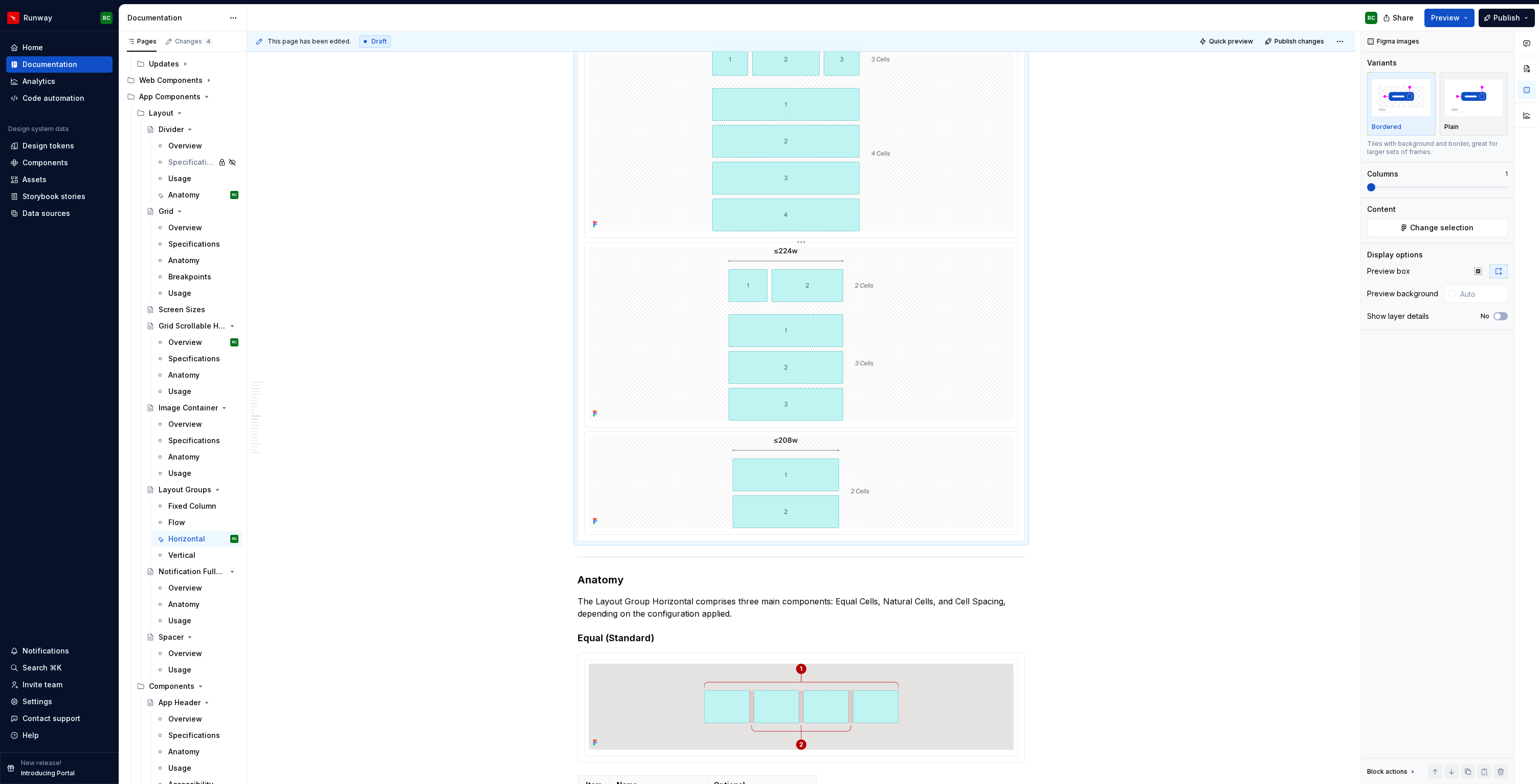
scroll to position [3723, 0]
click at [821, 712] on img at bounding box center [802, 704] width 195 height 86
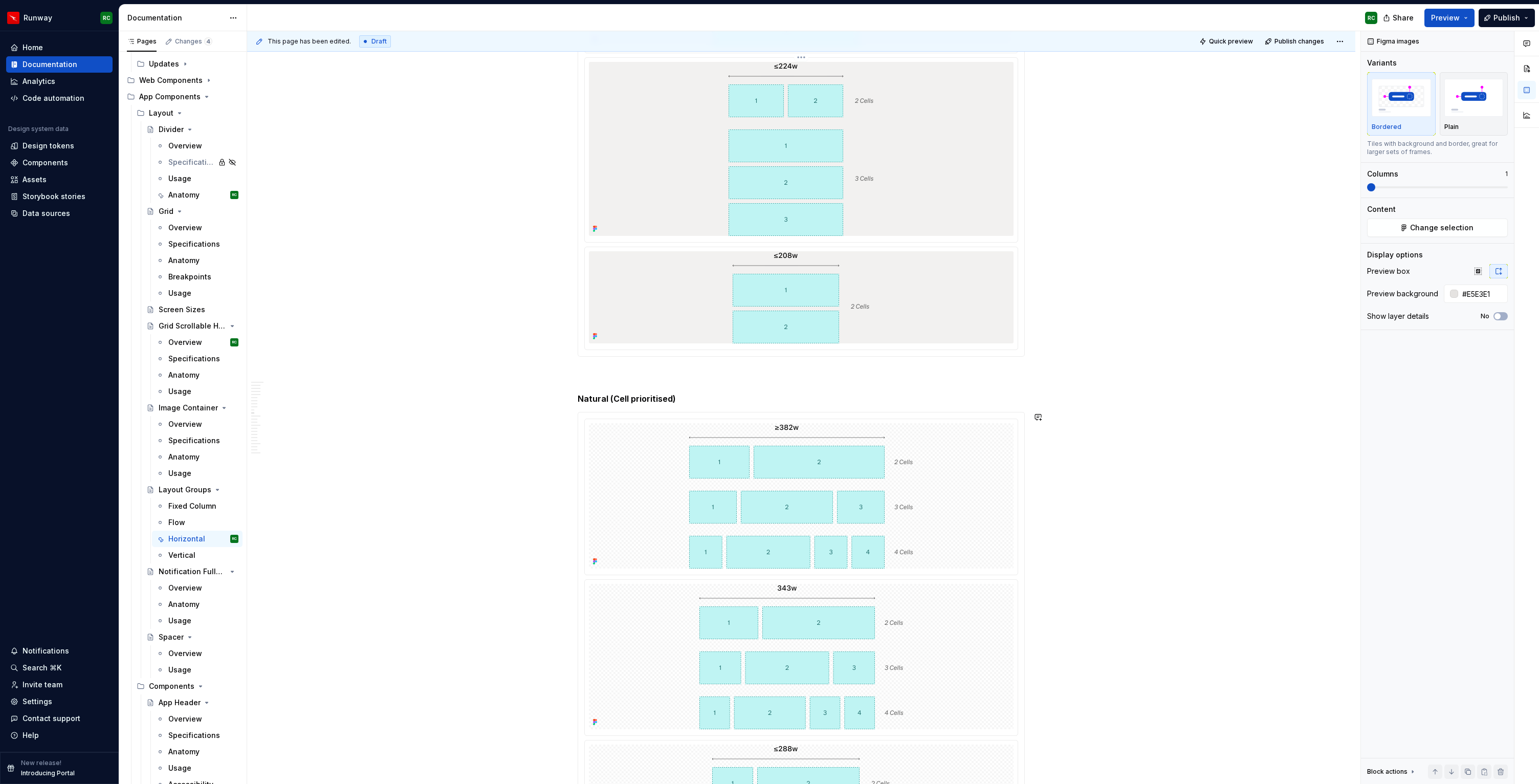
scroll to position [2978, 0]
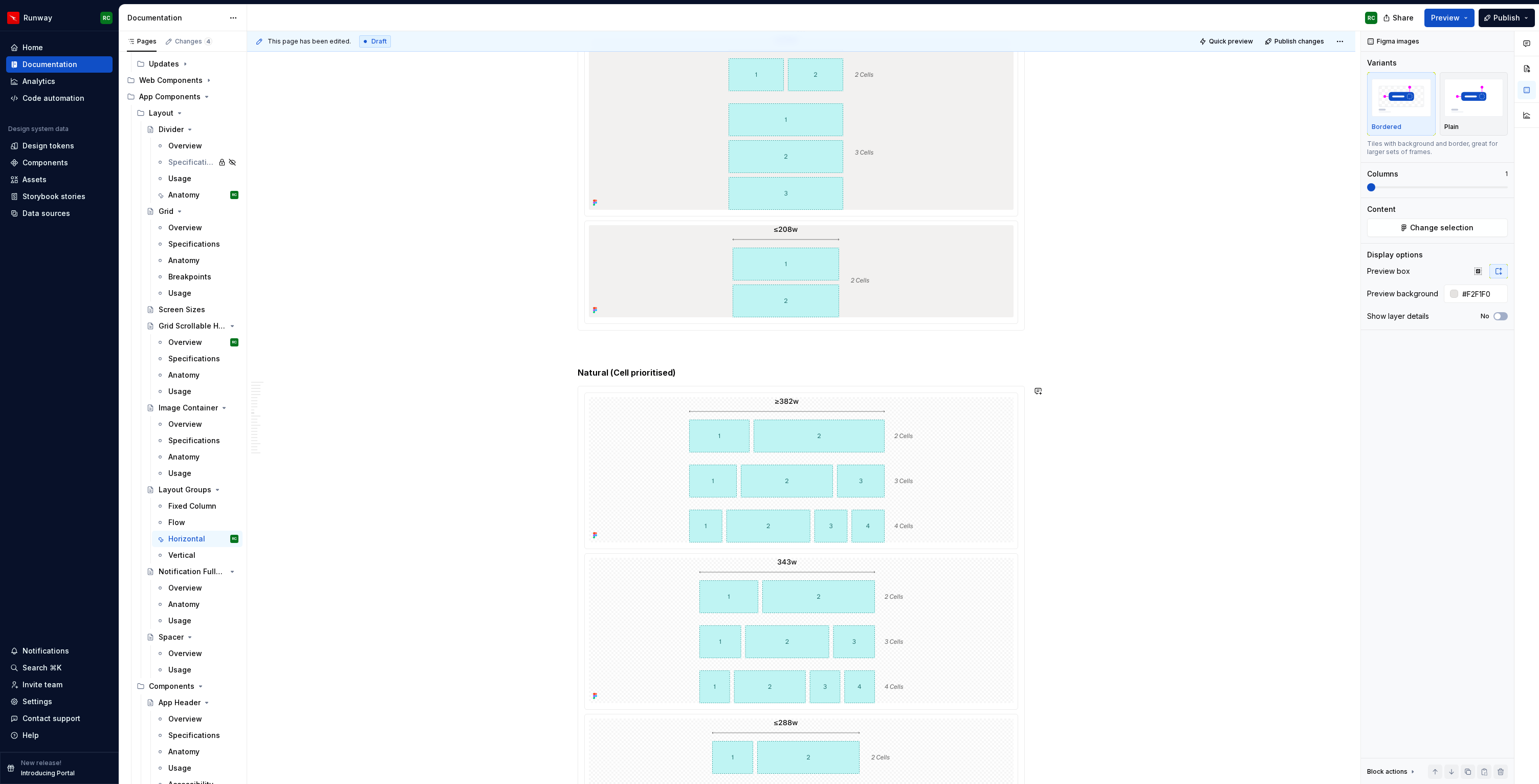
click at [825, 158] on img at bounding box center [801, 122] width 145 height 174
click at [1480, 289] on input "#F2F1F0" at bounding box center [1483, 294] width 50 height 19
type input "auto"
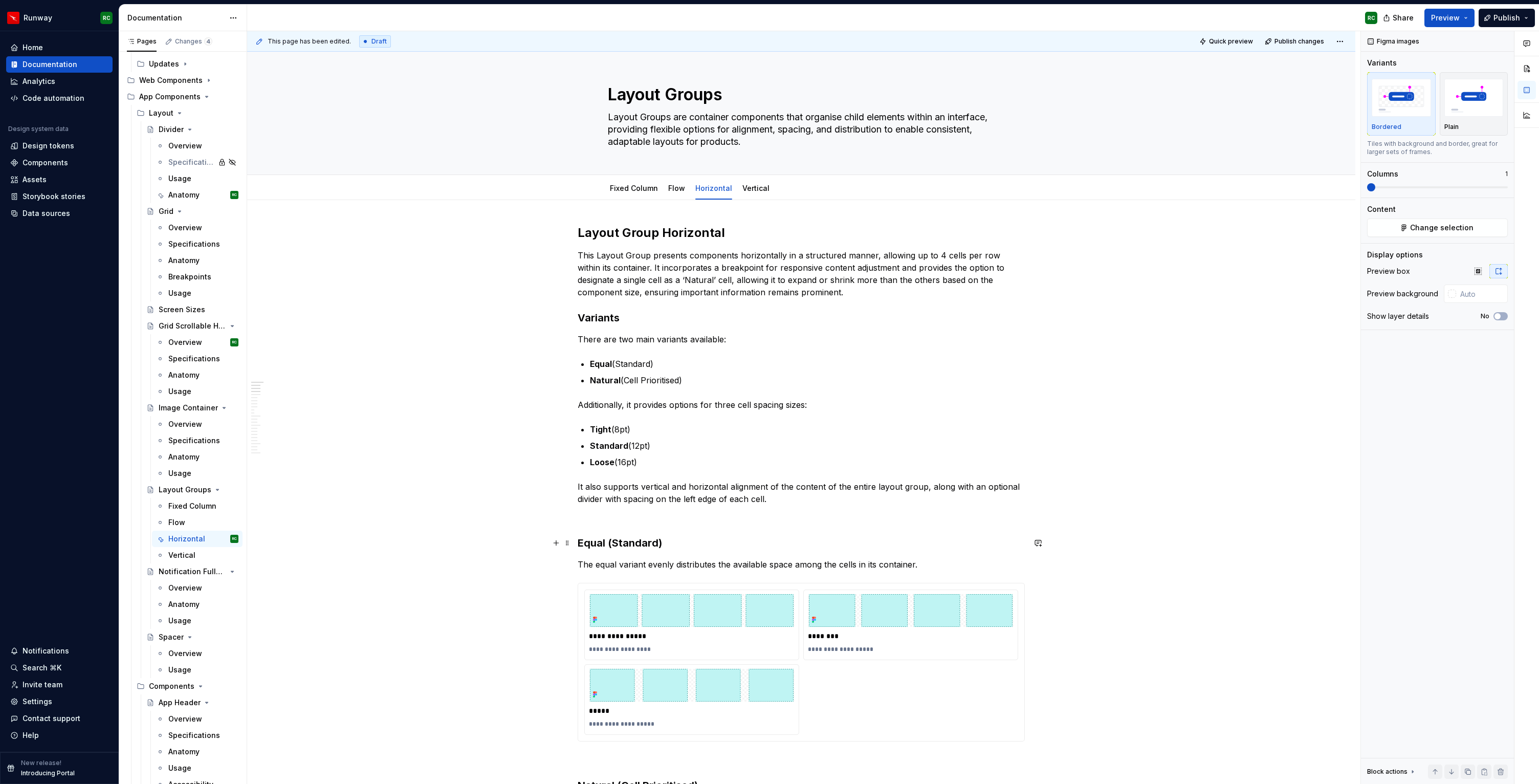
scroll to position [3, 0]
click at [1311, 45] on button "Publish changes" at bounding box center [1296, 42] width 67 height 14
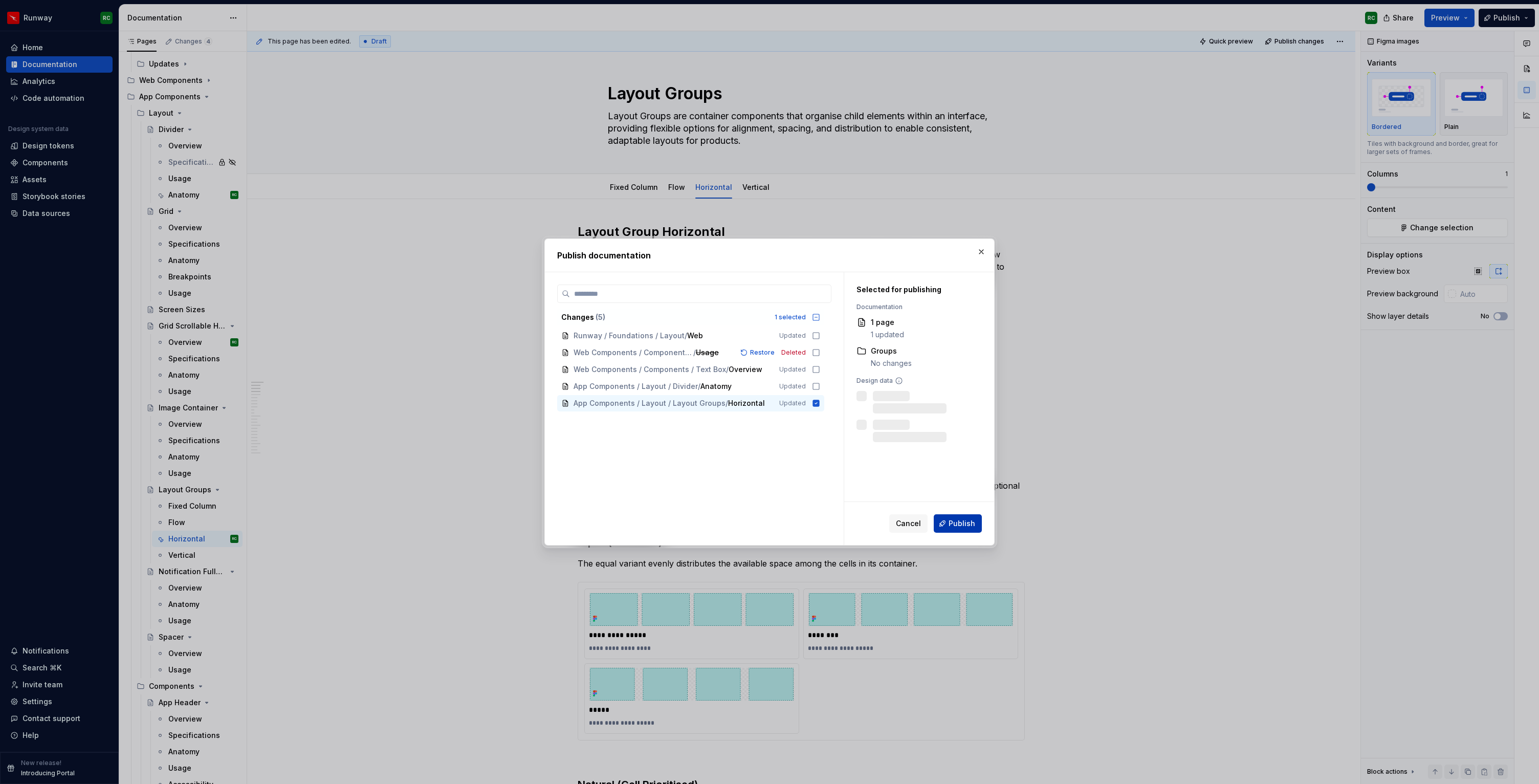
click at [973, 528] on button "Publish" at bounding box center [958, 523] width 48 height 19
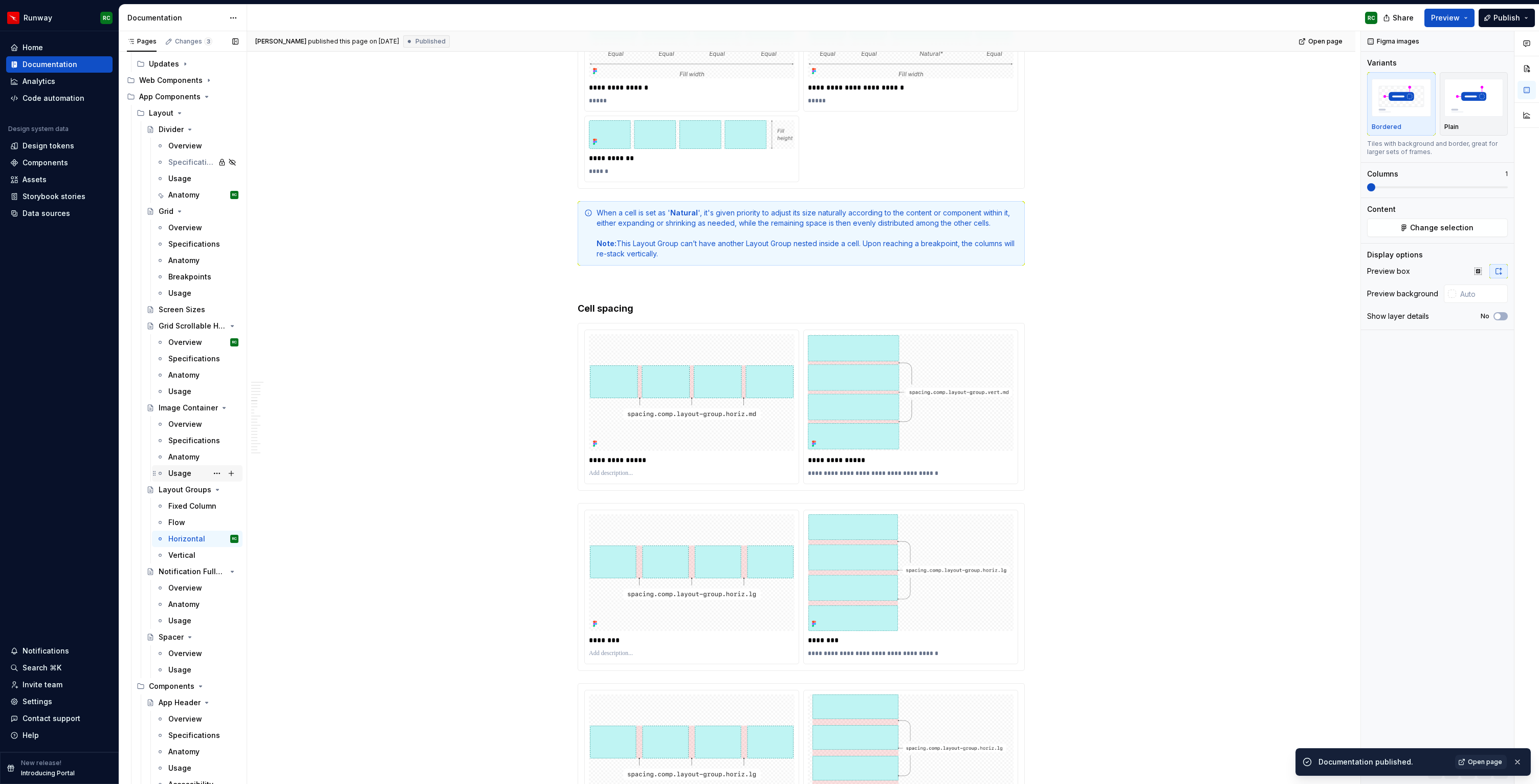
scroll to position [87, 0]
click at [215, 162] on button "Page tree" at bounding box center [217, 159] width 14 height 14
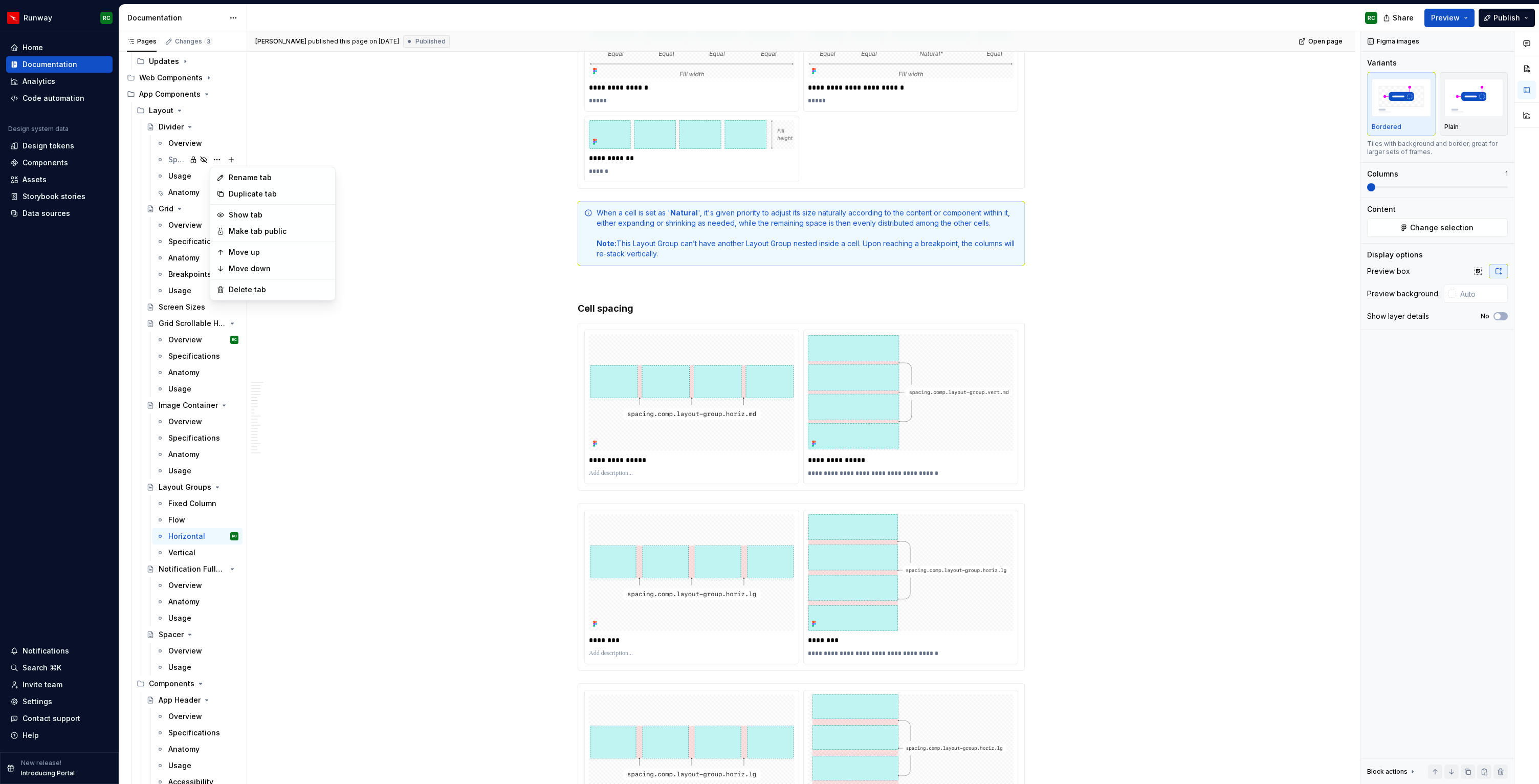
click at [396, 332] on html "Runway RC Home Documentation Analytics Code automation Design system data Desig…" at bounding box center [769, 392] width 1539 height 784
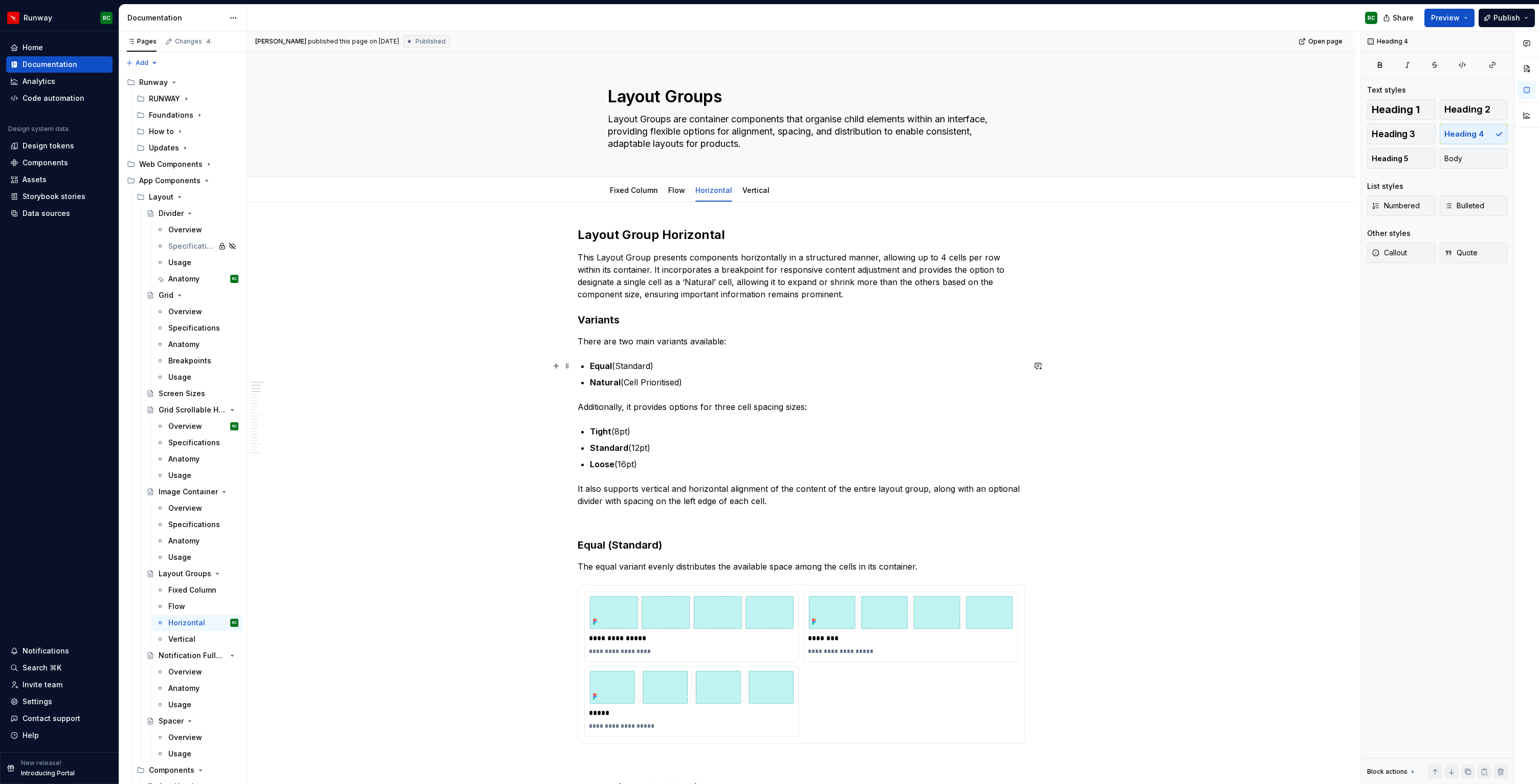
scroll to position [6, 0]
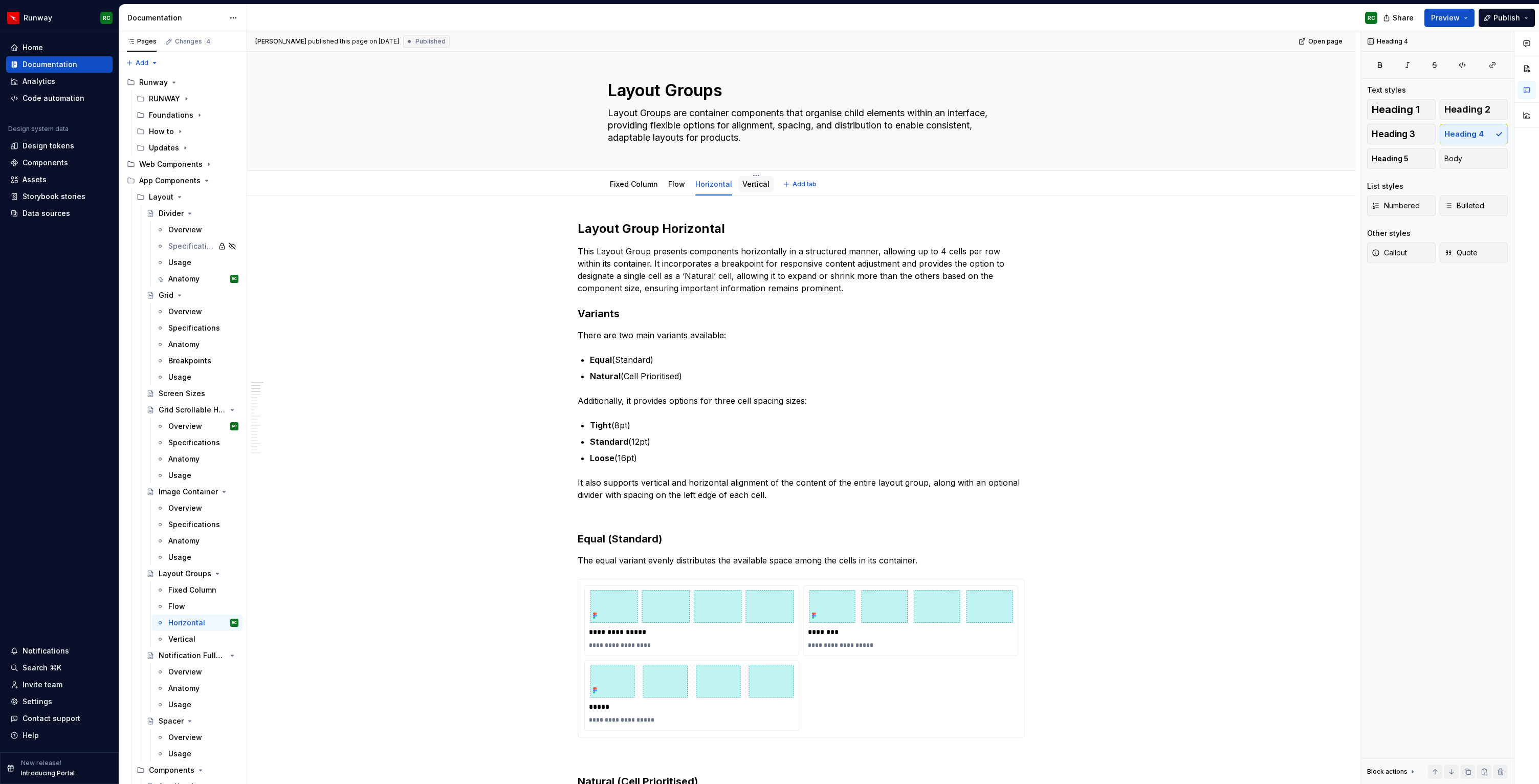
click at [757, 194] on div at bounding box center [756, 194] width 35 height 1
click at [756, 189] on div "Vertical" at bounding box center [756, 184] width 27 height 12
type textarea "*"
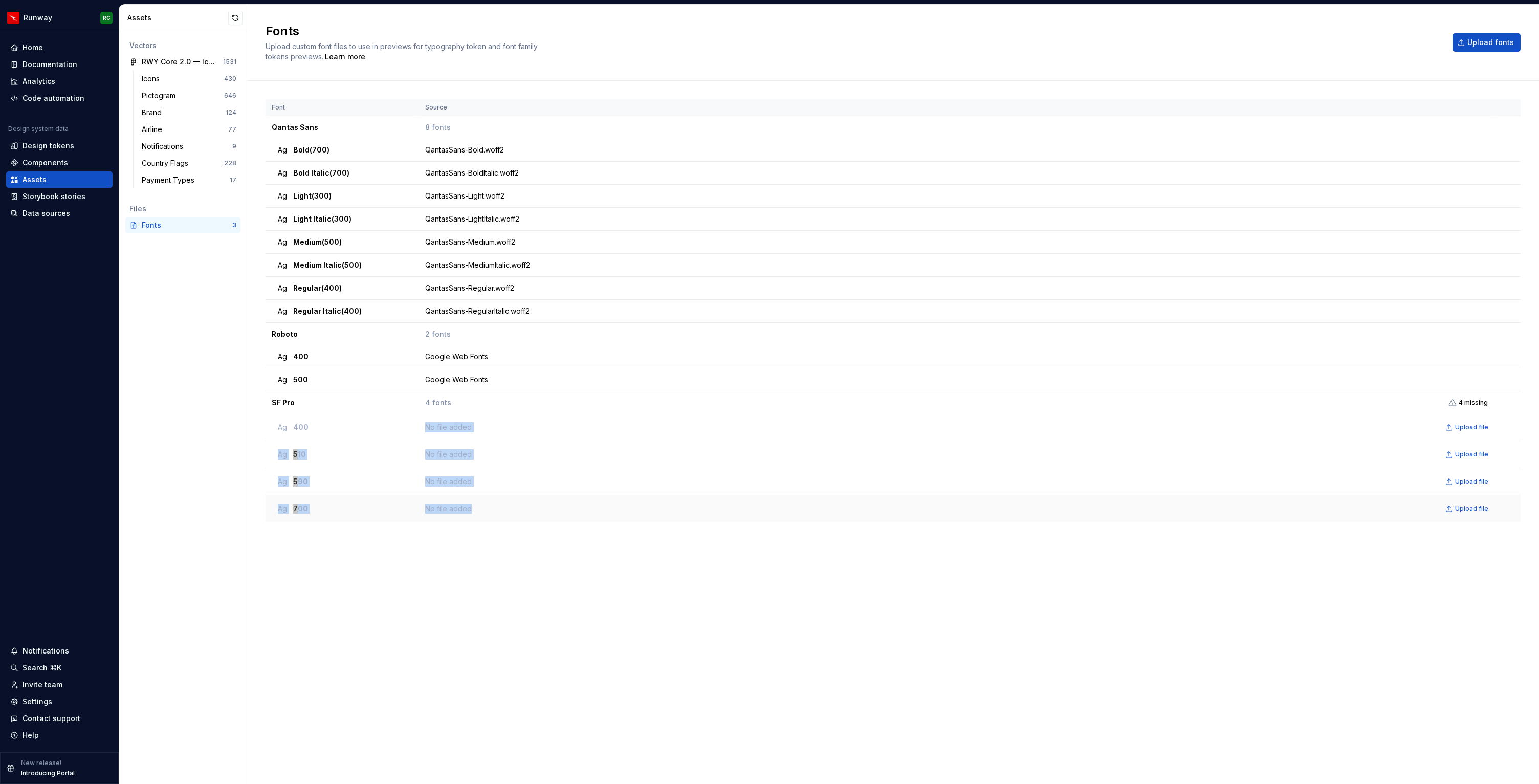
drag, startPoint x: 346, startPoint y: 423, endPoint x: 578, endPoint y: 519, distance: 251.1
click at [578, 519] on tbody "Qantas Sans 8 fonts Ag Bold (700) QantasSans-Bold.woff2 Ag Bold Italic (700) Qa…" at bounding box center [893, 319] width 1256 height 406
click at [579, 519] on td "No file added Upload file" at bounding box center [957, 509] width 1075 height 27
